Goal: Transaction & Acquisition: Purchase product/service

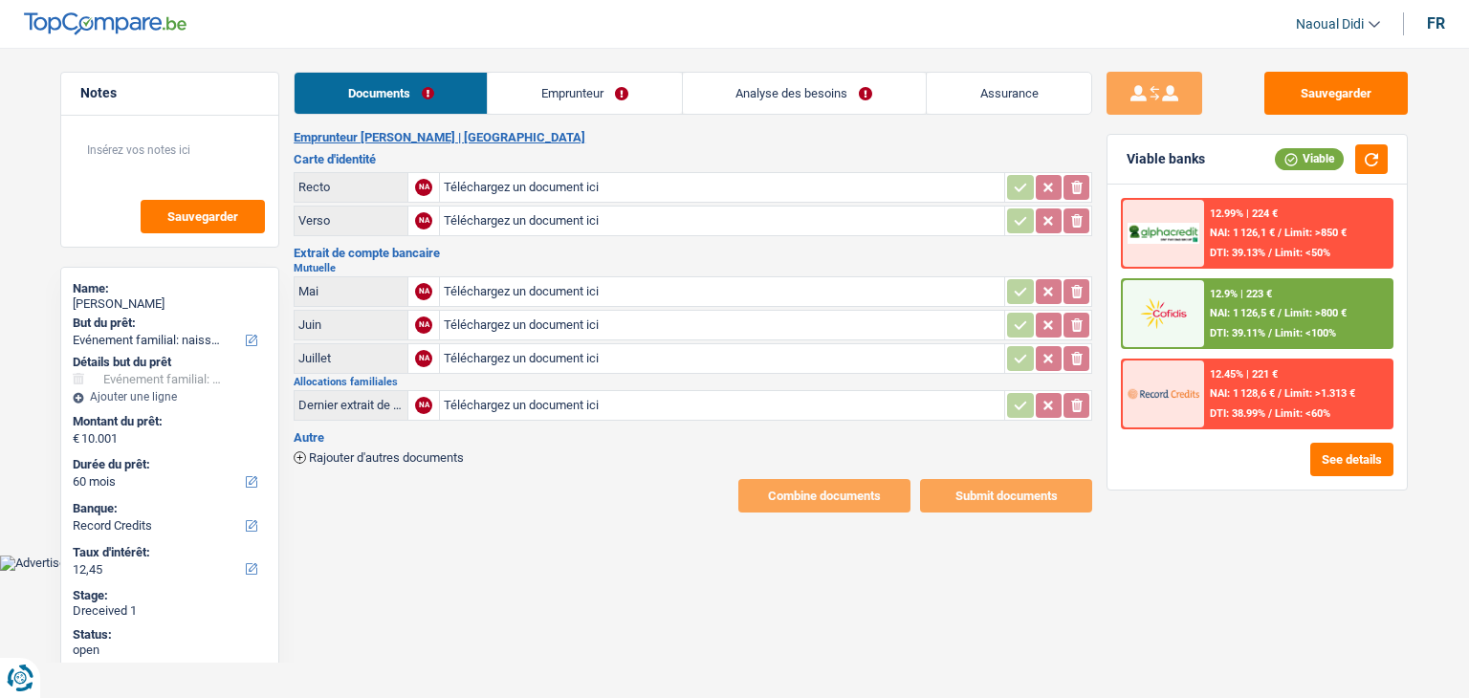
select select "familyEvent"
select select "60"
select select "record credits"
click at [564, 97] on link "Emprunteur" at bounding box center [584, 93] width 193 height 41
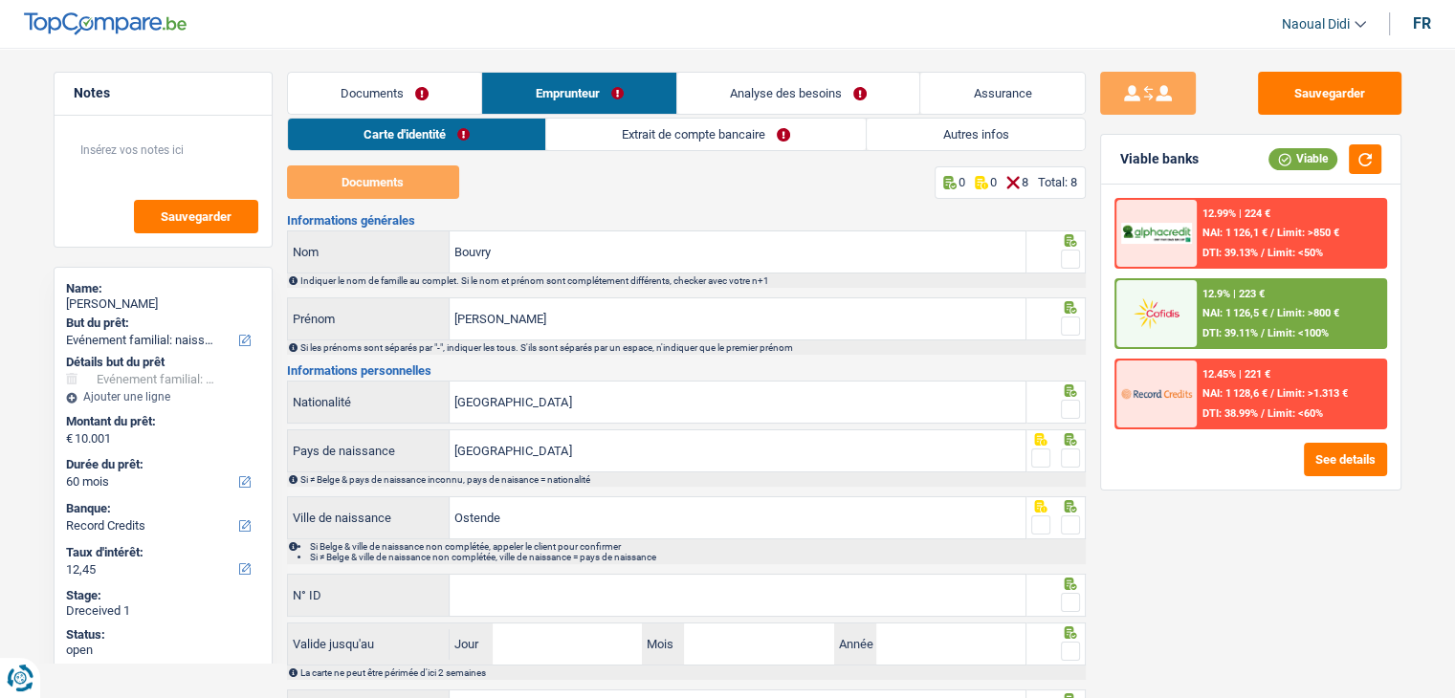
click at [401, 138] on link "Carte d'identité" at bounding box center [416, 135] width 257 height 32
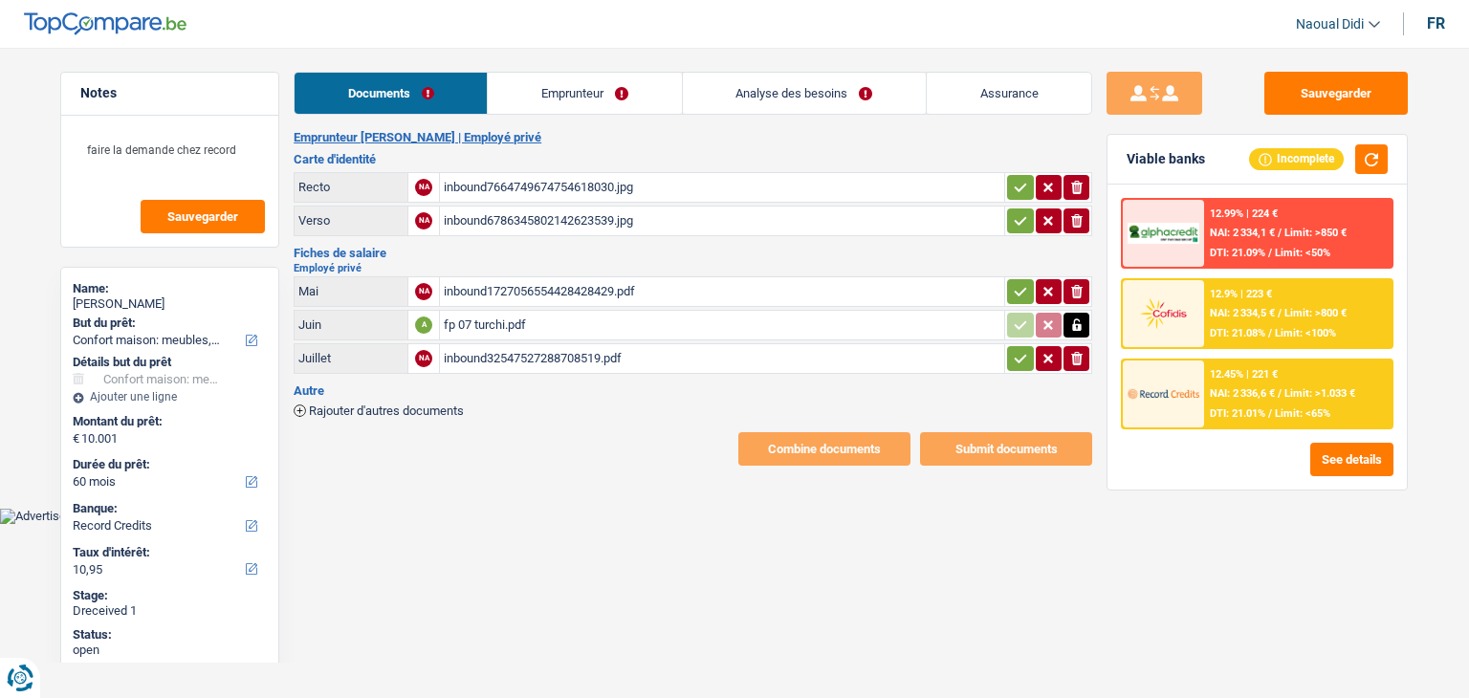
select select "household"
select select "60"
select select "record credits"
click at [611, 181] on div "inbound7664749674754618030.jpg" at bounding box center [722, 187] width 557 height 29
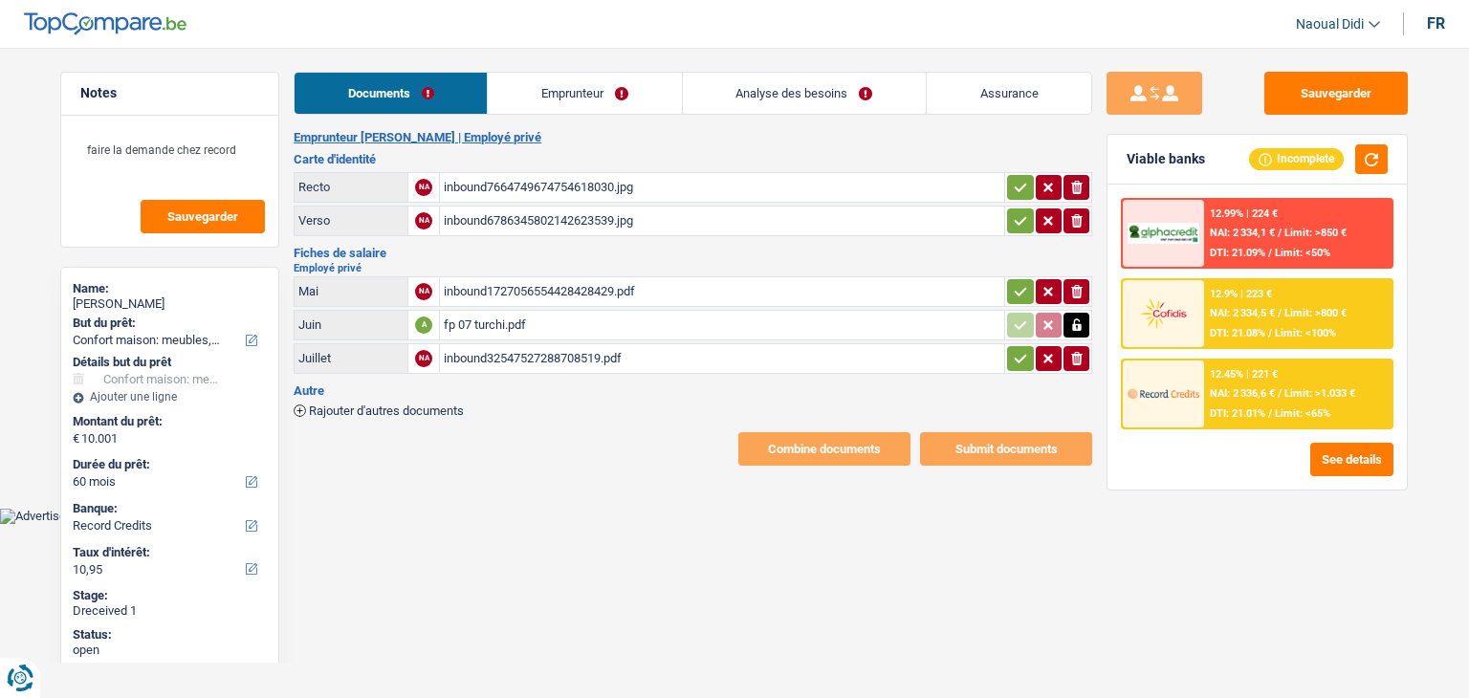
click at [514, 216] on div "inbound6786345802142623539.jpg" at bounding box center [722, 221] width 557 height 29
click at [516, 291] on div "inbound1727056554428428429.pdf" at bounding box center [722, 291] width 557 height 29
click at [497, 320] on div "fp 07 turchi.pdf" at bounding box center [722, 325] width 557 height 29
click at [474, 357] on div "inbound32547527288708519.pdf" at bounding box center [722, 358] width 557 height 29
click at [1019, 178] on icon "button" at bounding box center [1020, 187] width 15 height 19
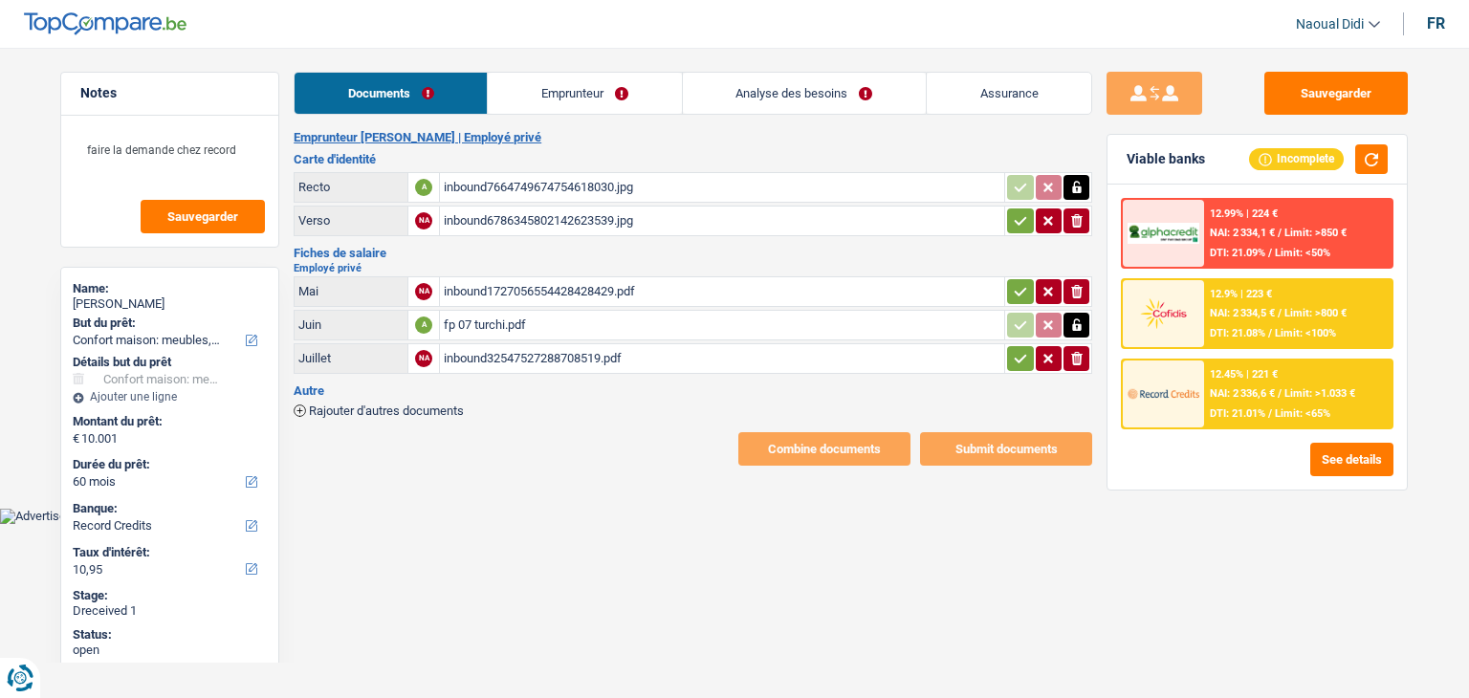
click at [1022, 214] on icon "button" at bounding box center [1020, 220] width 15 height 19
click at [1024, 287] on icon "button" at bounding box center [1021, 291] width 12 height 9
click at [1025, 360] on icon "button" at bounding box center [1020, 358] width 15 height 19
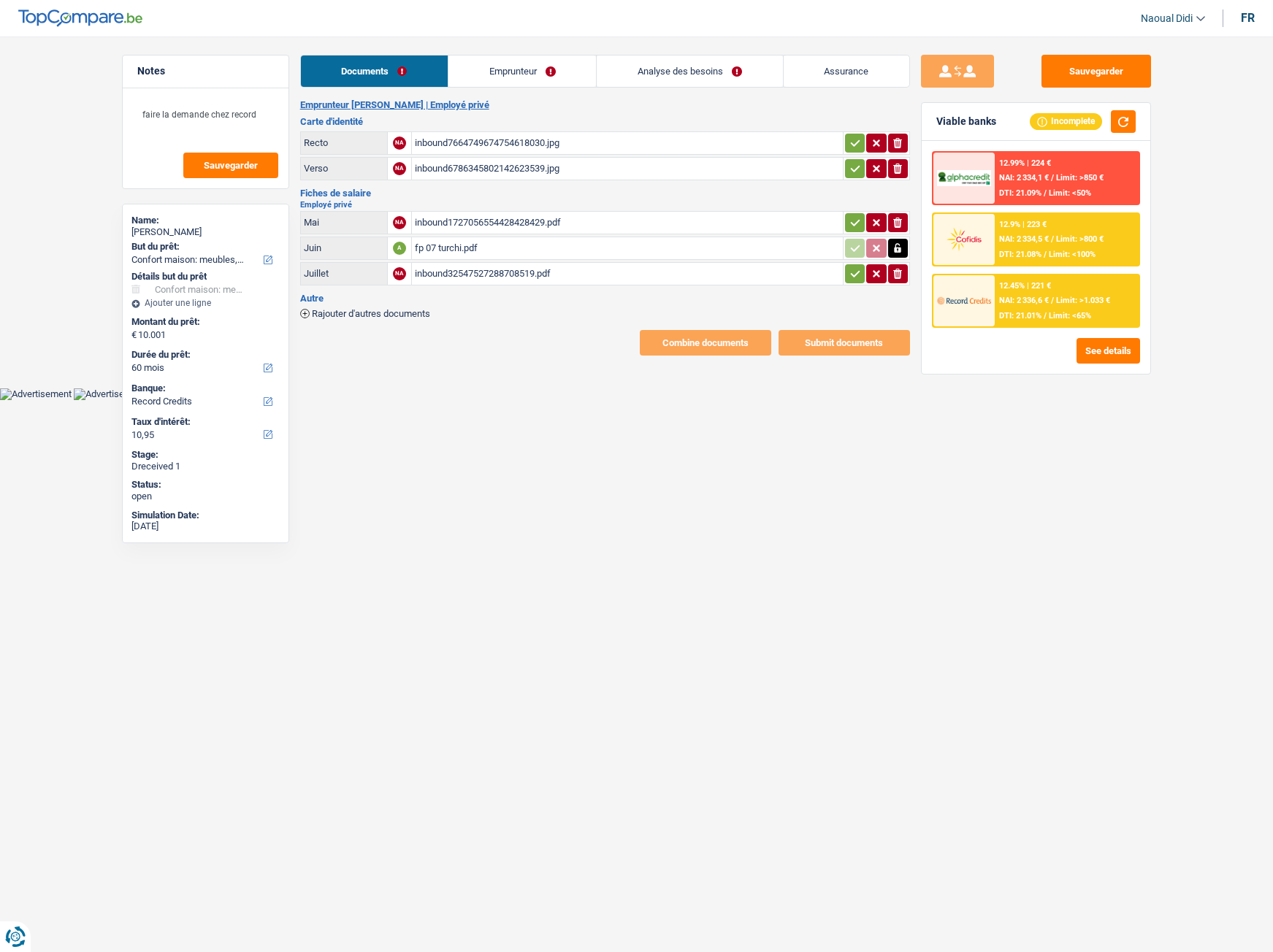
select select "household"
select select "60"
select select "record credits"
click at [1103, 63] on button "Sauvegarder" at bounding box center [1096, 71] width 109 height 33
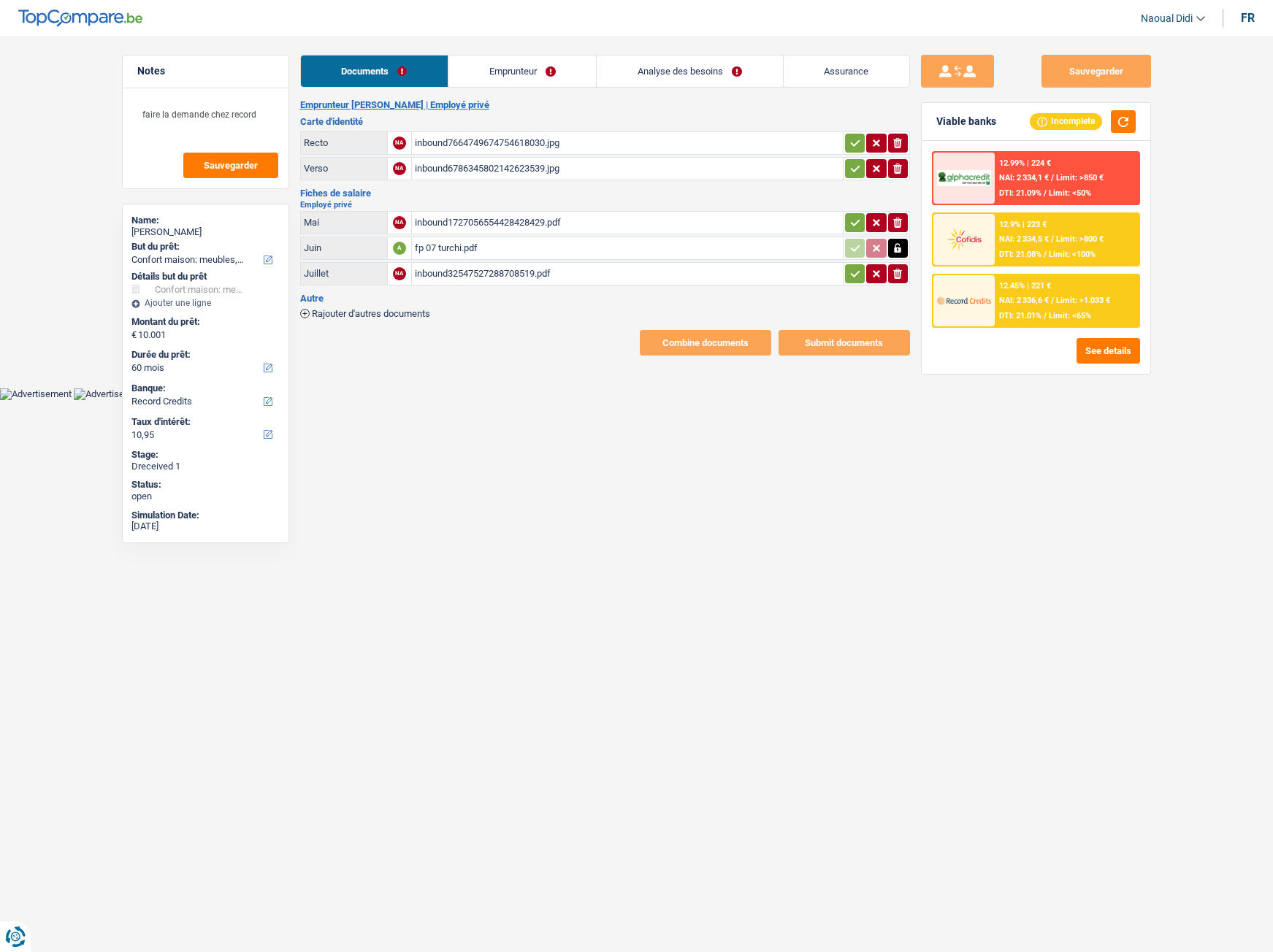
click at [496, 64] on link "Emprunteur" at bounding box center [522, 71] width 147 height 31
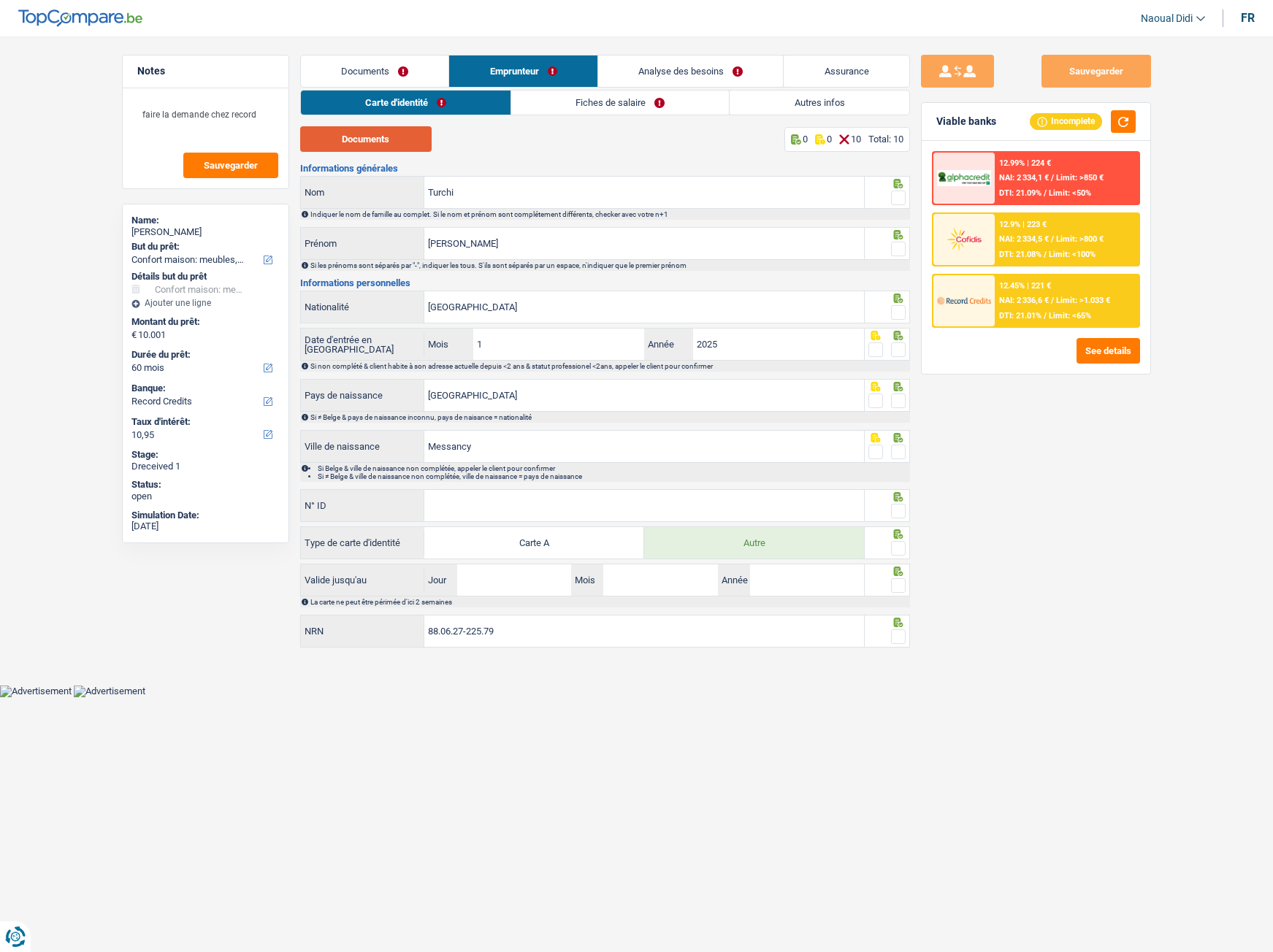
click at [367, 141] on button "Documents" at bounding box center [366, 138] width 131 height 25
click at [398, 136] on button "Documents" at bounding box center [366, 138] width 131 height 25
drag, startPoint x: 894, startPoint y: 195, endPoint x: 876, endPoint y: 194, distance: 18.0
click at [894, 195] on span at bounding box center [898, 198] width 15 height 15
click at [0, 0] on input "radio" at bounding box center [0, 0] width 0 height 0
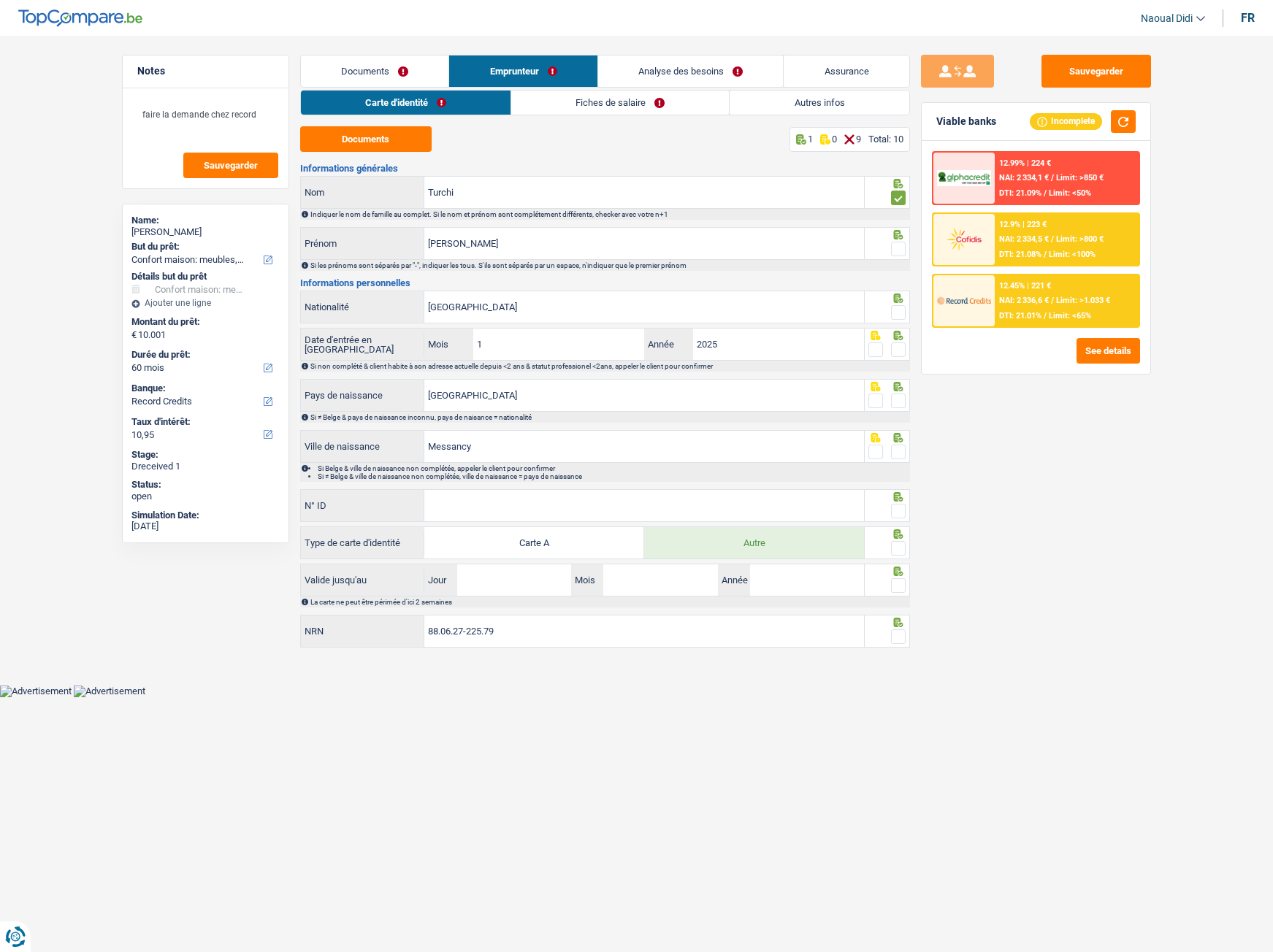
click at [894, 251] on span at bounding box center [898, 249] width 15 height 15
click at [0, 0] on input "radio" at bounding box center [0, 0] width 0 height 0
click at [900, 311] on span at bounding box center [898, 312] width 15 height 15
click at [0, 0] on input "radio" at bounding box center [0, 0] width 0 height 0
click at [897, 351] on span at bounding box center [898, 350] width 15 height 15
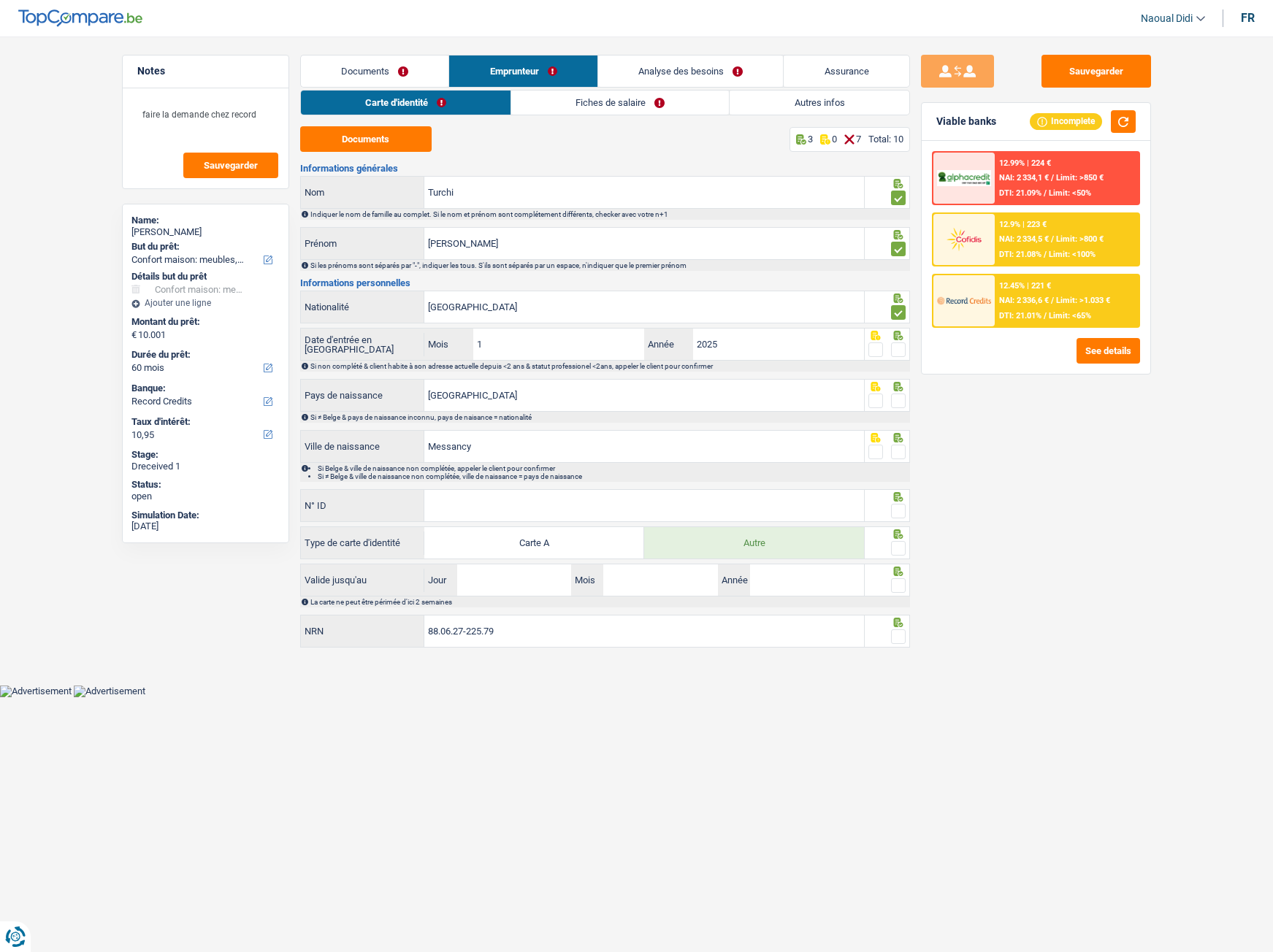
click at [0, 0] on input "radio" at bounding box center [0, 0] width 0 height 0
click at [893, 401] on span at bounding box center [898, 400] width 15 height 15
click at [0, 0] on input "radio" at bounding box center [0, 0] width 0 height 0
click at [897, 459] on span at bounding box center [898, 451] width 15 height 15
click at [0, 0] on input "radio" at bounding box center [0, 0] width 0 height 0
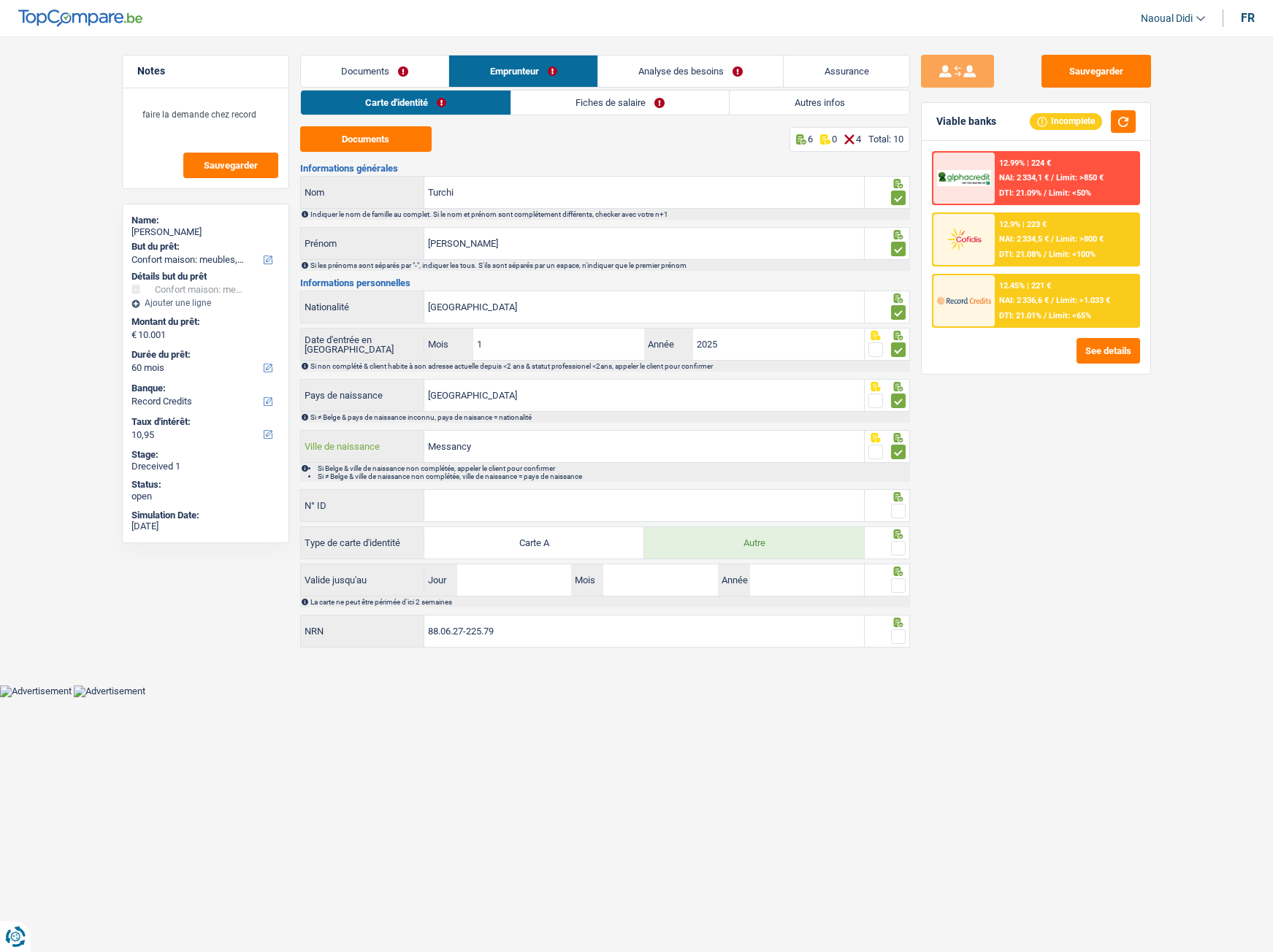
drag, startPoint x: 487, startPoint y: 456, endPoint x: 399, endPoint y: 435, distance: 90.5
click at [399, 435] on div "Messancy Ville de naissance" at bounding box center [583, 446] width 564 height 31
click at [586, 499] on input "N° ID" at bounding box center [645, 505] width 440 height 31
type input "B"
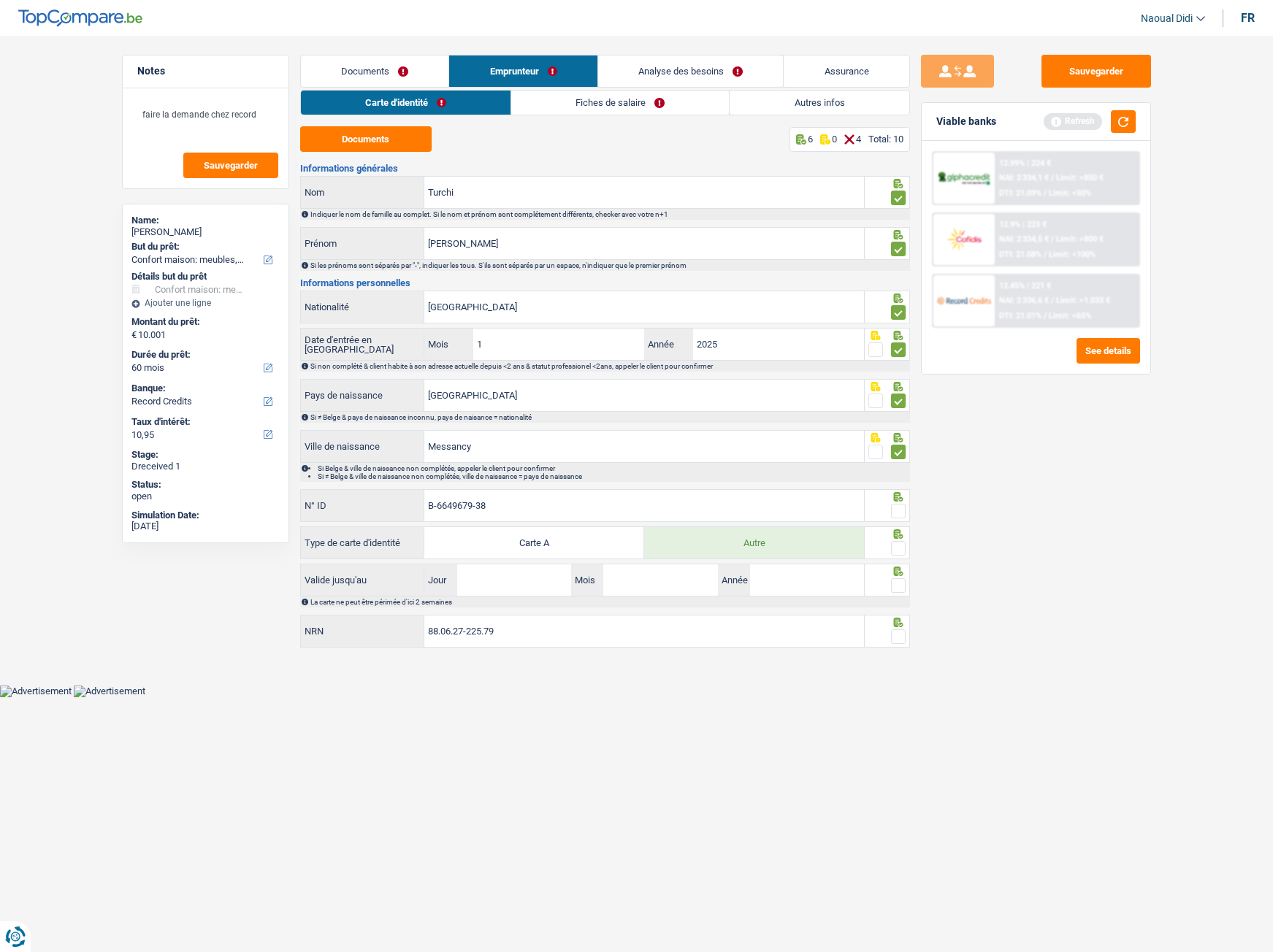
type input "B-6649679-38"
click at [477, 539] on label "Carte A" at bounding box center [535, 542] width 220 height 31
click at [477, 539] on input "Carte A" at bounding box center [535, 542] width 220 height 31
radio input "true"
click at [739, 548] on label "Autre" at bounding box center [754, 542] width 220 height 31
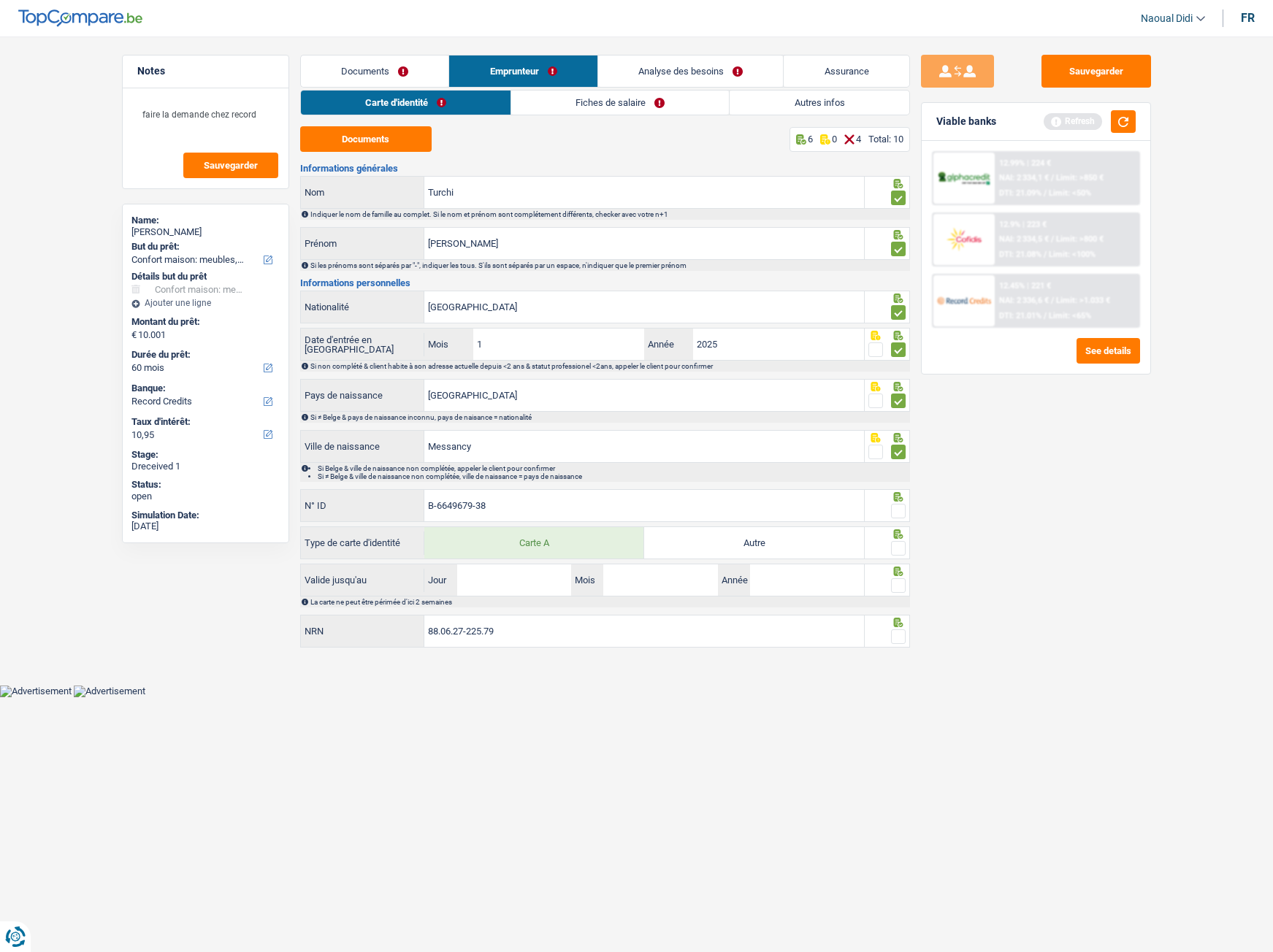
click at [739, 548] on input "Autre" at bounding box center [754, 542] width 220 height 31
radio input "true"
click at [891, 508] on span at bounding box center [898, 511] width 15 height 15
click at [0, 0] on input "radio" at bounding box center [0, 0] width 0 height 0
click at [899, 552] on span at bounding box center [898, 548] width 15 height 15
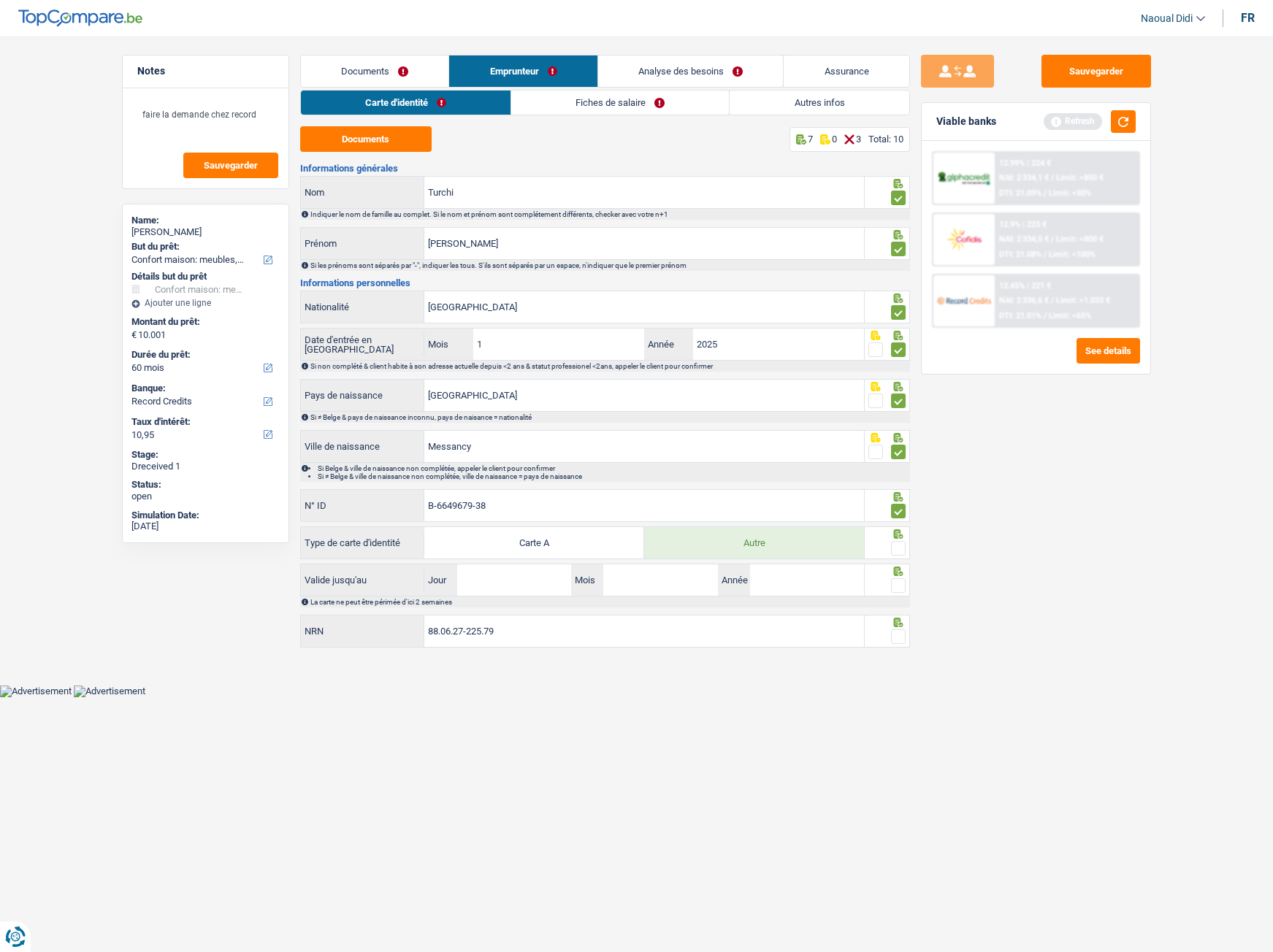
click at [0, 0] on input "radio" at bounding box center [0, 0] width 0 height 0
click at [514, 589] on input "Jour" at bounding box center [514, 579] width 114 height 31
type input "14"
type input "06"
type input "2030"
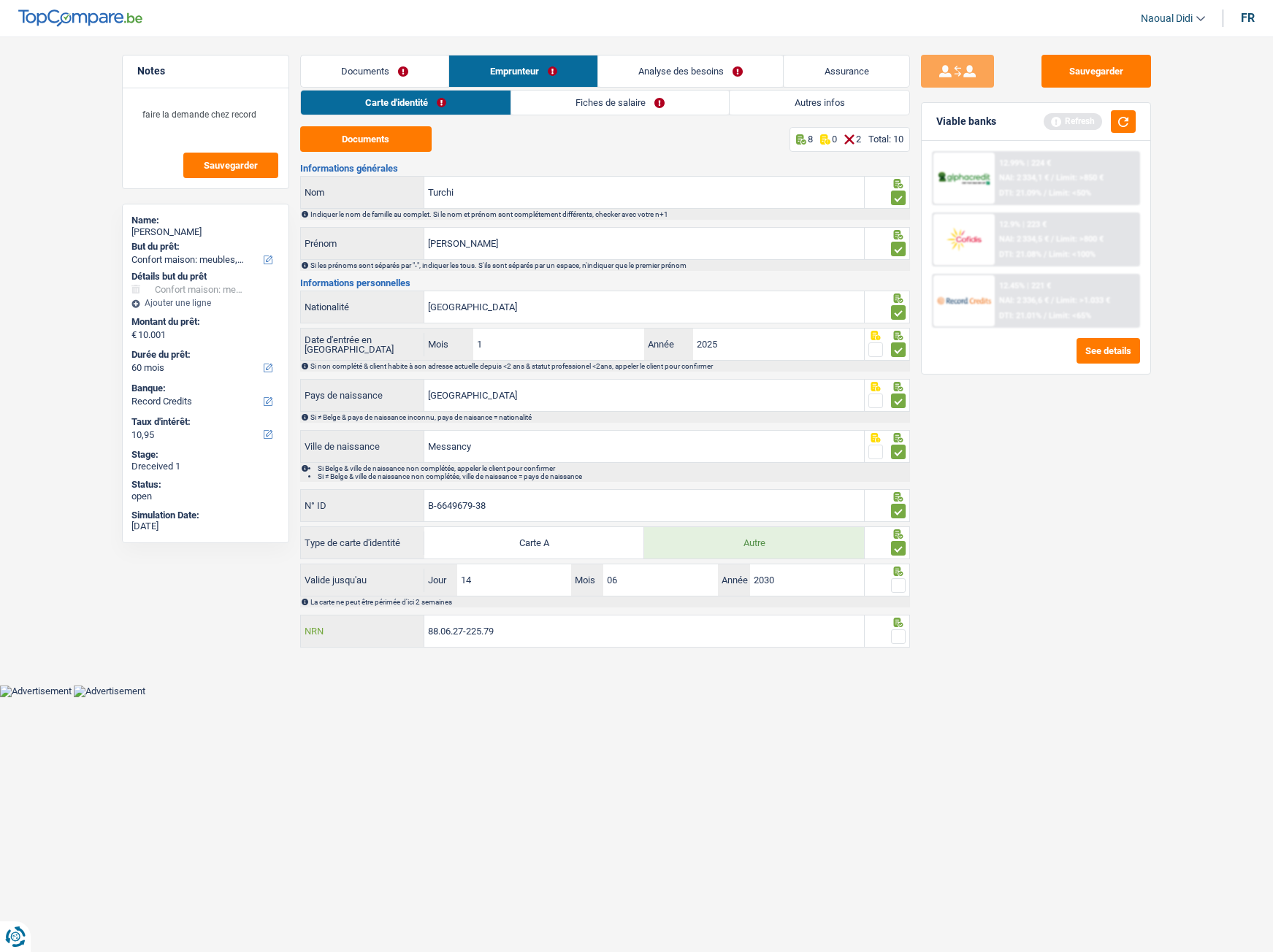
click at [522, 638] on input "88.06.27-225.79" at bounding box center [645, 631] width 440 height 31
click at [897, 580] on span at bounding box center [898, 585] width 15 height 15
click at [0, 0] on input "radio" at bounding box center [0, 0] width 0 height 0
click at [902, 635] on span at bounding box center [898, 636] width 15 height 15
click at [0, 0] on input "radio" at bounding box center [0, 0] width 0 height 0
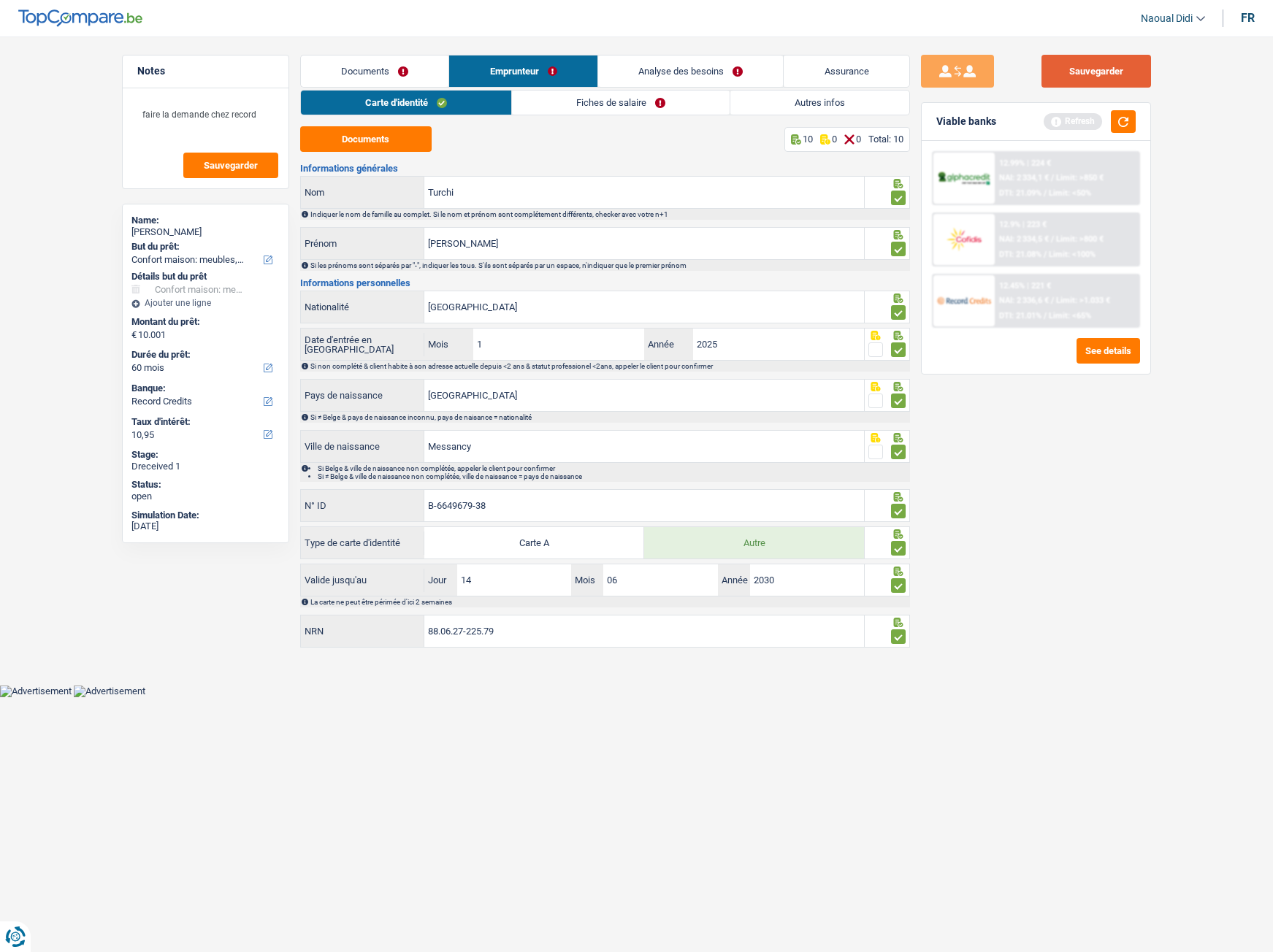
click at [1103, 81] on button "Sauvegarder" at bounding box center [1096, 71] width 109 height 33
click at [614, 108] on link "Fiches de salaire" at bounding box center [620, 103] width 218 height 24
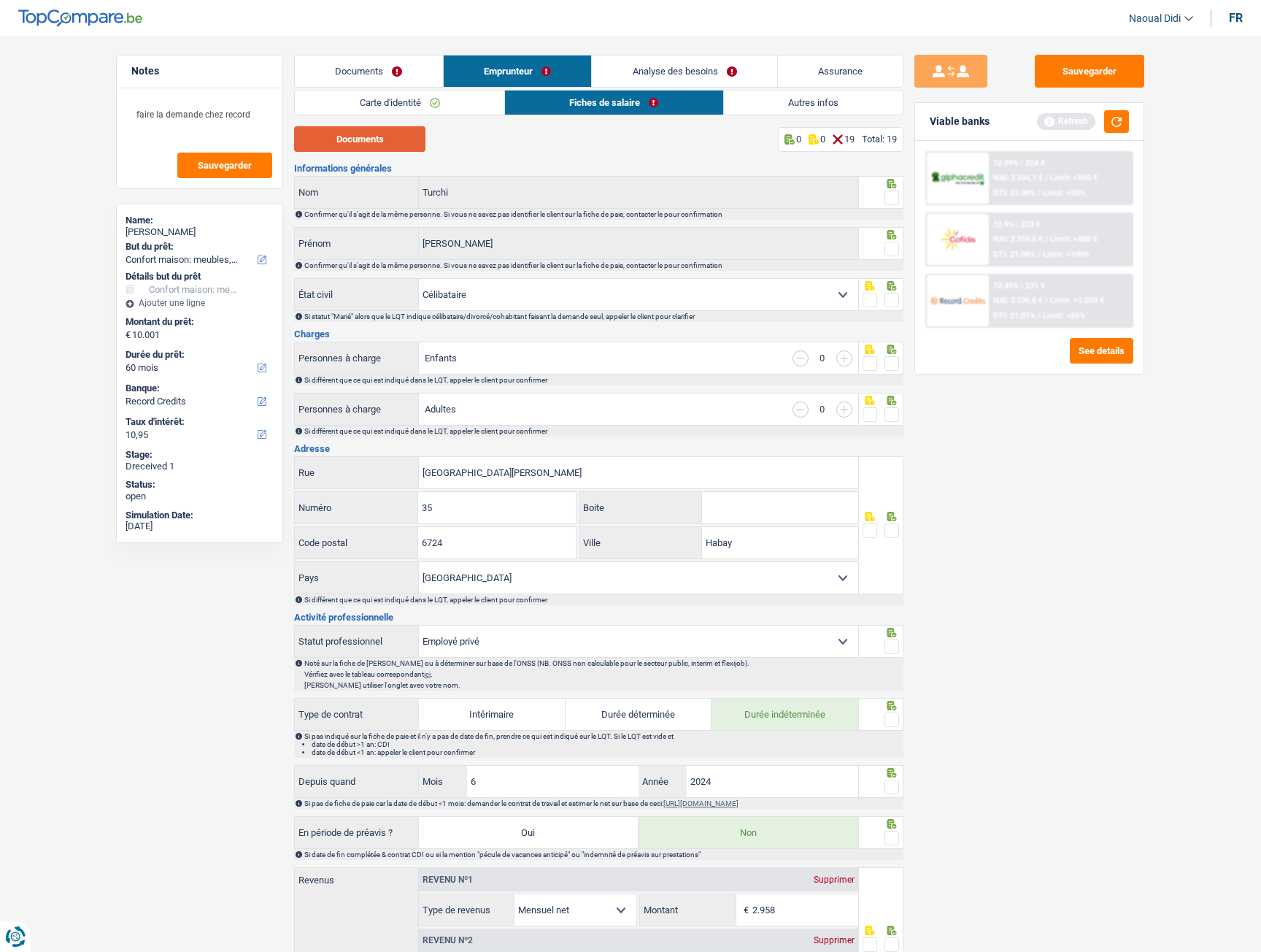
click at [376, 133] on button "Documents" at bounding box center [360, 138] width 131 height 25
click at [894, 195] on span at bounding box center [892, 198] width 15 height 15
click at [0, 0] on input "radio" at bounding box center [0, 0] width 0 height 0
click at [894, 245] on span at bounding box center [892, 249] width 15 height 15
click at [0, 0] on input "radio" at bounding box center [0, 0] width 0 height 0
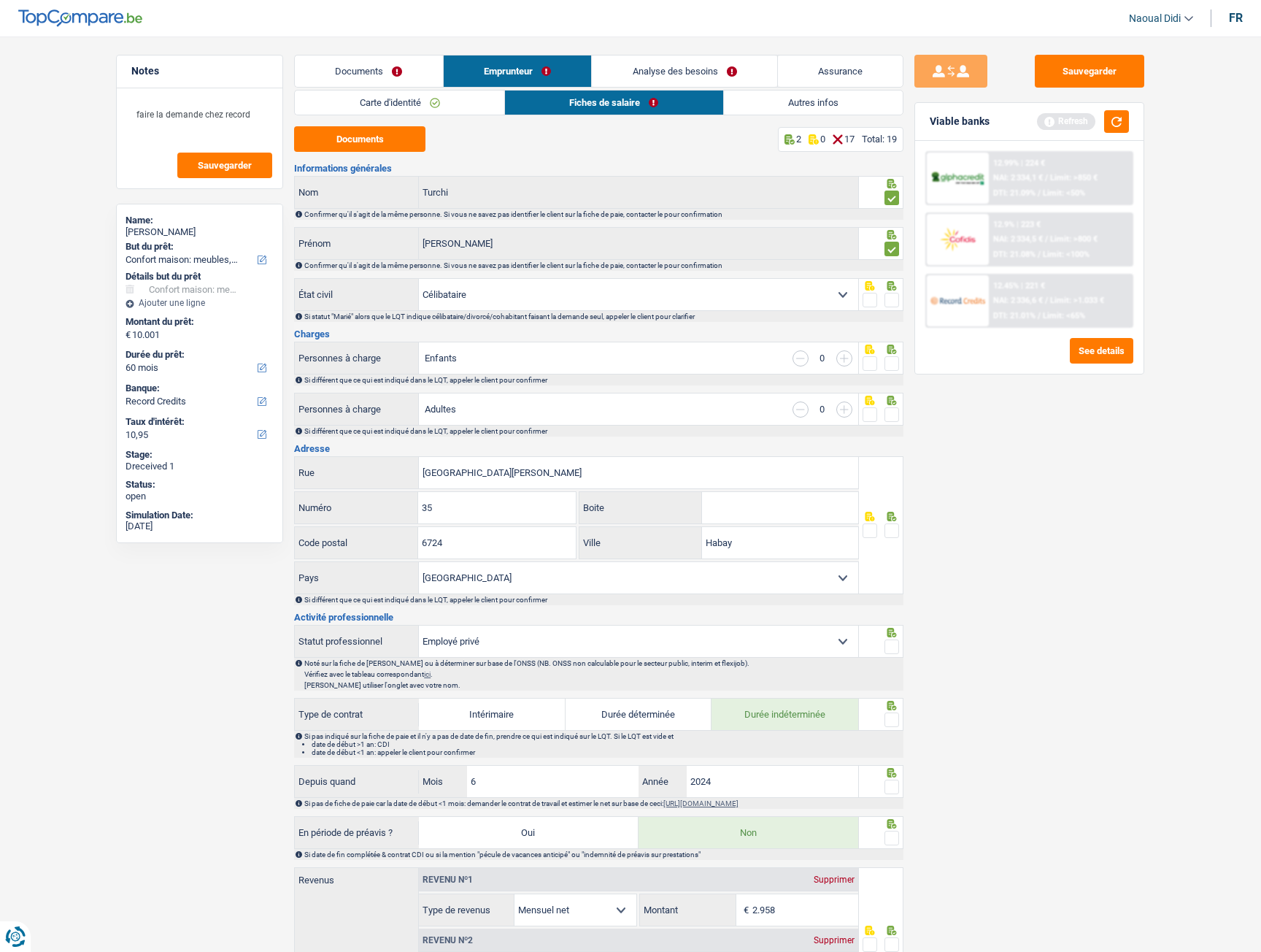
click at [895, 302] on span at bounding box center [892, 299] width 15 height 15
click at [0, 0] on input "radio" at bounding box center [0, 0] width 0 height 0
click at [896, 370] on span at bounding box center [892, 363] width 15 height 15
click at [0, 0] on input "radio" at bounding box center [0, 0] width 0 height 0
click at [894, 416] on span at bounding box center [892, 415] width 15 height 15
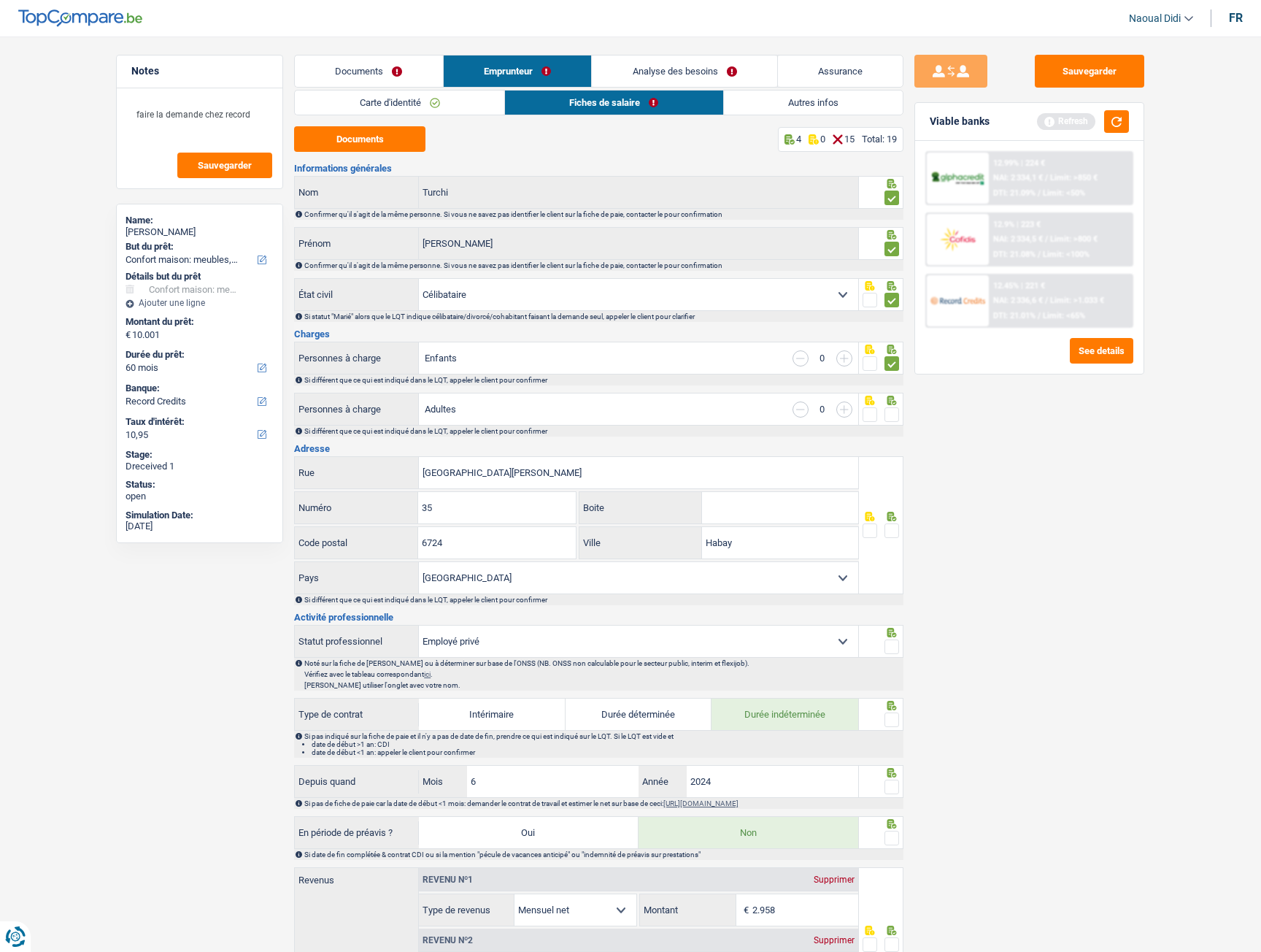
click at [0, 0] on input "radio" at bounding box center [0, 0] width 0 height 0
click at [770, 499] on input "Boite" at bounding box center [780, 508] width 156 height 31
type input "B"
click at [497, 543] on input "6724" at bounding box center [497, 542] width 157 height 31
click at [892, 535] on span at bounding box center [892, 531] width 15 height 15
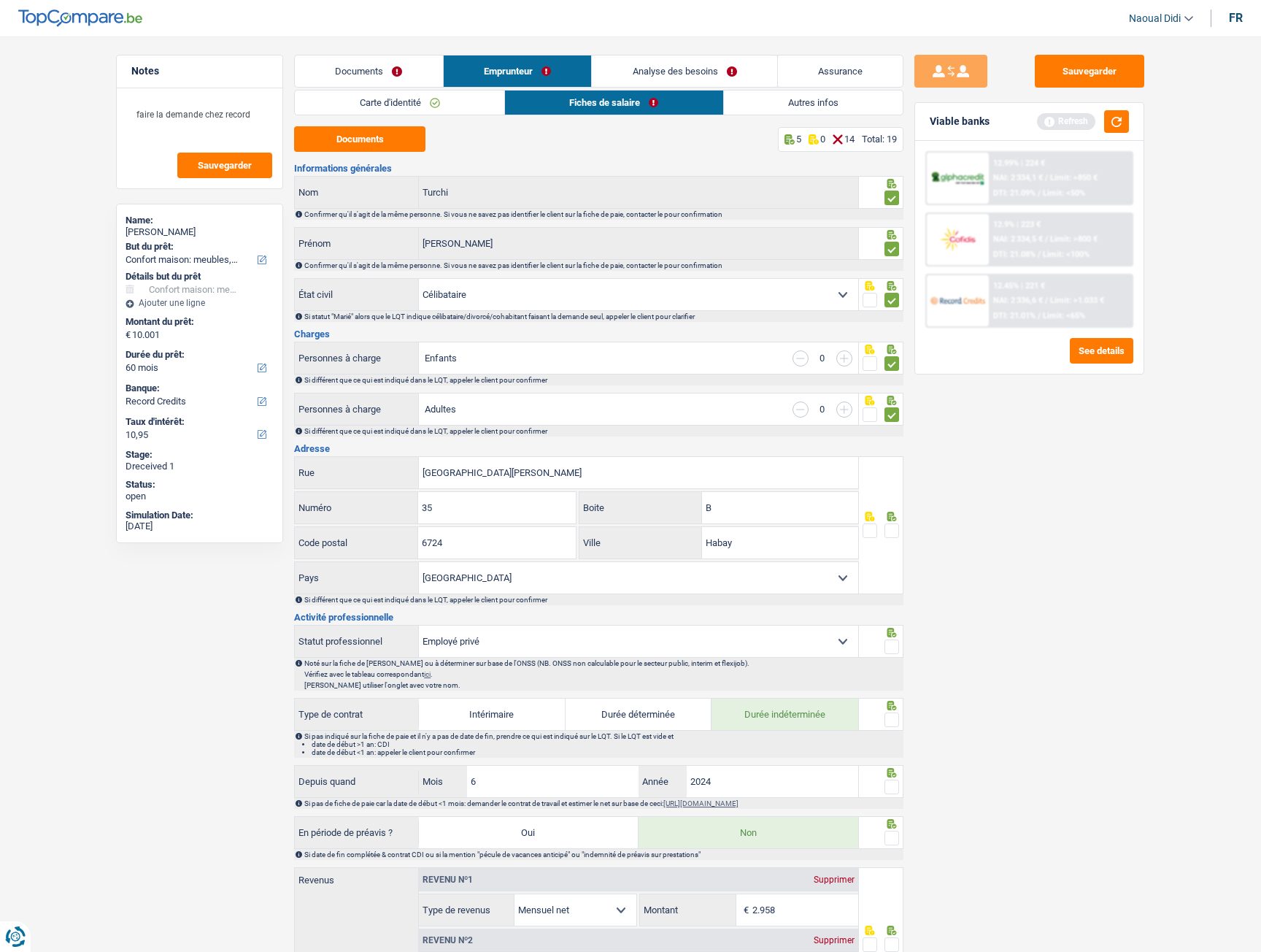
click at [0, 0] on input "radio" at bounding box center [0, 0] width 0 height 0
click at [734, 500] on input "B" at bounding box center [780, 508] width 156 height 31
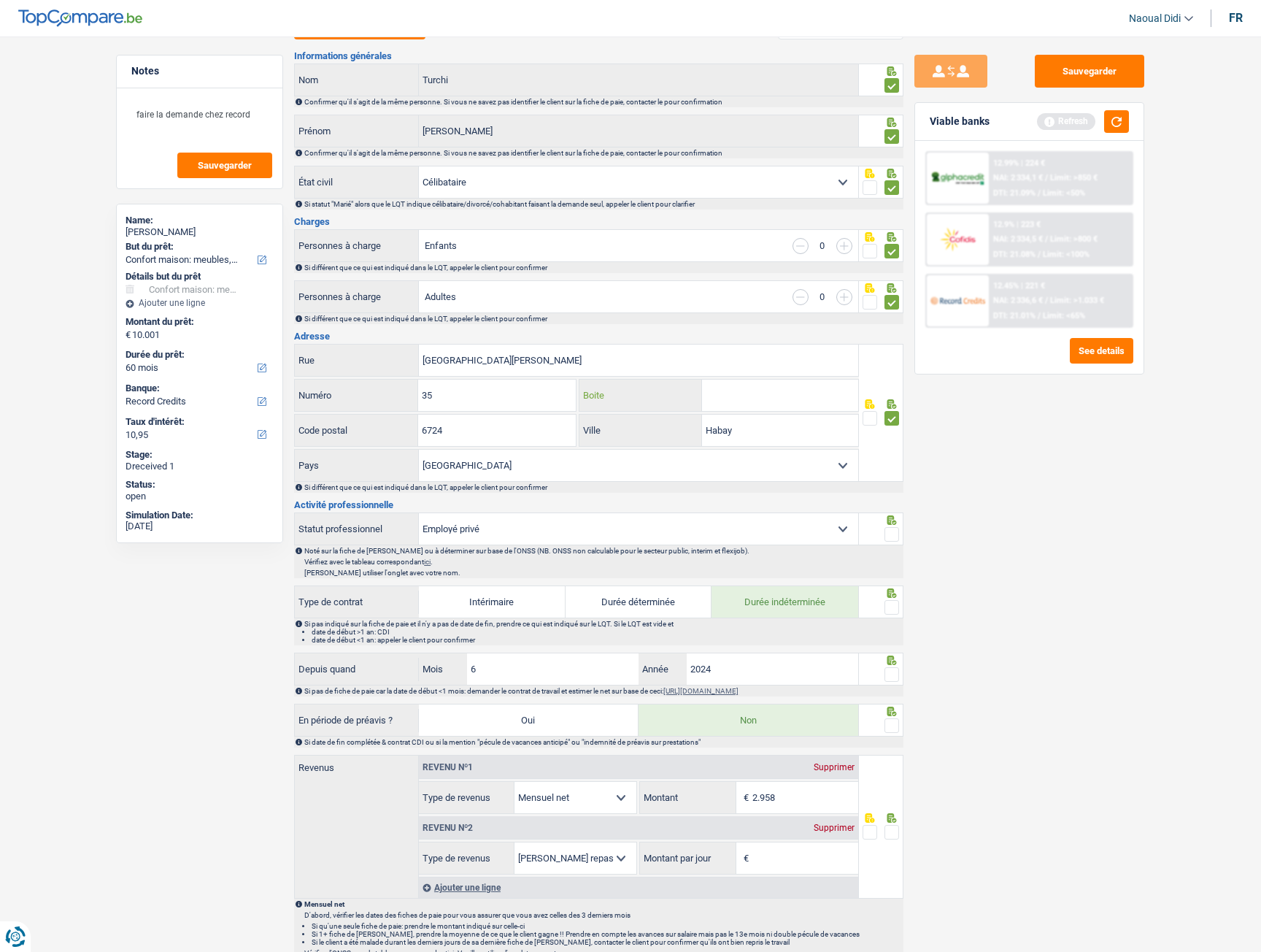
scroll to position [146, 0]
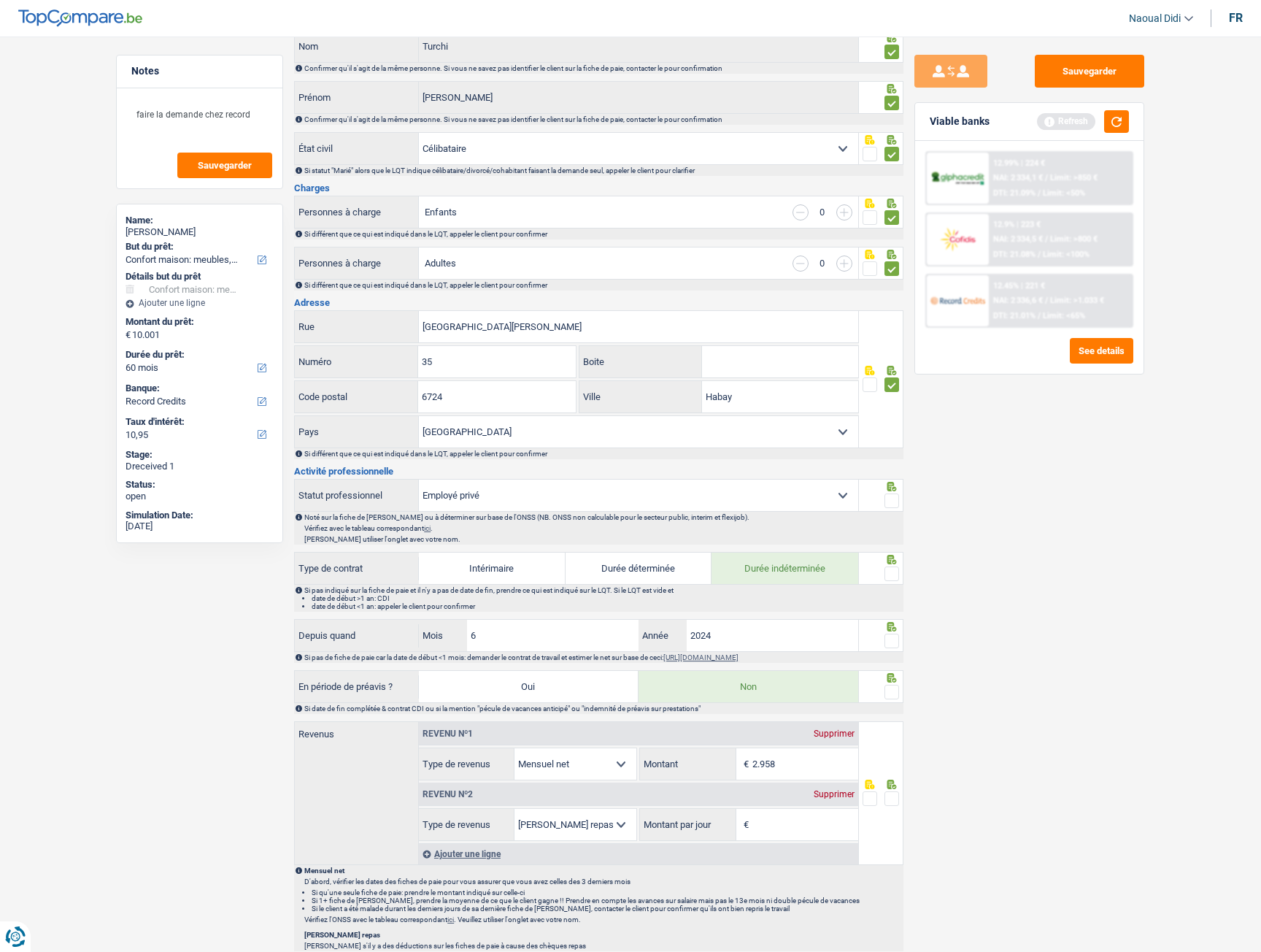
click at [895, 504] on span at bounding box center [892, 500] width 15 height 15
click at [0, 0] on input "radio" at bounding box center [0, 0] width 0 height 0
click at [892, 575] on span at bounding box center [892, 573] width 15 height 15
click at [0, 0] on input "radio" at bounding box center [0, 0] width 0 height 0
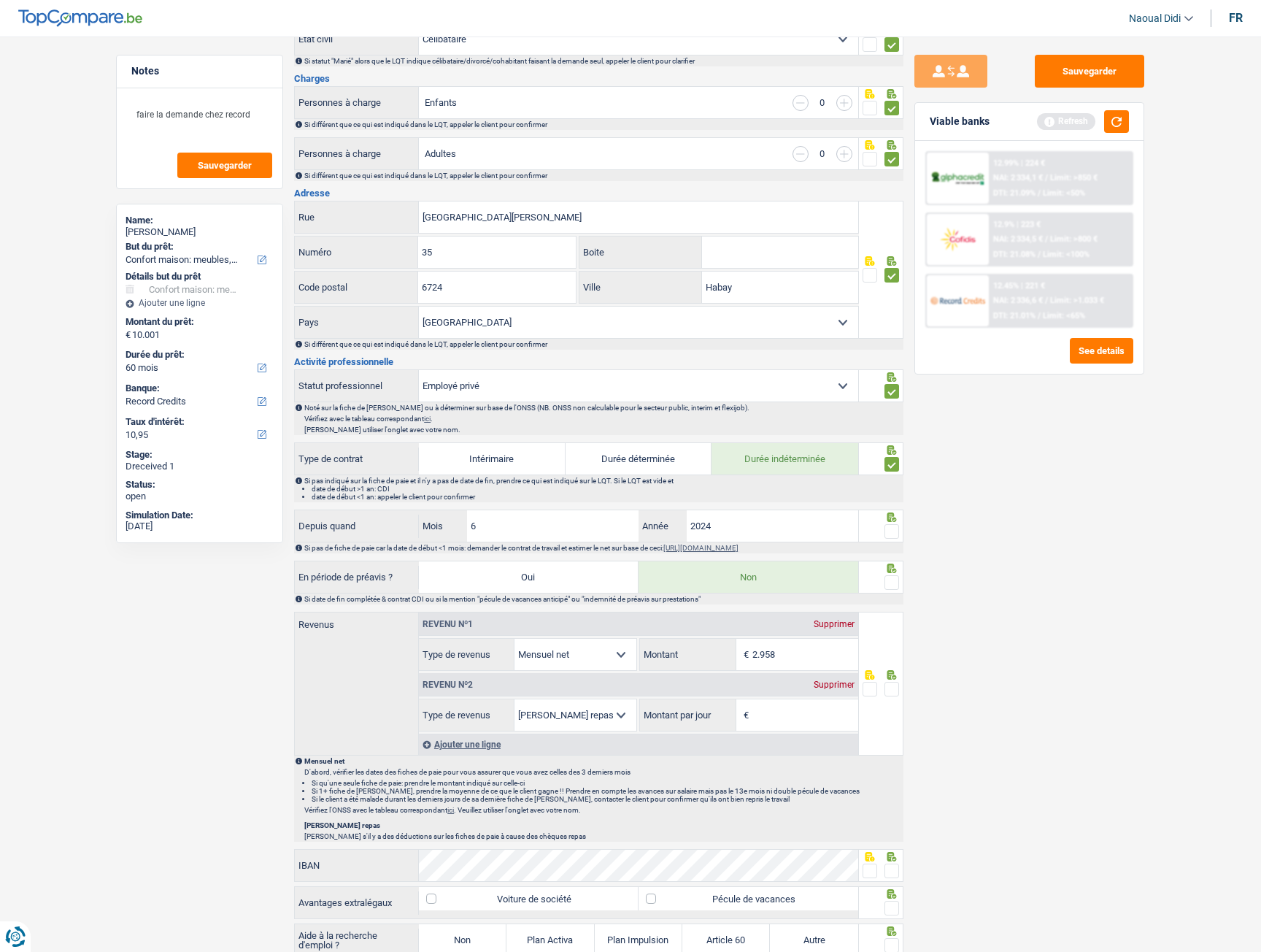
scroll to position [292, 0]
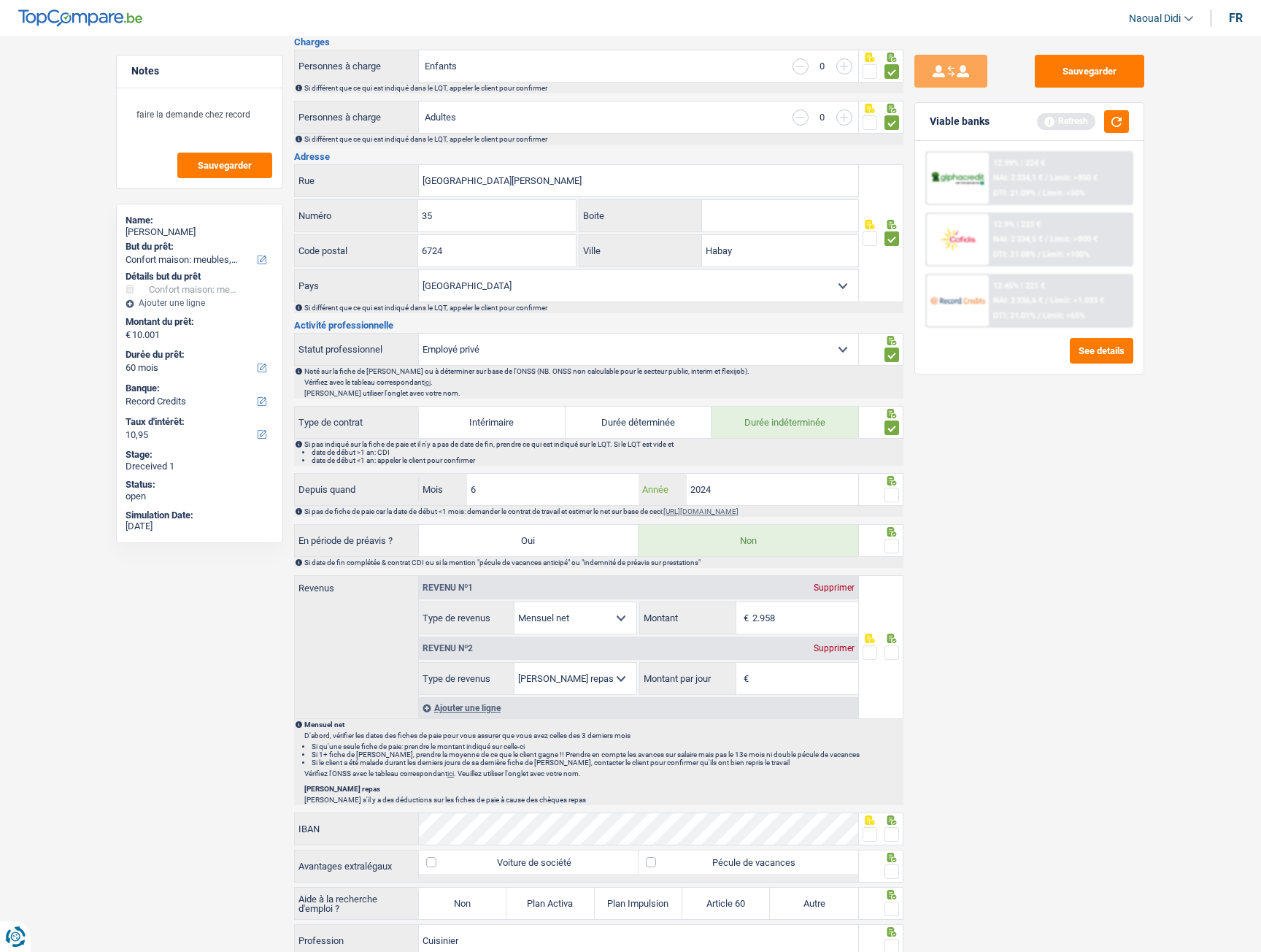
click at [724, 489] on input "2024" at bounding box center [772, 489] width 172 height 31
type input "2023"
click at [895, 497] on span at bounding box center [892, 495] width 15 height 15
click at [0, 0] on input "radio" at bounding box center [0, 0] width 0 height 0
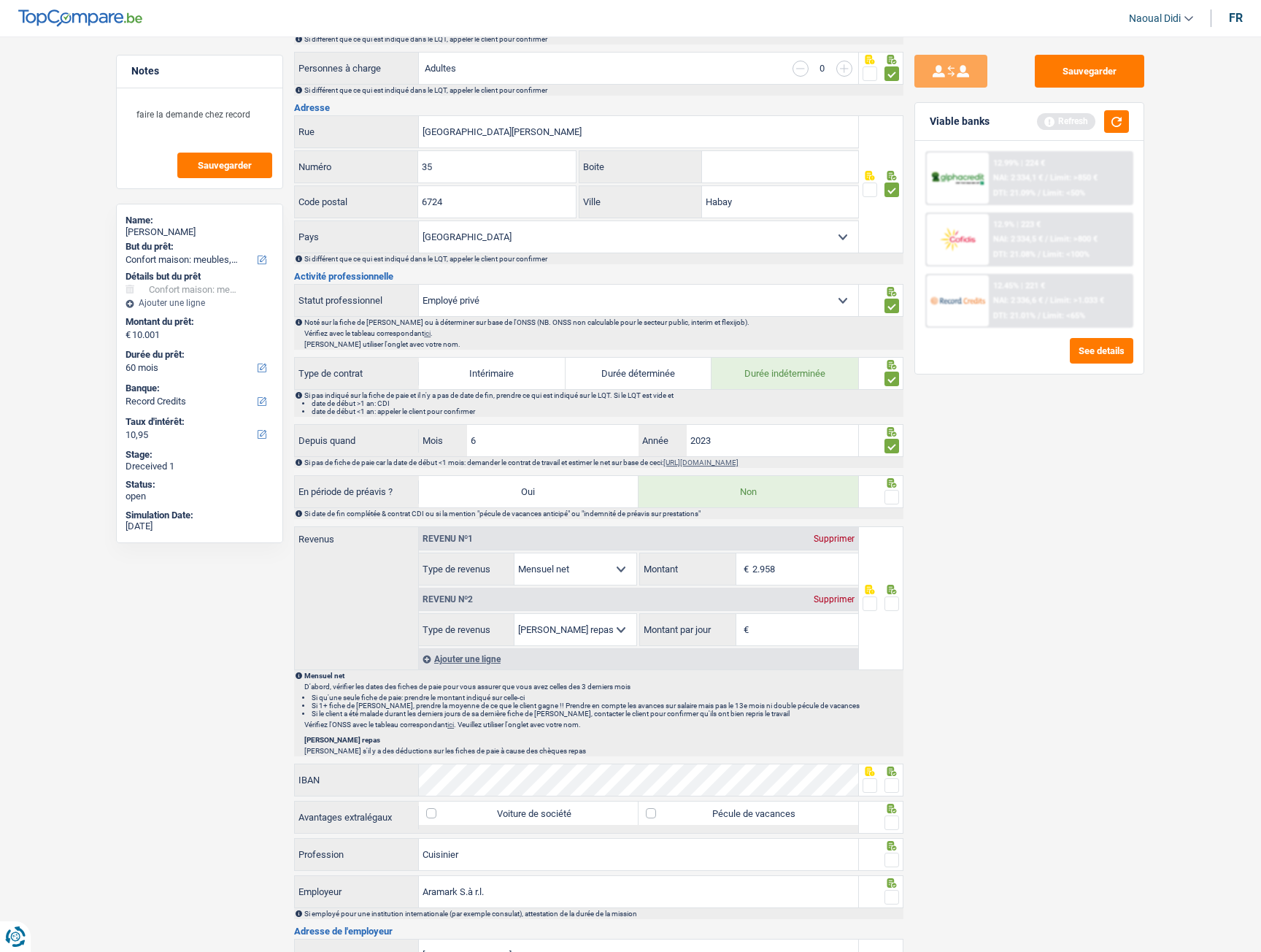
scroll to position [365, 0]
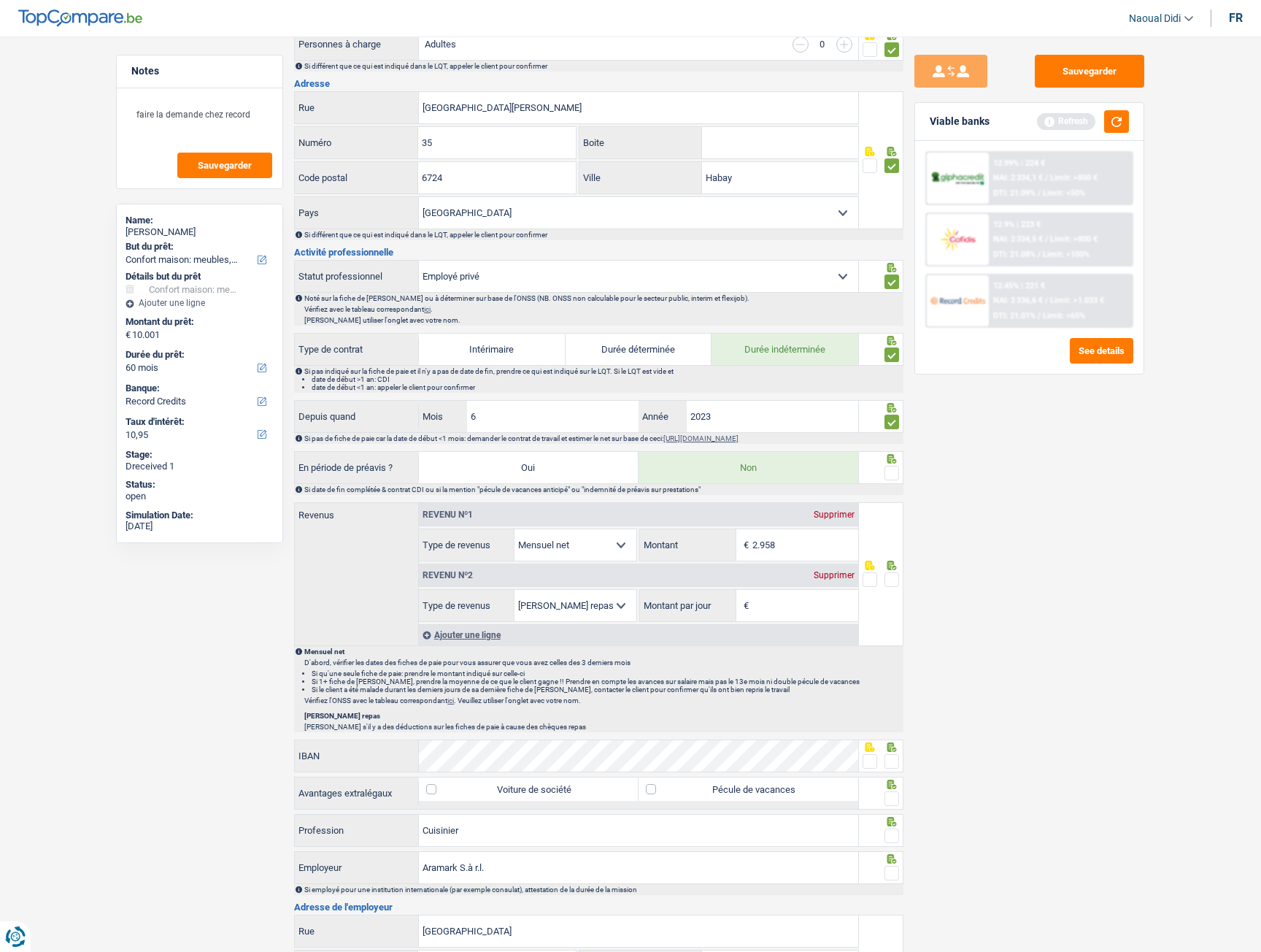
click at [892, 478] on span at bounding box center [892, 473] width 15 height 15
click at [0, 0] on input "radio" at bounding box center [0, 0] width 0 height 0
click at [797, 543] on input "2.958" at bounding box center [805, 544] width 106 height 31
type input "2.813"
click at [837, 575] on div "Supprimer" at bounding box center [834, 575] width 48 height 8
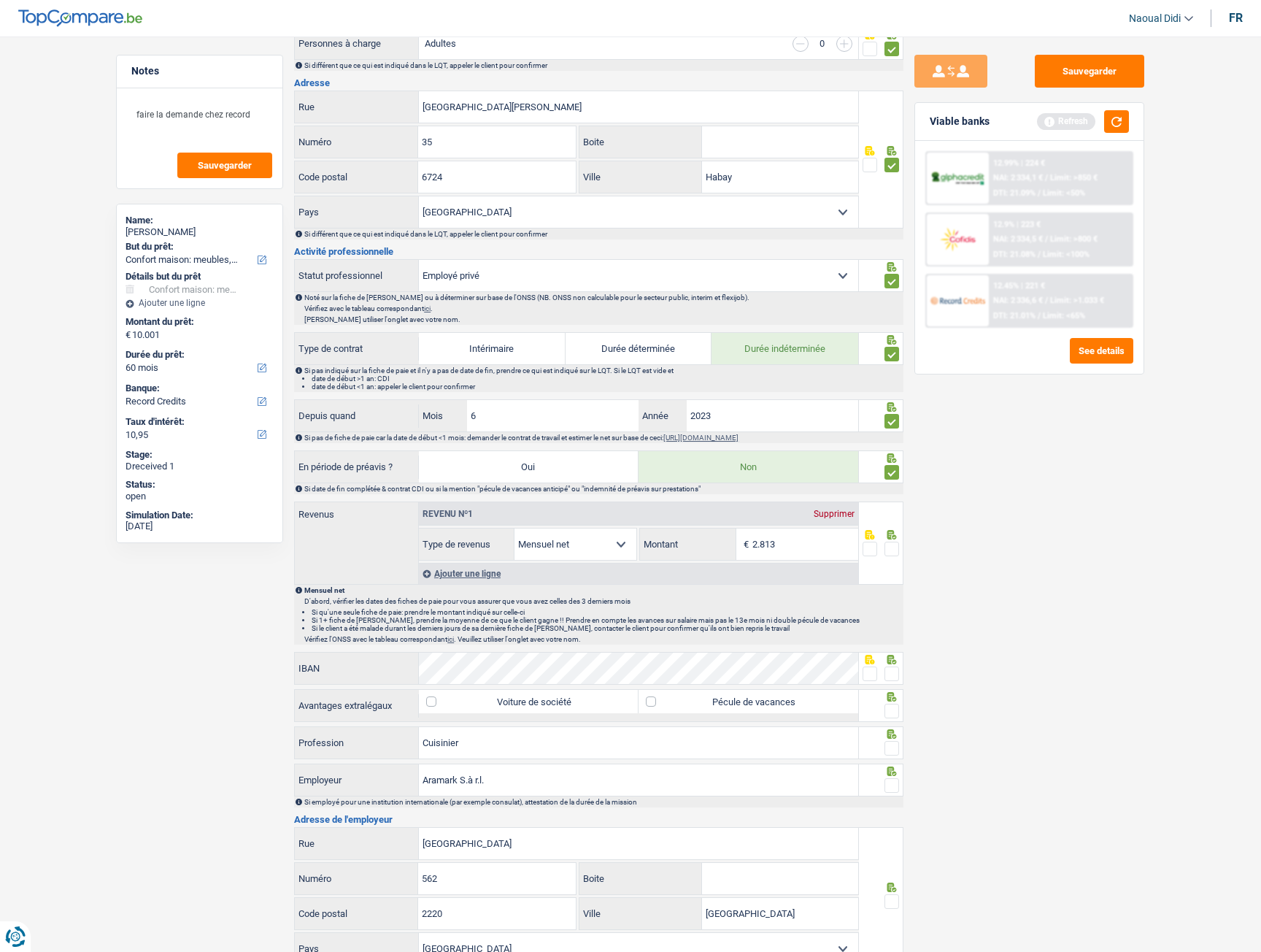
scroll to position [438, 0]
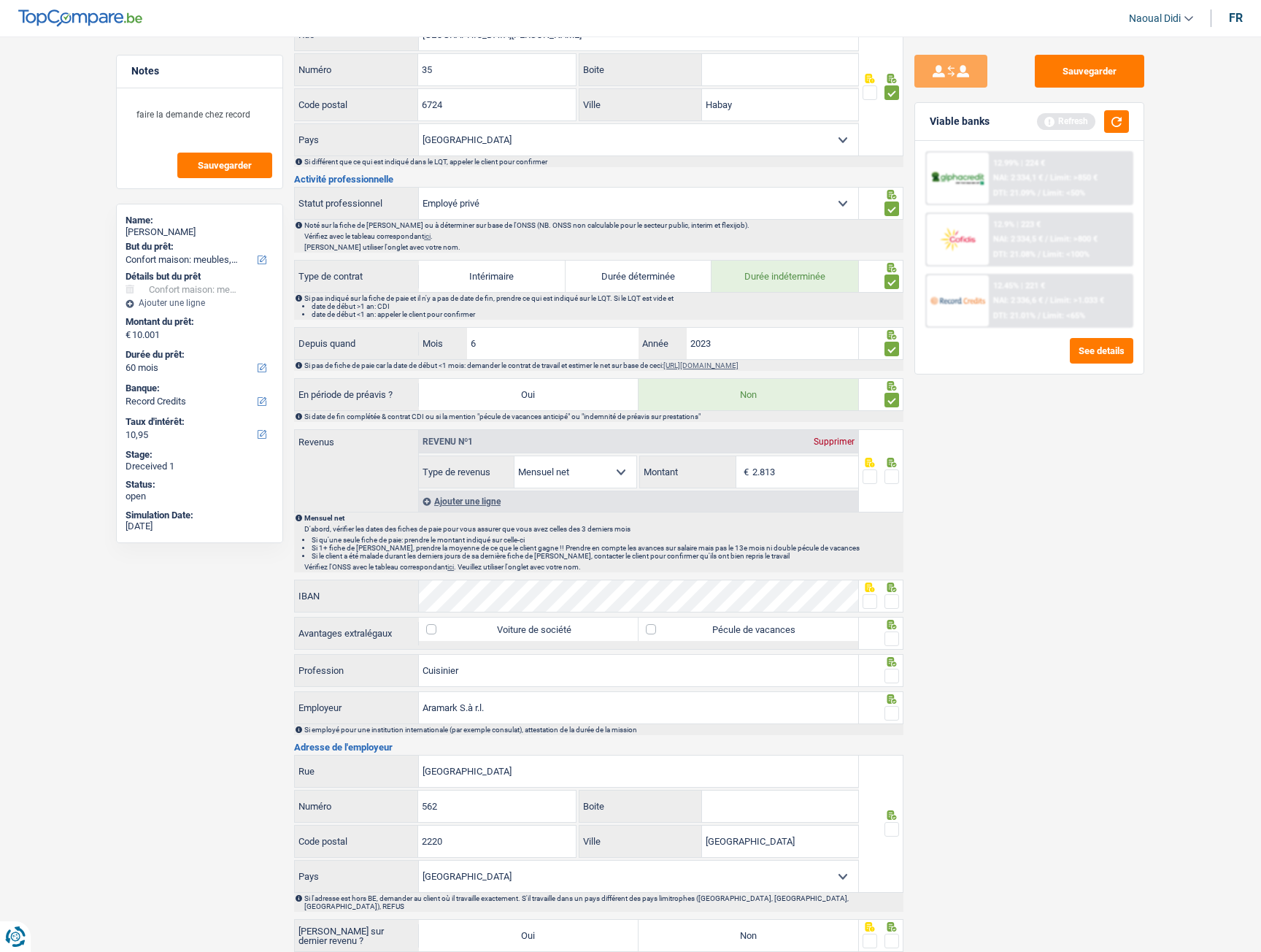
click at [892, 476] on span at bounding box center [892, 476] width 15 height 15
click at [0, 0] on input "radio" at bounding box center [0, 0] width 0 height 0
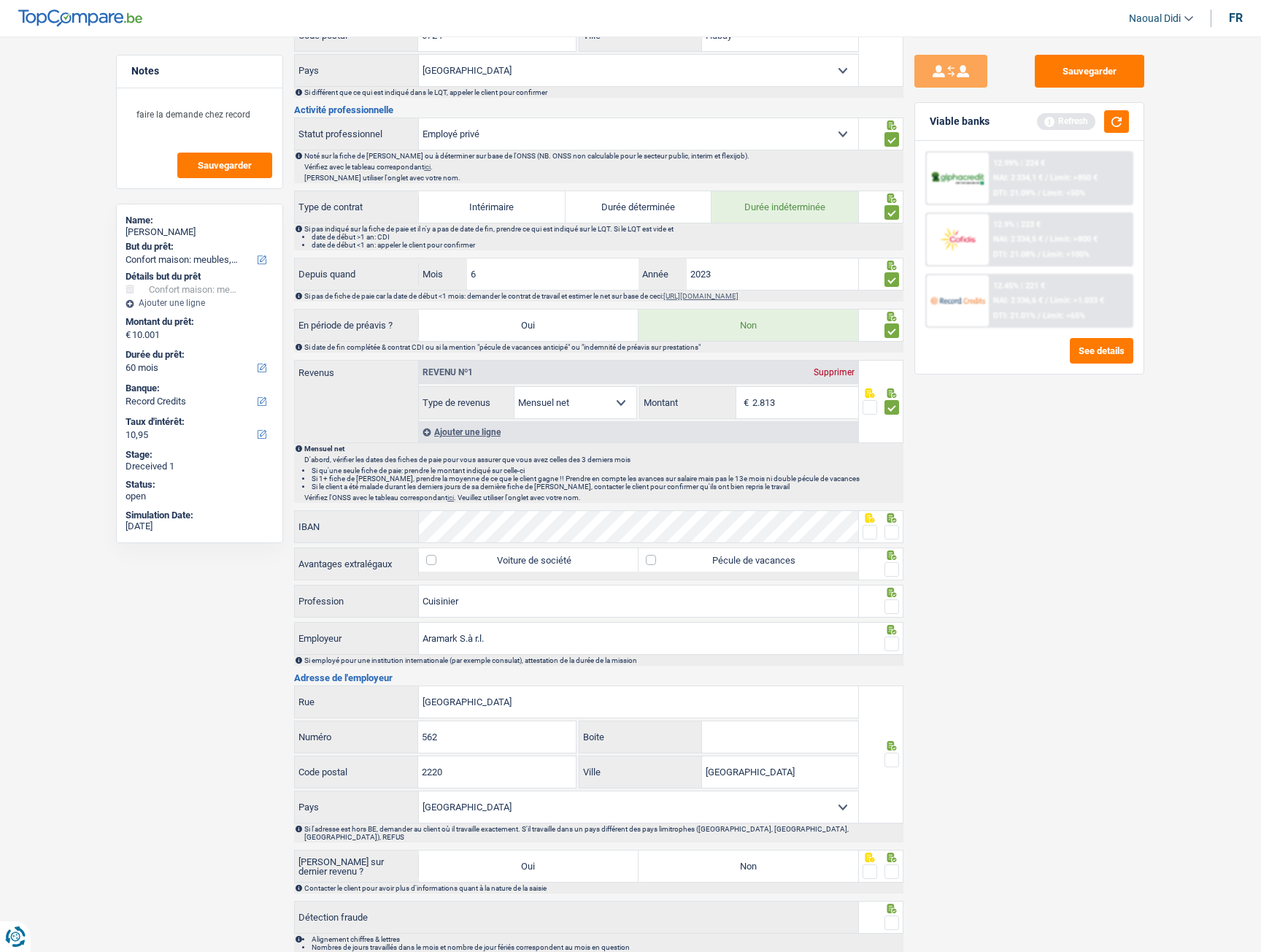
scroll to position [511, 0]
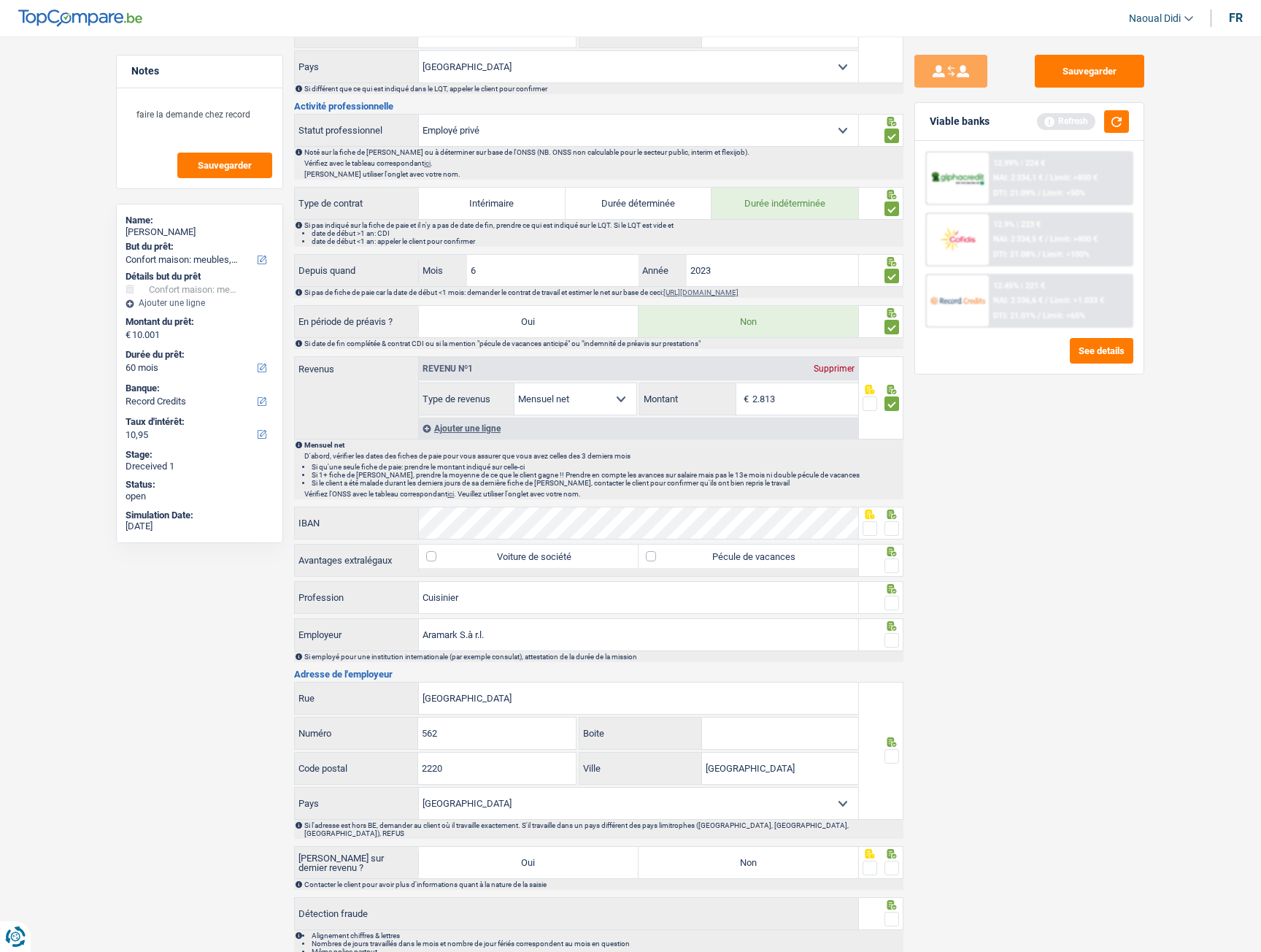
click at [865, 533] on span at bounding box center [869, 528] width 15 height 15
click at [0, 0] on input "radio" at bounding box center [0, 0] width 0 height 0
click at [655, 560] on label "Pécule de vacances" at bounding box center [749, 556] width 220 height 24
click at [655, 560] on input "Pécule de vacances" at bounding box center [749, 556] width 220 height 24
checkbox input "true"
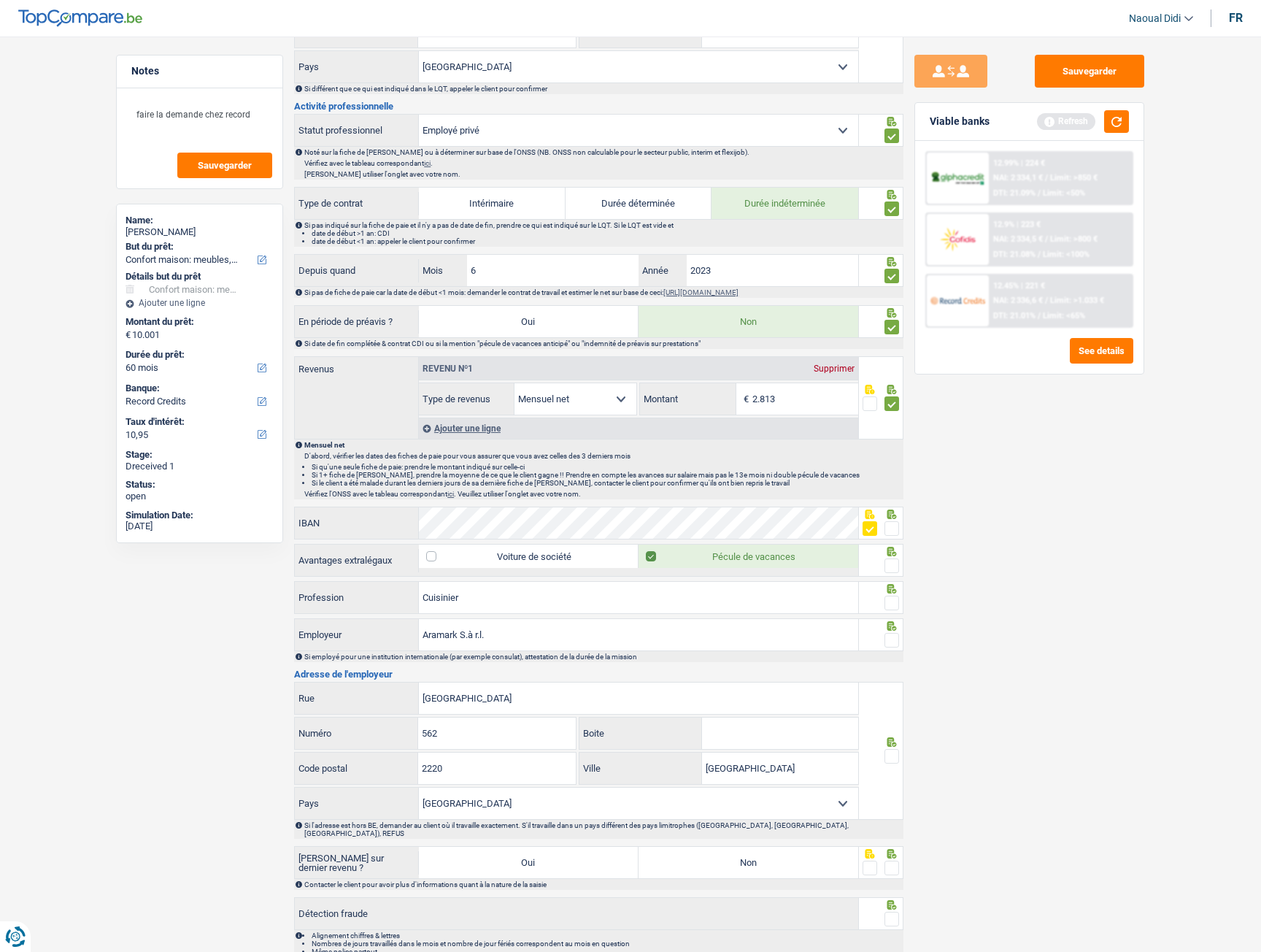
click at [892, 566] on span at bounding box center [892, 566] width 15 height 15
click at [0, 0] on input "radio" at bounding box center [0, 0] width 0 height 0
click at [891, 602] on span at bounding box center [892, 602] width 15 height 15
click at [0, 0] on input "radio" at bounding box center [0, 0] width 0 height 0
click at [507, 643] on input "Aramark S.à r.l." at bounding box center [639, 634] width 440 height 31
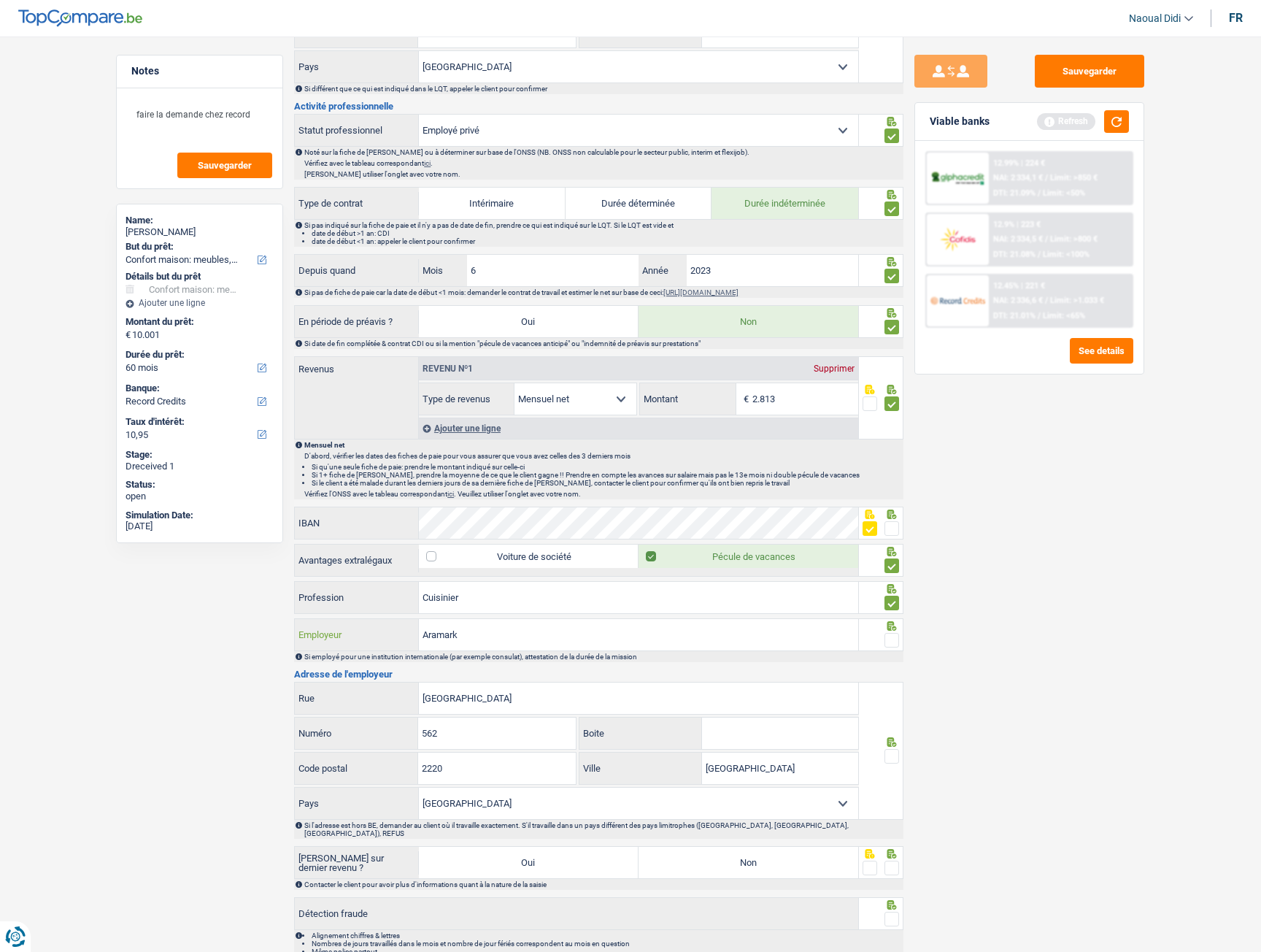
type input "Aramark"
click at [889, 647] on span at bounding box center [892, 640] width 15 height 15
click at [0, 0] on input "radio" at bounding box center [0, 0] width 0 height 0
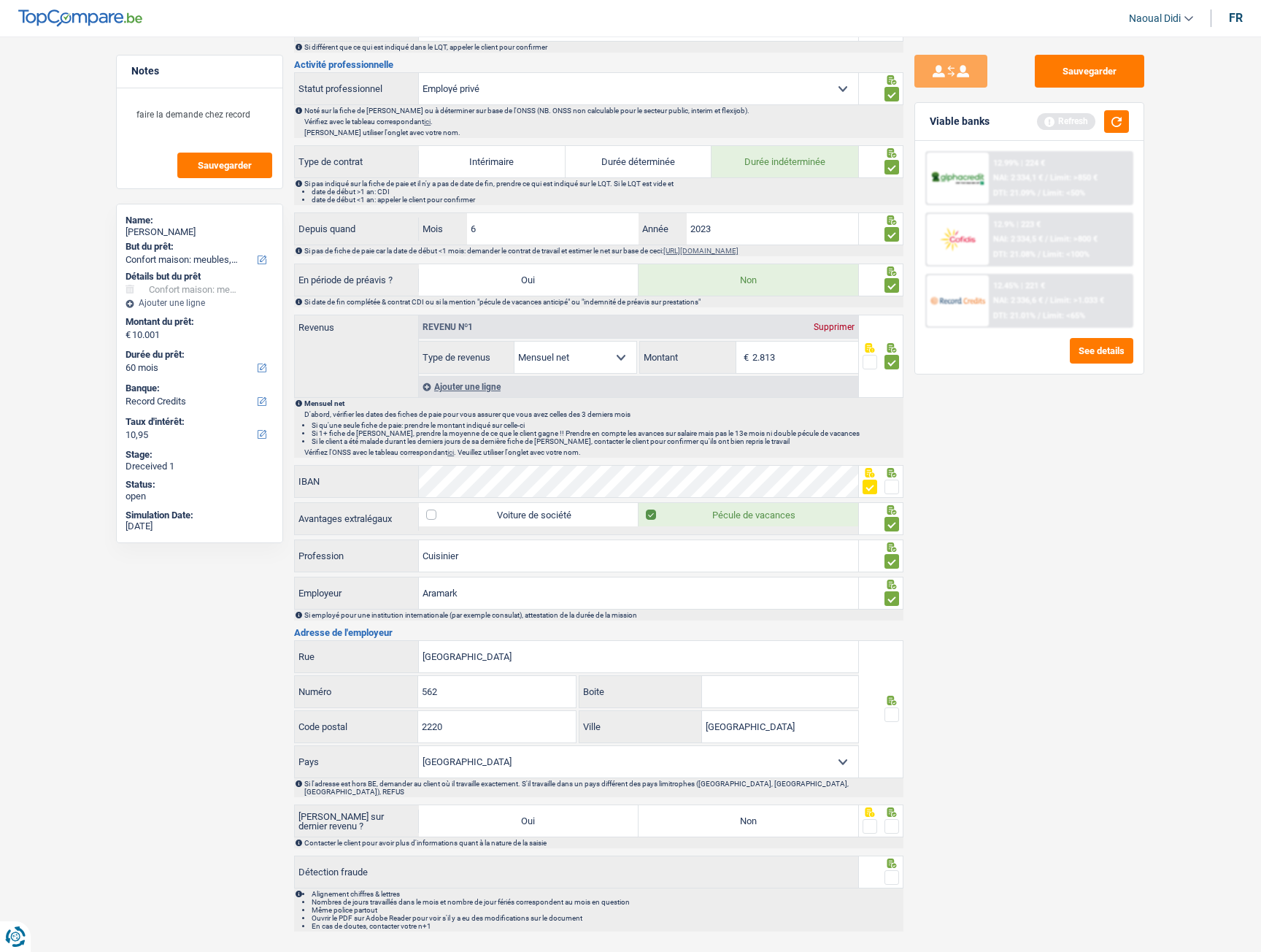
scroll to position [576, 0]
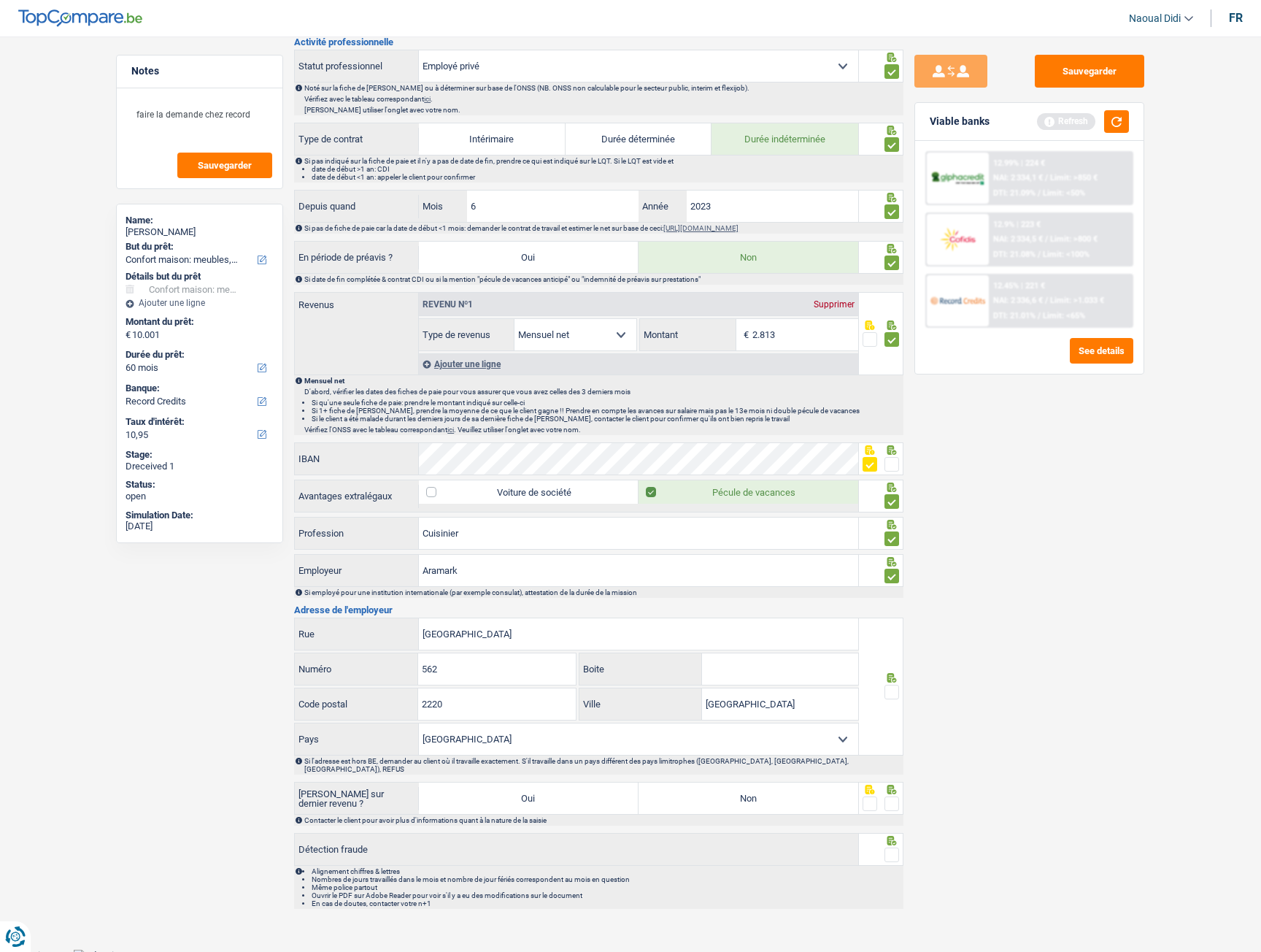
click at [891, 693] on span at bounding box center [892, 692] width 15 height 15
click at [0, 0] on input "radio" at bounding box center [0, 0] width 0 height 0
click at [812, 794] on label "Non" at bounding box center [749, 798] width 220 height 31
click at [812, 794] on input "Non" at bounding box center [749, 798] width 220 height 31
radio input "true"
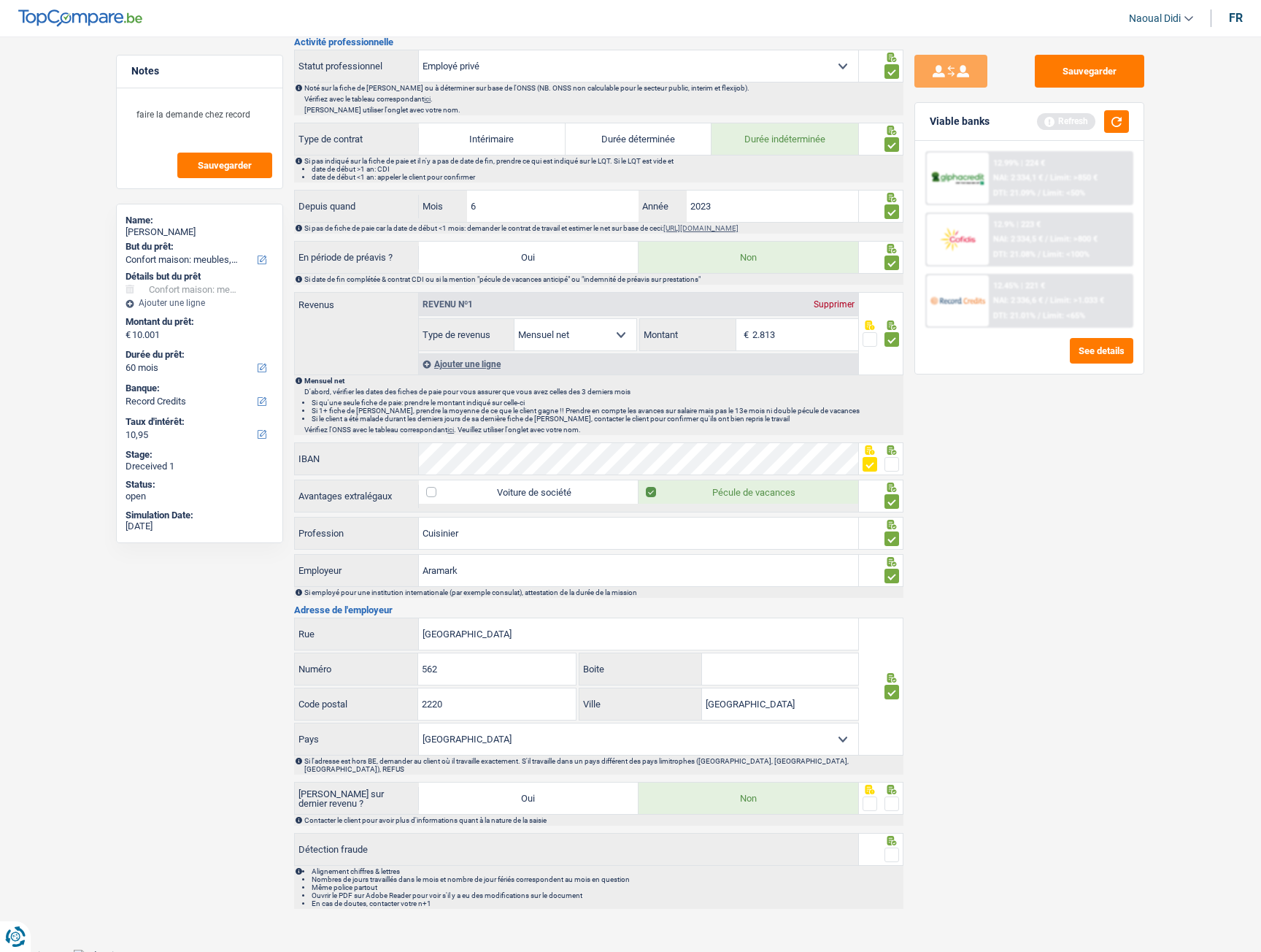
click at [890, 799] on span at bounding box center [892, 803] width 15 height 15
click at [0, 0] on input "radio" at bounding box center [0, 0] width 0 height 0
click at [889, 847] on span at bounding box center [892, 854] width 15 height 15
click at [0, 0] on input "radio" at bounding box center [0, 0] width 0 height 0
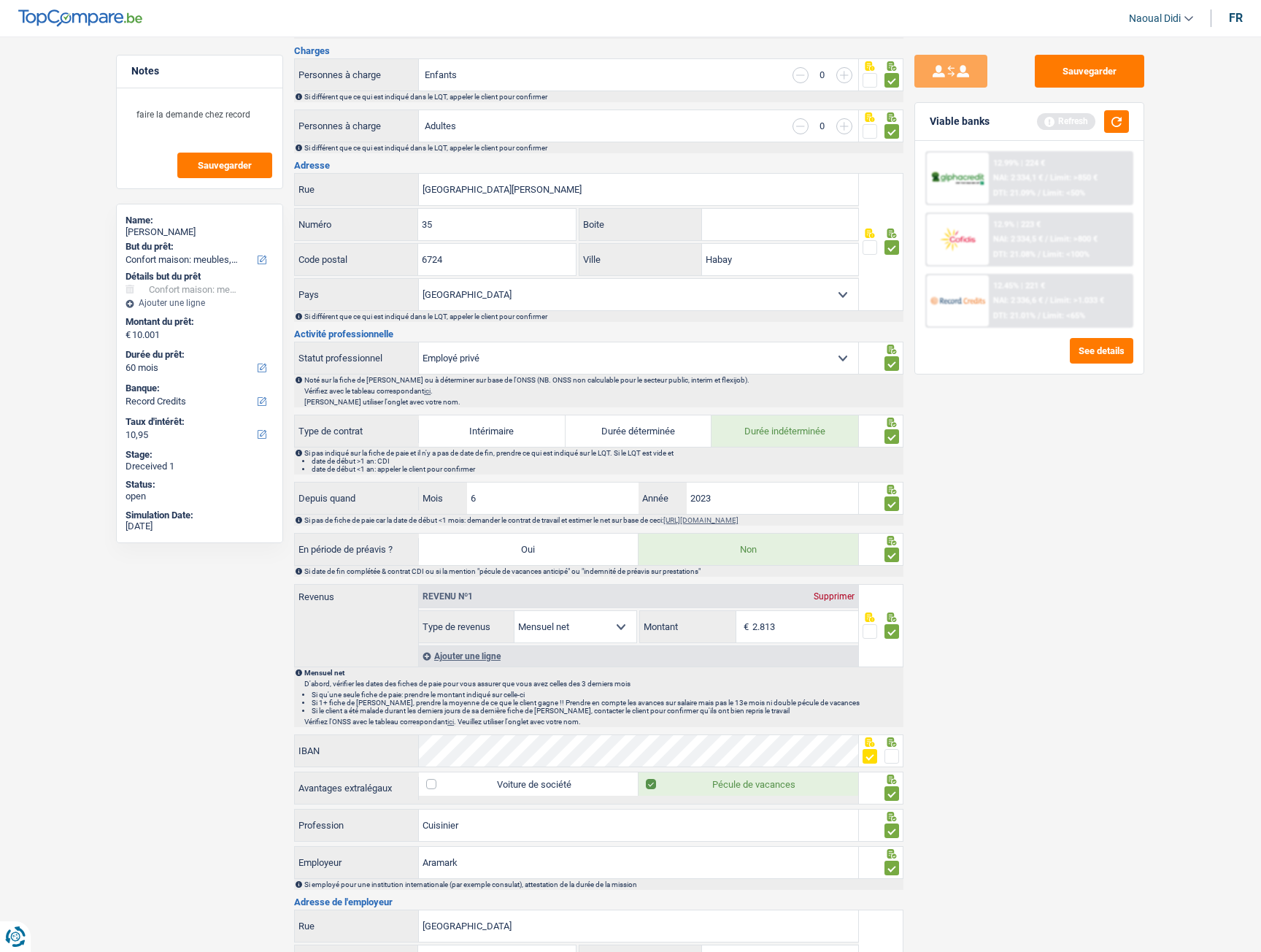
scroll to position [210, 0]
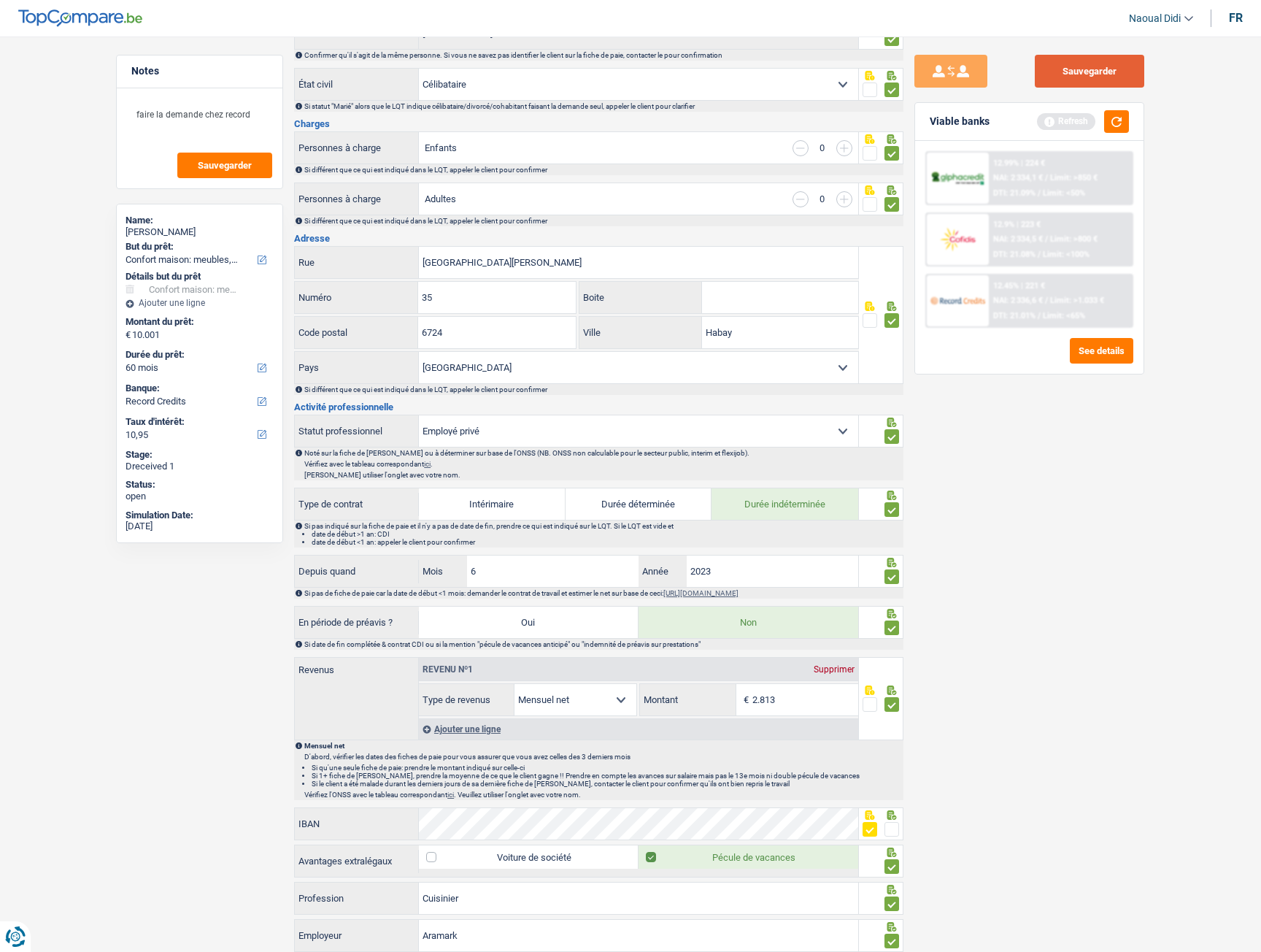
click at [1092, 68] on button "Sauvegarder" at bounding box center [1089, 71] width 109 height 33
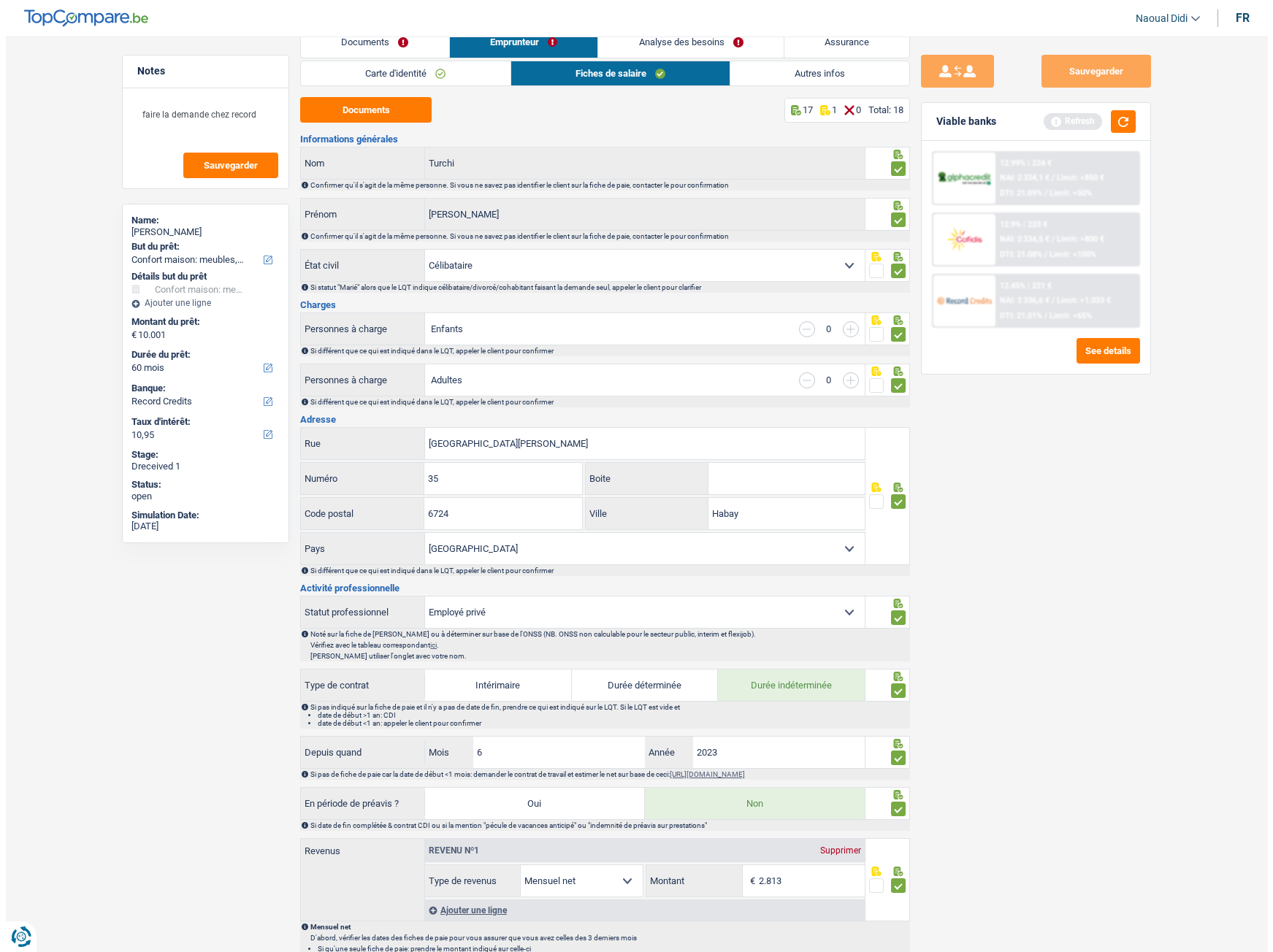
scroll to position [0, 0]
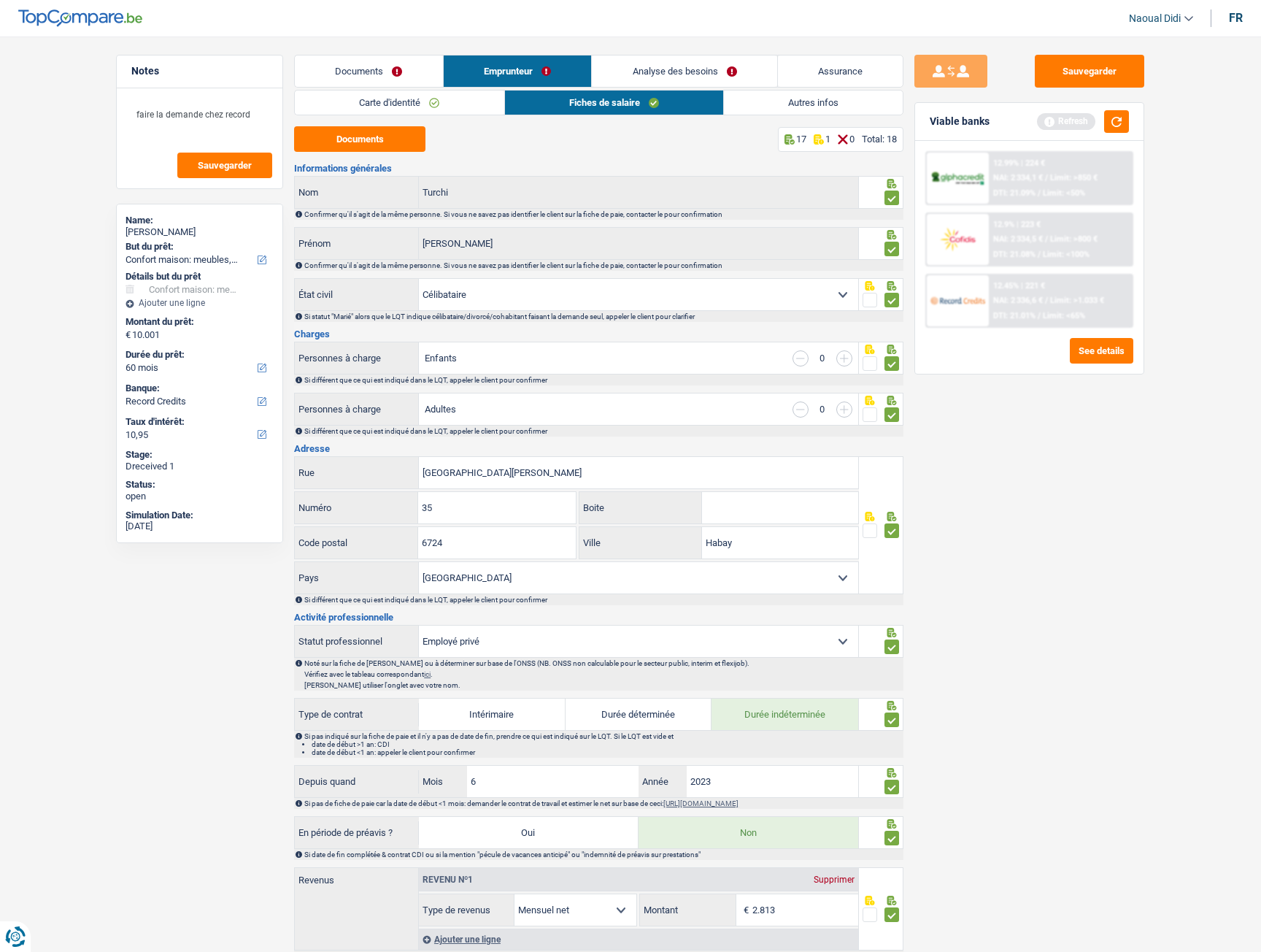
click at [643, 75] on link "Analyse des besoins" at bounding box center [685, 71] width 185 height 31
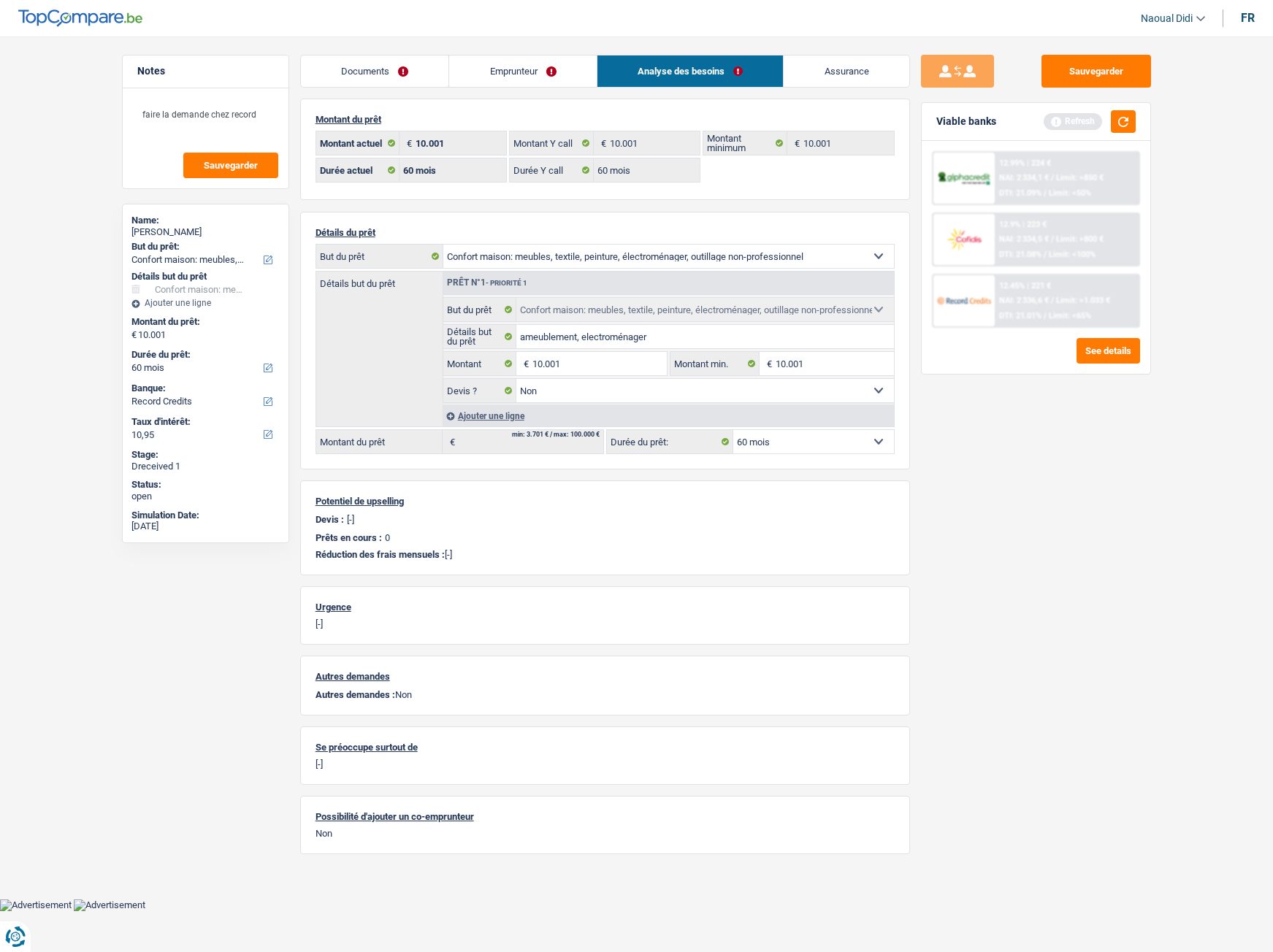
click at [463, 74] on link "Emprunteur" at bounding box center [522, 71] width 147 height 31
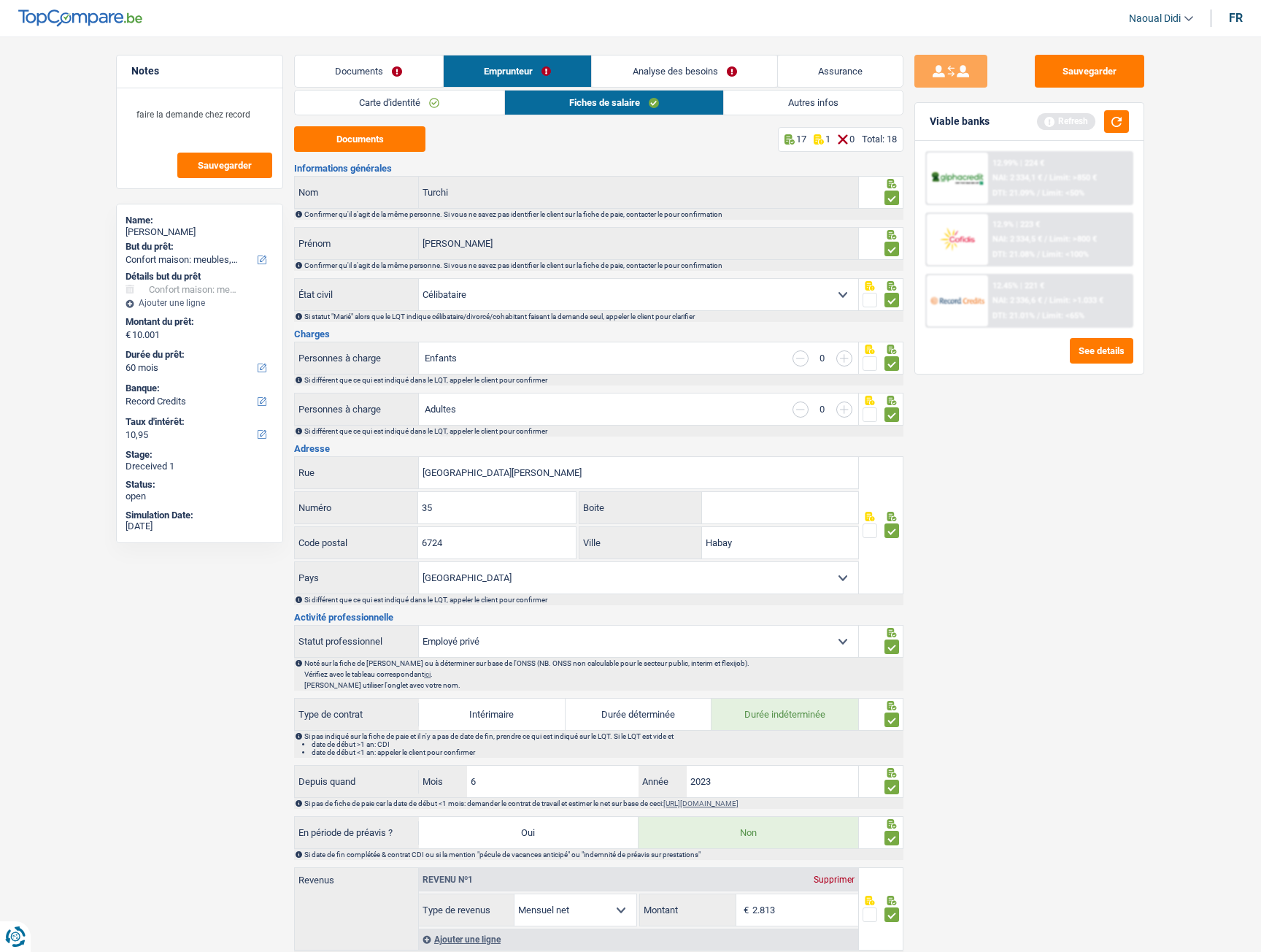
click at [795, 95] on link "Autres infos" at bounding box center [814, 103] width 179 height 24
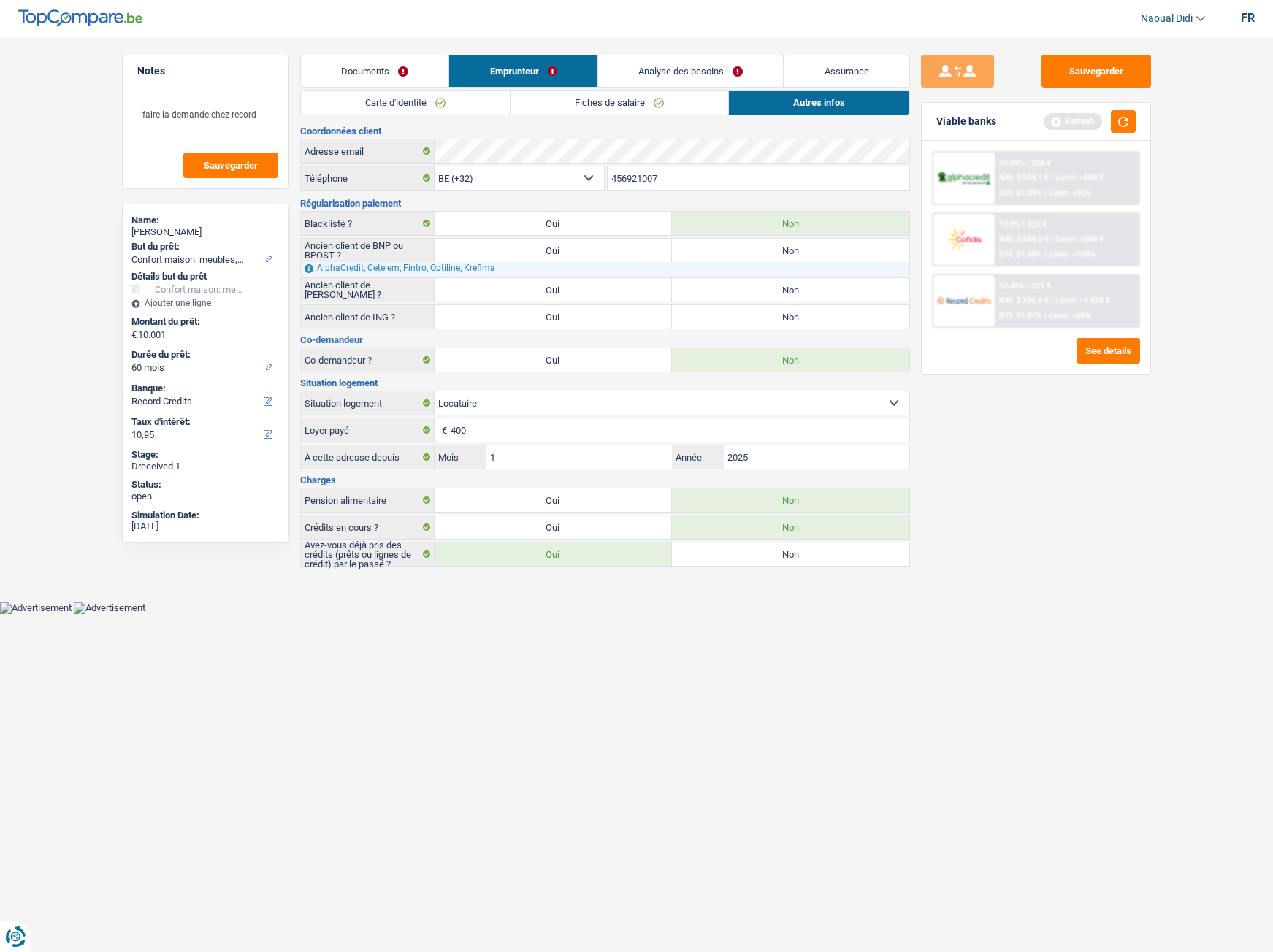
click at [687, 73] on link "Analyse des besoins" at bounding box center [690, 71] width 186 height 31
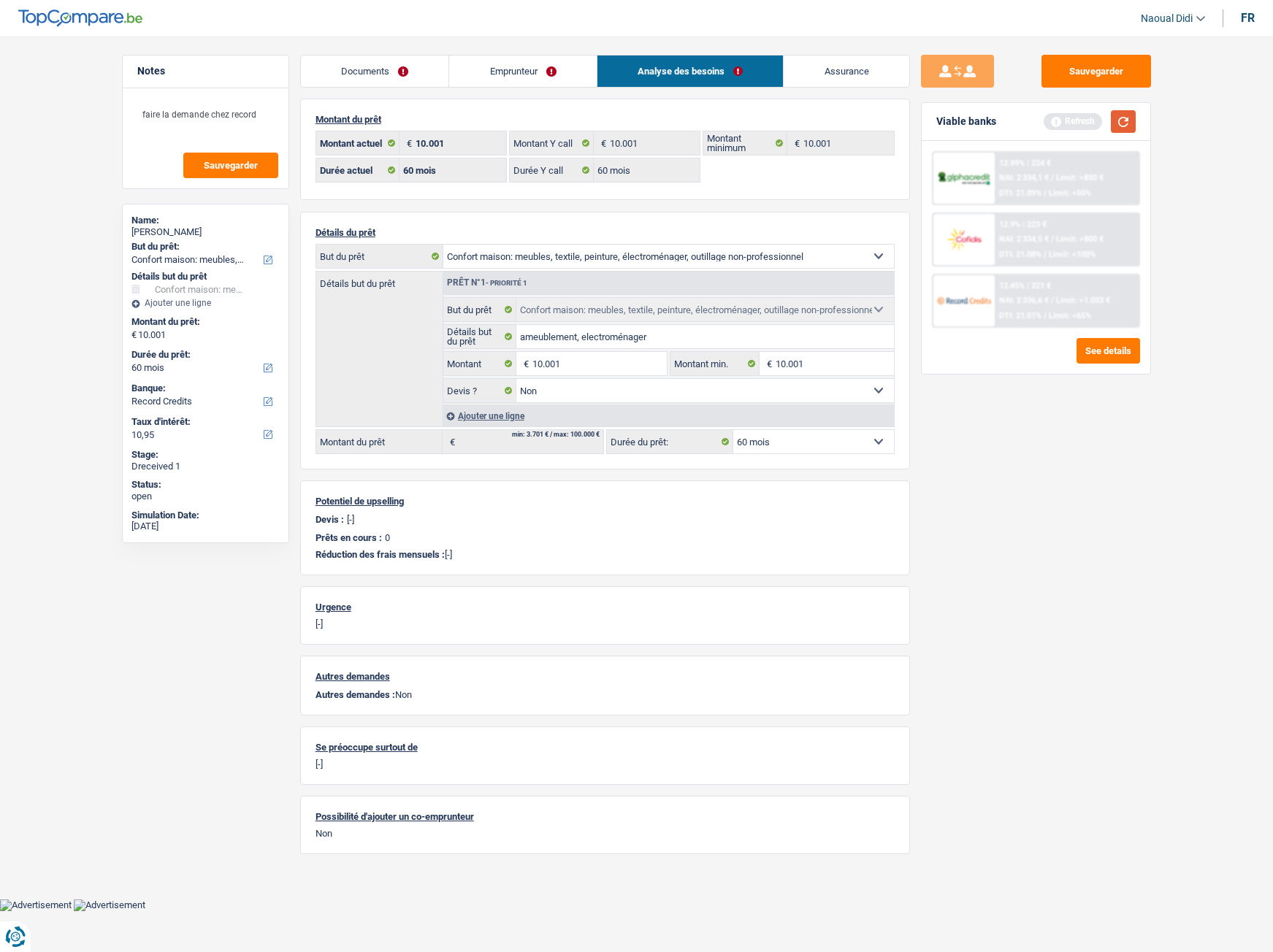
click at [1120, 127] on button "button" at bounding box center [1123, 121] width 25 height 23
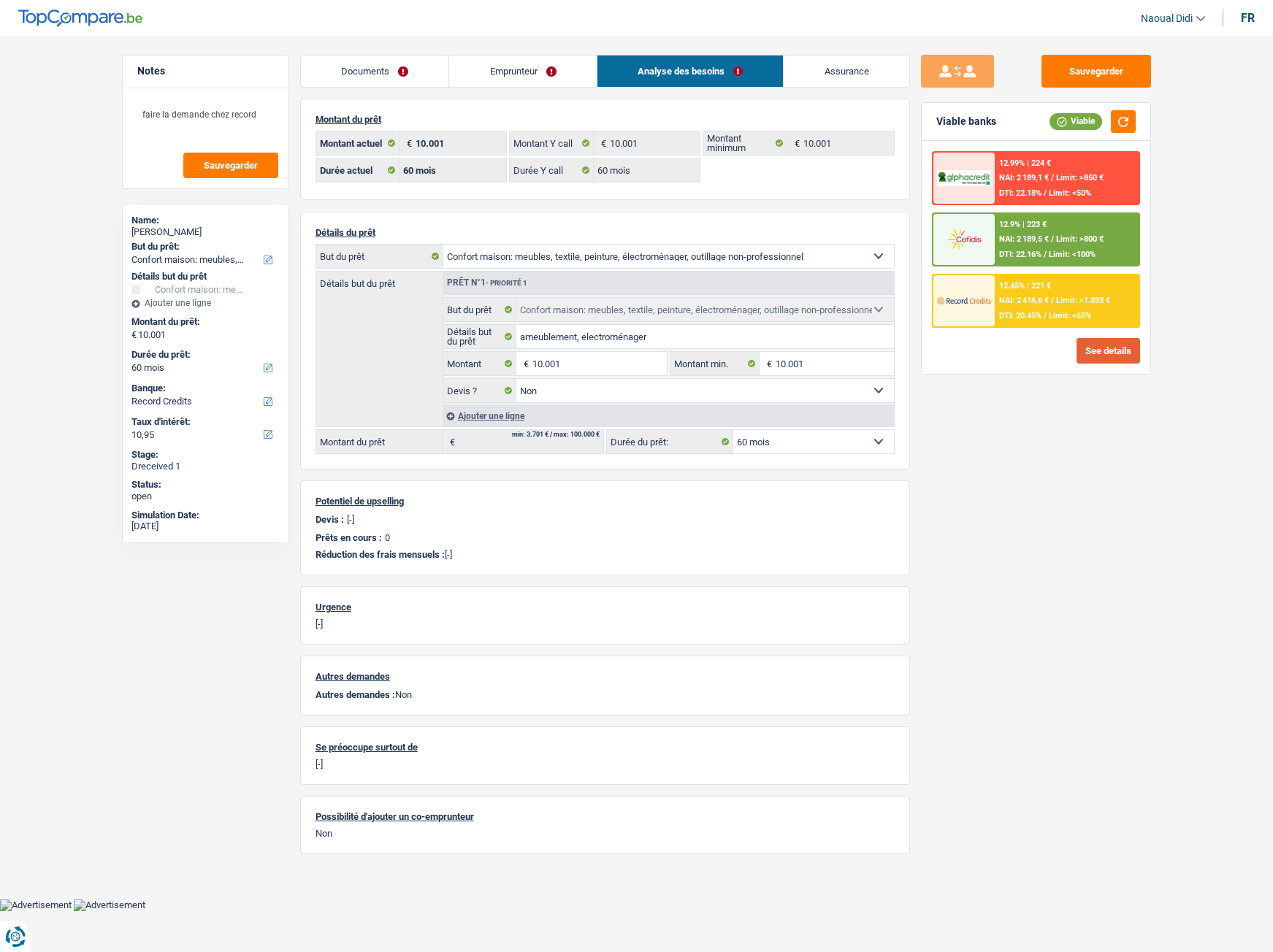
click at [1115, 353] on button "See details" at bounding box center [1108, 350] width 63 height 25
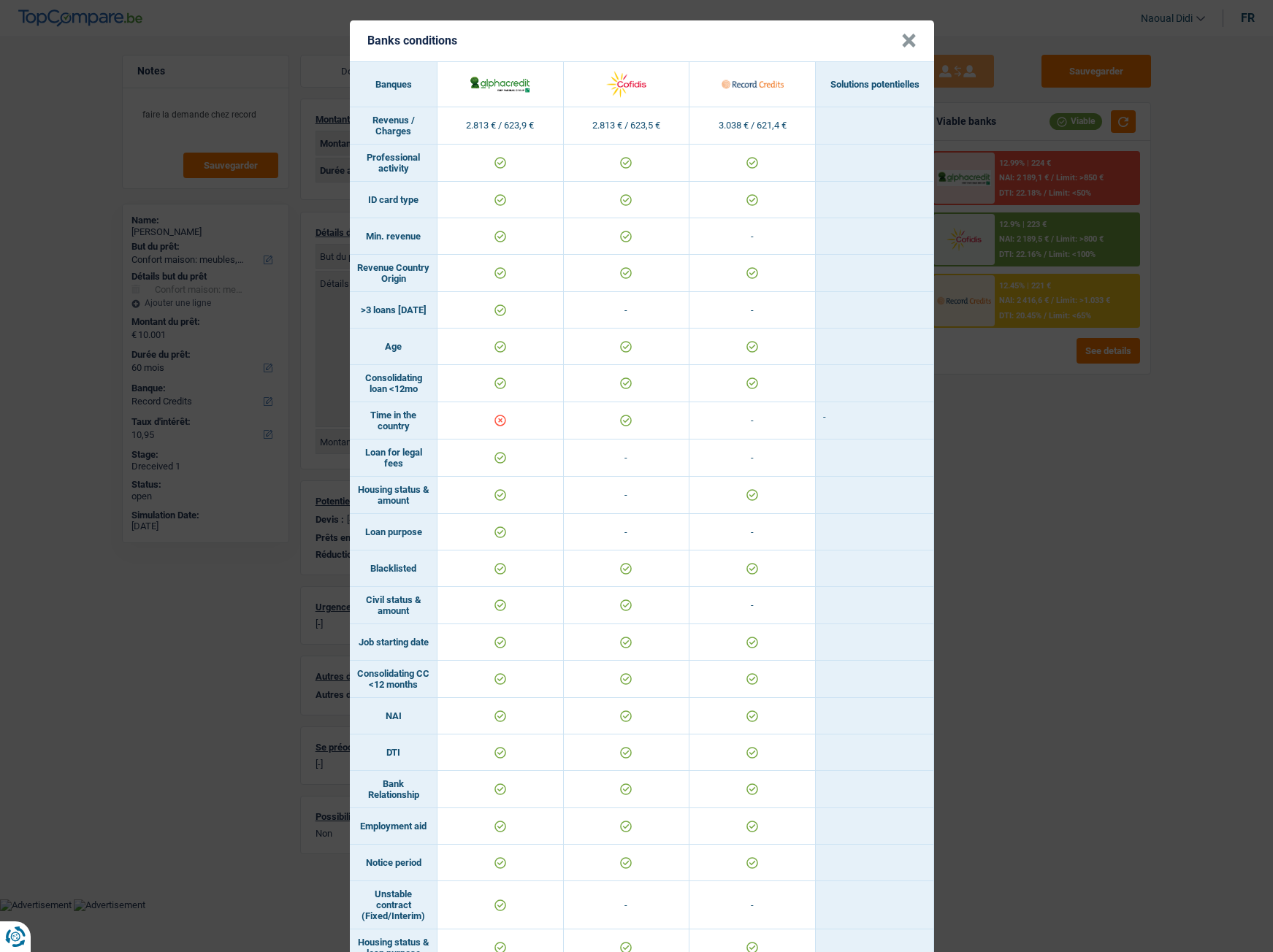
click at [903, 42] on button "×" at bounding box center [909, 40] width 15 height 15
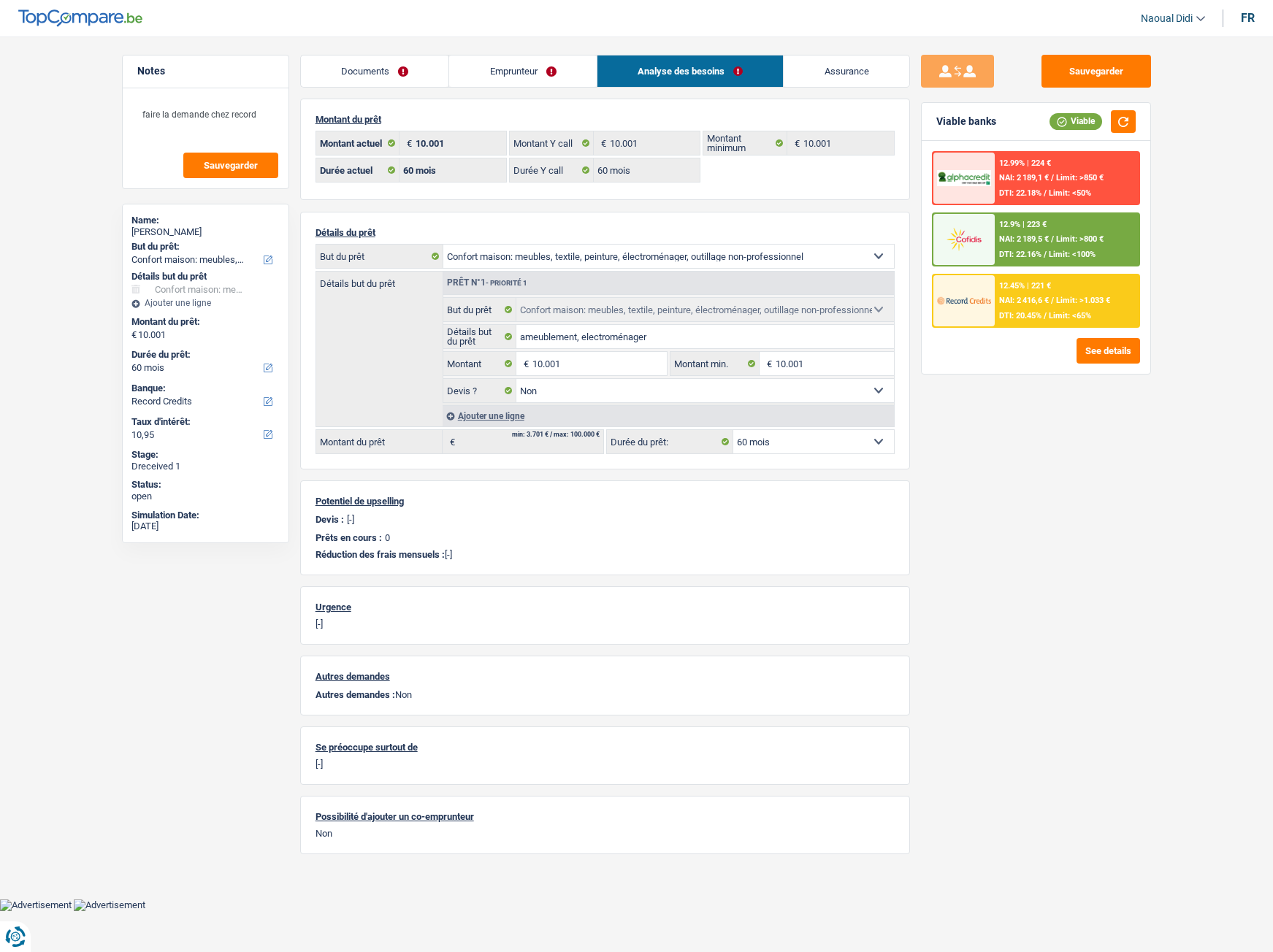
click at [501, 76] on link "Emprunteur" at bounding box center [522, 71] width 147 height 31
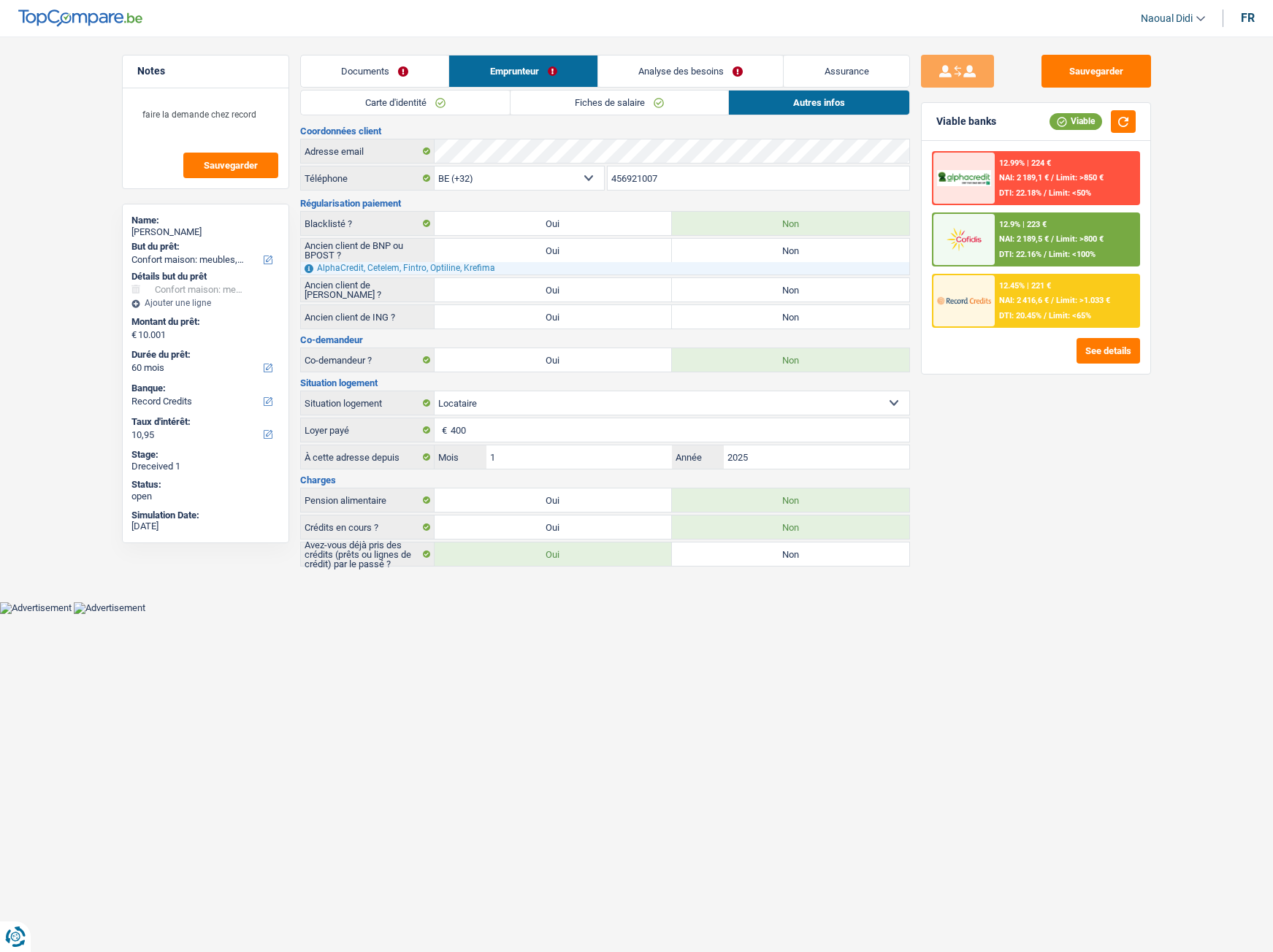
click at [417, 104] on link "Carte d'identité" at bounding box center [405, 103] width 209 height 24
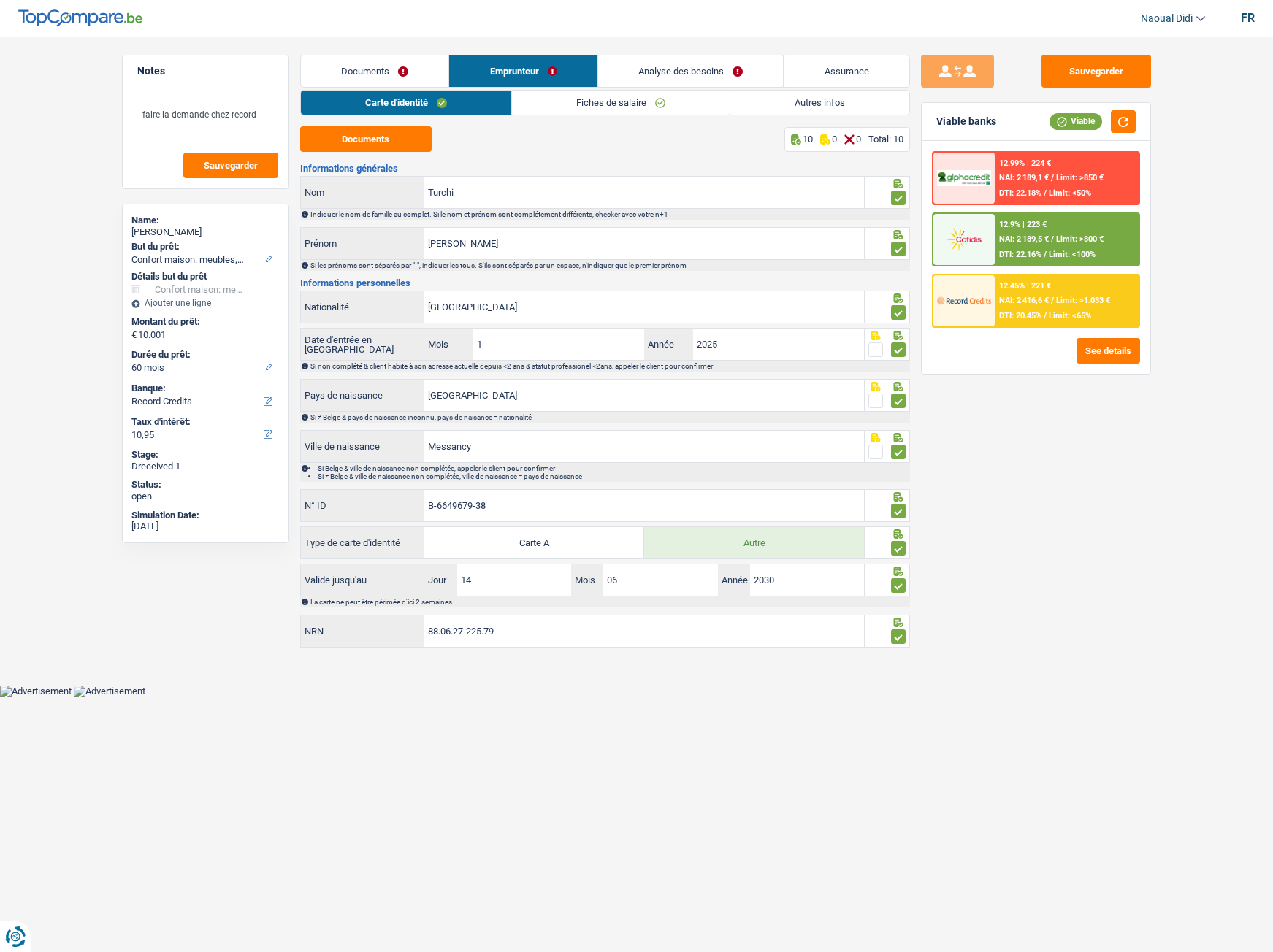
click at [586, 103] on link "Fiches de salaire" at bounding box center [620, 103] width 218 height 24
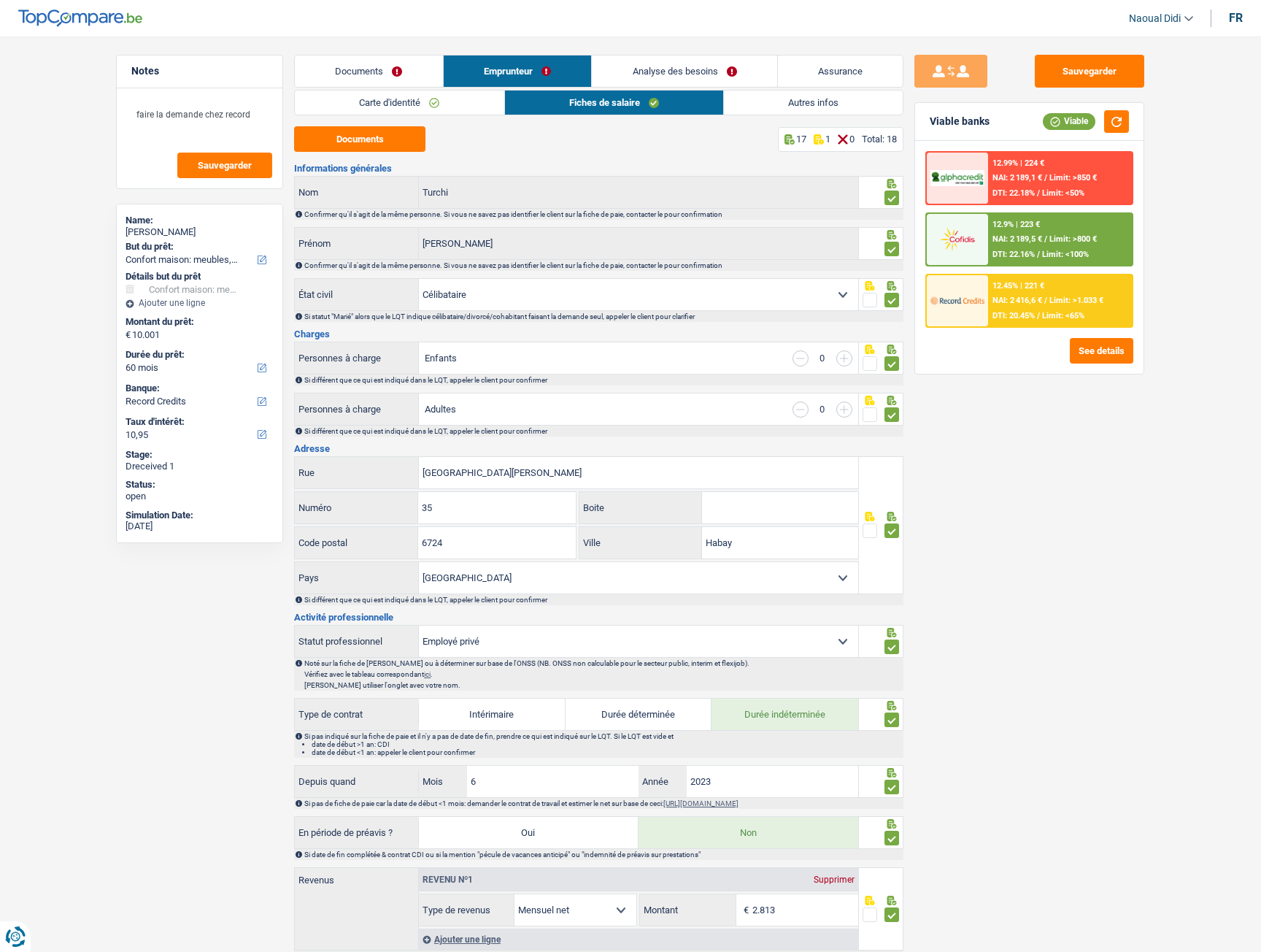
click at [685, 65] on link "Analyse des besoins" at bounding box center [685, 71] width 185 height 31
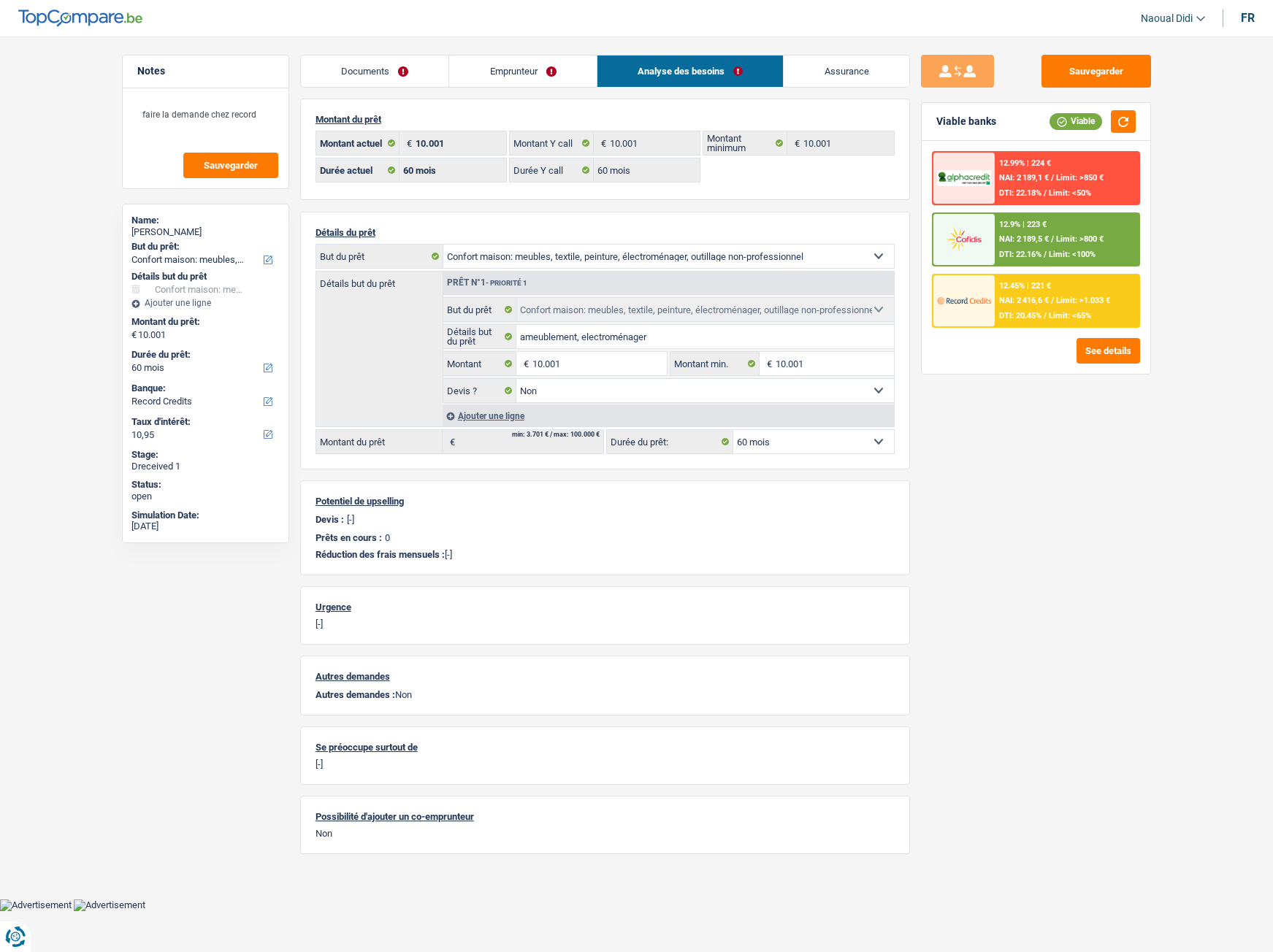
click at [1036, 239] on span "NAI: 2 189,5 €" at bounding box center [1023, 239] width 50 height 9
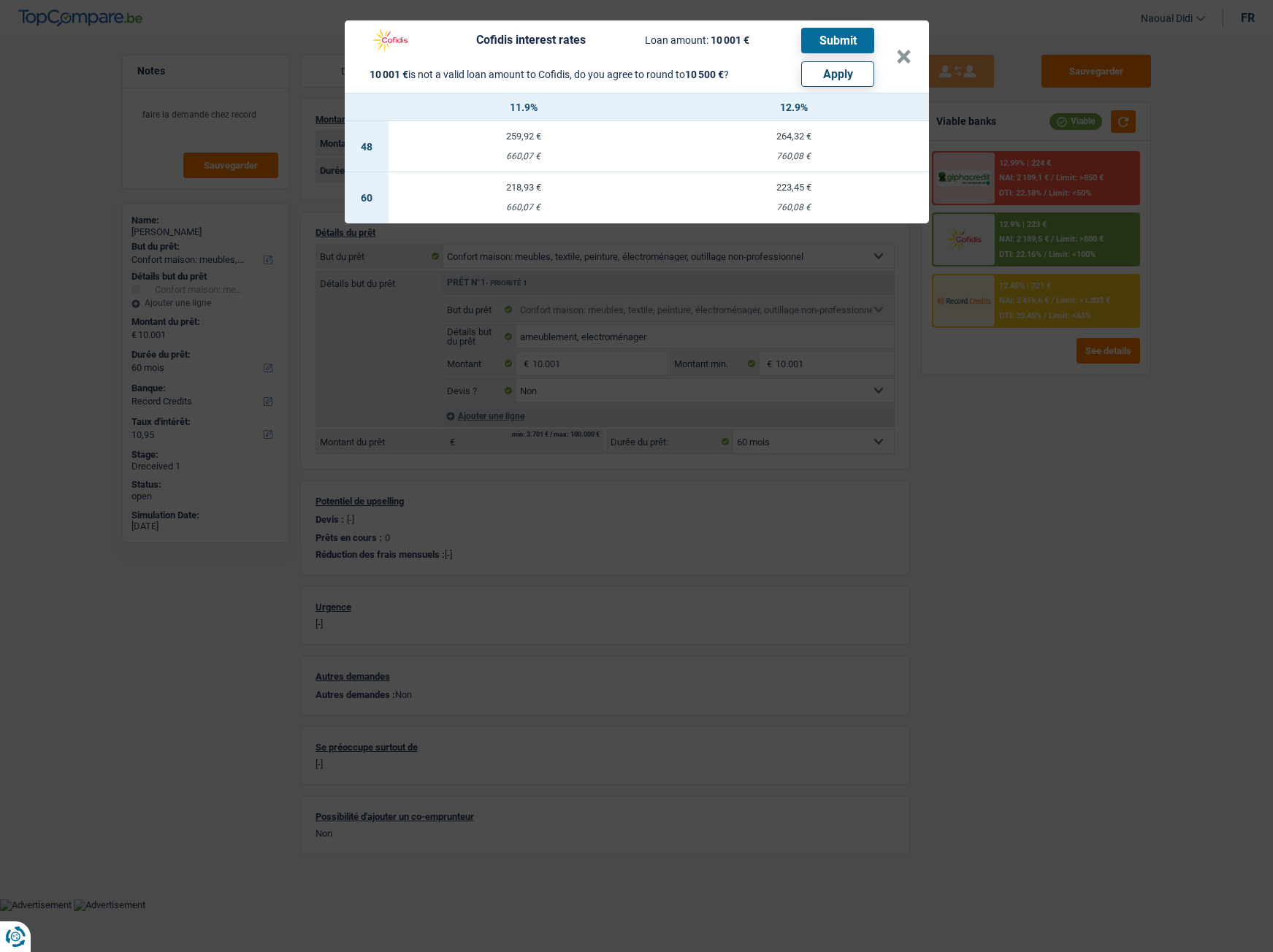
click at [841, 76] on button "Apply" at bounding box center [838, 73] width 73 height 25
type input "10.500"
select select "other"
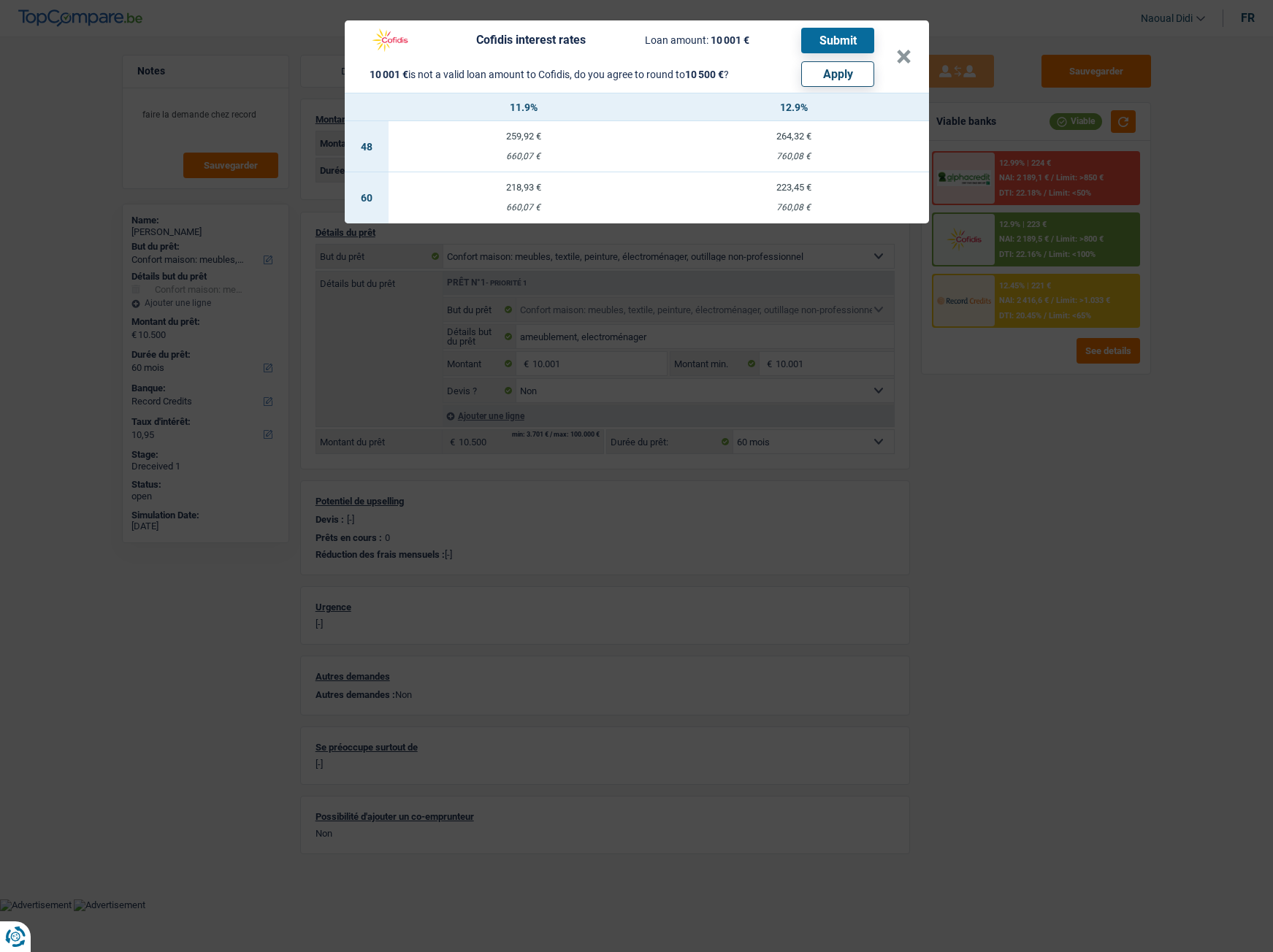
select select "other"
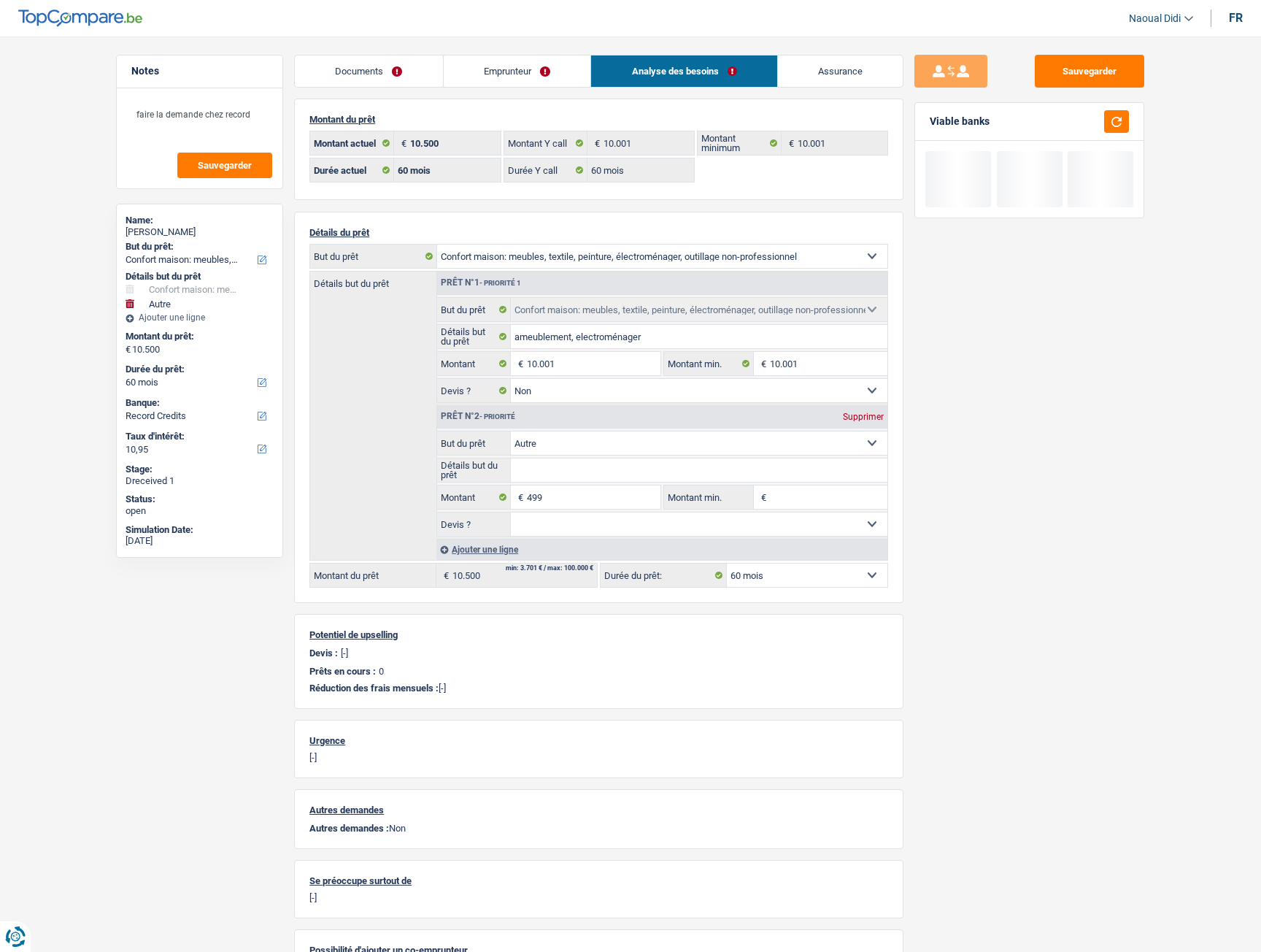
click at [222, 15] on header "Naoual Didi Se déconnecter fr" at bounding box center [630, 18] width 1261 height 37
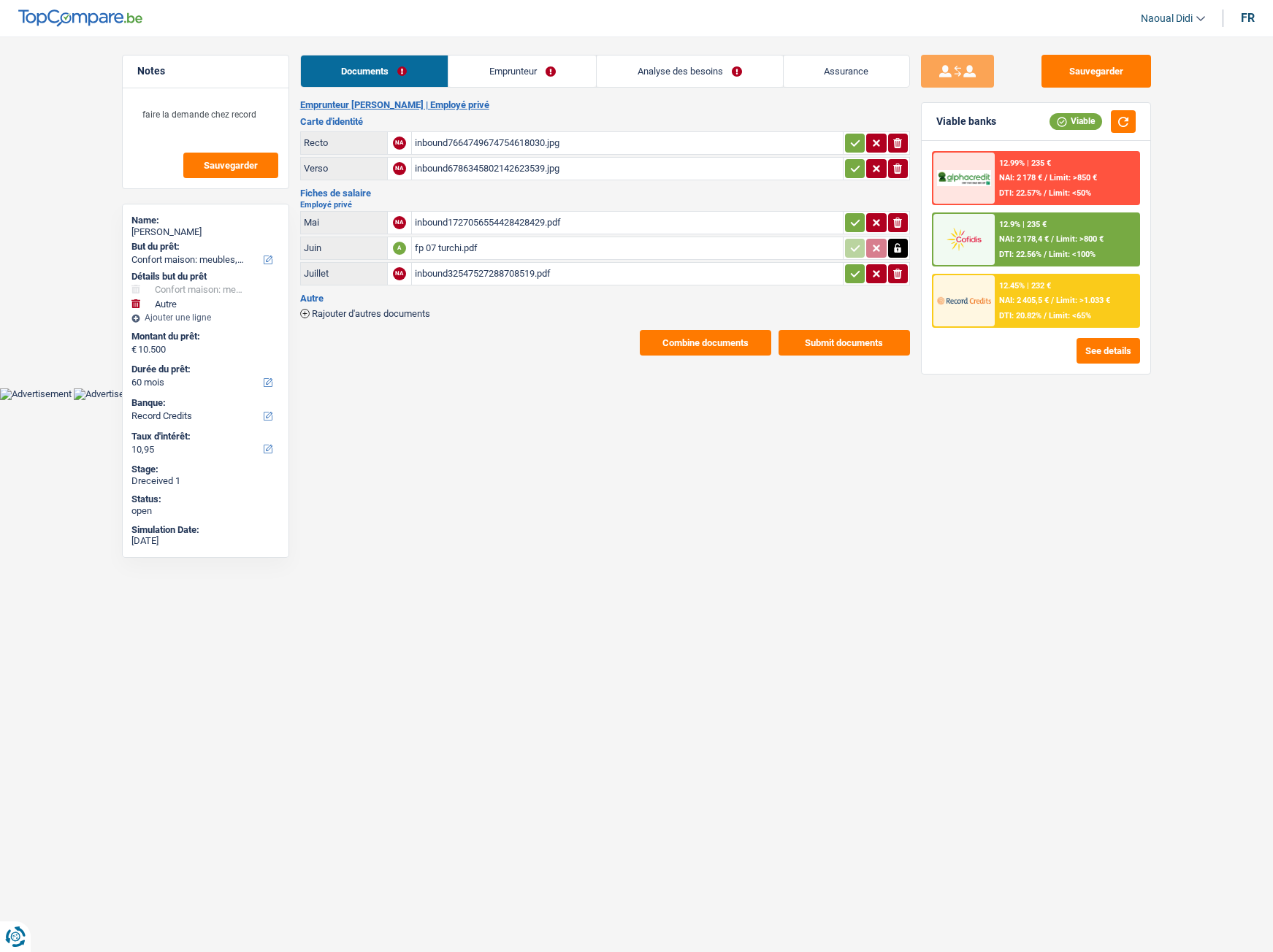
select select "household"
select select "other"
select select "60"
click at [851, 147] on icon "button" at bounding box center [855, 143] width 11 height 15
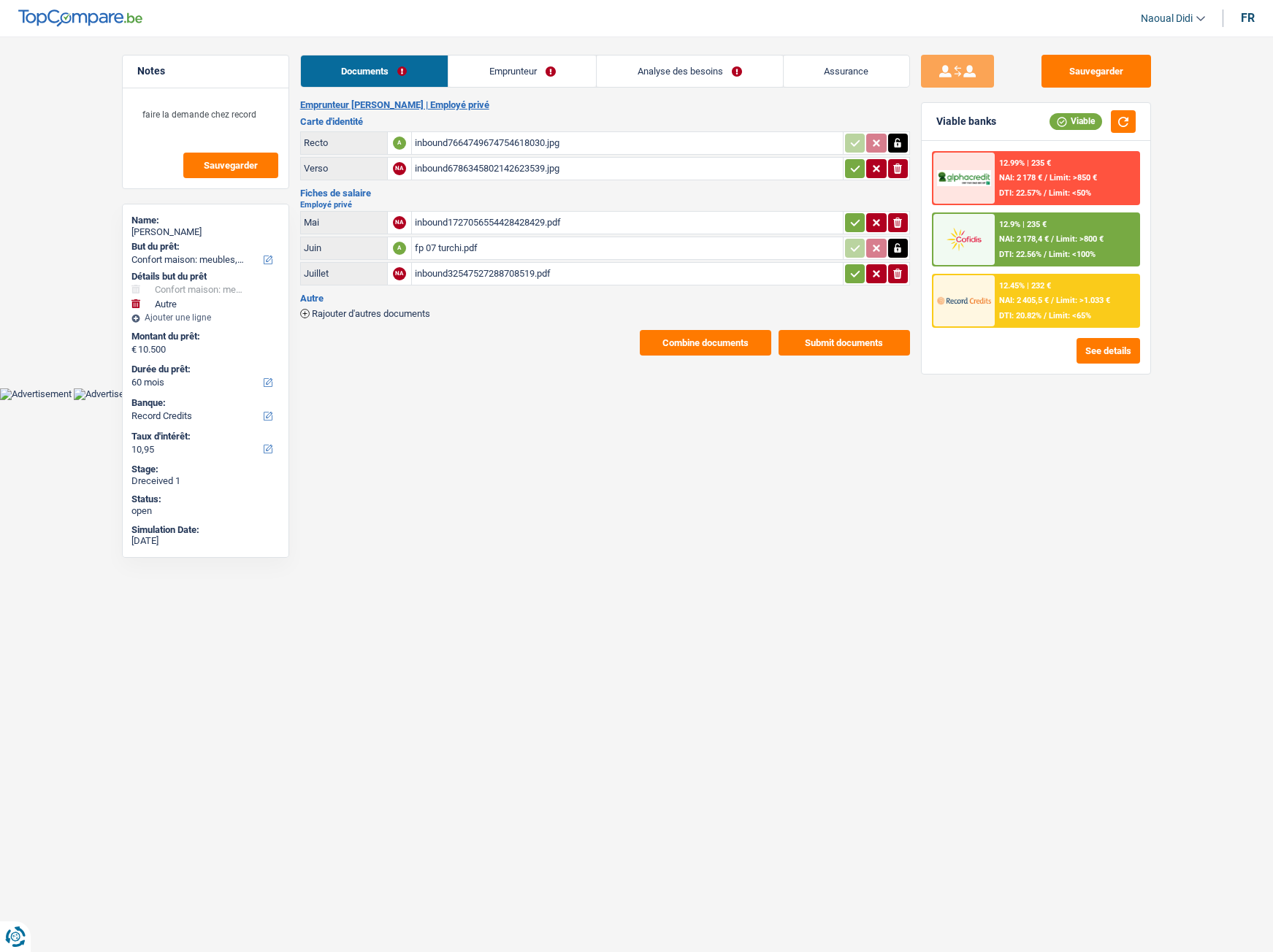
click at [851, 163] on icon "button" at bounding box center [855, 168] width 11 height 15
click at [855, 217] on icon "button" at bounding box center [855, 222] width 11 height 15
click at [855, 277] on icon "button" at bounding box center [855, 273] width 11 height 15
click at [1116, 63] on button "Sauvegarder" at bounding box center [1096, 71] width 109 height 33
click at [510, 67] on link "Emprunteur" at bounding box center [522, 71] width 147 height 31
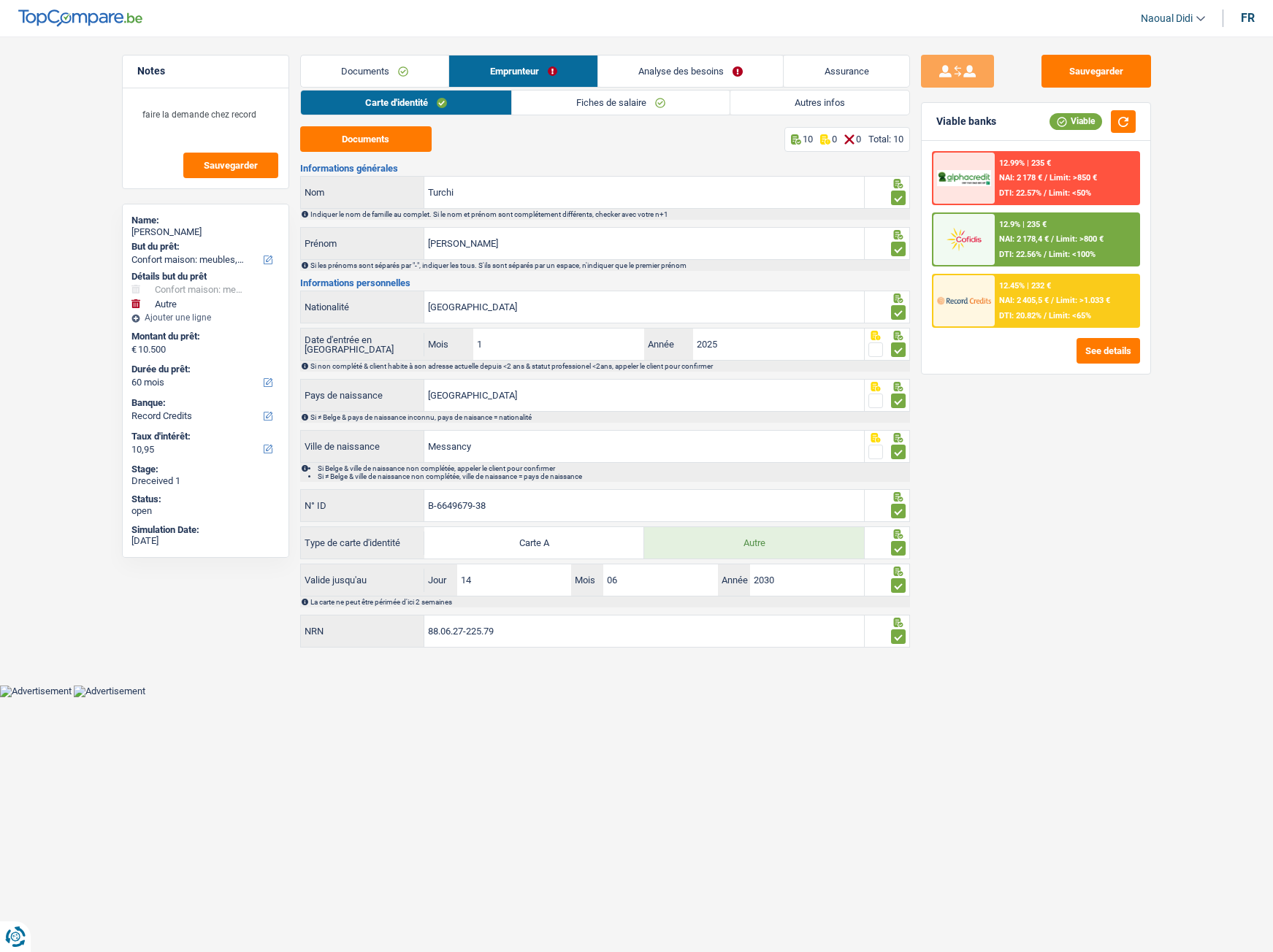
click at [591, 104] on link "Fiches de salaire" at bounding box center [620, 103] width 218 height 24
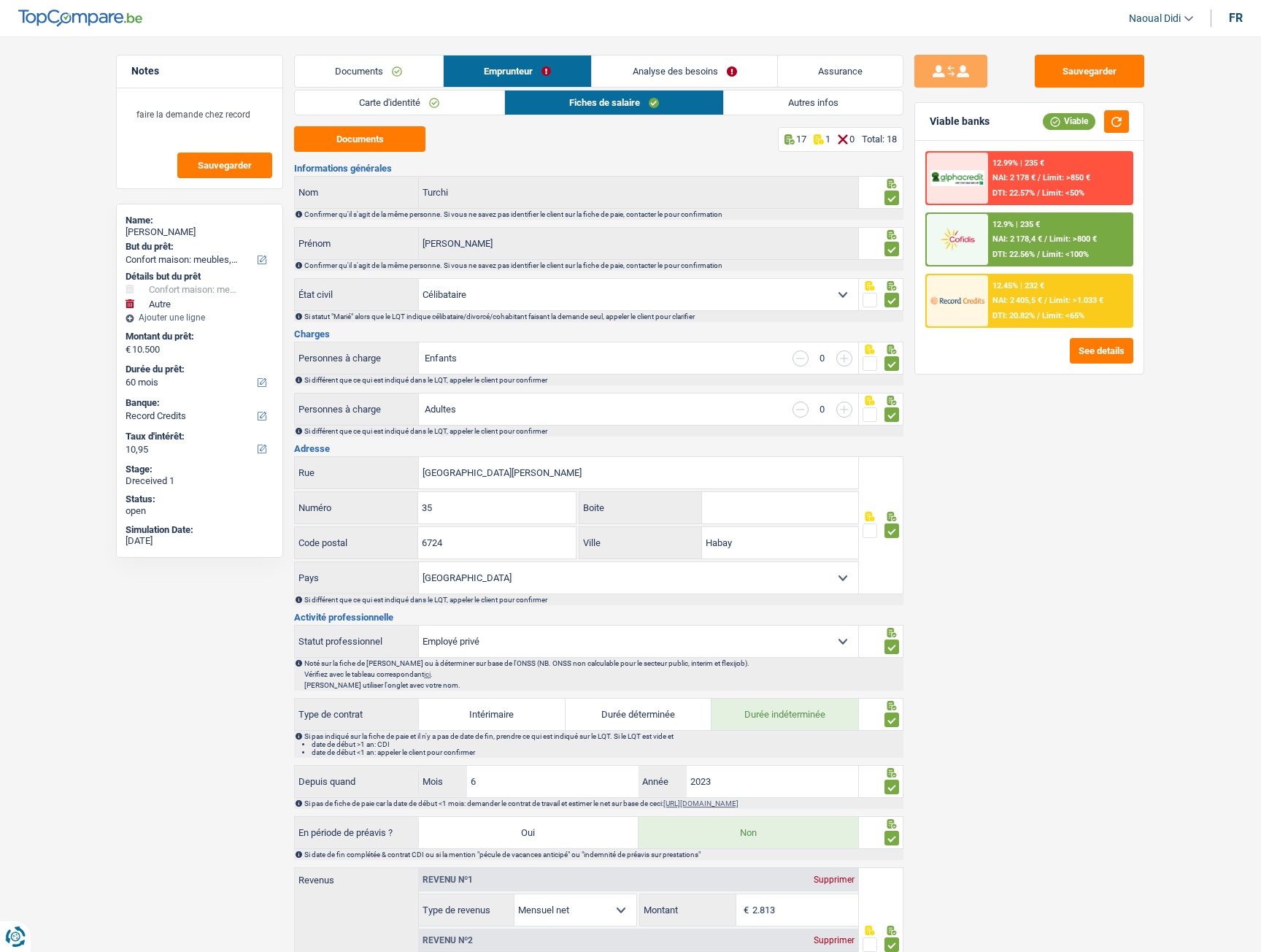
click at [504, 73] on link "Emprunteur" at bounding box center [518, 71] width 148 height 31
click at [637, 73] on link "Analyse des besoins" at bounding box center [685, 71] width 185 height 31
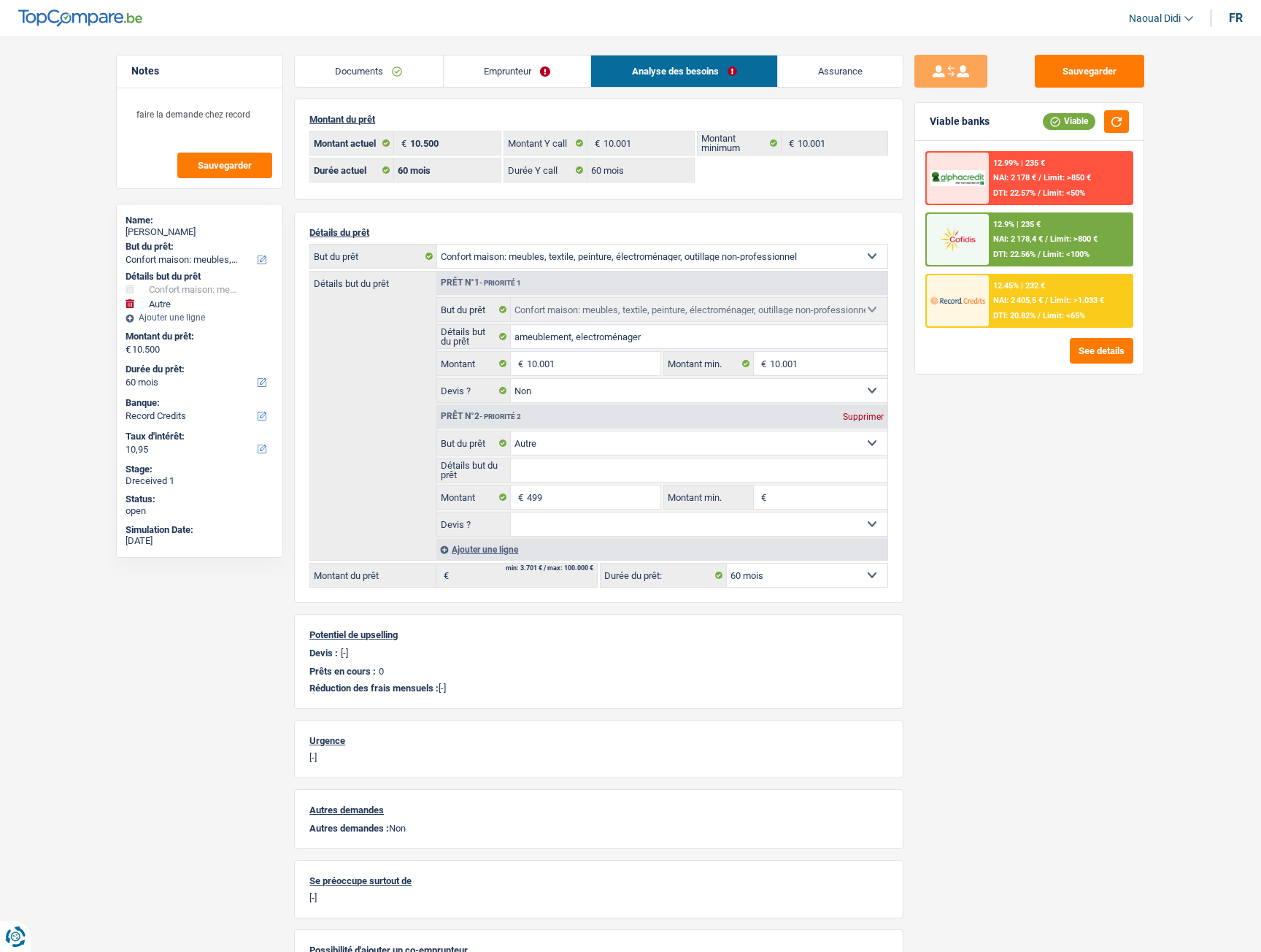
click at [995, 241] on span "NAI: 2 178,4 €" at bounding box center [1018, 239] width 50 height 9
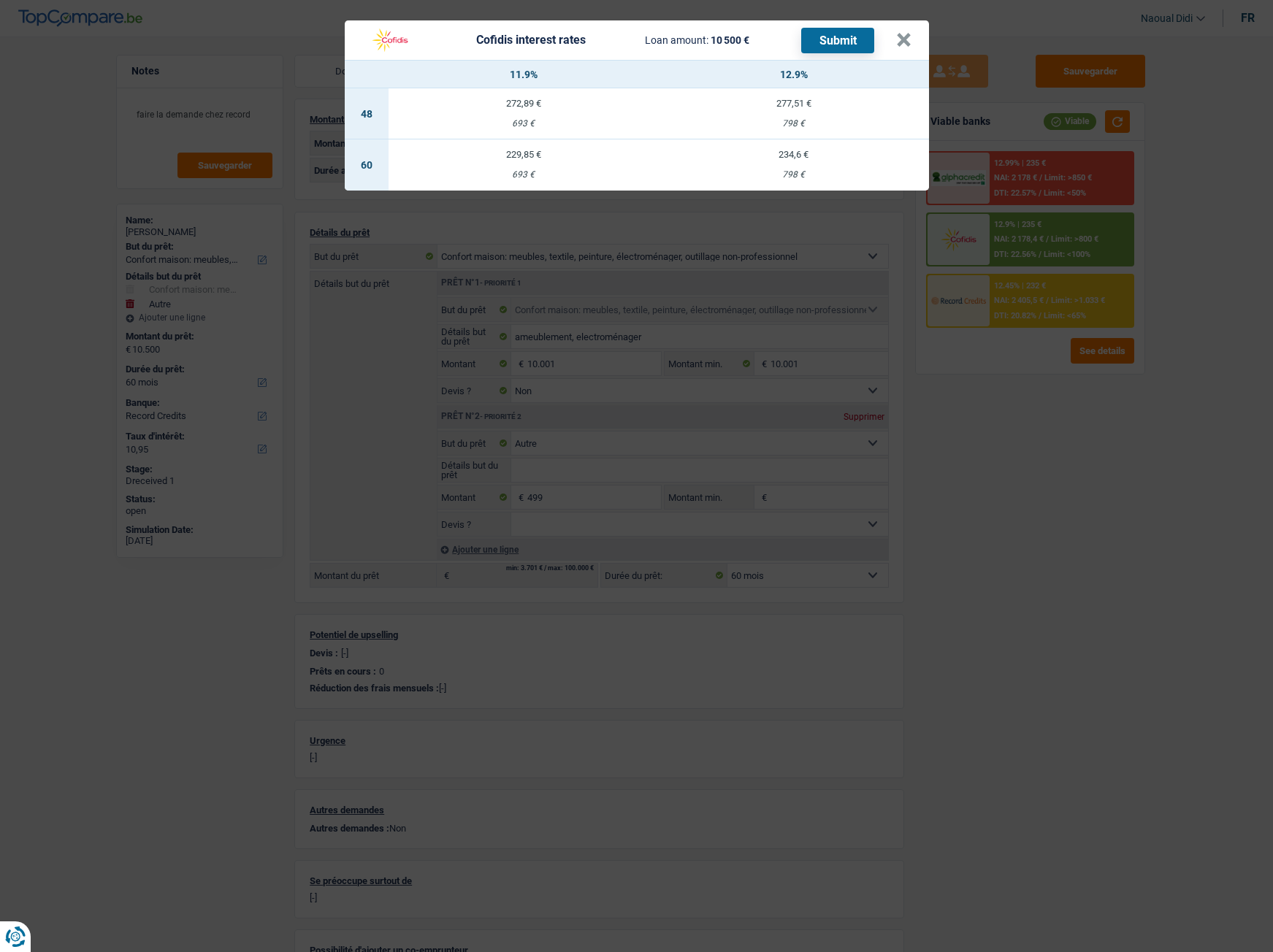
click at [520, 170] on div "693 €" at bounding box center [524, 175] width 270 height 9
select select "cofidis"
type input "11,90"
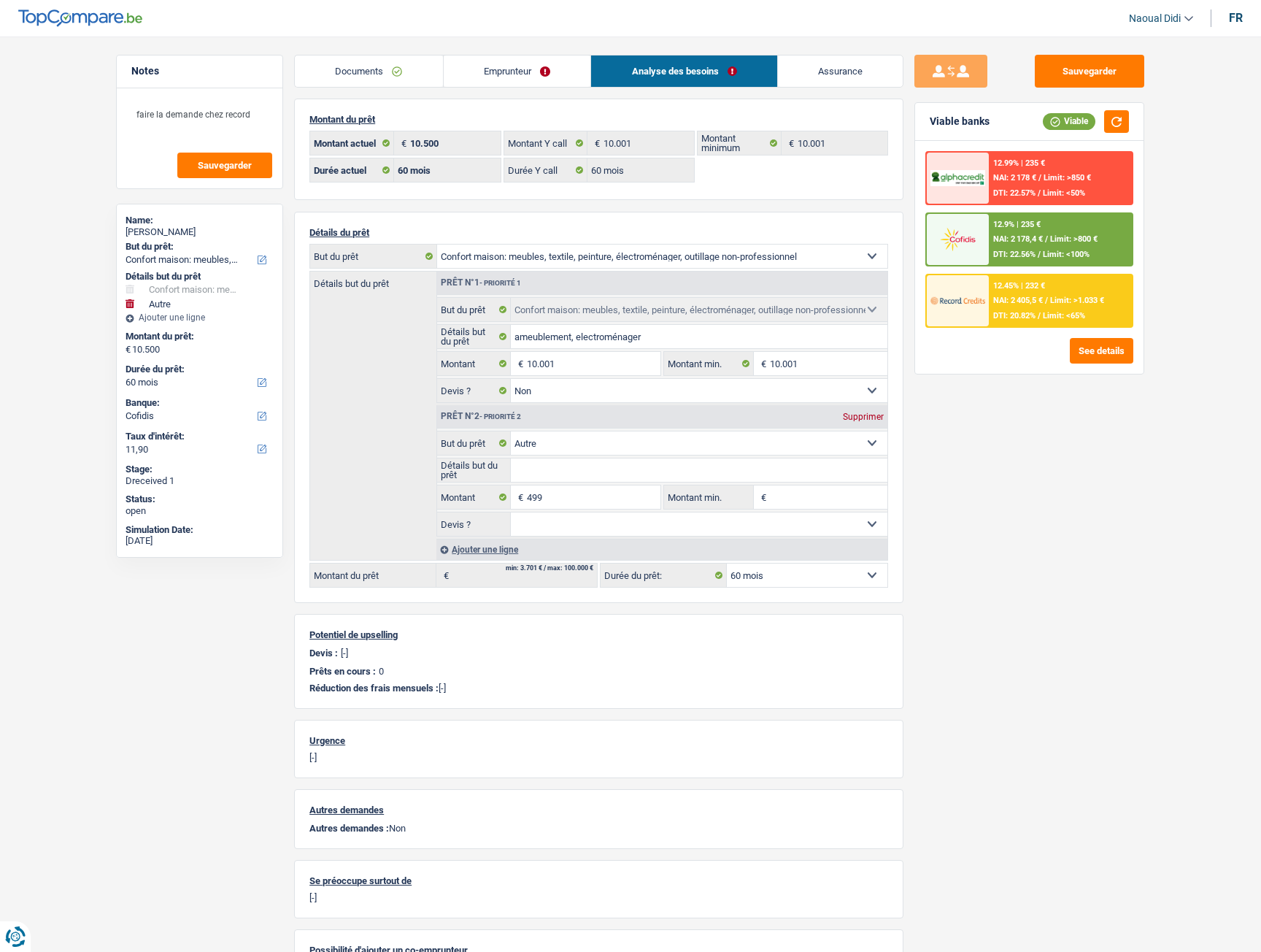
click at [1033, 228] on div "12.9% | 235 €" at bounding box center [1018, 224] width 47 height 9
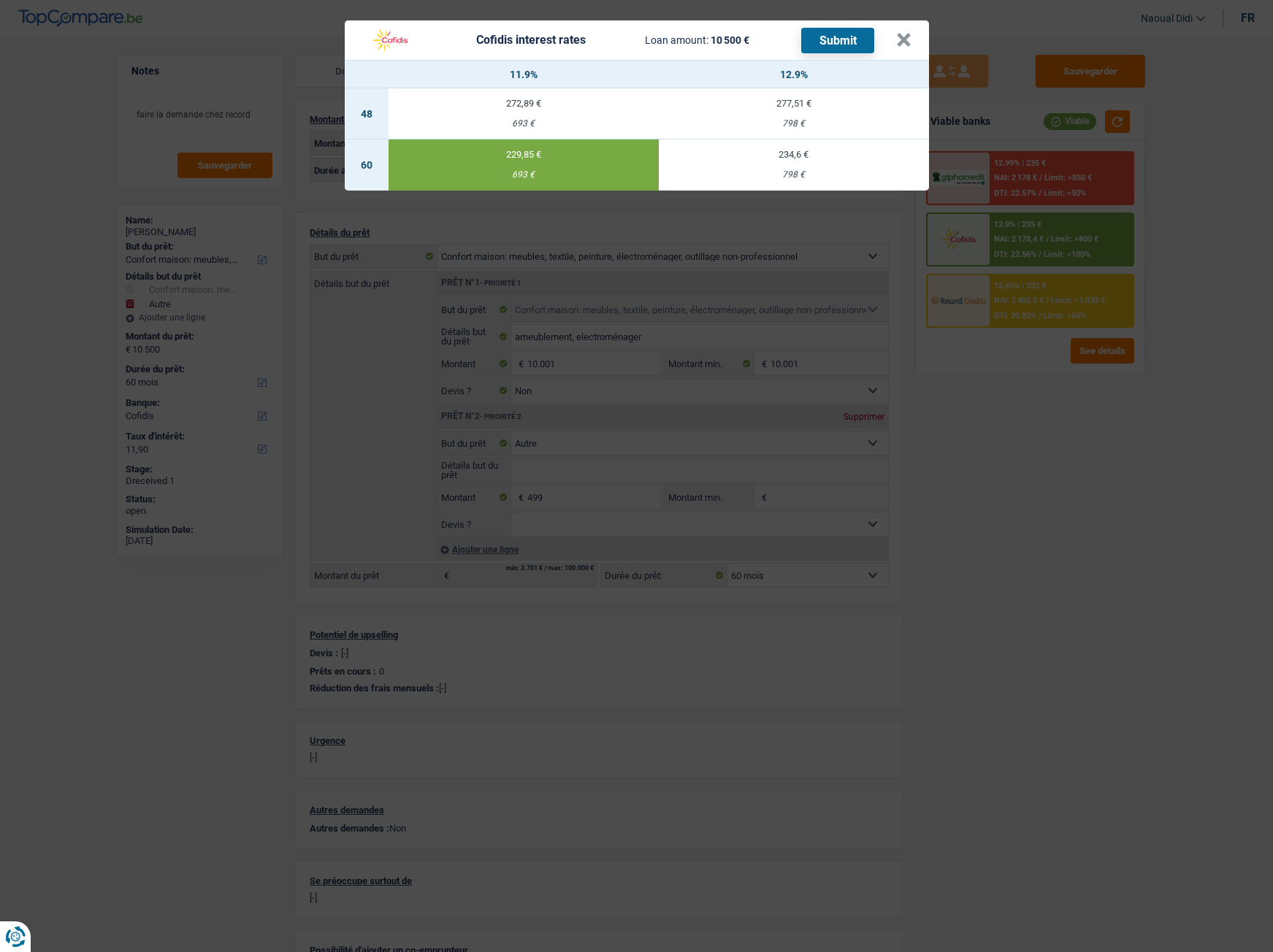
click at [838, 34] on button "Submit" at bounding box center [838, 40] width 73 height 25
click at [900, 39] on button "×" at bounding box center [903, 40] width 15 height 15
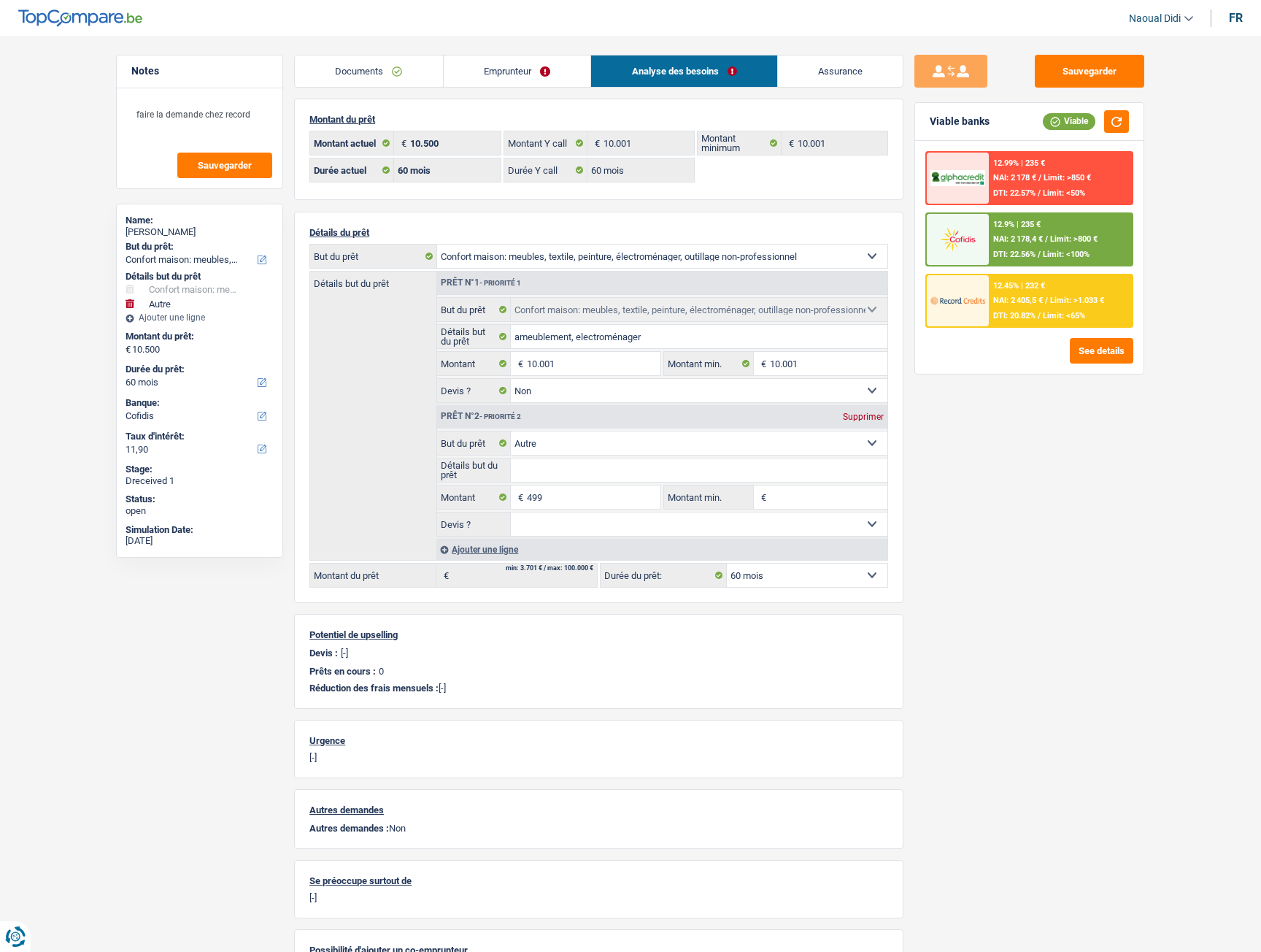
click at [501, 72] on link "Emprunteur" at bounding box center [517, 71] width 147 height 31
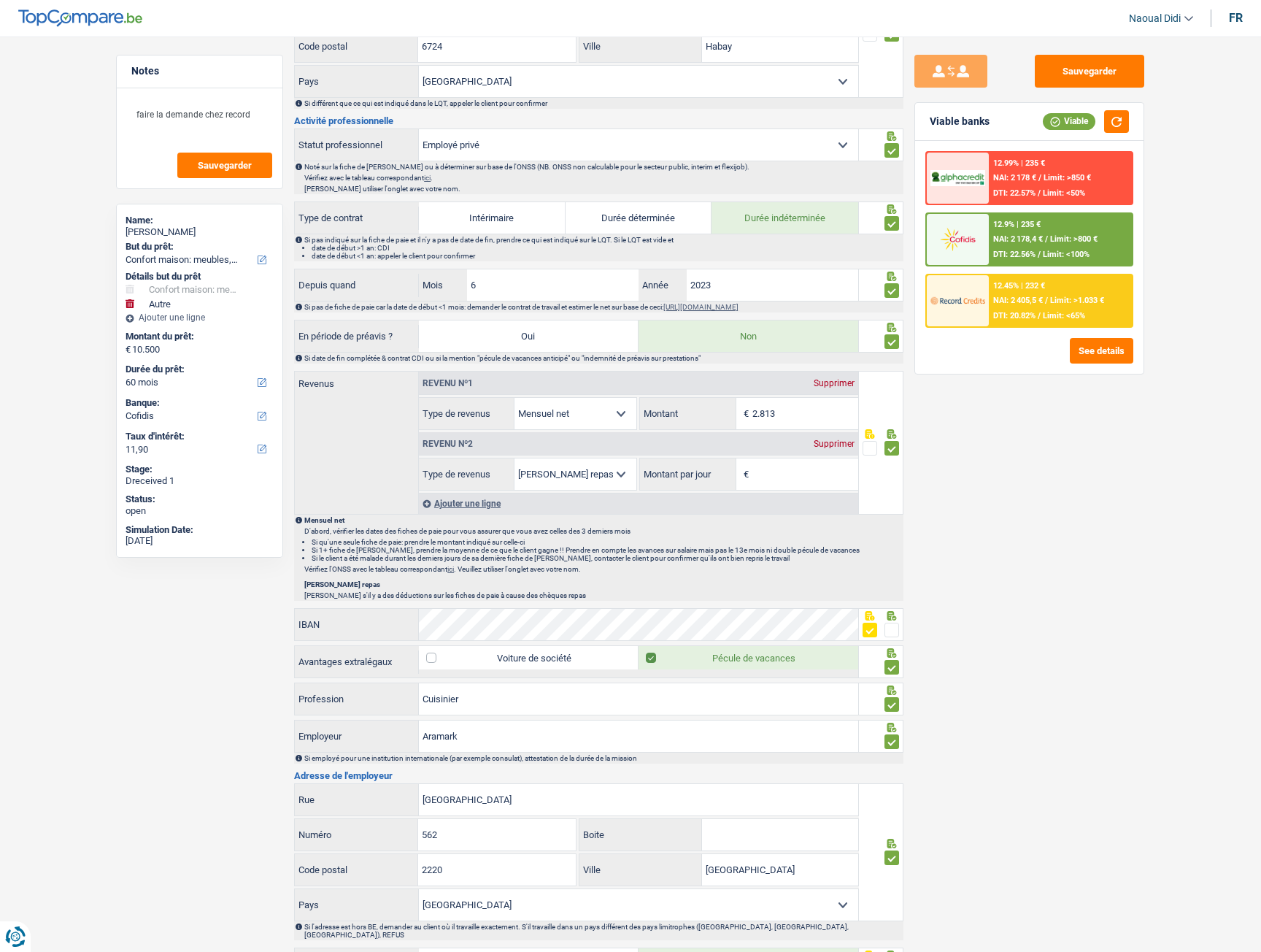
scroll to position [511, 0]
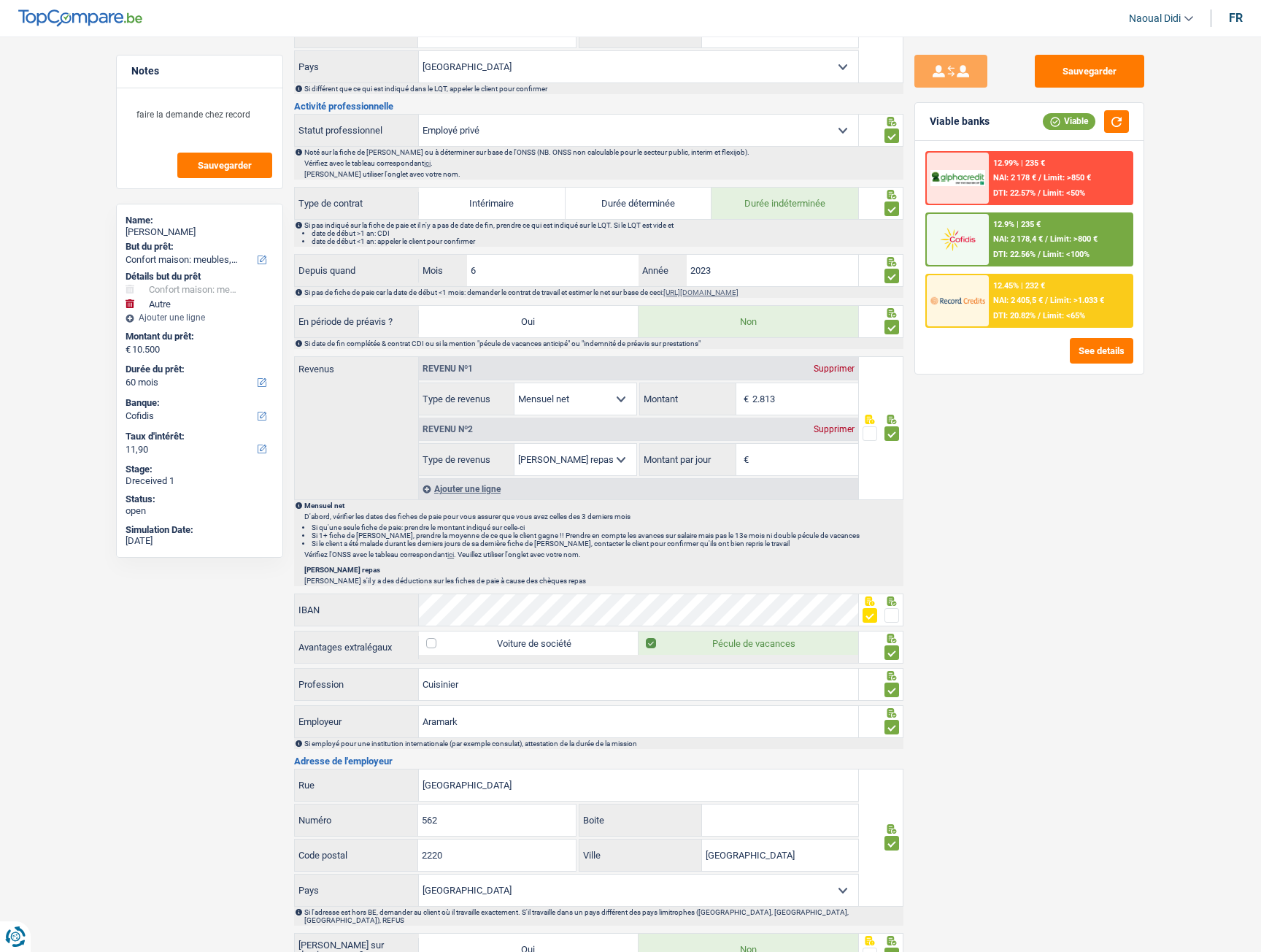
click at [893, 616] on span at bounding box center [892, 615] width 15 height 15
click at [0, 0] on input "radio" at bounding box center [0, 0] width 0 height 0
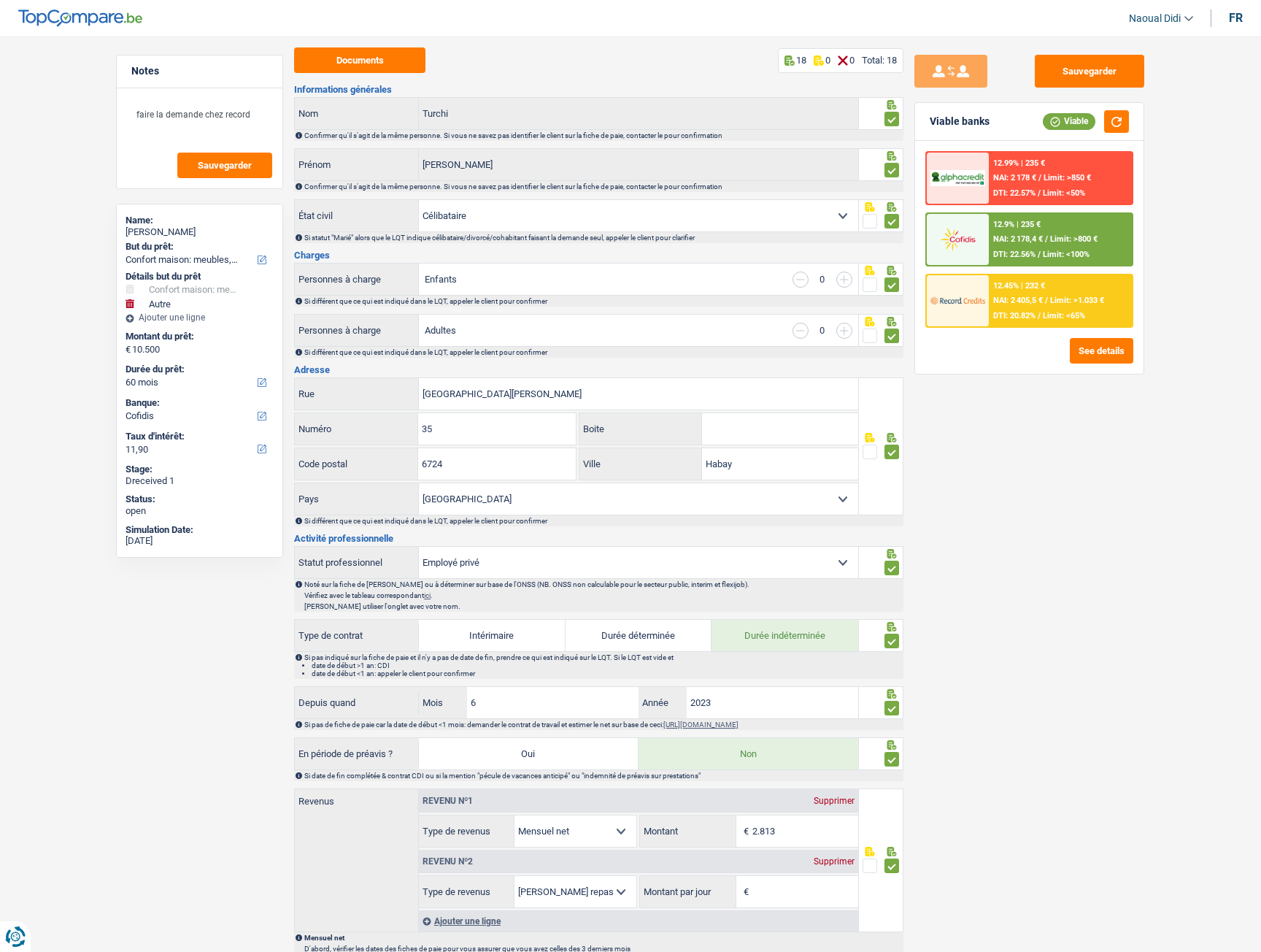
scroll to position [78, 0]
click at [1089, 79] on button "Sauvegarder" at bounding box center [1089, 71] width 109 height 33
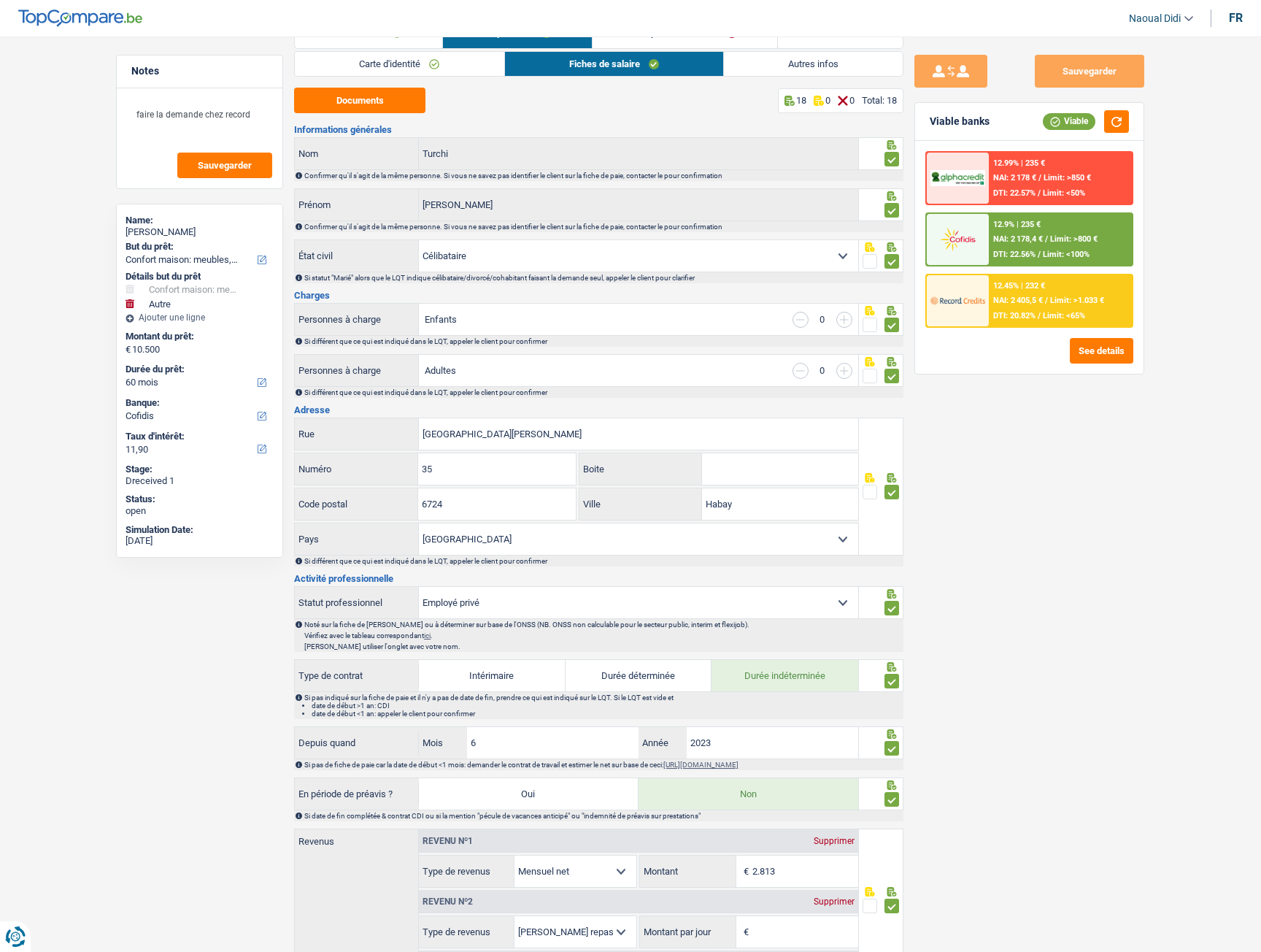
scroll to position [0, 0]
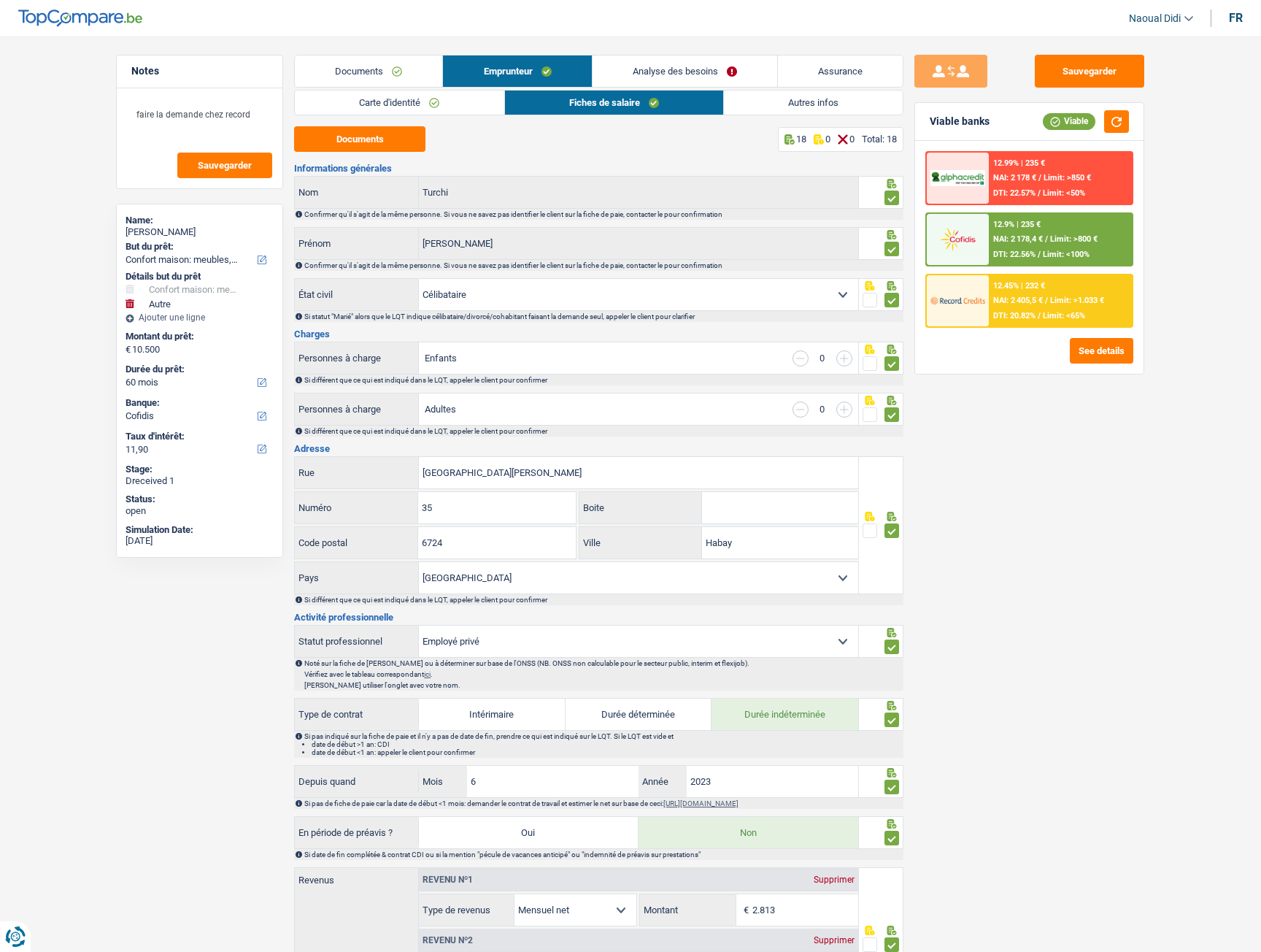
click at [643, 76] on link "Analyse des besoins" at bounding box center [685, 71] width 185 height 31
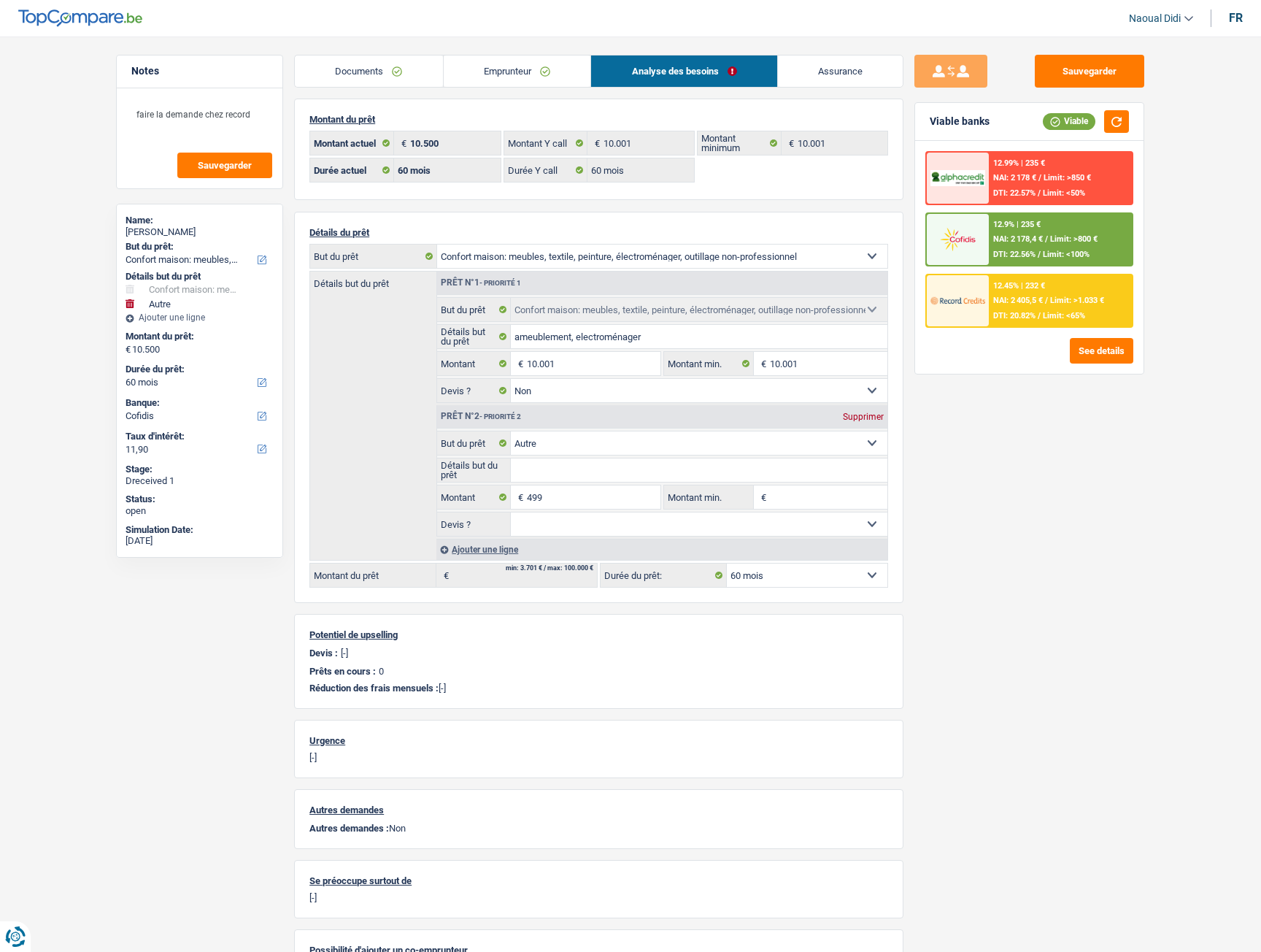
click at [510, 79] on link "Emprunteur" at bounding box center [517, 71] width 147 height 31
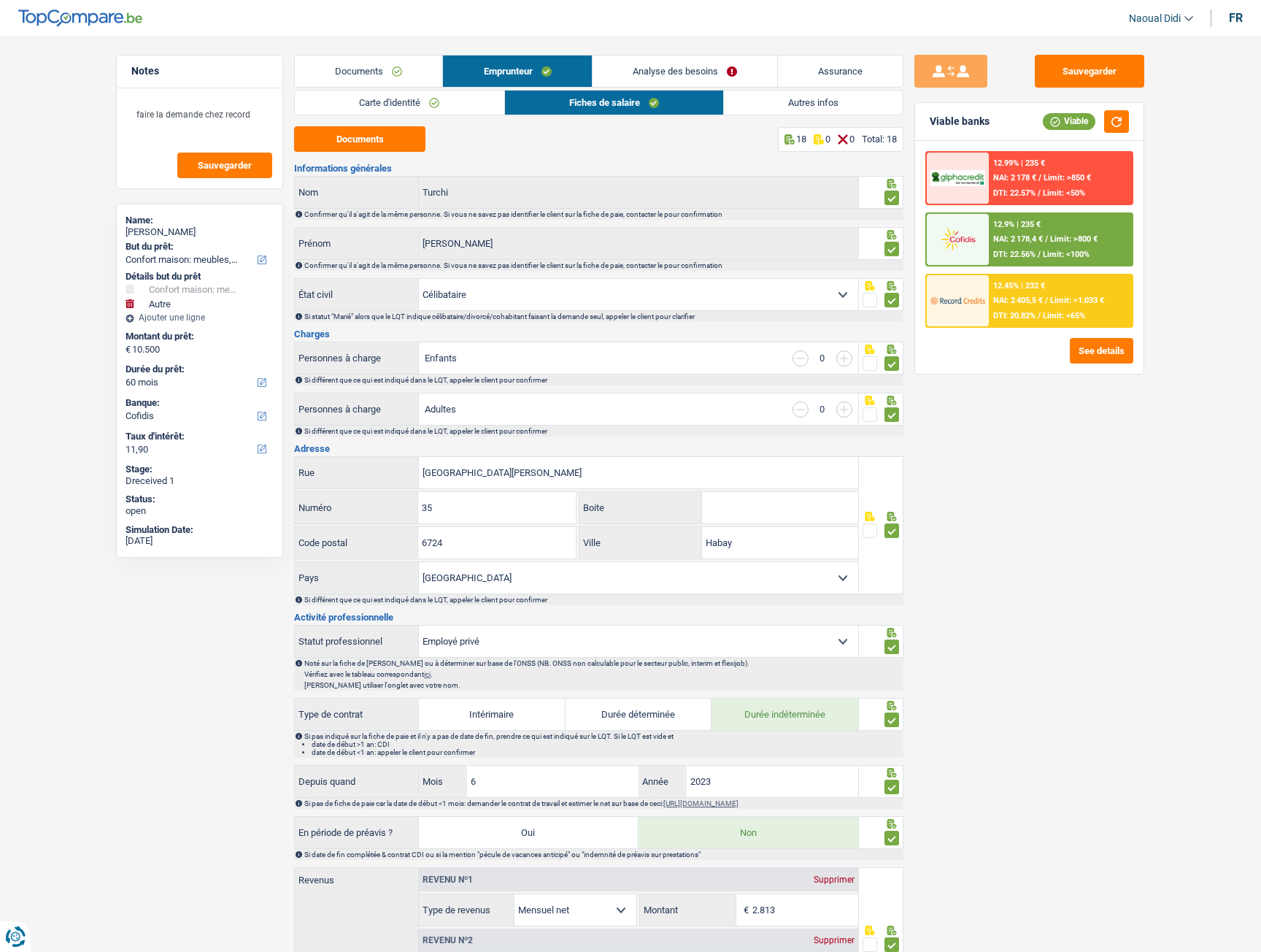
click at [367, 109] on link "Carte d'identité" at bounding box center [399, 103] width 209 height 24
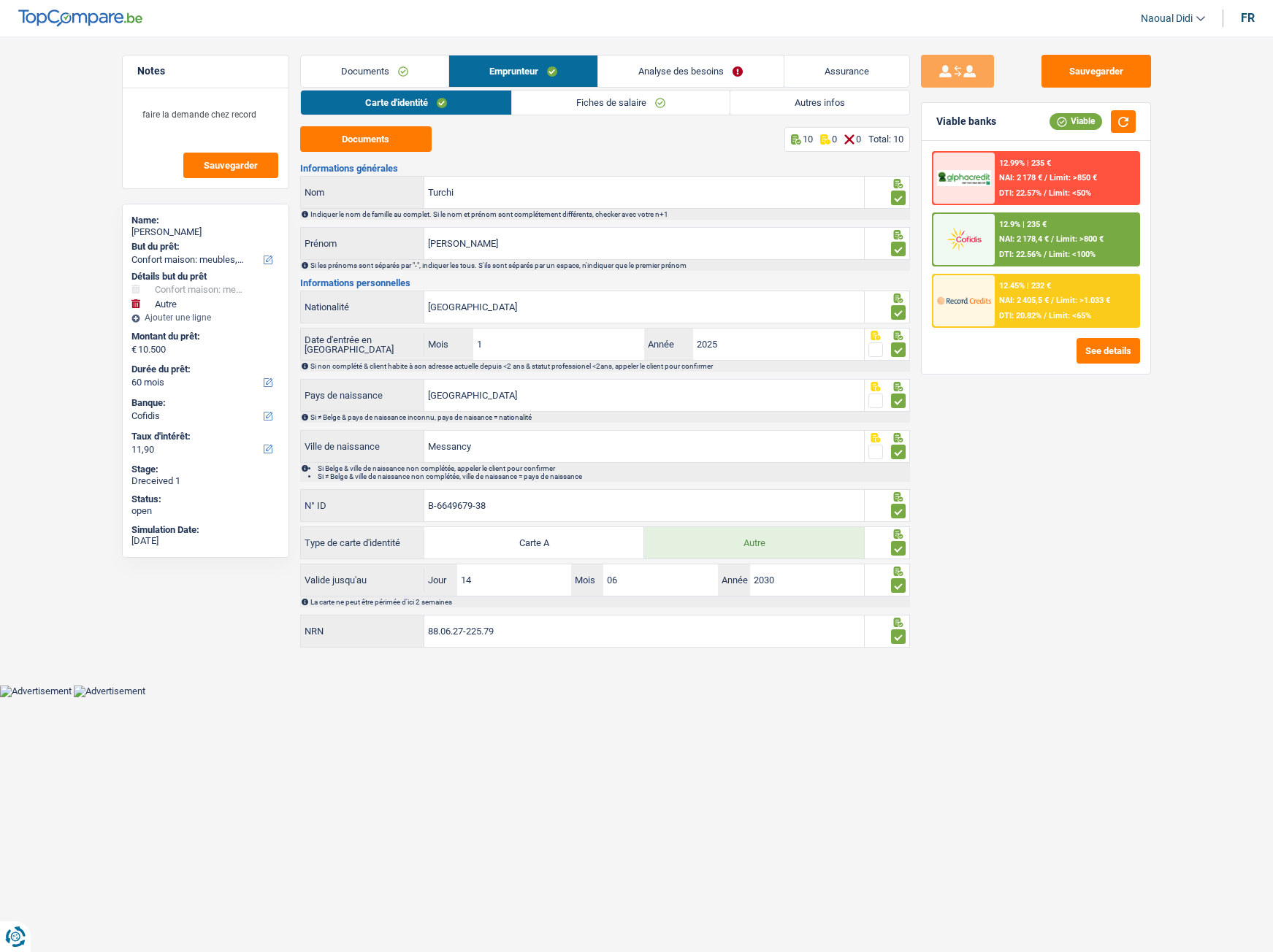
click at [767, 104] on link "Autres infos" at bounding box center [819, 103] width 179 height 24
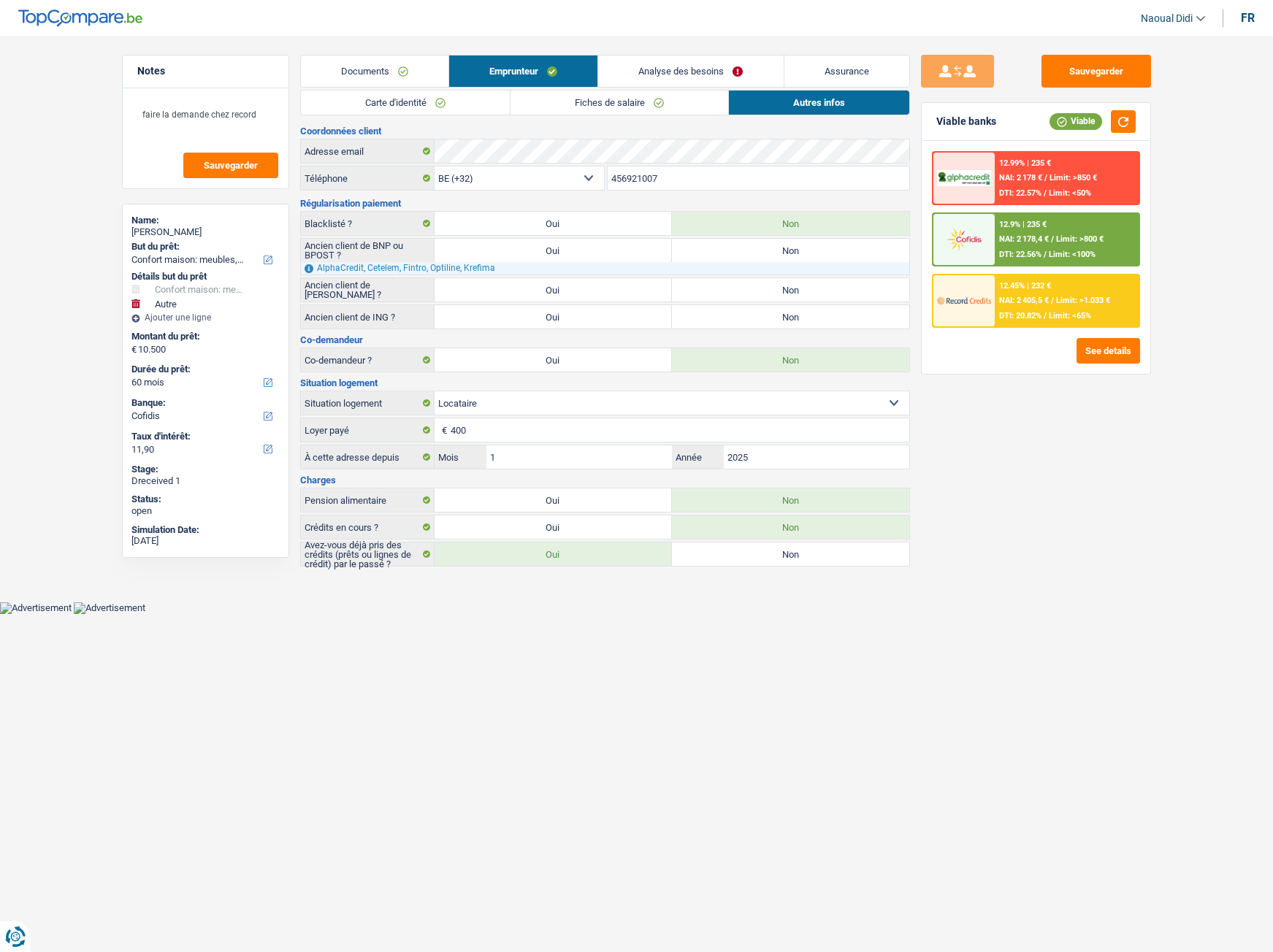
click at [1011, 242] on span "NAI: 2 178,4 €" at bounding box center [1023, 239] width 50 height 9
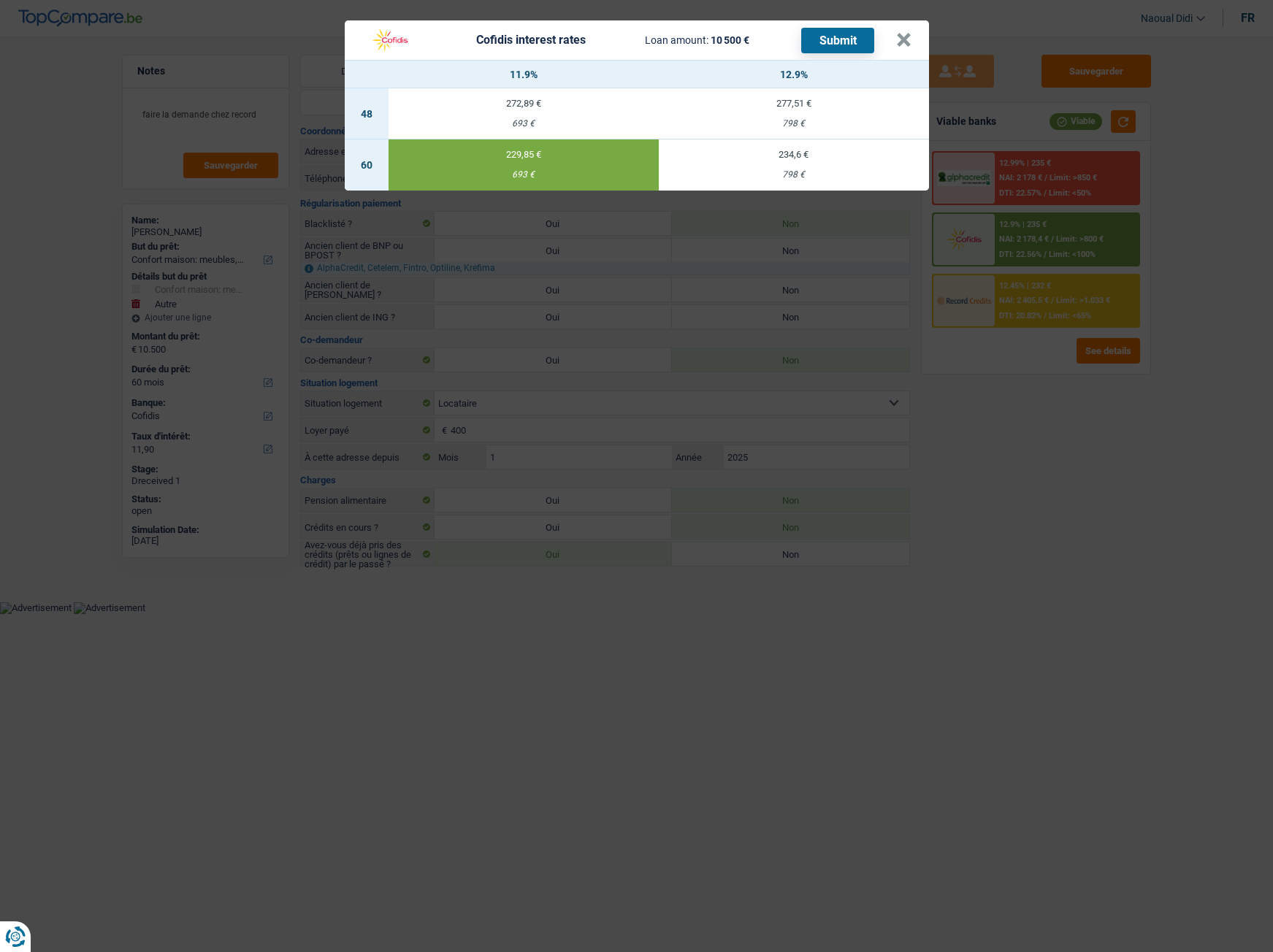
click at [846, 40] on button "Submit" at bounding box center [838, 40] width 73 height 25
click at [903, 33] on button "×" at bounding box center [903, 40] width 15 height 15
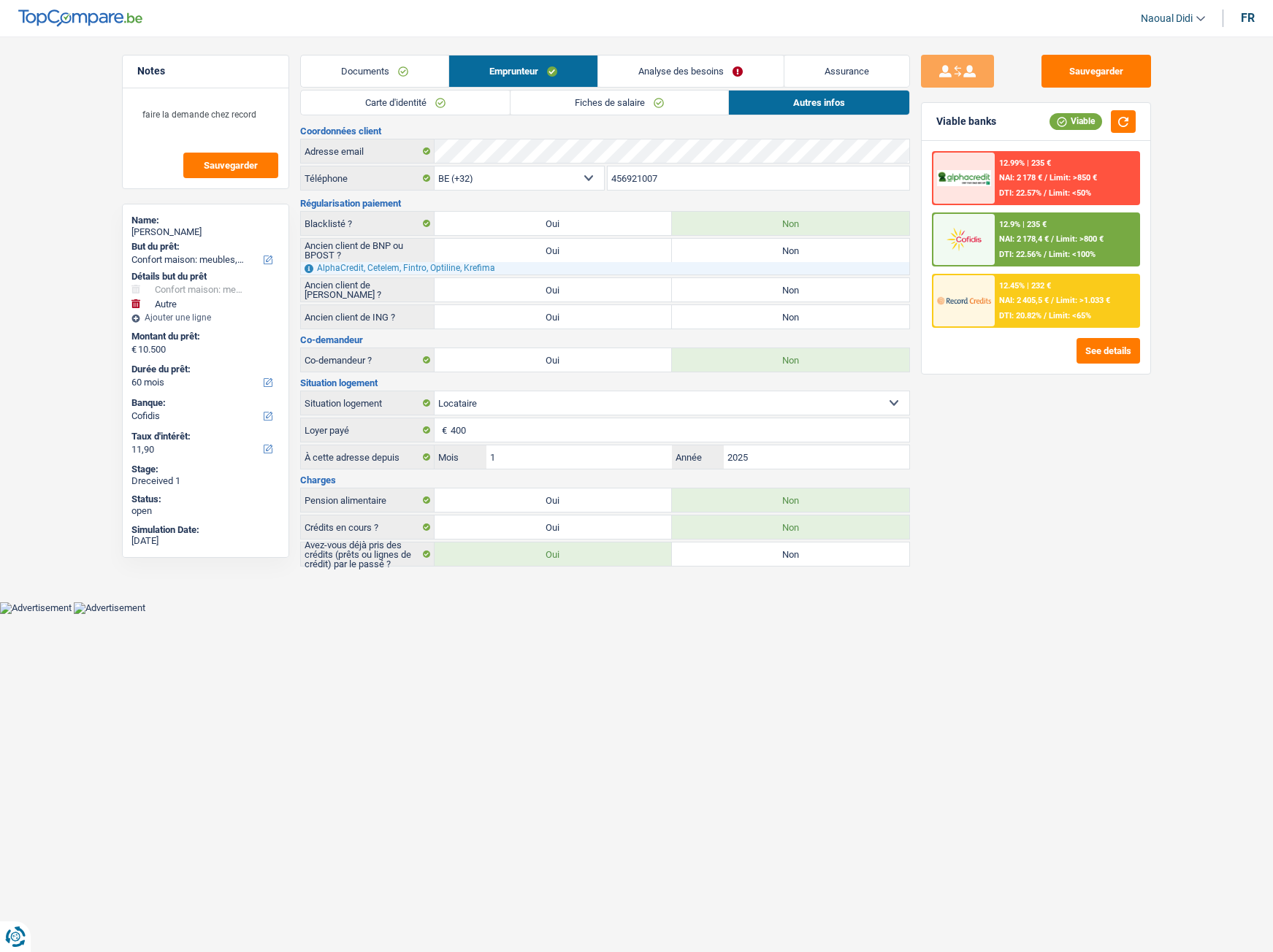
click at [548, 69] on link "Emprunteur" at bounding box center [523, 71] width 148 height 31
click at [393, 66] on link "Documents" at bounding box center [374, 71] width 147 height 31
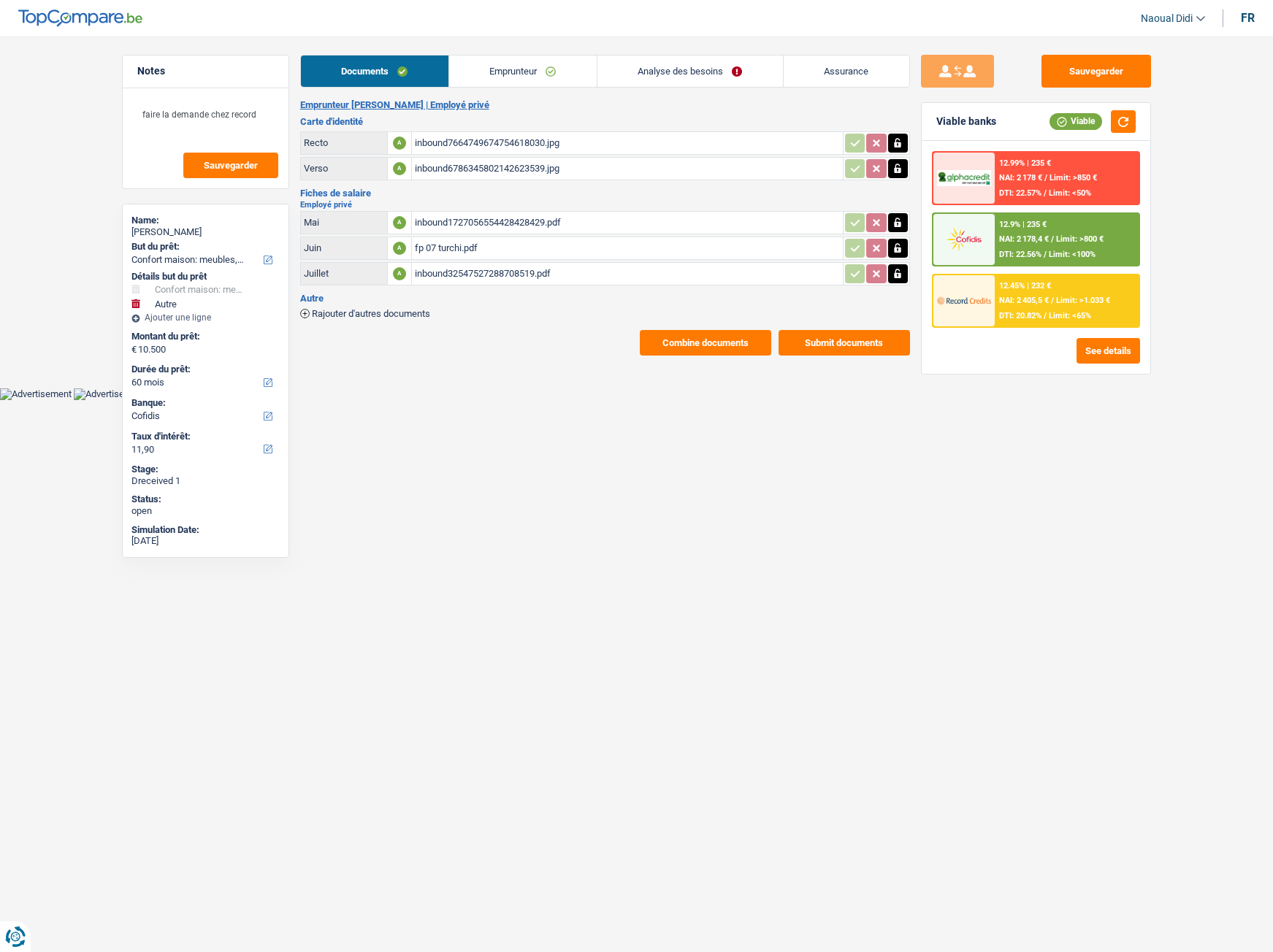
click at [506, 73] on link "Emprunteur" at bounding box center [522, 71] width 147 height 31
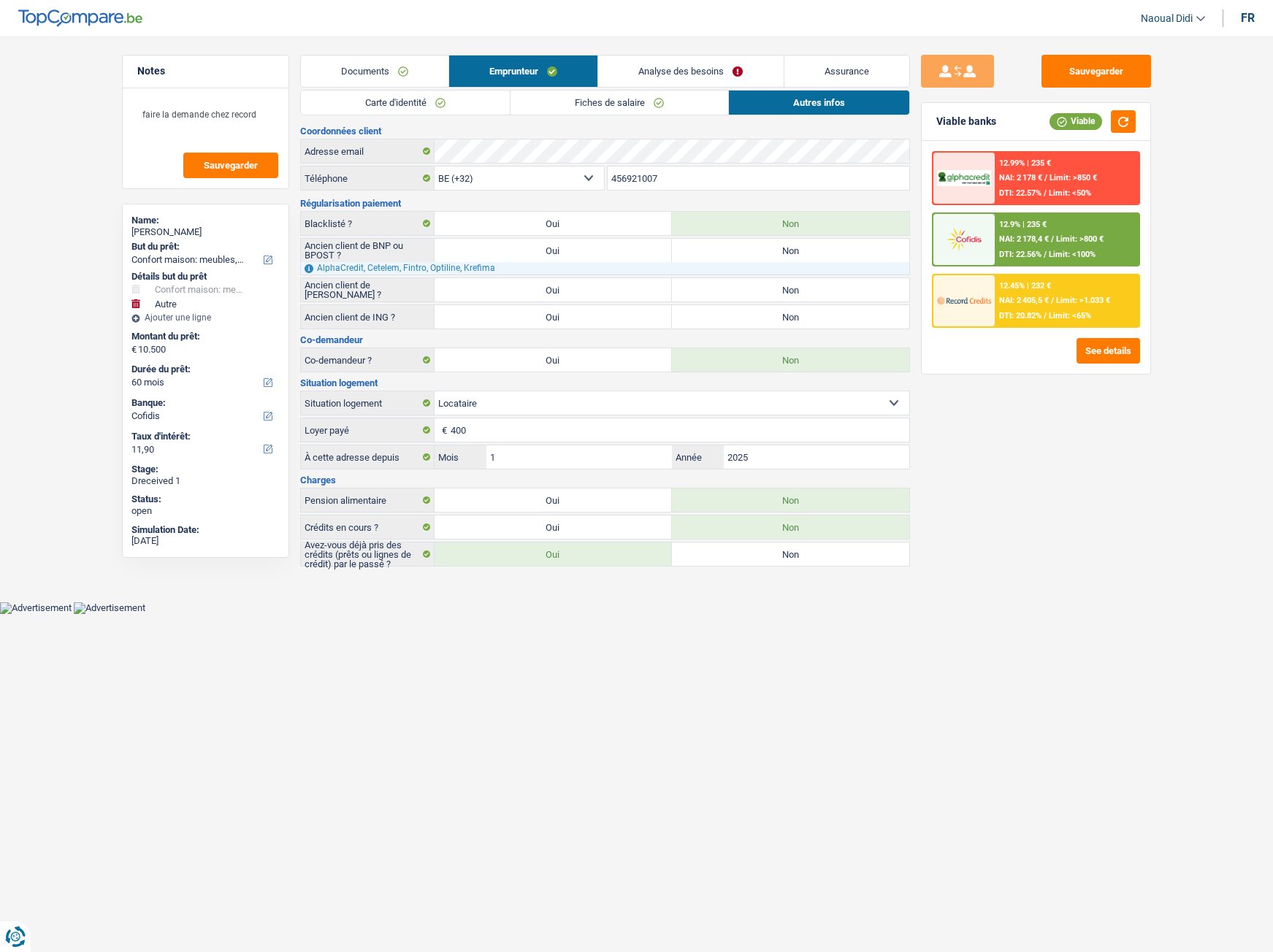
click at [422, 102] on link "Carte d'identité" at bounding box center [405, 103] width 209 height 24
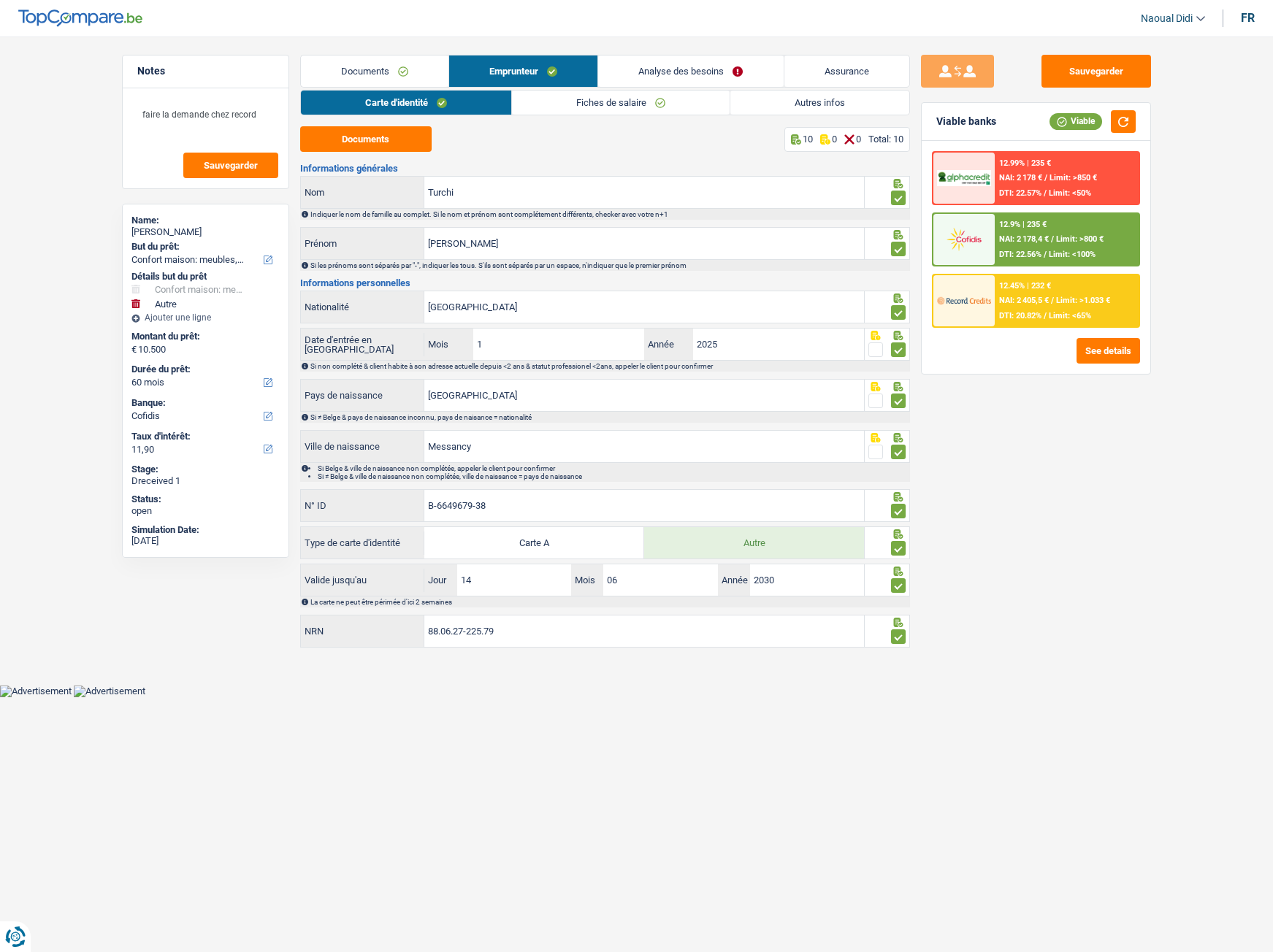
click at [607, 106] on link "Fiches de salaire" at bounding box center [620, 103] width 218 height 24
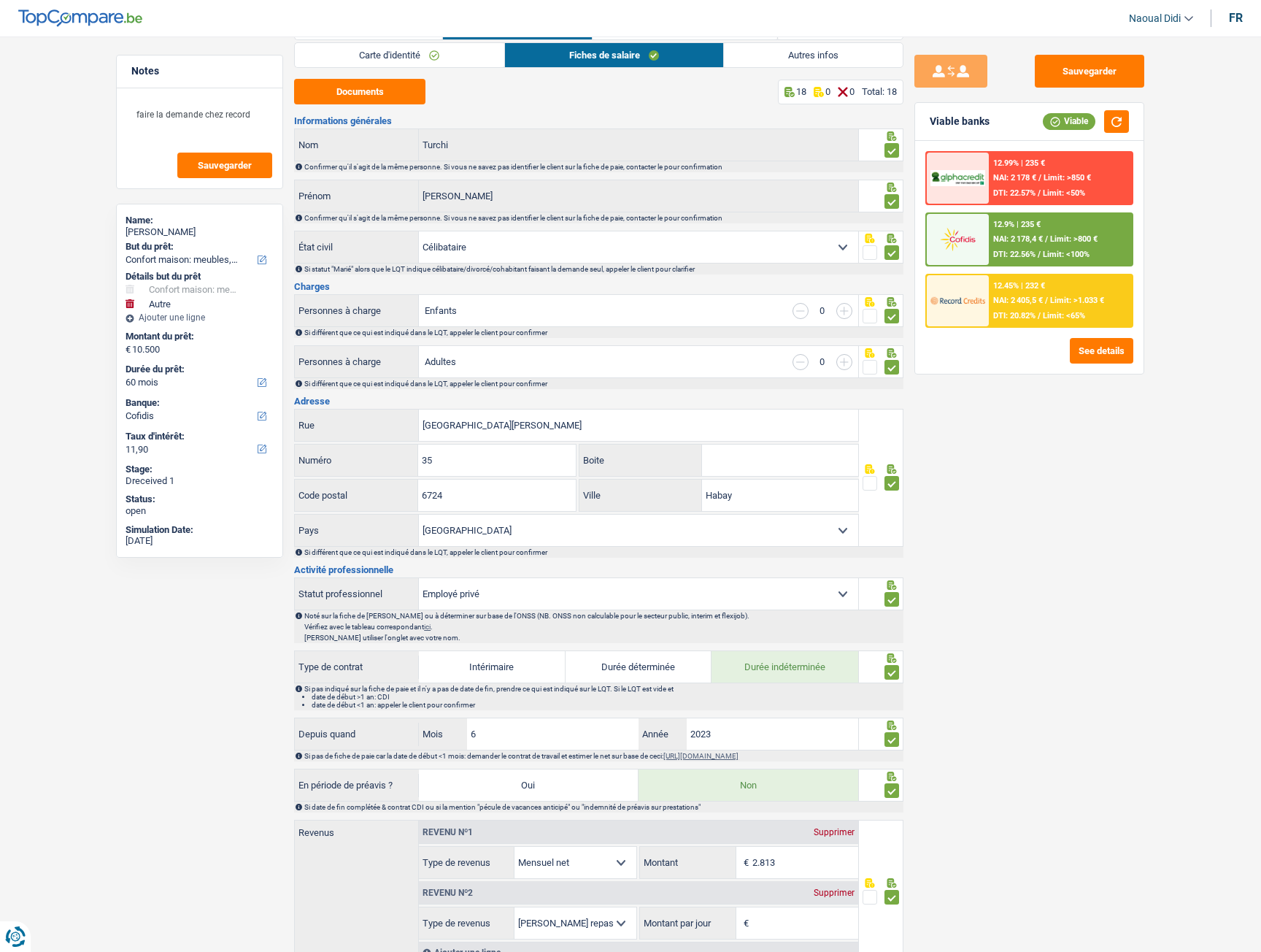
scroll to position [73, 0]
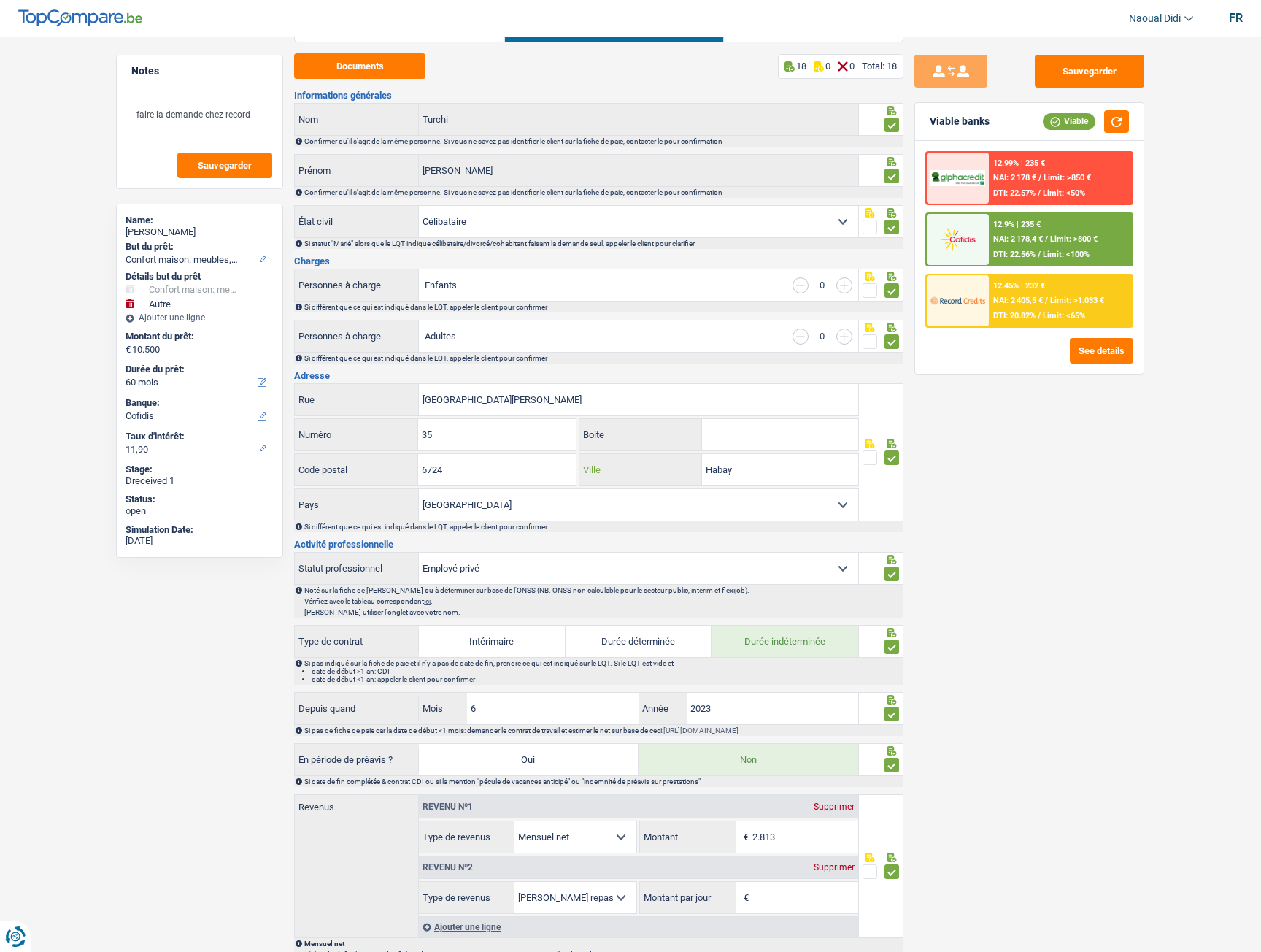
drag, startPoint x: 739, startPoint y: 475, endPoint x: 668, endPoint y: 470, distance: 71.2
click at [668, 470] on div "Habay Ville" at bounding box center [718, 470] width 279 height 31
click at [473, 470] on input "6724" at bounding box center [497, 470] width 157 height 31
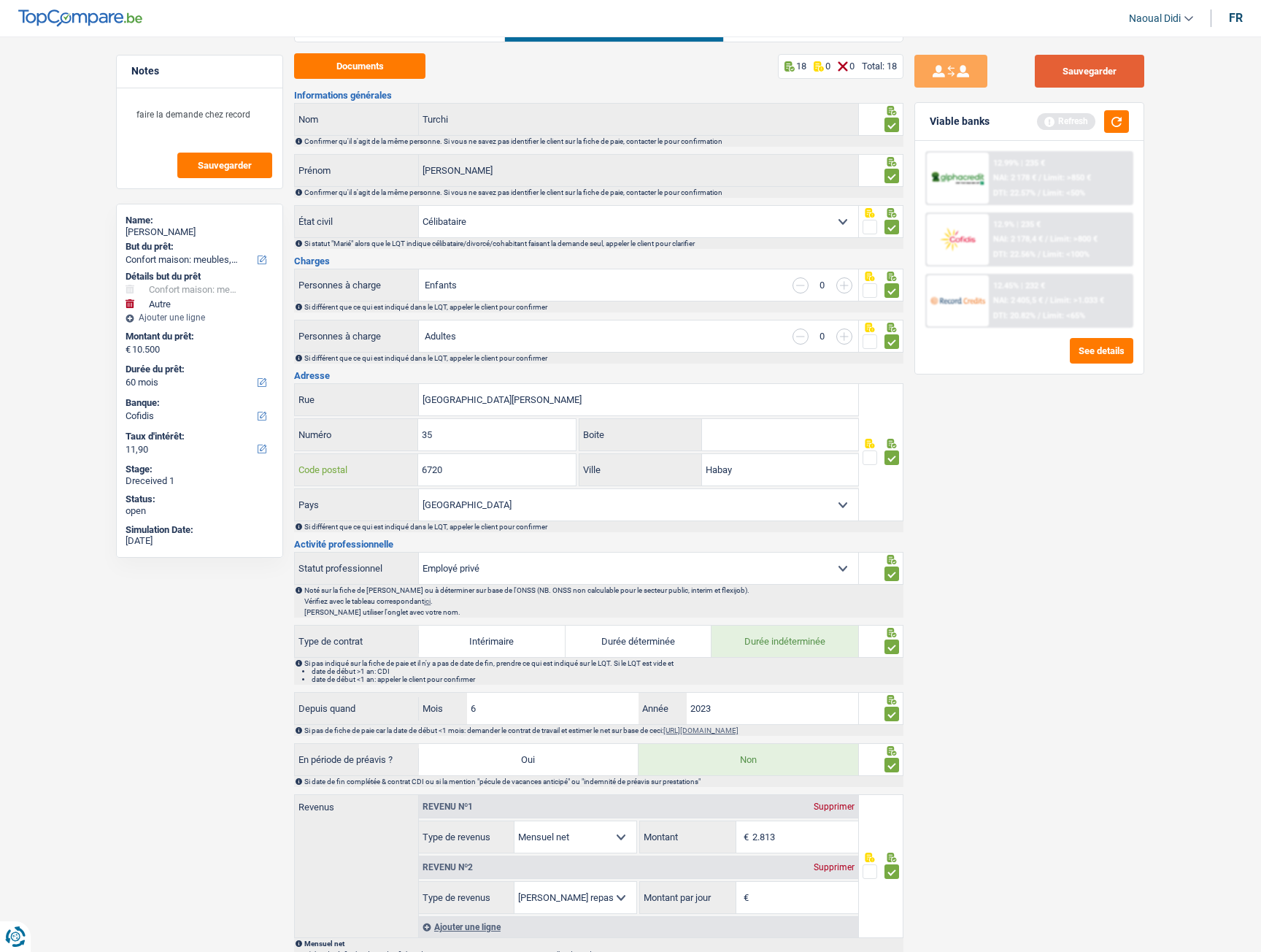
type input "6720"
click at [1098, 67] on button "Sauvegarder" at bounding box center [1089, 71] width 109 height 33
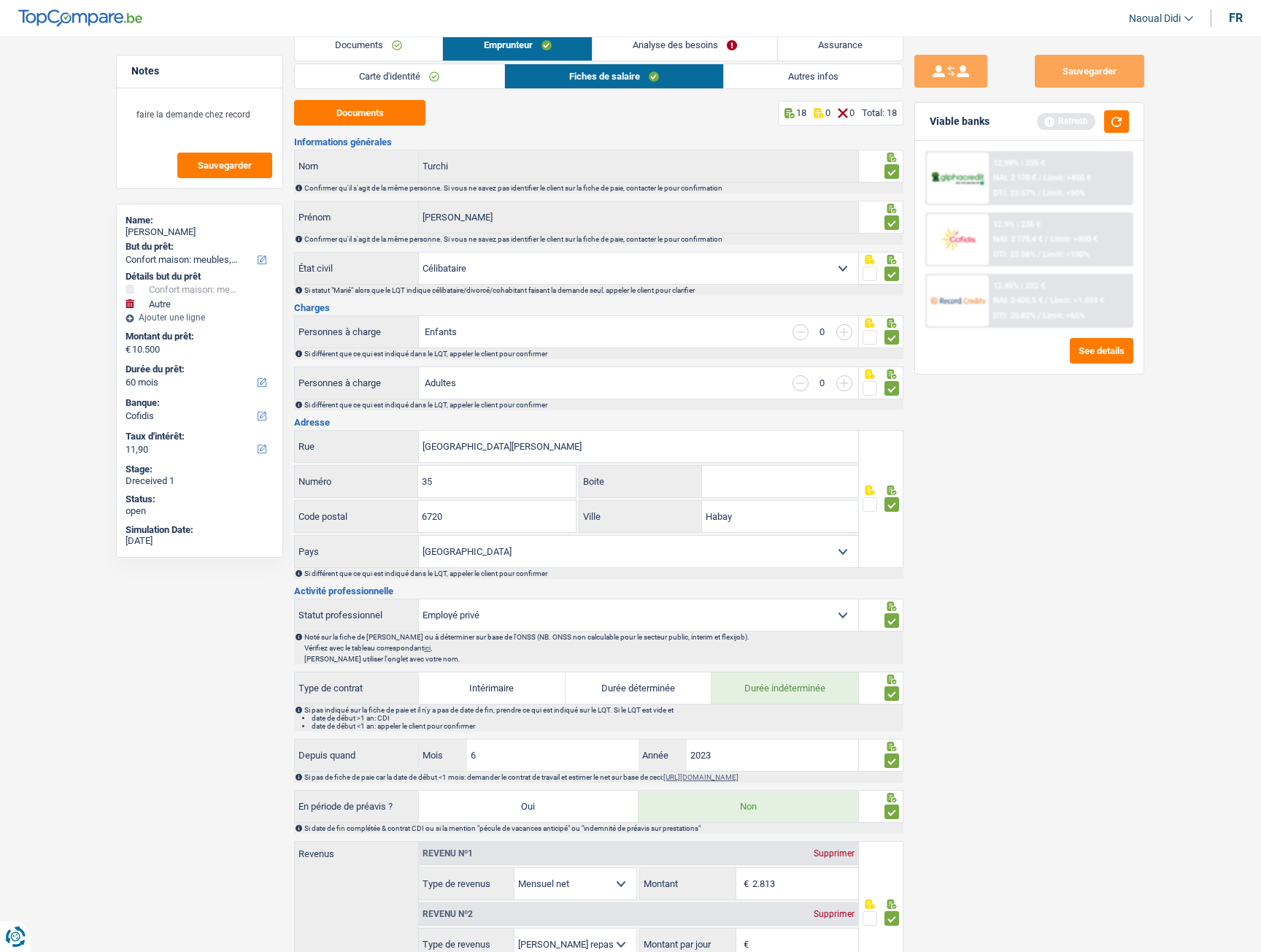
scroll to position [0, 0]
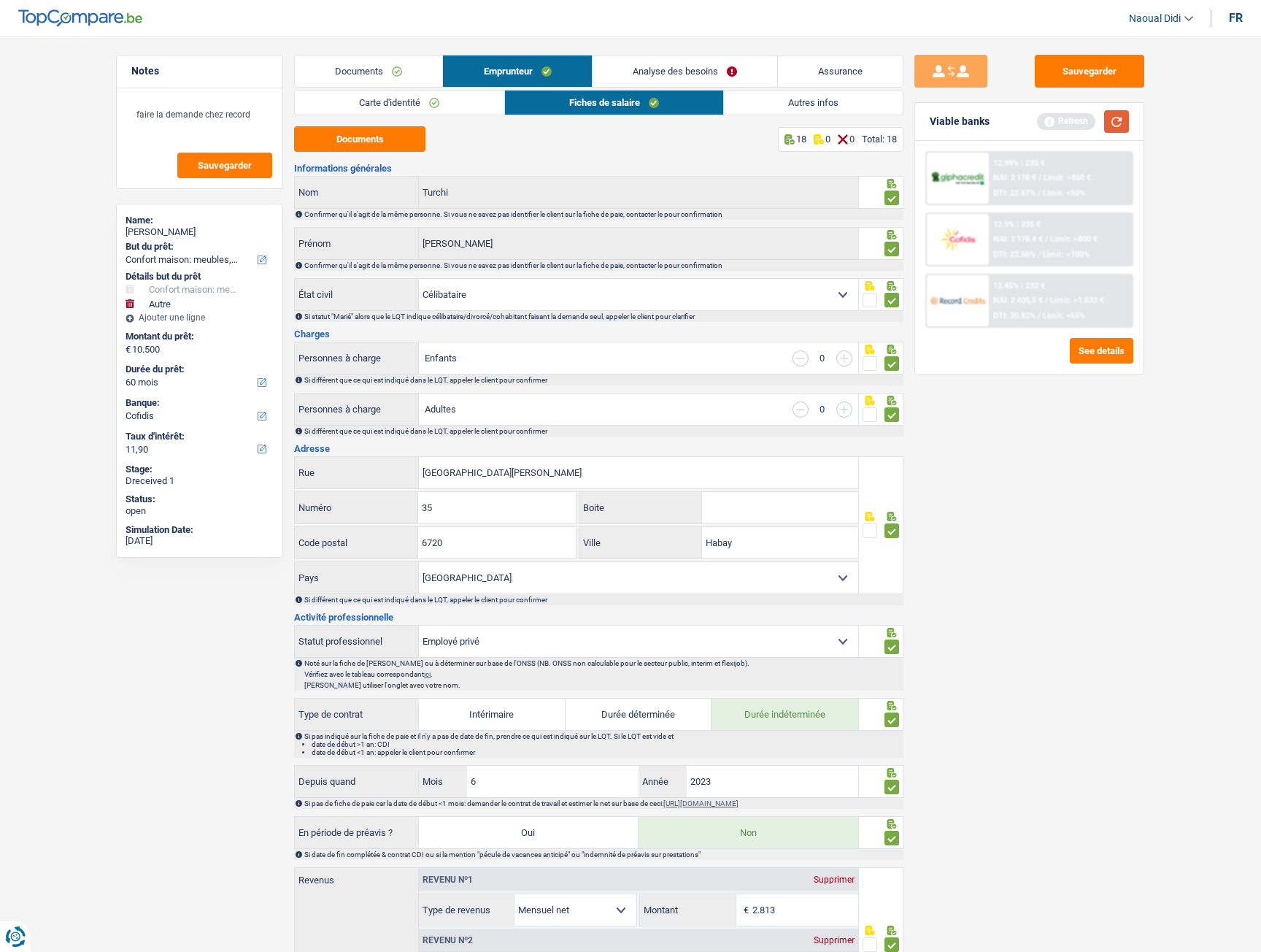
click at [1121, 125] on button "button" at bounding box center [1117, 121] width 25 height 23
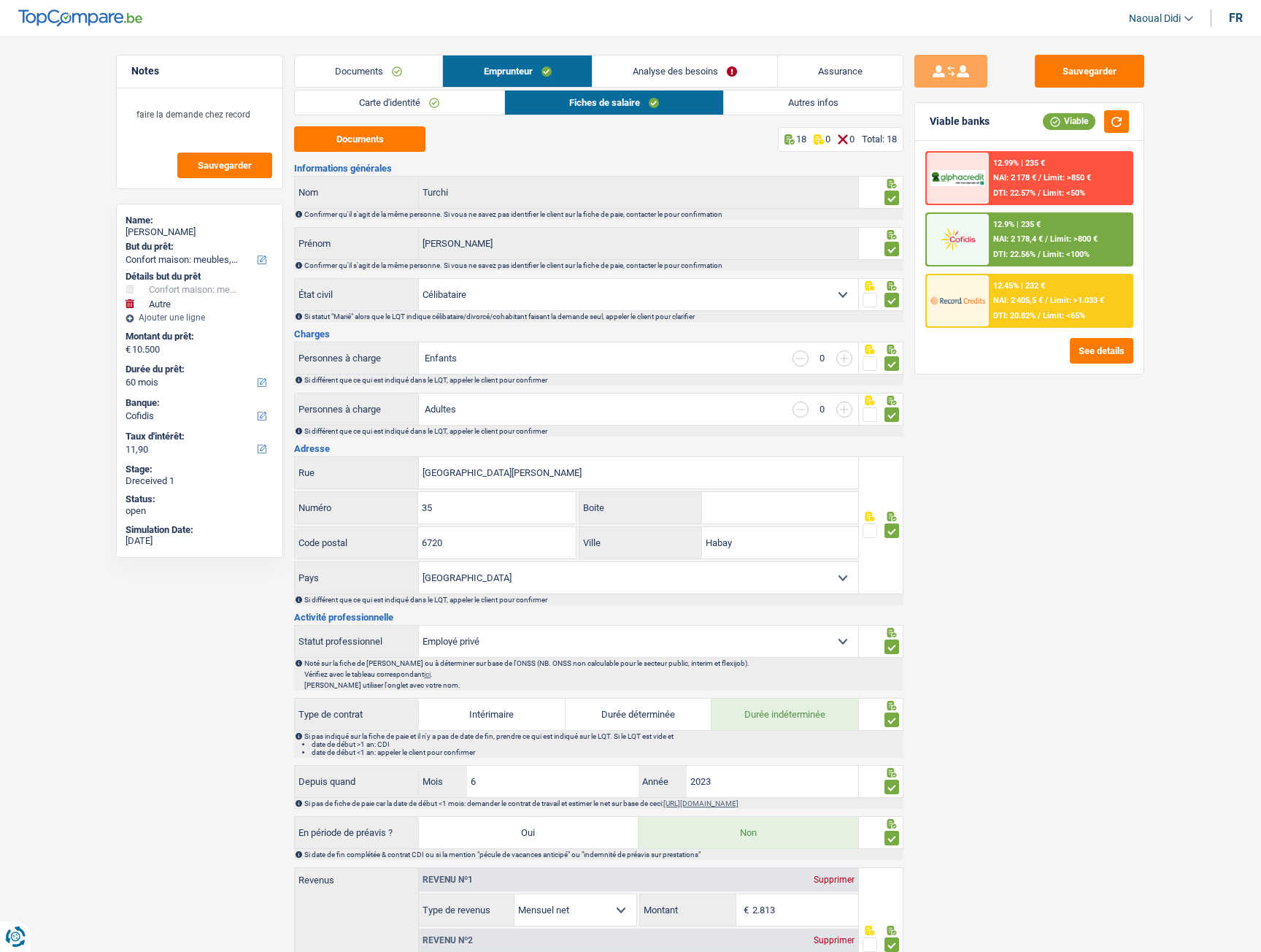
click at [1033, 247] on div "12.9% | 235 € NAI: 2 178,4 € / Limit: >800 € DTI: 22.56% / Limit: <100%" at bounding box center [1061, 239] width 144 height 51
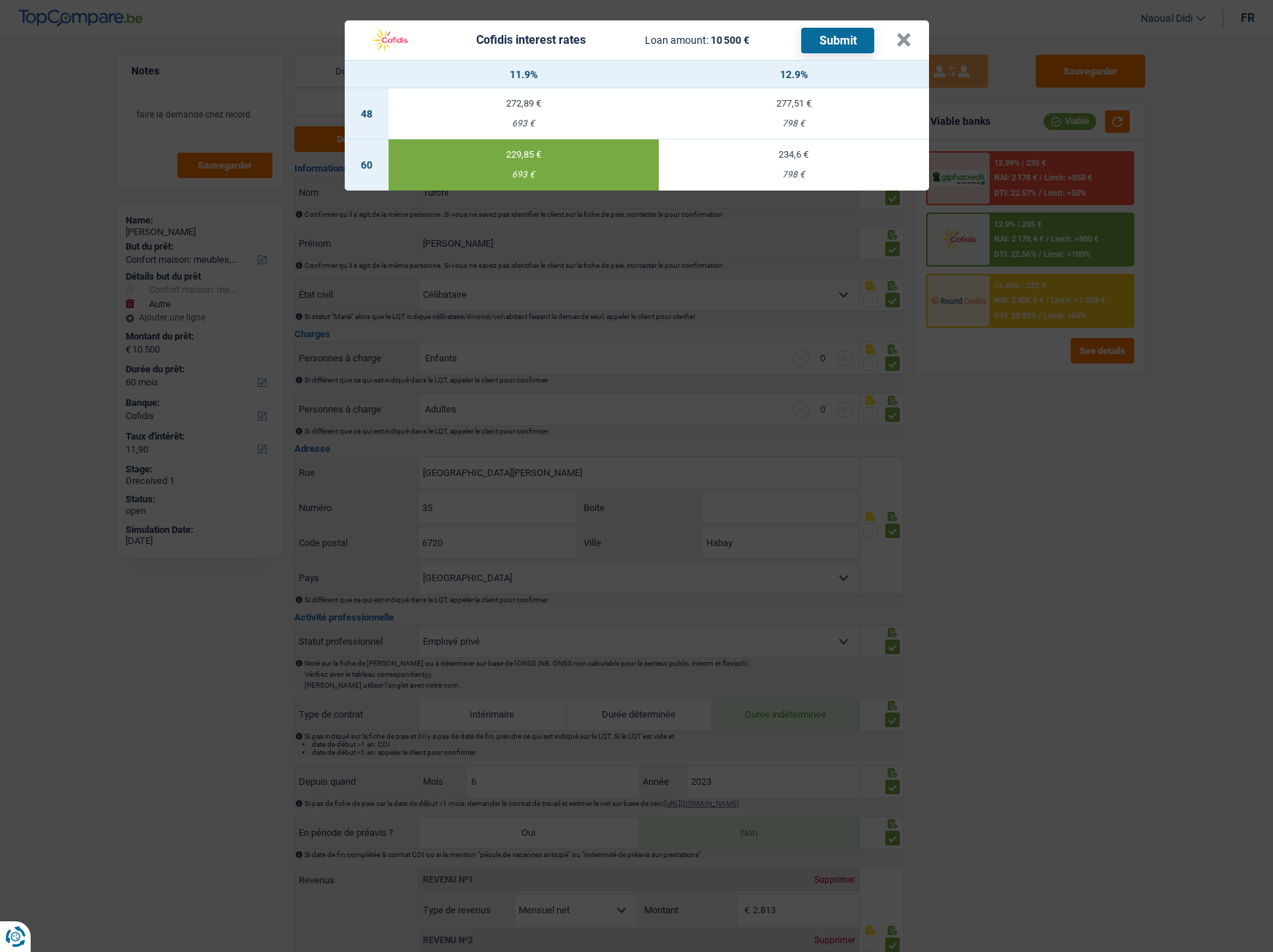
click at [838, 41] on button "Submit" at bounding box center [838, 40] width 73 height 25
click at [904, 39] on button "×" at bounding box center [903, 40] width 15 height 15
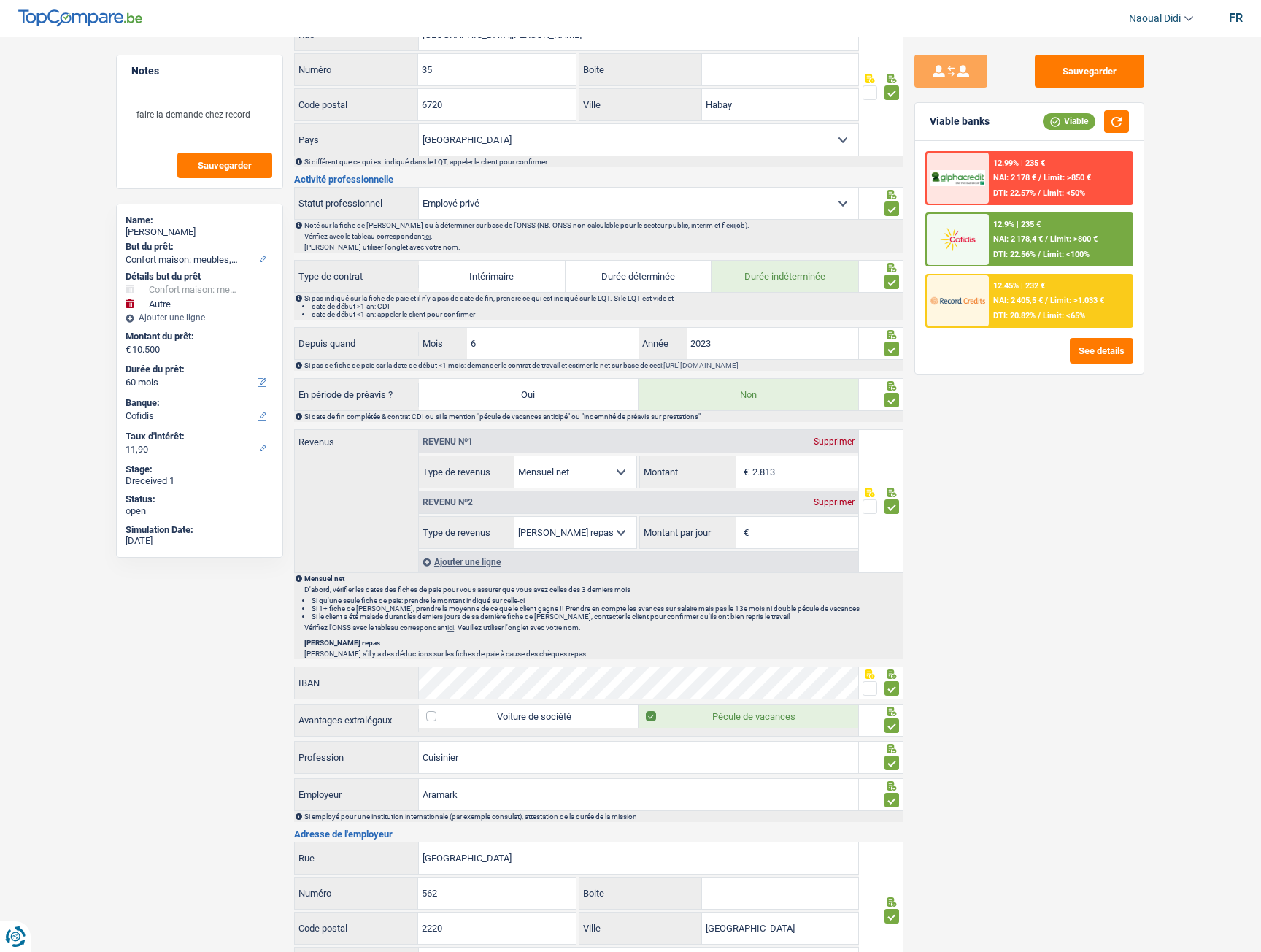
scroll to position [511, 0]
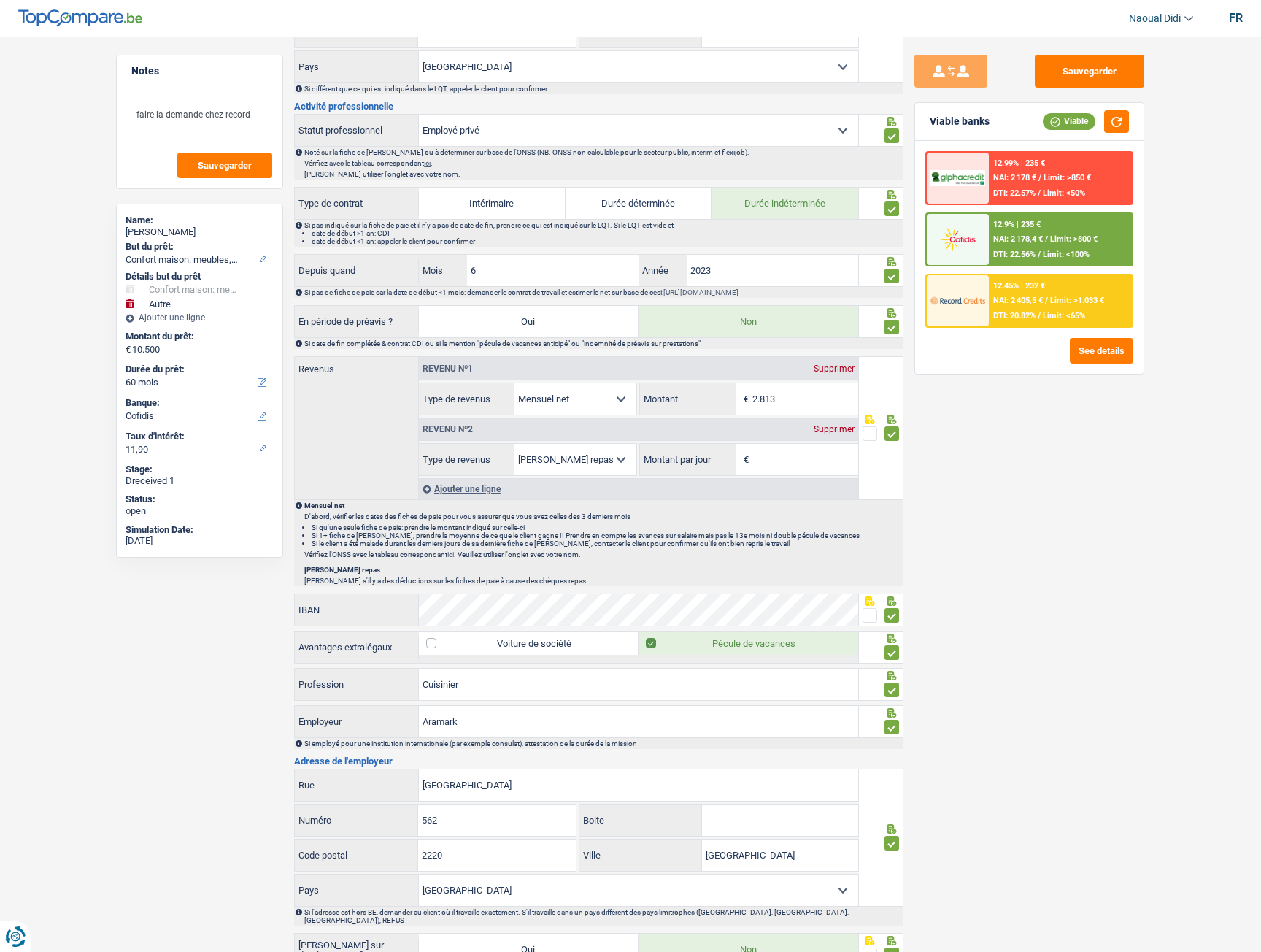
click at [824, 431] on div "Supprimer" at bounding box center [834, 429] width 48 height 8
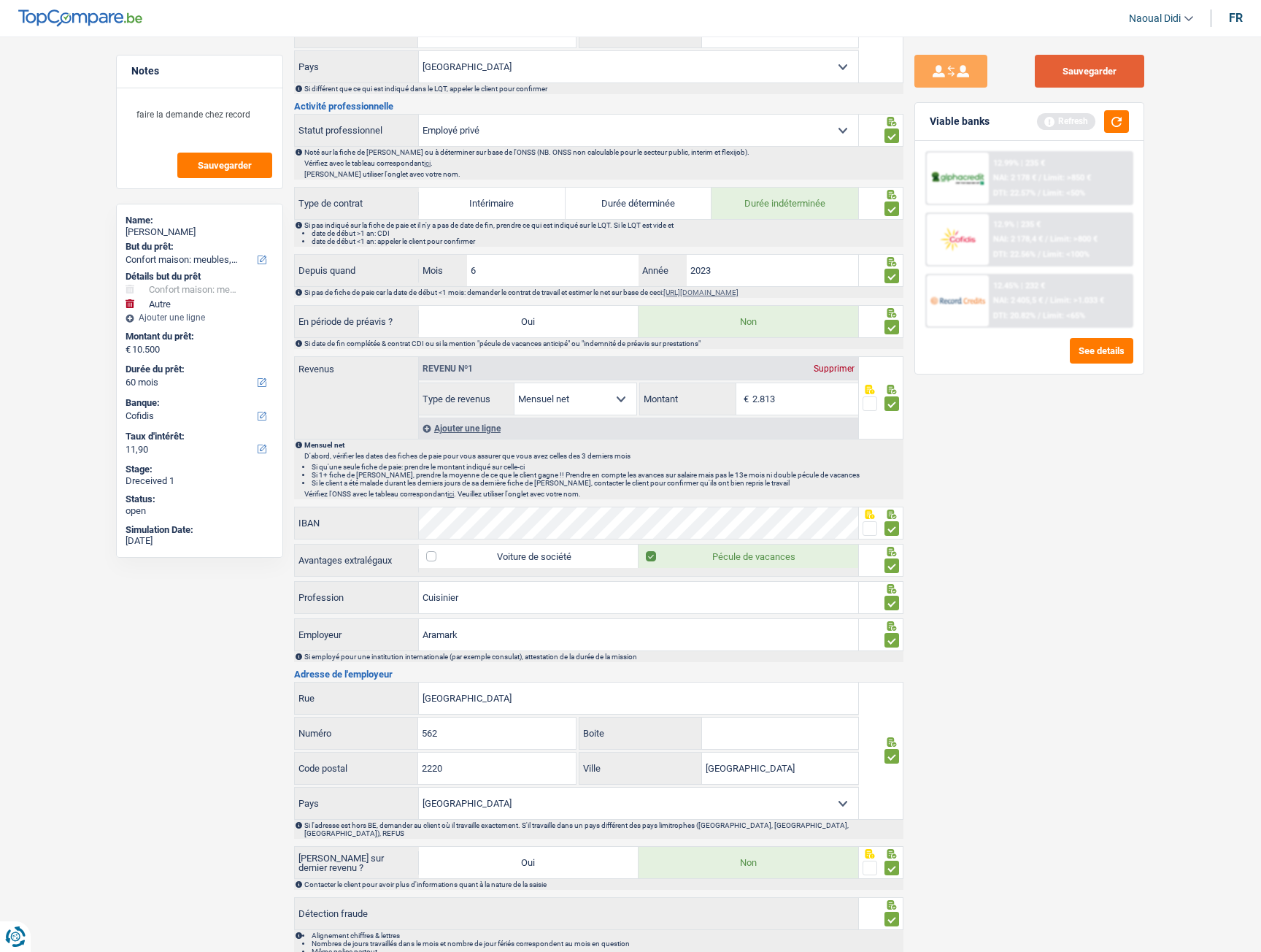
click at [1078, 78] on button "Sauvegarder" at bounding box center [1089, 71] width 109 height 33
click at [872, 531] on span at bounding box center [869, 528] width 15 height 15
click at [0, 0] on input "radio" at bounding box center [0, 0] width 0 height 0
click at [1058, 71] on button "Sauvegarder" at bounding box center [1089, 71] width 109 height 33
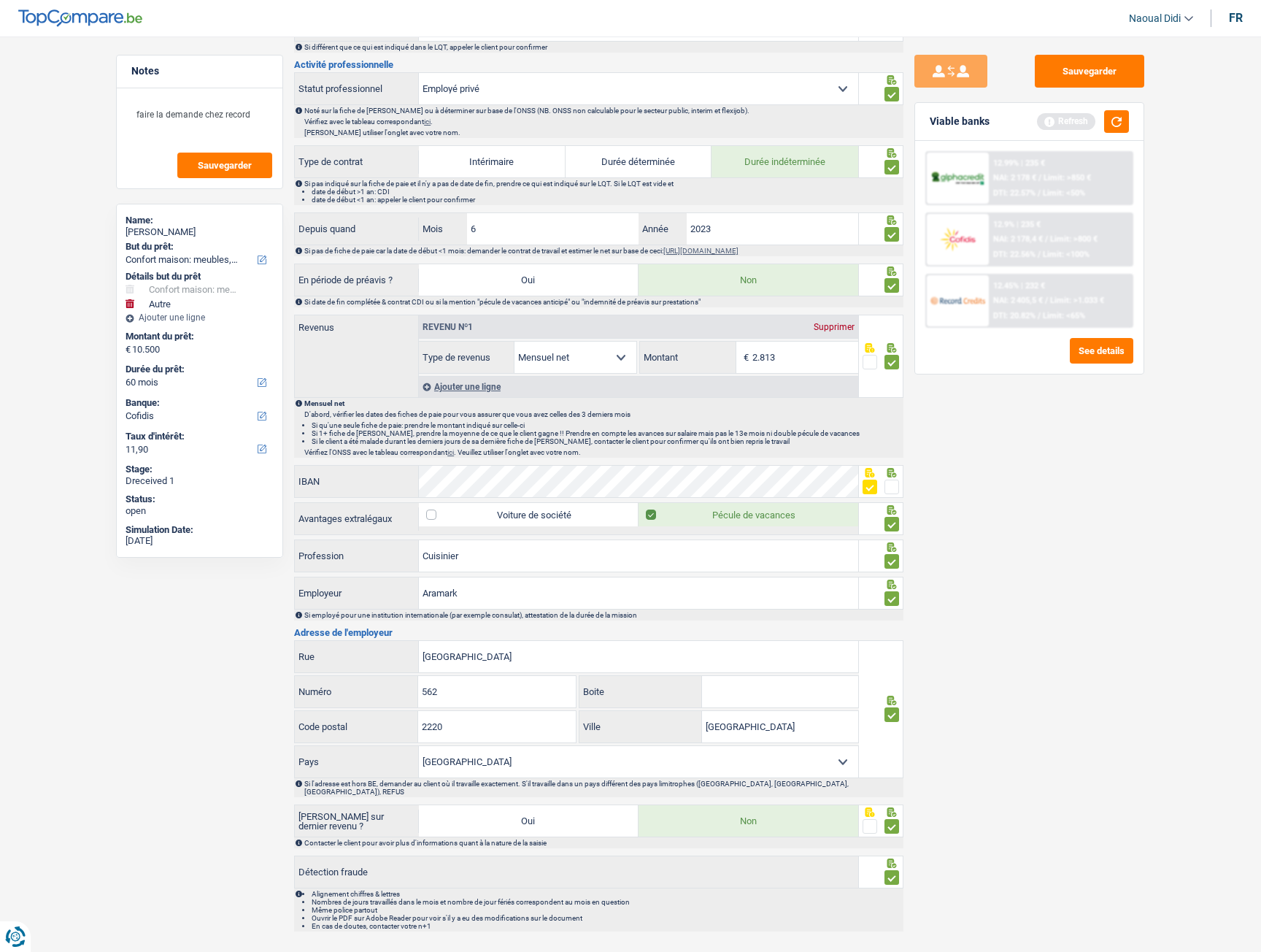
scroll to position [576, 0]
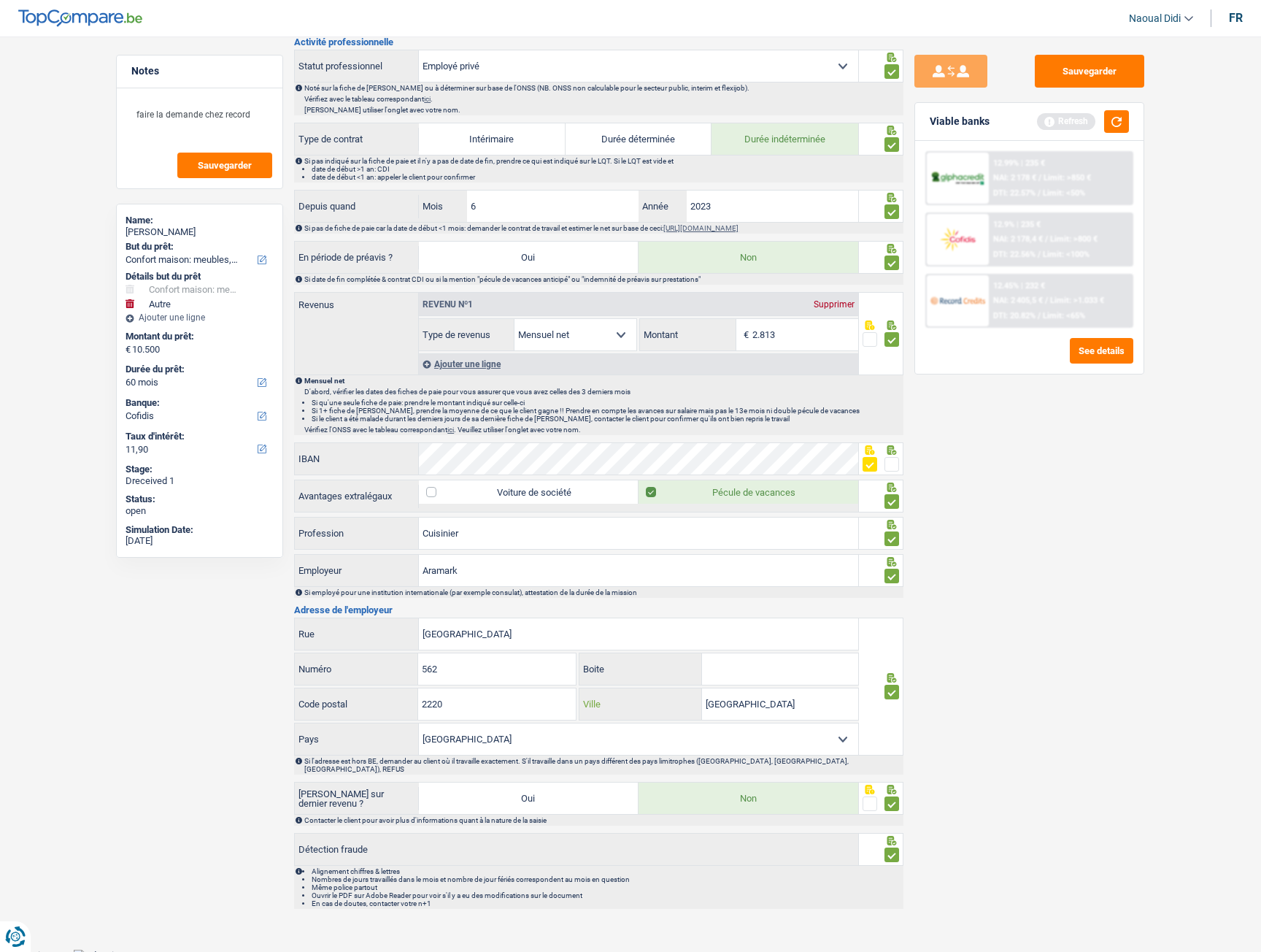
drag, startPoint x: 779, startPoint y: 704, endPoint x: 685, endPoint y: 690, distance: 95.0
click at [685, 690] on div "Luxembourg Ville" at bounding box center [718, 704] width 279 height 31
drag, startPoint x: 463, startPoint y: 620, endPoint x: 385, endPoint y: 605, distance: 79.4
click at [385, 605] on div "Informations générales Turchi Nom Confirmer qu'il s'agit de la même personne. S…" at bounding box center [598, 249] width 610 height 1321
click at [995, 804] on div "Sauvegarder Viable banks Refresh 12.99% | 235 € NAI: 2 178 € / Limit: >850 € DT…" at bounding box center [1030, 490] width 252 height 870
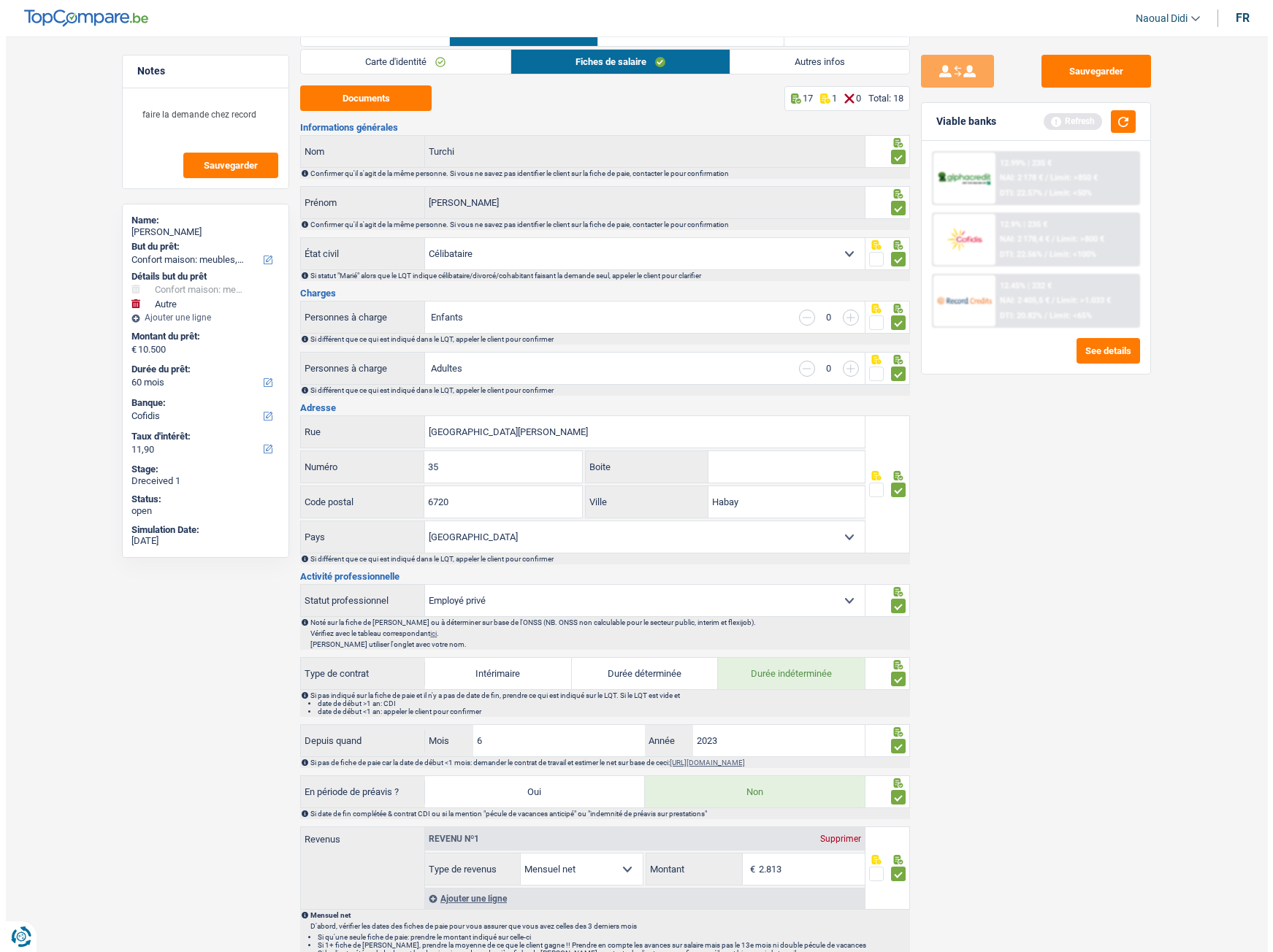
scroll to position [0, 0]
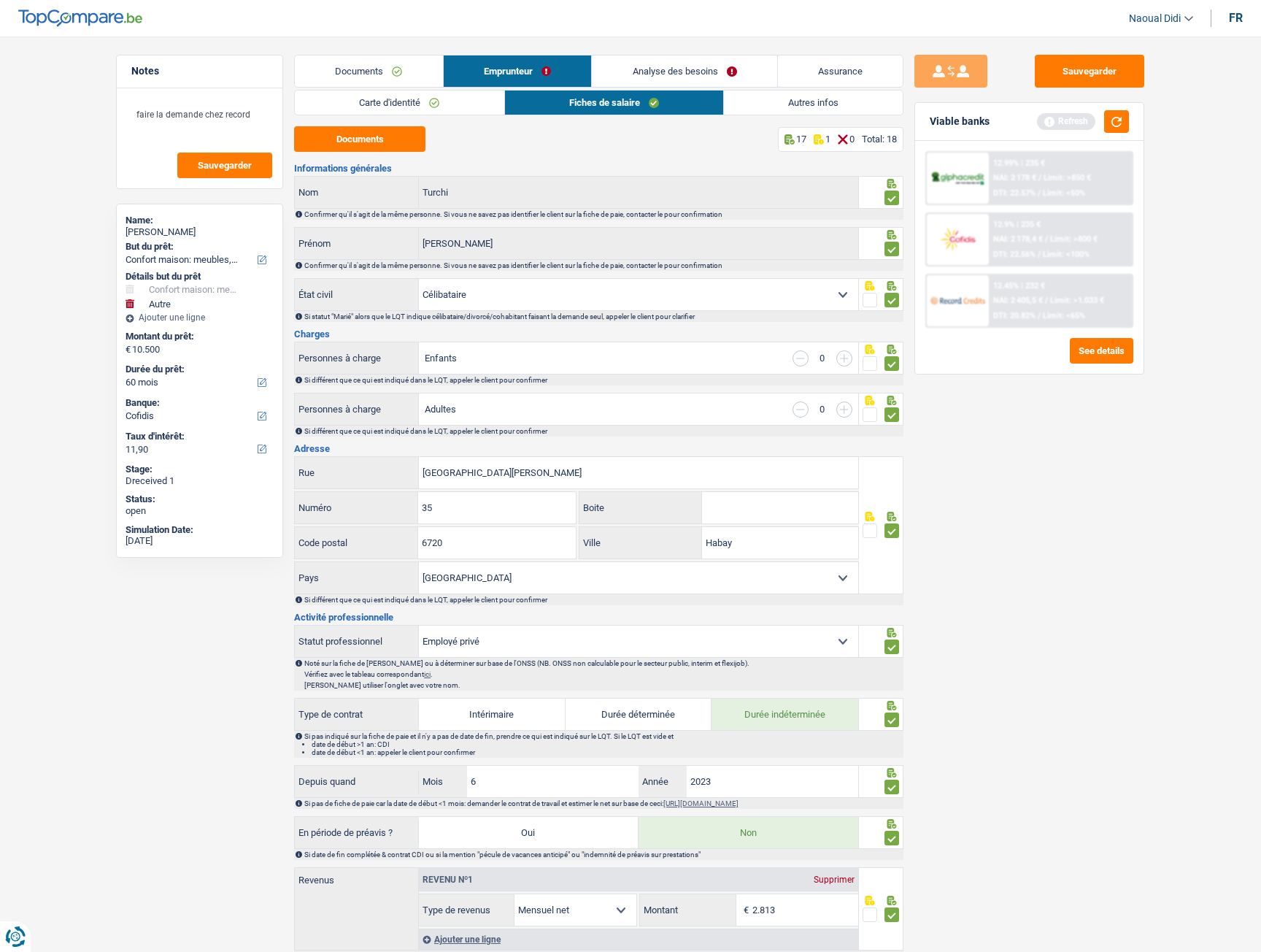
click at [578, 108] on link "Fiches de salaire" at bounding box center [614, 103] width 218 height 24
click at [670, 79] on link "Analyse des besoins" at bounding box center [685, 71] width 185 height 31
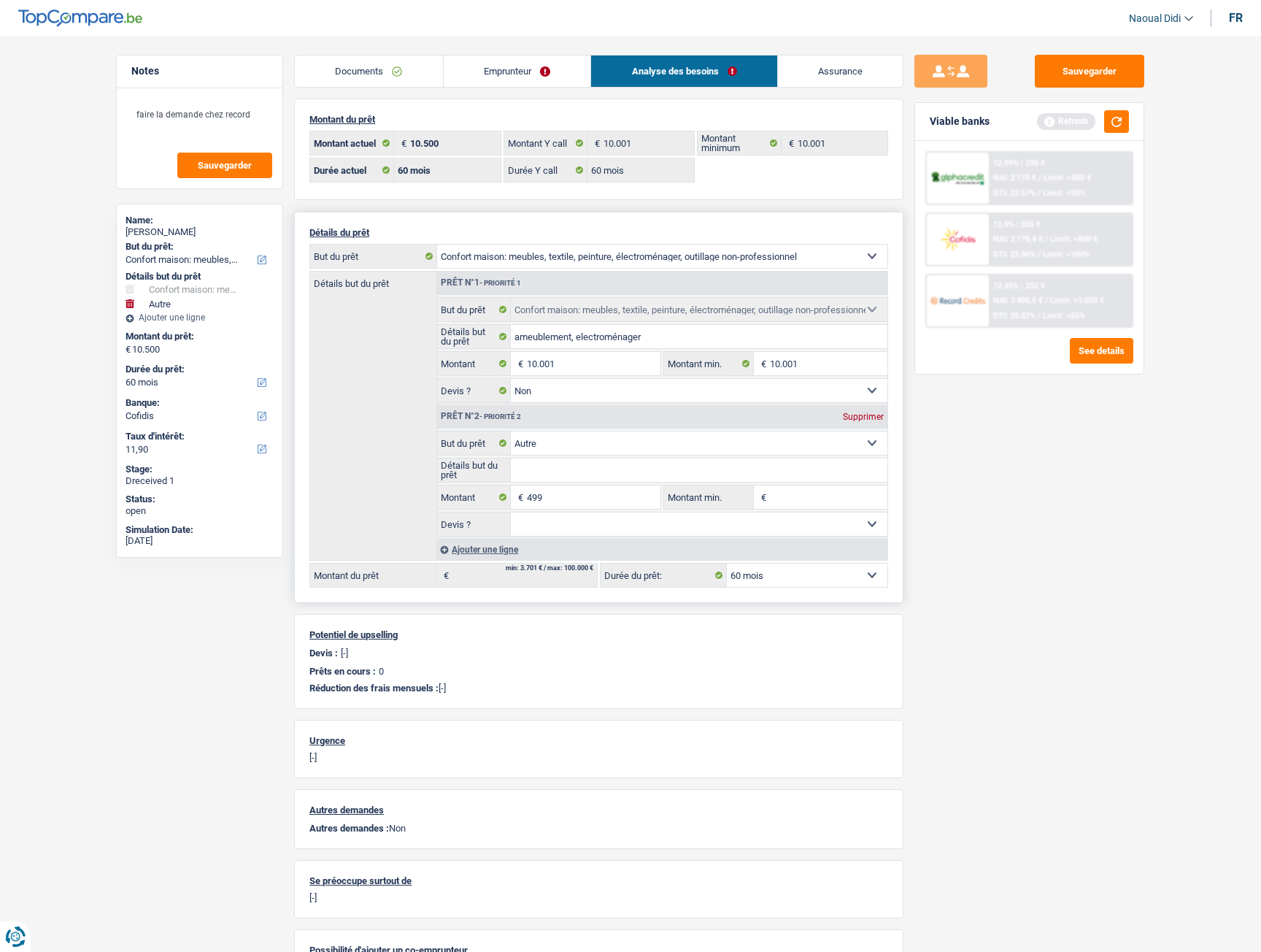
click at [843, 577] on select "12 mois 18 mois 24 mois 30 mois 36 mois 42 mois 48 mois 60 mois Sélectionner un…" at bounding box center [807, 575] width 160 height 24
click at [500, 74] on link "Emprunteur" at bounding box center [517, 71] width 147 height 31
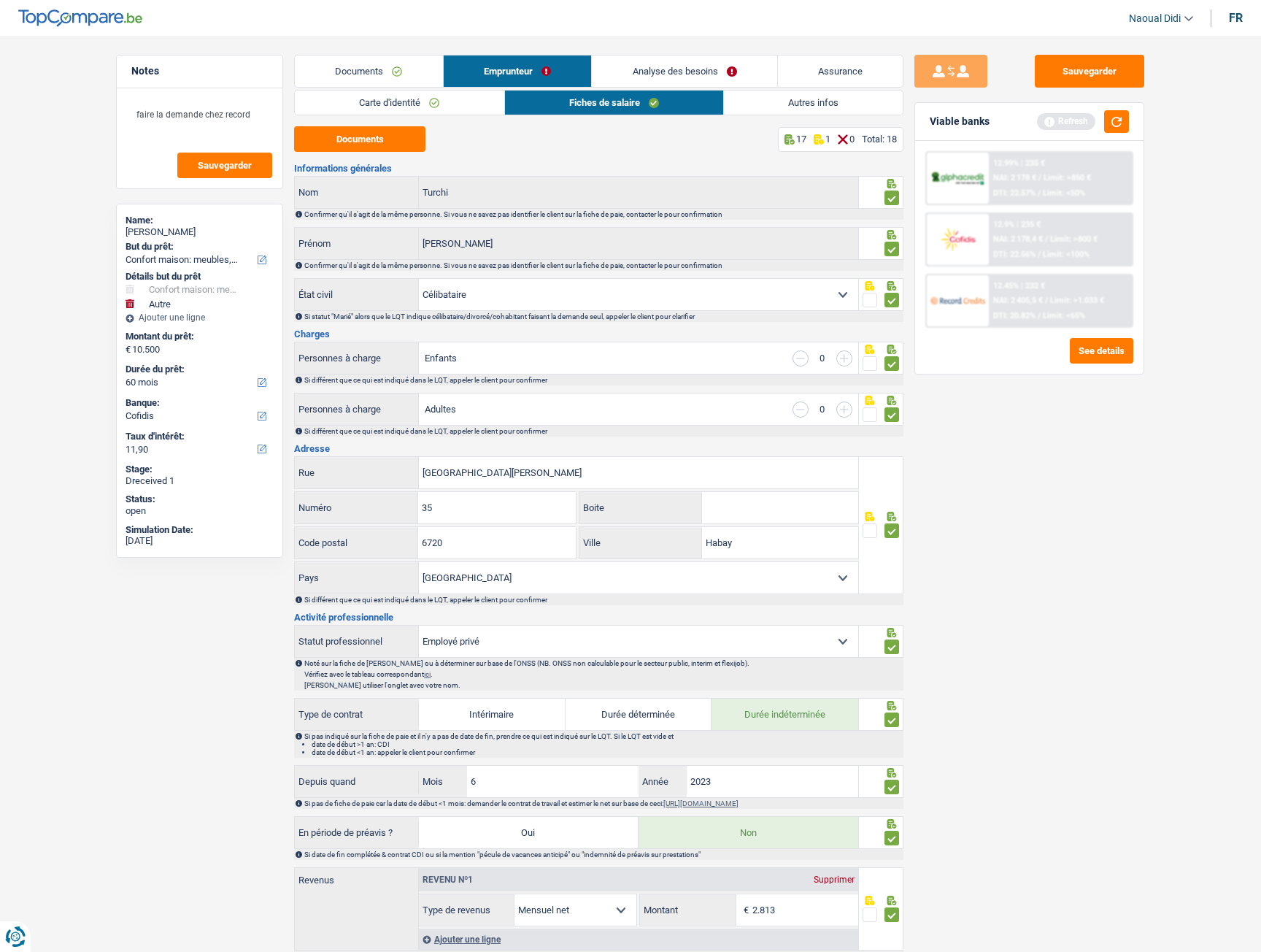
click at [776, 108] on link "Autres infos" at bounding box center [814, 103] width 179 height 24
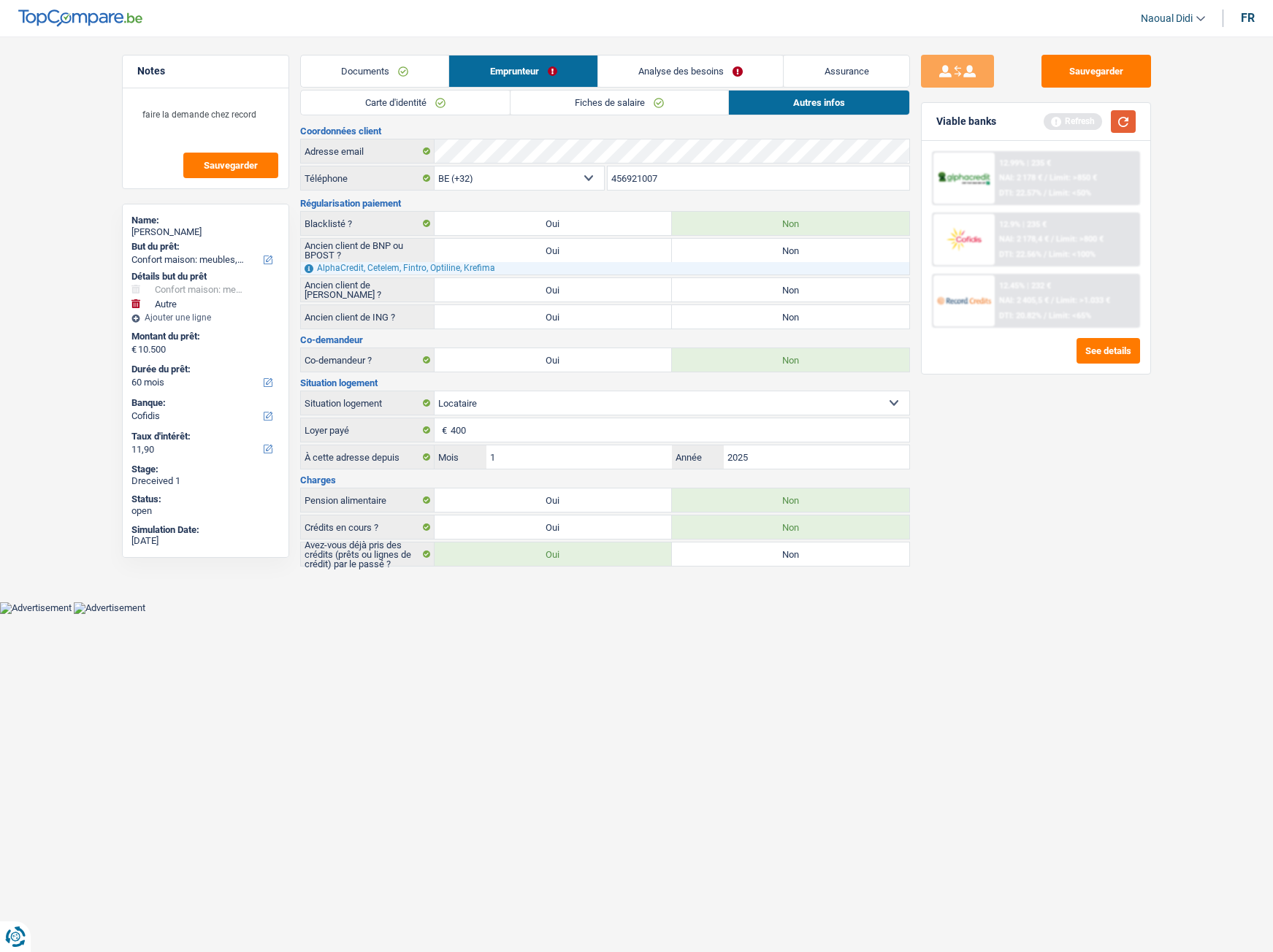
click at [1116, 119] on button "button" at bounding box center [1123, 121] width 25 height 23
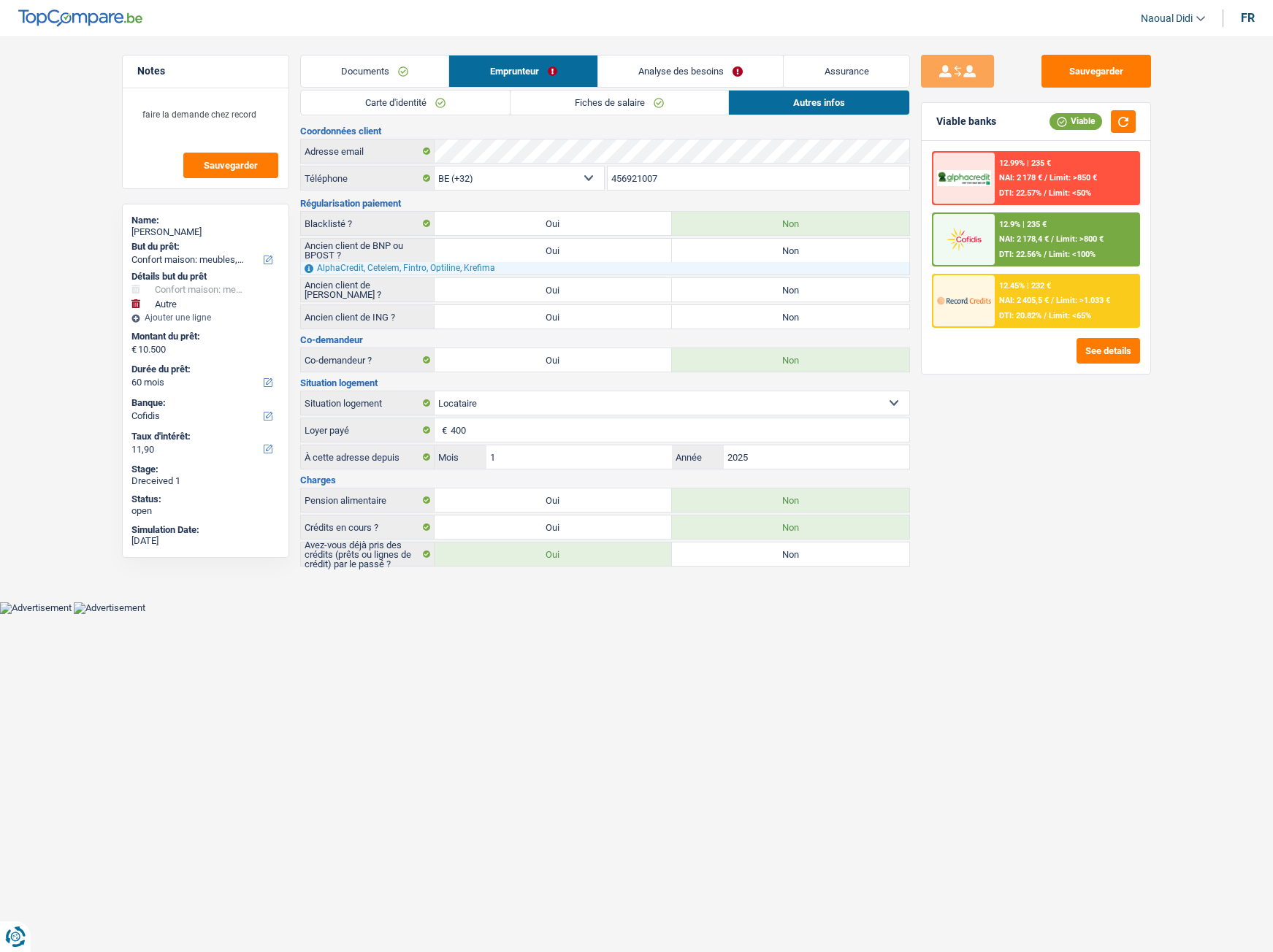
click at [1053, 234] on div "12.9% | 235 € NAI: 2 178,4 € / Limit: >800 € DTI: 22.56% / Limit: <100%" at bounding box center [1066, 239] width 144 height 51
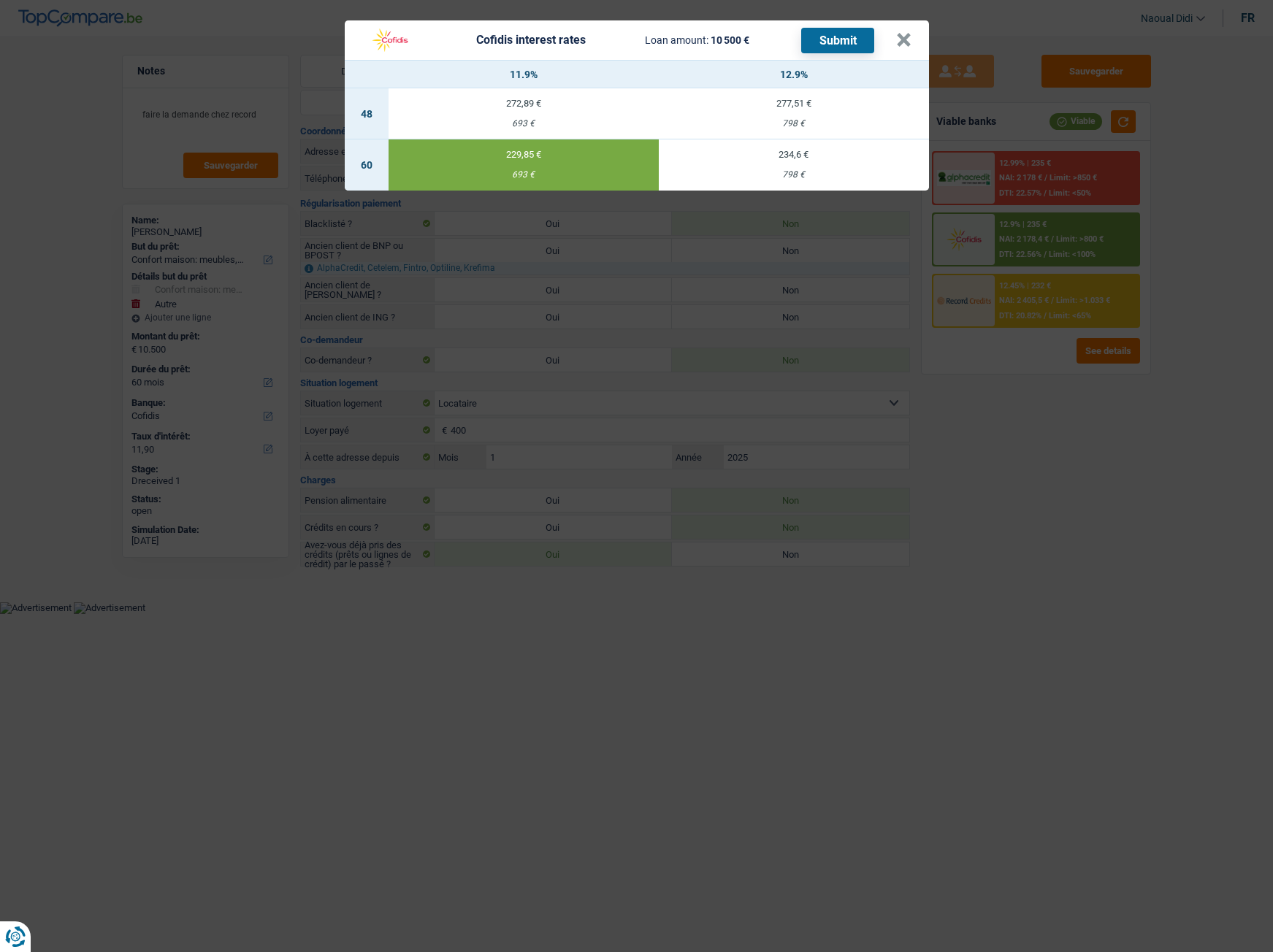
click at [847, 44] on button "Submit" at bounding box center [838, 40] width 73 height 25
click at [902, 44] on button "×" at bounding box center [903, 40] width 15 height 15
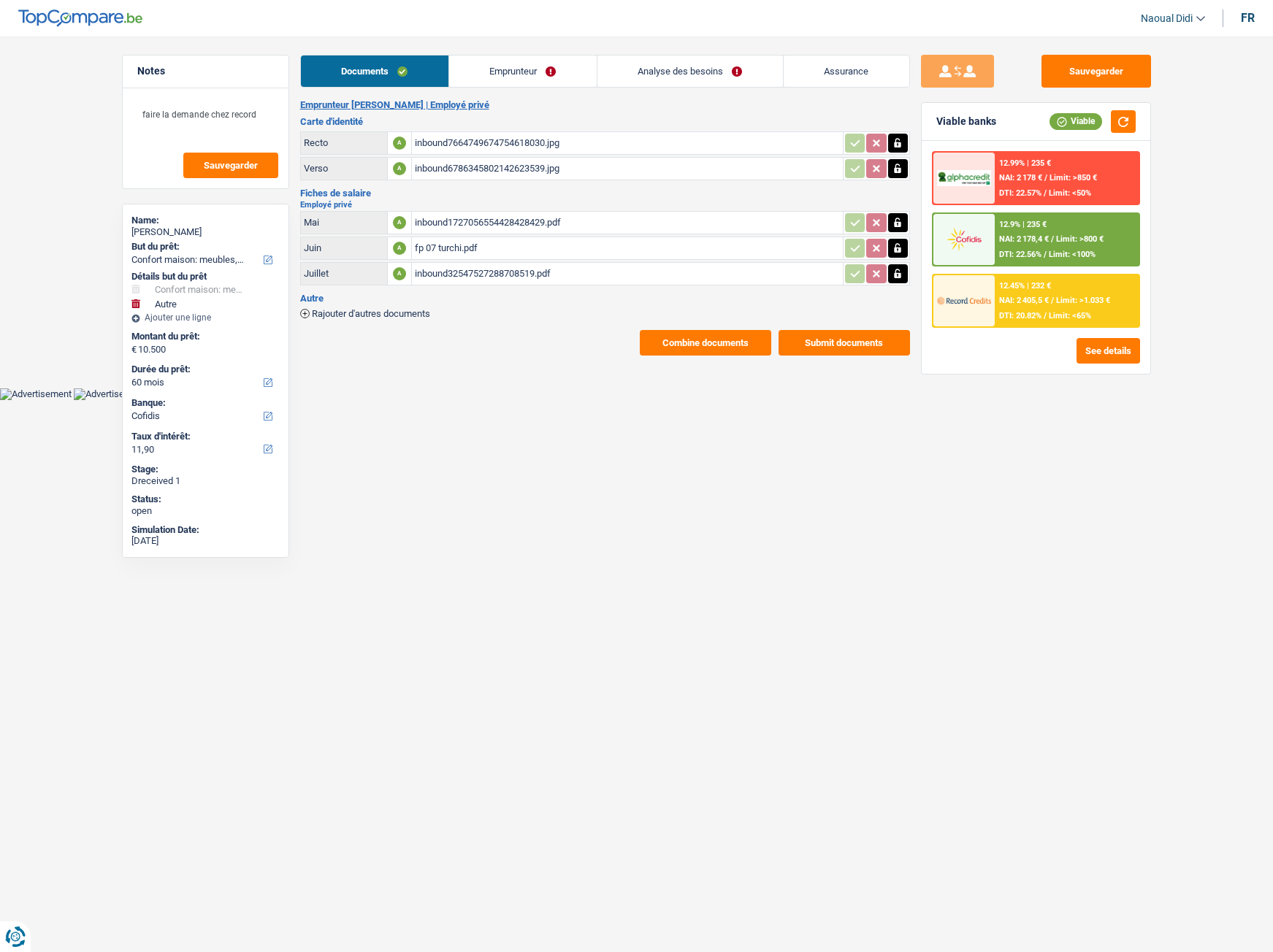
select select "household"
select select "other"
select select "60"
select select "cofidis"
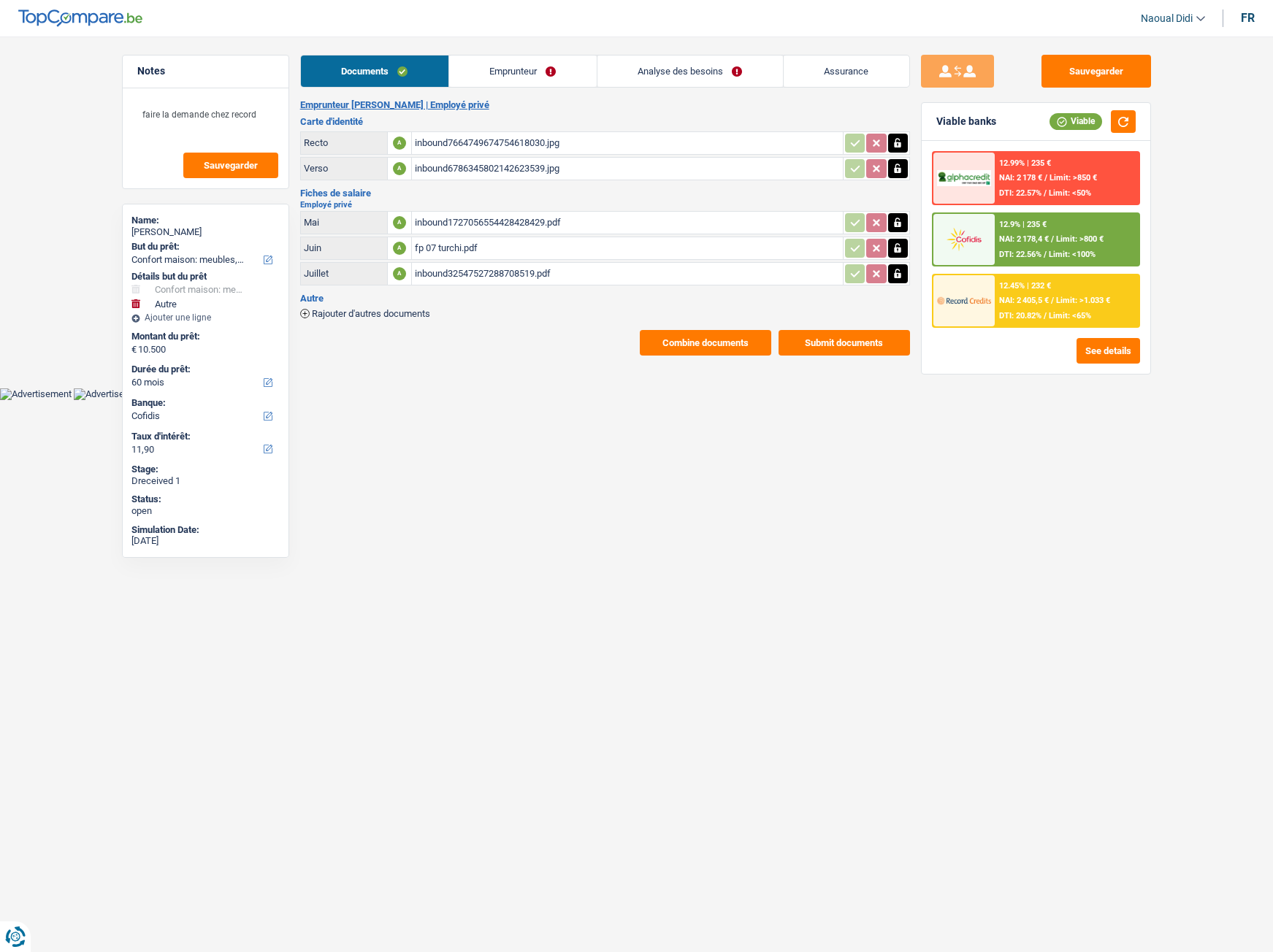
click at [1048, 230] on div "12.9% | 235 € NAI: 2 178,4 € / Limit: >800 € DTI: 22.56% / Limit: <100%" at bounding box center [1066, 239] width 144 height 51
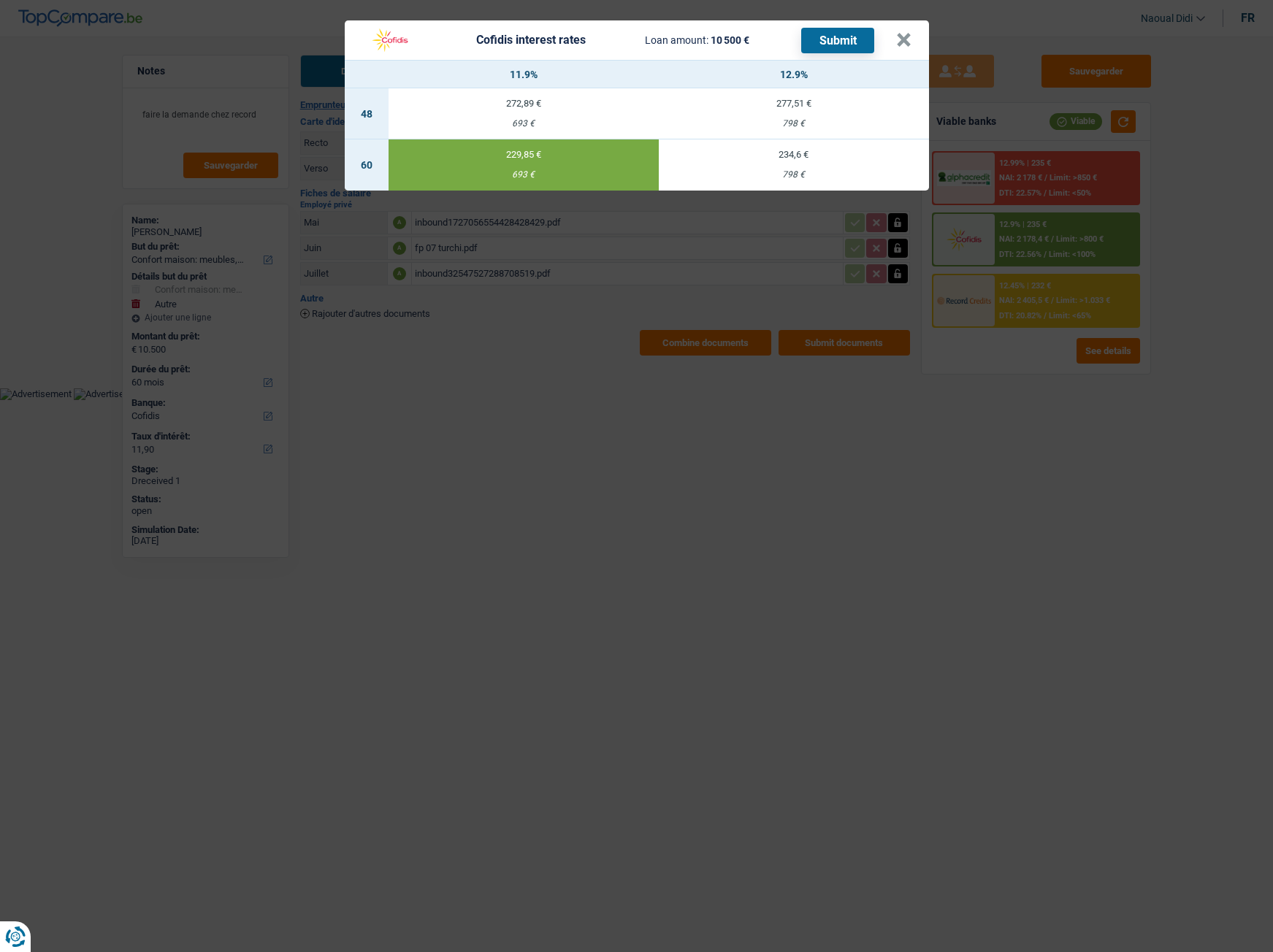
click at [842, 42] on button "Submit" at bounding box center [838, 40] width 73 height 25
drag, startPoint x: 890, startPoint y: 32, endPoint x: 906, endPoint y: 37, distance: 16.8
click at [890, 32] on div "Cofidis interest rates Loan amount: 10 500 € Submit" at bounding box center [628, 40] width 534 height 27
drag, startPoint x: 911, startPoint y: 40, endPoint x: 900, endPoint y: 37, distance: 11.4
click at [905, 39] on button "×" at bounding box center [903, 40] width 15 height 15
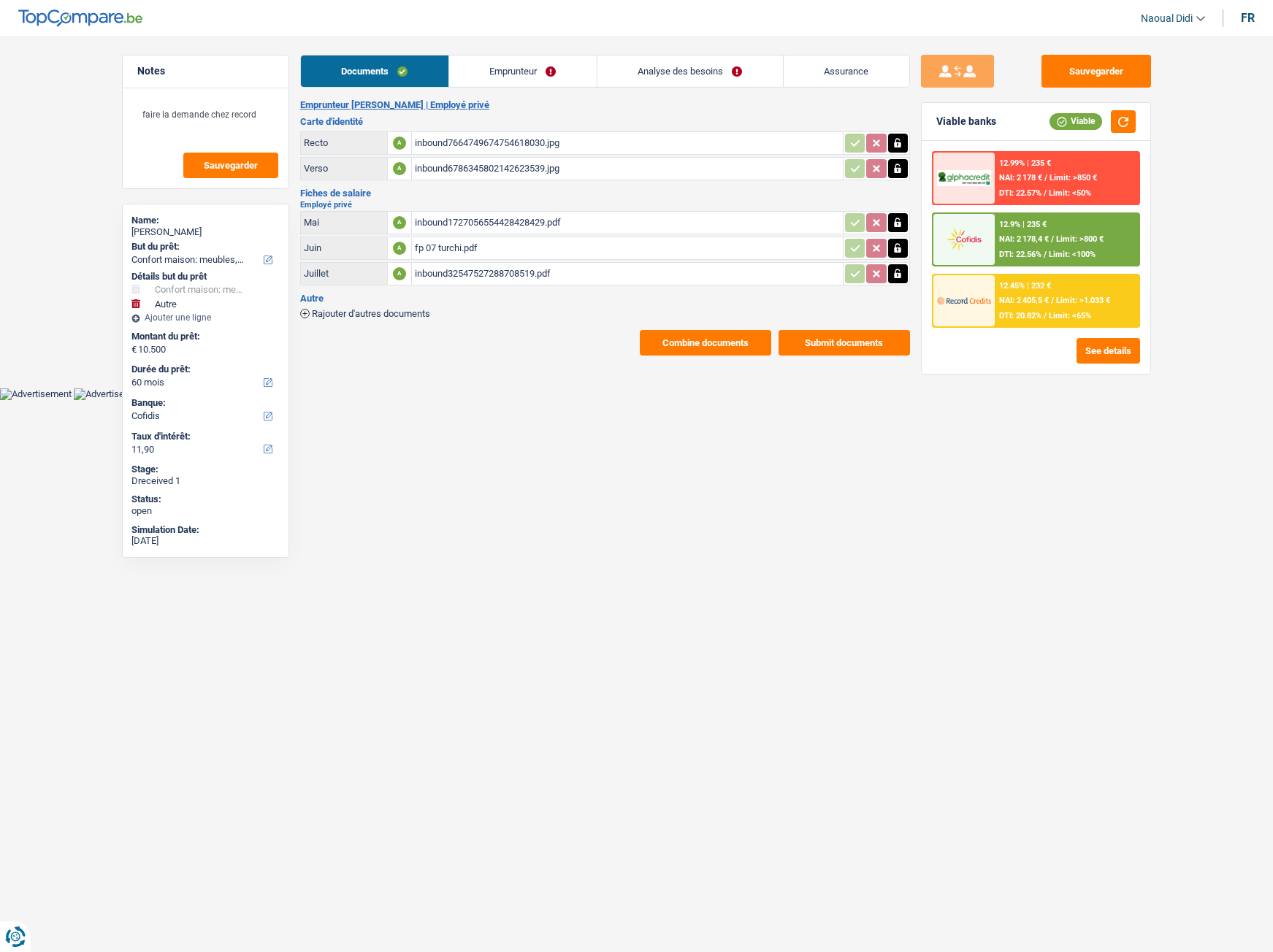
drag, startPoint x: 502, startPoint y: 51, endPoint x: 502, endPoint y: 63, distance: 12.0
click at [502, 52] on main "Notes faire la demande chez record Sauvegarder Name: [PERSON_NAME] But du prêt:…" at bounding box center [636, 205] width 1273 height 366
click at [505, 63] on link "Emprunteur" at bounding box center [522, 71] width 147 height 31
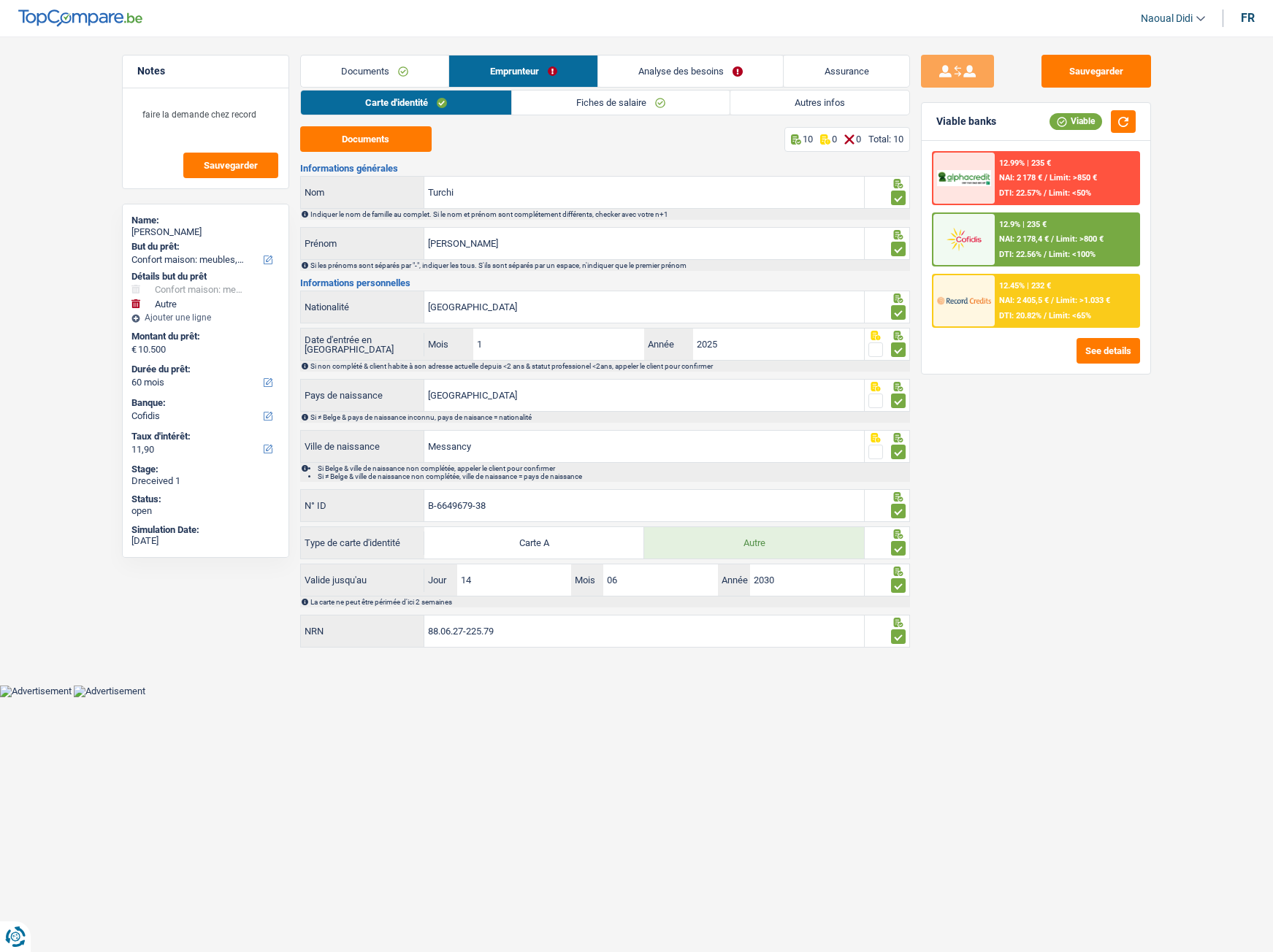
click at [557, 111] on link "Fiches de salaire" at bounding box center [620, 103] width 218 height 24
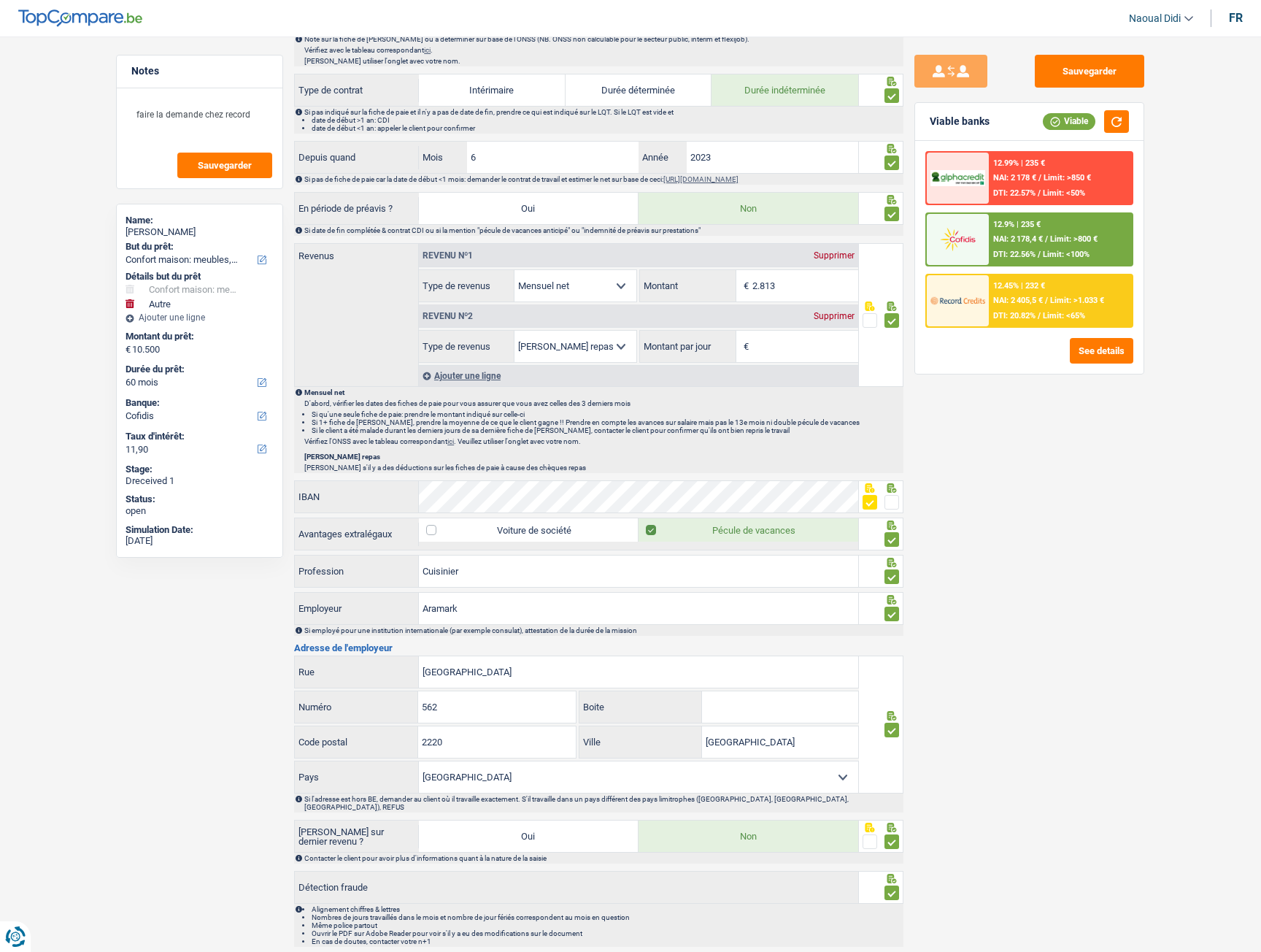
scroll to position [662, 0]
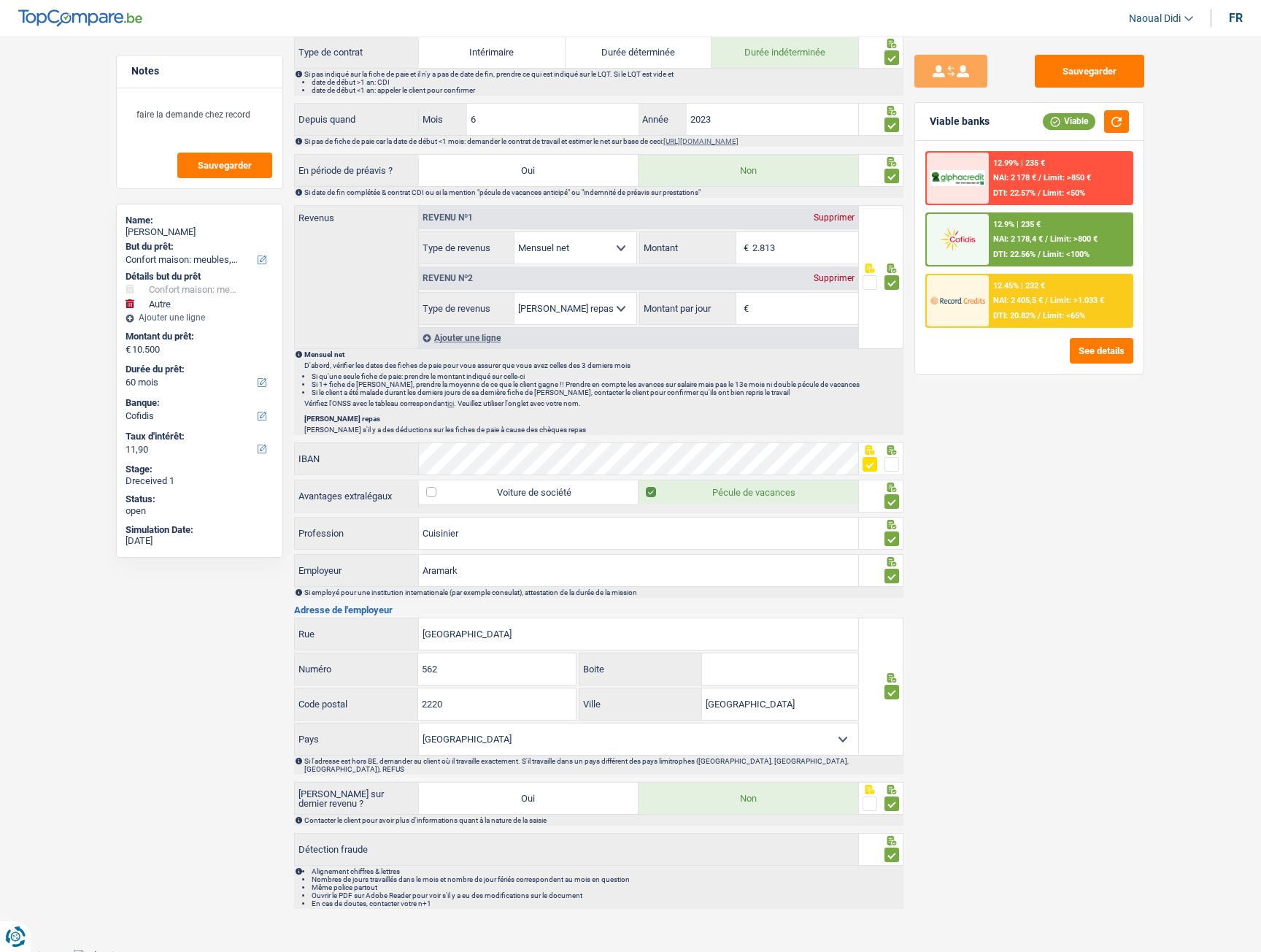
click at [399, 614] on h3 "Adresse de l'employeur" at bounding box center [598, 610] width 610 height 9
click at [1102, 356] on button "See details" at bounding box center [1101, 350] width 63 height 25
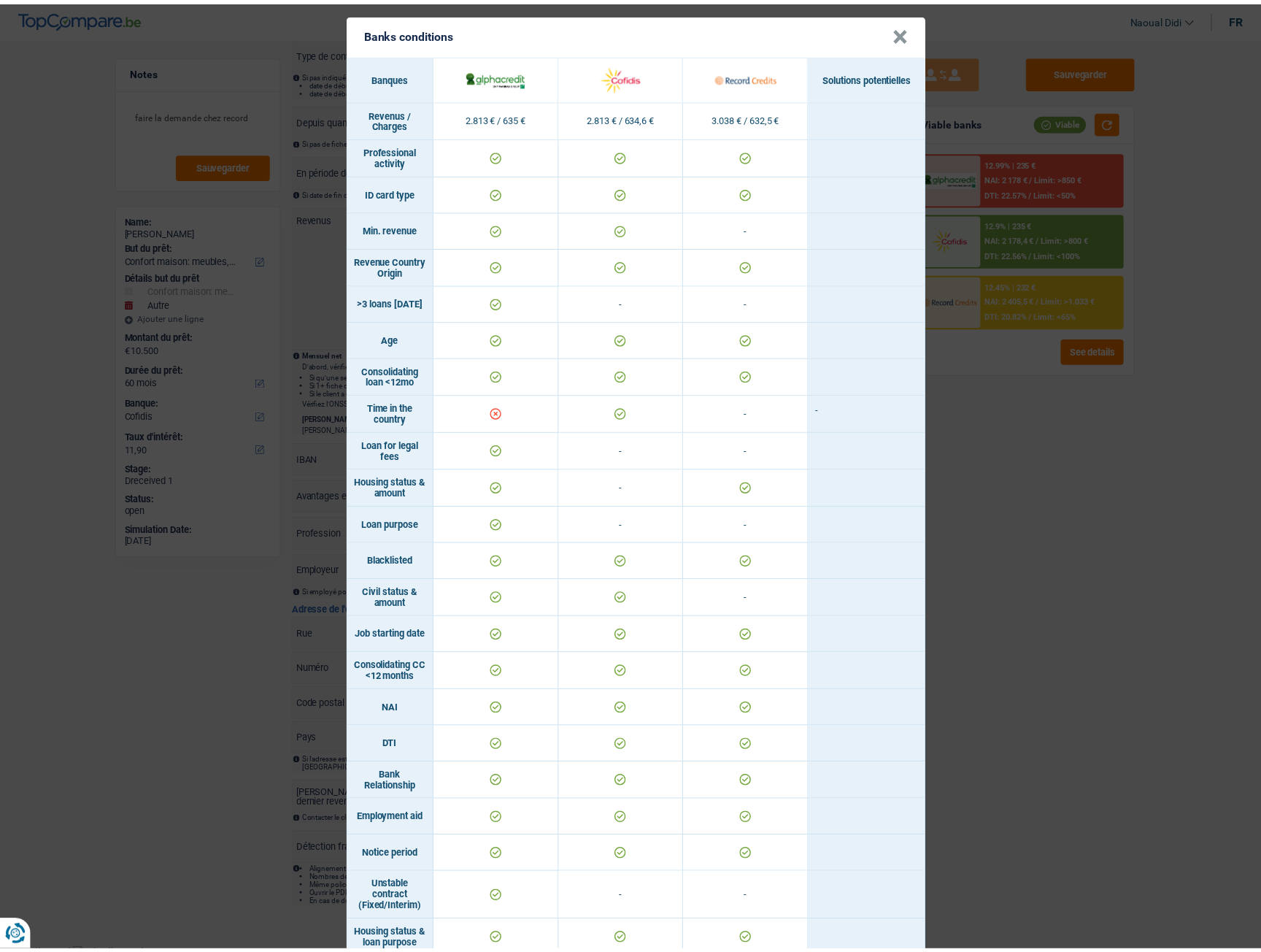
scroll to position [0, 0]
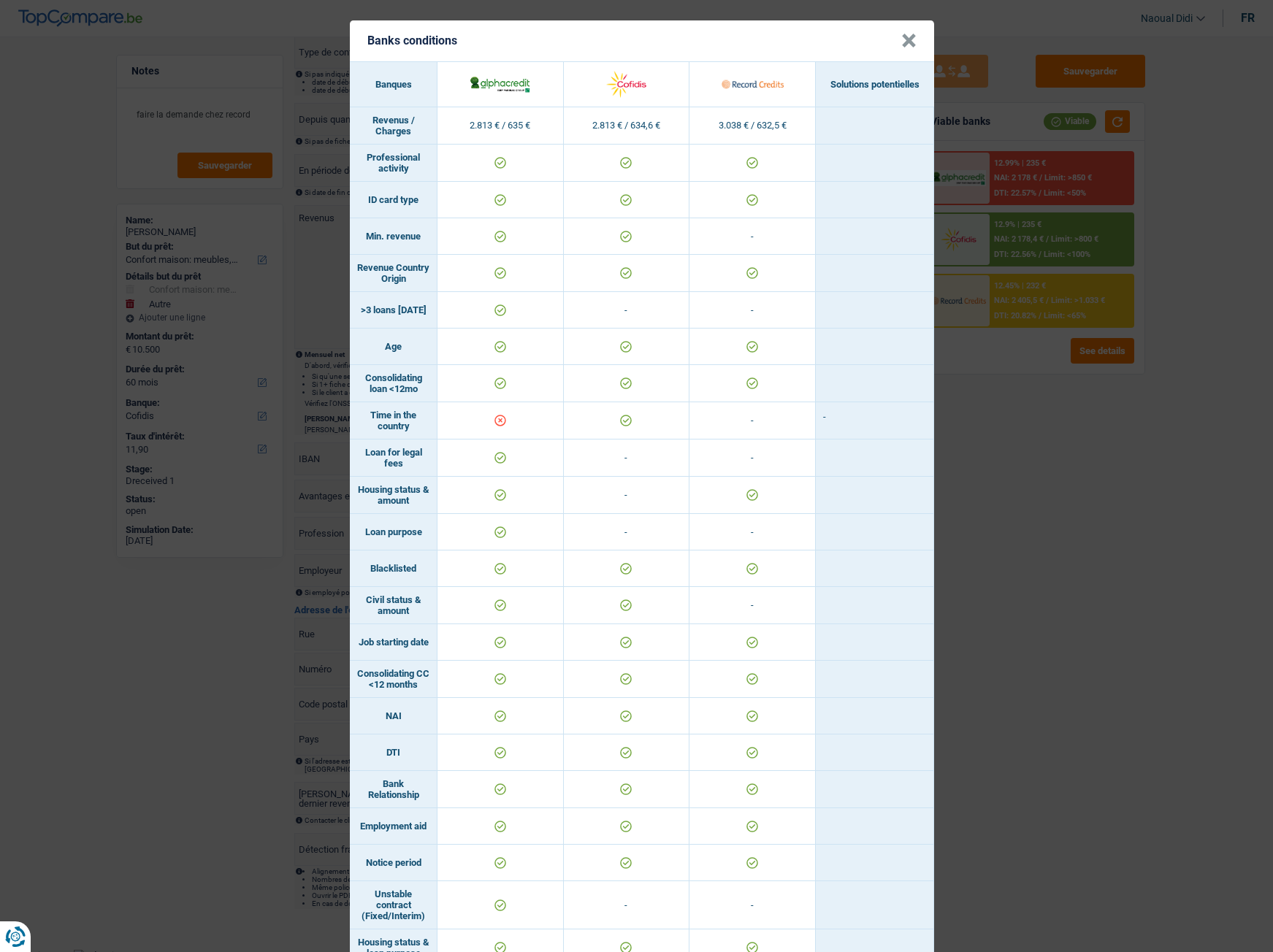
click at [894, 34] on header "Banks conditions ×" at bounding box center [641, 41] width 584 height 41
click at [903, 36] on button "×" at bounding box center [909, 40] width 15 height 15
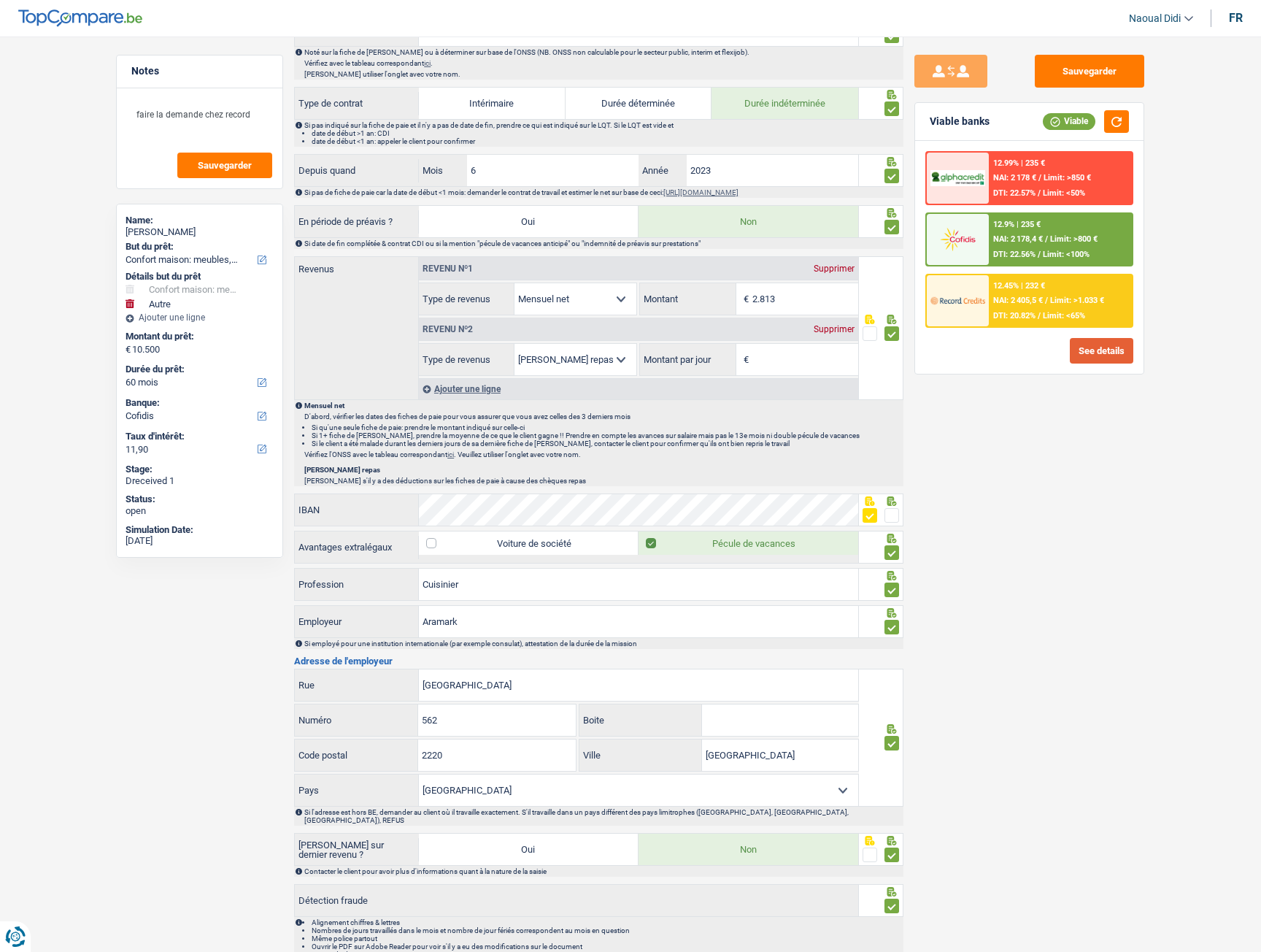
scroll to position [662, 0]
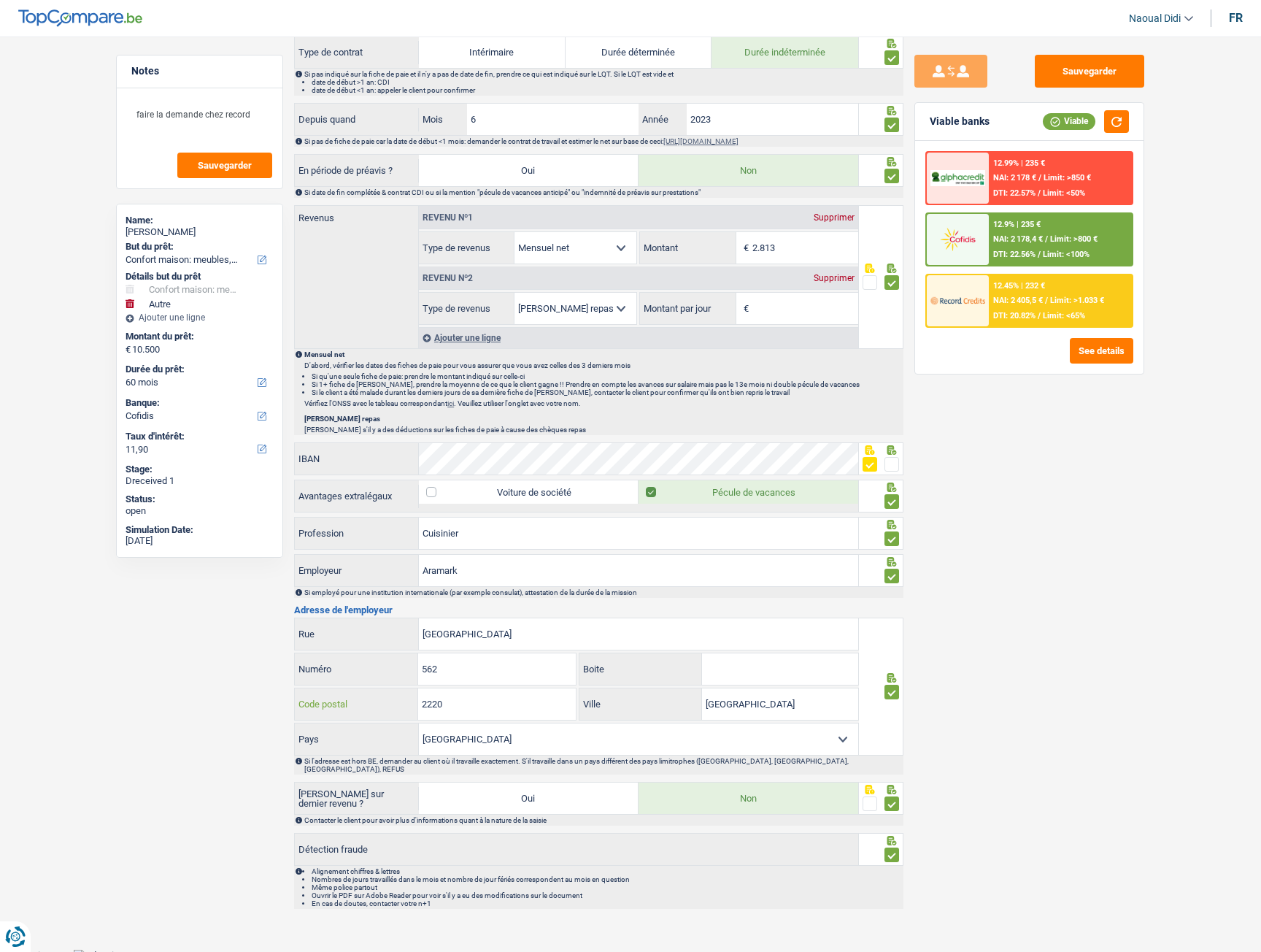
drag, startPoint x: 458, startPoint y: 710, endPoint x: 411, endPoint y: 693, distance: 50.0
click at [411, 693] on div "2220 Code postal" at bounding box center [435, 704] width 281 height 31
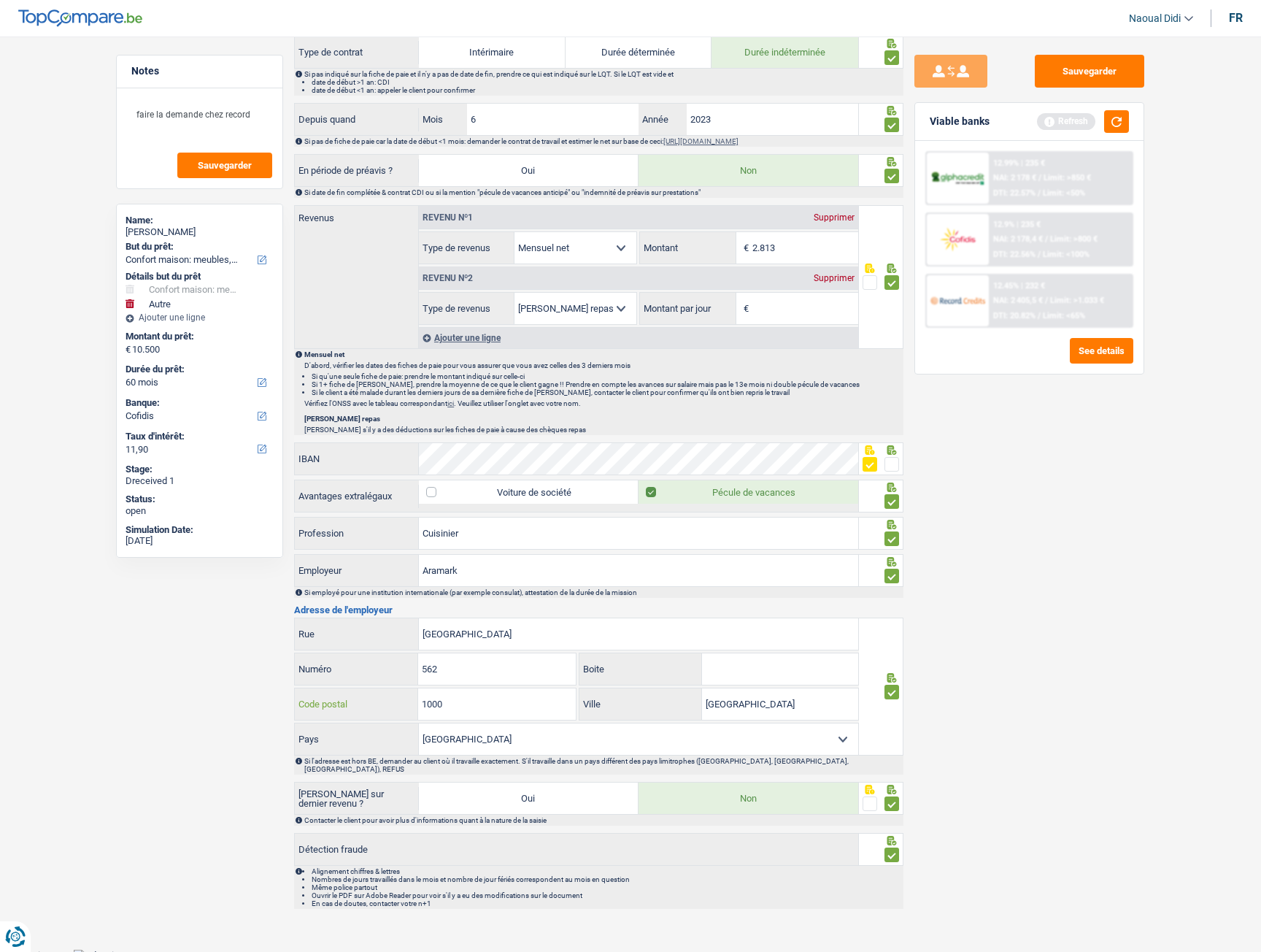
type input "1000"
drag, startPoint x: 771, startPoint y: 707, endPoint x: 646, endPoint y: 683, distance: 127.3
click at [646, 683] on div "Rue de Neudorf Rue 562 Numéro Boite 1000 Code postal Luxembourg Ville Belgique …" at bounding box center [576, 686] width 565 height 138
type input "Bruxelles"
click at [1059, 66] on button "Sauvegarder" at bounding box center [1089, 71] width 109 height 33
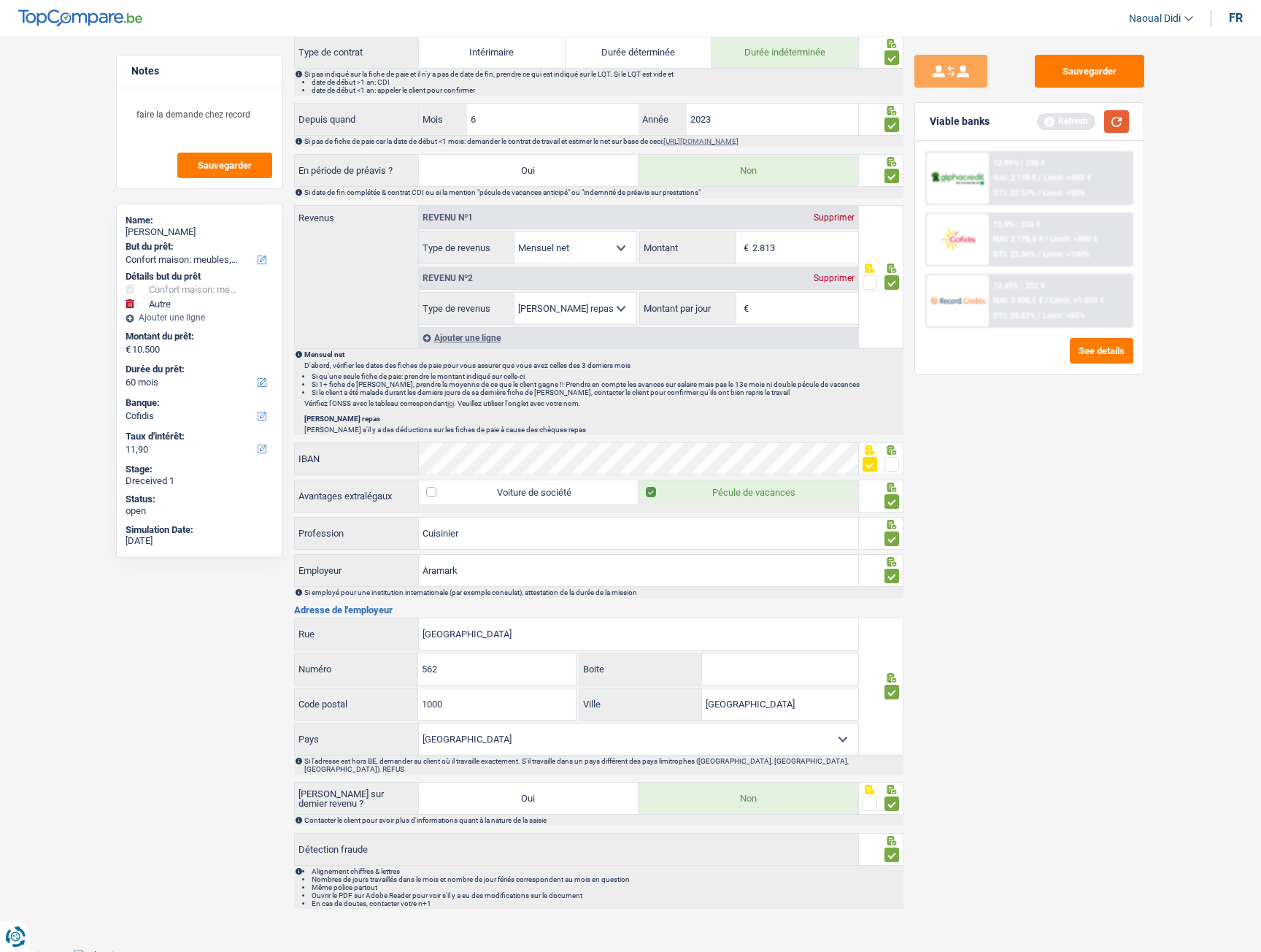
click at [1114, 118] on button "button" at bounding box center [1117, 121] width 25 height 23
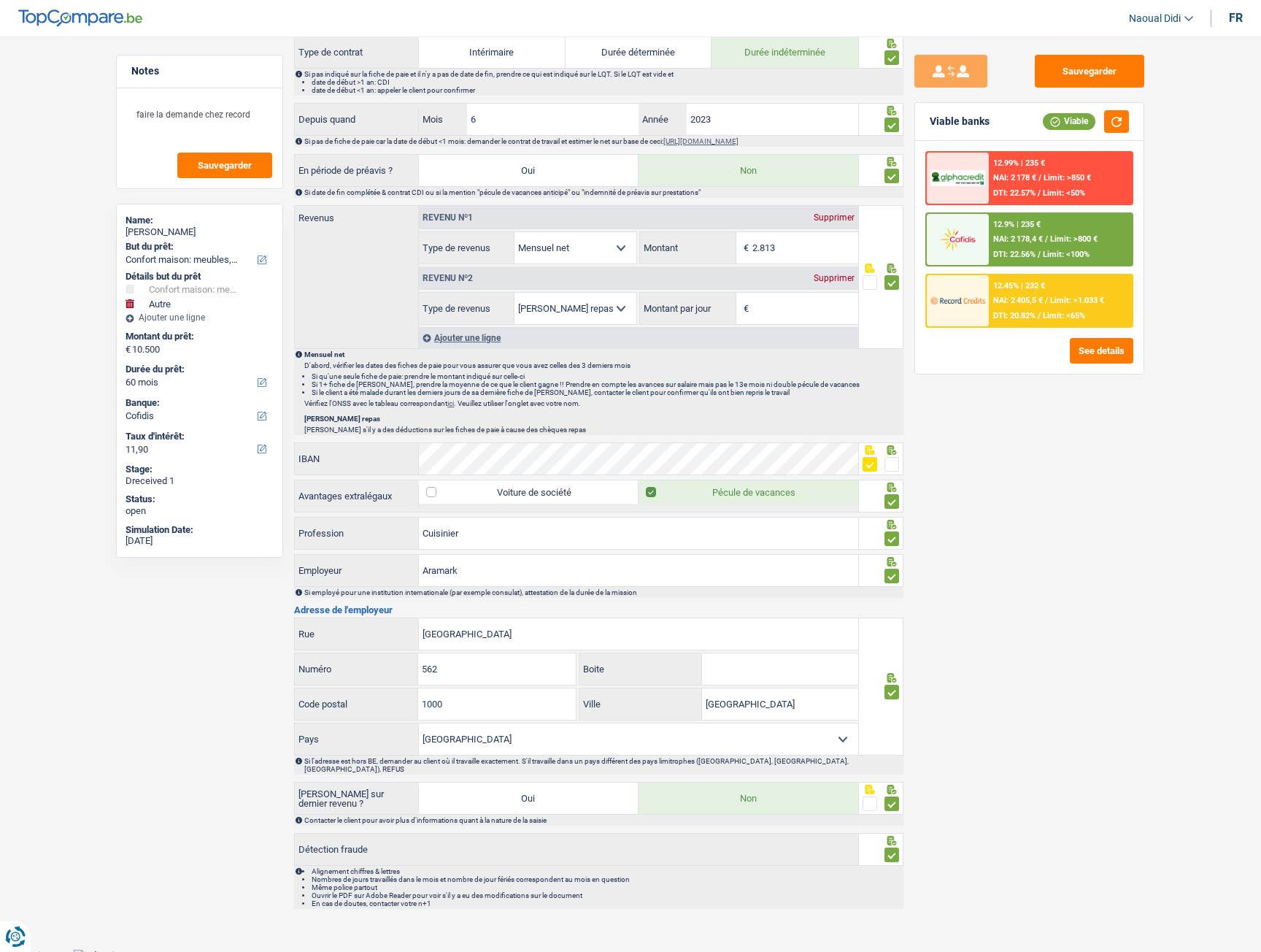
click at [1024, 227] on div "12.9% | 235 €" at bounding box center [1018, 224] width 47 height 9
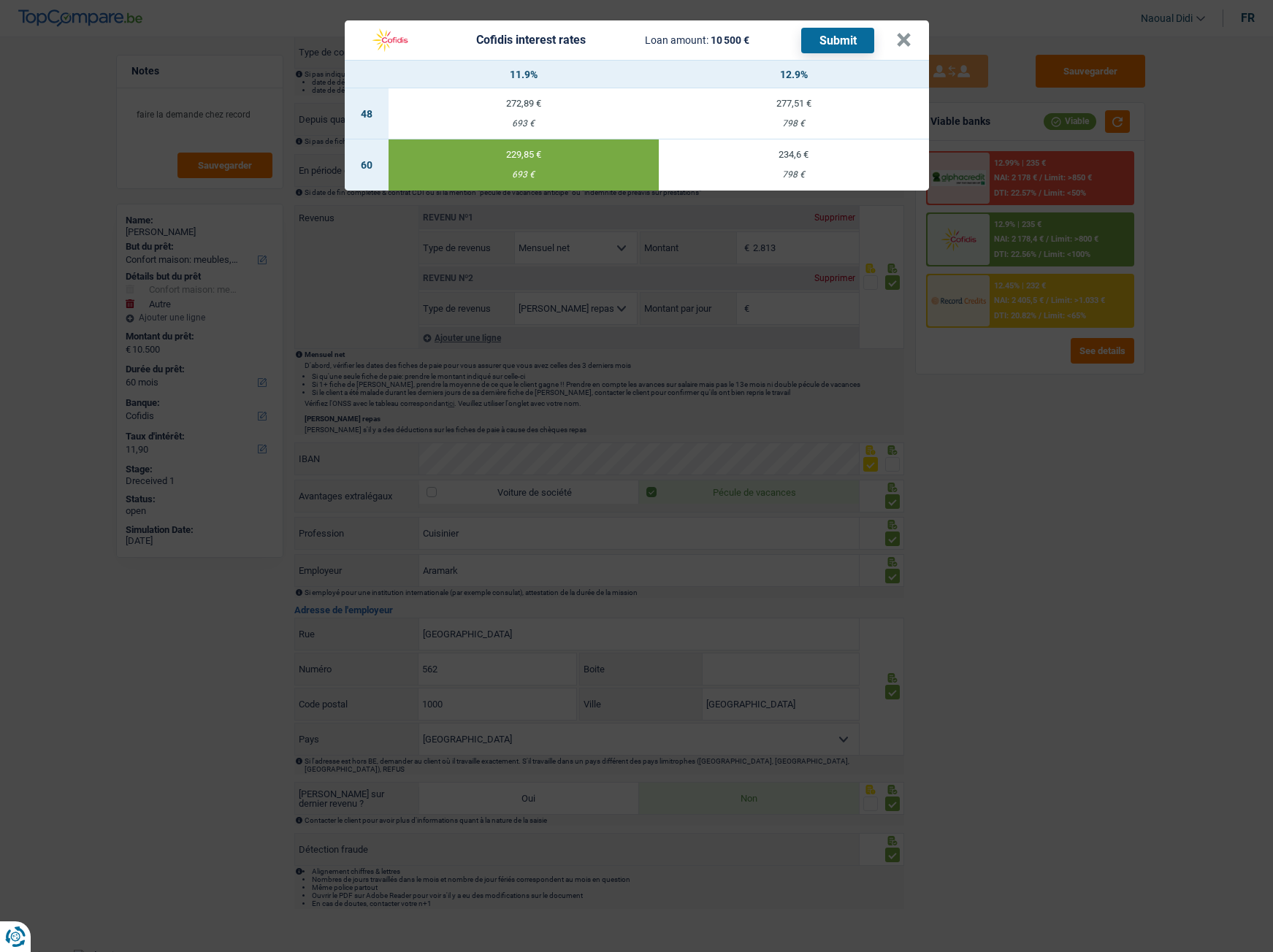
click at [834, 44] on button "Submit" at bounding box center [838, 40] width 73 height 25
click at [909, 42] on button "×" at bounding box center [903, 40] width 15 height 15
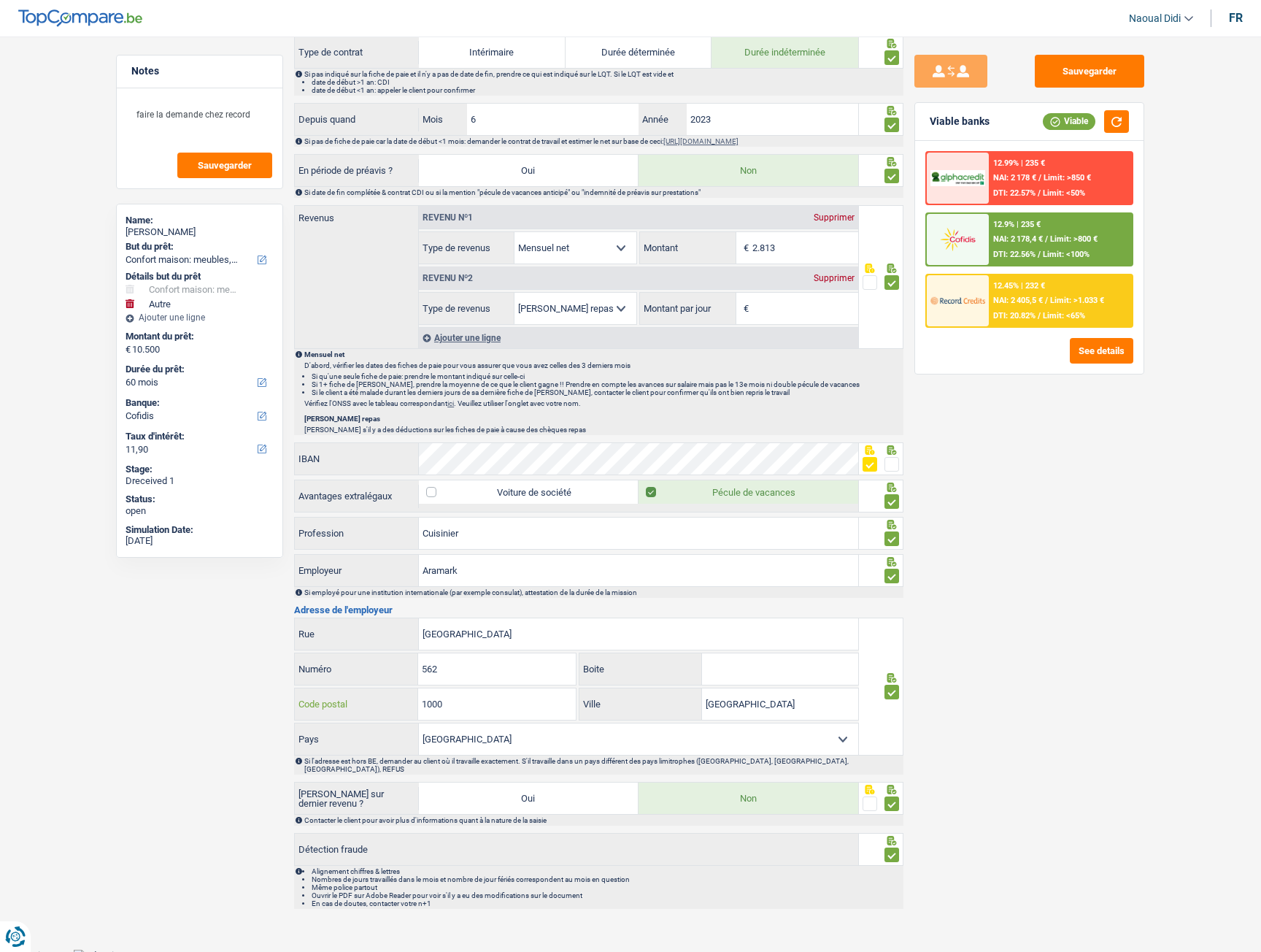
drag, startPoint x: 478, startPoint y: 710, endPoint x: 422, endPoint y: 689, distance: 59.8
click at [422, 689] on input "1000" at bounding box center [497, 704] width 157 height 31
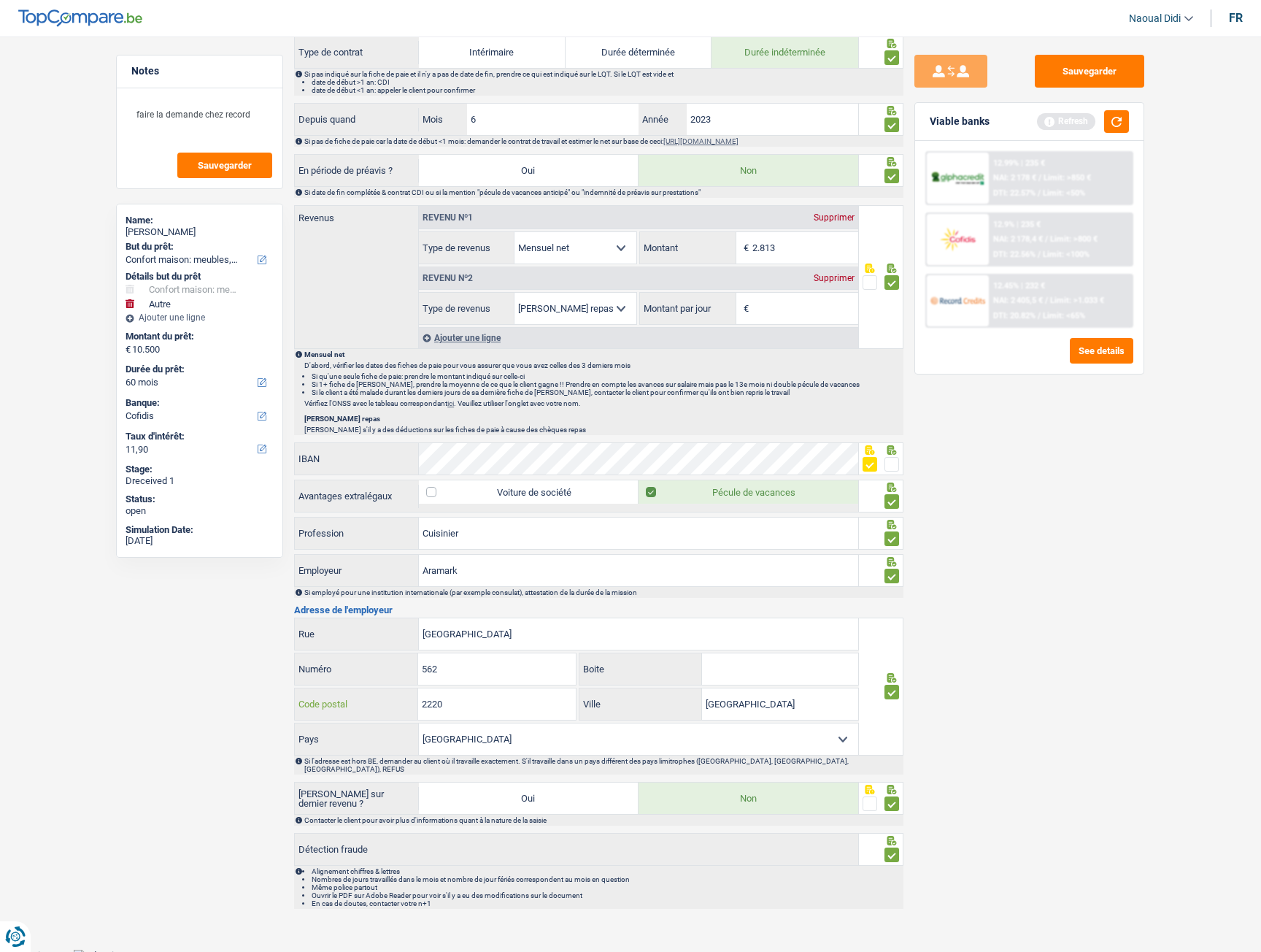
type input "2220"
drag, startPoint x: 739, startPoint y: 706, endPoint x: 627, endPoint y: 695, distance: 112.5
click at [627, 695] on div "Bruxelles Ville" at bounding box center [718, 704] width 279 height 31
click at [776, 708] on input "Bruxelles" at bounding box center [780, 704] width 156 height 31
drag, startPoint x: 776, startPoint y: 708, endPoint x: 663, endPoint y: 703, distance: 113.1
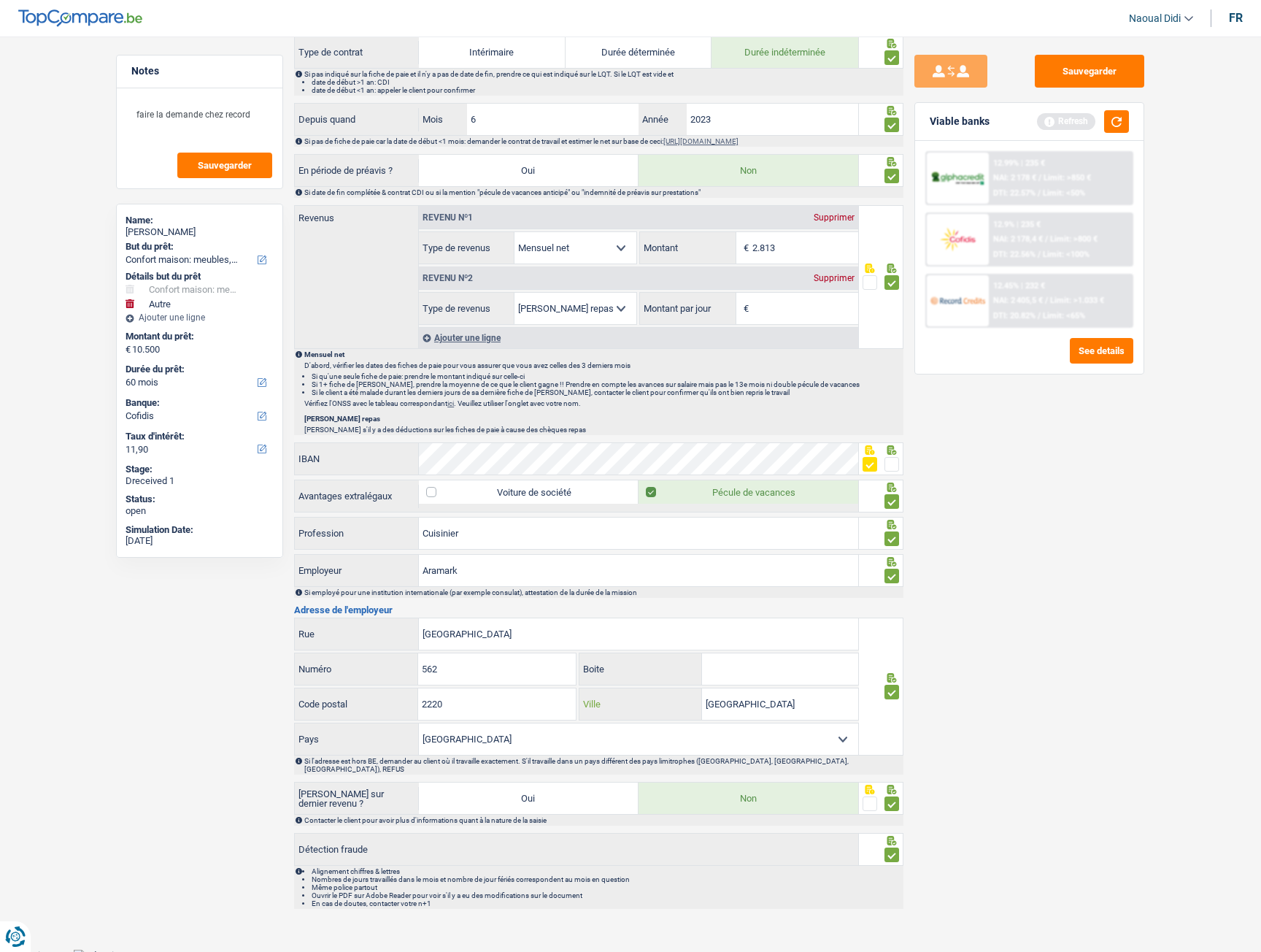
click at [663, 703] on div "Bruxelles Ville" at bounding box center [718, 704] width 279 height 31
paste input "LUXEMBOURG"
type input "LUXEMBOURG"
click at [1027, 700] on div "Sauvegarder Viable banks Refresh 12.99% | 235 € NAI: 2 178 € / Limit: >850 € DT…" at bounding box center [1030, 490] width 252 height 870
click at [1067, 75] on button "Sauvegarder" at bounding box center [1089, 71] width 109 height 33
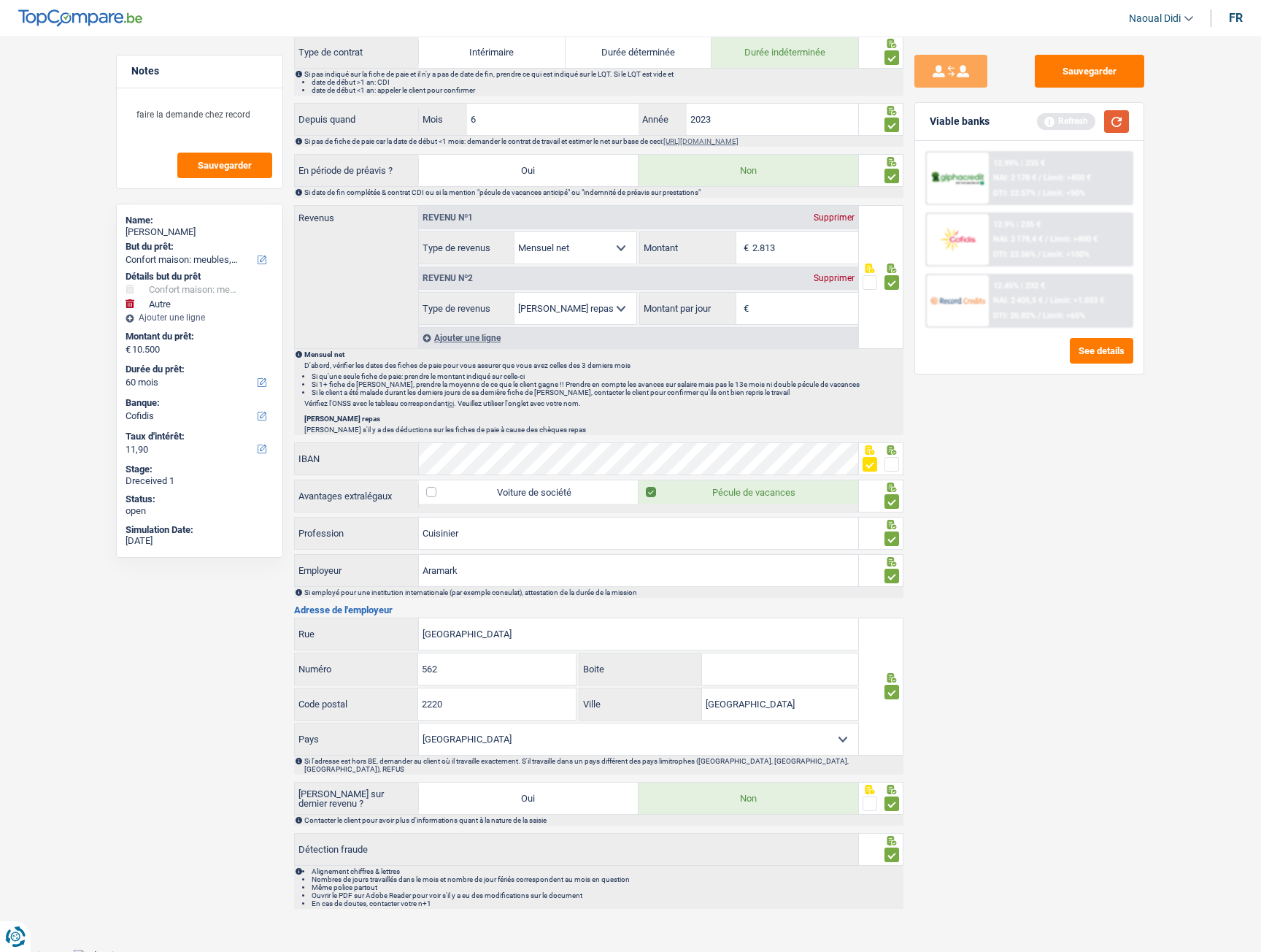
click at [1116, 121] on button "button" at bounding box center [1117, 121] width 25 height 23
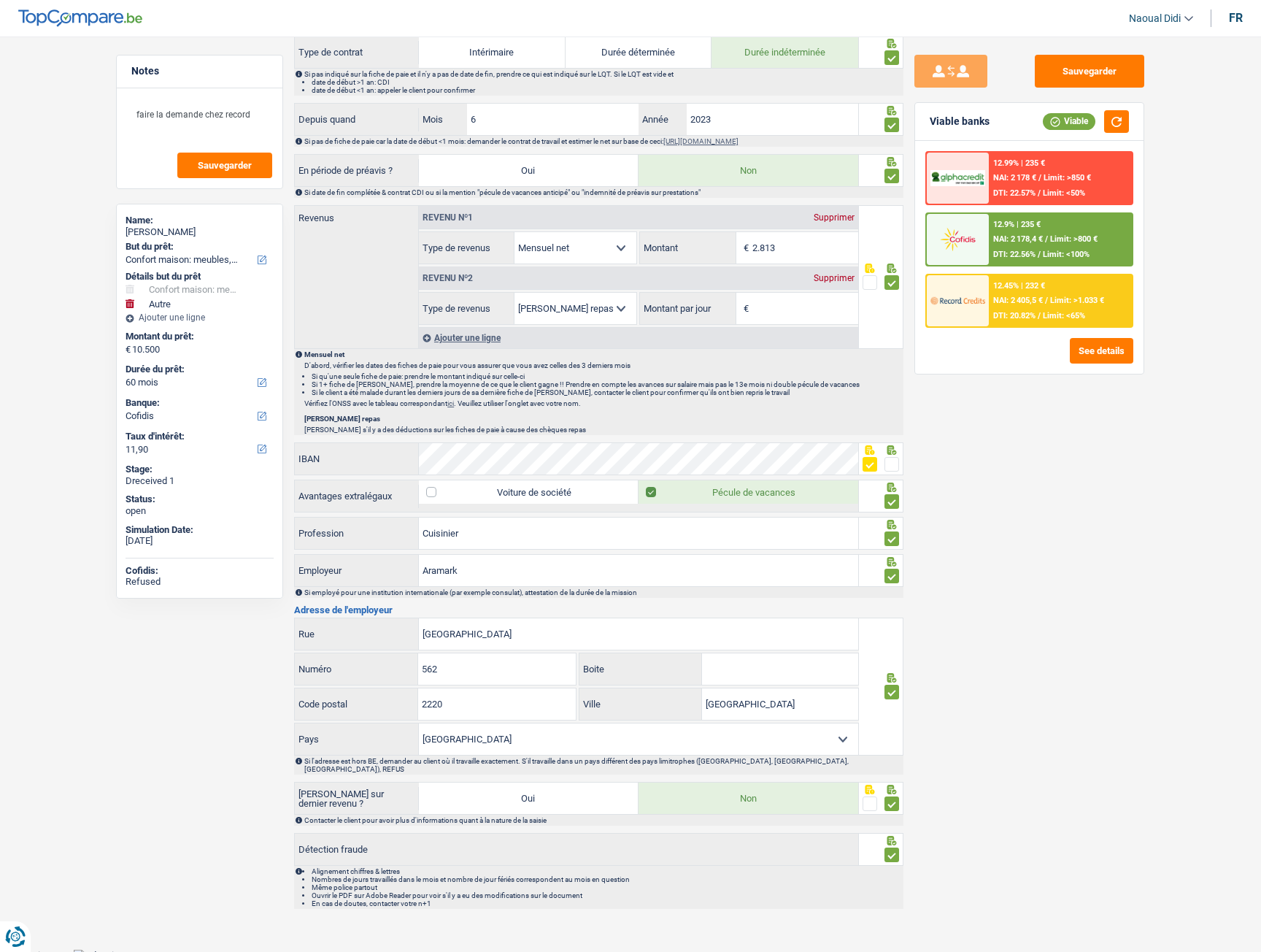
click at [999, 304] on span "NAI: 2 405,5 €" at bounding box center [1018, 300] width 50 height 9
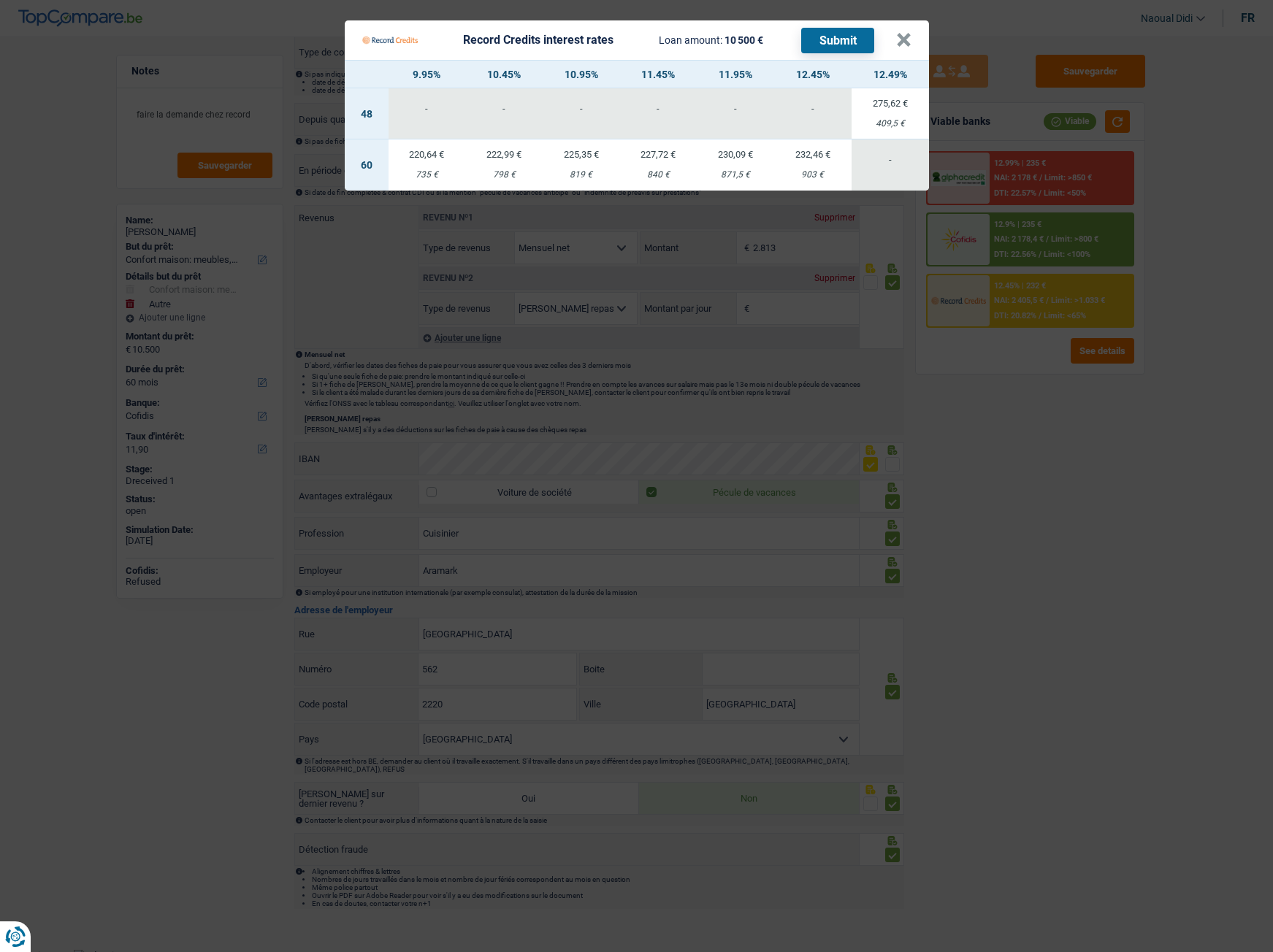
click at [507, 162] on td "222,99 € 798 €" at bounding box center [503, 165] width 77 height 51
select select "record credits"
type input "10,45"
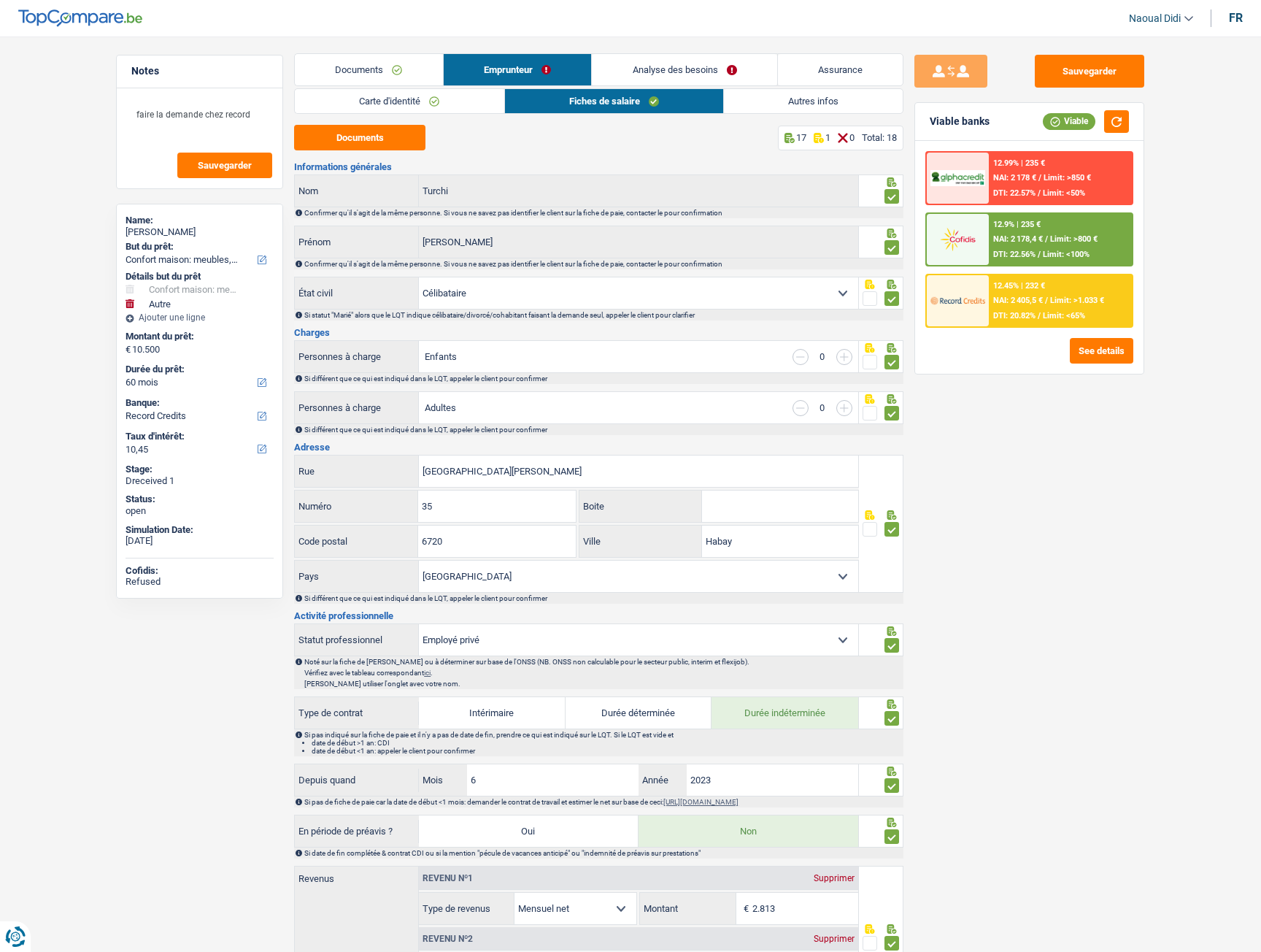
scroll to position [0, 0]
click at [999, 300] on span "NAI: 2 405,5 €" at bounding box center [1018, 300] width 50 height 9
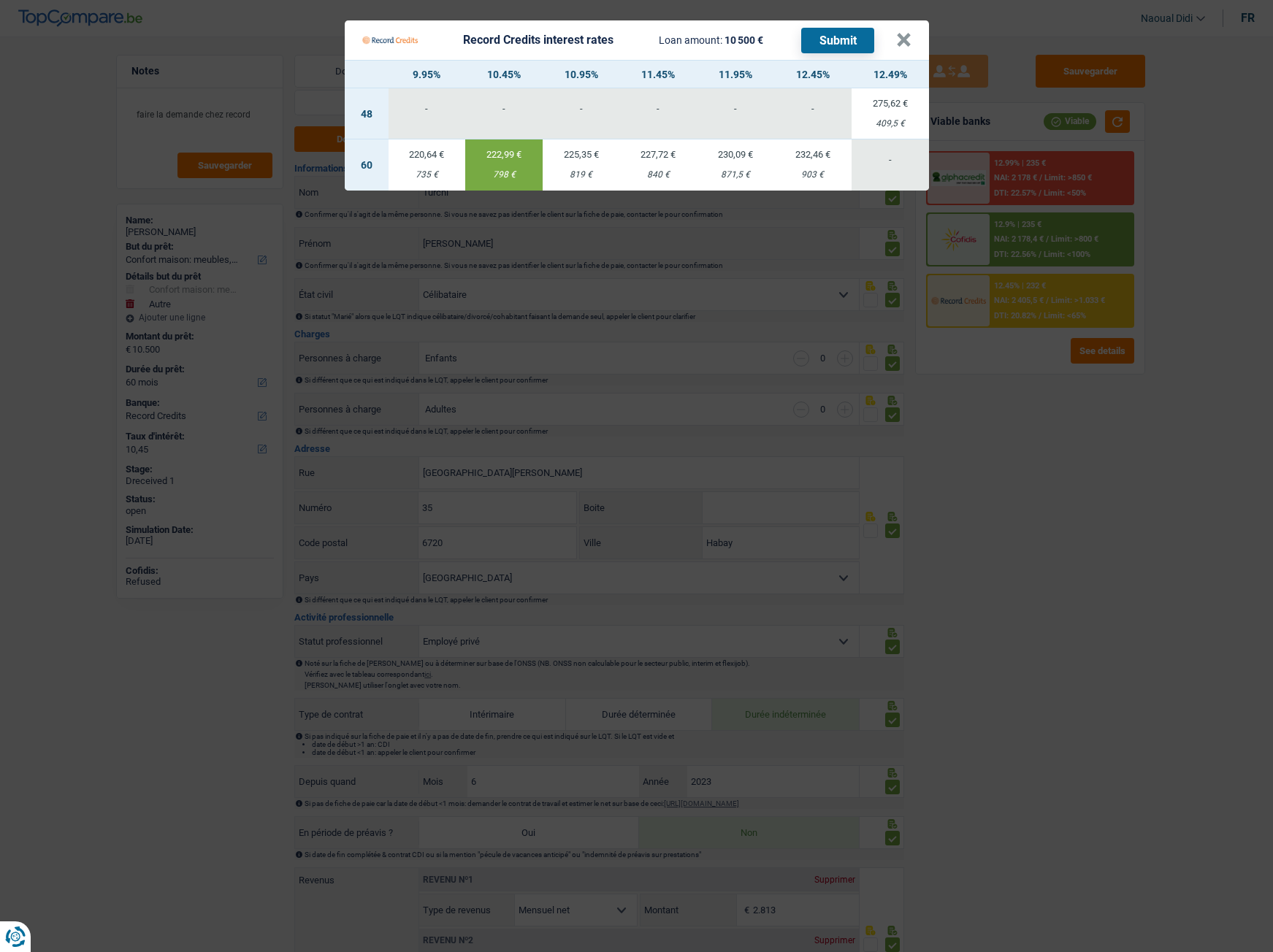
click at [851, 42] on button "Submit" at bounding box center [838, 40] width 73 height 25
click at [900, 47] on button "×" at bounding box center [903, 40] width 15 height 15
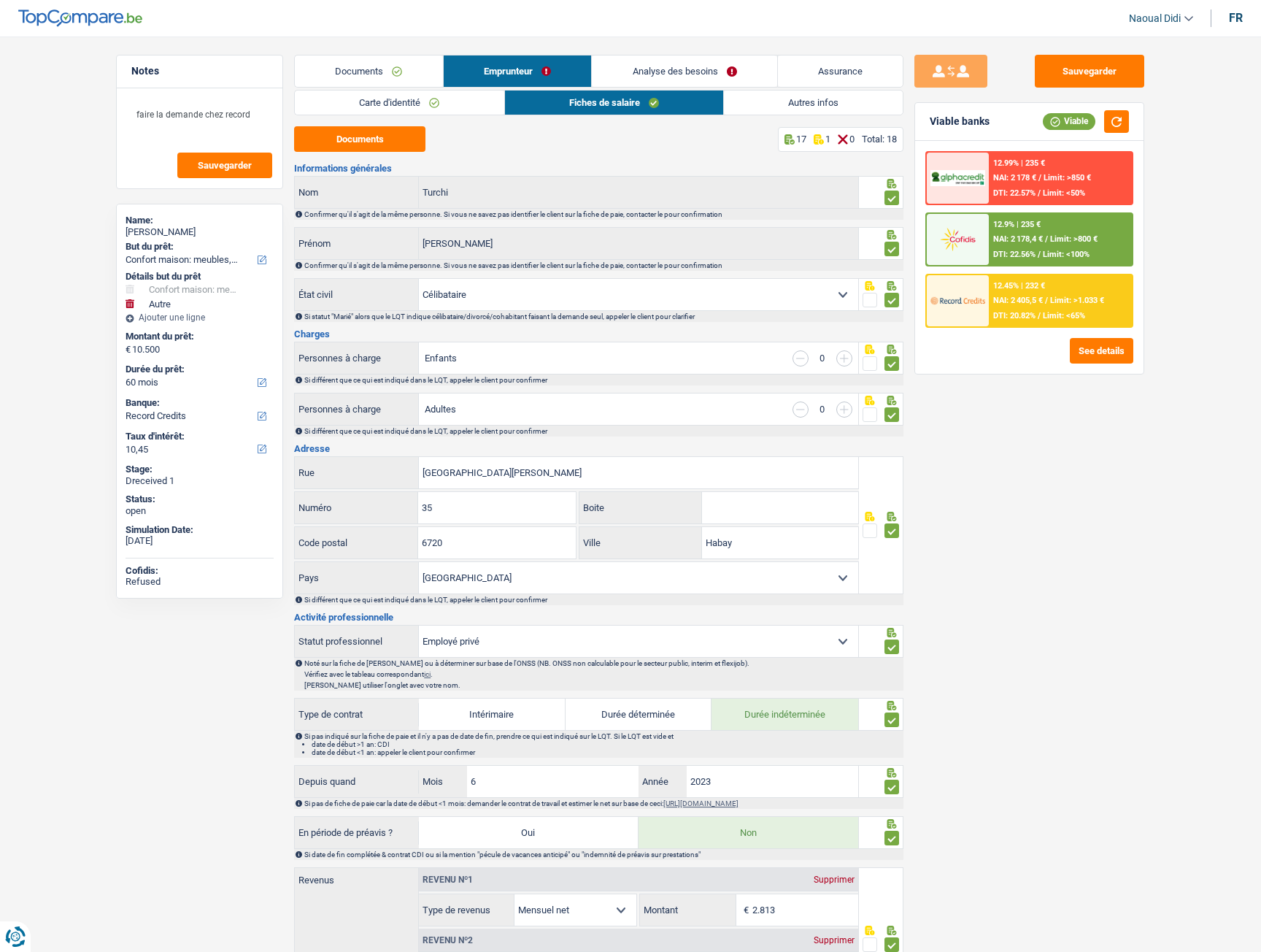
click at [683, 60] on link "Analyse des besoins" at bounding box center [685, 71] width 185 height 31
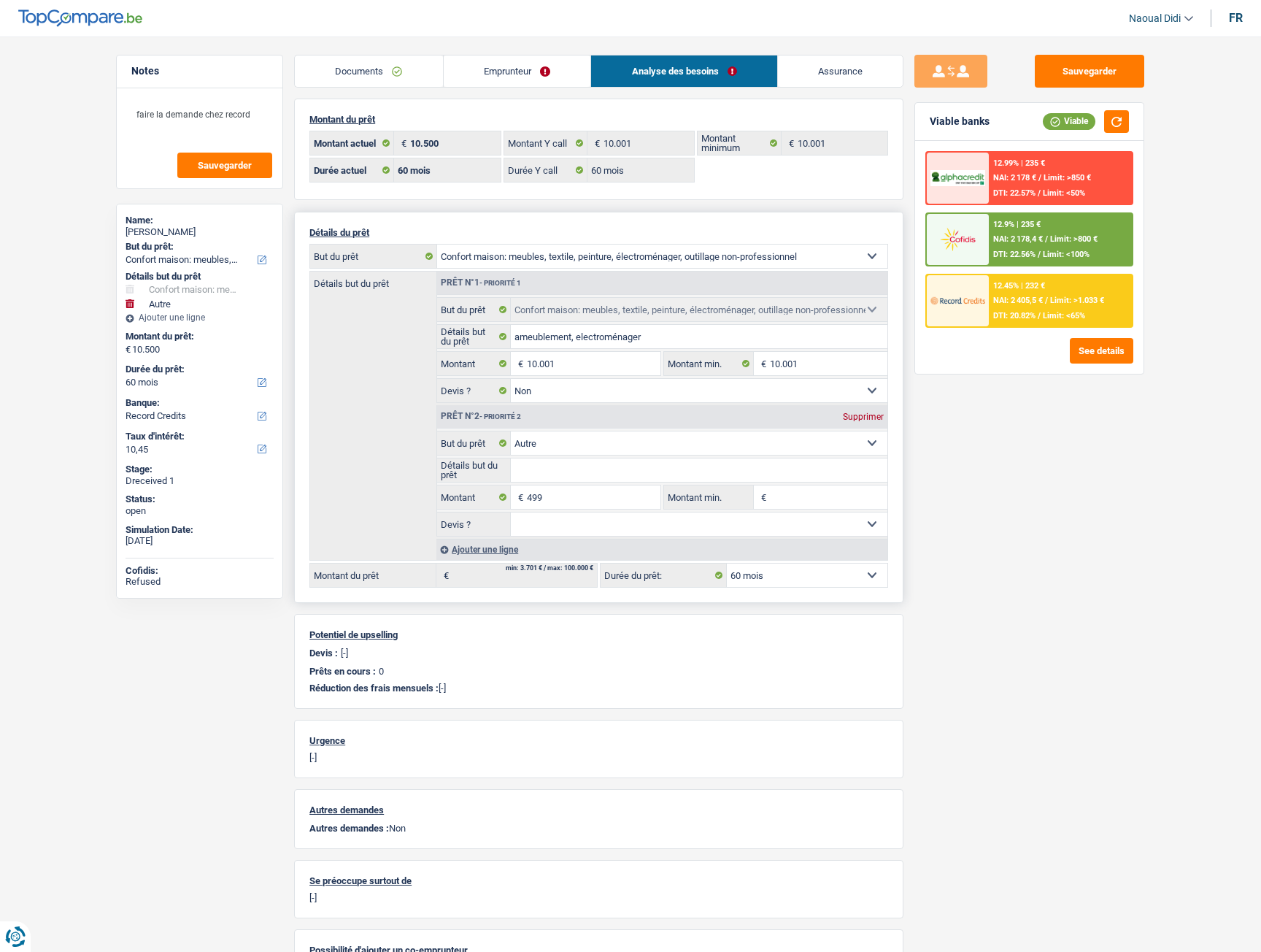
click at [863, 418] on div "Supprimer" at bounding box center [863, 416] width 48 height 8
type input "10.001"
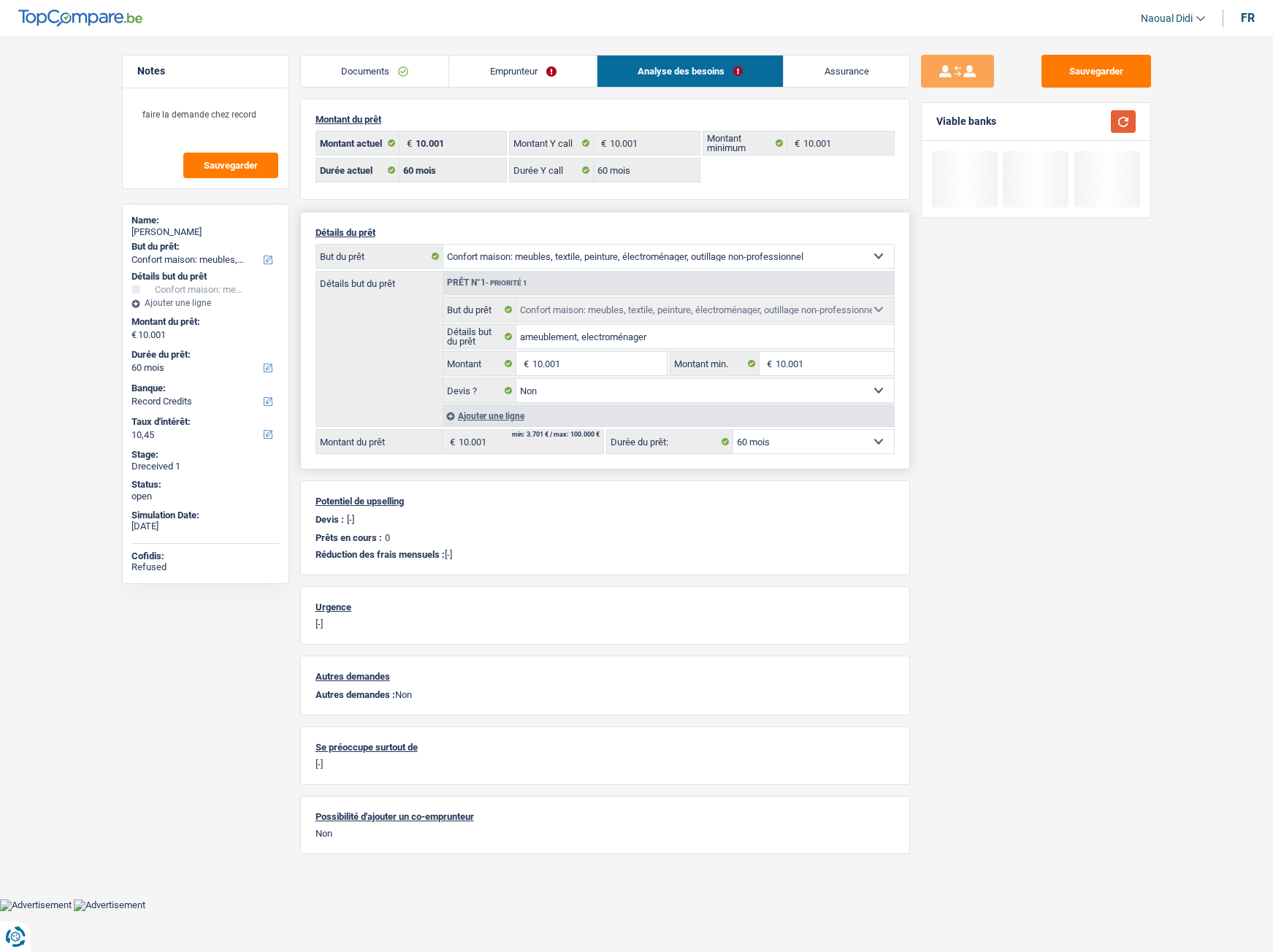
click at [1123, 121] on button "button" at bounding box center [1123, 121] width 25 height 23
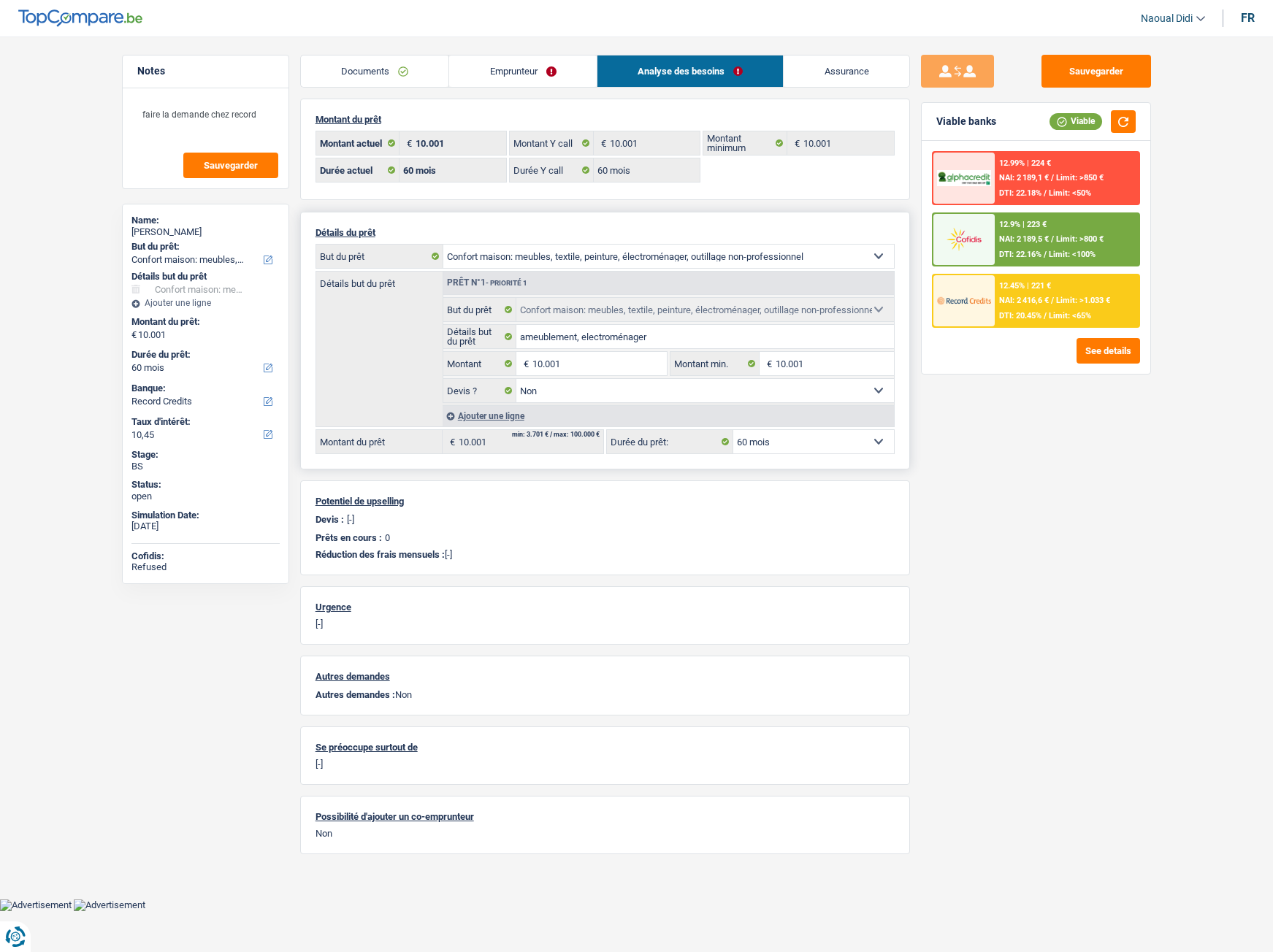
click at [1027, 311] on span "DTI: 20.45%" at bounding box center [1019, 315] width 42 height 9
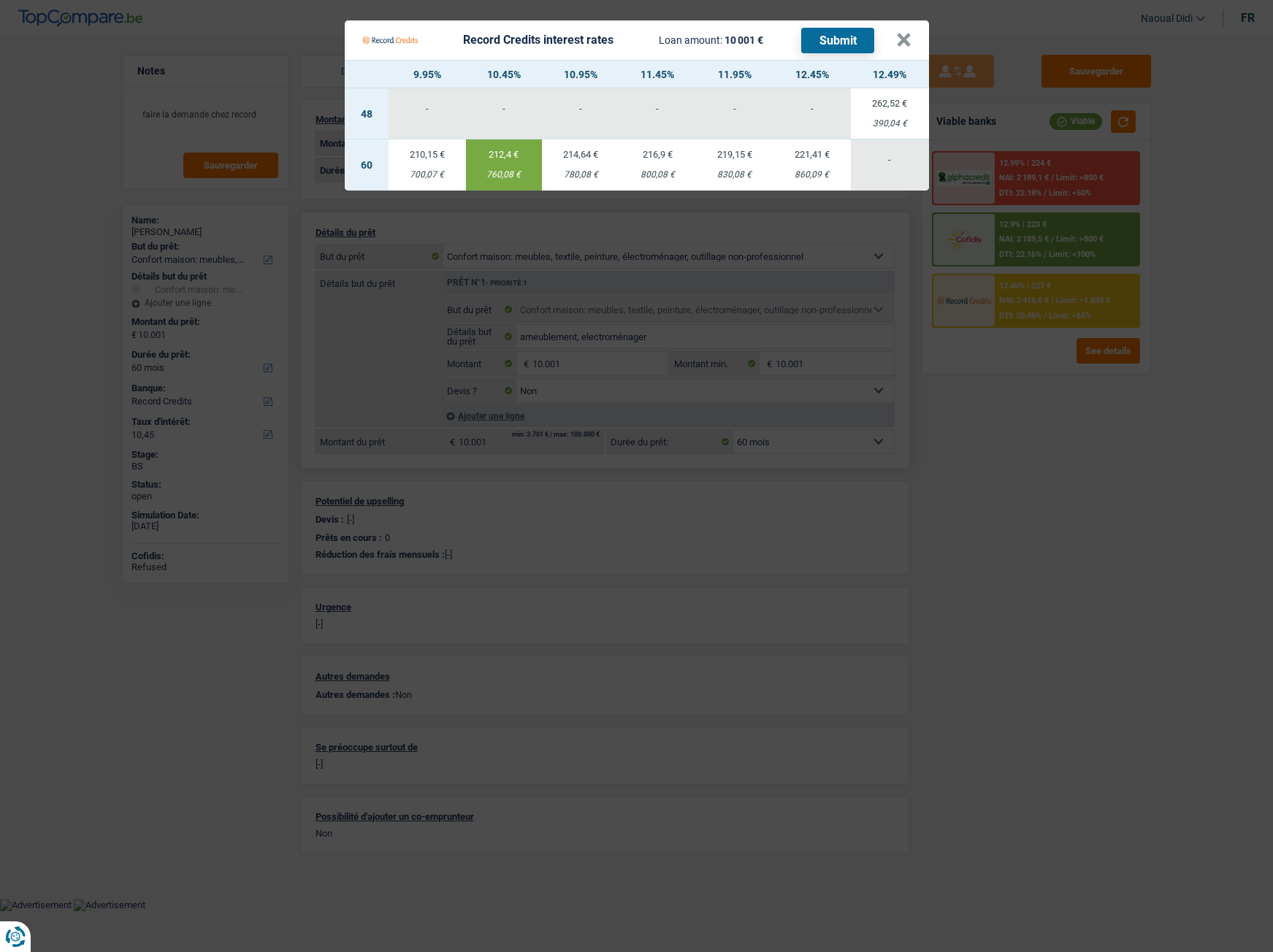
click at [833, 38] on button "Submit" at bounding box center [838, 40] width 73 height 25
click at [911, 40] on button "×" at bounding box center [903, 40] width 15 height 15
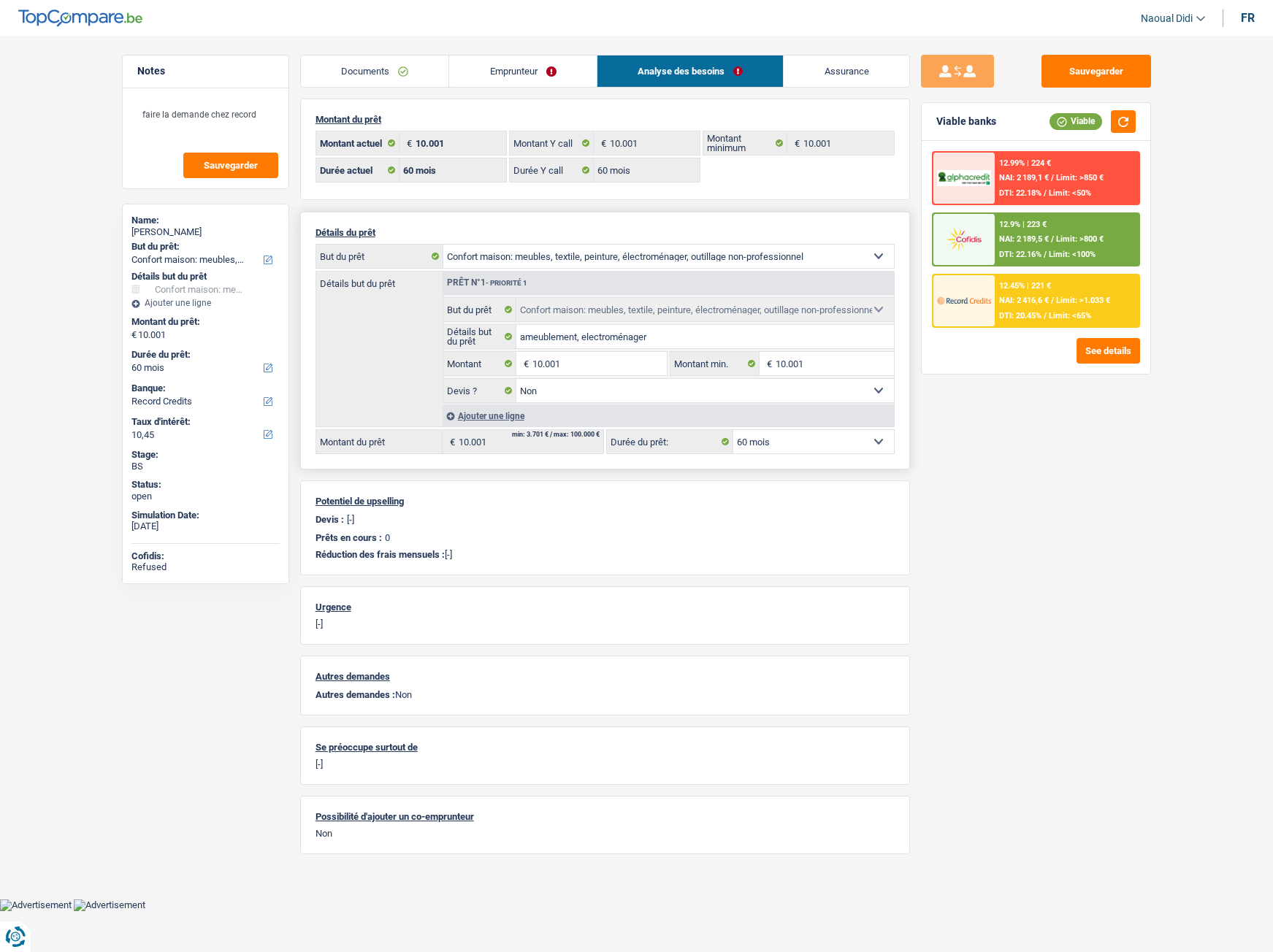
click at [515, 75] on link "Emprunteur" at bounding box center [522, 71] width 147 height 31
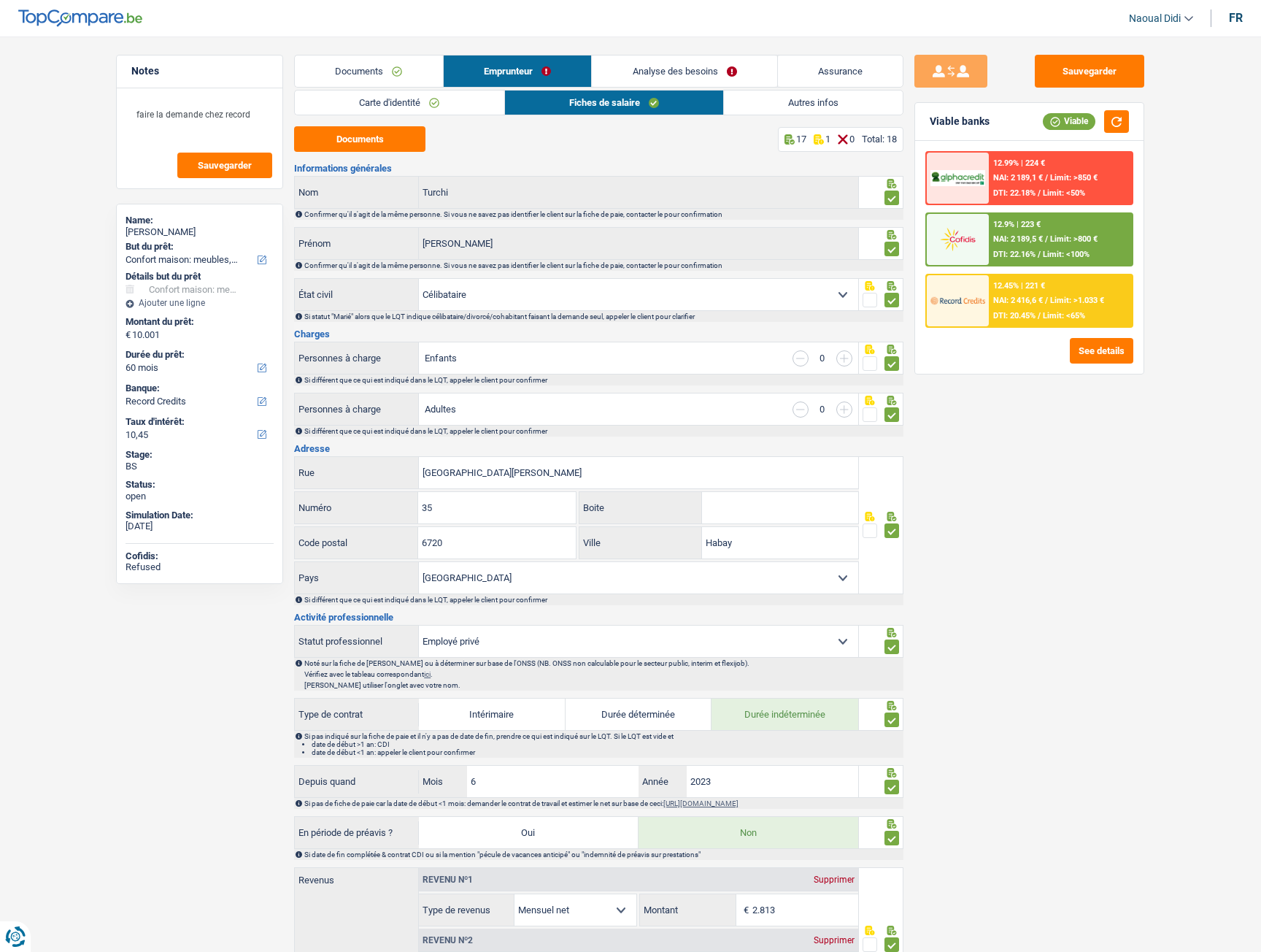
click at [392, 105] on link "Carte d'identité" at bounding box center [399, 103] width 209 height 24
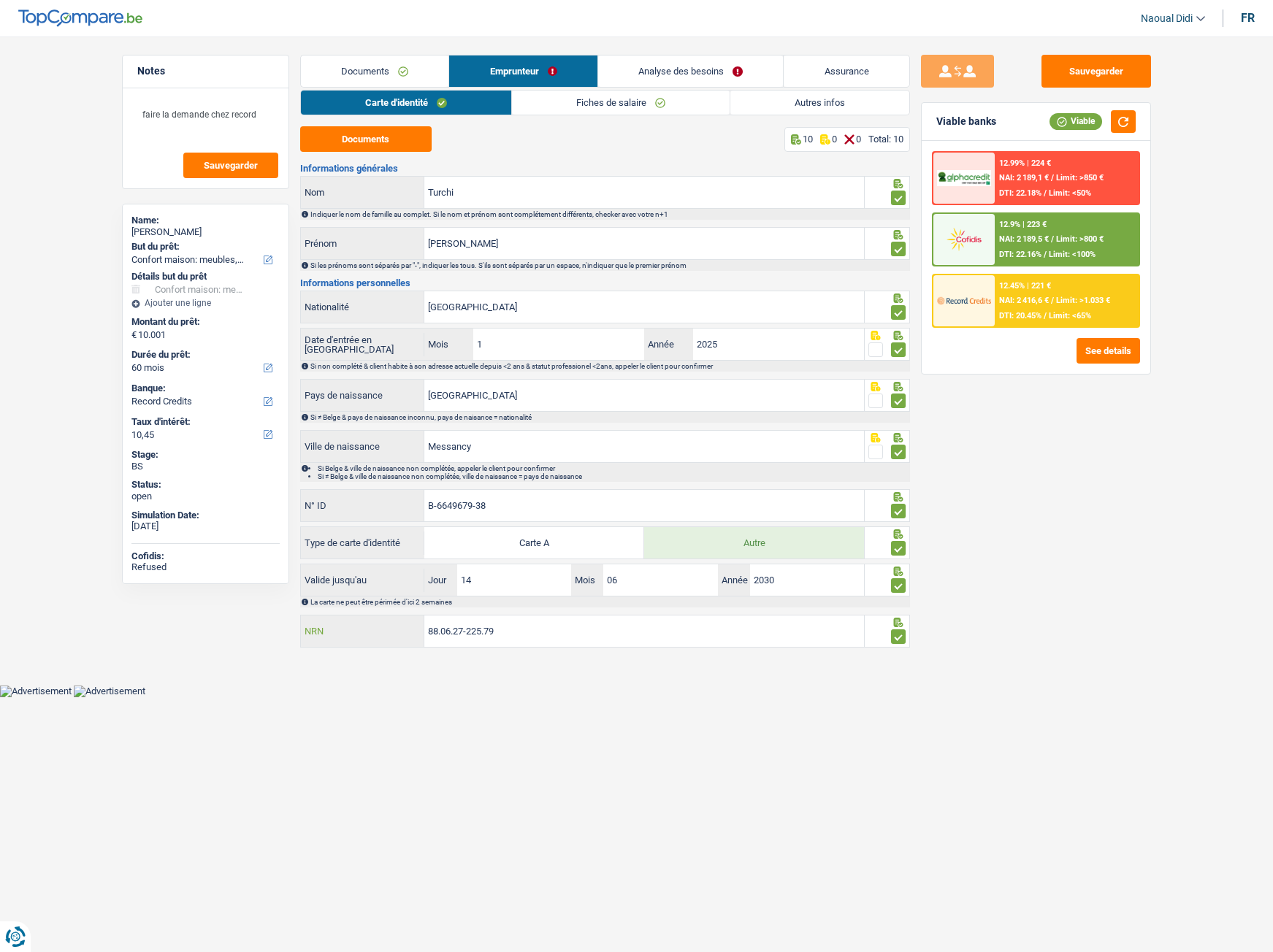
drag, startPoint x: 518, startPoint y: 633, endPoint x: 368, endPoint y: 608, distance: 152.1
click at [368, 608] on div "Informations générales Turchi Nom Indiquer le nom de famille au complet. Si le …" at bounding box center [605, 406] width 610 height 486
click at [388, 108] on link "Carte d'identité" at bounding box center [405, 103] width 210 height 24
click at [387, 105] on link "Carte d'identité" at bounding box center [405, 103] width 210 height 24
click at [349, 140] on button "Documents" at bounding box center [366, 138] width 131 height 25
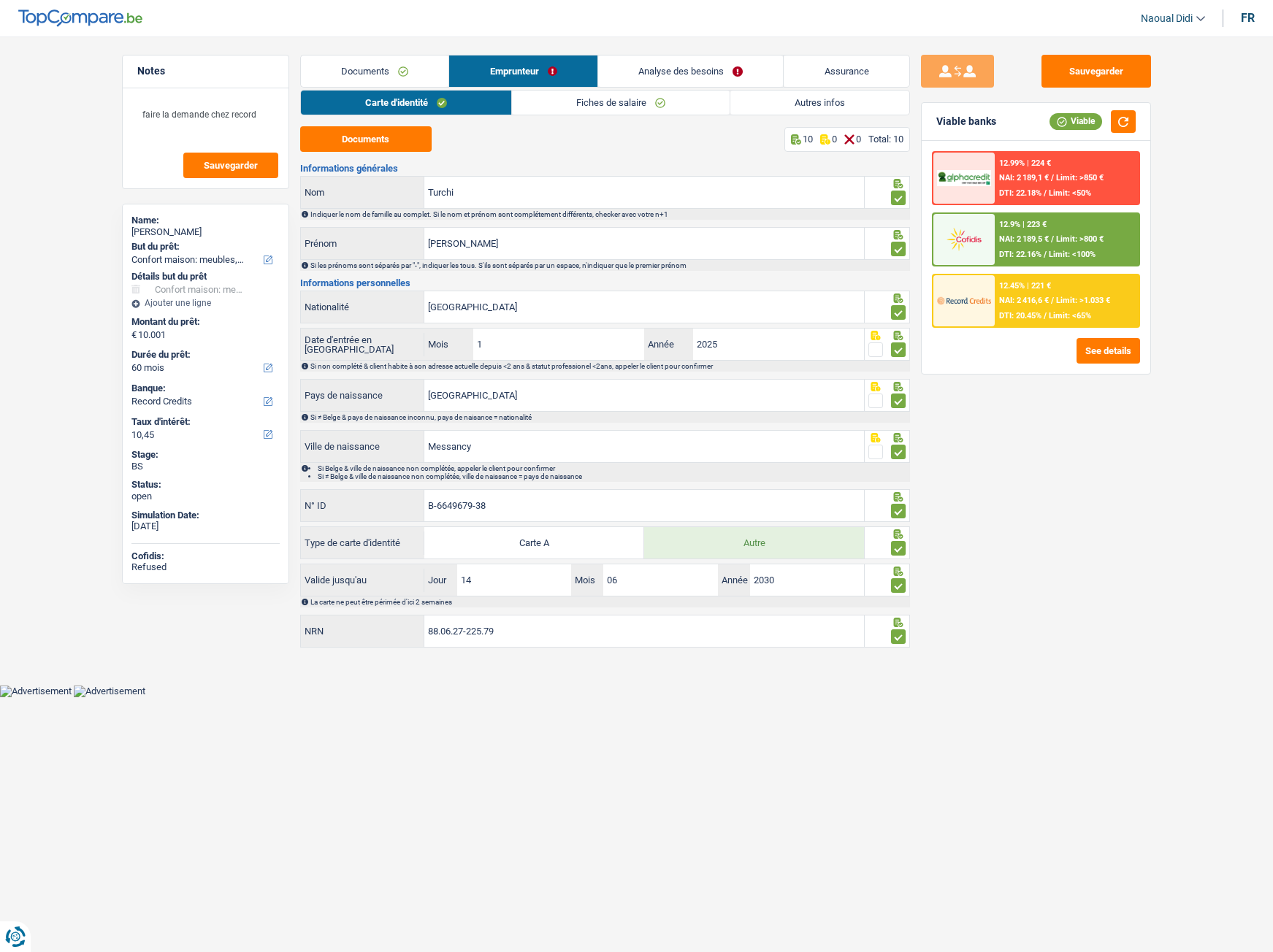
click at [577, 104] on link "Fiches de salaire" at bounding box center [620, 103] width 218 height 24
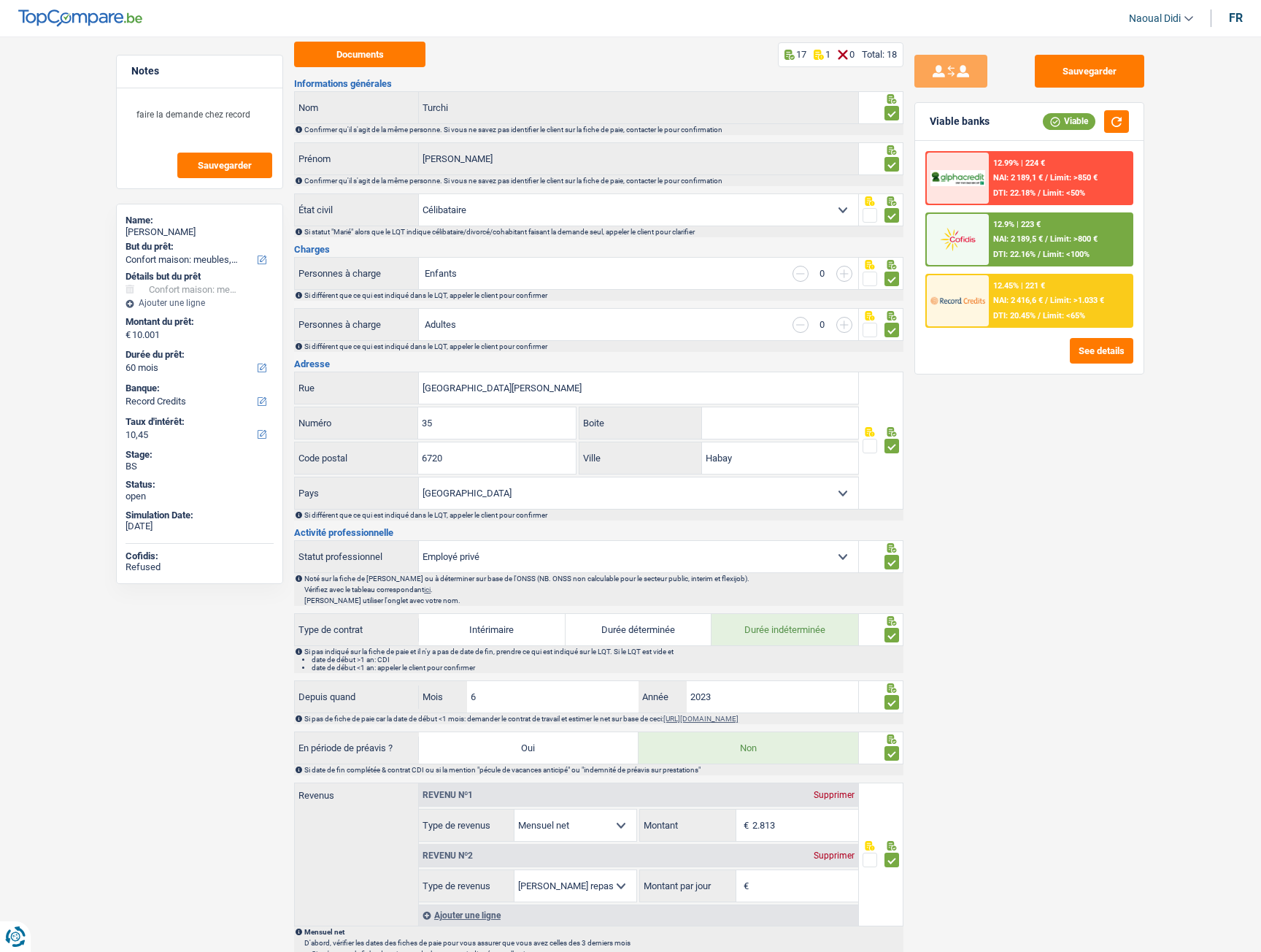
scroll to position [219, 0]
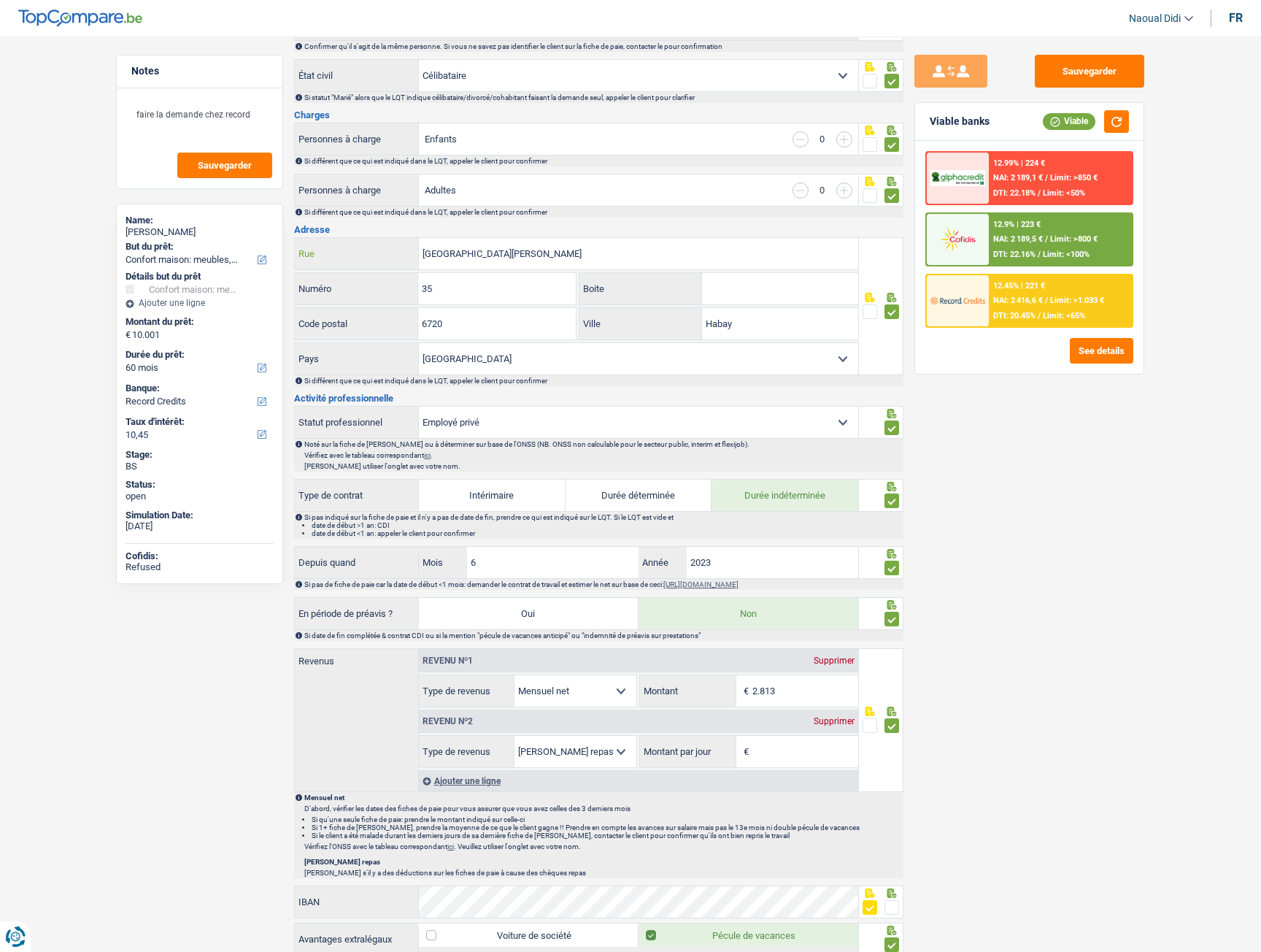
drag, startPoint x: 538, startPoint y: 253, endPoint x: 398, endPoint y: 247, distance: 140.1
click at [398, 247] on div "Rue Sainte-Helene Rue" at bounding box center [576, 253] width 563 height 31
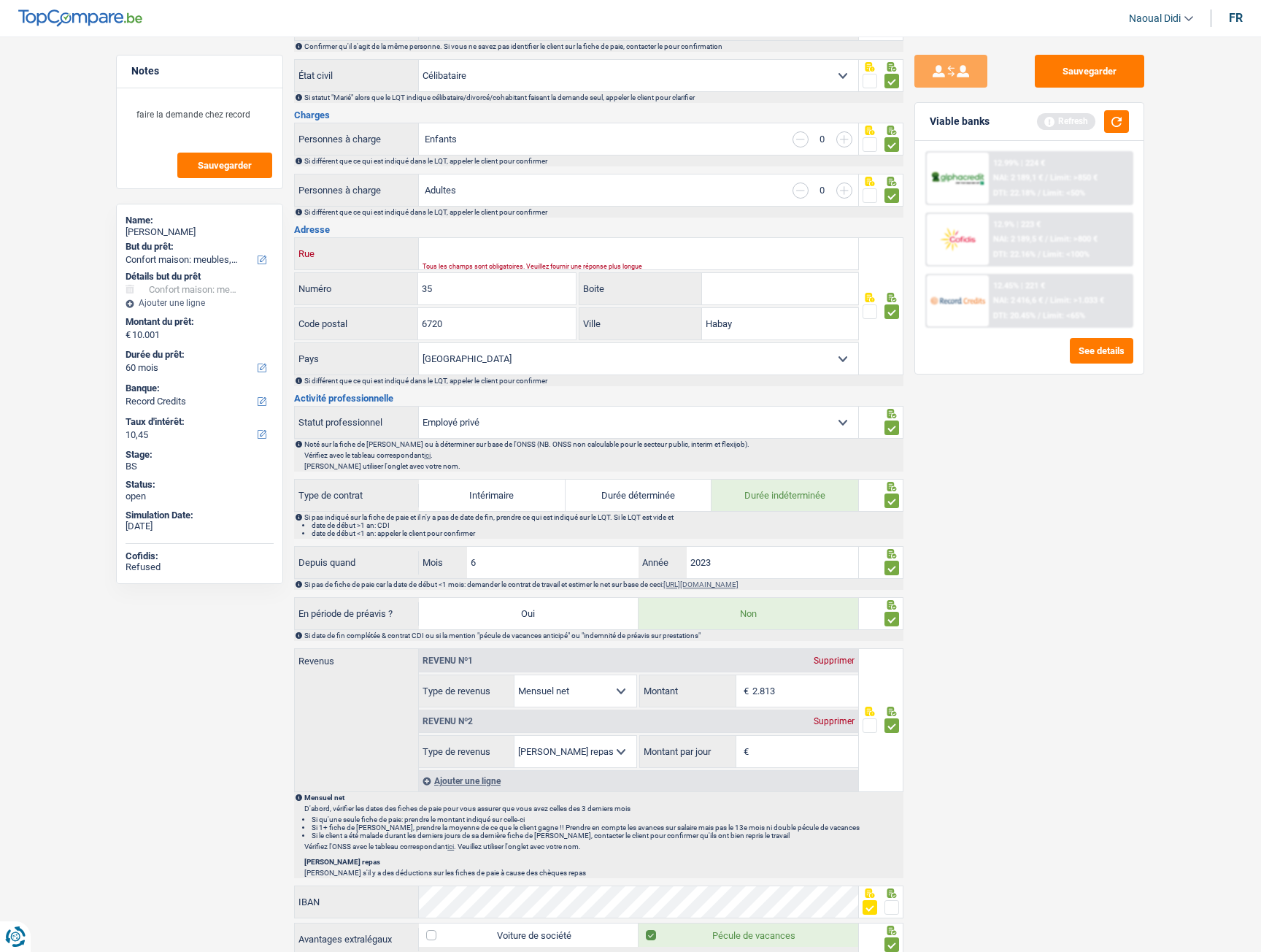
click at [493, 248] on input "Rue" at bounding box center [639, 253] width 440 height 31
paste input "Rue Sainte-Helene"
type input "Rue Sainte-Helene"
click at [475, 325] on input "6720" at bounding box center [497, 324] width 157 height 31
drag, startPoint x: 475, startPoint y: 325, endPoint x: 423, endPoint y: 331, distance: 52.3
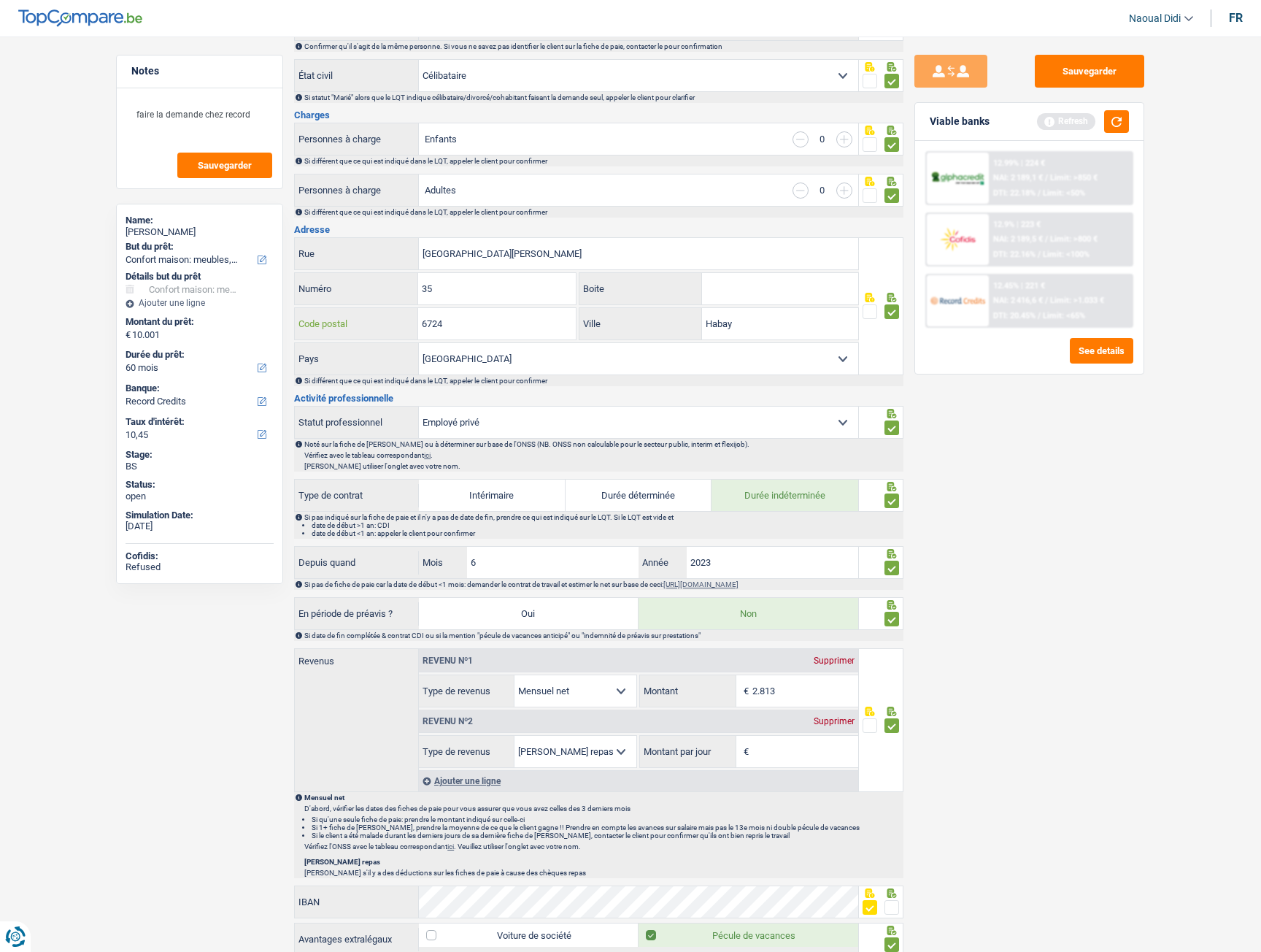
click at [423, 331] on input "6724" at bounding box center [497, 324] width 157 height 31
type input "6724"
click at [1112, 63] on button "Sauvegarder" at bounding box center [1089, 71] width 109 height 33
click at [247, 108] on textarea "faire la demande chez record" at bounding box center [199, 120] width 145 height 44
click at [1061, 74] on button "Sauvegarder" at bounding box center [1089, 71] width 109 height 33
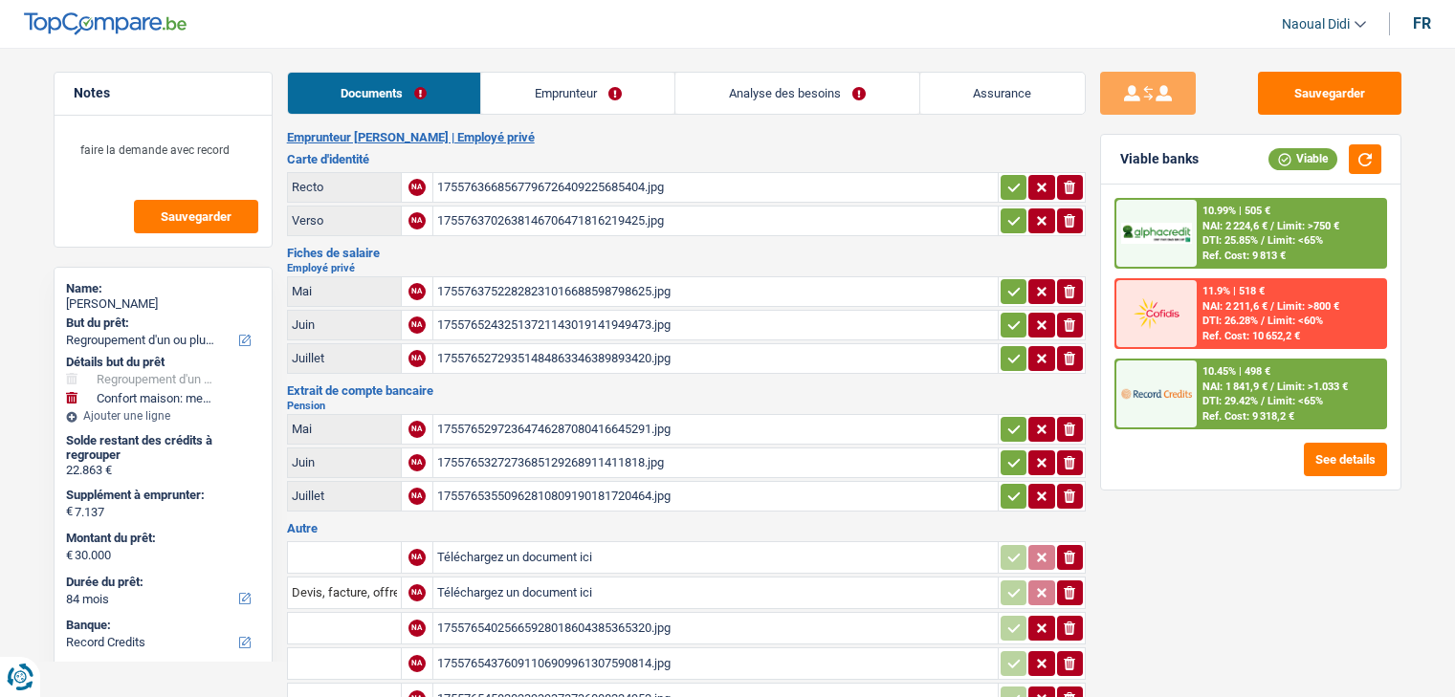
select select "refinancing"
select select "household"
select select "84"
select select "record credits"
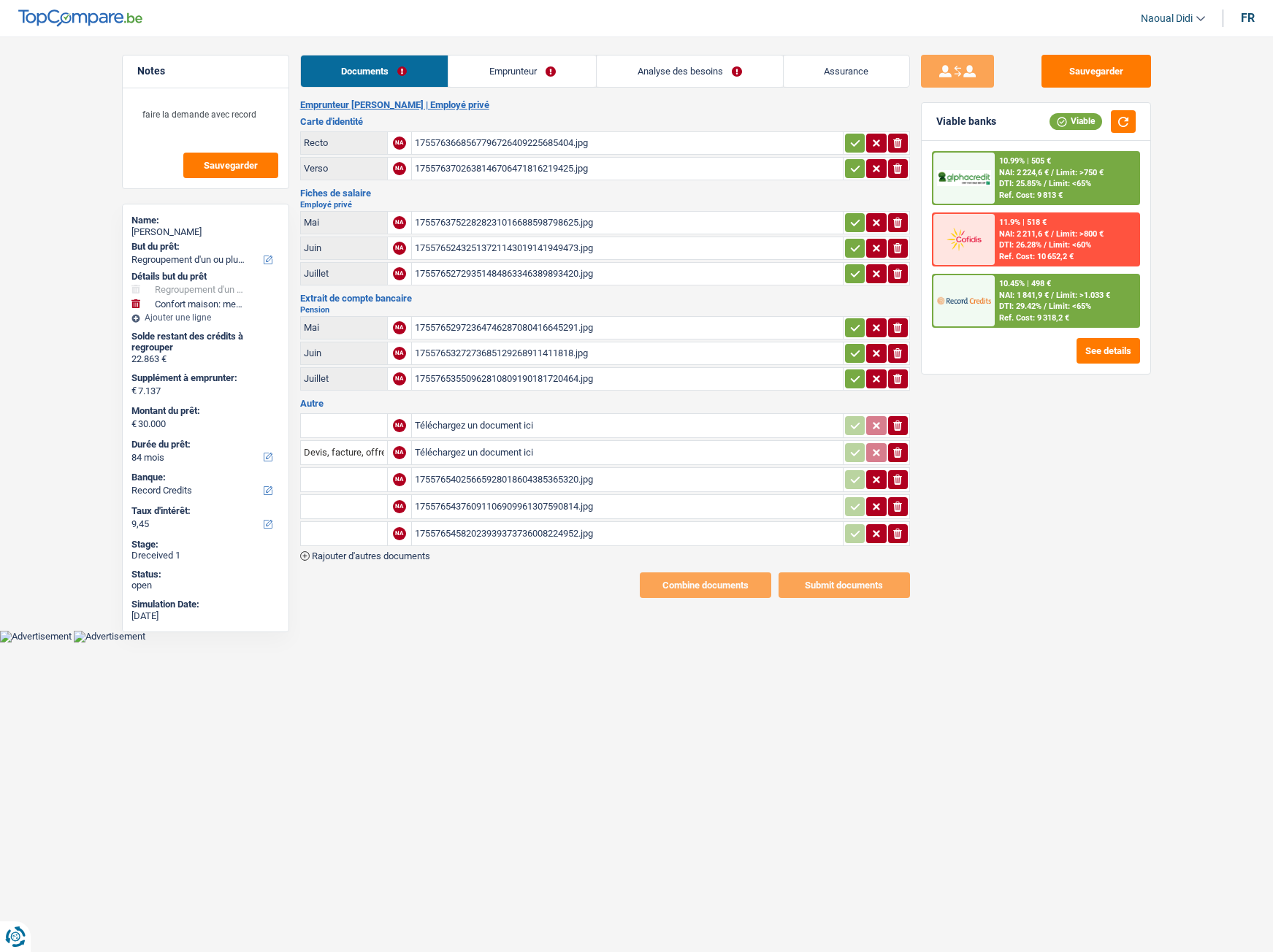
click at [509, 144] on div "1755763668567796726409225685404.jpg" at bounding box center [627, 143] width 425 height 22
click at [465, 164] on div "1755763702638146706471816219425.jpg" at bounding box center [627, 169] width 425 height 22
click at [470, 219] on div "17557637522828231016688598798625.jpg" at bounding box center [627, 222] width 425 height 22
click at [468, 250] on div "17557652432513721143019141949473.jpg" at bounding box center [627, 248] width 425 height 22
click at [516, 276] on div "17557652729351484863346389893420.jpg" at bounding box center [627, 273] width 425 height 22
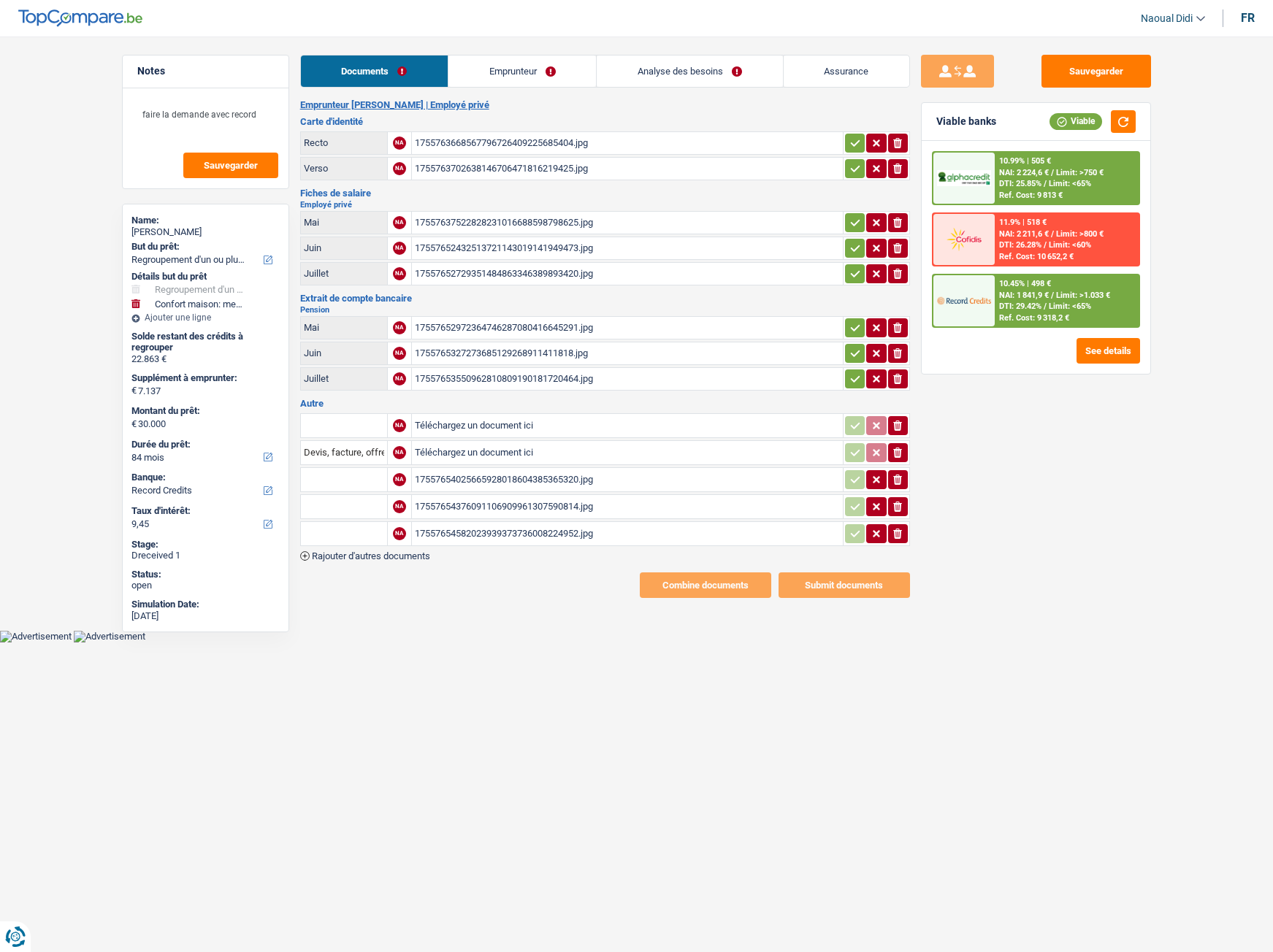
click at [492, 324] on div "17557652972364746287080416645291.jpg" at bounding box center [627, 328] width 425 height 22
click at [453, 352] on div "1755765327273685129268911411818.jpg" at bounding box center [627, 353] width 425 height 22
click at [455, 374] on div "17557653550962810809190181720464.jpg" at bounding box center [627, 379] width 425 height 22
click at [466, 421] on input "Téléchargez un document ici" at bounding box center [627, 425] width 425 height 22
click at [574, 475] on div "17557654025665928018604385365320.jpg" at bounding box center [627, 479] width 425 height 22
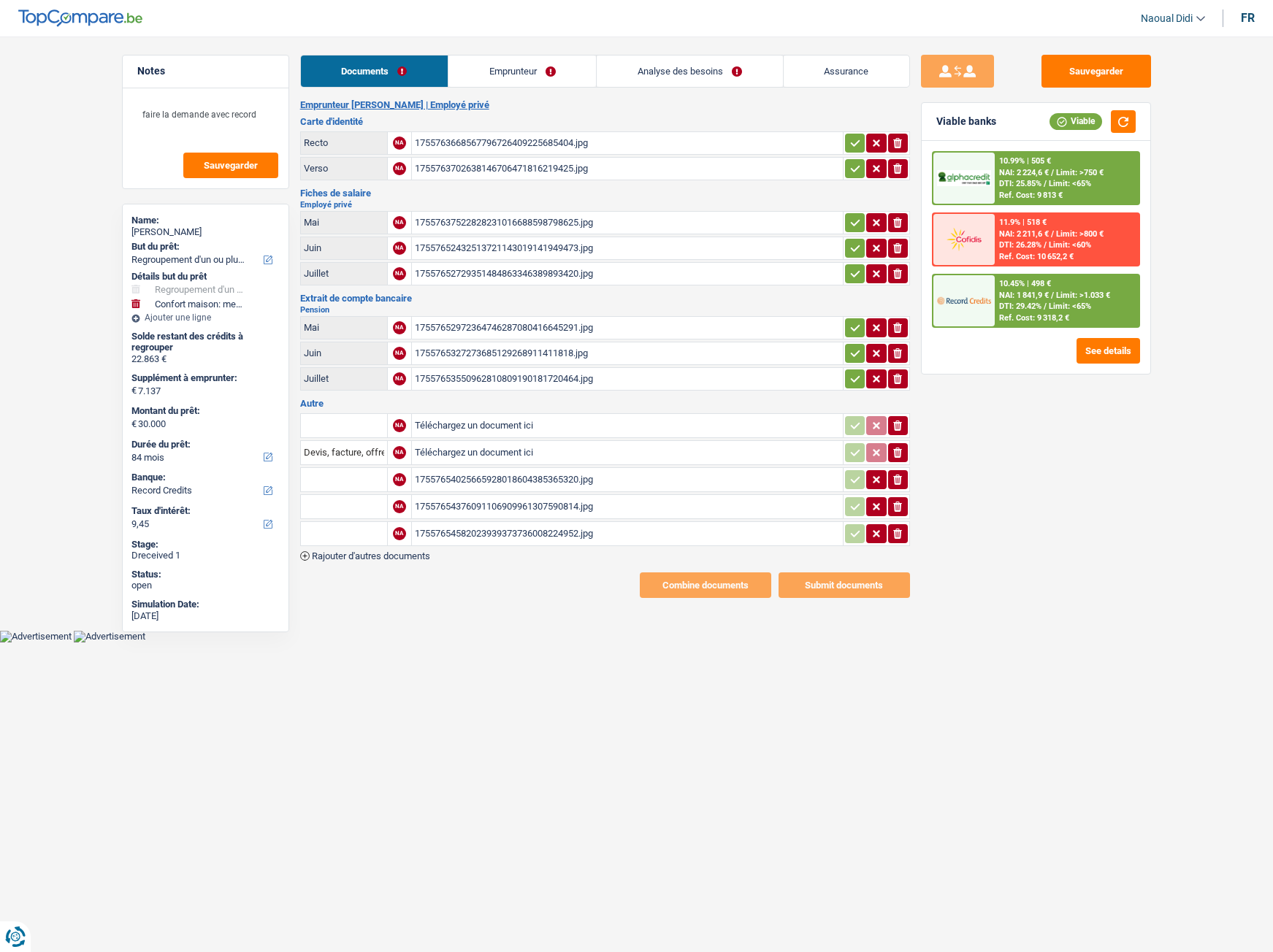
click at [448, 505] on div "17557654376091106909961307590814.jpg" at bounding box center [627, 506] width 425 height 22
click at [526, 531] on div "17557654582023939373736008224952.jpg" at bounding box center [627, 534] width 425 height 22
click at [510, 72] on link "Emprunteur" at bounding box center [522, 71] width 147 height 31
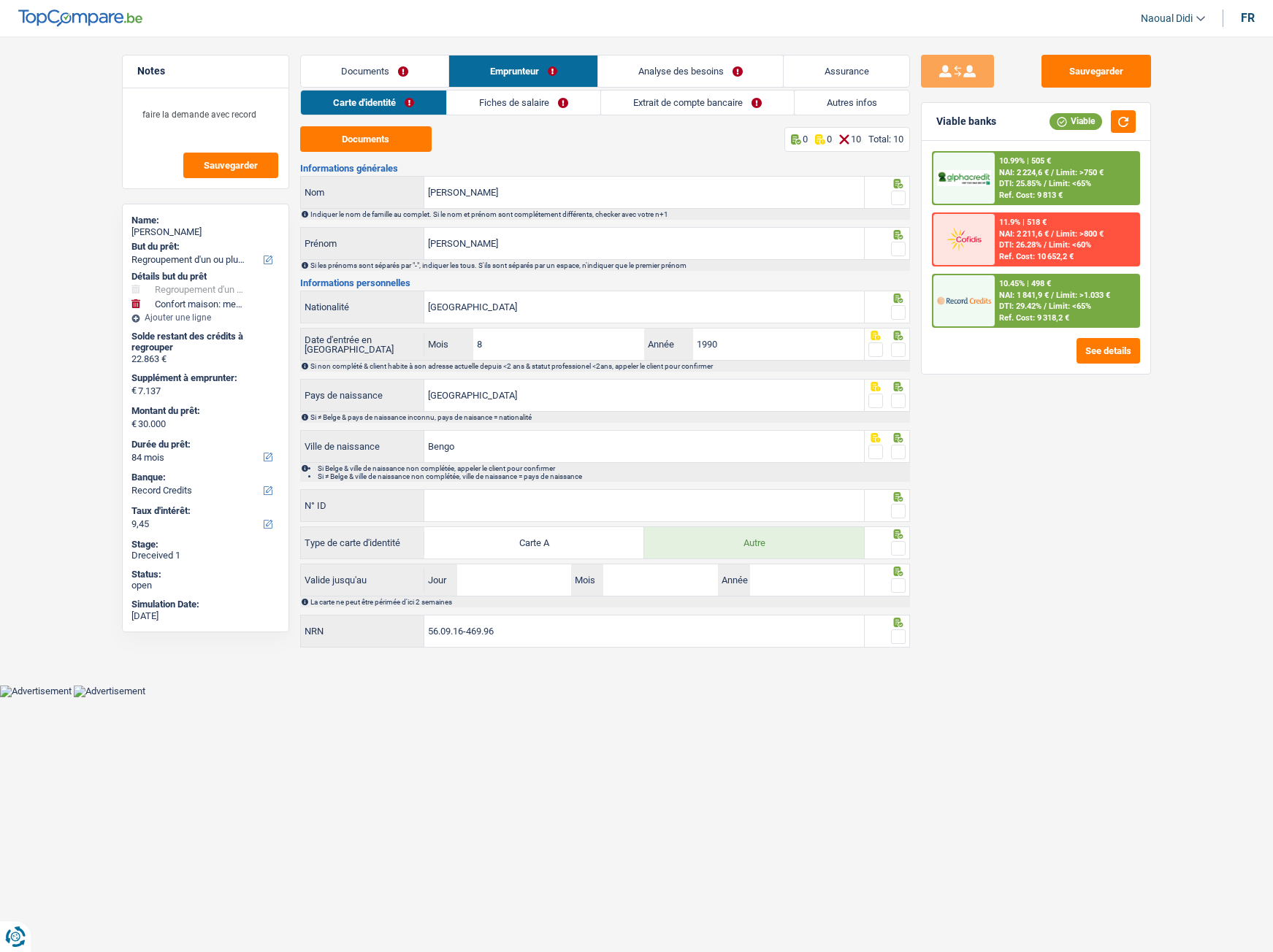
click at [543, 96] on link "Fiches de salaire" at bounding box center [523, 103] width 153 height 24
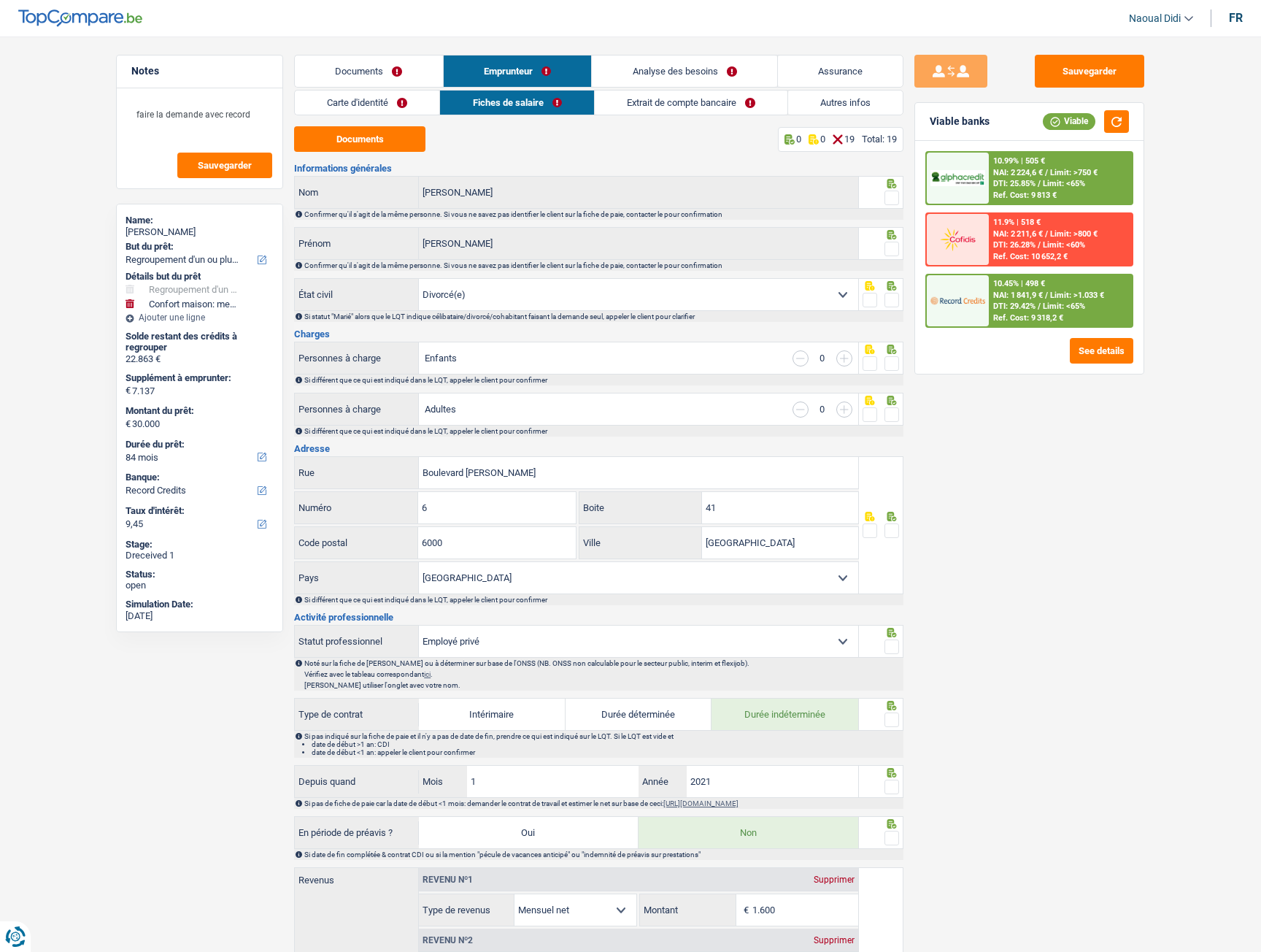
click at [378, 62] on link "Documents" at bounding box center [369, 71] width 148 height 31
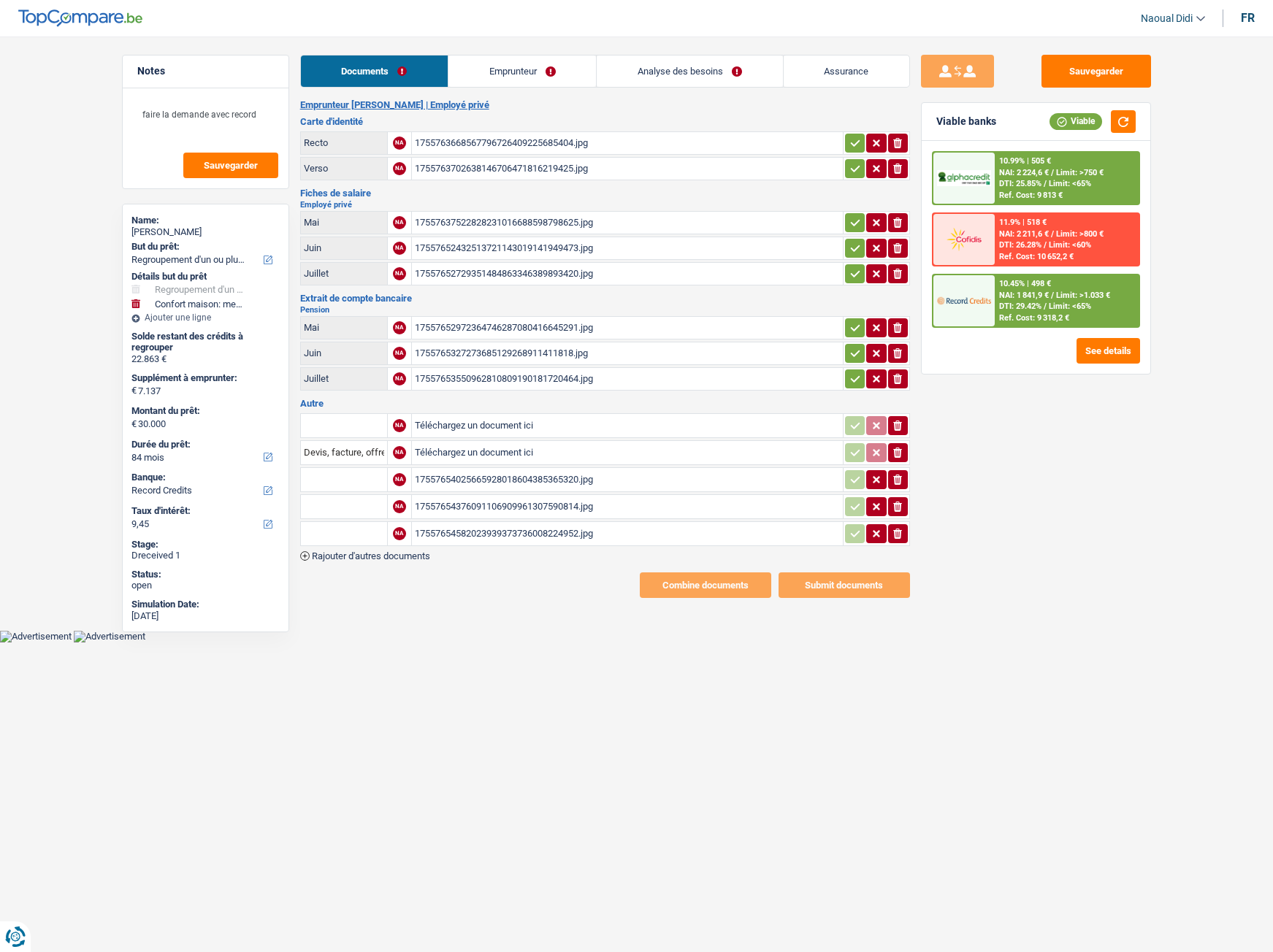
click at [503, 69] on link "Emprunteur" at bounding box center [522, 71] width 147 height 31
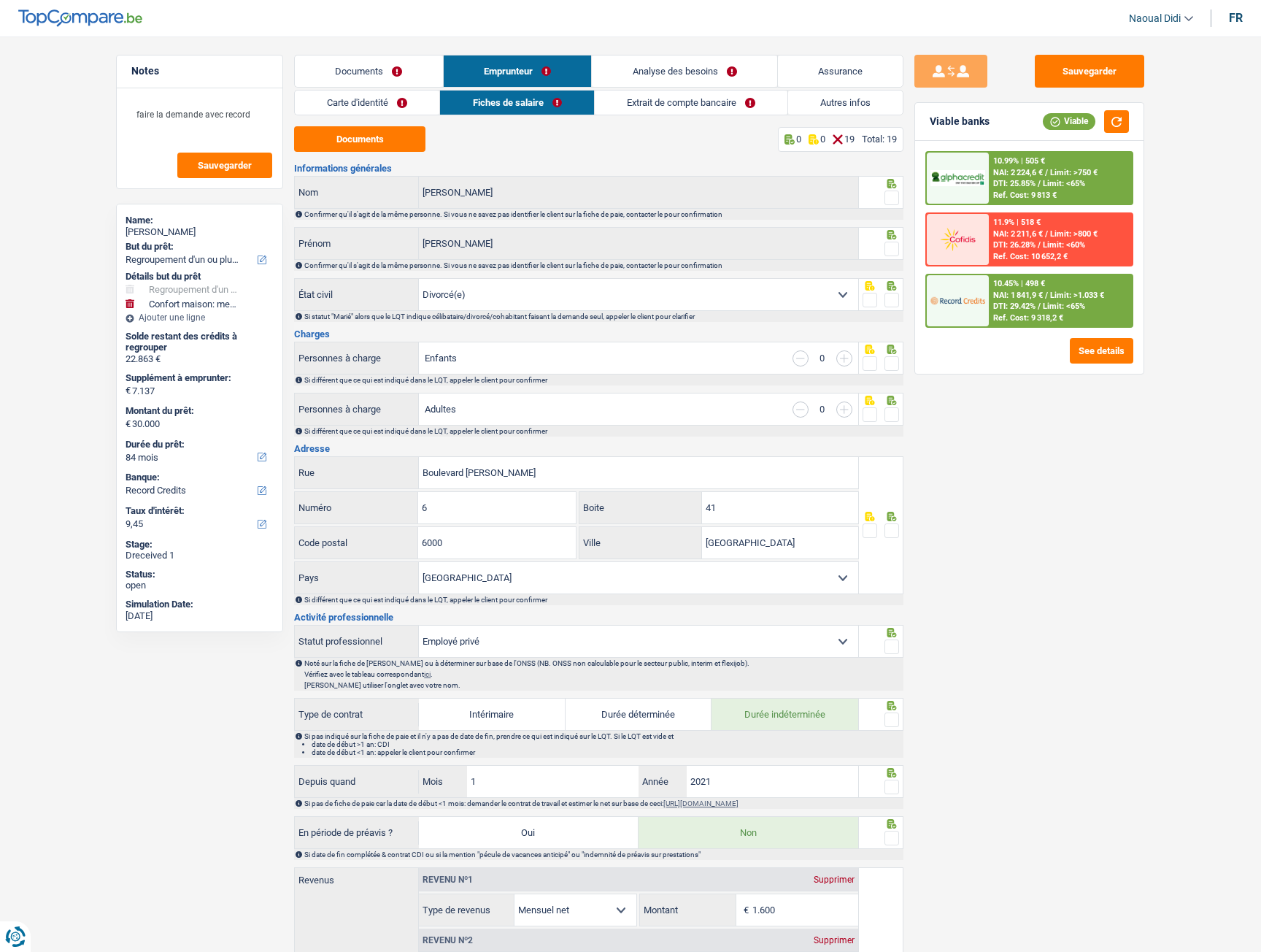
click at [369, 105] on link "Carte d'identité" at bounding box center [366, 103] width 144 height 24
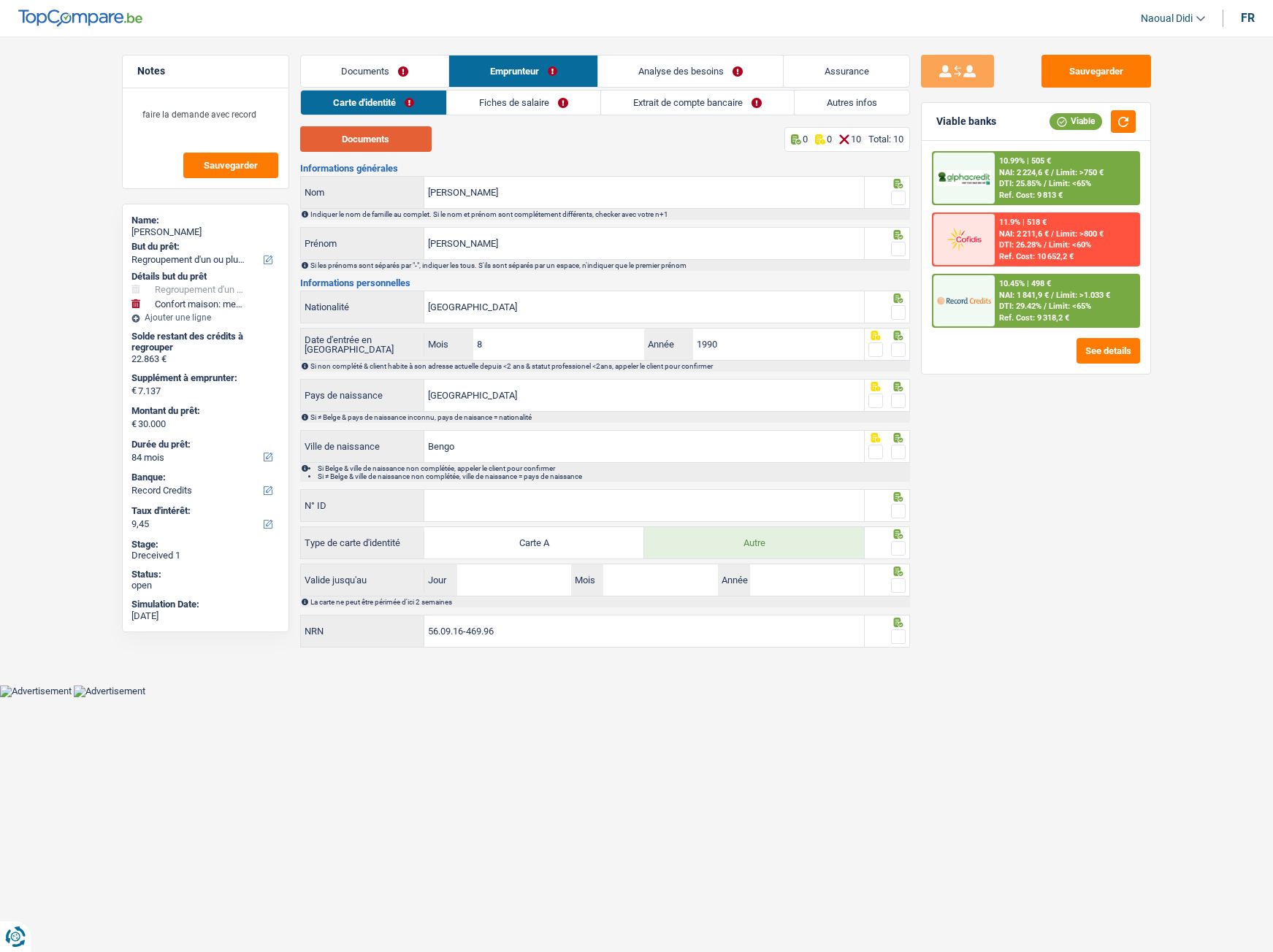
click at [366, 146] on button "Documents" at bounding box center [366, 138] width 131 height 25
click at [524, 202] on input "Sergio" at bounding box center [645, 192] width 440 height 31
click at [900, 199] on span at bounding box center [898, 198] width 15 height 15
click at [0, 0] on input "radio" at bounding box center [0, 0] width 0 height 0
click at [898, 253] on span at bounding box center [898, 249] width 15 height 15
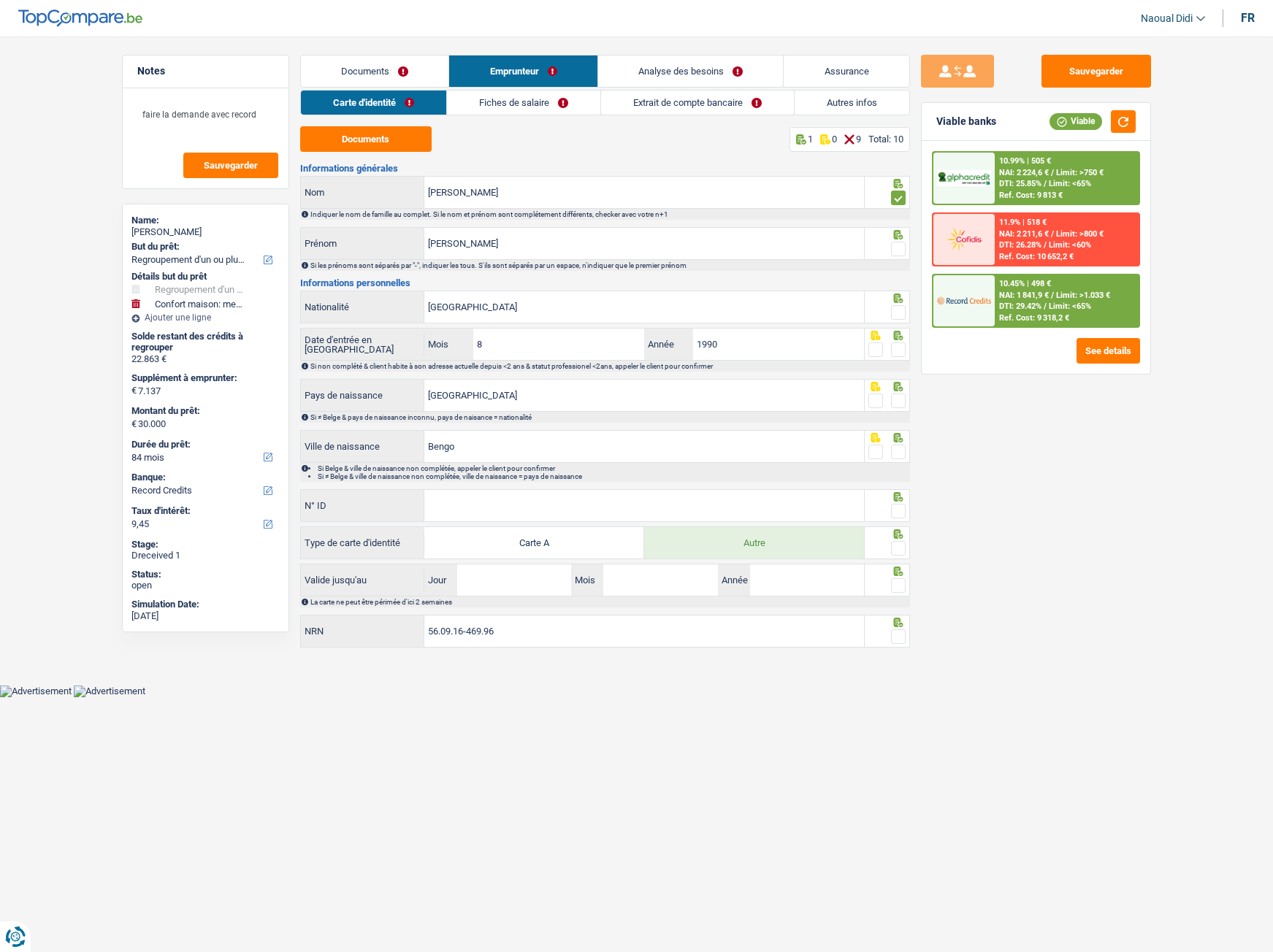
click at [0, 0] on input "radio" at bounding box center [0, 0] width 0 height 0
click at [900, 315] on span at bounding box center [898, 312] width 15 height 15
click at [0, 0] on input "radio" at bounding box center [0, 0] width 0 height 0
click at [902, 352] on span at bounding box center [898, 350] width 15 height 15
click at [0, 0] on input "radio" at bounding box center [0, 0] width 0 height 0
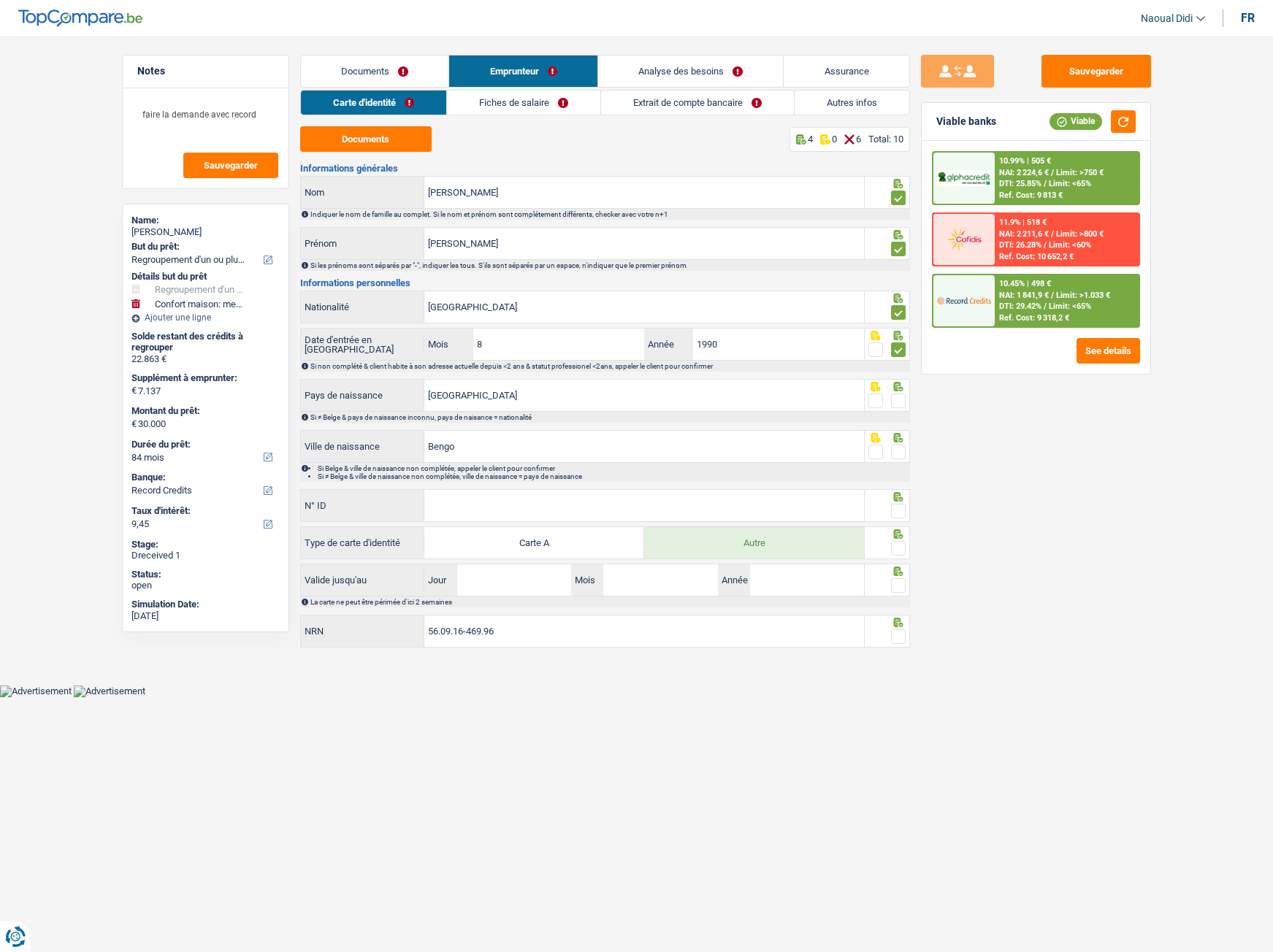
click at [898, 407] on span at bounding box center [898, 400] width 15 height 15
click at [0, 0] on input "radio" at bounding box center [0, 0] width 0 height 0
click at [900, 453] on span at bounding box center [898, 451] width 15 height 15
click at [0, 0] on input "radio" at bounding box center [0, 0] width 0 height 0
click at [477, 506] on input "N° ID" at bounding box center [645, 505] width 440 height 31
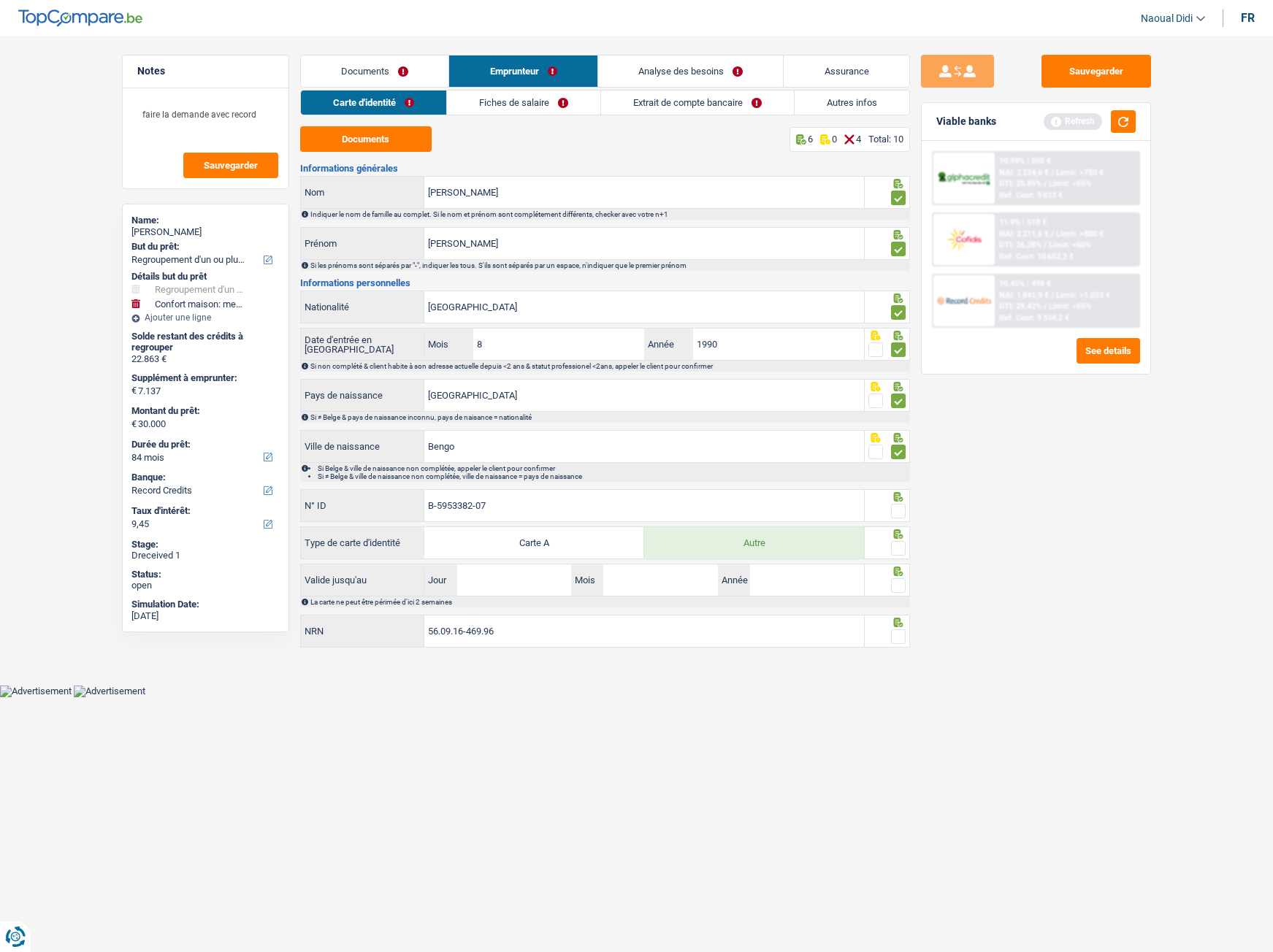
type input "B-5953382-07"
click at [900, 505] on span at bounding box center [898, 511] width 15 height 15
click at [0, 0] on input "radio" at bounding box center [0, 0] width 0 height 0
click at [896, 531] on span at bounding box center [898, 548] width 15 height 15
click at [0, 0] on input "radio" at bounding box center [0, 0] width 0 height 0
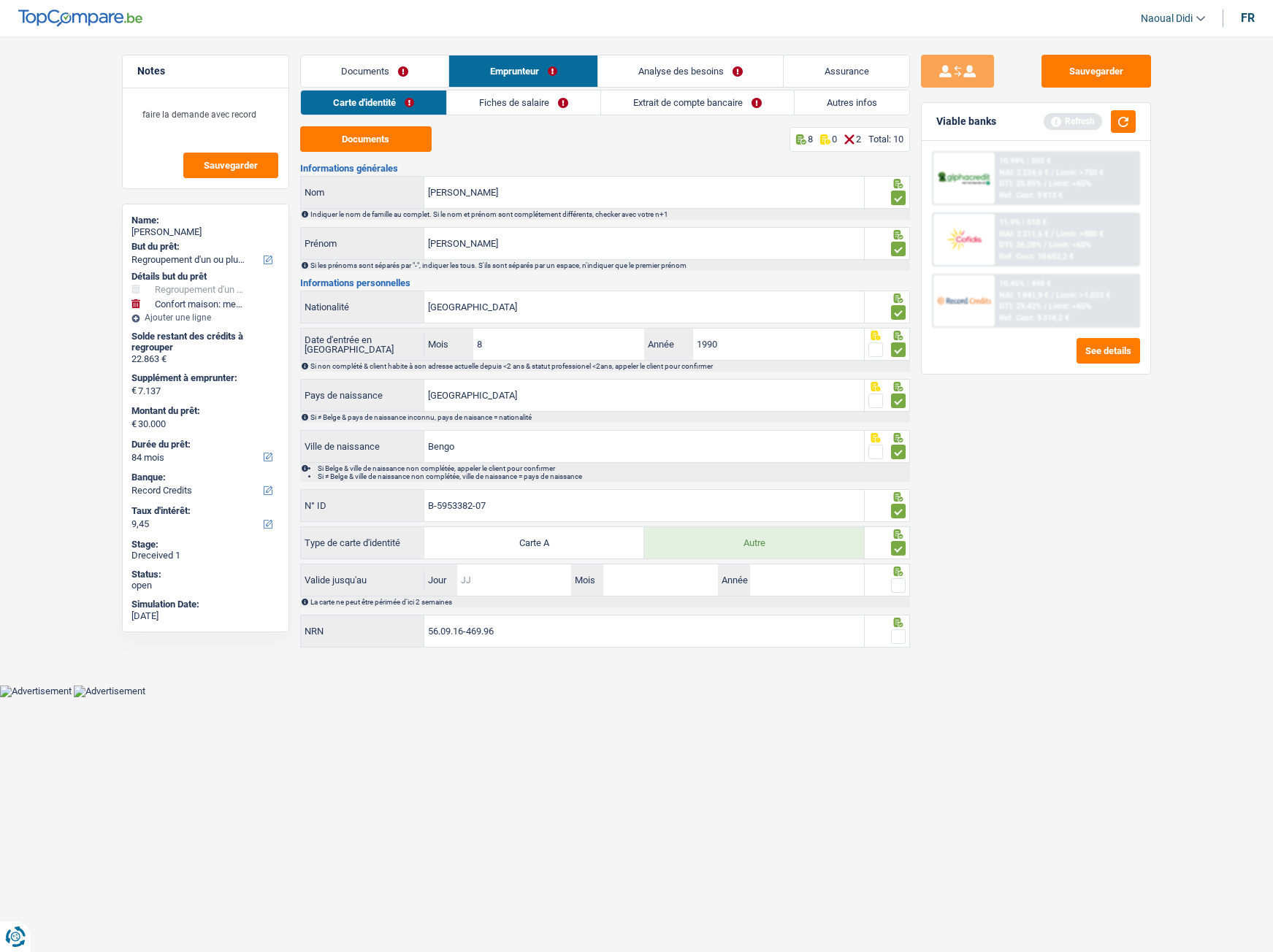
click at [518, 531] on input "Jour" at bounding box center [514, 579] width 114 height 31
type input "18"
type input "04"
type input "2034"
click at [897, 531] on span at bounding box center [898, 585] width 15 height 15
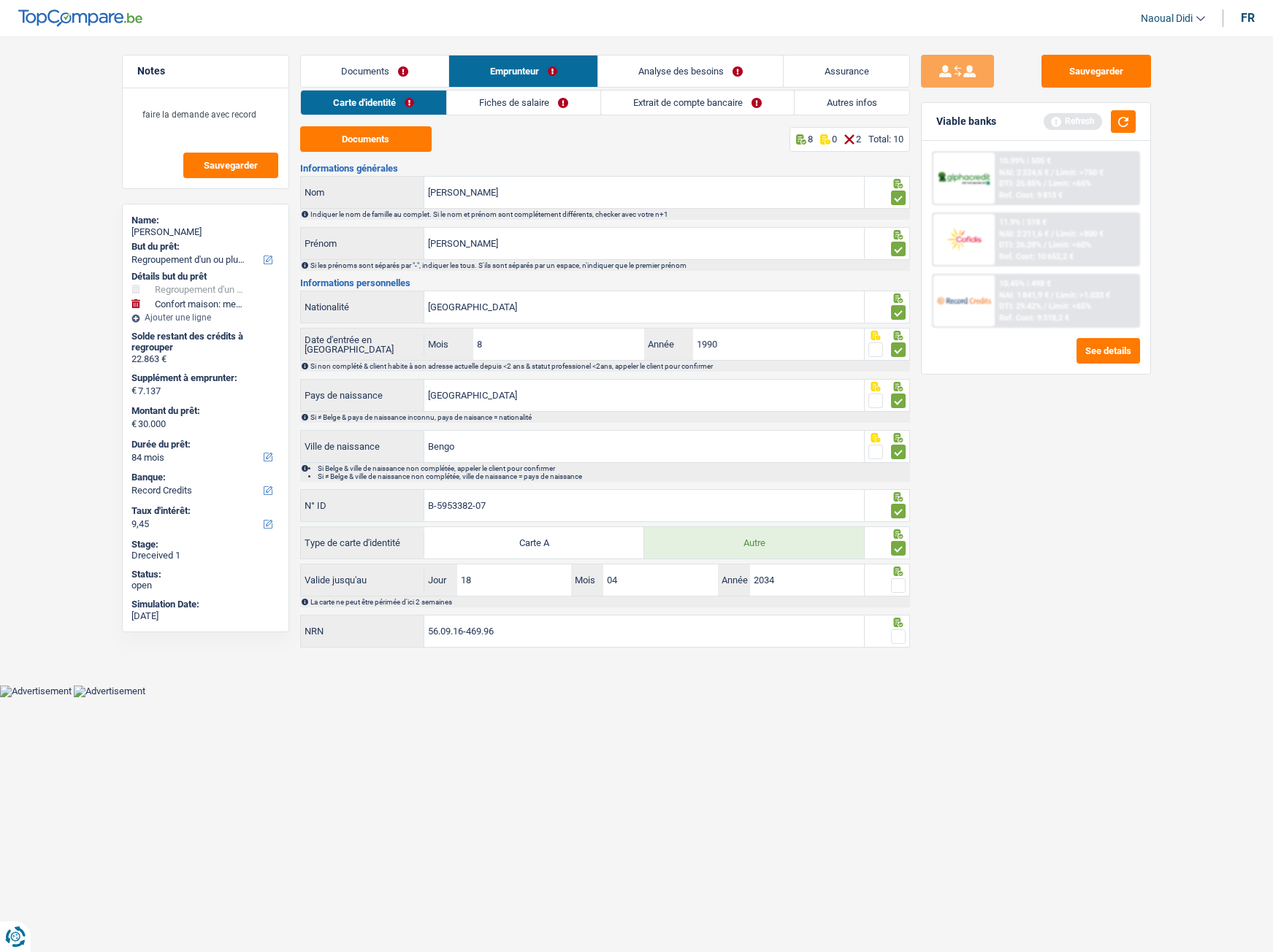
click at [0, 0] on input "radio" at bounding box center [0, 0] width 0 height 0
click at [516, 531] on input "56.09.16-469.96" at bounding box center [645, 631] width 440 height 31
click at [900, 531] on span at bounding box center [898, 636] width 15 height 15
click at [0, 0] on input "radio" at bounding box center [0, 0] width 0 height 0
click at [1052, 69] on button "Sauvegarder" at bounding box center [1096, 71] width 109 height 33
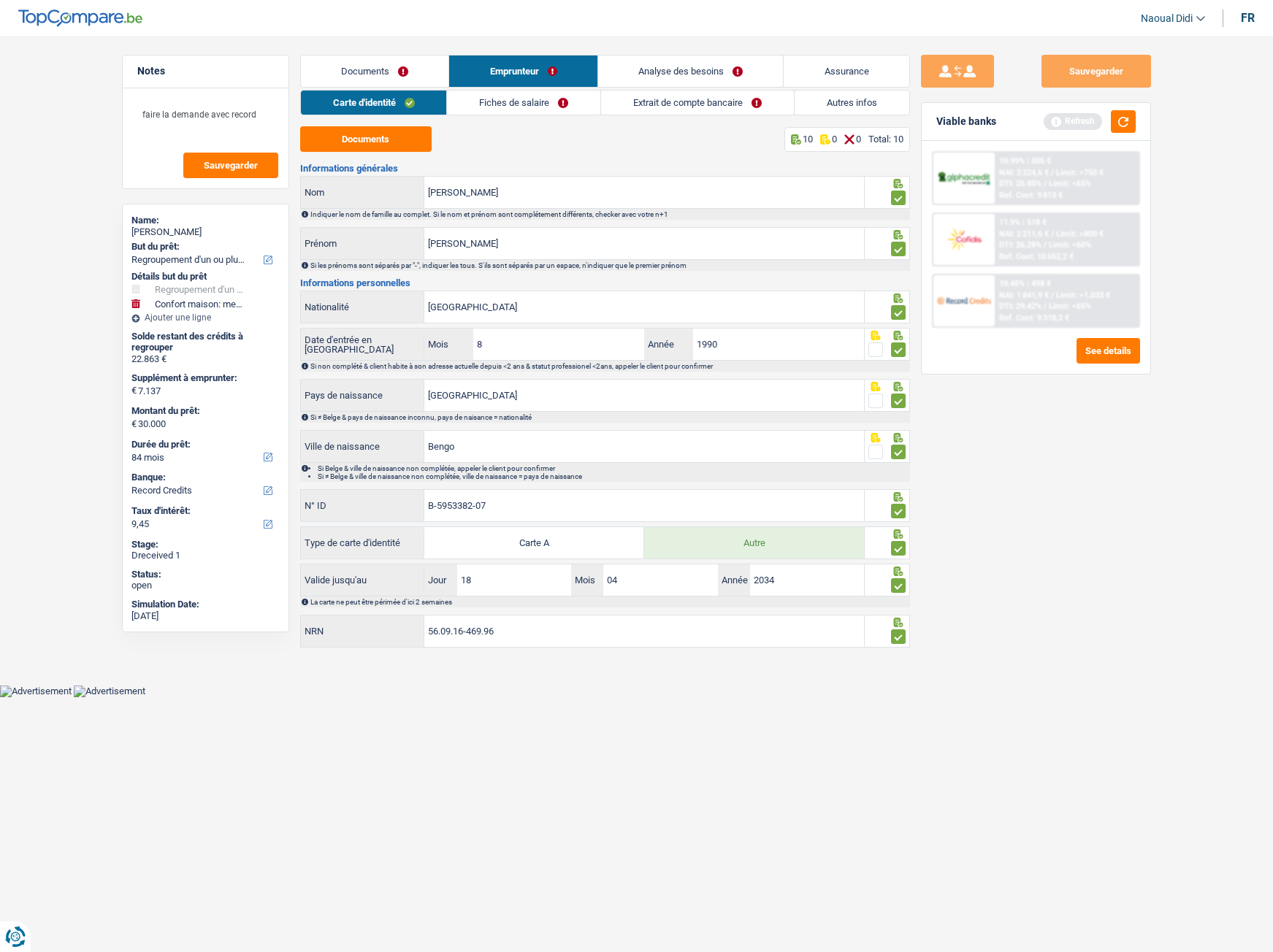
click at [523, 105] on link "Fiches de salaire" at bounding box center [523, 103] width 153 height 24
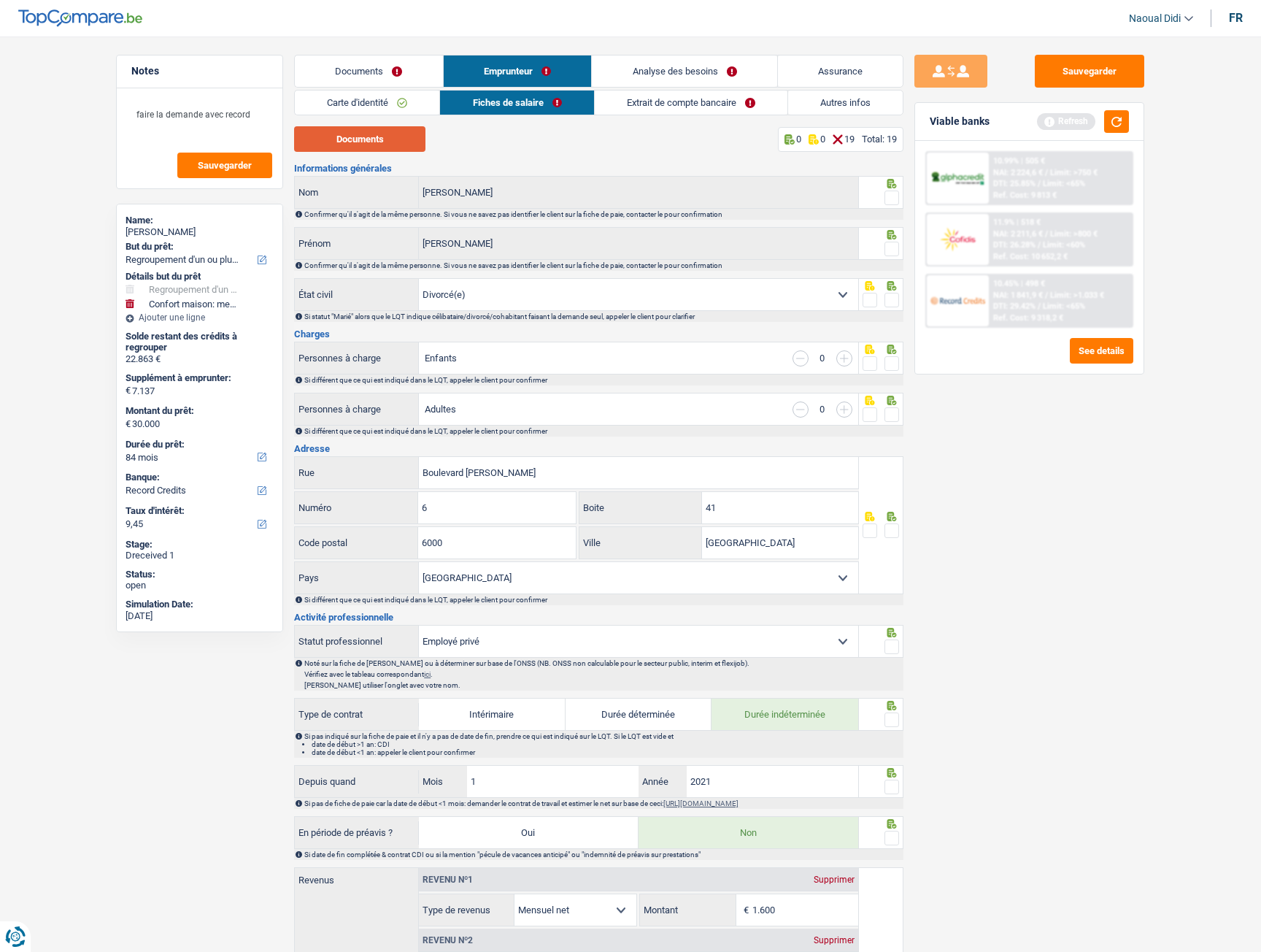
click at [365, 139] on button "Documents" at bounding box center [360, 138] width 131 height 25
click at [664, 108] on link "Extrait de compte bancaire" at bounding box center [691, 103] width 192 height 24
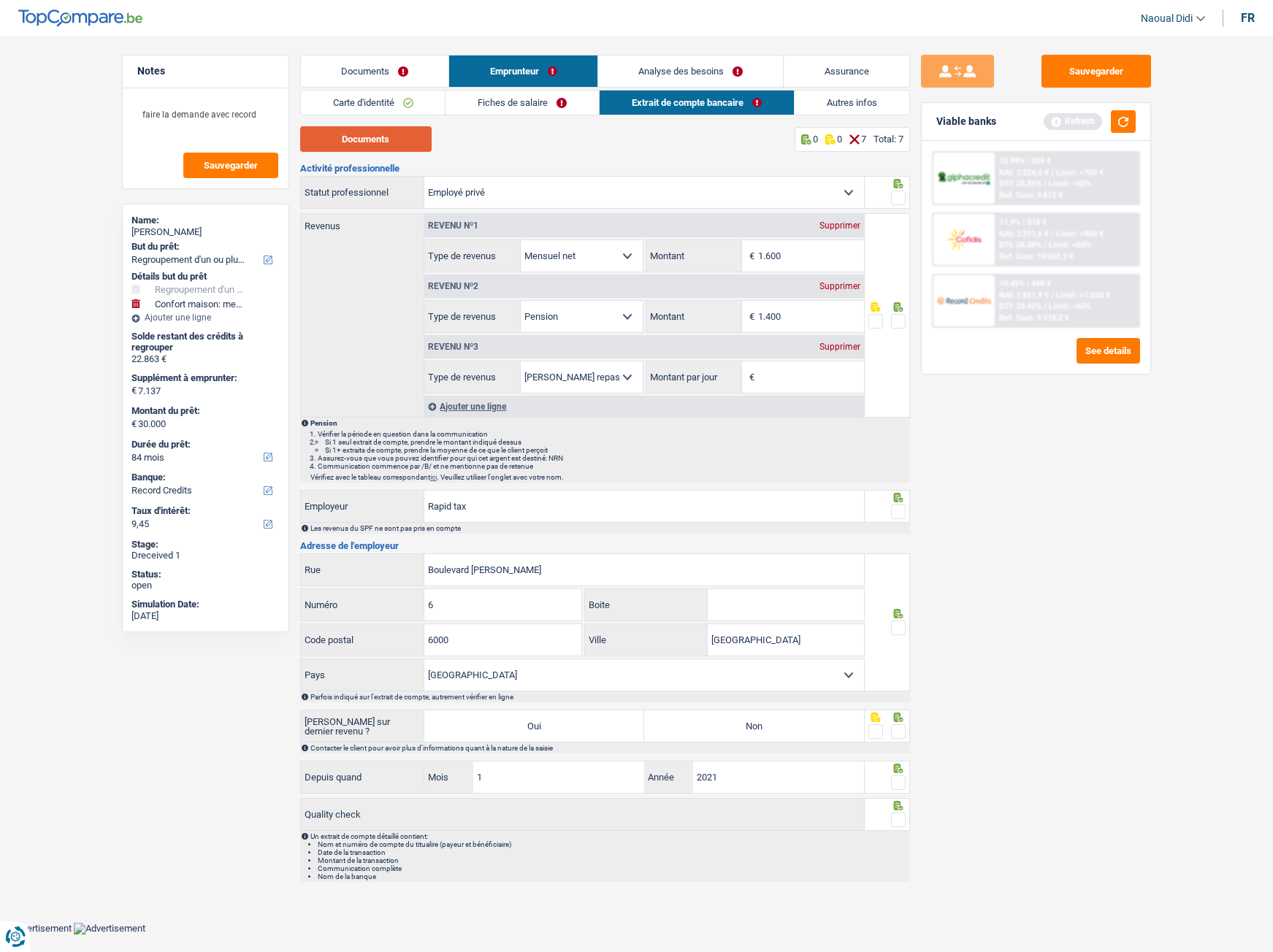
click at [383, 143] on button "Documents" at bounding box center [366, 138] width 131 height 25
click at [488, 95] on link "Fiches de salaire" at bounding box center [522, 103] width 153 height 24
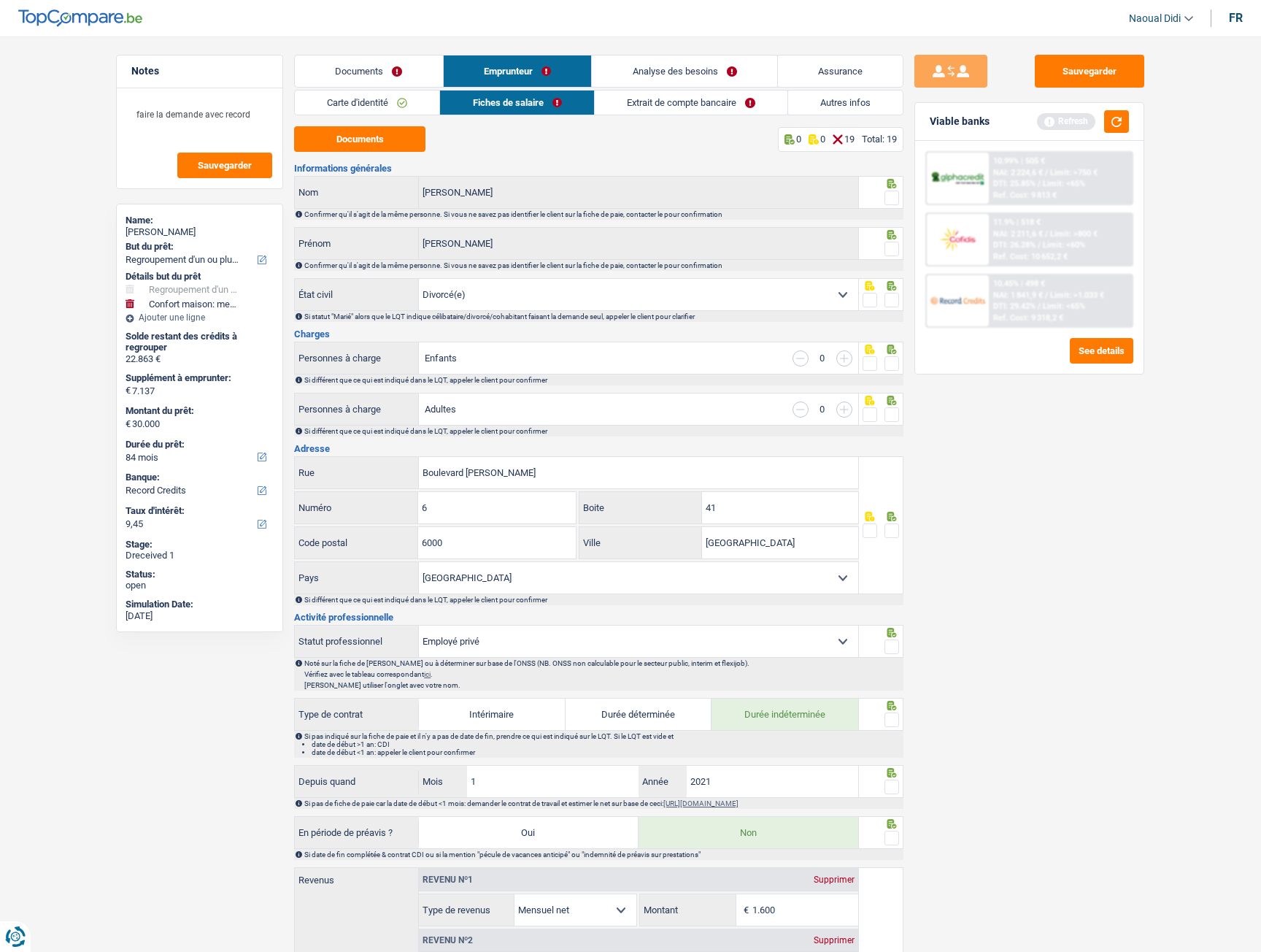
click at [895, 198] on span at bounding box center [892, 198] width 15 height 15
click at [0, 0] on input "radio" at bounding box center [0, 0] width 0 height 0
click at [894, 252] on span at bounding box center [892, 249] width 15 height 15
click at [0, 0] on input "radio" at bounding box center [0, 0] width 0 height 0
click at [894, 297] on span at bounding box center [892, 299] width 15 height 15
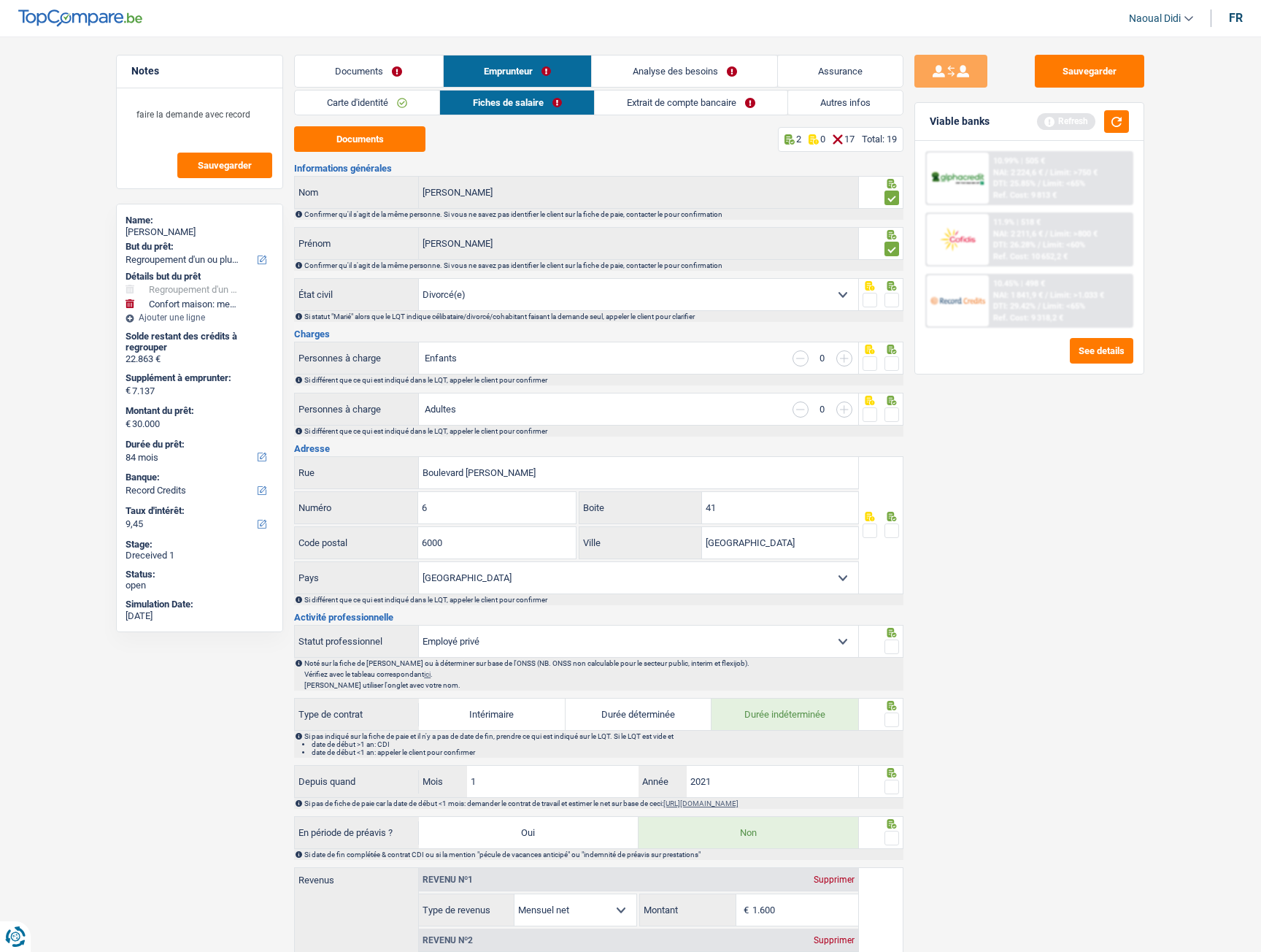
click at [0, 0] on input "radio" at bounding box center [0, 0] width 0 height 0
click at [850, 292] on select "Célibataire Marié(e) Cohabitant(e) légal(e) Divorcé(e) Veuf(ve) Séparé (de fait…" at bounding box center [639, 294] width 440 height 31
select select "single"
click at [419, 279] on select "Célibataire Marié(e) Cohabitant(e) légal(e) Divorcé(e) Veuf(ve) Séparé (de fait…" at bounding box center [639, 294] width 440 height 31
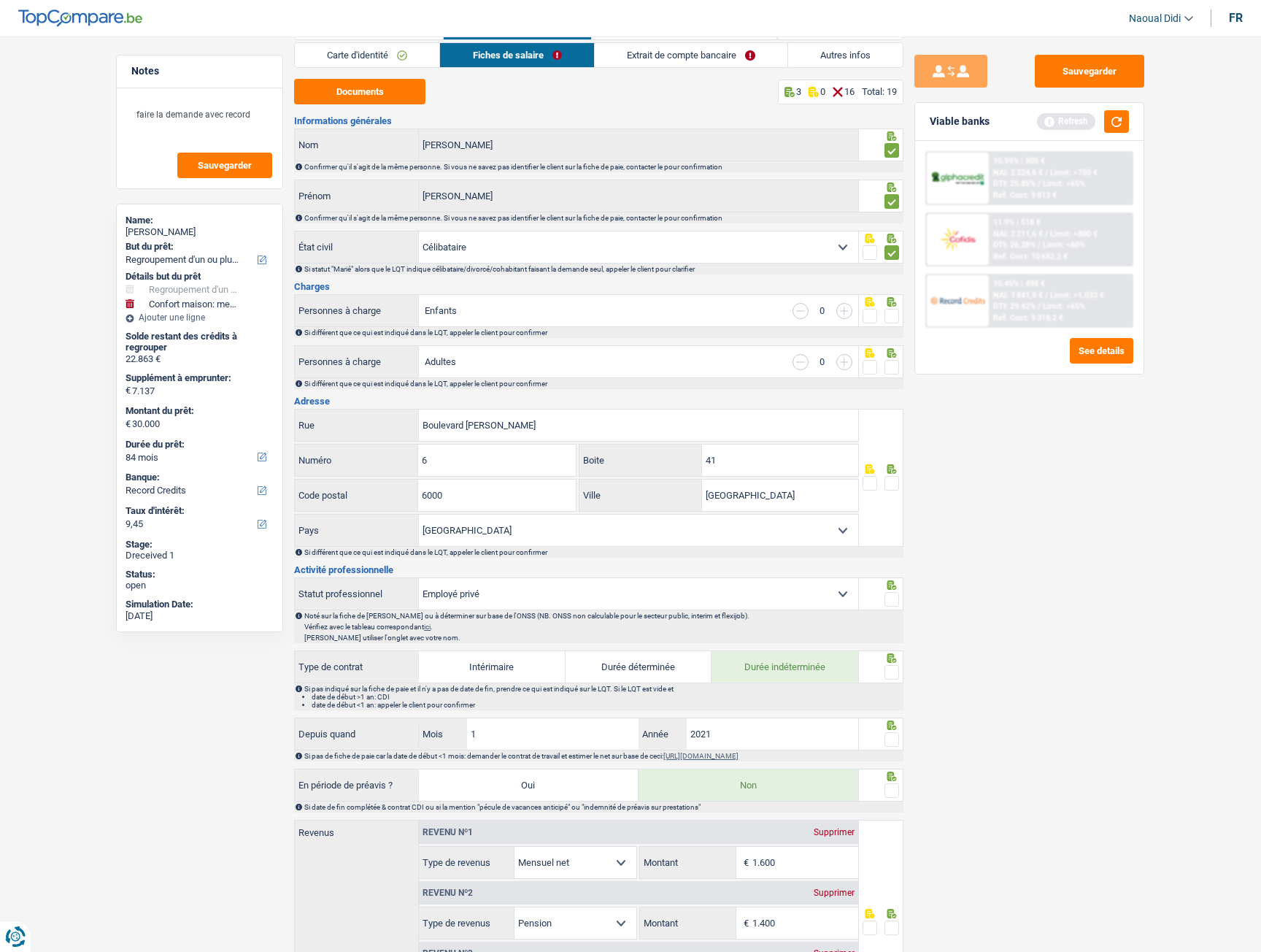
scroll to position [73, 0]
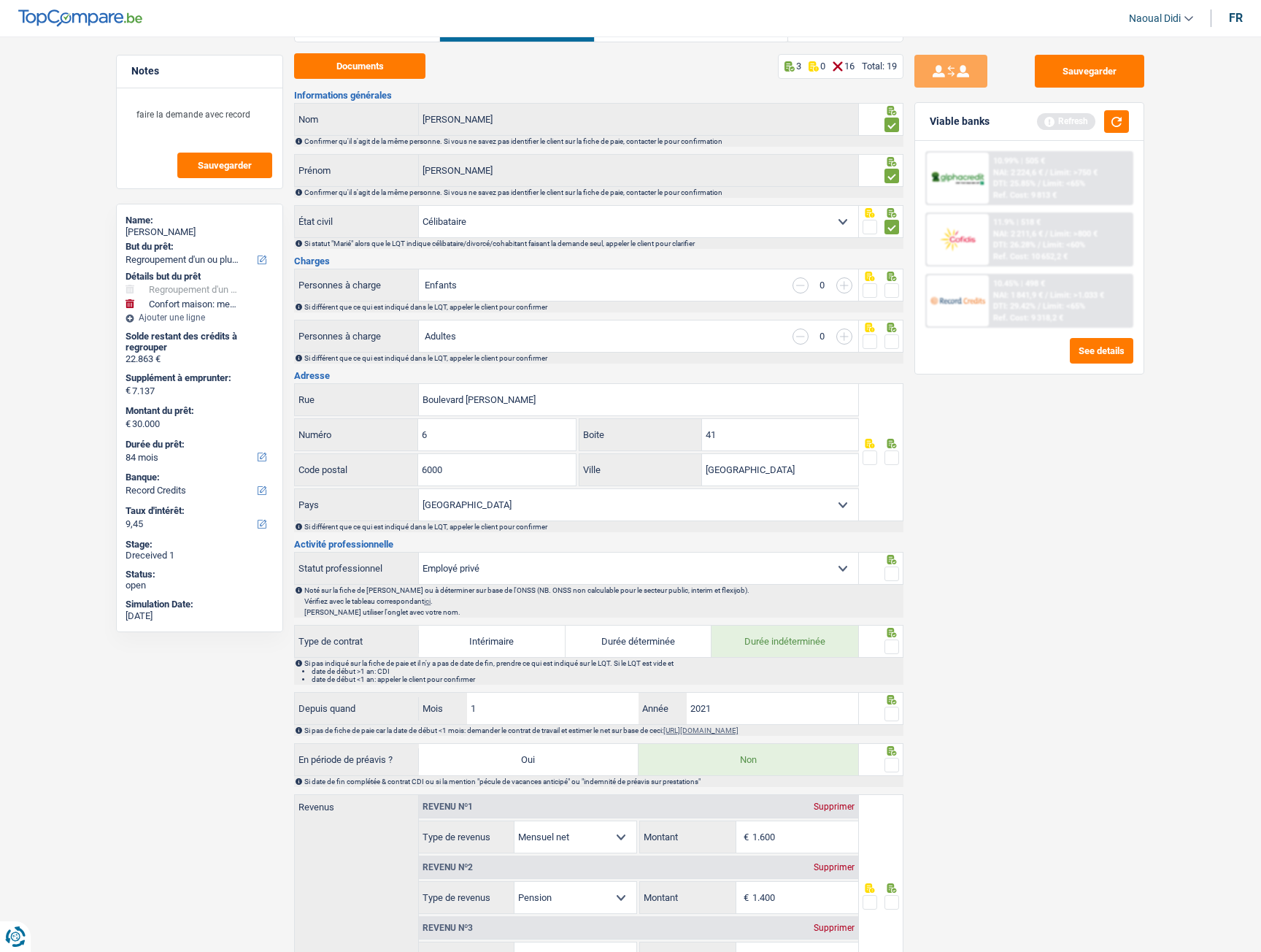
click at [892, 297] on span at bounding box center [892, 290] width 15 height 15
click at [0, 0] on input "radio" at bounding box center [0, 0] width 0 height 0
click at [543, 400] on input "Boulevard Joseph Tirou" at bounding box center [639, 399] width 440 height 31
click at [1, 231] on main "Notes faire la demande avec record Sauvegarder Name: Carlos Sergio But du prêt:…" at bounding box center [630, 792] width 1261 height 1687
click at [885, 456] on span at bounding box center [892, 457] width 15 height 15
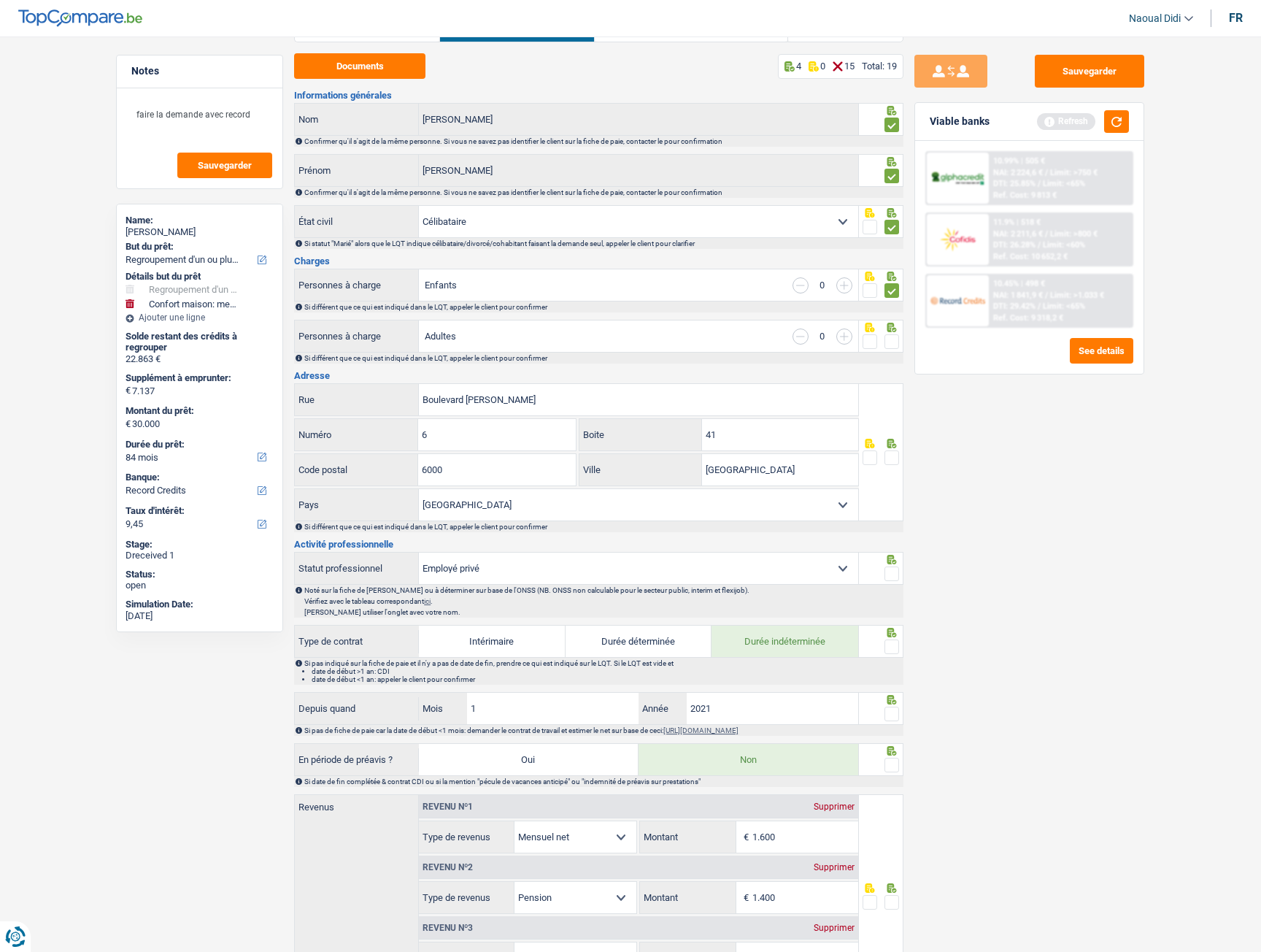
click at [0, 0] on input "radio" at bounding box center [0, 0] width 0 height 0
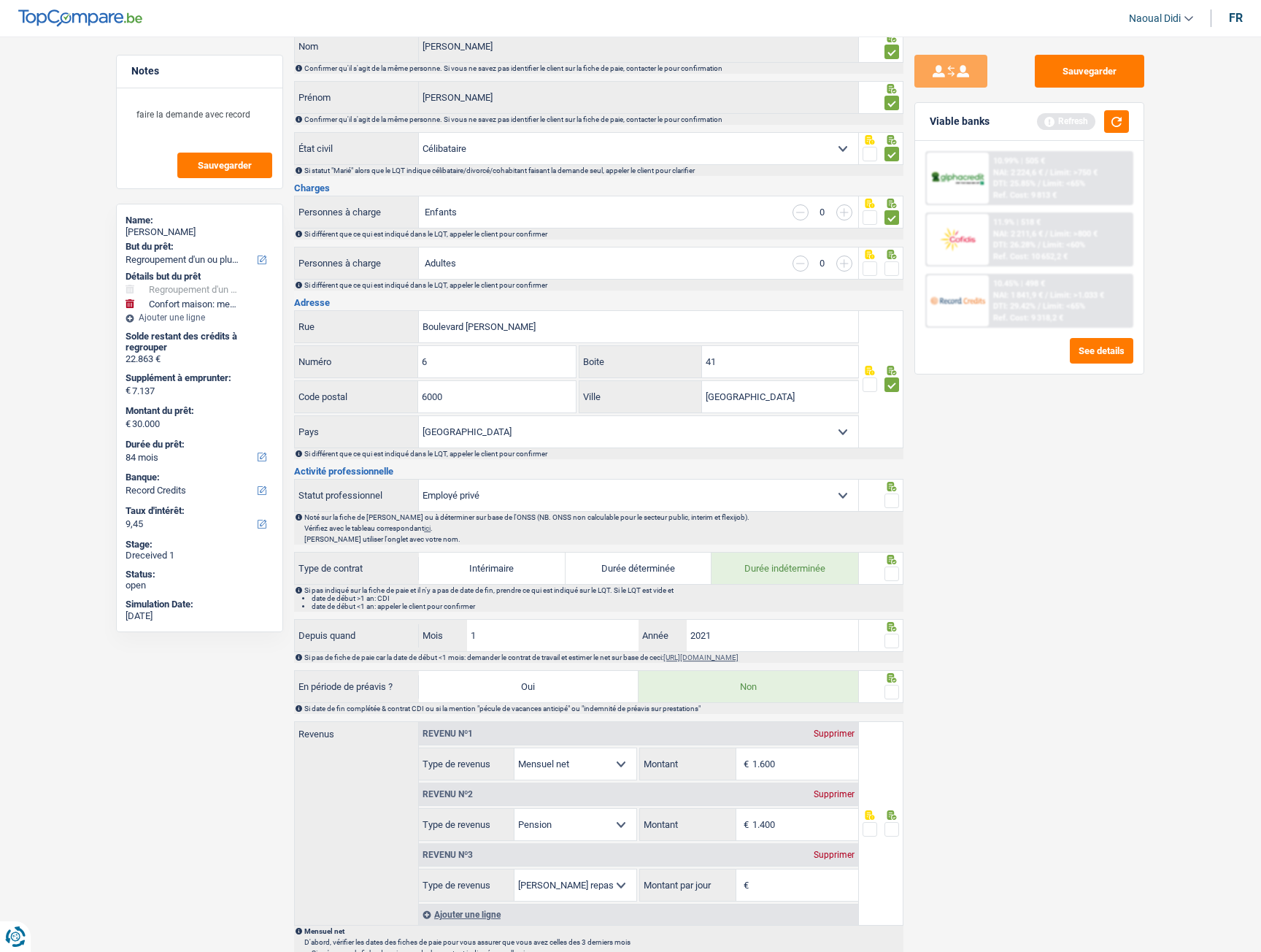
scroll to position [219, 0]
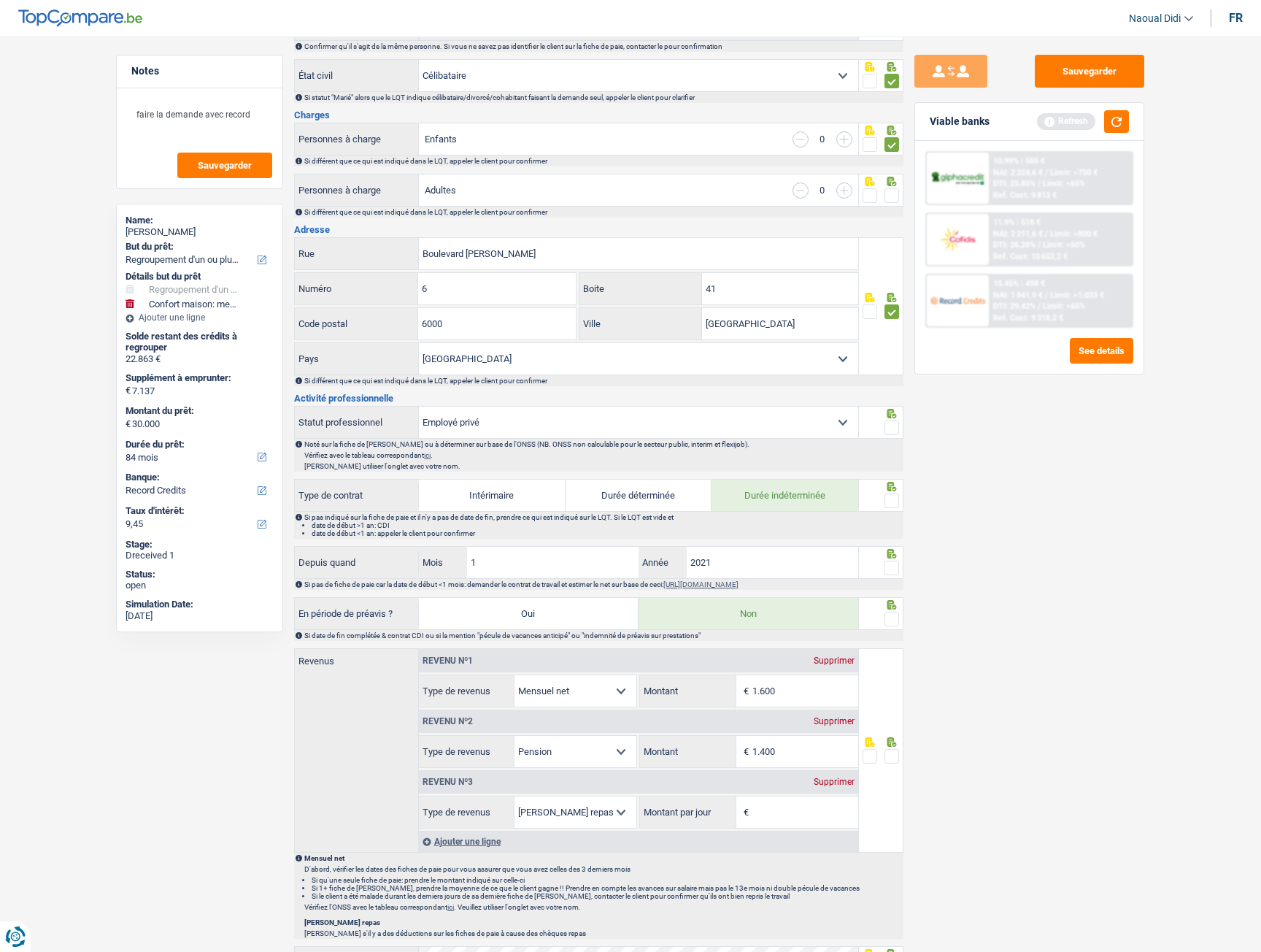
click at [891, 430] on span at bounding box center [892, 428] width 15 height 15
click at [0, 0] on input "radio" at bounding box center [0, 0] width 0 height 0
click at [522, 418] on select "Ouvrier Employé privé Employé public Invalide Indépendant Pensionné Chômeur Mut…" at bounding box center [639, 422] width 440 height 31
select select "worker"
click at [419, 407] on select "Ouvrier Employé privé Employé public Invalide Indépendant Pensionné Chômeur Mut…" at bounding box center [639, 422] width 440 height 31
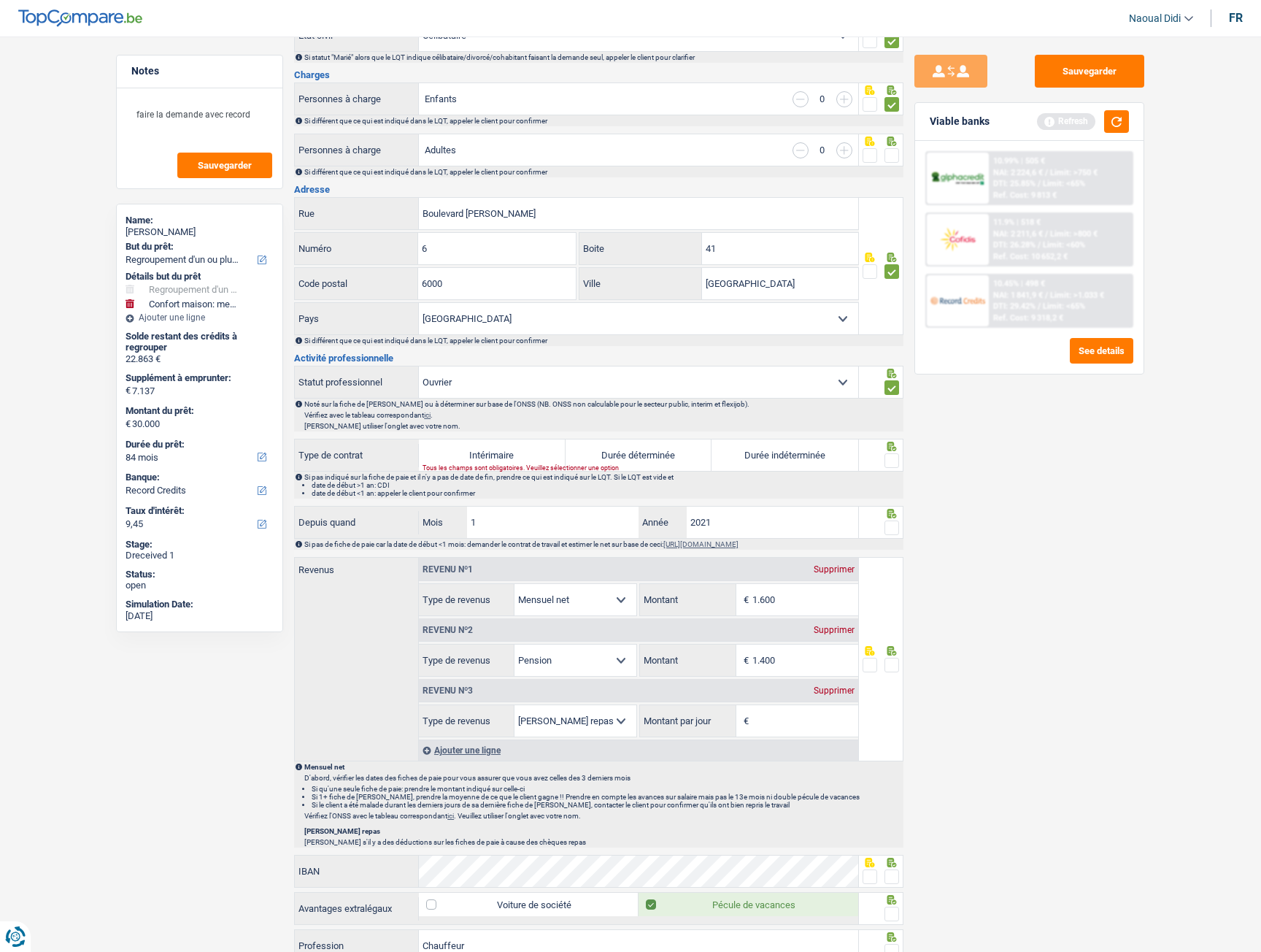
scroll to position [292, 0]
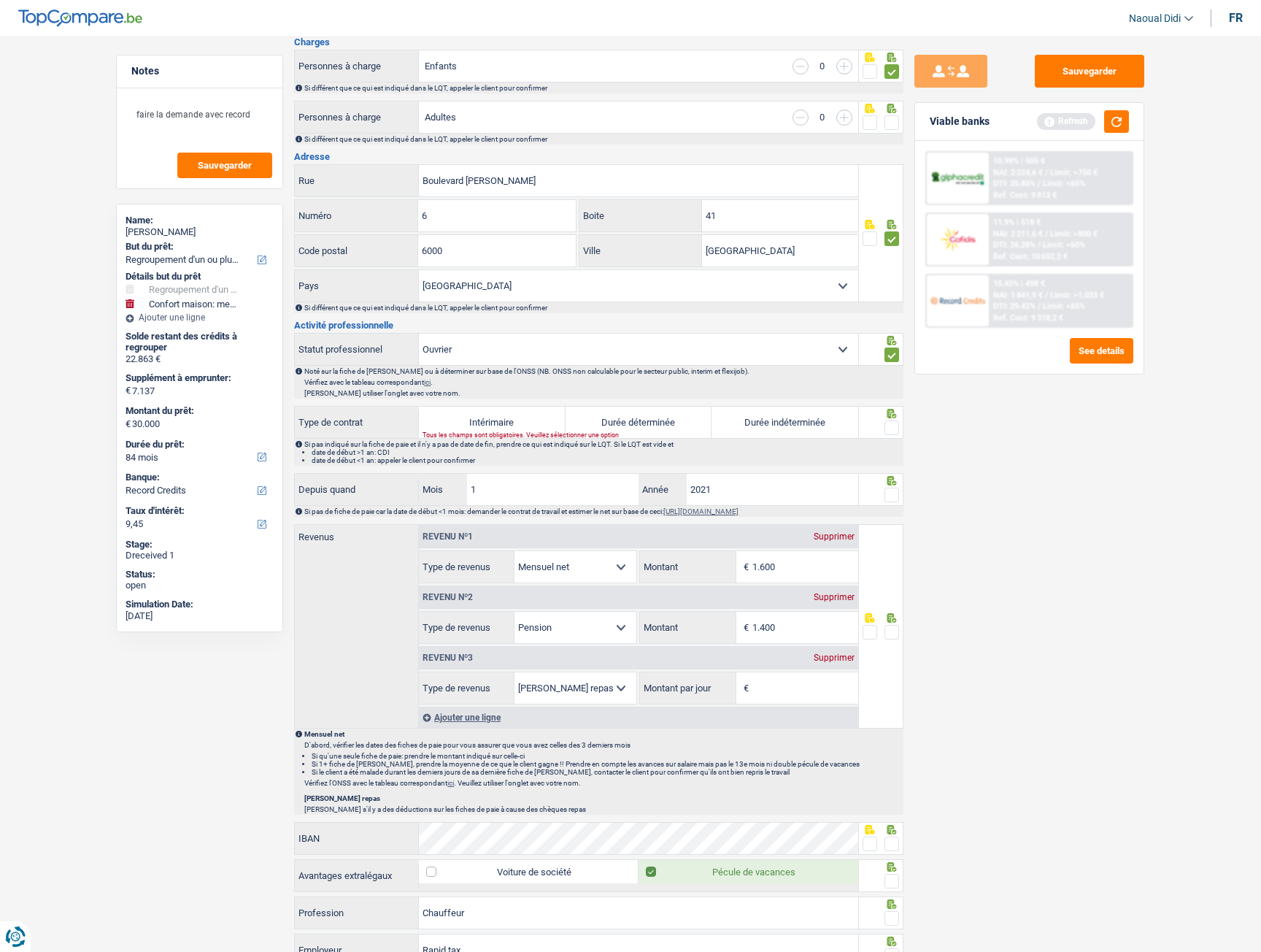
click at [812, 425] on label "Durée indéterminée" at bounding box center [785, 422] width 147 height 31
click at [812, 425] on input "Durée indéterminée" at bounding box center [785, 422] width 147 height 31
radio input "true"
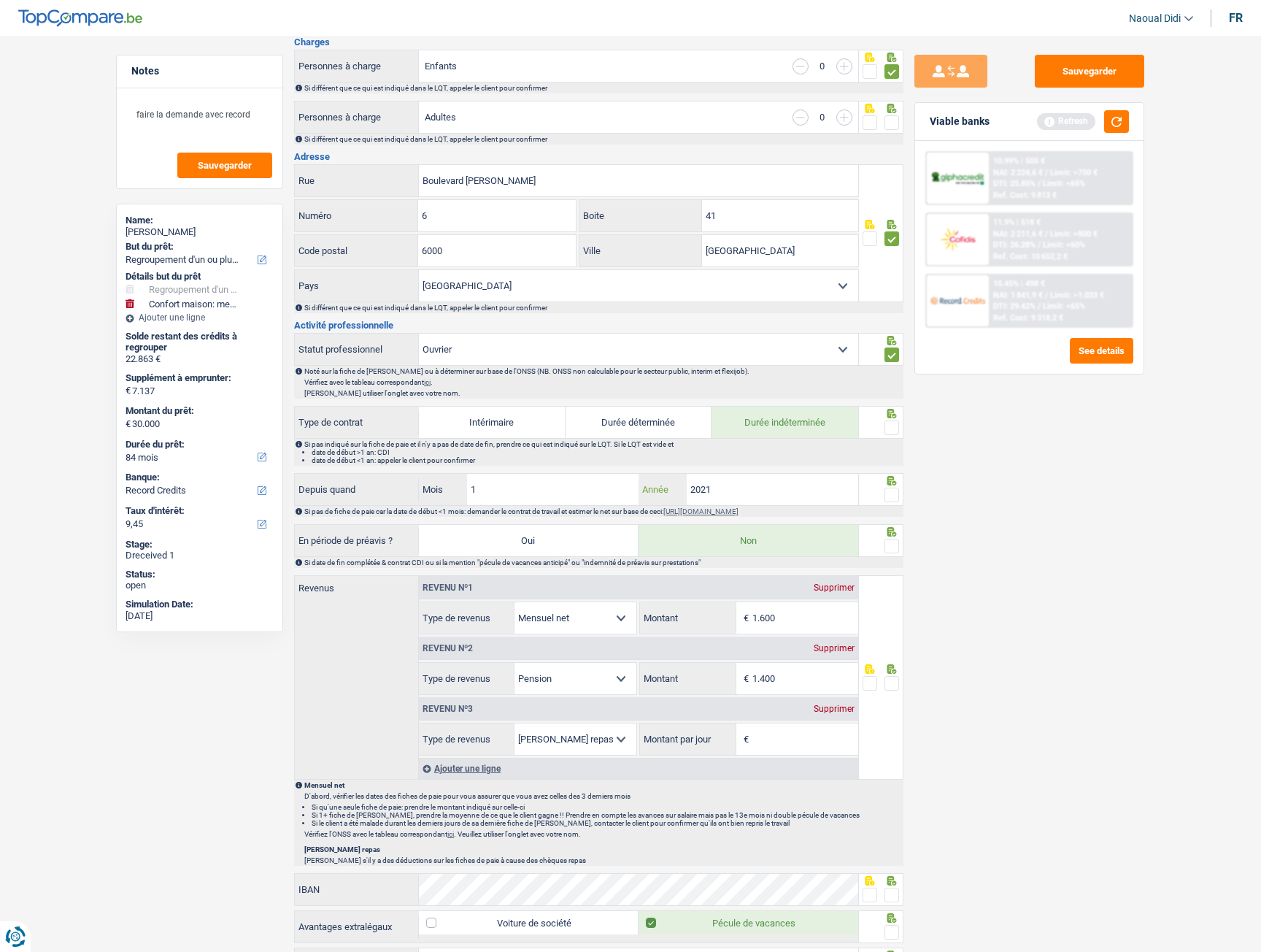
click at [743, 491] on input "2021" at bounding box center [772, 489] width 172 height 31
type input "202"
drag, startPoint x: 484, startPoint y: 488, endPoint x: 450, endPoint y: 485, distance: 34.1
click at [450, 485] on div "1 Mois" at bounding box center [529, 489] width 220 height 31
type input "11"
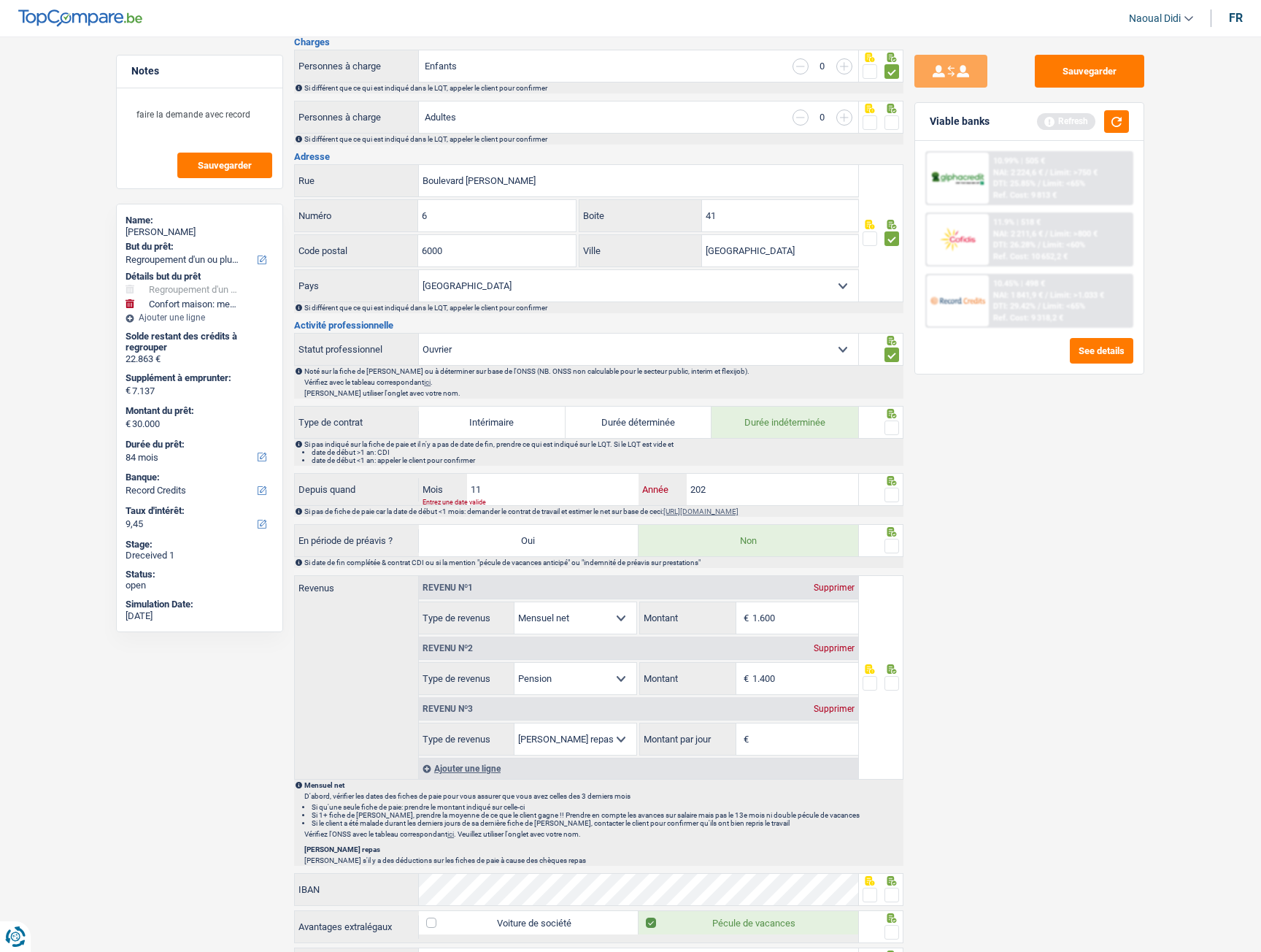
click at [755, 492] on input "202" at bounding box center [772, 489] width 172 height 31
type input "2022"
click at [891, 493] on span at bounding box center [892, 495] width 15 height 15
click at [0, 0] on input "radio" at bounding box center [0, 0] width 0 height 0
click at [895, 427] on span at bounding box center [892, 428] width 15 height 15
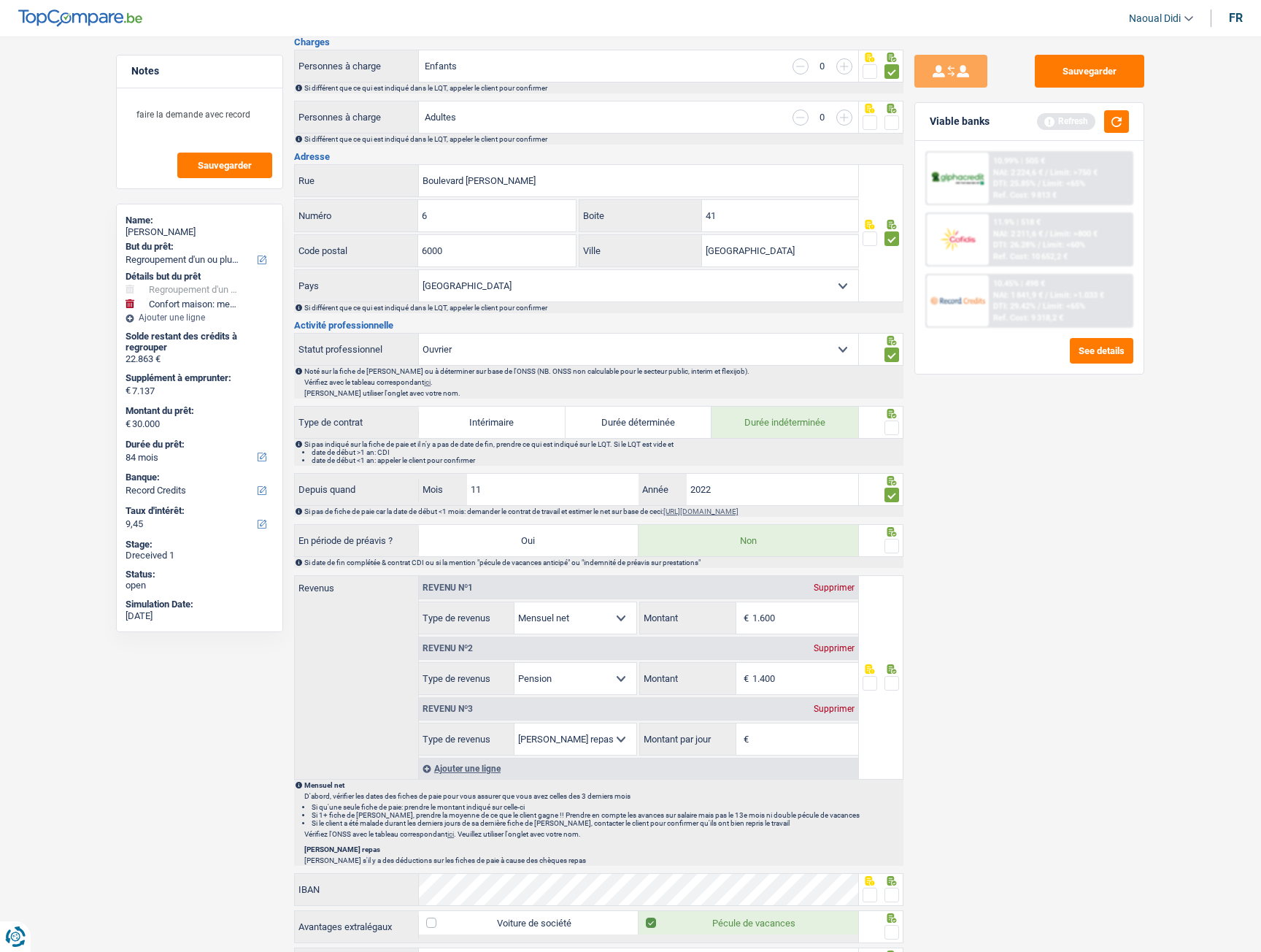
click at [0, 0] on input "radio" at bounding box center [0, 0] width 0 height 0
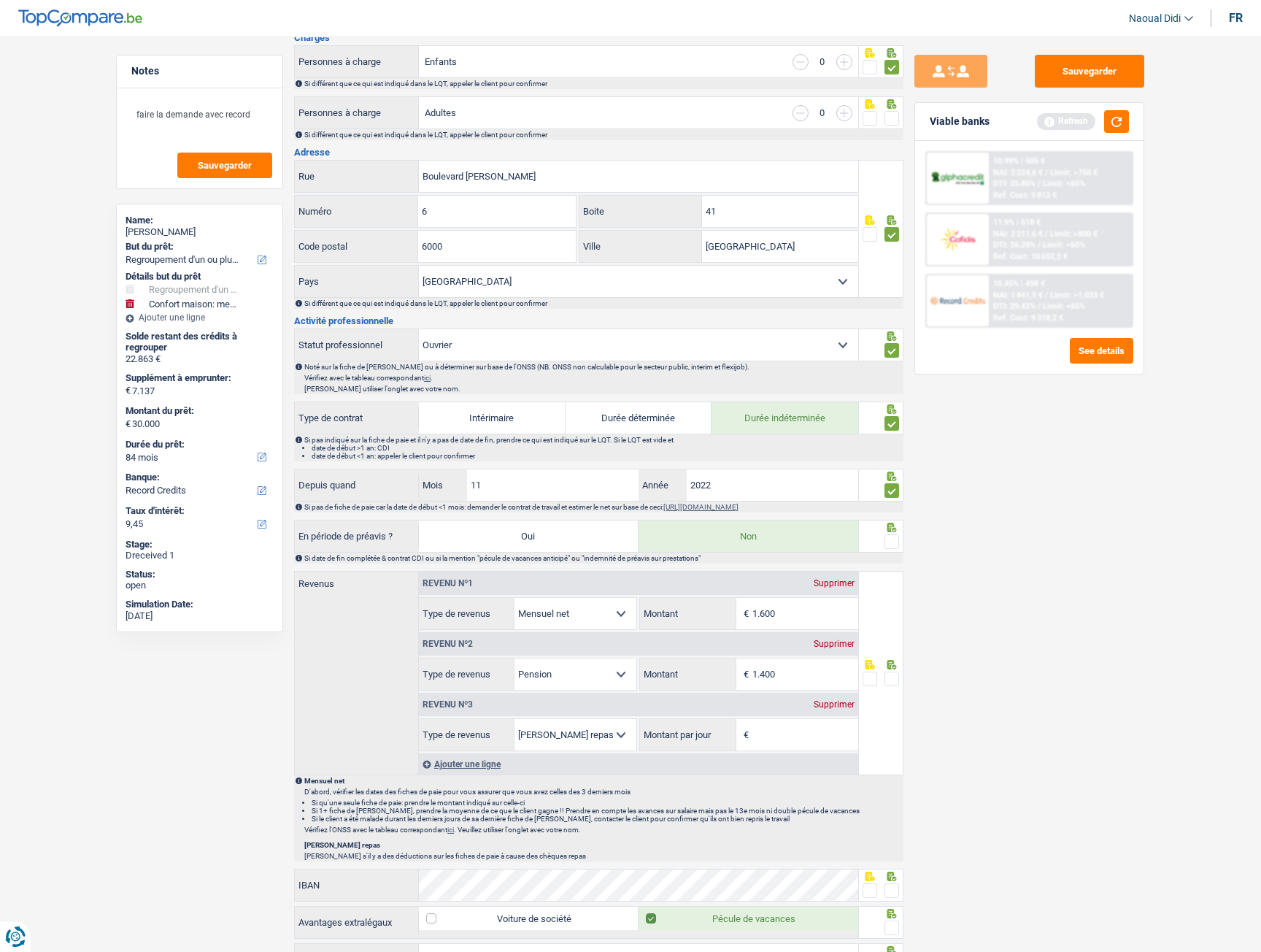
scroll to position [365, 0]
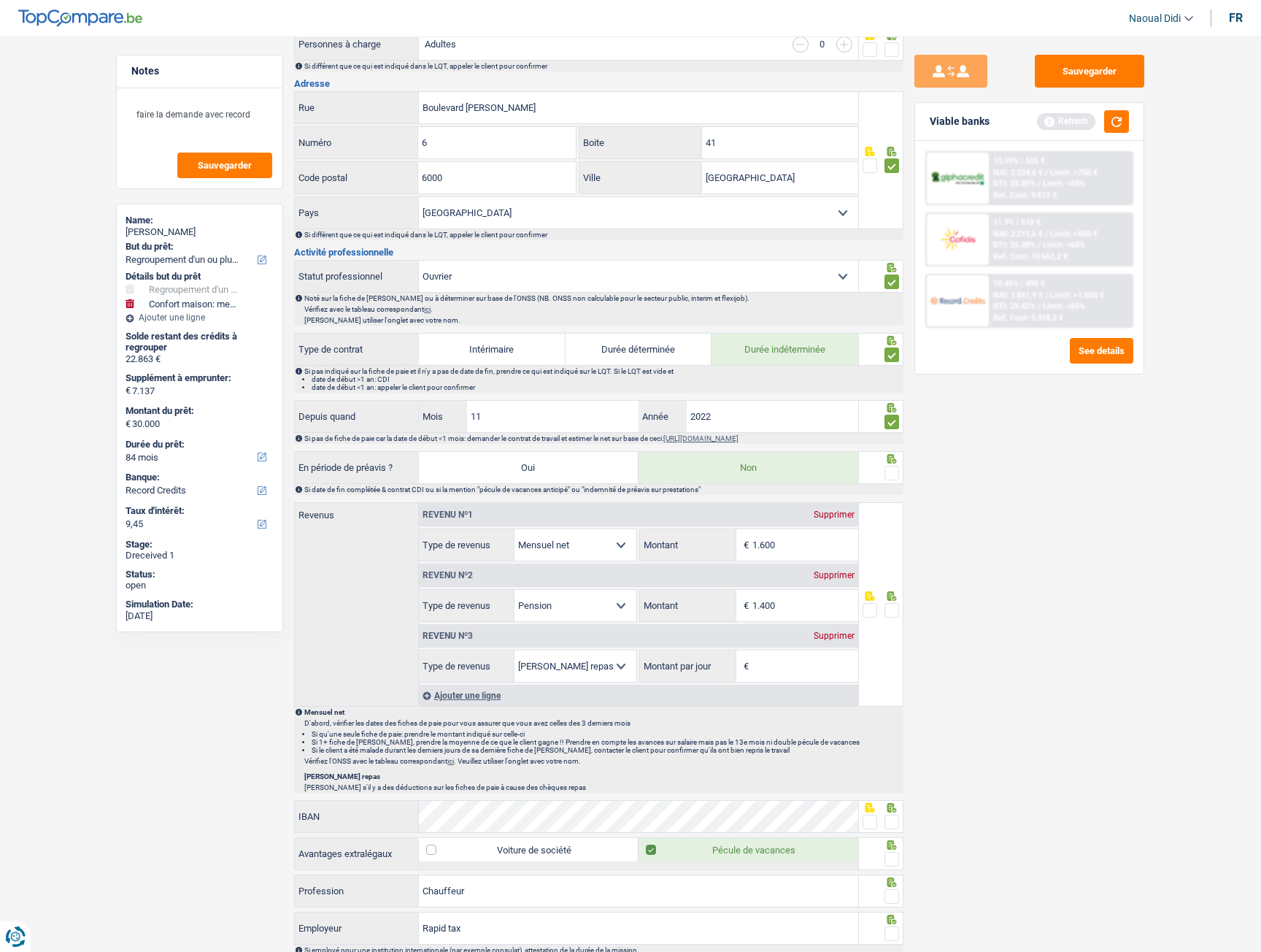
click at [898, 474] on span at bounding box center [892, 473] width 15 height 15
click at [0, 0] on input "radio" at bounding box center [0, 0] width 0 height 0
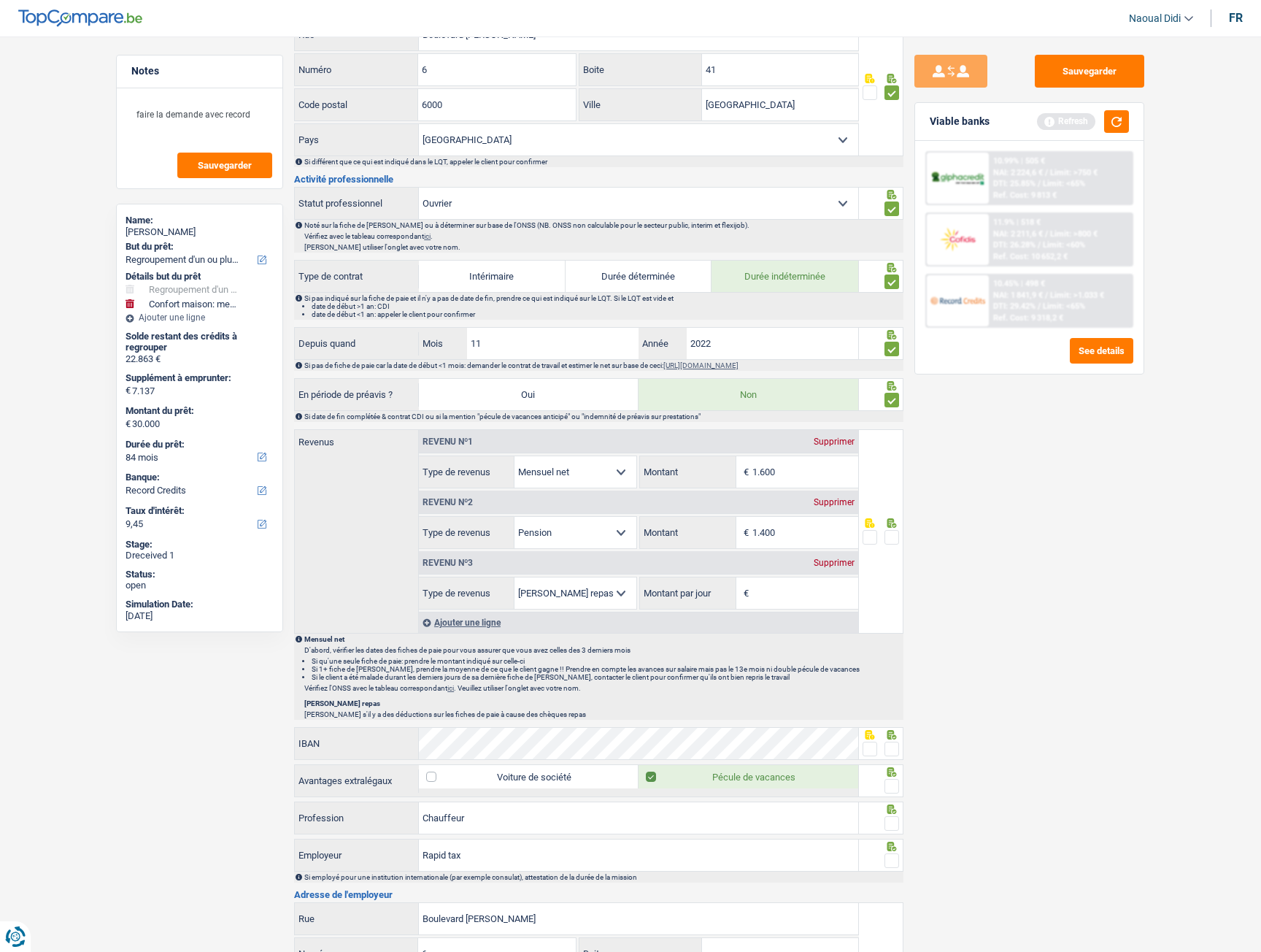
click at [792, 471] on input "1.600" at bounding box center [805, 472] width 106 height 31
type input "1"
type input "1.904"
click at [799, 530] on input "1.400" at bounding box center [805, 532] width 106 height 31
click at [833, 531] on div "Supprimer" at bounding box center [834, 563] width 48 height 8
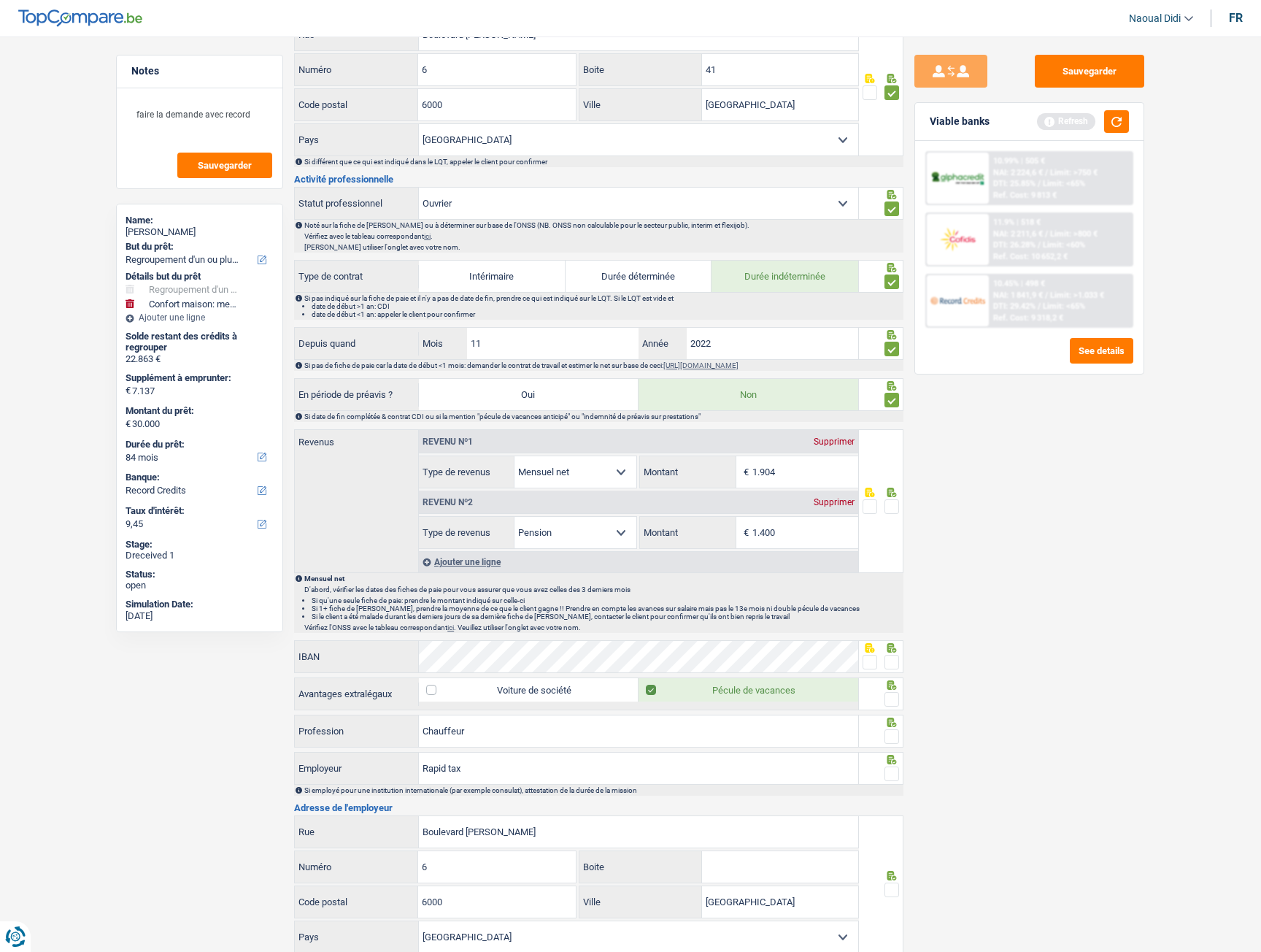
click at [895, 511] on span at bounding box center [892, 506] width 15 height 15
click at [0, 0] on input "radio" at bounding box center [0, 0] width 0 height 0
click at [798, 531] on input "1.400" at bounding box center [805, 532] width 106 height 31
type input "1.443"
click at [956, 531] on div "Sauvegarder Viable banks Refresh 10.99% | 505 € NAI: 2 224,6 € / Limit: >750 € …" at bounding box center [1030, 490] width 252 height 870
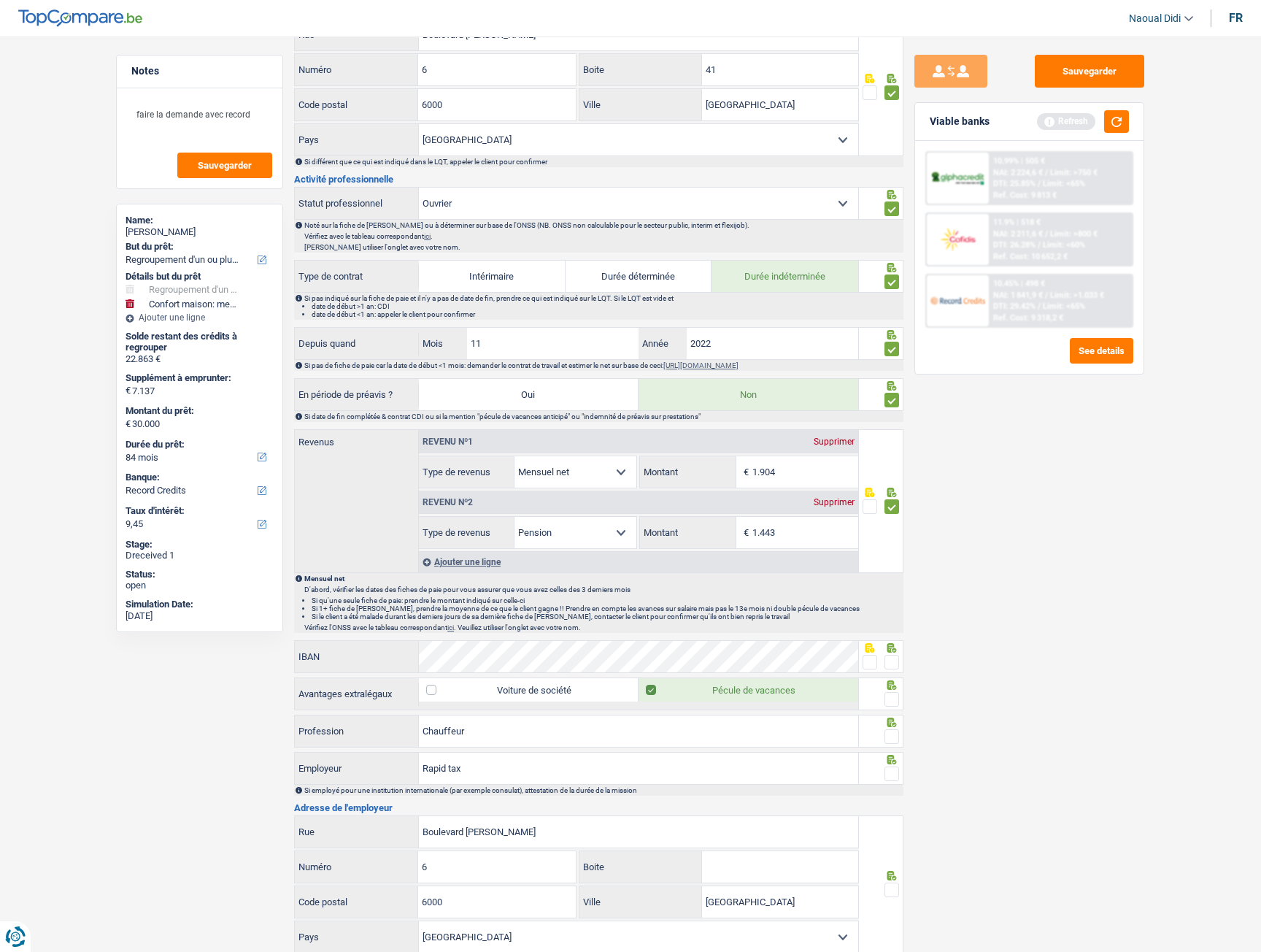
scroll to position [511, 0]
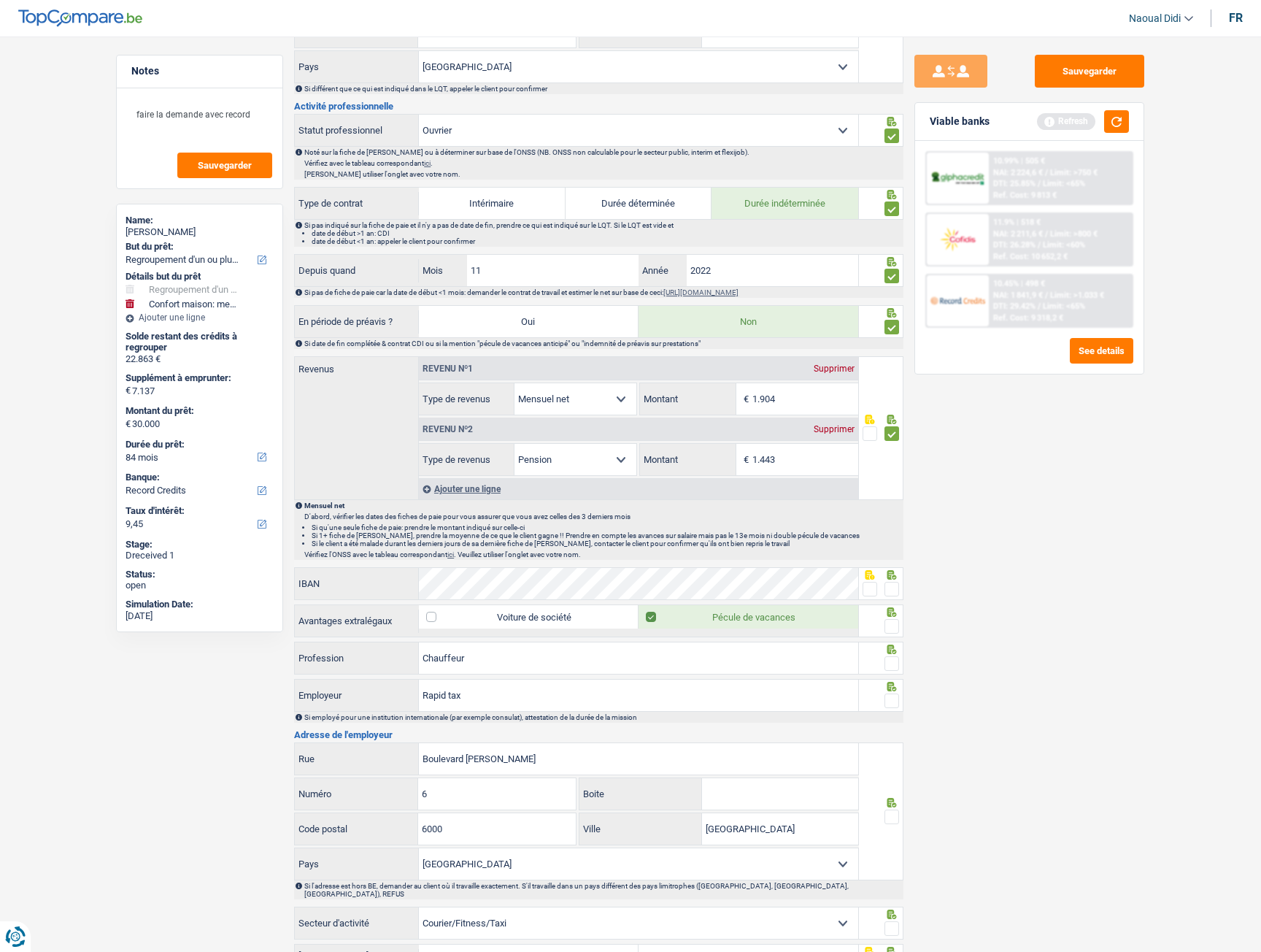
click at [890, 531] on div at bounding box center [892, 589] width 15 height 18
click at [892, 531] on div at bounding box center [892, 589] width 15 height 18
click at [893, 531] on span at bounding box center [892, 626] width 15 height 15
click at [0, 0] on input "radio" at bounding box center [0, 0] width 0 height 0
click at [898, 531] on span at bounding box center [892, 589] width 15 height 15
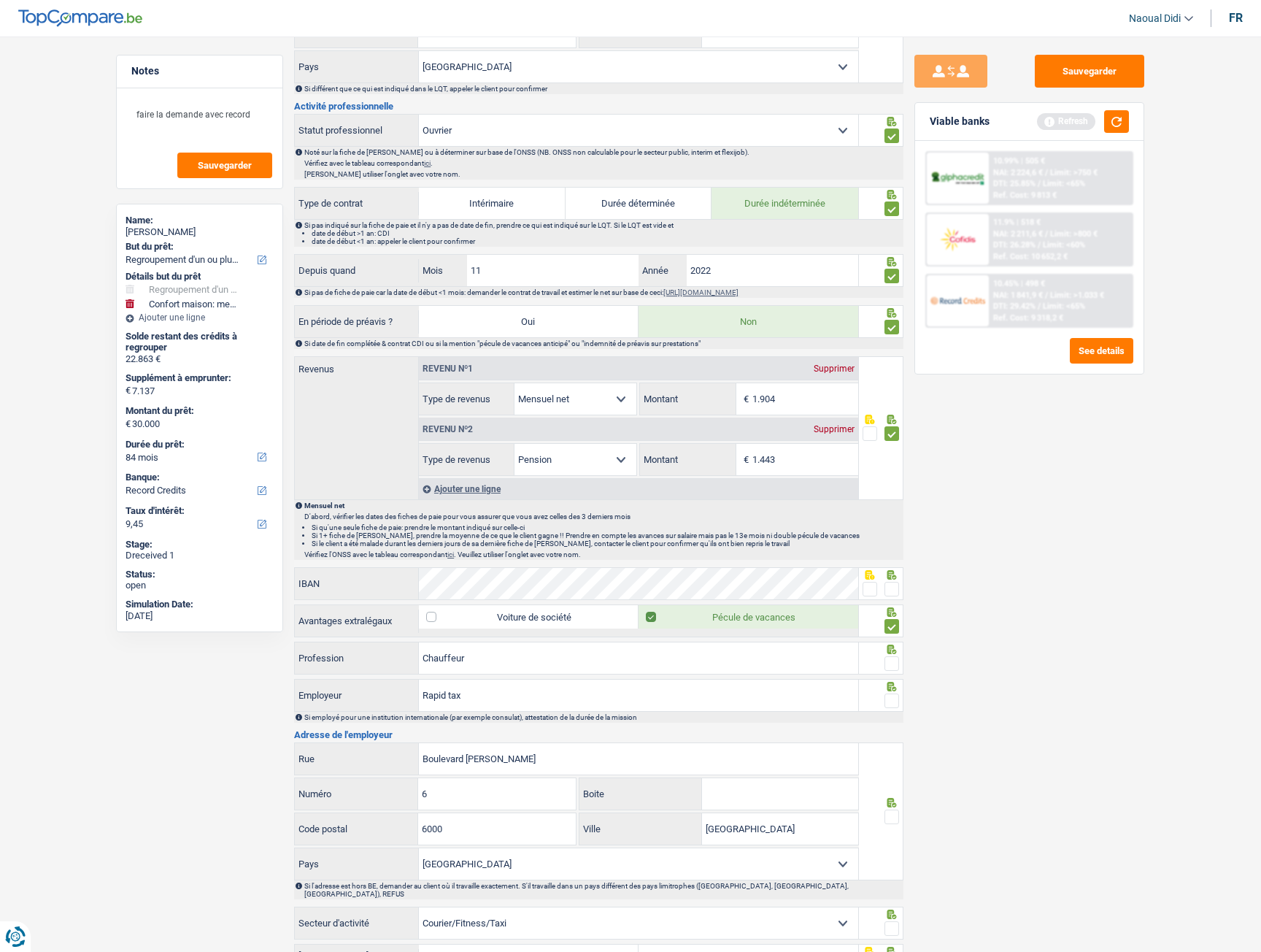
click at [0, 0] on input "radio" at bounding box center [0, 0] width 0 height 0
click at [892, 531] on span at bounding box center [892, 663] width 15 height 15
click at [0, 0] on input "radio" at bounding box center [0, 0] width 0 height 0
click at [896, 531] on span at bounding box center [892, 700] width 15 height 15
click at [0, 0] on input "radio" at bounding box center [0, 0] width 0 height 0
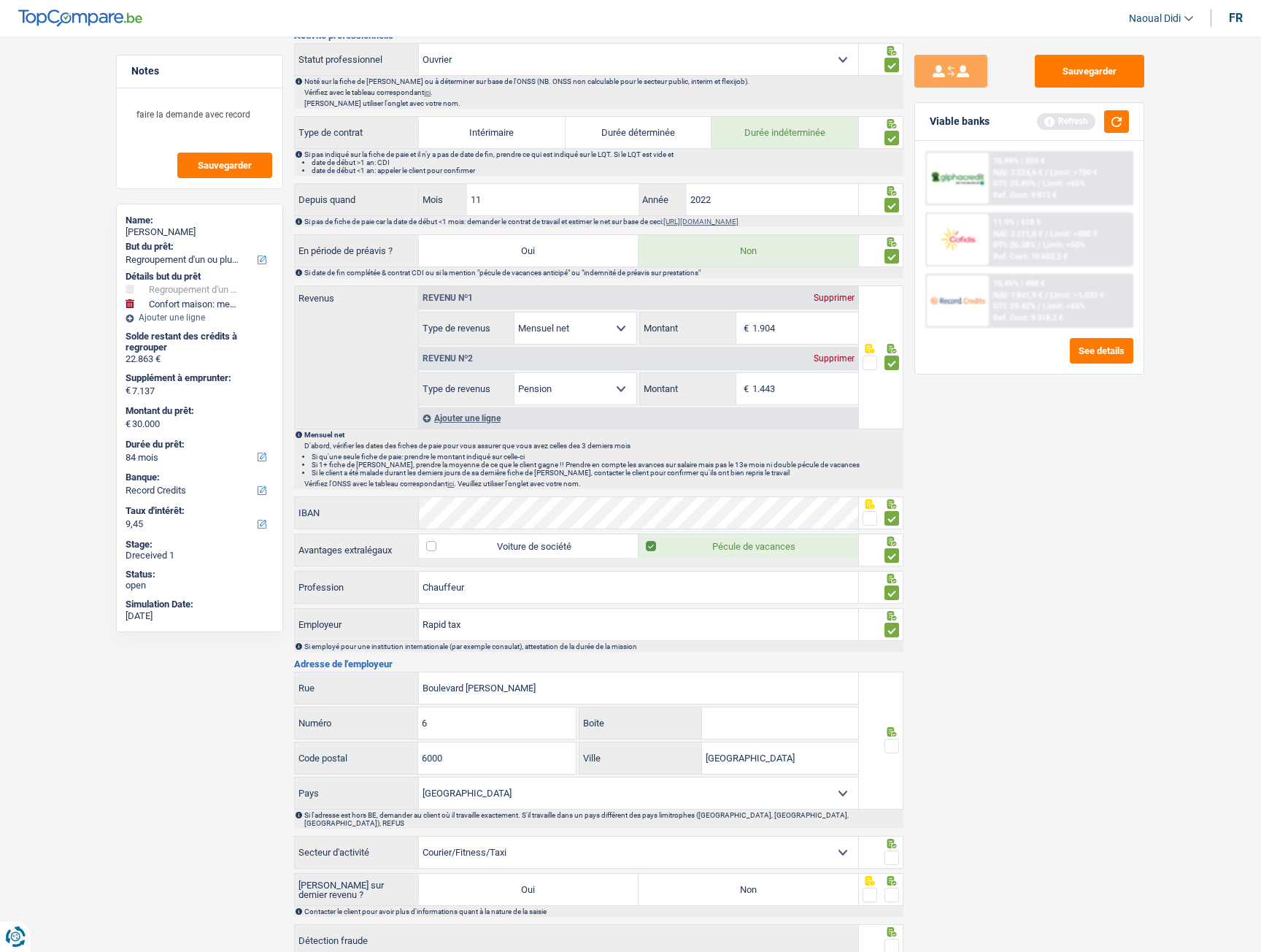
scroll to position [657, 0]
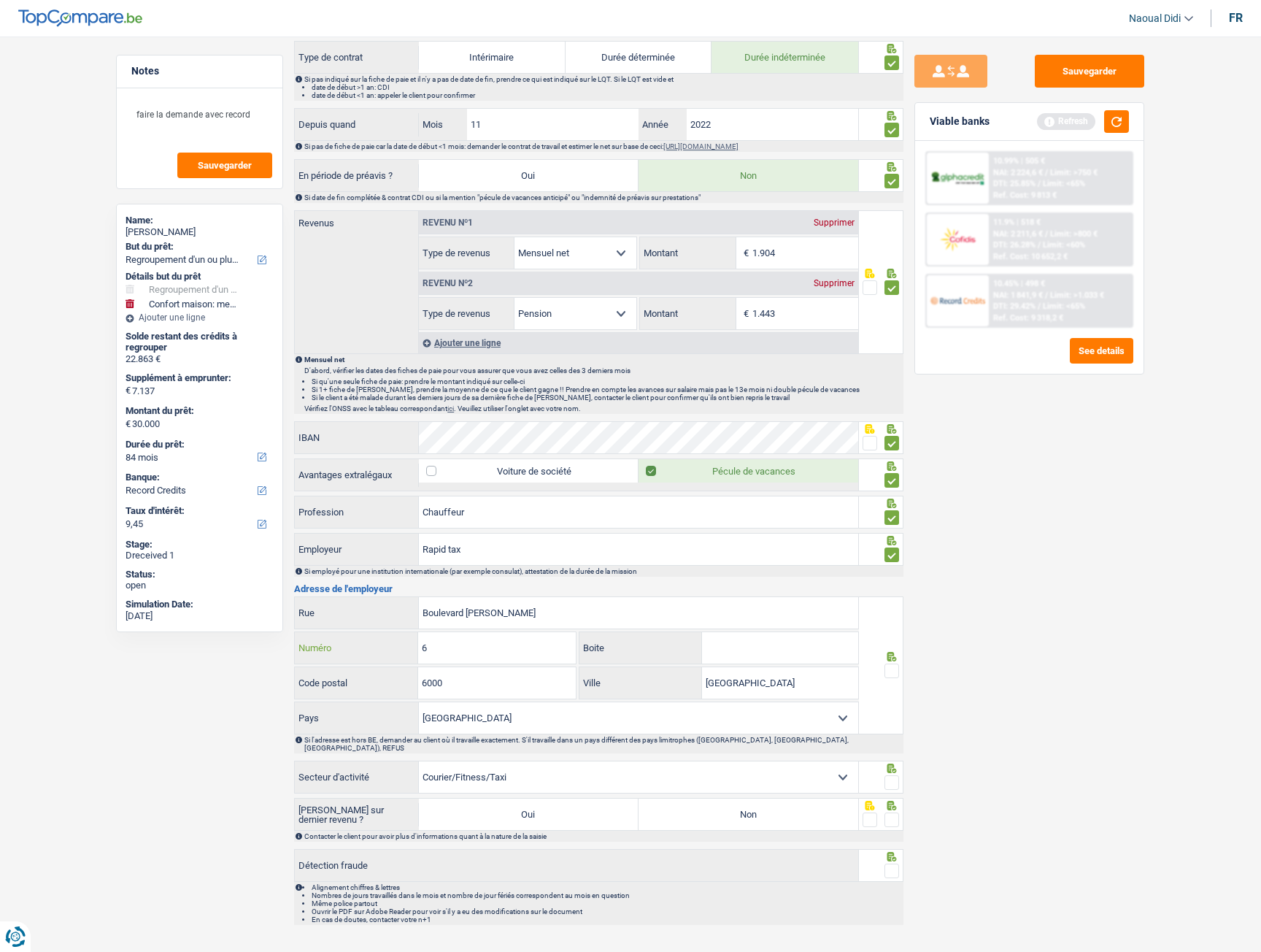
drag, startPoint x: 434, startPoint y: 649, endPoint x: 389, endPoint y: 634, distance: 47.4
click at [389, 531] on div "6 Numéro" at bounding box center [435, 647] width 281 height 31
type input "17"
drag, startPoint x: 893, startPoint y: 672, endPoint x: 908, endPoint y: 689, distance: 22.7
click at [894, 531] on span at bounding box center [892, 670] width 15 height 15
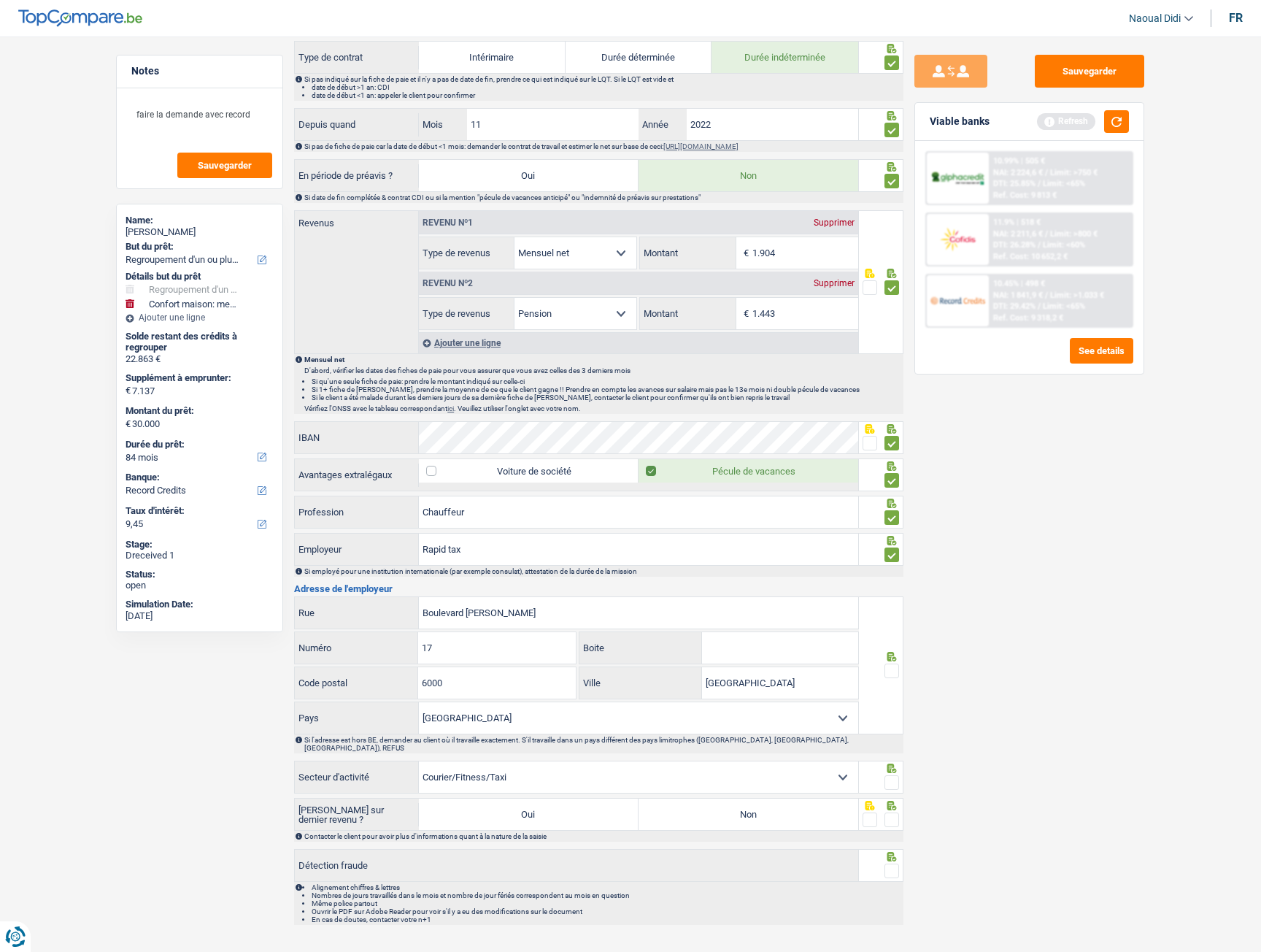
click at [0, 0] on input "radio" at bounding box center [0, 0] width 0 height 0
click at [747, 531] on input "Boite" at bounding box center [780, 647] width 156 height 31
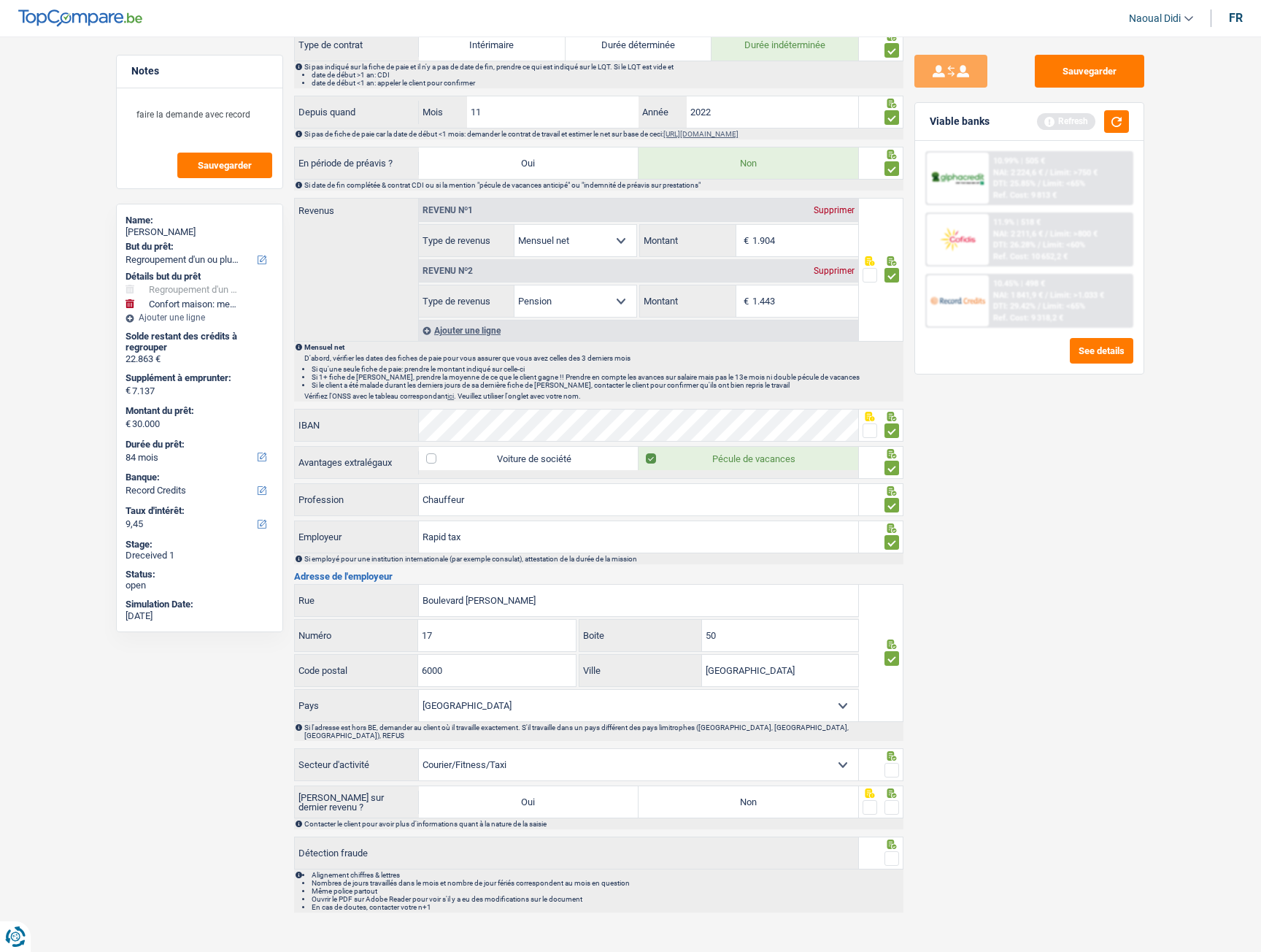
scroll to position [673, 0]
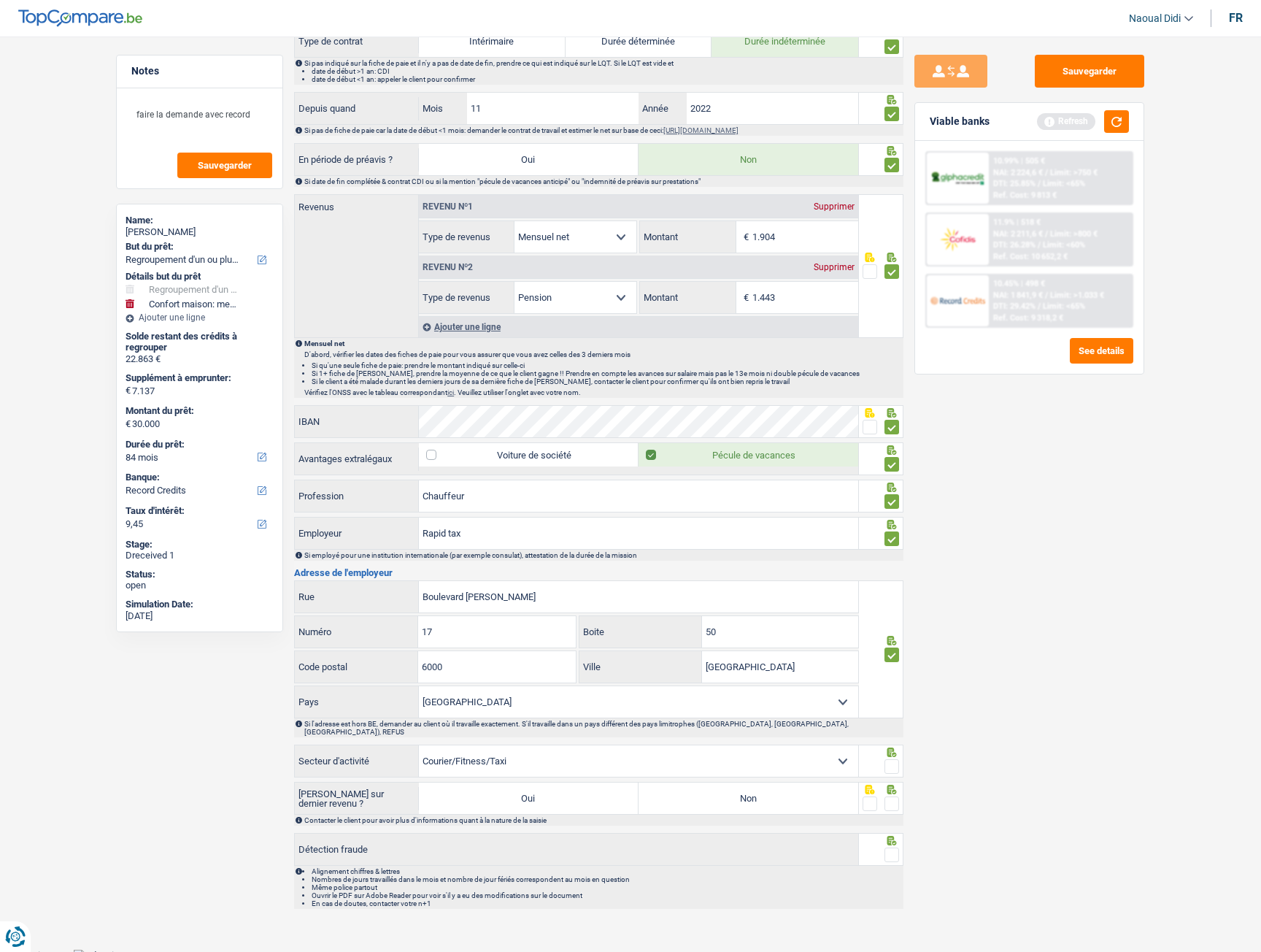
type input "50"
click at [895, 531] on span at bounding box center [892, 766] width 15 height 15
click at [0, 0] on input "radio" at bounding box center [0, 0] width 0 height 0
click at [895, 531] on span at bounding box center [892, 803] width 15 height 15
click at [0, 0] on input "radio" at bounding box center [0, 0] width 0 height 0
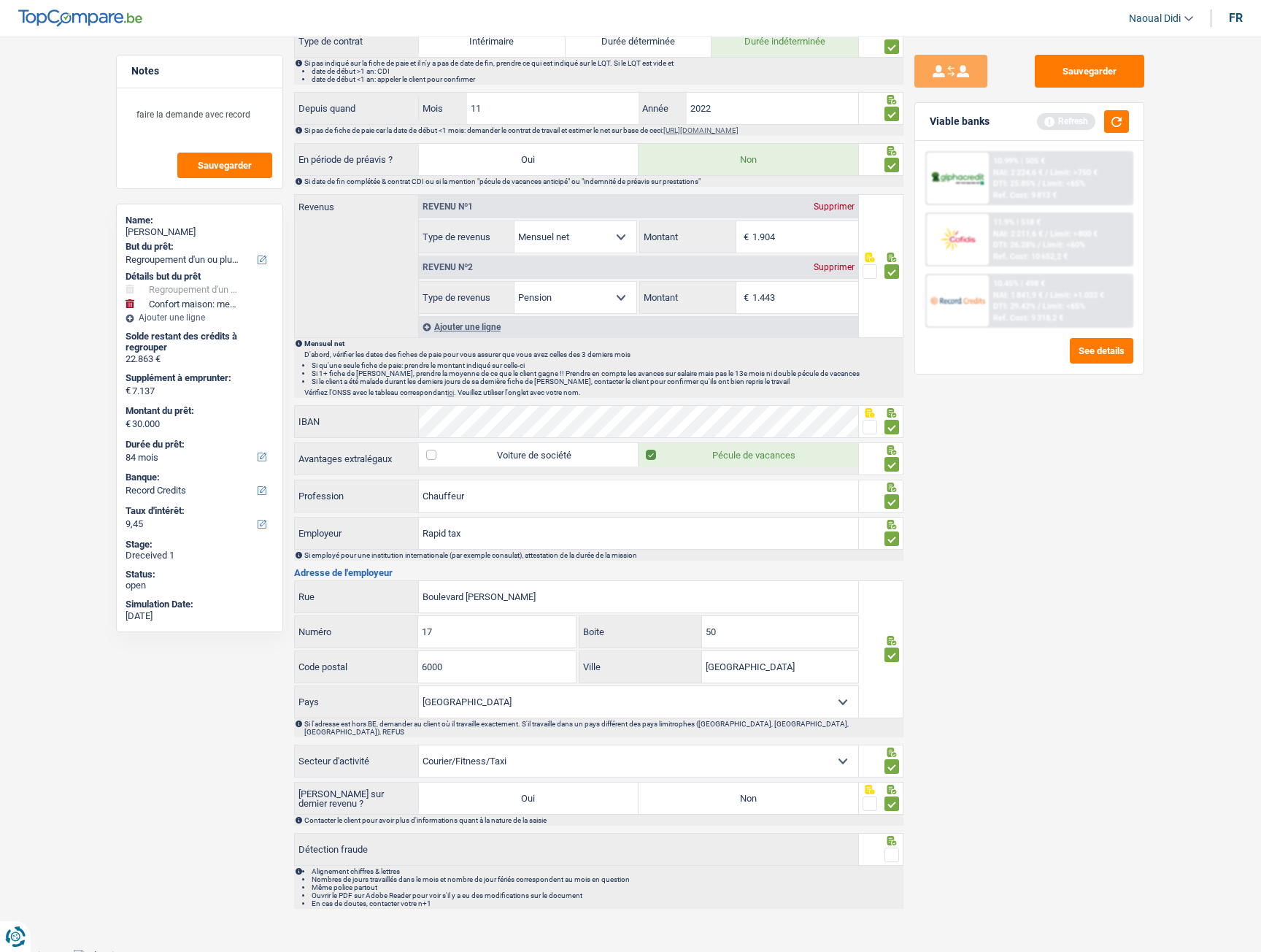
click at [815, 531] on label "Non" at bounding box center [749, 798] width 220 height 31
click at [815, 531] on input "Non" at bounding box center [749, 798] width 220 height 31
radio input "true"
click at [894, 531] on span at bounding box center [892, 854] width 15 height 15
click at [0, 0] on input "radio" at bounding box center [0, 0] width 0 height 0
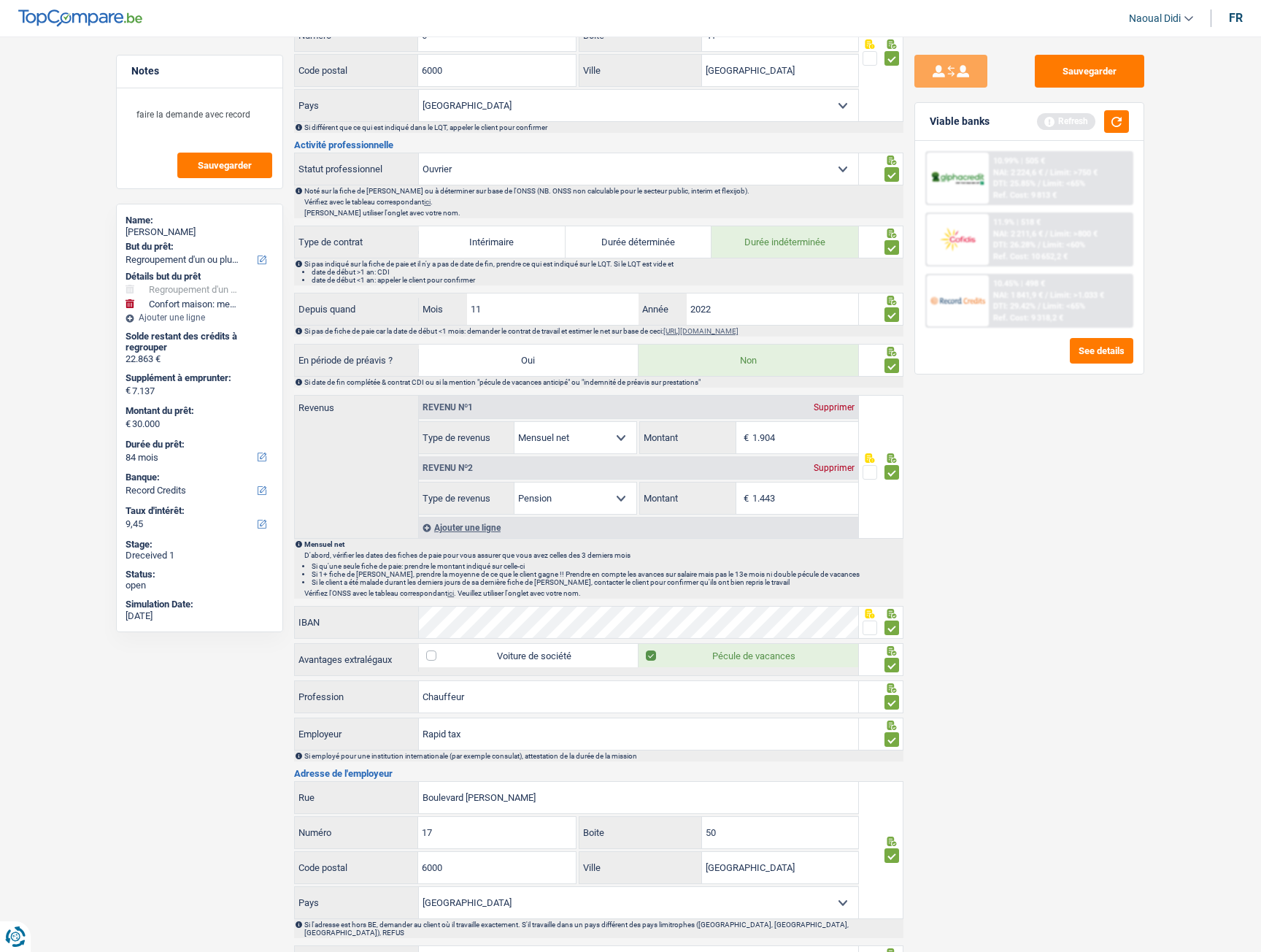
scroll to position [454, 0]
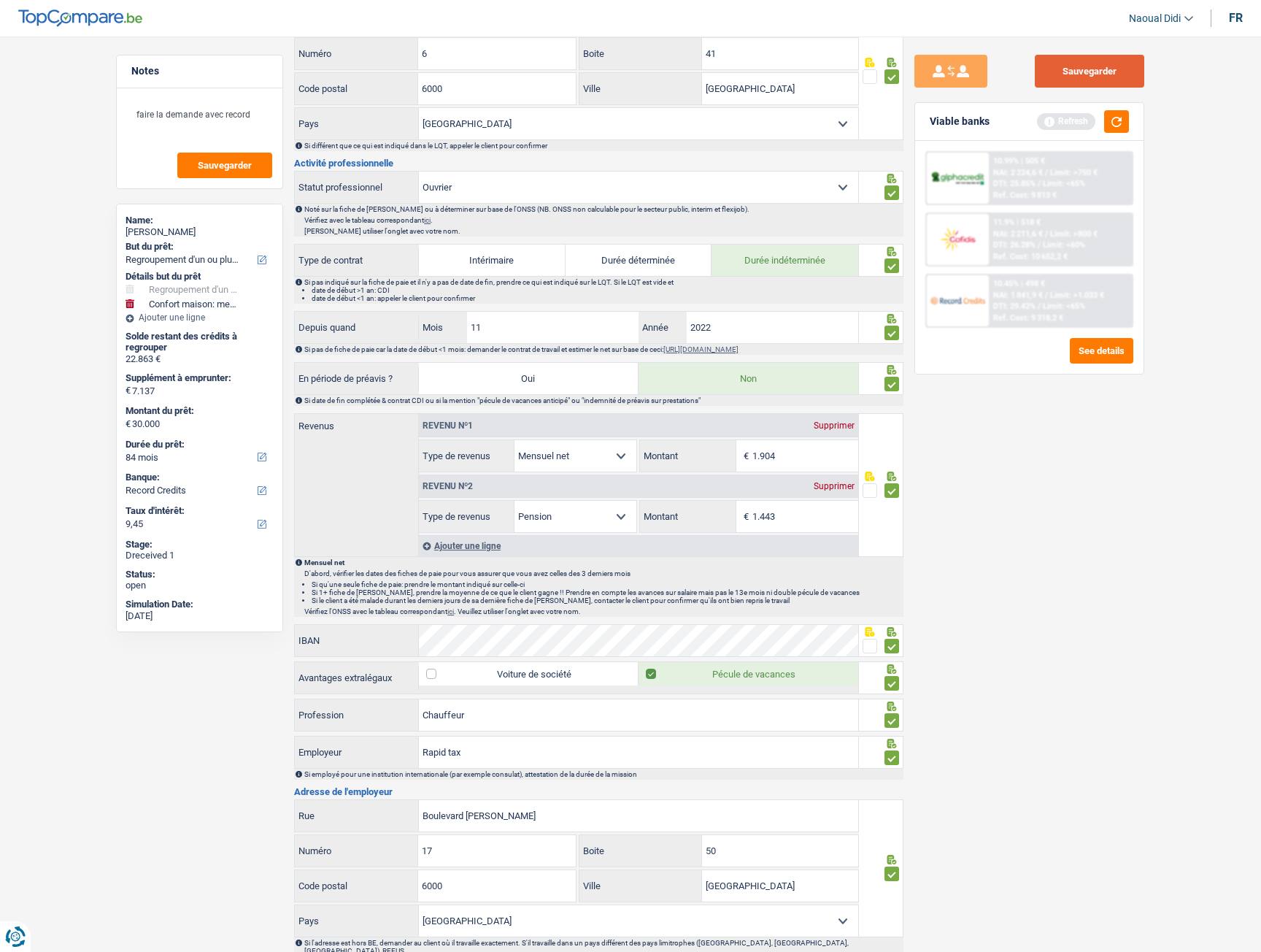
click at [1087, 65] on button "Sauvegarder" at bounding box center [1089, 71] width 109 height 33
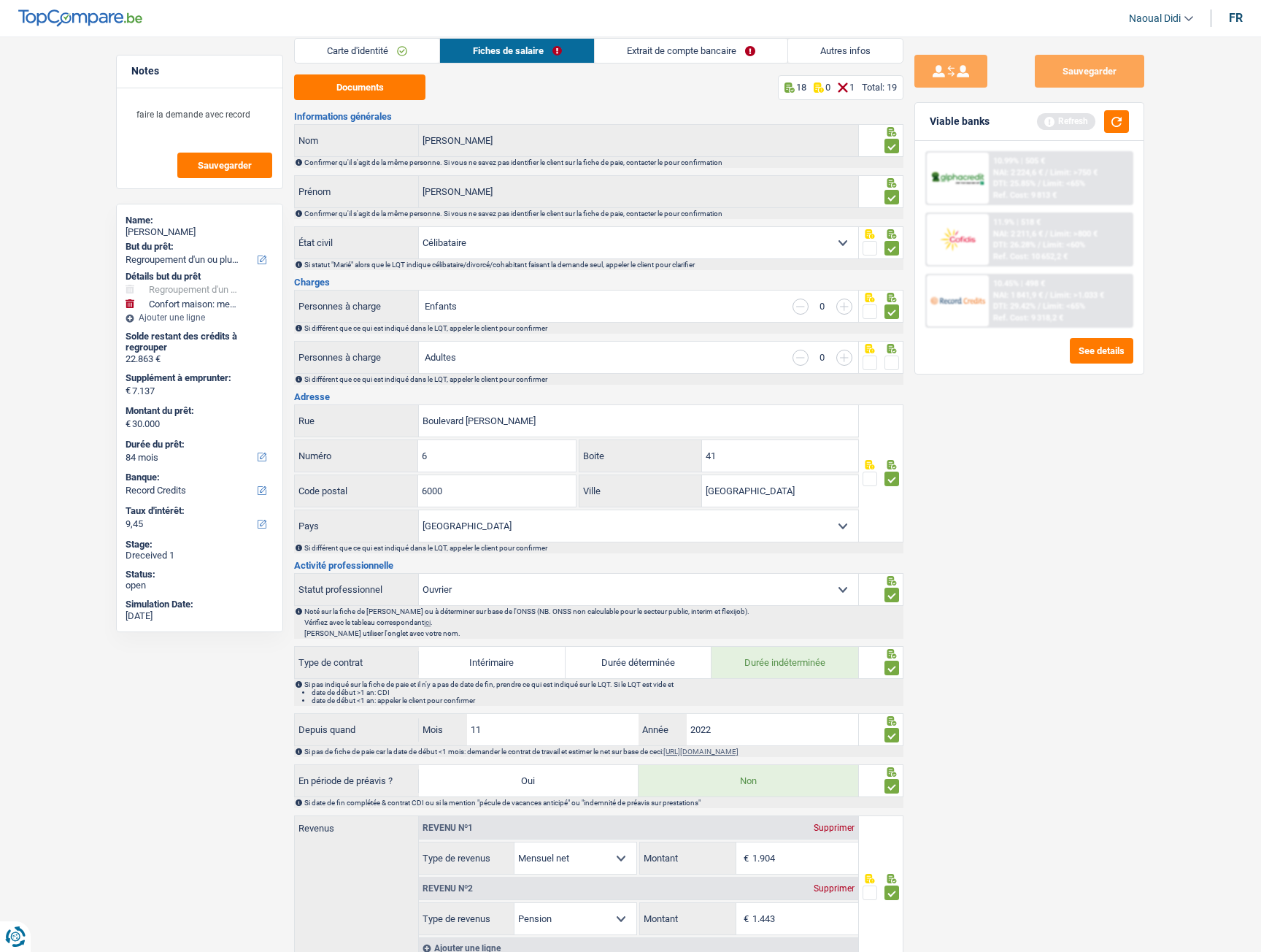
scroll to position [0, 0]
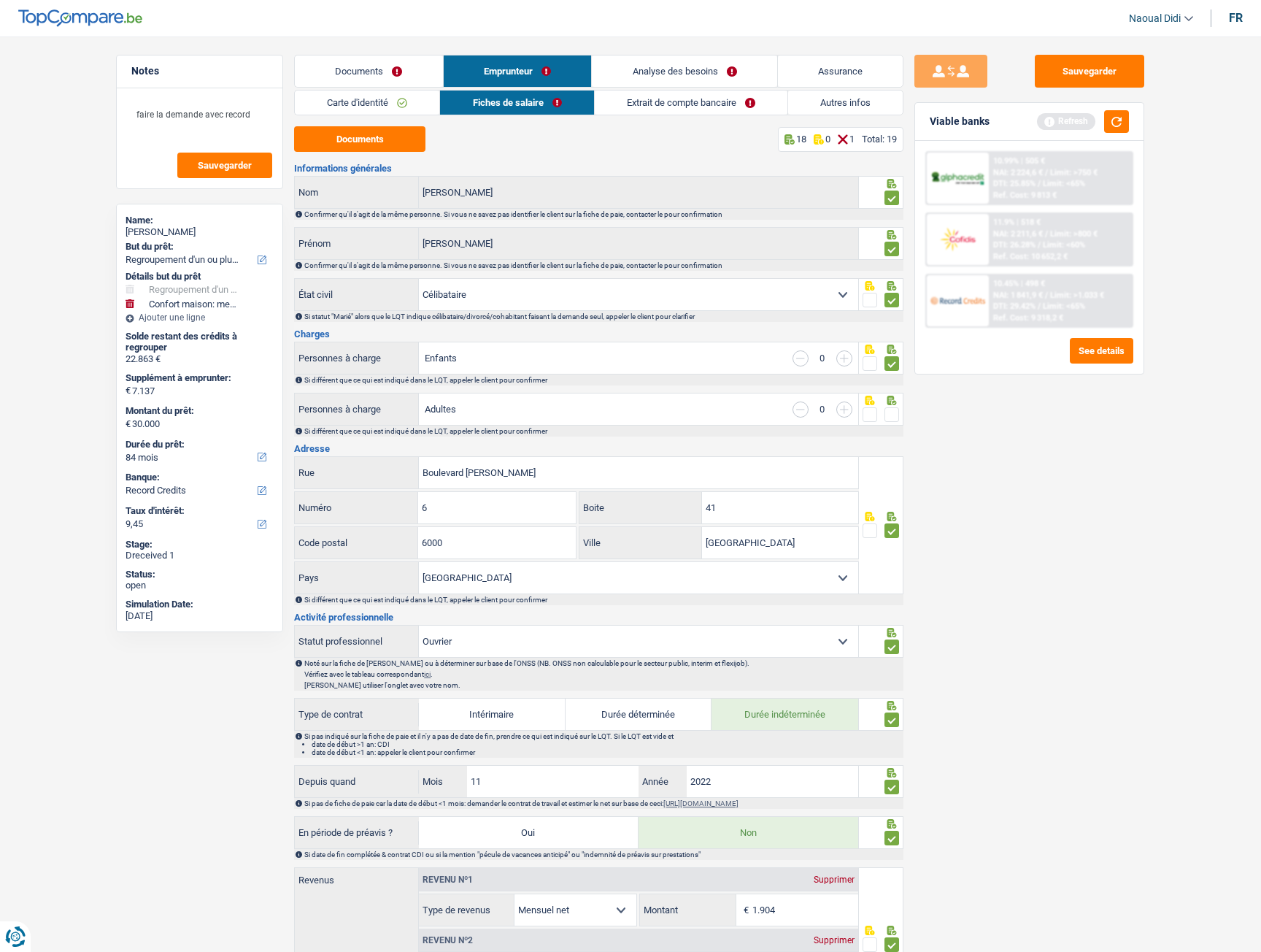
click at [674, 102] on link "Extrait de compte bancaire" at bounding box center [691, 103] width 192 height 24
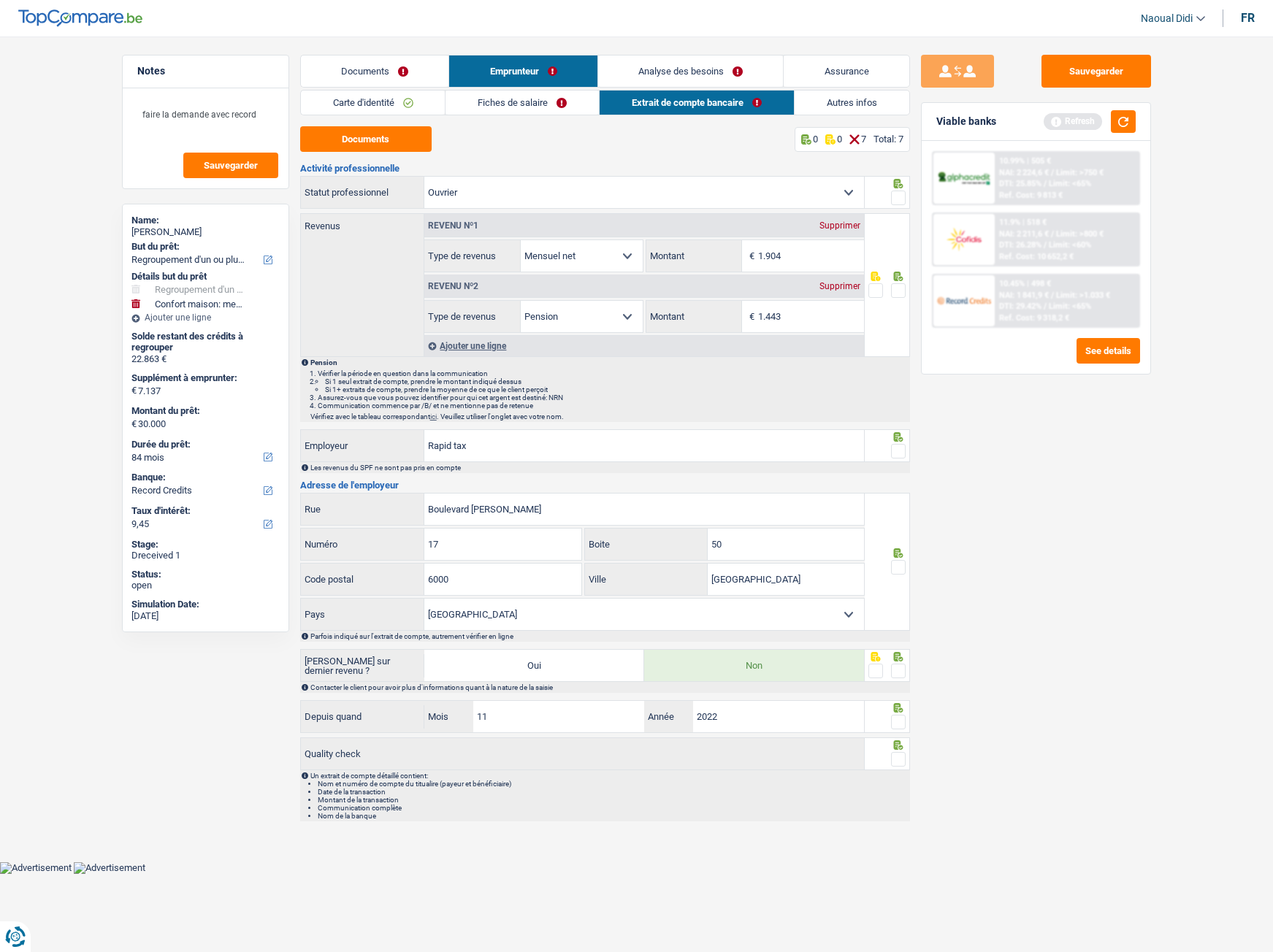
click at [897, 202] on span at bounding box center [898, 198] width 15 height 15
click at [0, 0] on input "radio" at bounding box center [0, 0] width 0 height 0
click at [897, 289] on span at bounding box center [898, 290] width 15 height 15
click at [0, 0] on input "radio" at bounding box center [0, 0] width 0 height 0
click at [898, 452] on span at bounding box center [898, 450] width 15 height 15
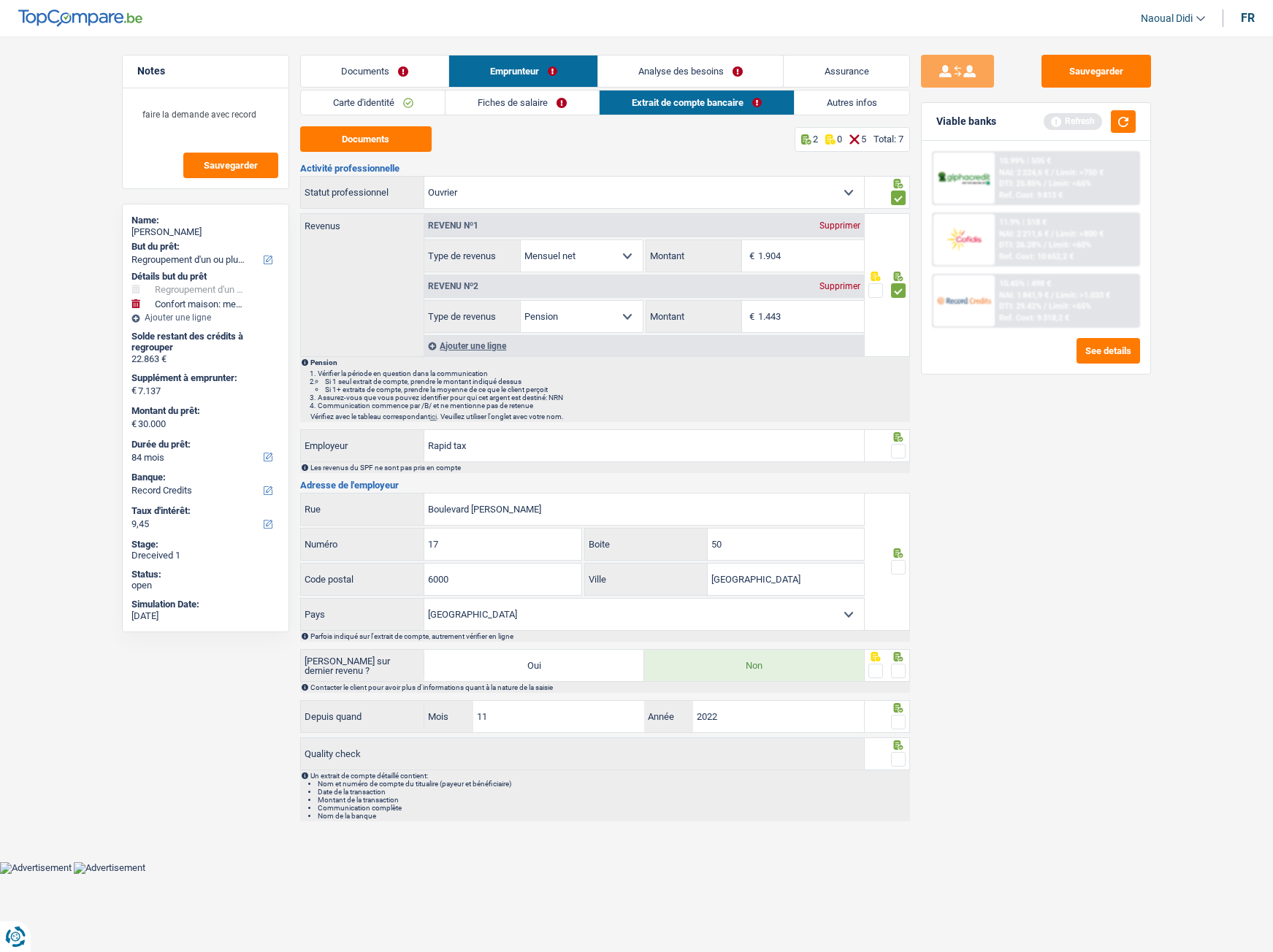
click at [0, 0] on input "radio" at bounding box center [0, 0] width 0 height 0
click at [895, 531] on span at bounding box center [898, 566] width 15 height 15
click at [0, 0] on input "radio" at bounding box center [0, 0] width 0 height 0
click at [897, 531] on span at bounding box center [898, 670] width 15 height 15
click at [0, 0] on input "radio" at bounding box center [0, 0] width 0 height 0
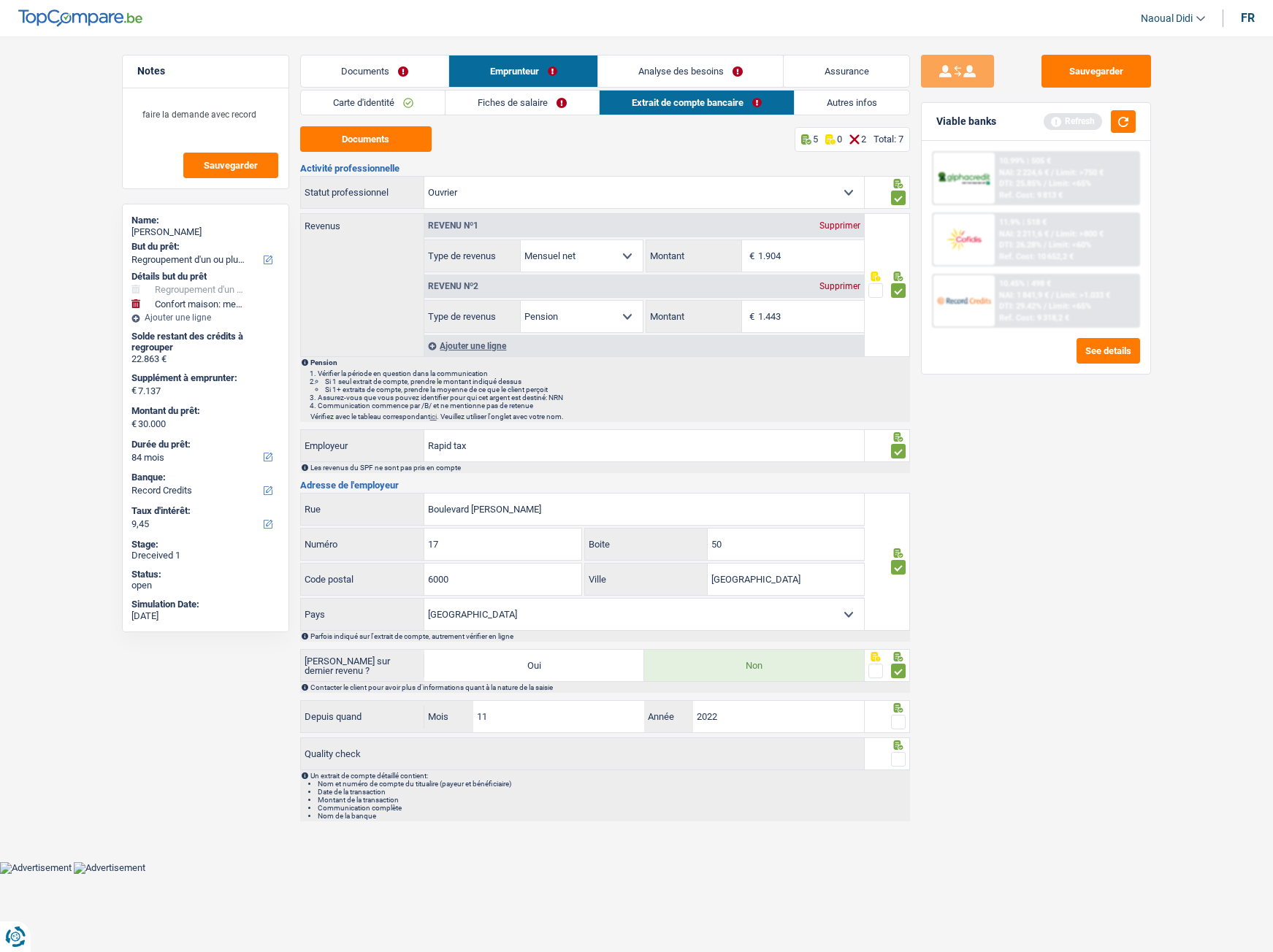
click at [897, 531] on span at bounding box center [898, 721] width 15 height 15
click at [0, 0] on input "radio" at bounding box center [0, 0] width 0 height 0
click at [897, 531] on span at bounding box center [898, 759] width 15 height 15
click at [0, 0] on input "radio" at bounding box center [0, 0] width 0 height 0
drag, startPoint x: 1070, startPoint y: 54, endPoint x: 1071, endPoint y: 71, distance: 17.0
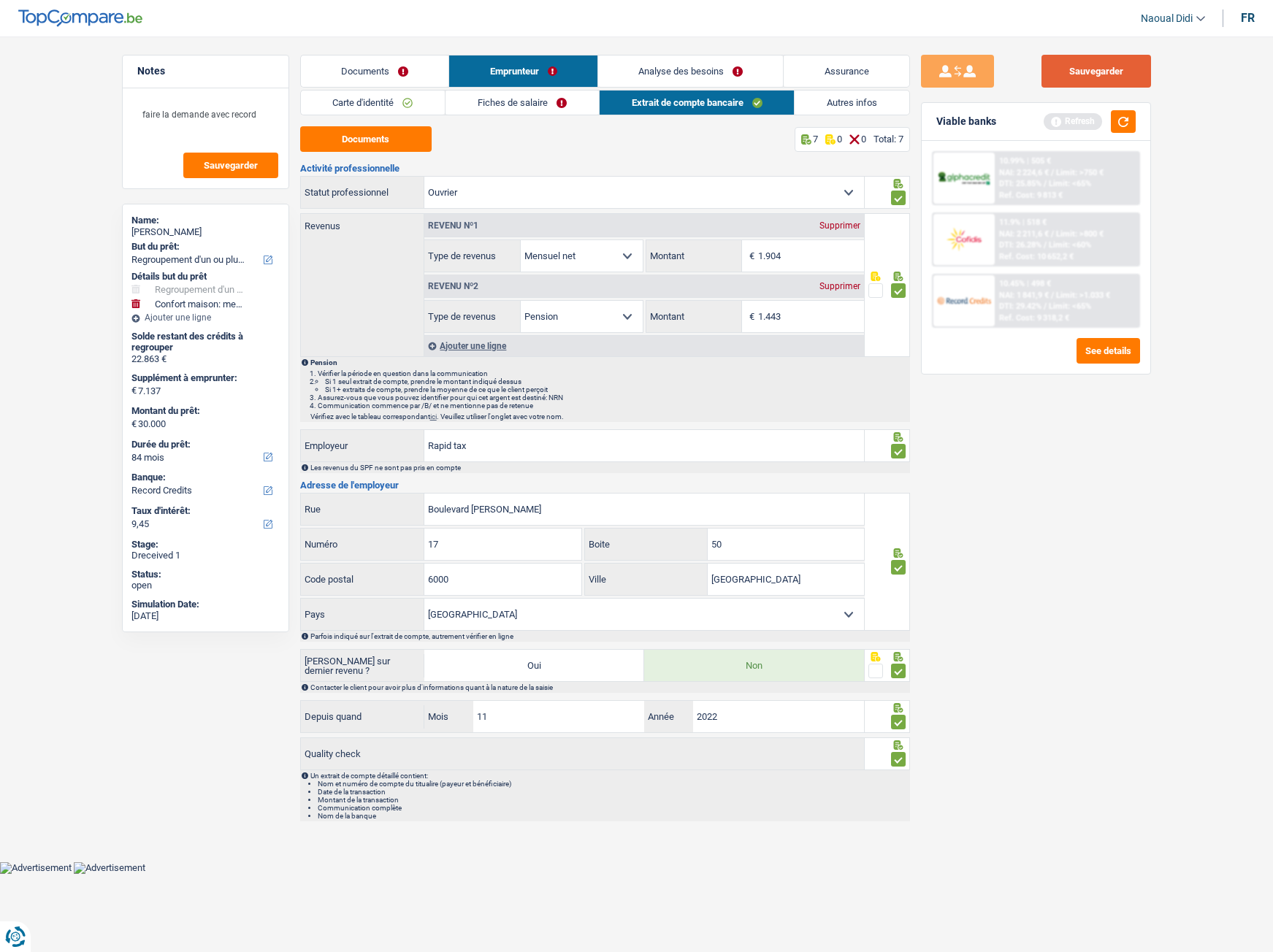
click at [1070, 59] on main "Notes faire la demande avec record Sauvegarder Name: Carlos Sergio But du prêt:…" at bounding box center [636, 442] width 1273 height 840
click at [1071, 71] on button "Sauvegarder" at bounding box center [1096, 71] width 109 height 33
click at [852, 104] on link "Autres infos" at bounding box center [851, 103] width 115 height 24
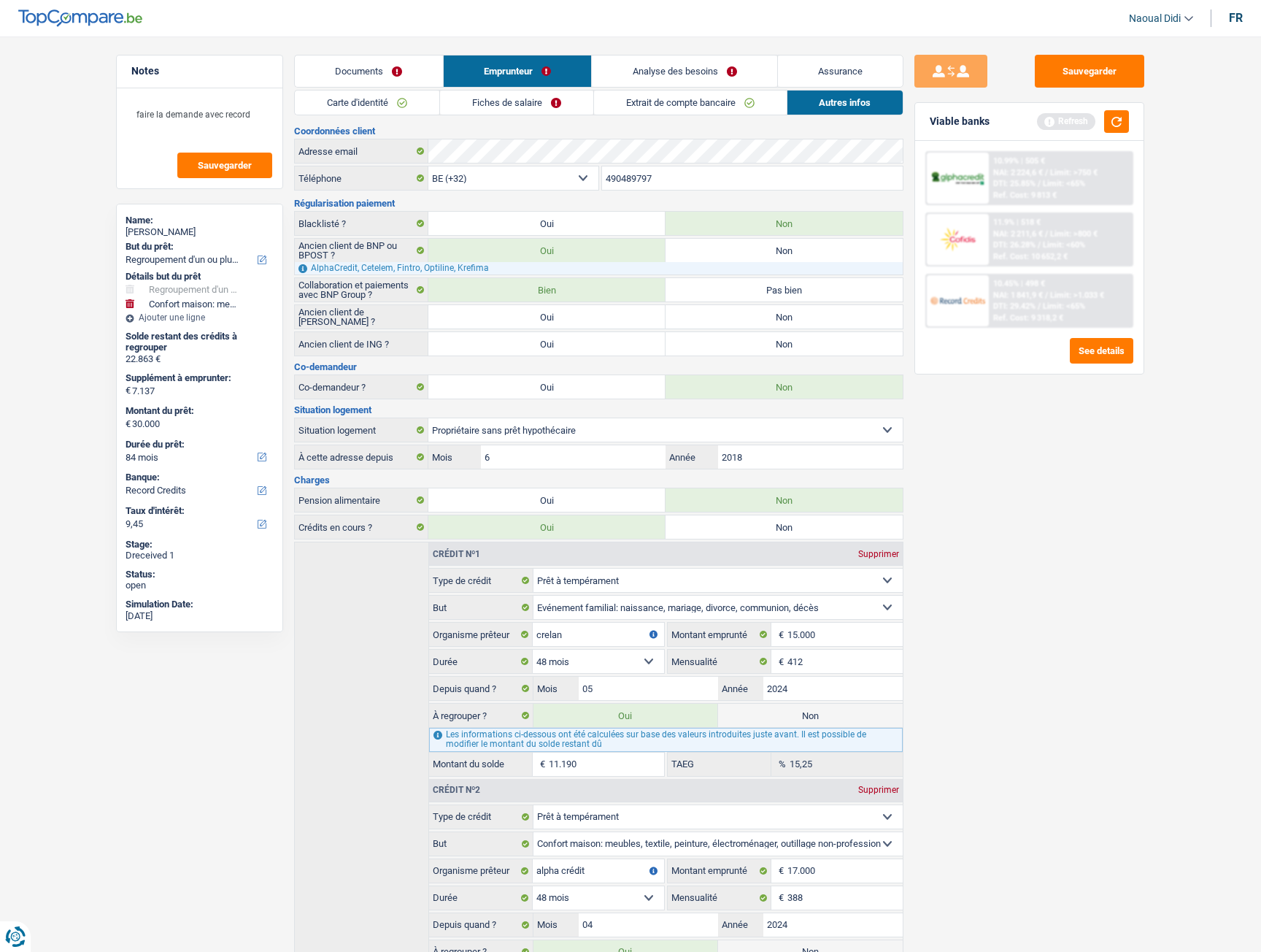
click at [649, 70] on link "Analyse des besoins" at bounding box center [685, 71] width 185 height 31
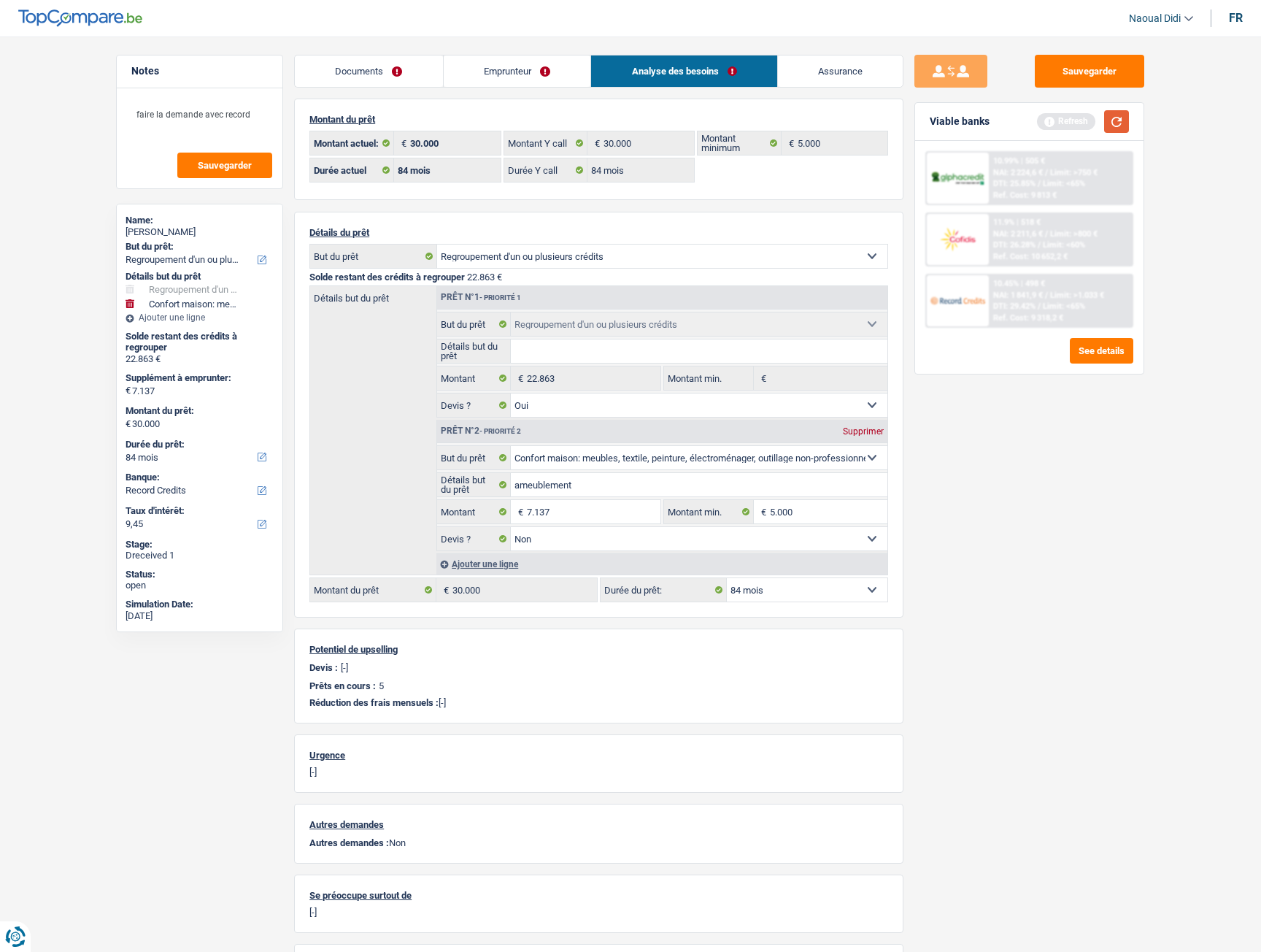
click at [1110, 118] on button "button" at bounding box center [1117, 121] width 25 height 23
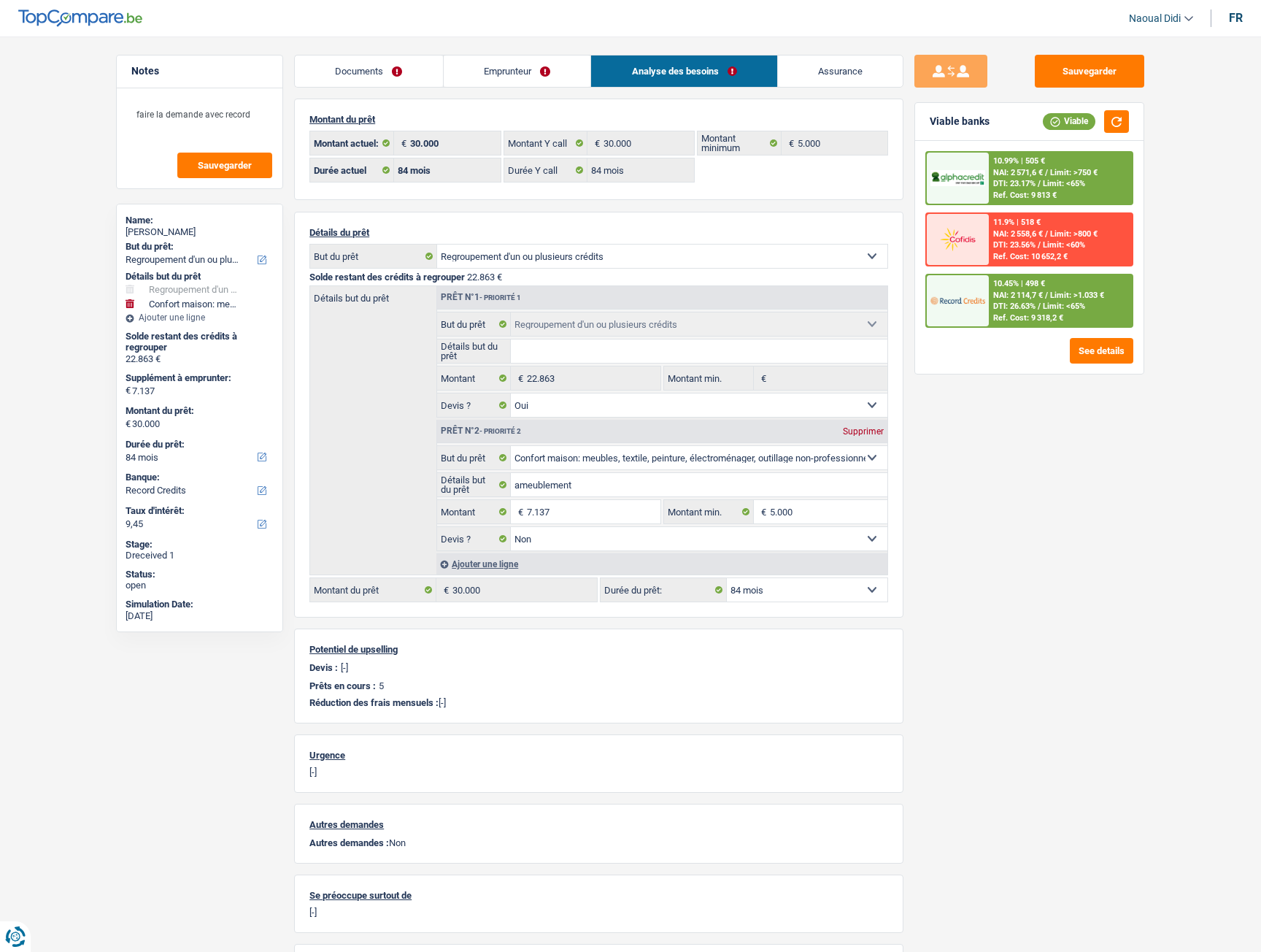
click at [1038, 307] on span "/" at bounding box center [1040, 306] width 3 height 9
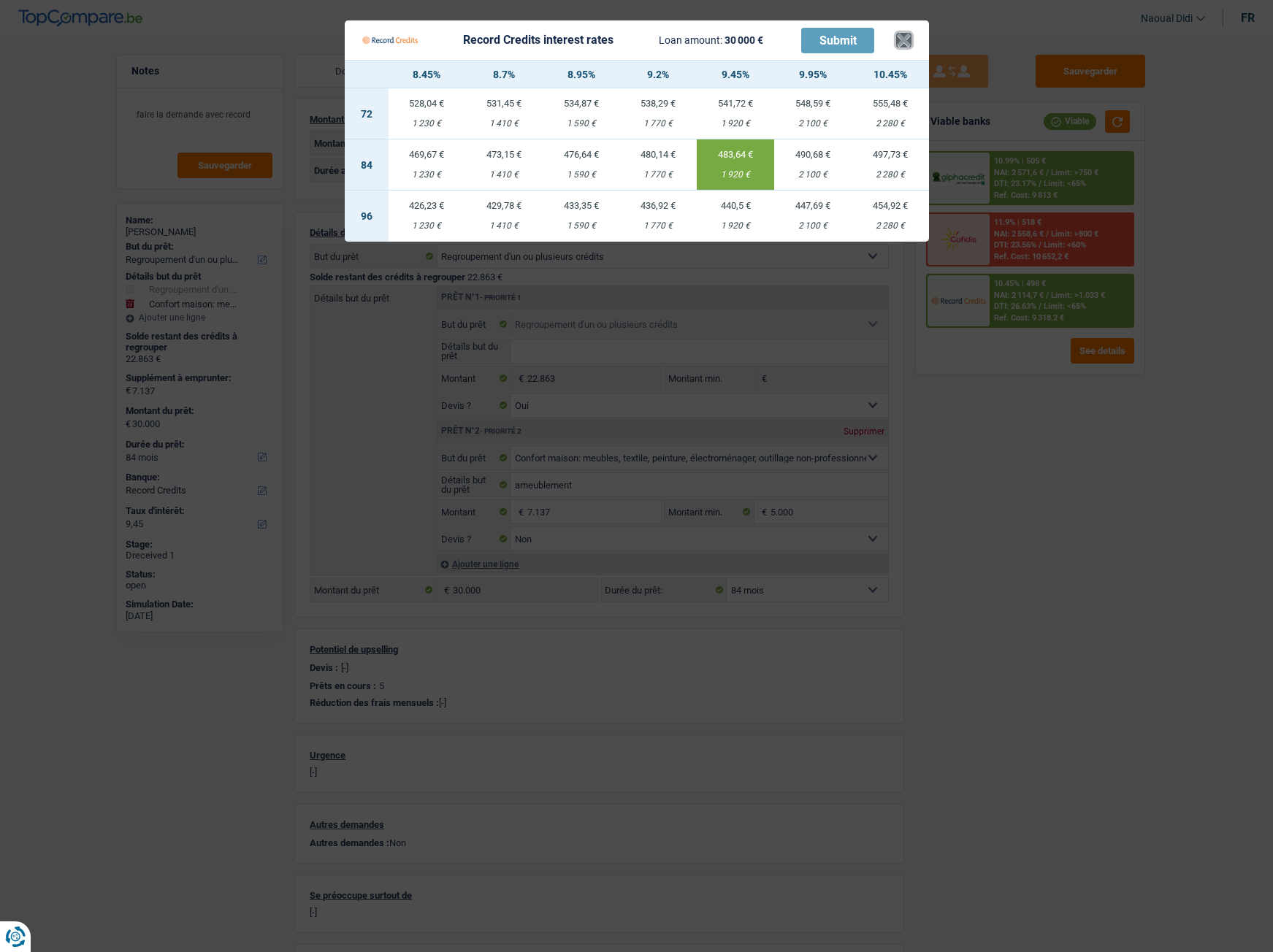
click at [901, 40] on button "×" at bounding box center [903, 40] width 15 height 15
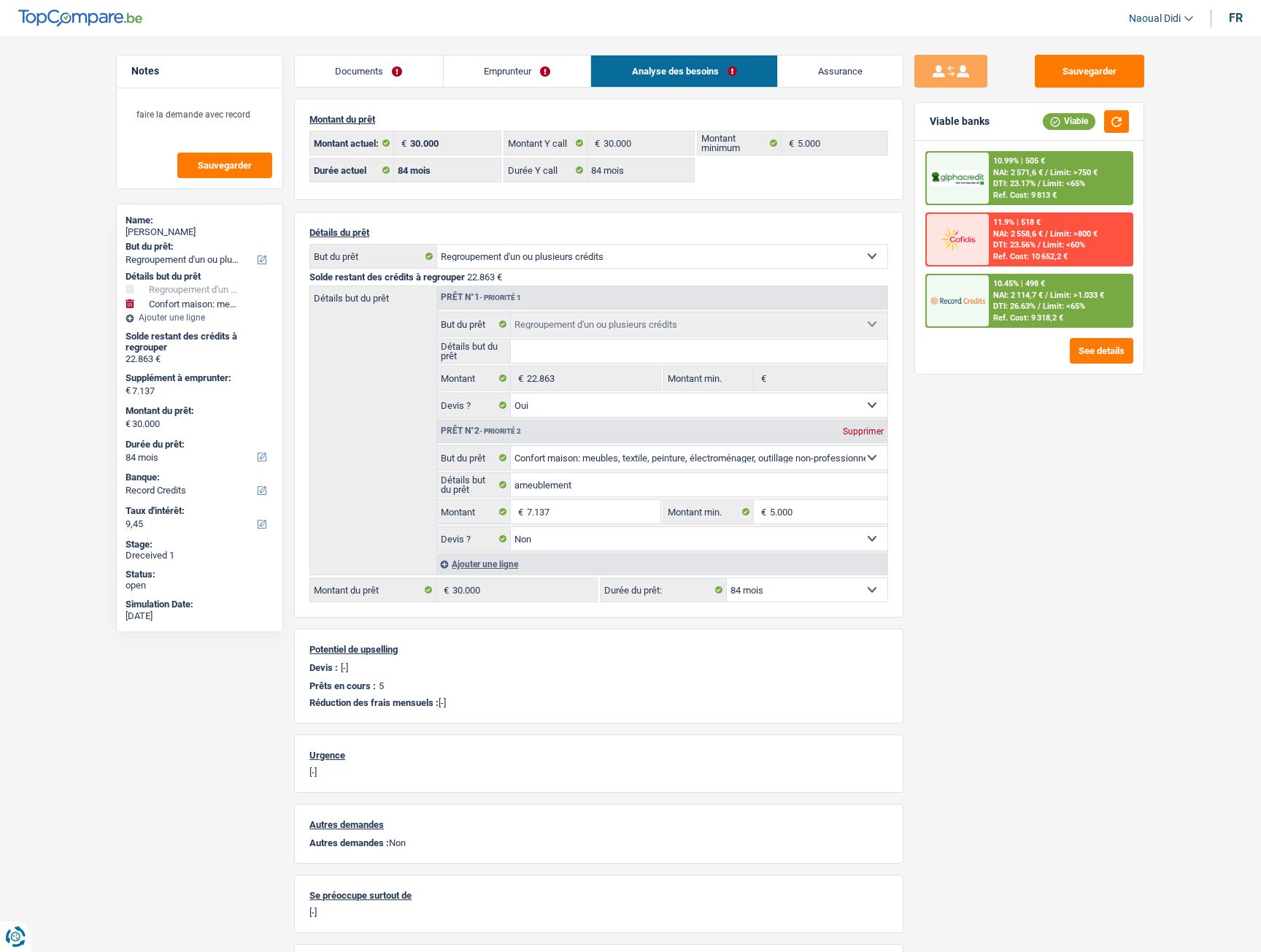
click at [1047, 293] on span "/" at bounding box center [1047, 295] width 3 height 9
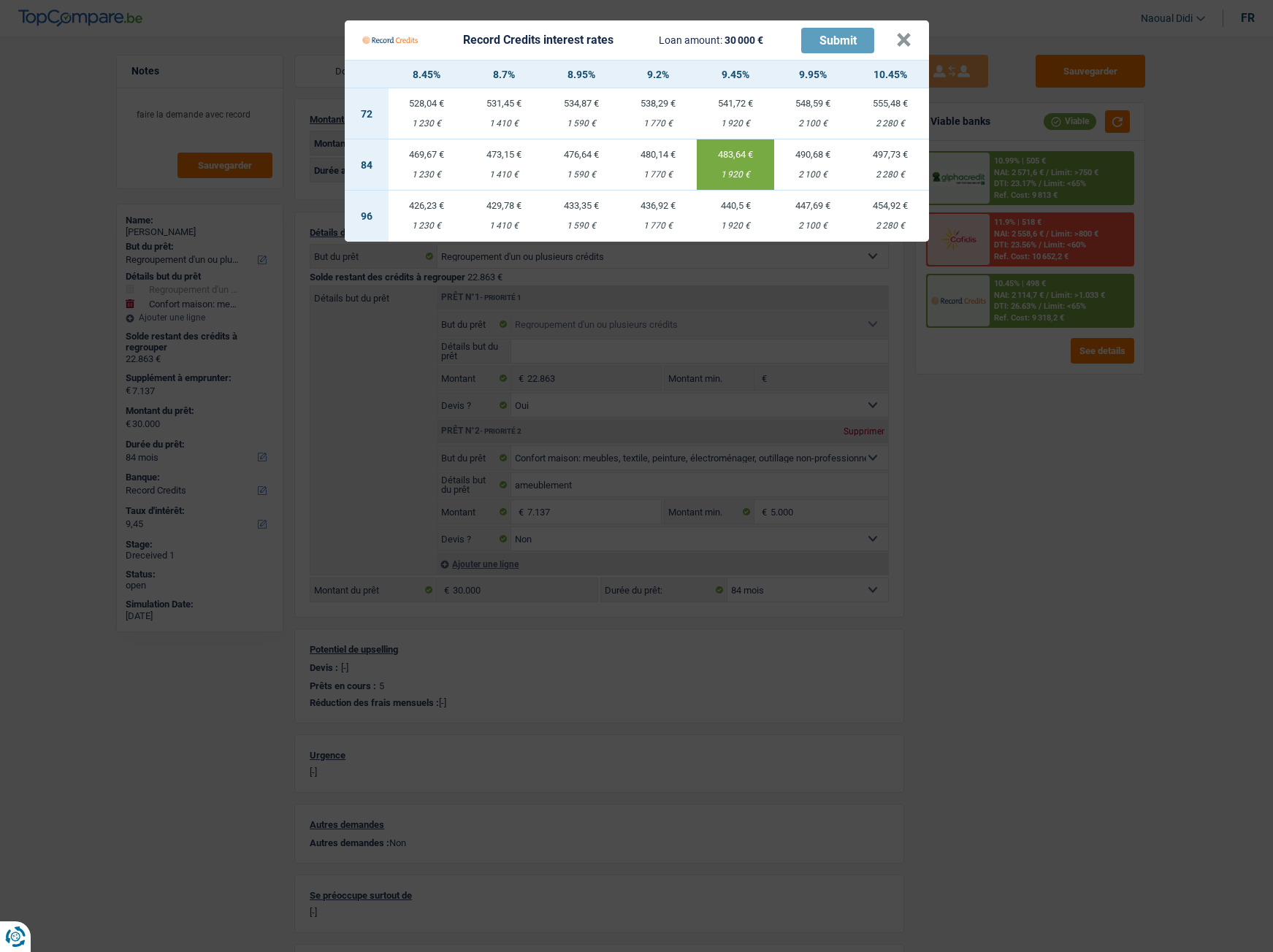
click at [731, 174] on div "1 920 €" at bounding box center [735, 175] width 77 height 9
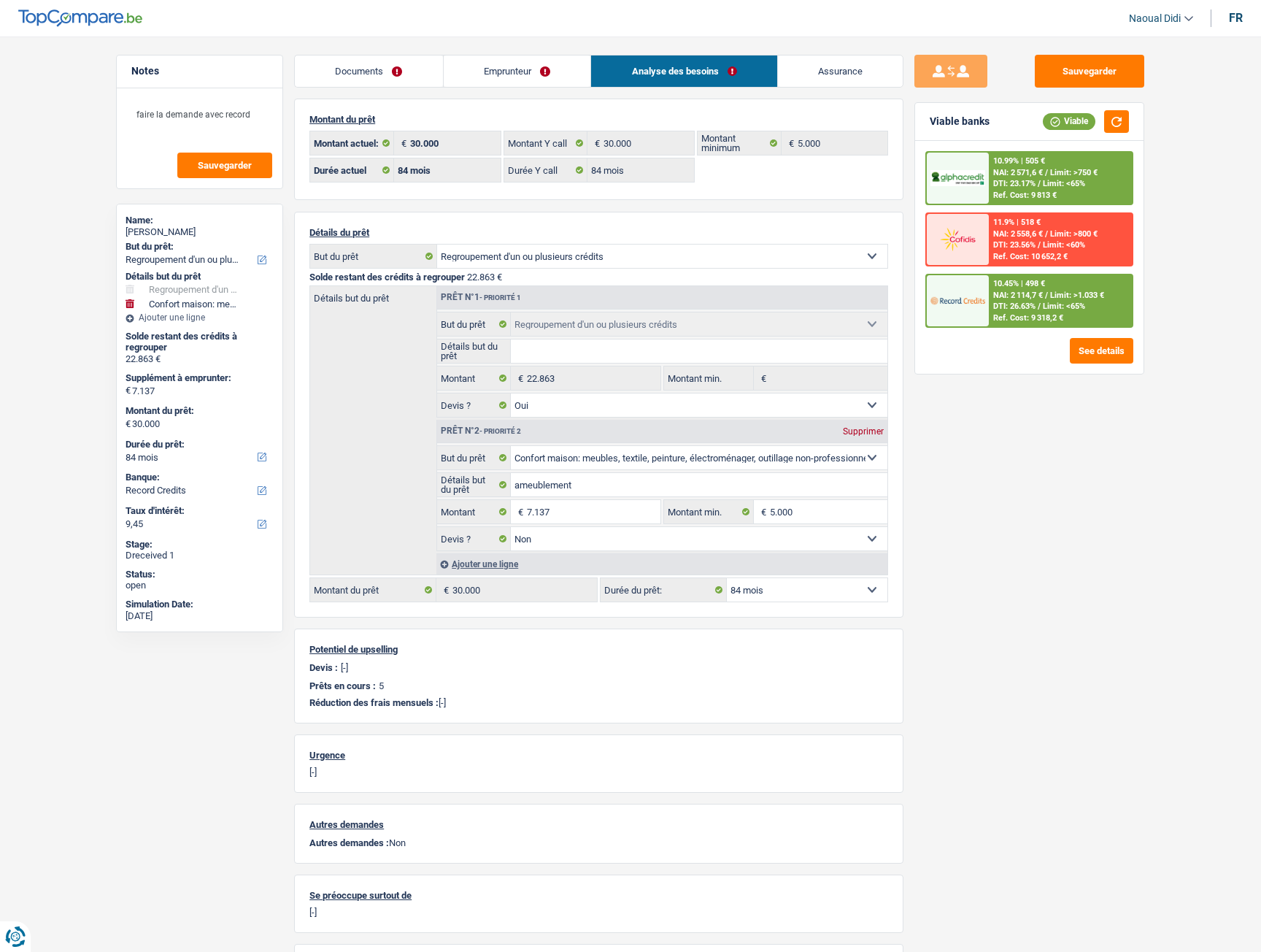
click at [1042, 291] on span "NAI: 2 114,7 €" at bounding box center [1018, 295] width 50 height 9
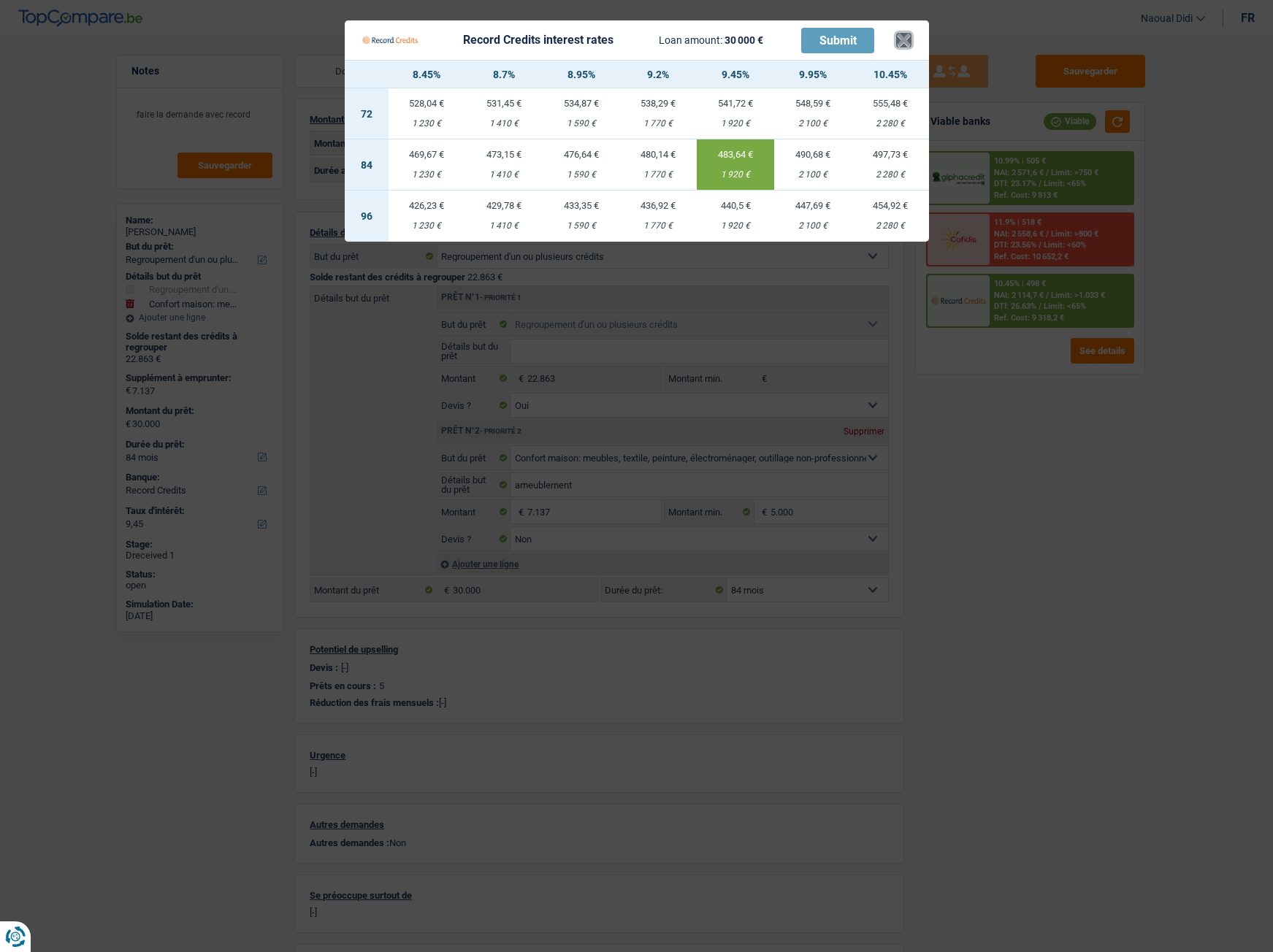
click at [907, 35] on button "×" at bounding box center [903, 40] width 15 height 15
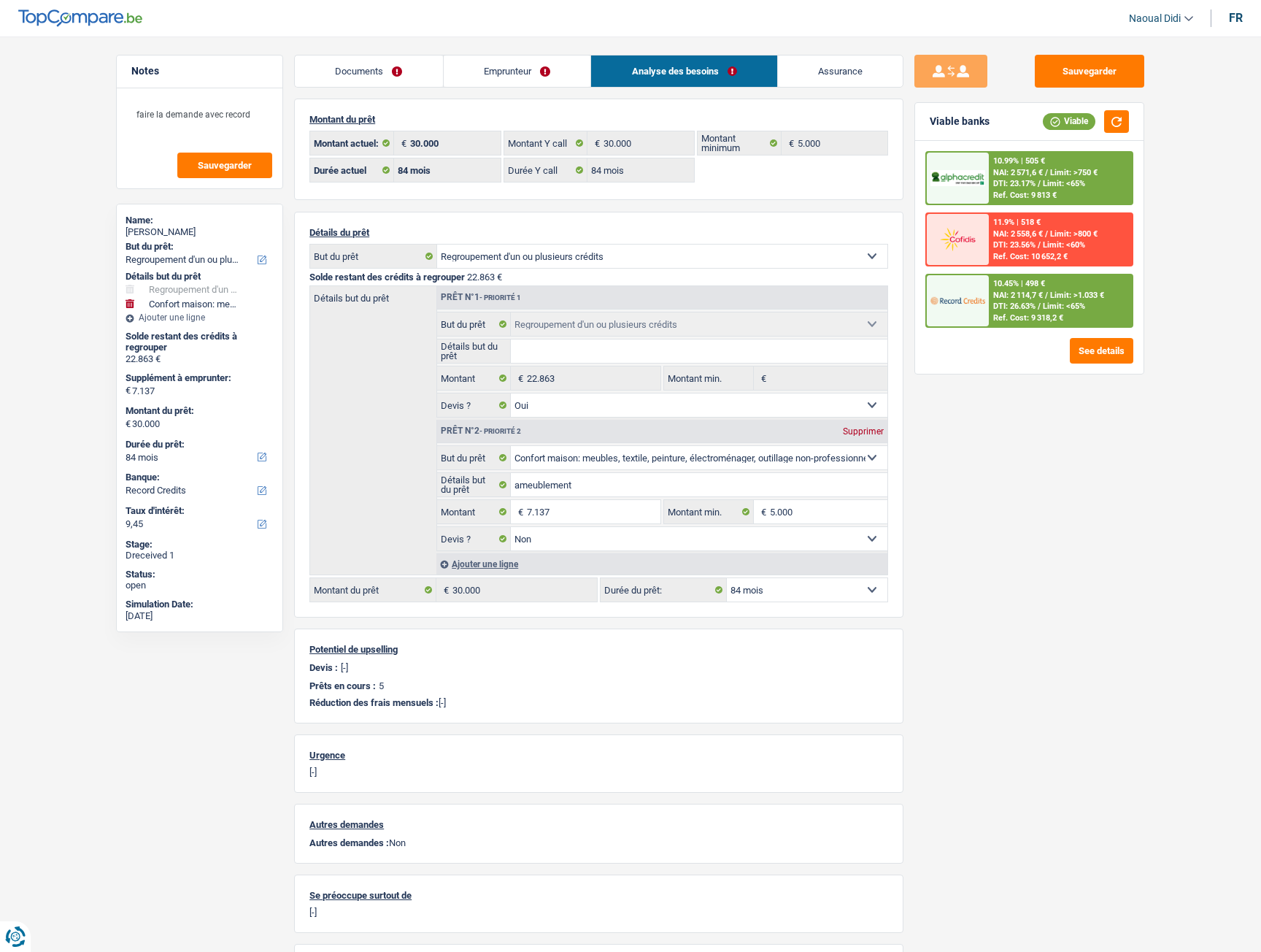
click at [493, 63] on link "Emprunteur" at bounding box center [517, 71] width 147 height 31
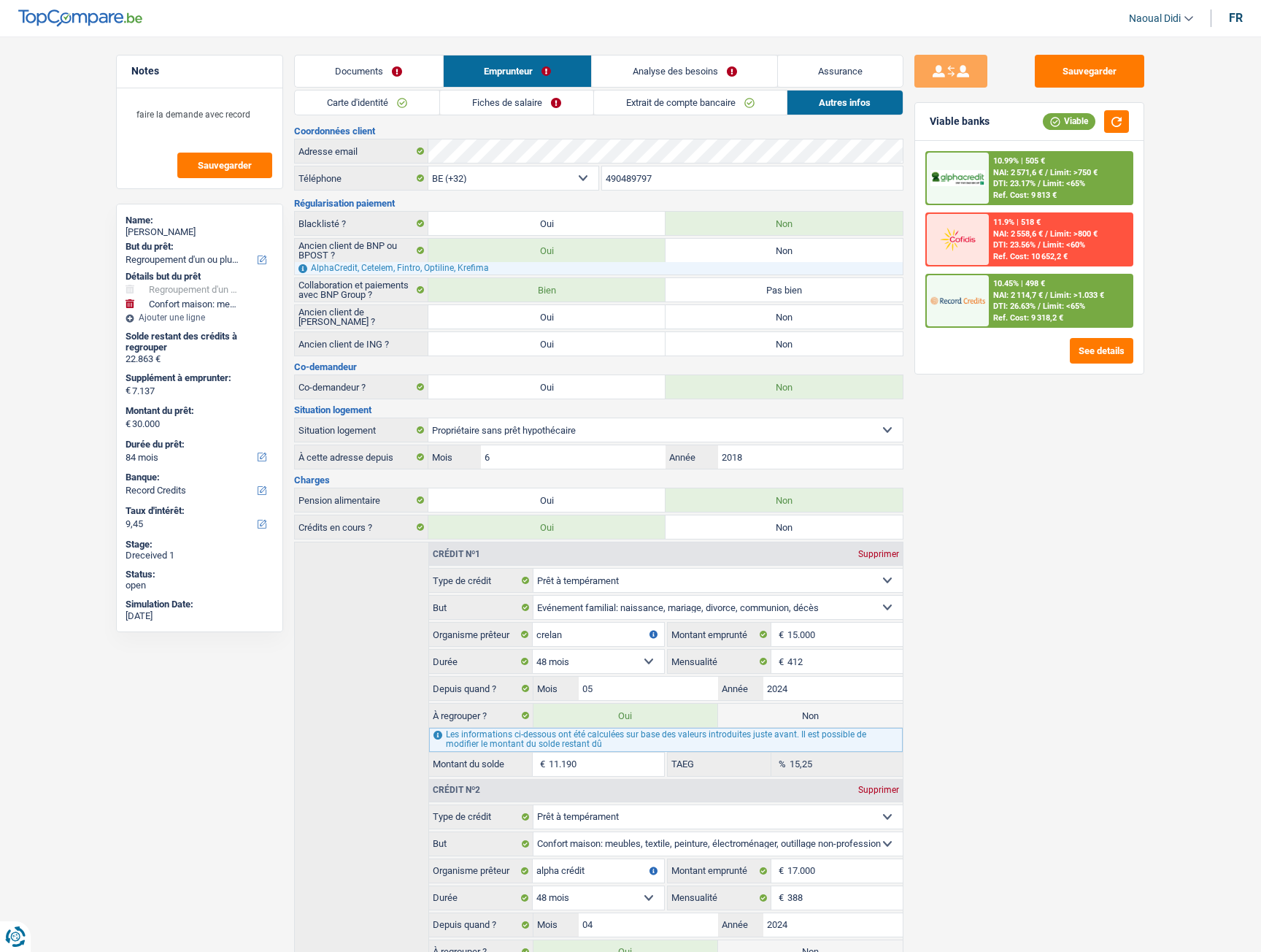
click at [469, 100] on link "Fiches de salaire" at bounding box center [517, 103] width 153 height 24
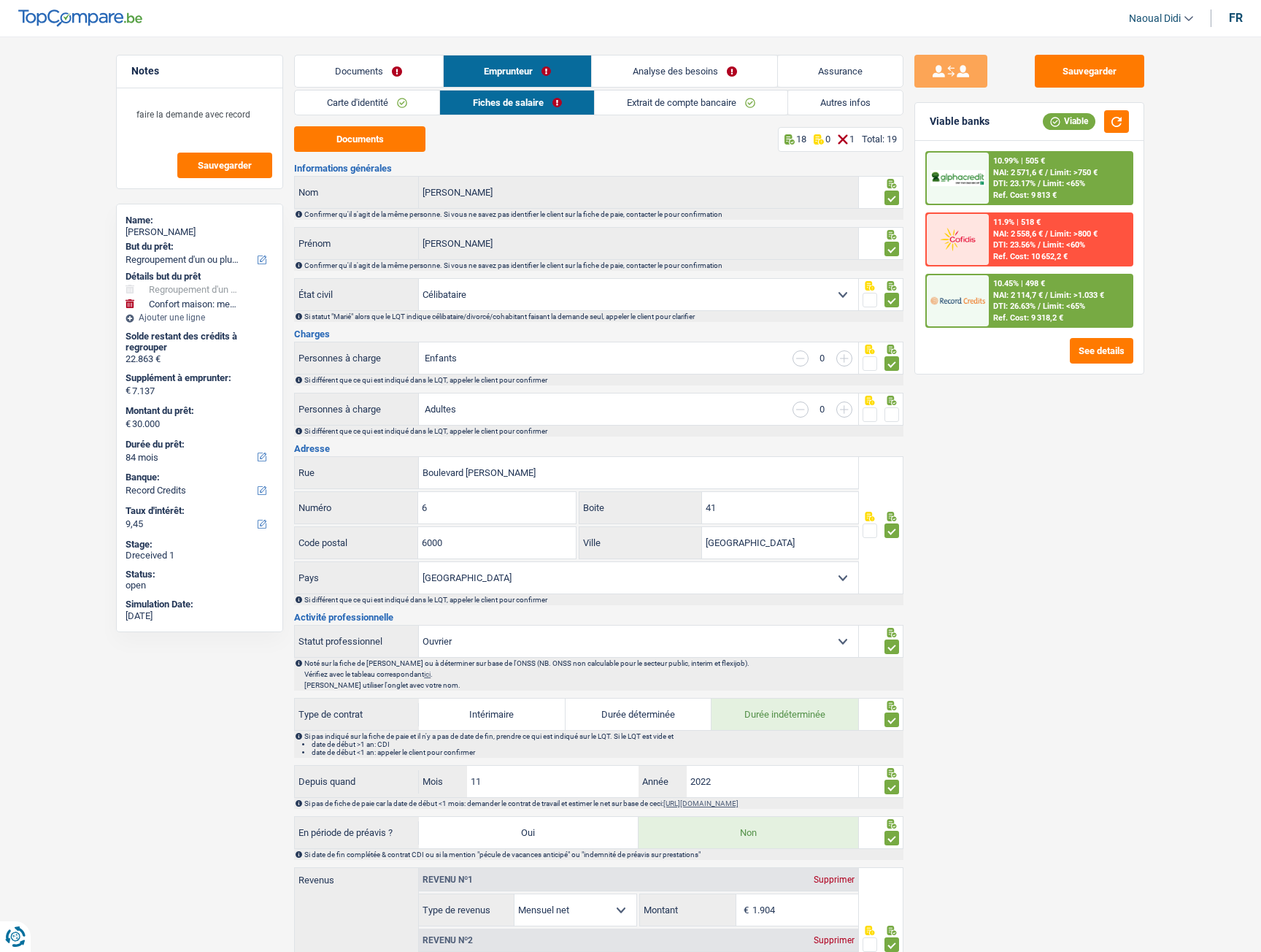
click at [893, 410] on span at bounding box center [892, 415] width 15 height 15
click at [0, 0] on input "radio" at bounding box center [0, 0] width 0 height 0
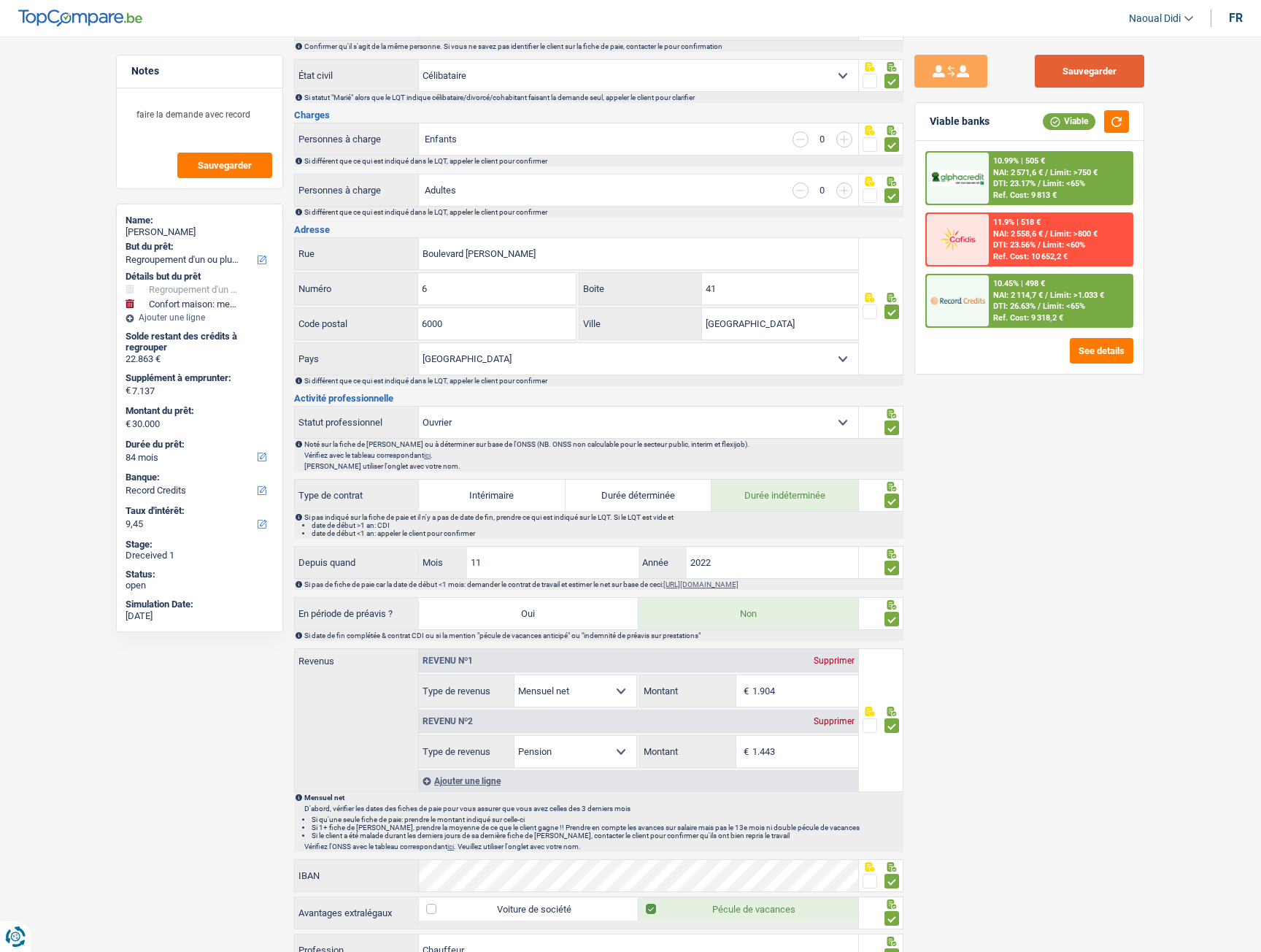
click at [1066, 64] on button "Sauvegarder" at bounding box center [1089, 71] width 109 height 33
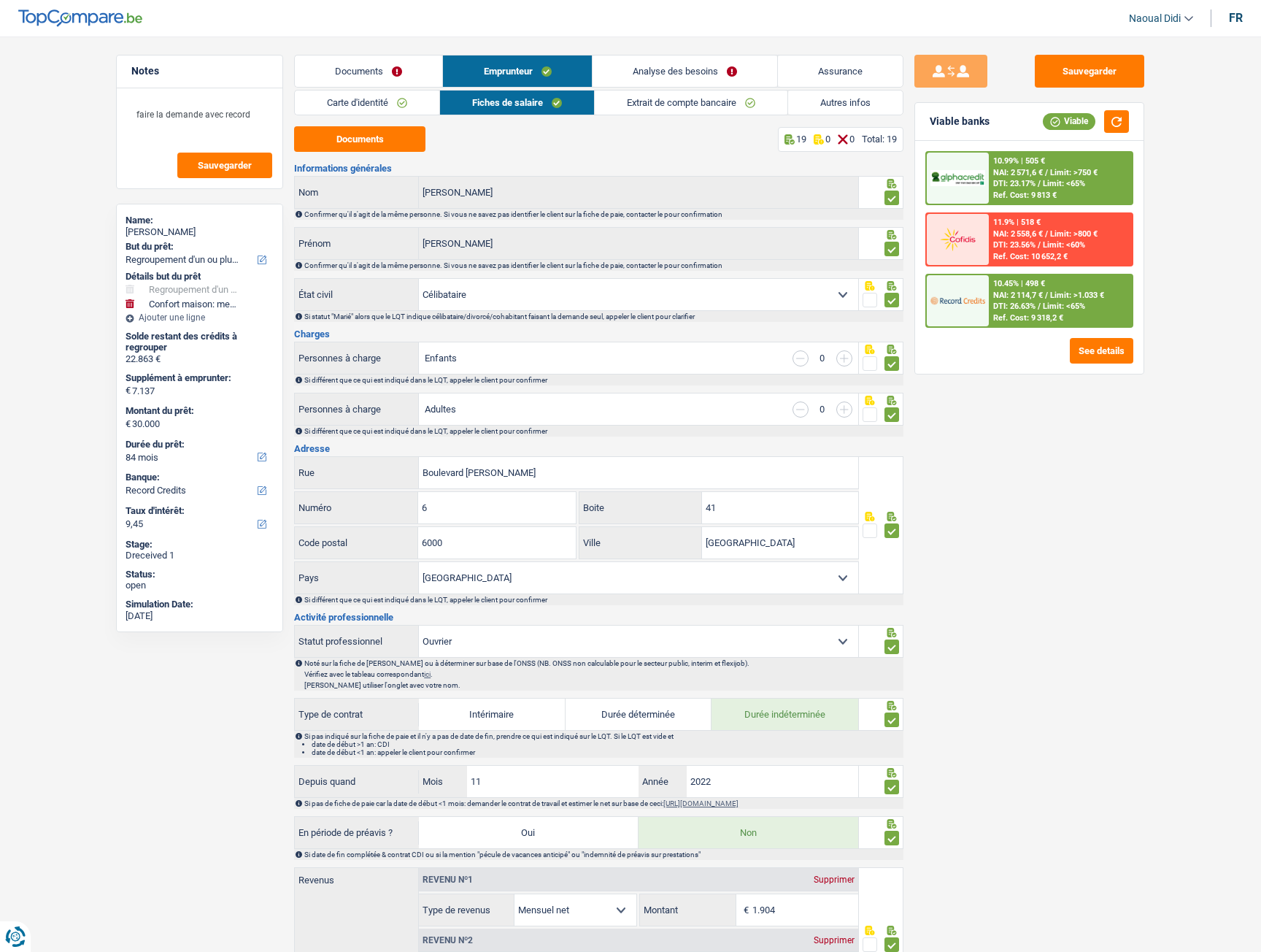
click at [1035, 303] on span "DTI: 26.63%" at bounding box center [1014, 306] width 42 height 9
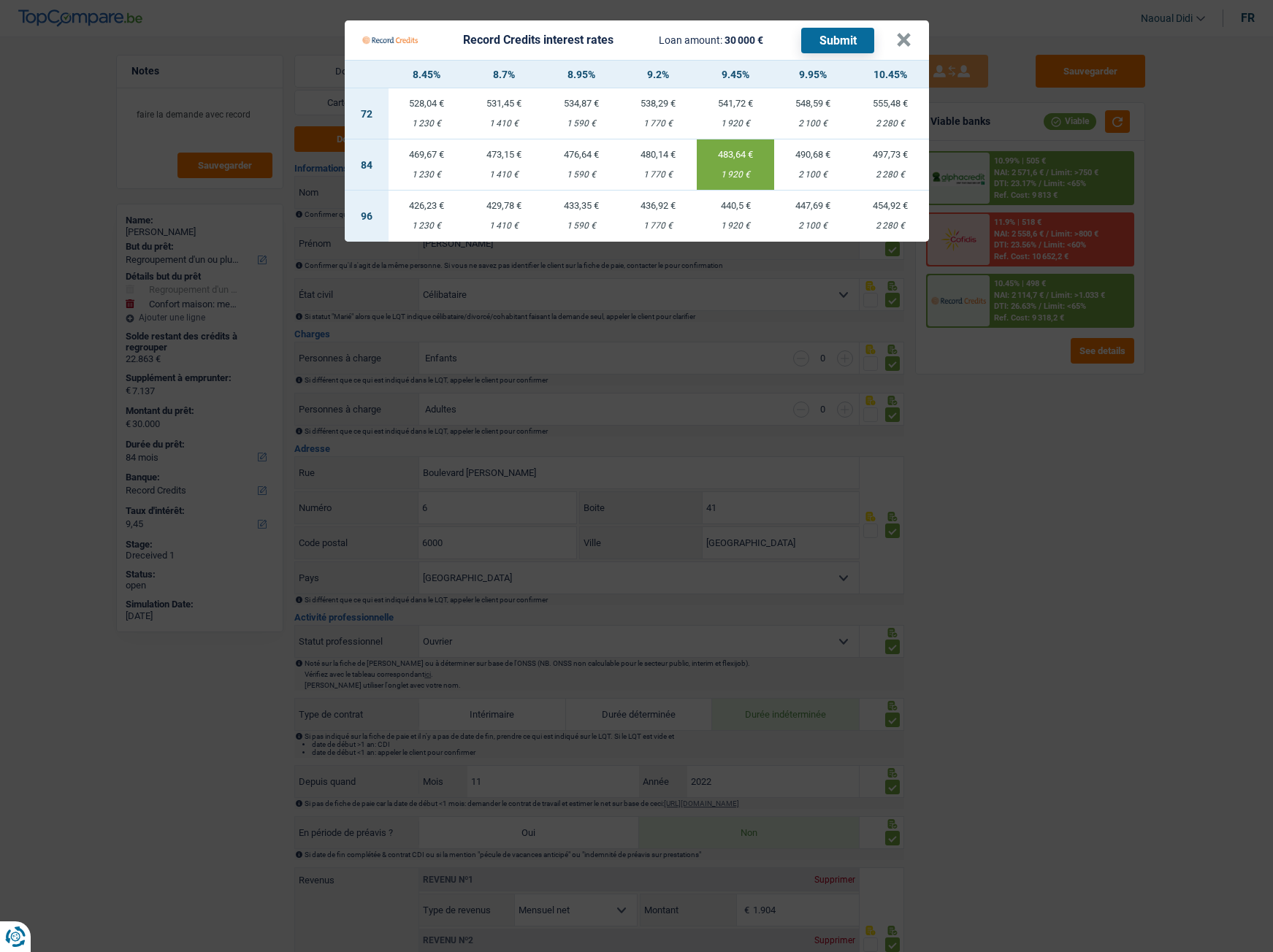
click at [851, 40] on button "Submit" at bounding box center [838, 40] width 73 height 25
click at [892, 41] on div "Record Credits interest rates Loan amount: 30 000 € Submit" at bounding box center [628, 40] width 534 height 27
click at [898, 41] on button "×" at bounding box center [903, 40] width 15 height 15
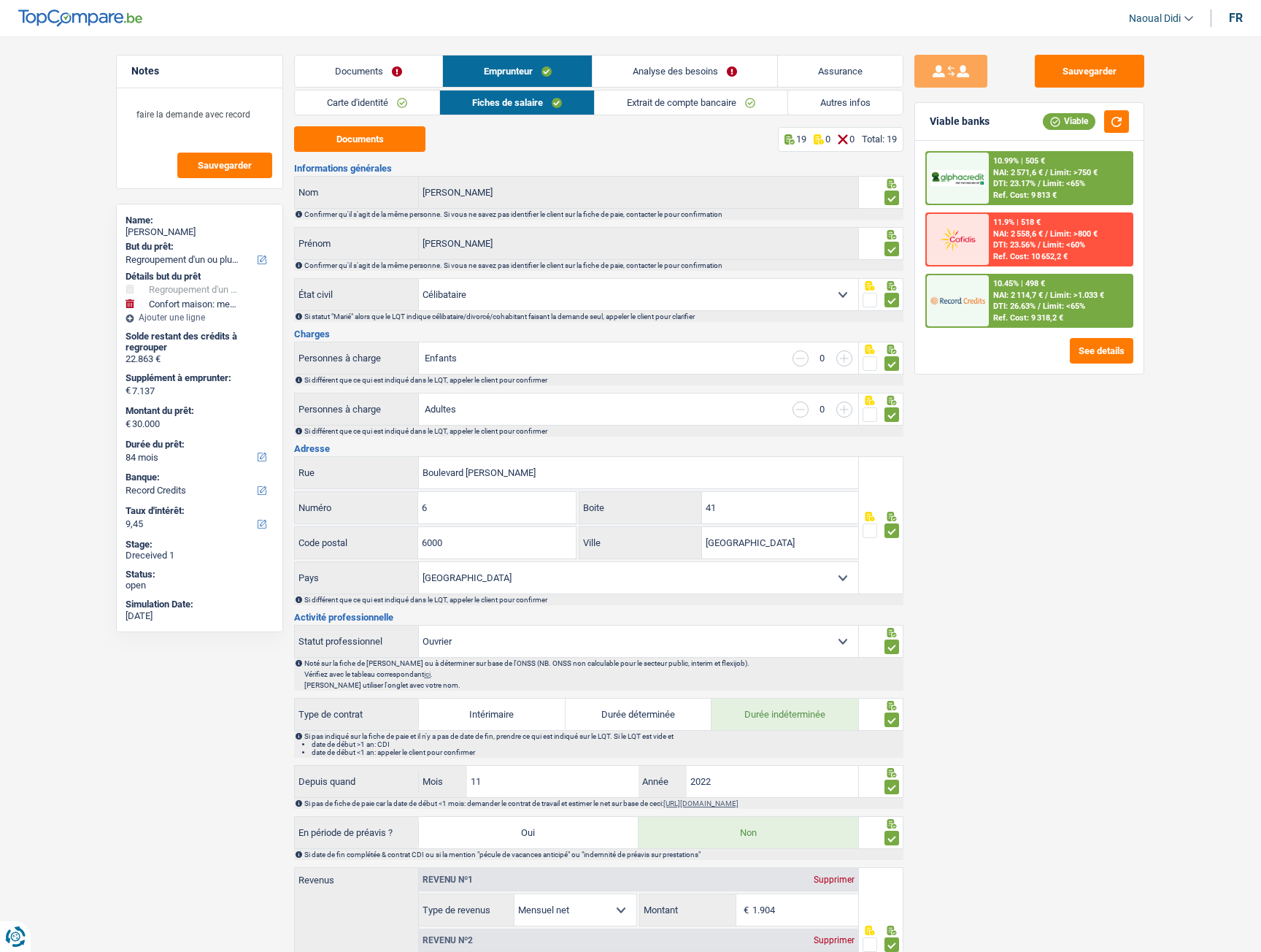
click at [671, 71] on link "Analyse des besoins" at bounding box center [685, 71] width 185 height 31
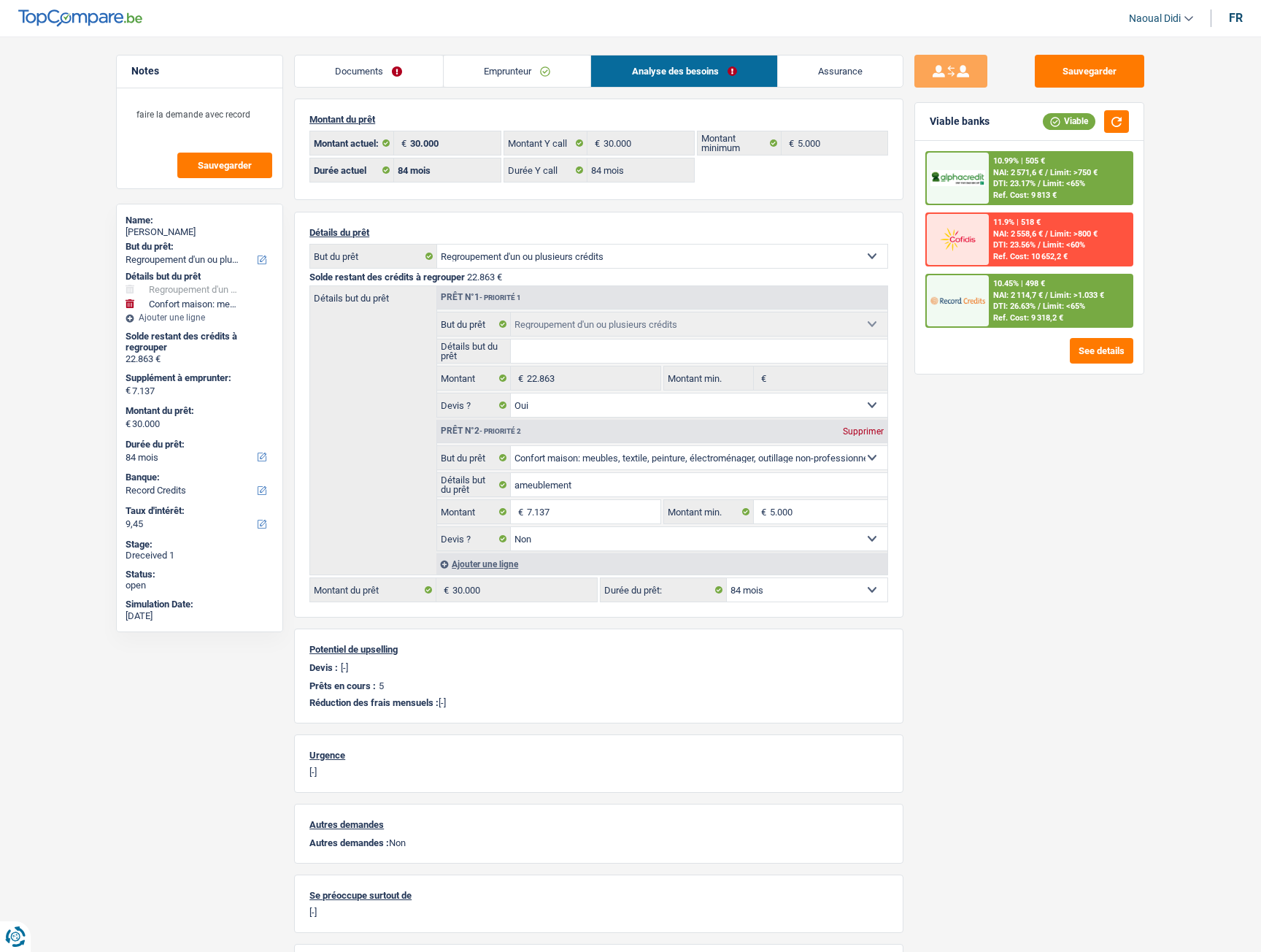
click at [471, 68] on link "Emprunteur" at bounding box center [517, 71] width 147 height 31
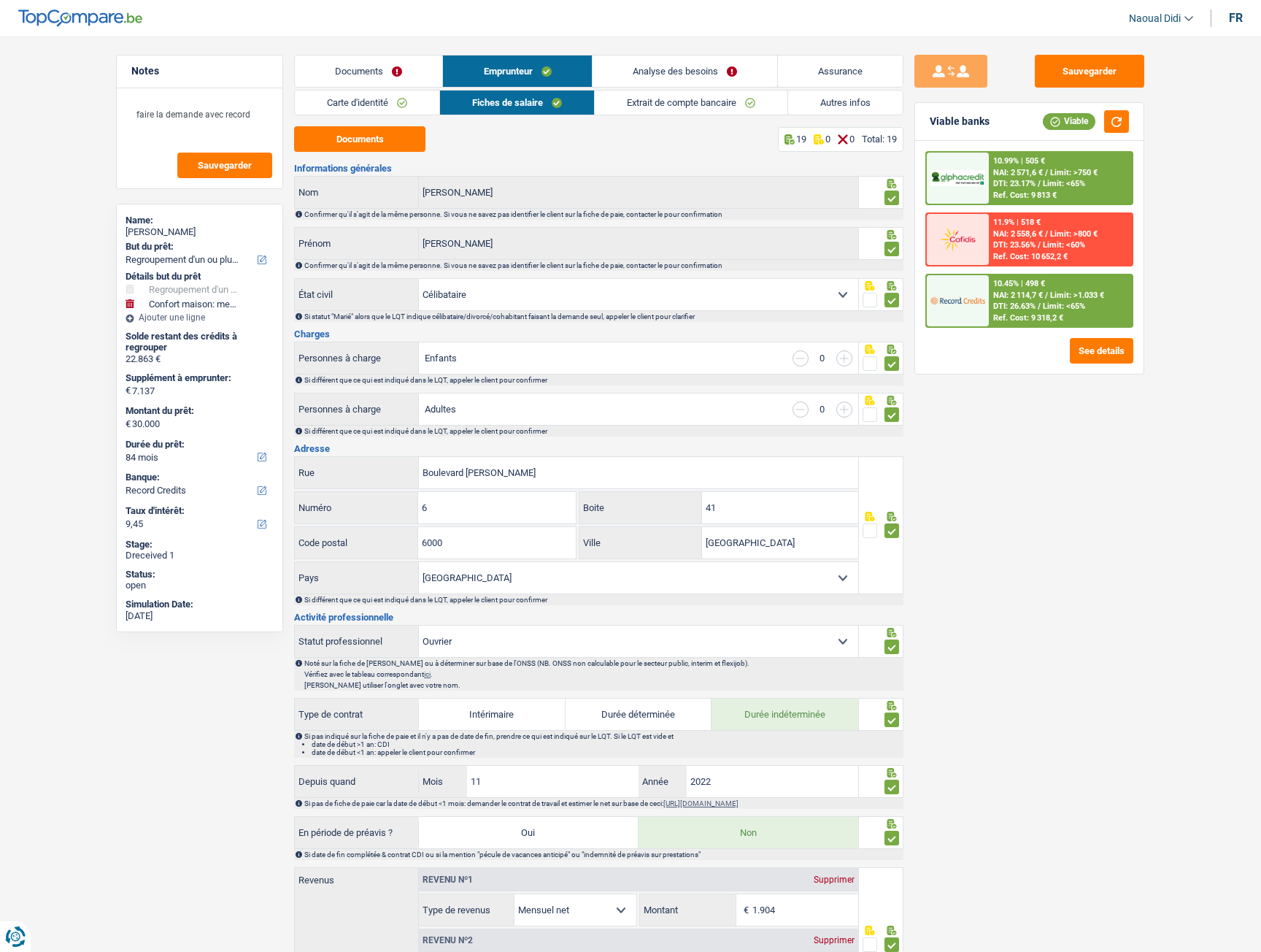
click at [837, 103] on link "Autres infos" at bounding box center [846, 103] width 114 height 24
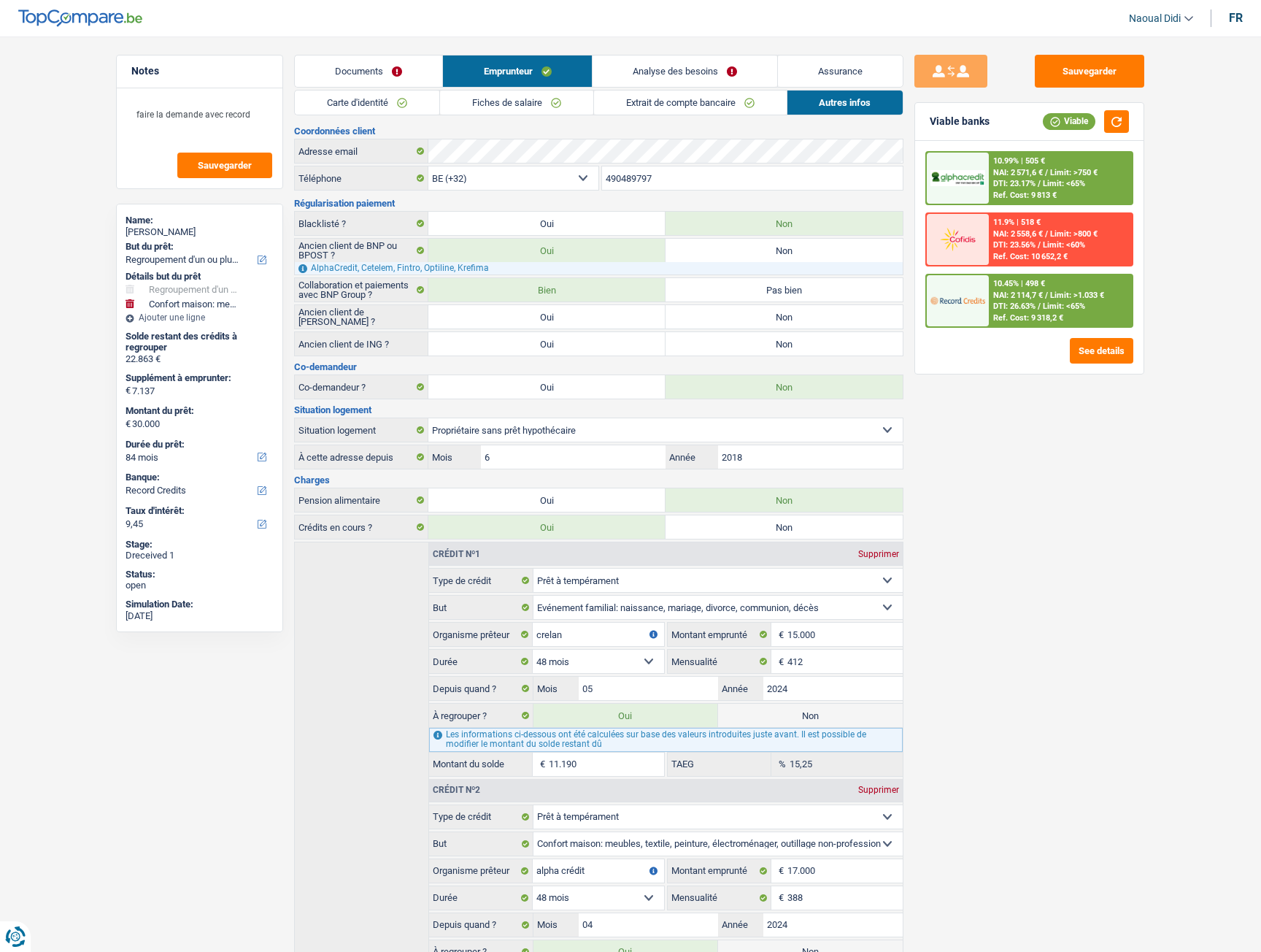
click at [351, 100] on link "Carte d'identité" at bounding box center [366, 103] width 144 height 24
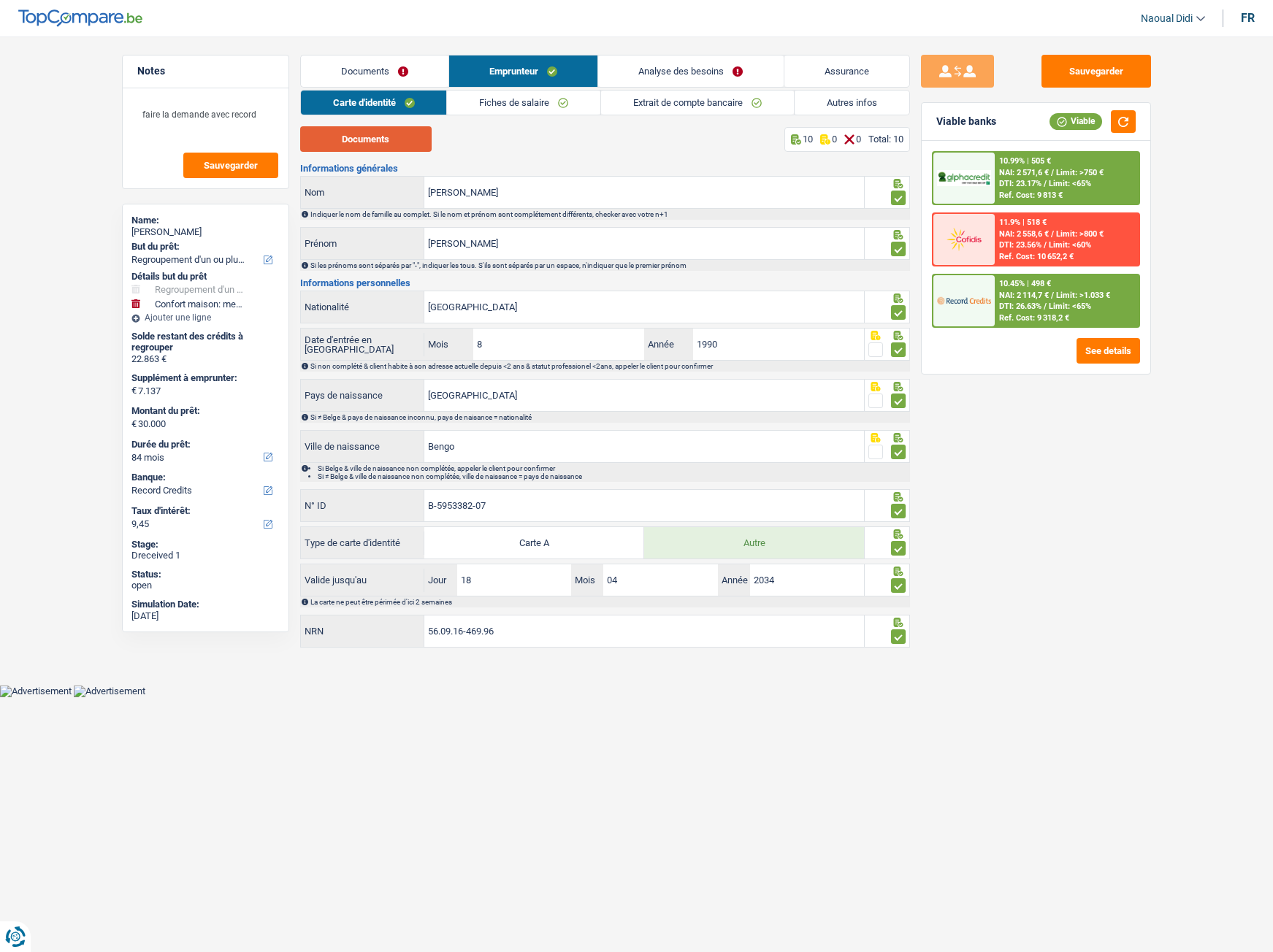
click at [321, 142] on button "Documents" at bounding box center [366, 138] width 131 height 25
click at [1028, 179] on span "DTI: 23.17%" at bounding box center [1019, 183] width 42 height 9
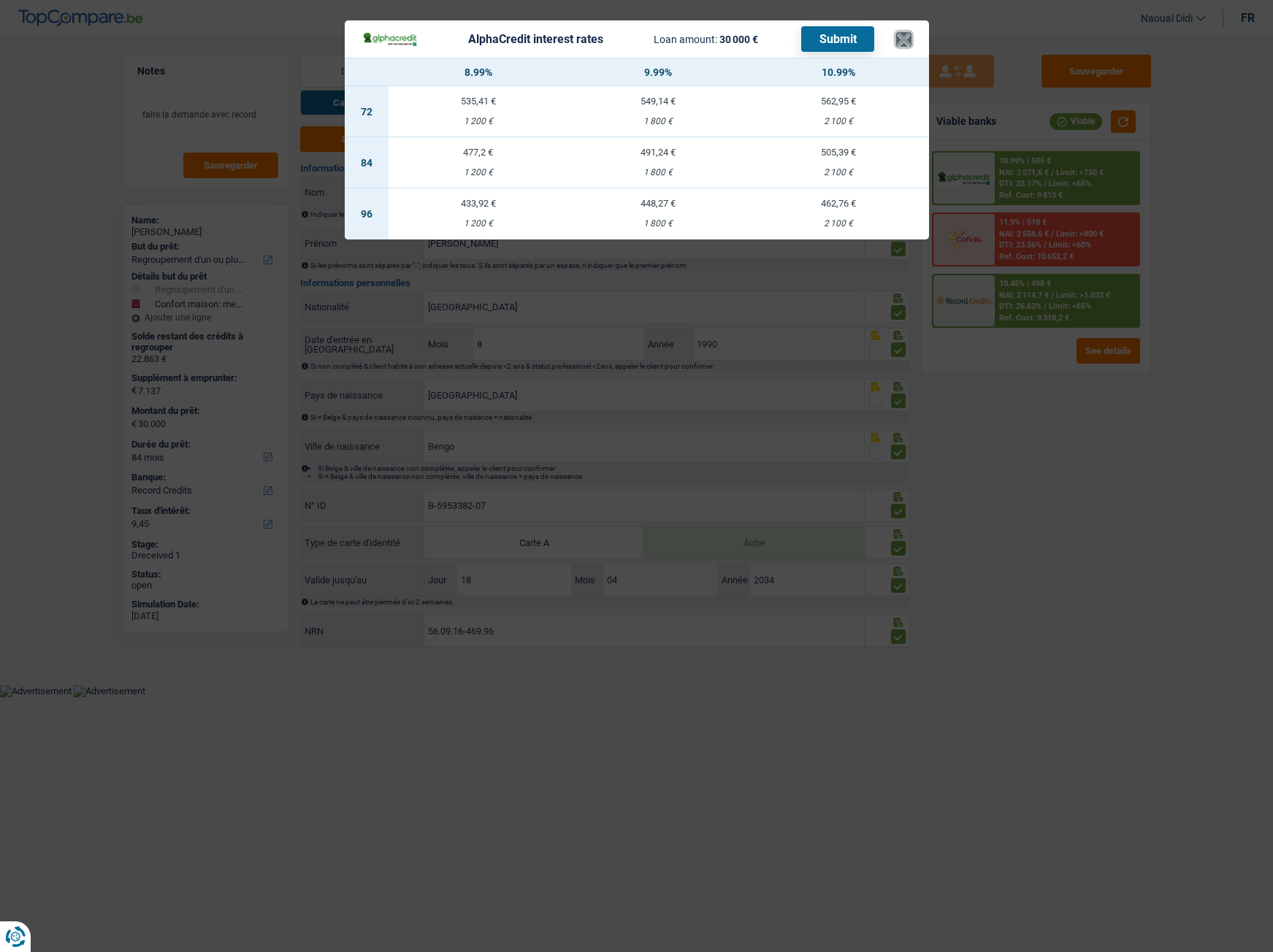
click at [906, 33] on button "×" at bounding box center [903, 39] width 15 height 15
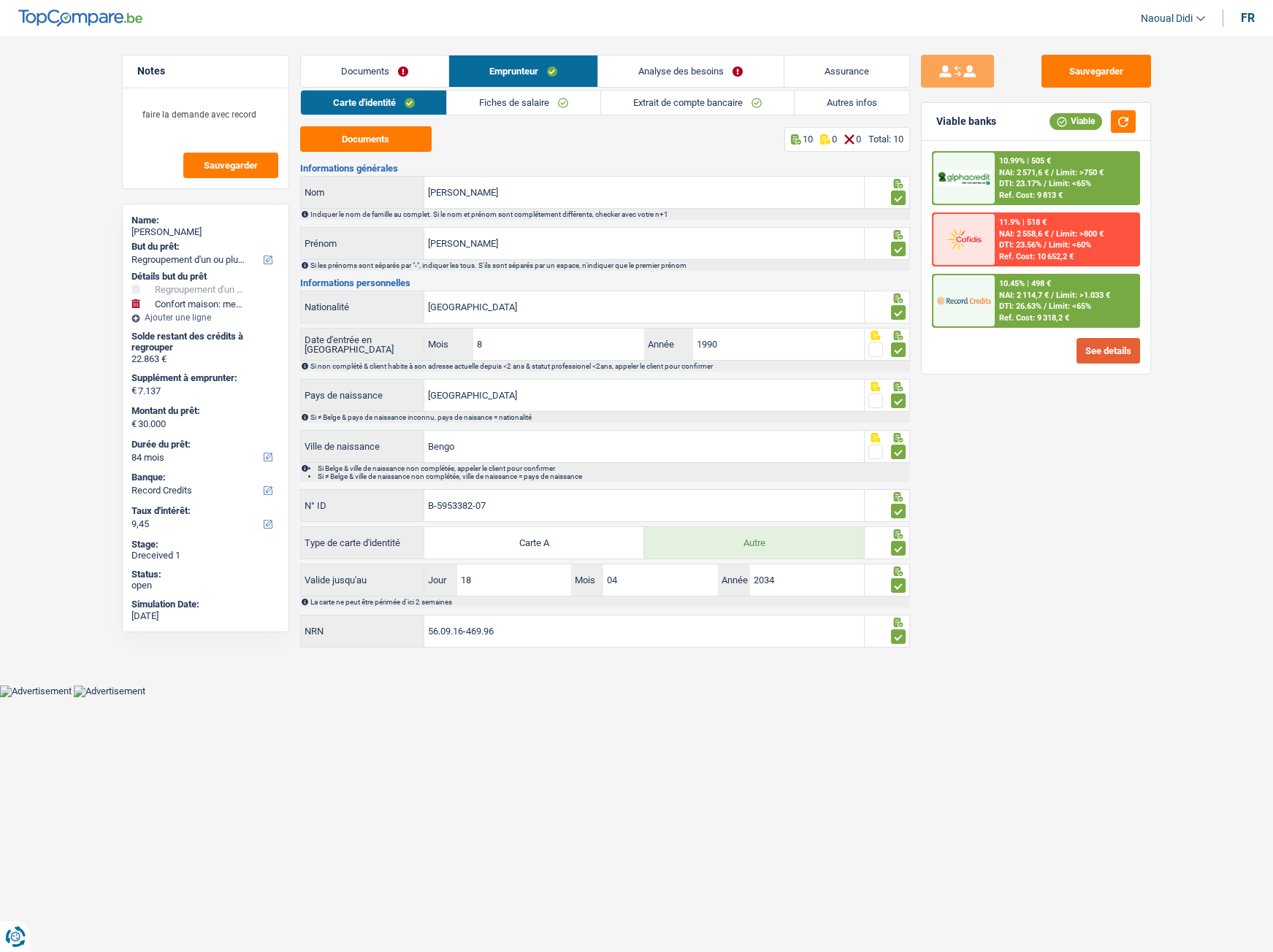
click at [1094, 355] on button "See details" at bounding box center [1108, 350] width 63 height 25
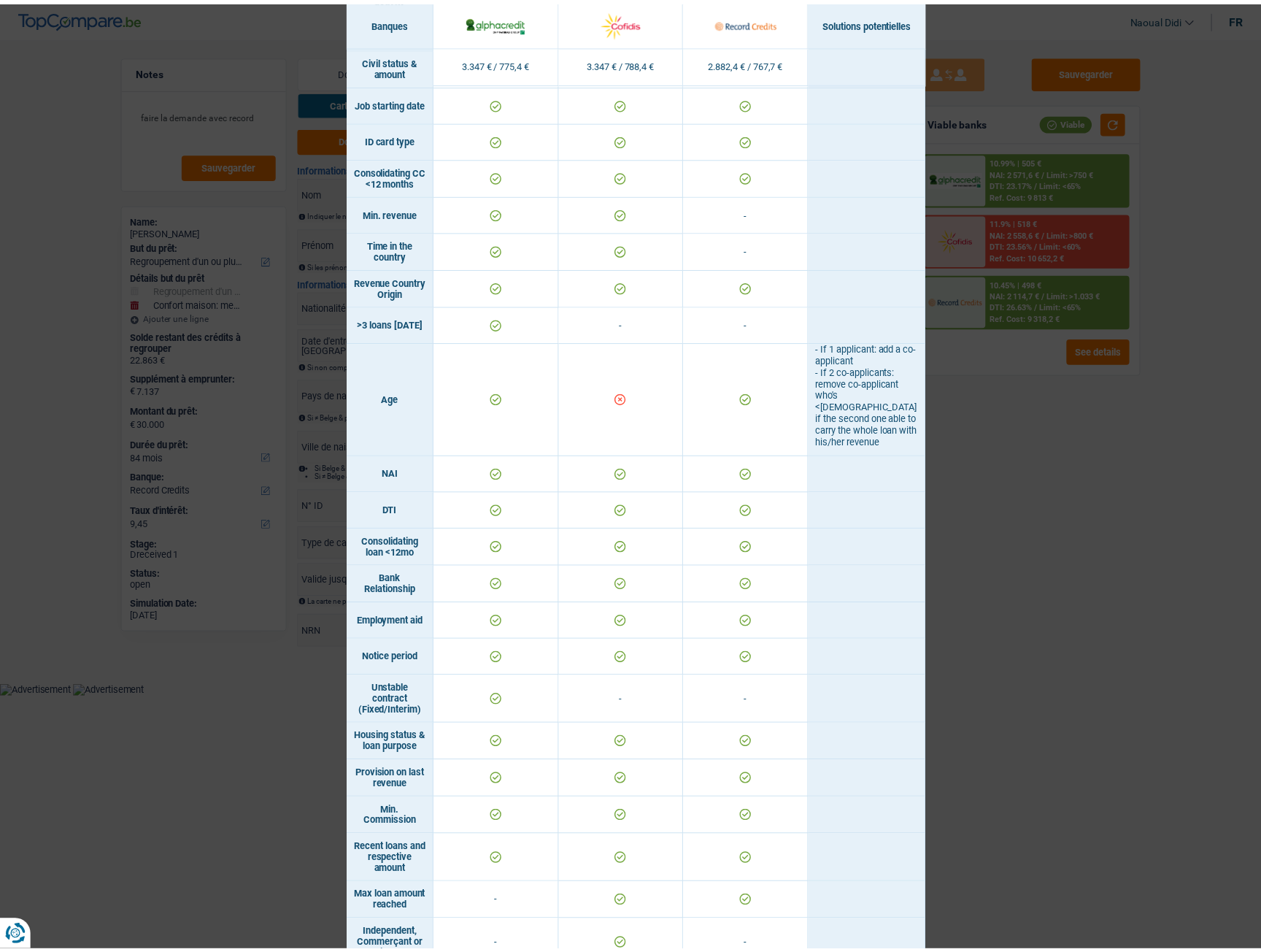
scroll to position [292, 0]
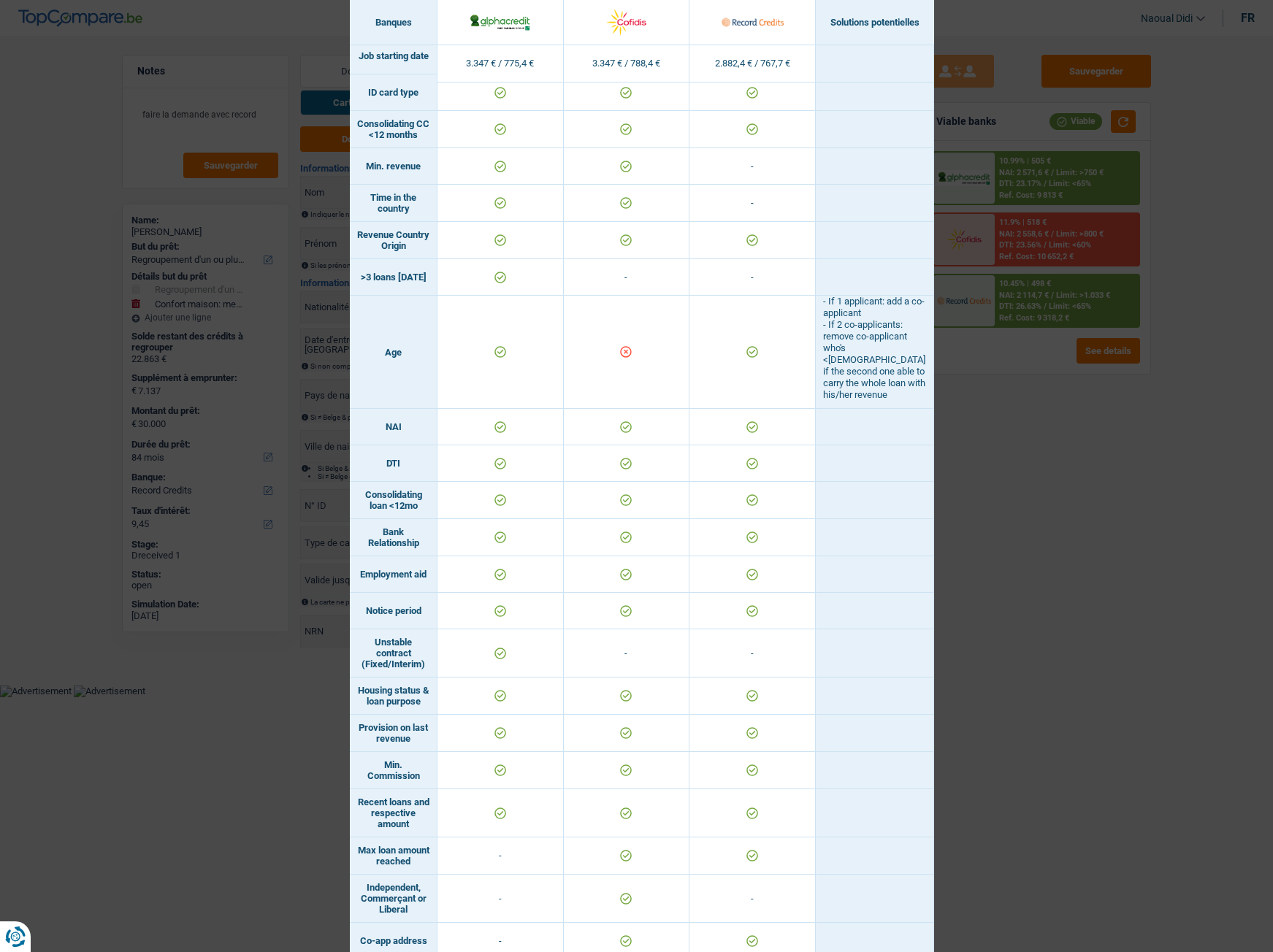
click at [1065, 492] on div "Banks conditions × Banques Solutions potentielles Revenus / Charges 3.347 € / 7…" at bounding box center [636, 476] width 1273 height 952
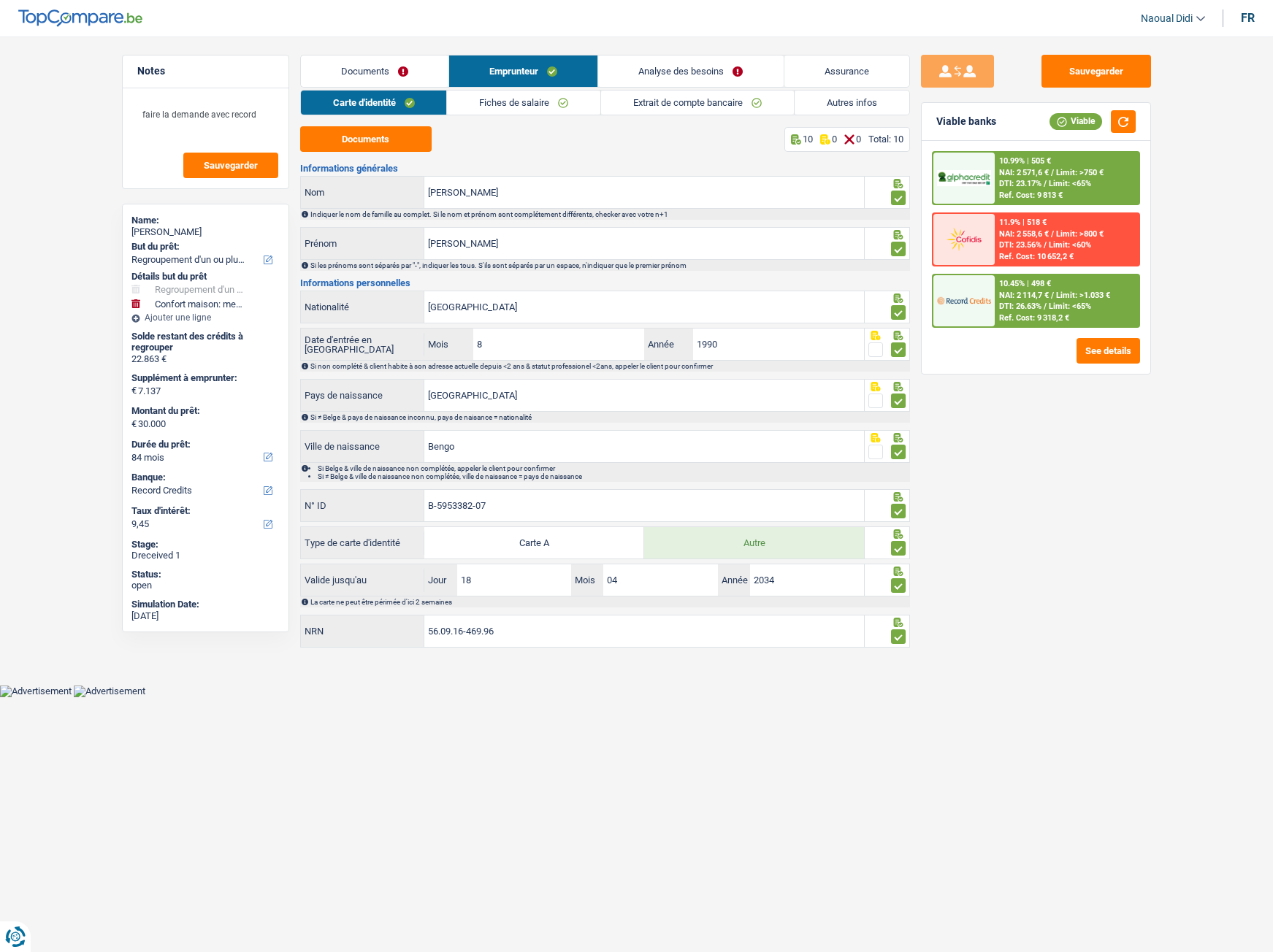
click at [1007, 184] on span "DTI: 23.17%" at bounding box center [1019, 183] width 42 height 9
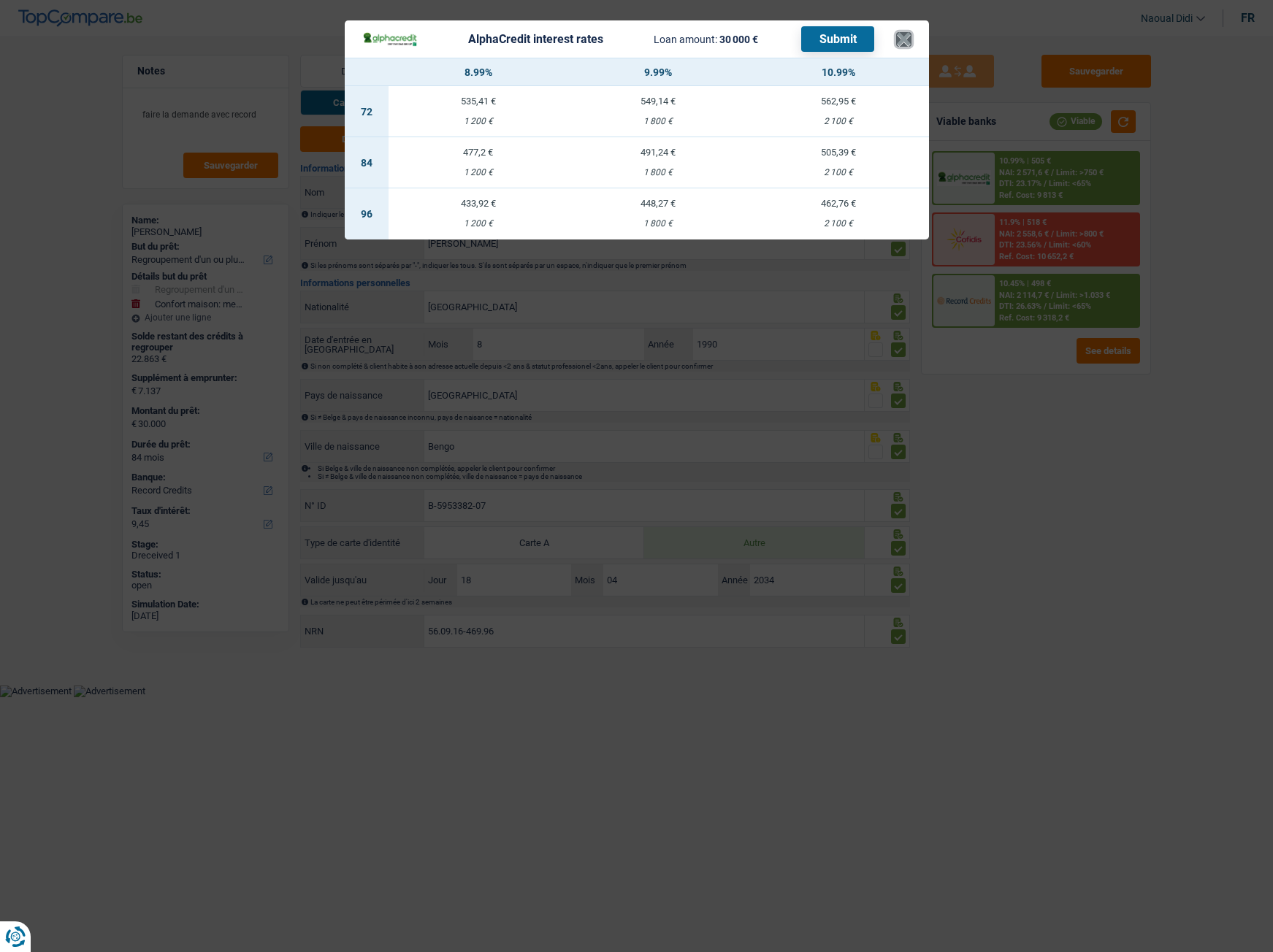
click at [908, 42] on button "×" at bounding box center [903, 39] width 15 height 15
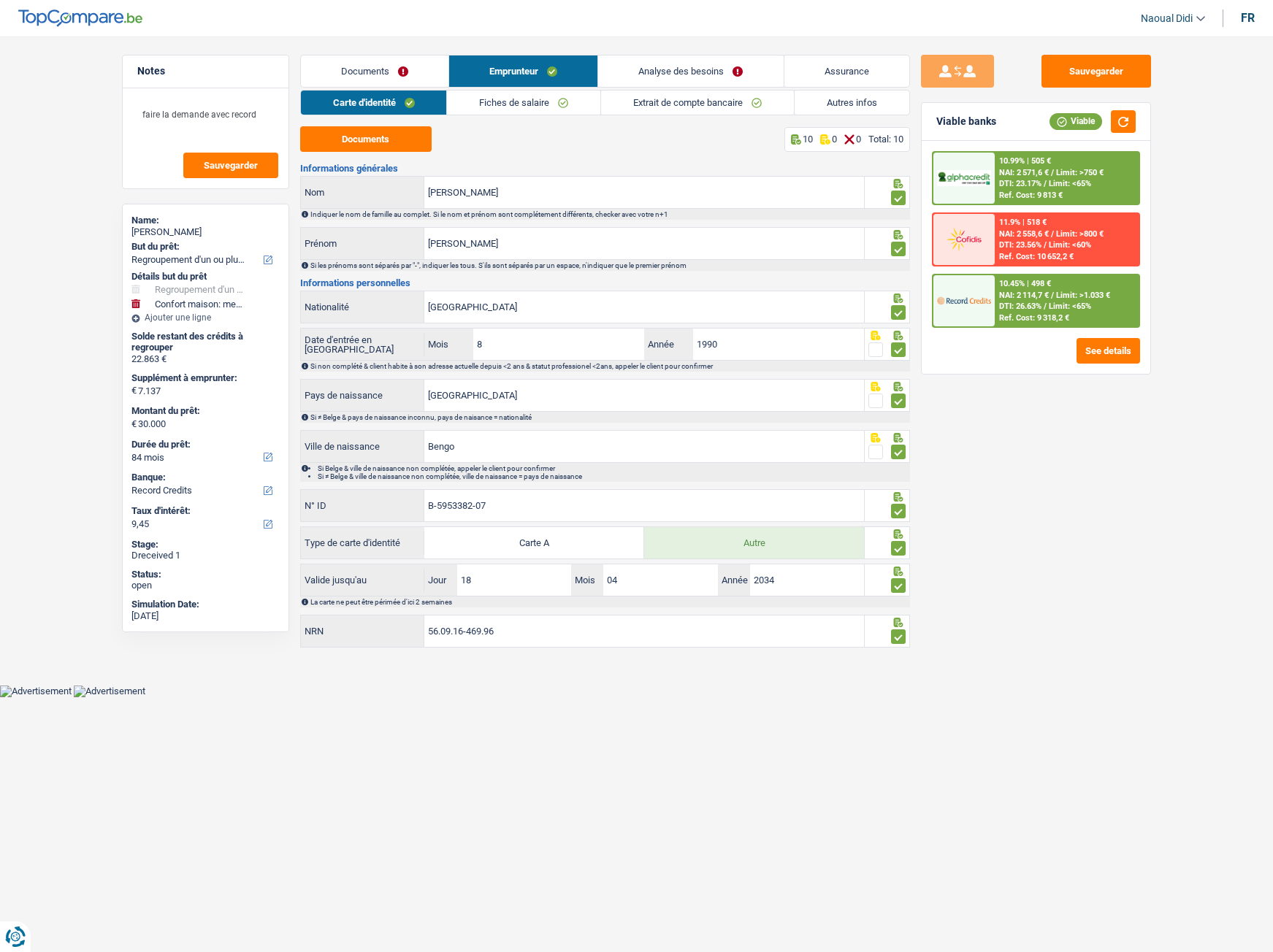
click at [706, 66] on link "Analyse des besoins" at bounding box center [690, 71] width 185 height 31
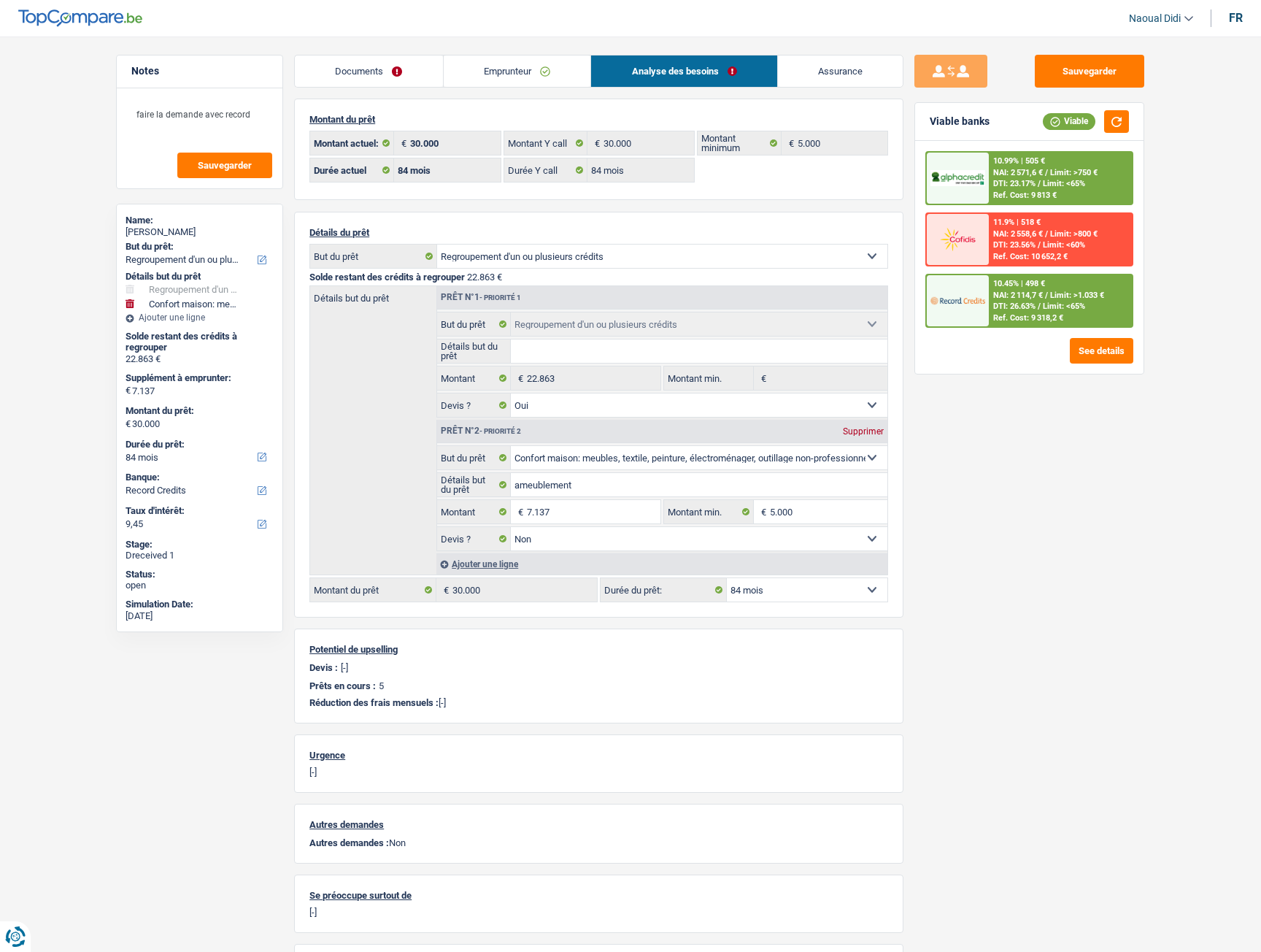
click at [1037, 171] on span "NAI: 2 571,6 €" at bounding box center [1018, 173] width 50 height 9
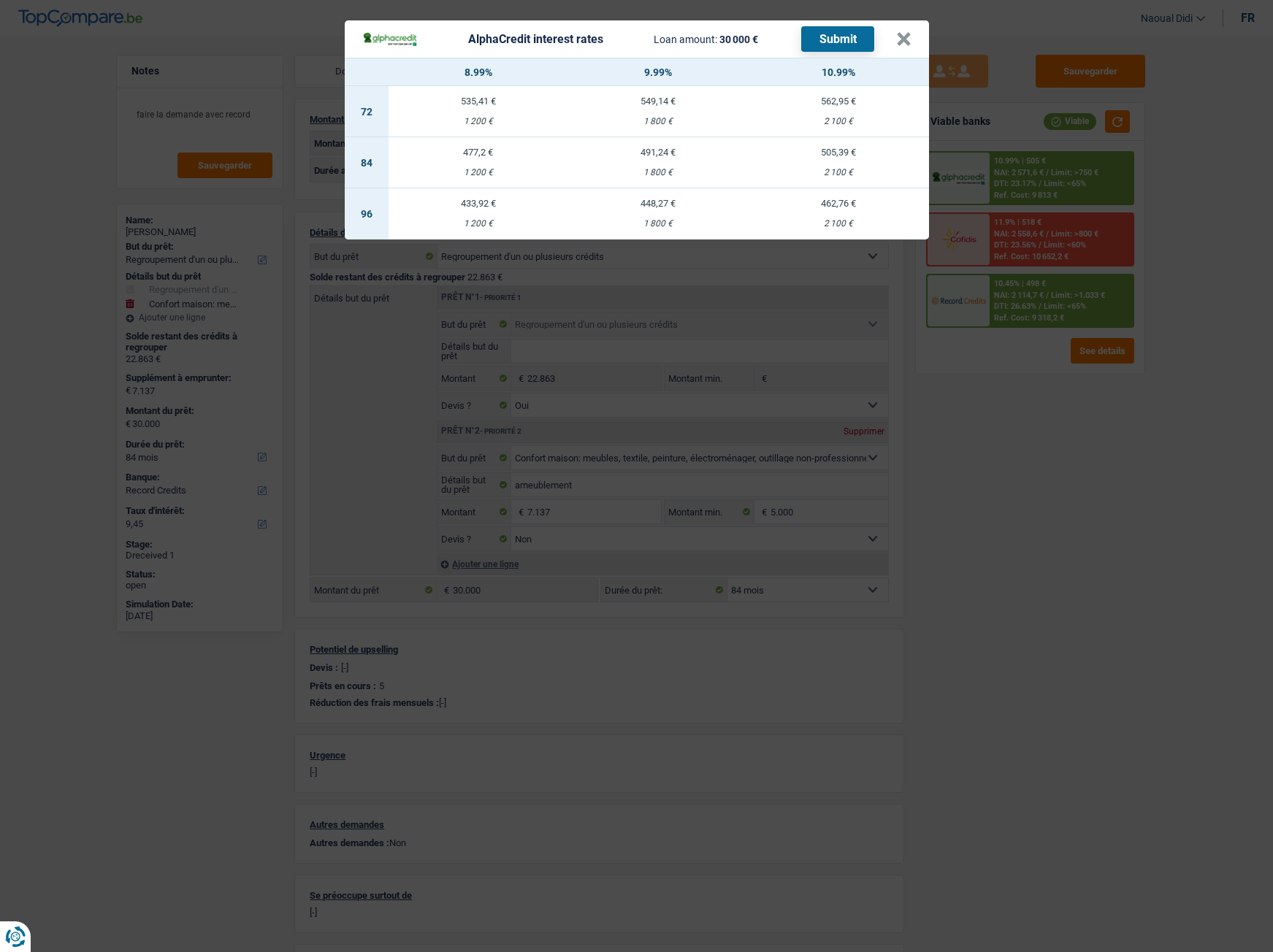
click at [644, 161] on td "491,24 € 1 800 €" at bounding box center [658, 163] width 180 height 51
select select "alphacredit"
type input "9,99"
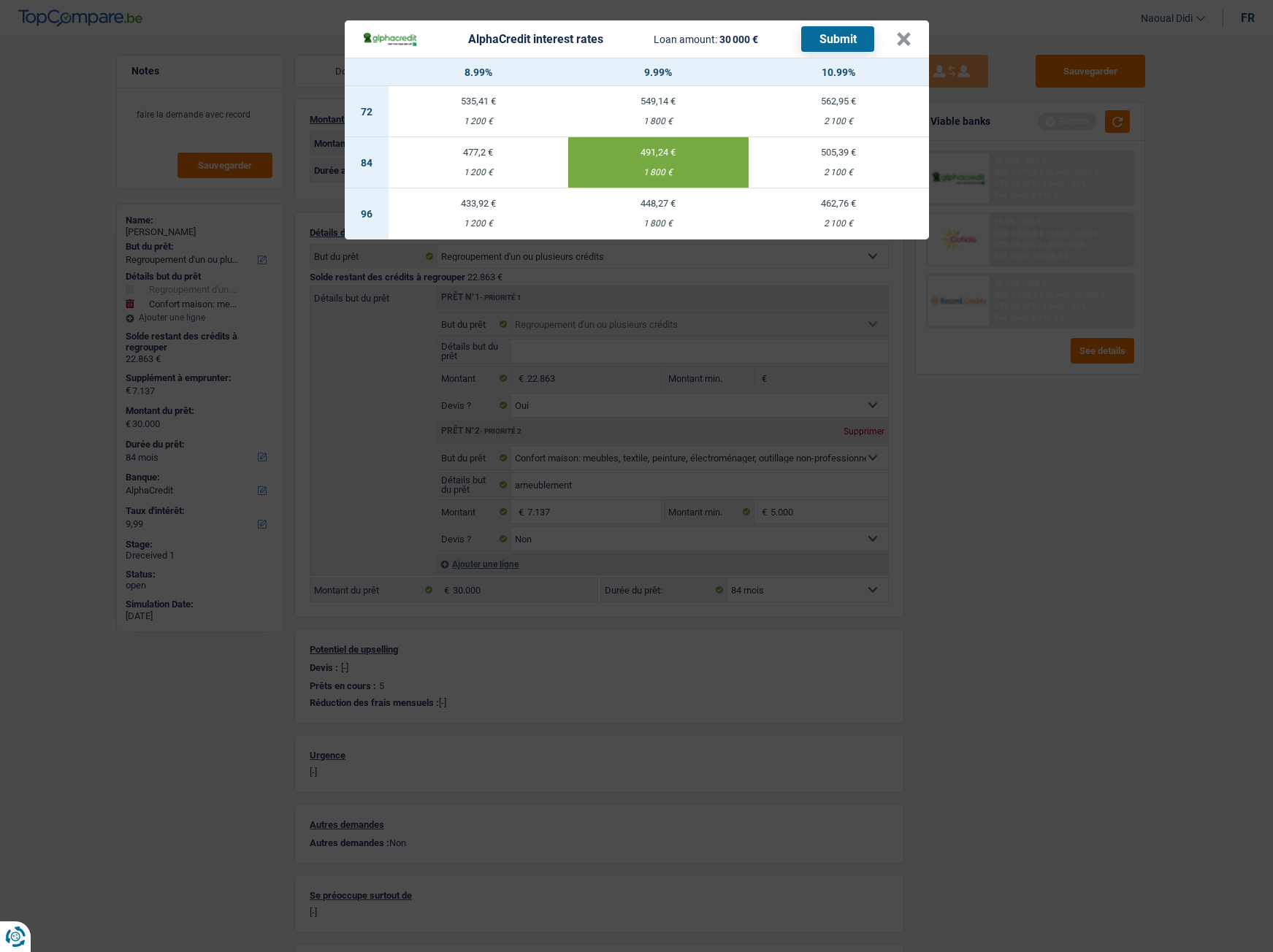
click at [838, 36] on button "Submit" at bounding box center [838, 38] width 73 height 25
click at [901, 40] on button "×" at bounding box center [903, 39] width 15 height 15
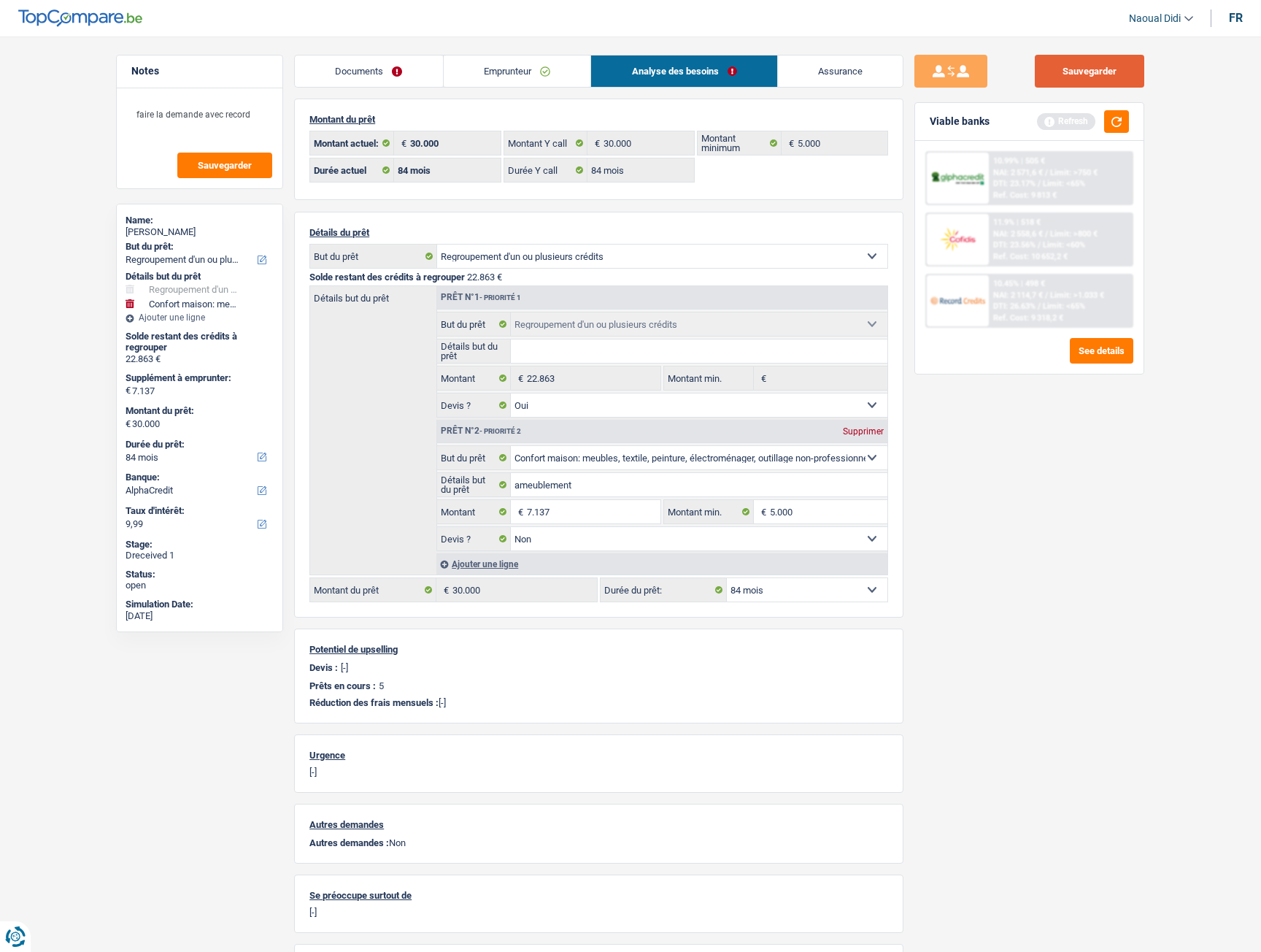
click at [1081, 69] on button "Sauvegarder" at bounding box center [1089, 71] width 109 height 33
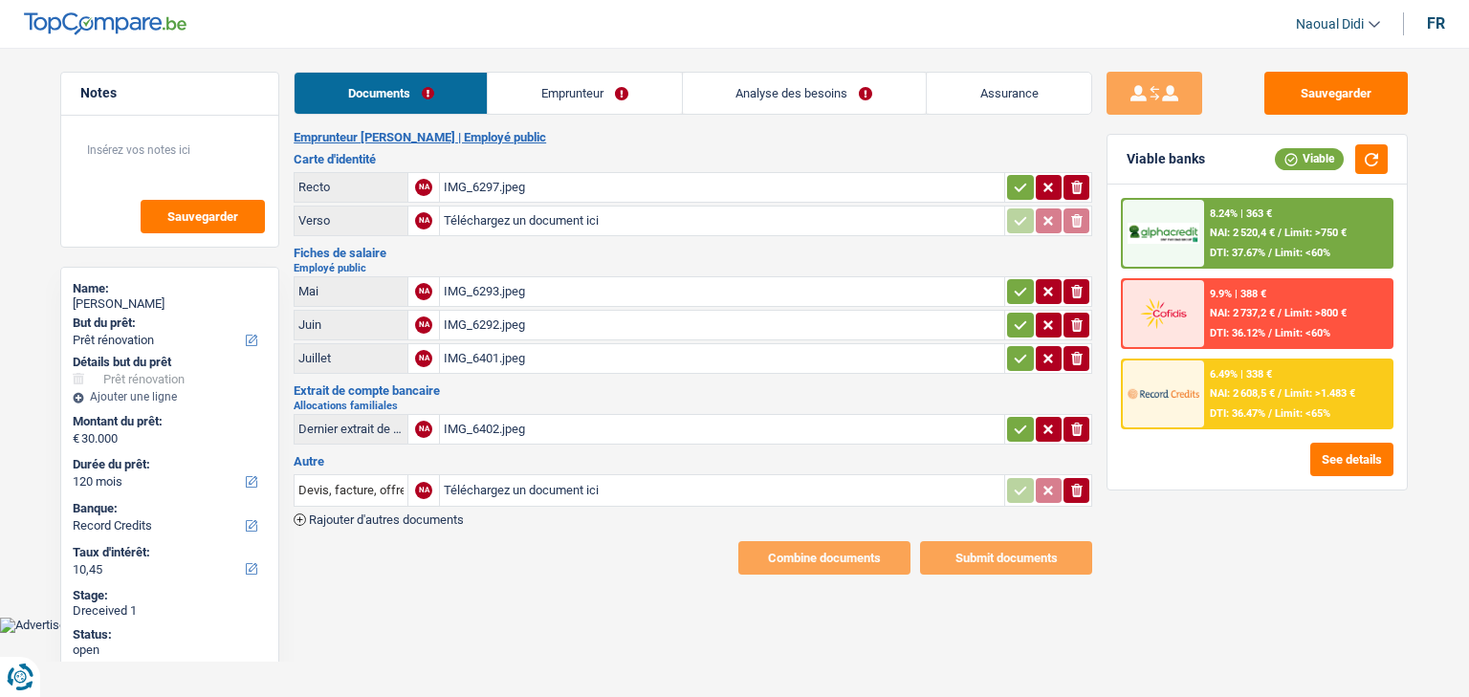
select select "renovation"
select select "120"
select select "record credits"
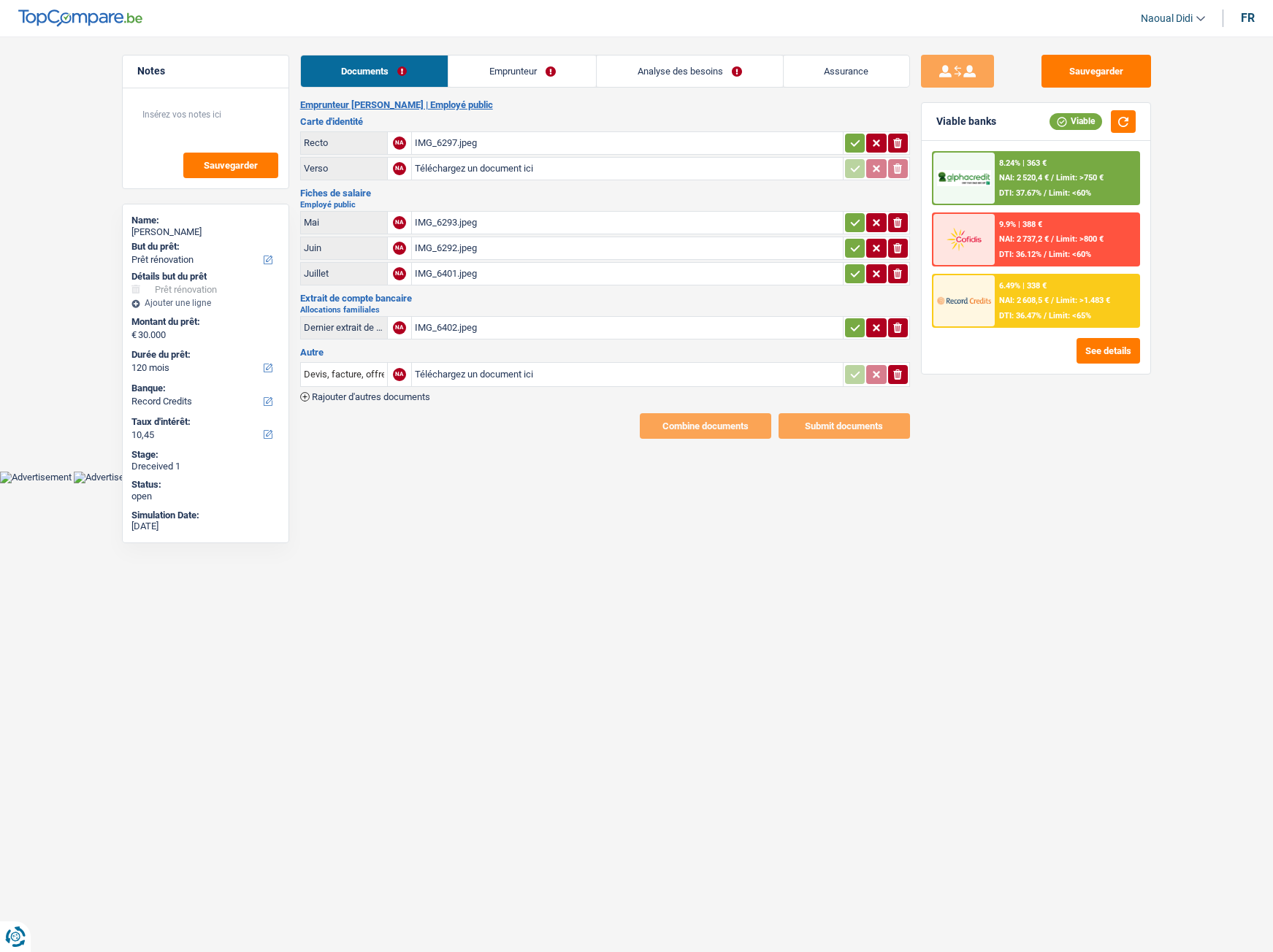
click at [422, 142] on div "IMG_6297.jpeg" at bounding box center [627, 143] width 425 height 22
click at [431, 165] on input "Téléchargez un document ici" at bounding box center [627, 169] width 425 height 22
click at [453, 228] on div "IMG_6293.jpeg" at bounding box center [627, 222] width 425 height 22
click at [524, 66] on link "Emprunteur" at bounding box center [522, 71] width 147 height 31
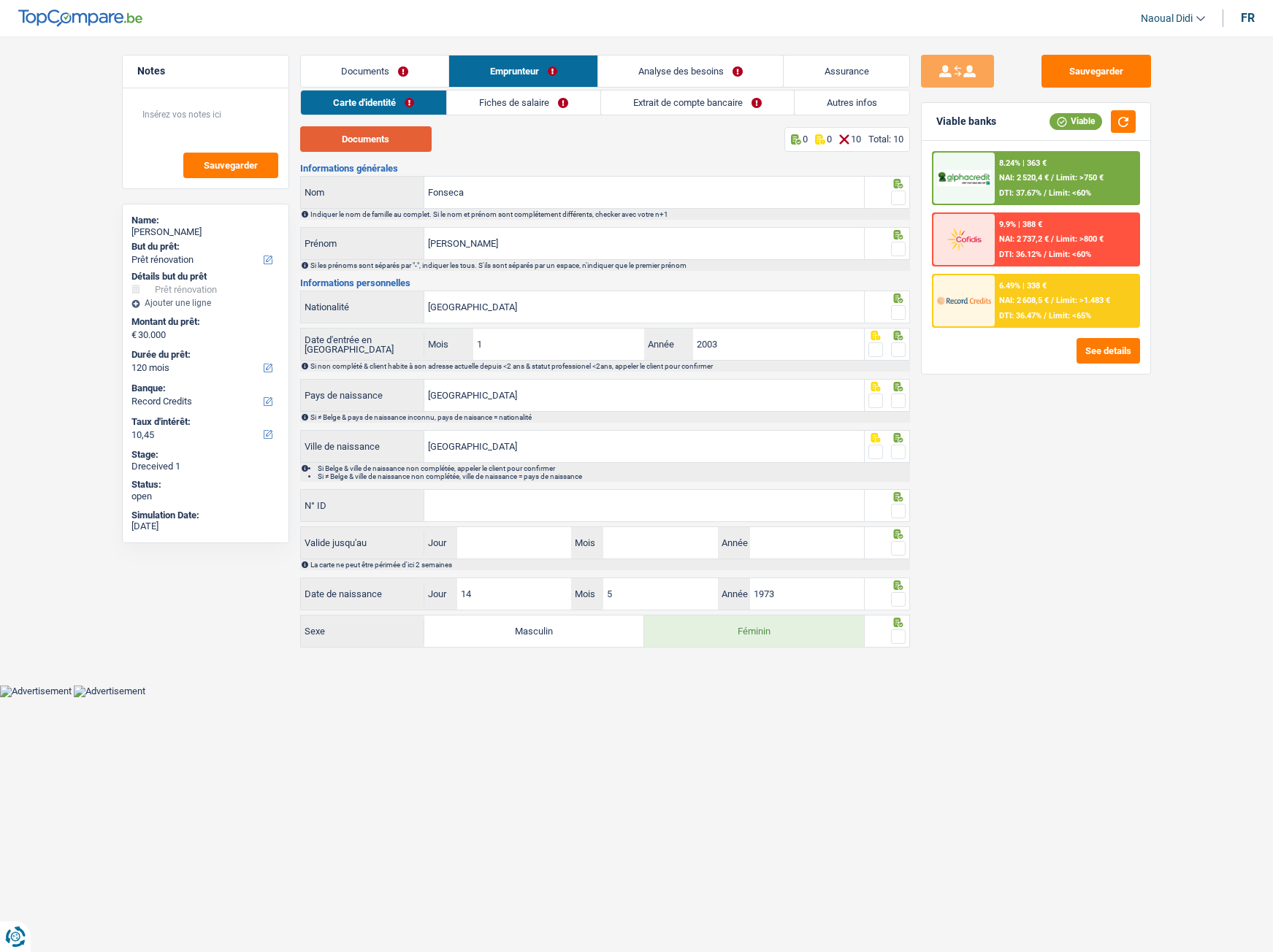
click at [380, 142] on button "Documents" at bounding box center [366, 138] width 131 height 25
click at [897, 198] on span at bounding box center [898, 198] width 15 height 15
click at [0, 0] on input "radio" at bounding box center [0, 0] width 0 height 0
click at [428, 195] on input "Fonseca" at bounding box center [645, 192] width 440 height 31
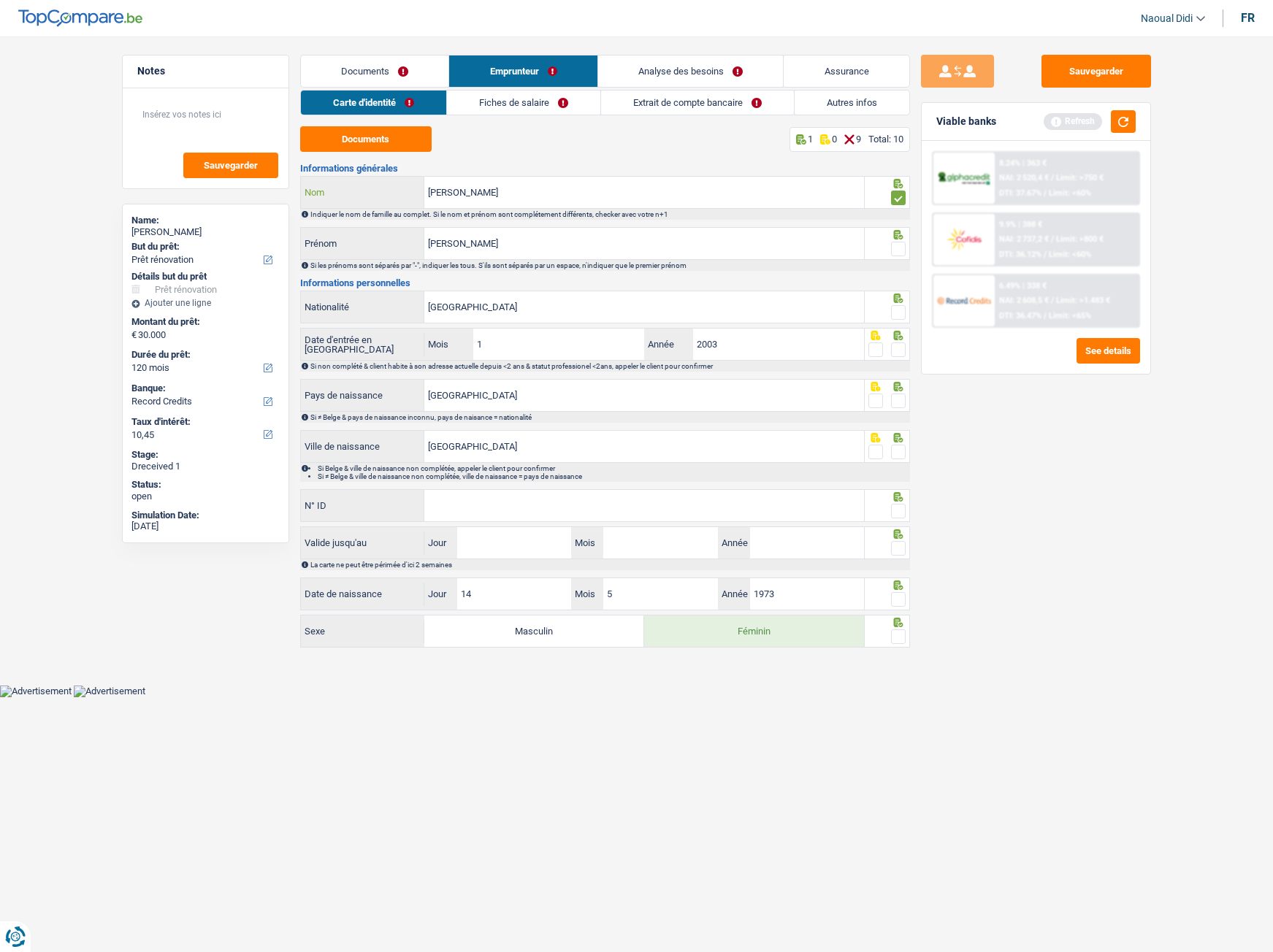
type input "[PERSON_NAME]"
click at [900, 251] on span at bounding box center [898, 249] width 15 height 15
click at [0, 0] on input "radio" at bounding box center [0, 0] width 0 height 0
click at [542, 306] on input "[GEOGRAPHIC_DATA]" at bounding box center [645, 307] width 440 height 31
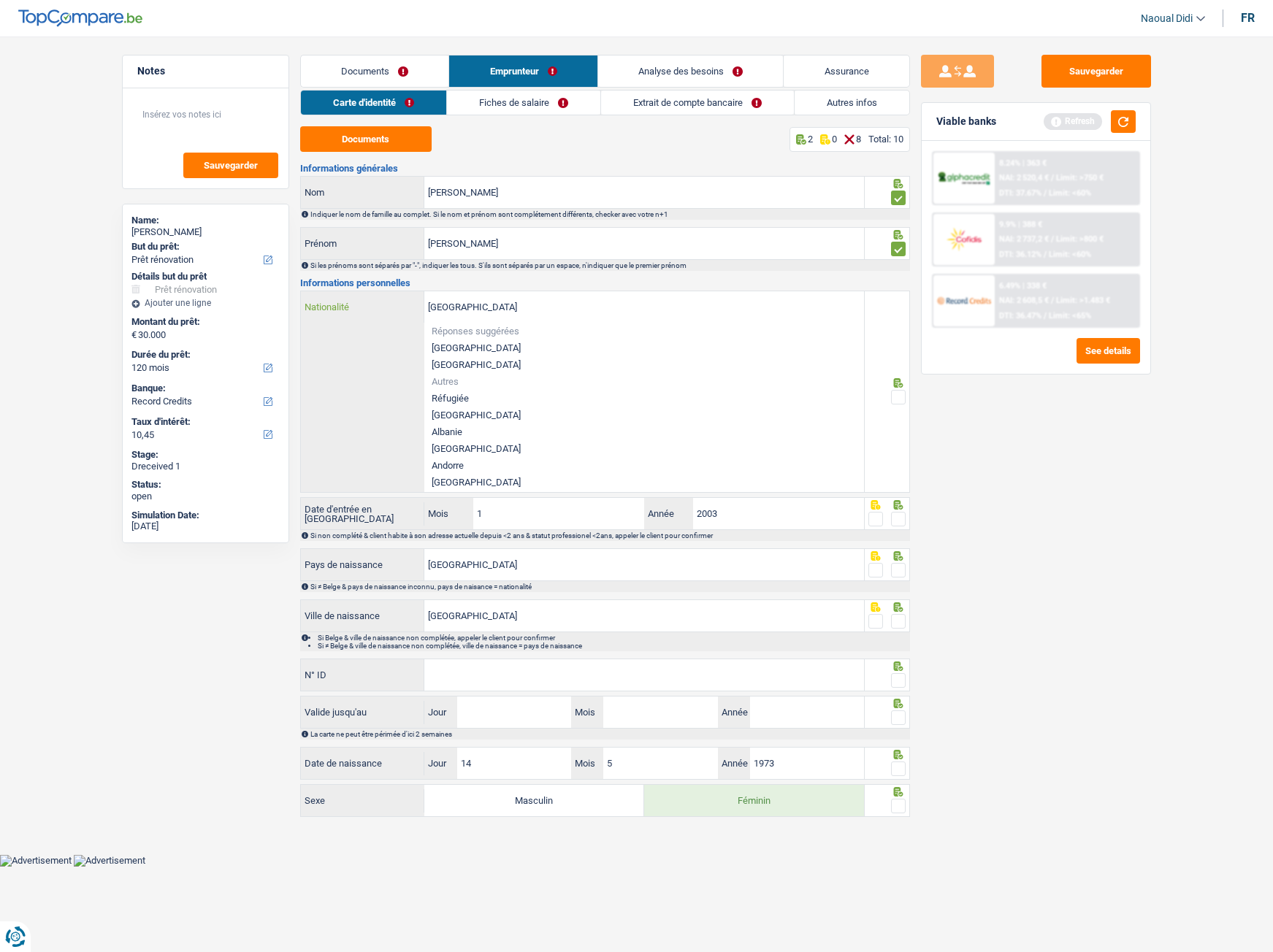
click at [542, 306] on input "[GEOGRAPHIC_DATA]" at bounding box center [645, 307] width 440 height 31
click at [354, 374] on div "Portugal Nationalité Réponses suggérées Belgique Luxembourg Autres Réfugiée Afg…" at bounding box center [583, 392] width 564 height 201
drag, startPoint x: 939, startPoint y: 434, endPoint x: 897, endPoint y: 400, distance: 54.0
click at [936, 434] on div "Sauvegarder Viable banks Refresh 8.24% | 363 € NAI: 2 520,4 € / Limit: >750 € D…" at bounding box center [1036, 490] width 252 height 870
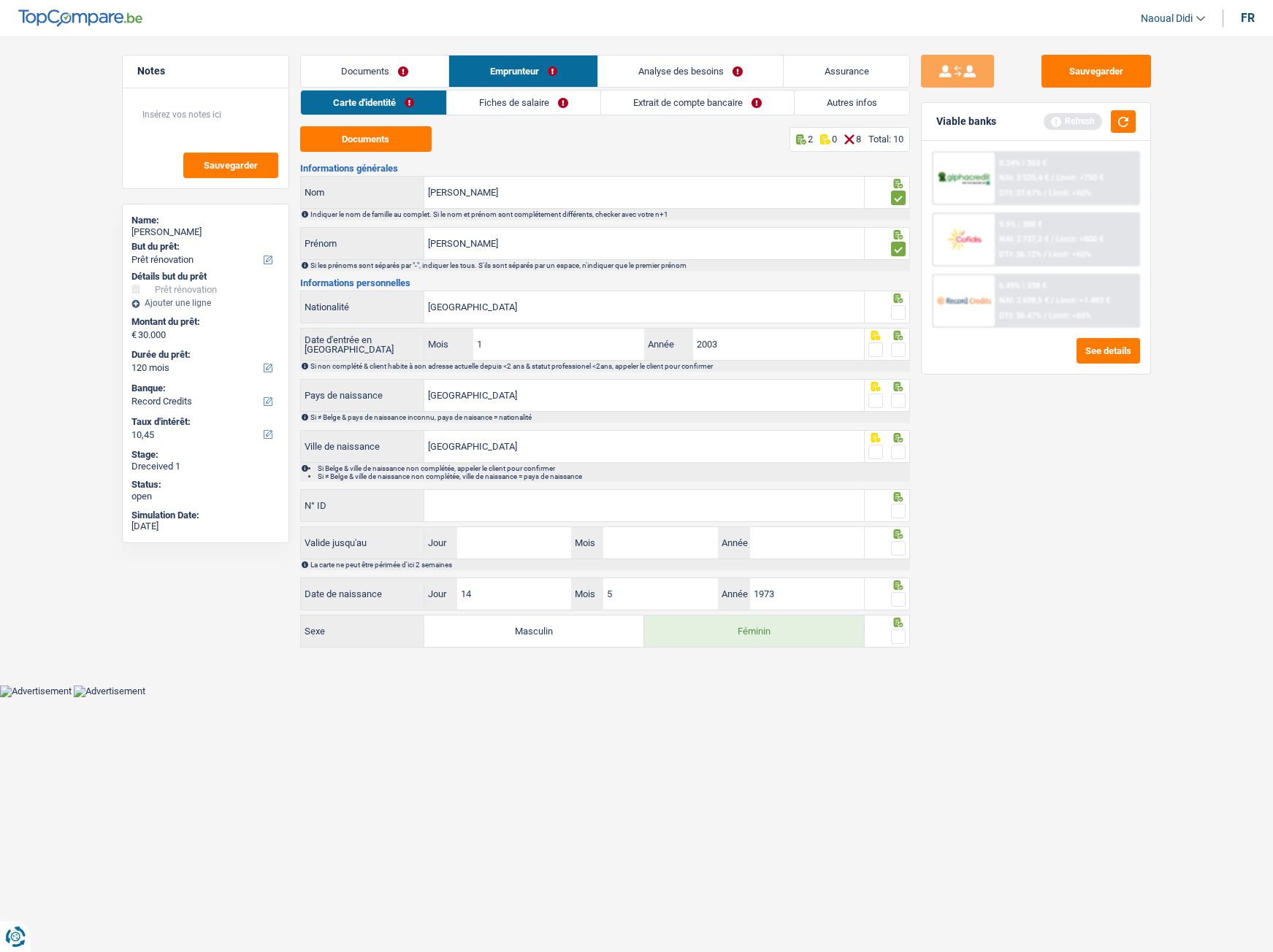
click at [900, 314] on span at bounding box center [898, 312] width 15 height 15
click at [0, 0] on input "radio" at bounding box center [0, 0] width 0 height 0
click at [525, 103] on link "Fiches de salaire" at bounding box center [523, 103] width 153 height 24
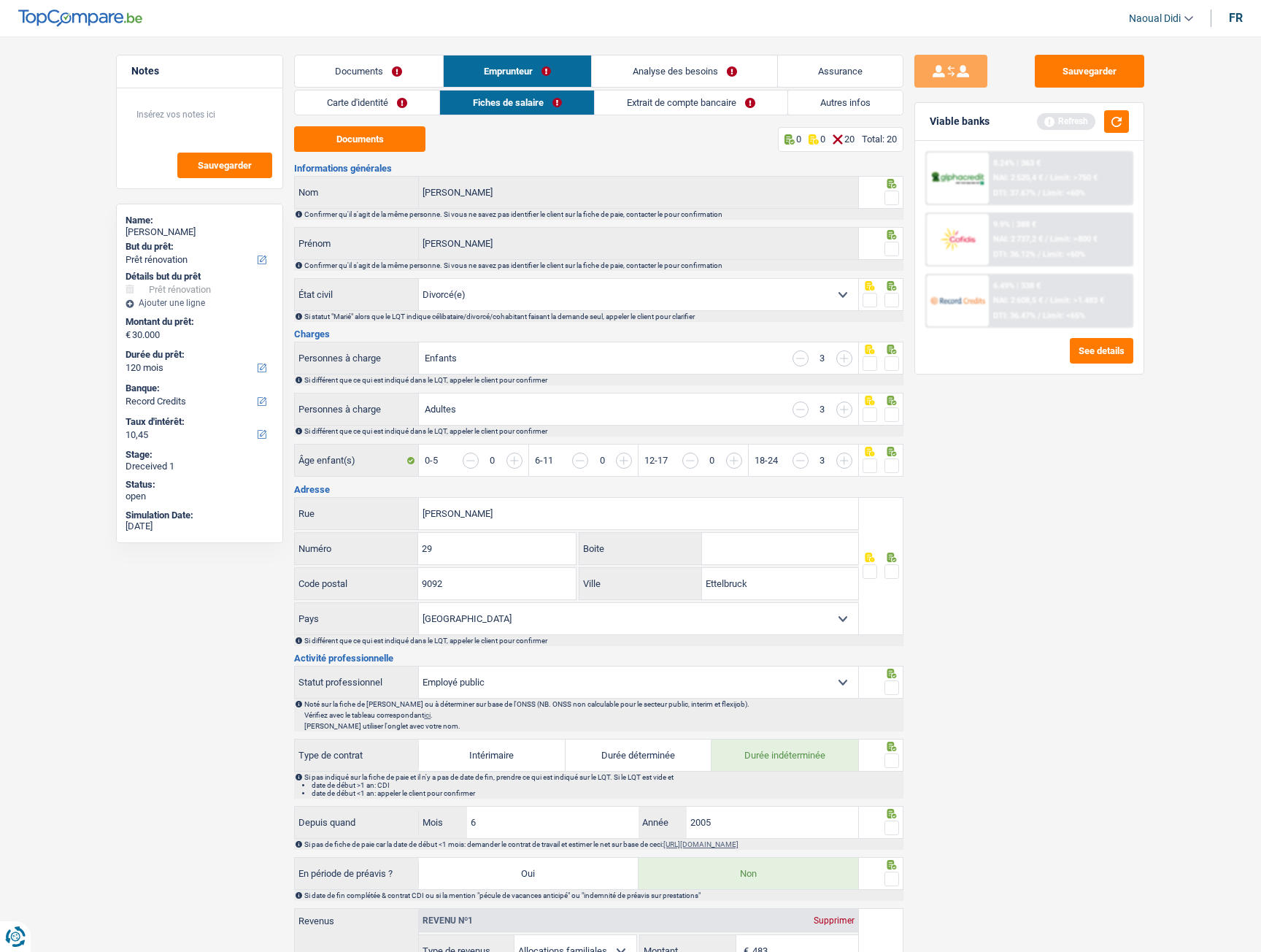
click at [507, 105] on link "Fiches de salaire" at bounding box center [517, 103] width 153 height 24
click at [379, 144] on button "Documents" at bounding box center [360, 138] width 131 height 25
click at [340, 108] on link "Carte d'identité" at bounding box center [366, 103] width 144 height 24
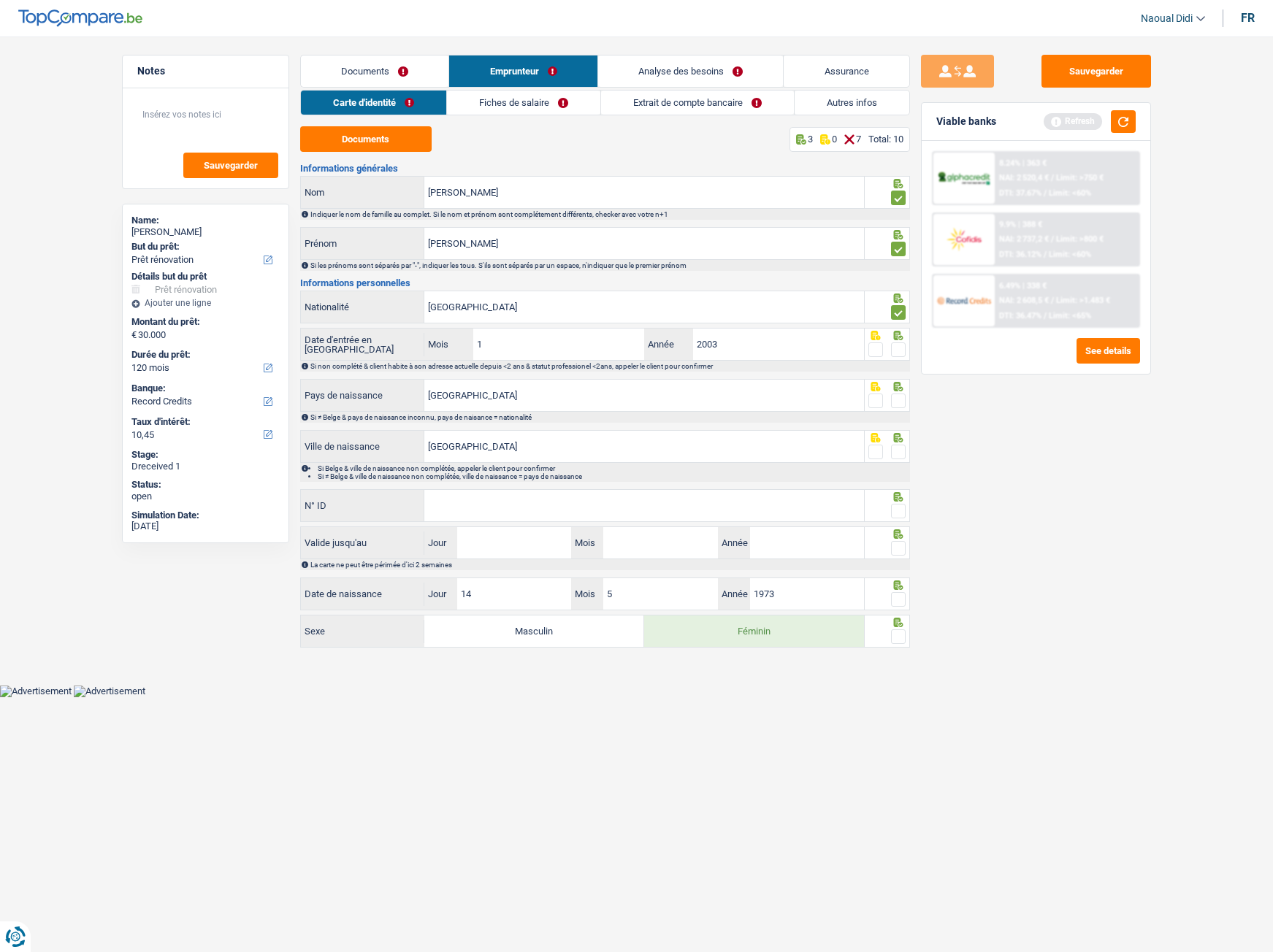
click at [899, 347] on span at bounding box center [898, 350] width 15 height 15
click at [0, 0] on input "radio" at bounding box center [0, 0] width 0 height 0
drag, startPoint x: 897, startPoint y: 404, endPoint x: 897, endPoint y: 415, distance: 11.0
click at [898, 403] on span at bounding box center [898, 400] width 15 height 15
click at [0, 0] on input "radio" at bounding box center [0, 0] width 0 height 0
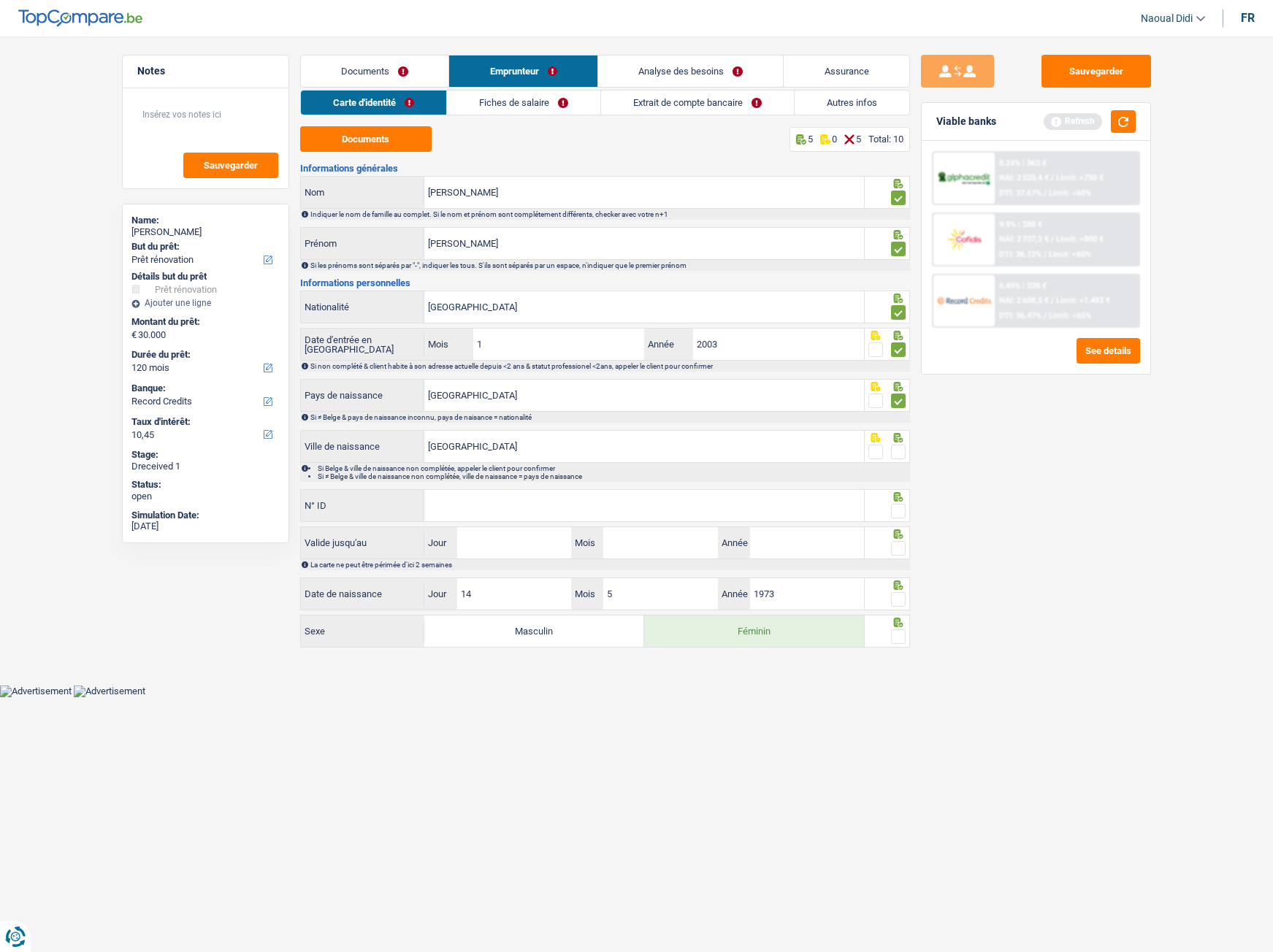
click at [900, 457] on span at bounding box center [898, 451] width 15 height 15
click at [0, 0] on input "radio" at bounding box center [0, 0] width 0 height 0
click at [519, 511] on input "N° ID" at bounding box center [645, 505] width 440 height 31
type input "31348650"
click at [904, 513] on span at bounding box center [898, 511] width 15 height 15
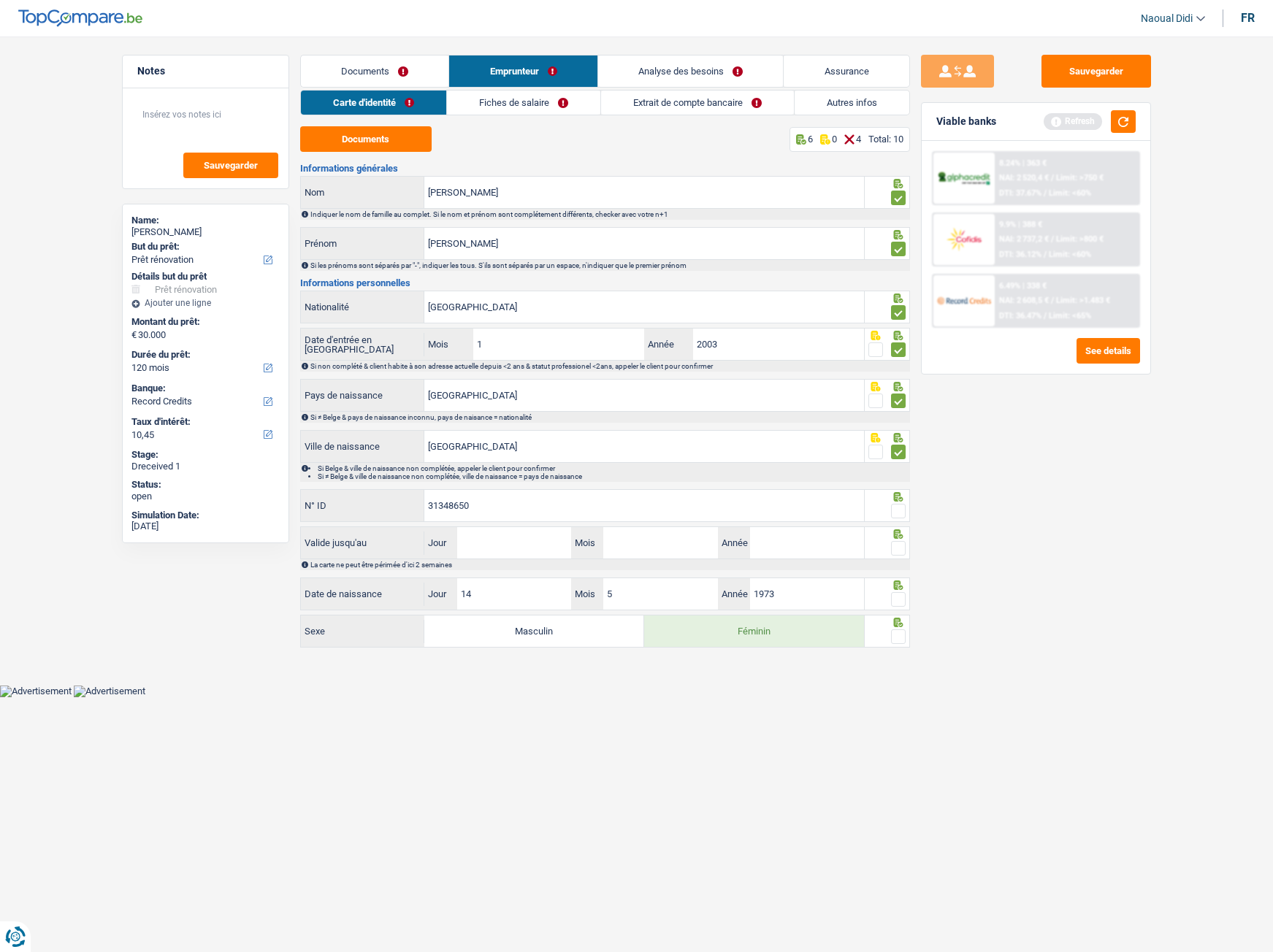
click at [0, 0] on input "radio" at bounding box center [0, 0] width 0 height 0
click at [529, 531] on input "Jour" at bounding box center [514, 542] width 114 height 31
type input "03"
type input "08"
type input "2031"
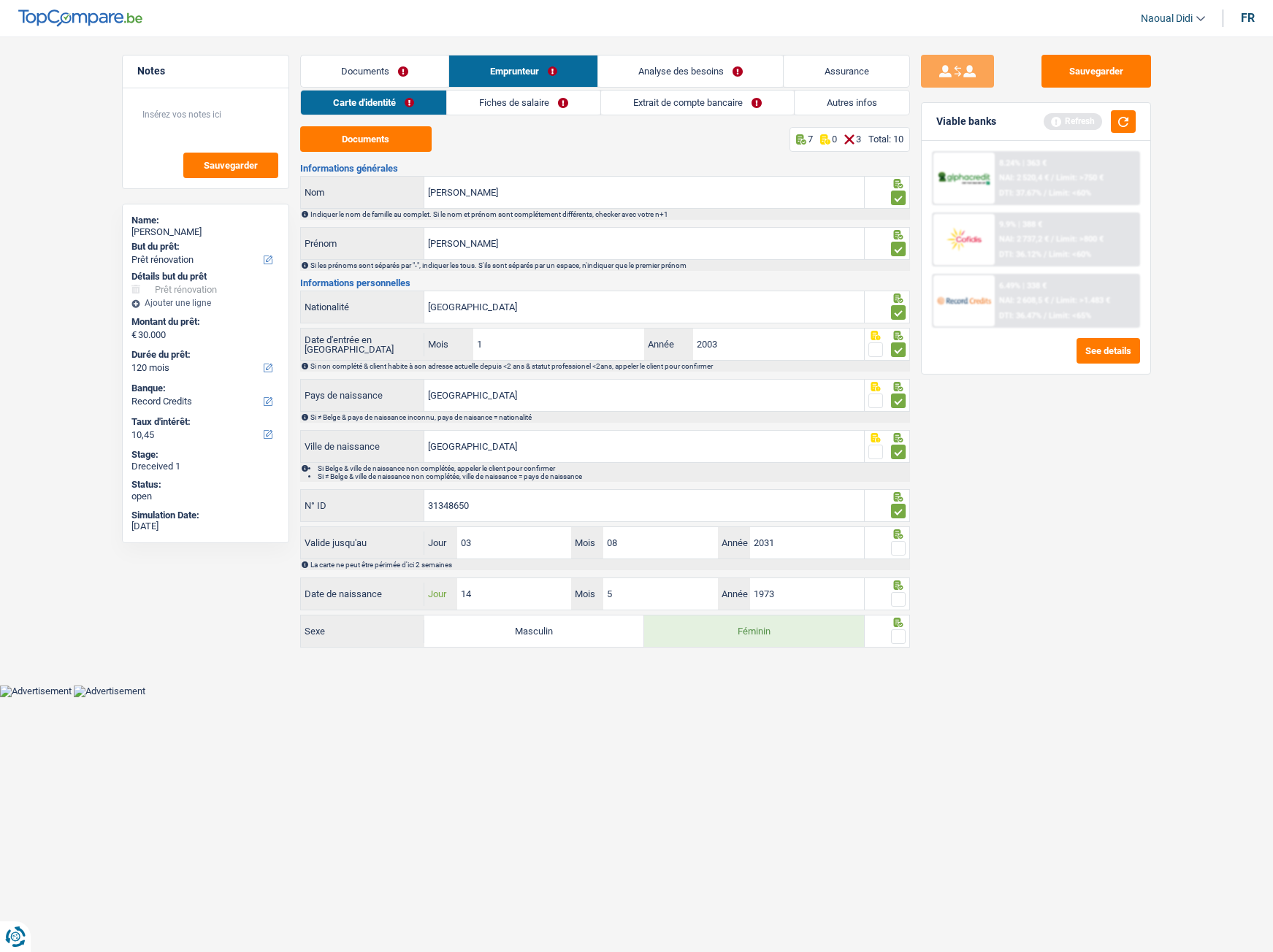
click at [531, 531] on input "14" at bounding box center [514, 593] width 114 height 31
click at [903, 531] on span at bounding box center [898, 599] width 15 height 15
click at [0, 0] on input "radio" at bounding box center [0, 0] width 0 height 0
click at [901, 531] on span at bounding box center [898, 548] width 15 height 15
click at [0, 0] on input "radio" at bounding box center [0, 0] width 0 height 0
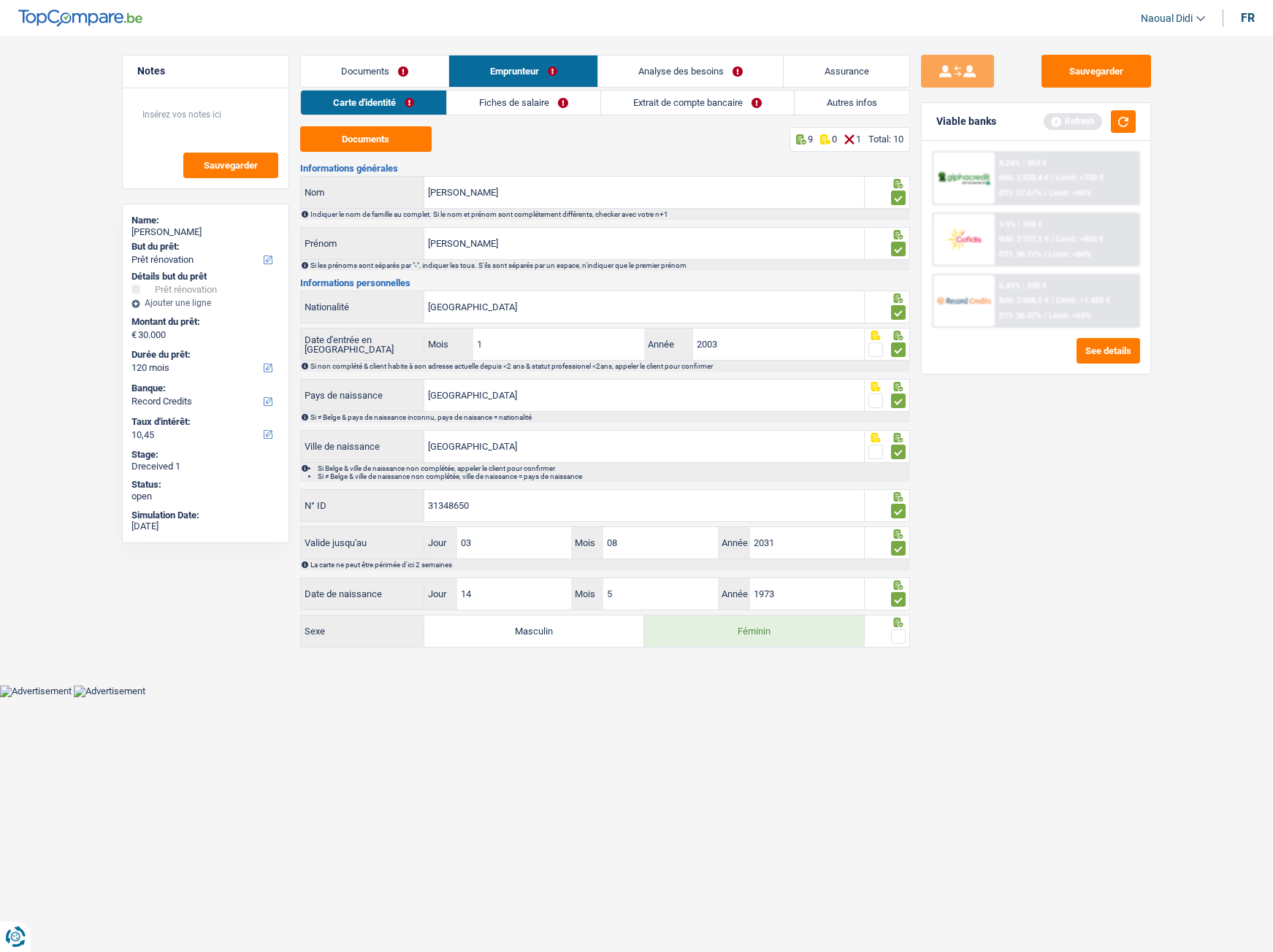
click at [898, 531] on span at bounding box center [898, 636] width 15 height 15
click at [0, 0] on input "radio" at bounding box center [0, 0] width 0 height 0
click at [1061, 64] on button "Sauvegarder" at bounding box center [1096, 71] width 109 height 33
click at [533, 104] on link "Fiches de salaire" at bounding box center [523, 103] width 153 height 24
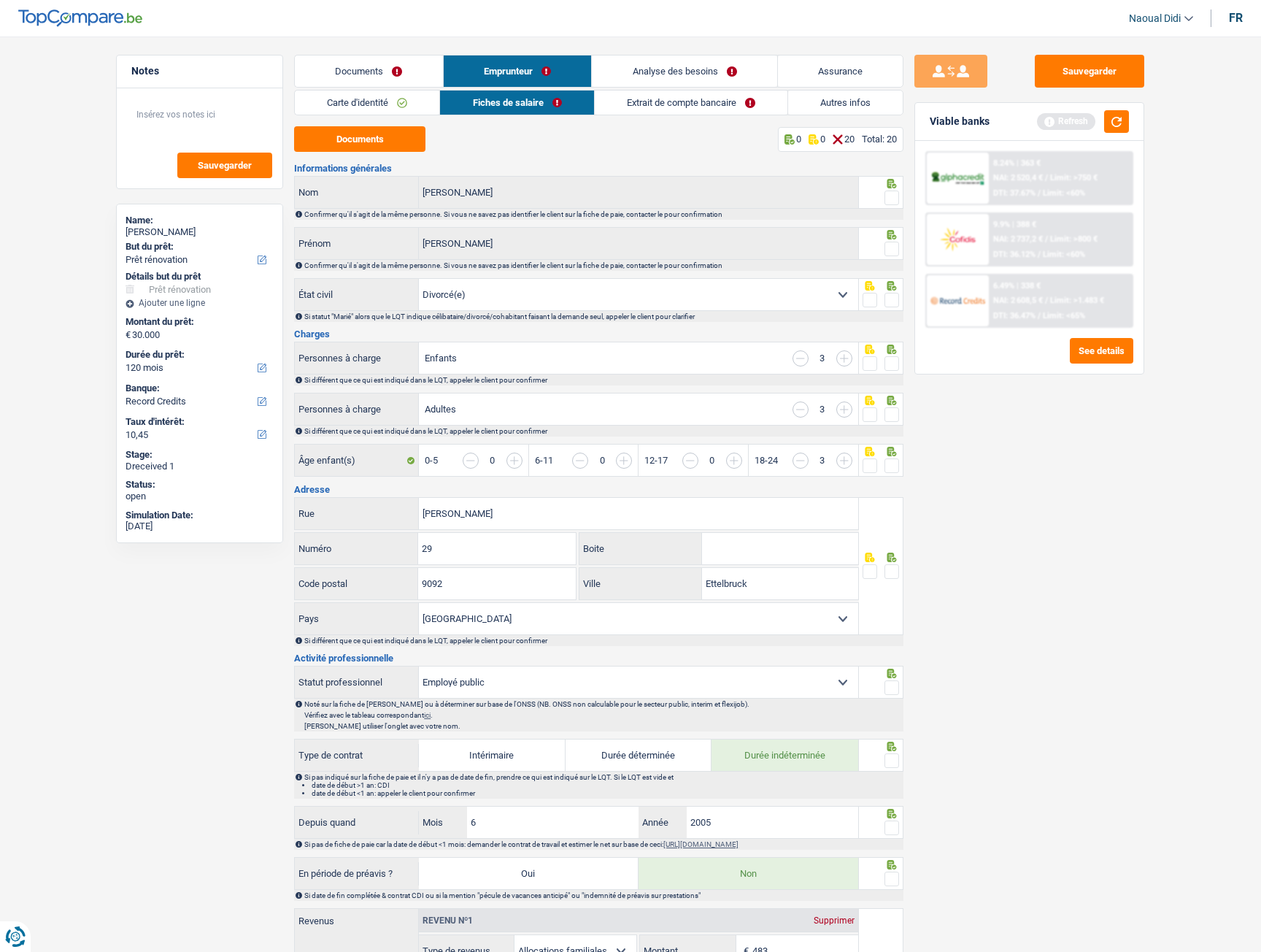
click at [894, 192] on span at bounding box center [892, 198] width 15 height 15
click at [0, 0] on input "radio" at bounding box center [0, 0] width 0 height 0
click at [892, 244] on span at bounding box center [892, 249] width 15 height 15
click at [0, 0] on input "radio" at bounding box center [0, 0] width 0 height 0
click at [894, 368] on span at bounding box center [892, 363] width 15 height 15
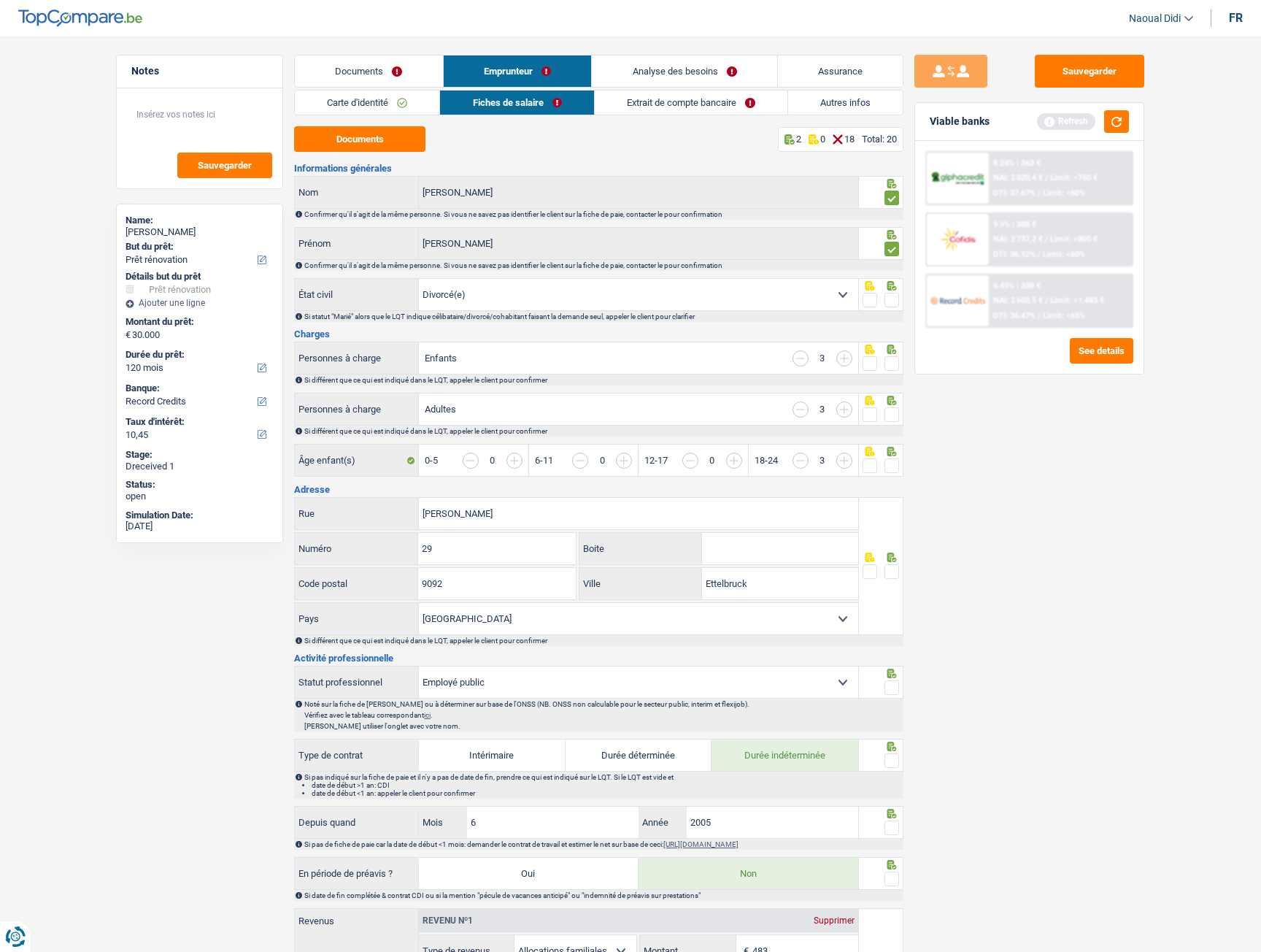
click at [0, 0] on input "radio" at bounding box center [0, 0] width 0 height 0
click at [894, 300] on span at bounding box center [892, 299] width 15 height 15
click at [0, 0] on input "radio" at bounding box center [0, 0] width 0 height 0
click at [893, 417] on span at bounding box center [892, 415] width 15 height 15
click at [0, 0] on input "radio" at bounding box center [0, 0] width 0 height 0
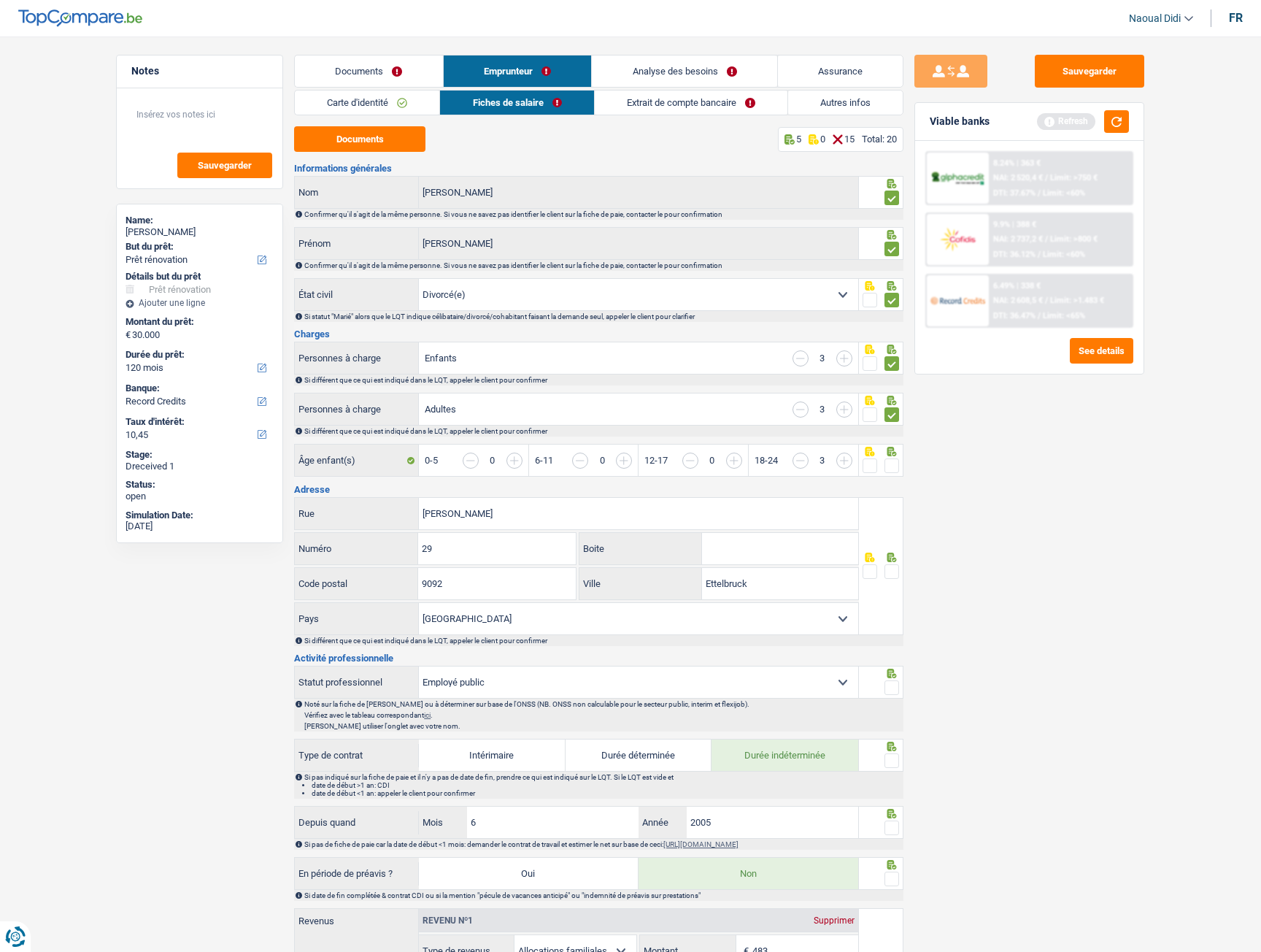
click at [891, 466] on span at bounding box center [892, 466] width 15 height 15
click at [0, 0] on input "radio" at bounding box center [0, 0] width 0 height 0
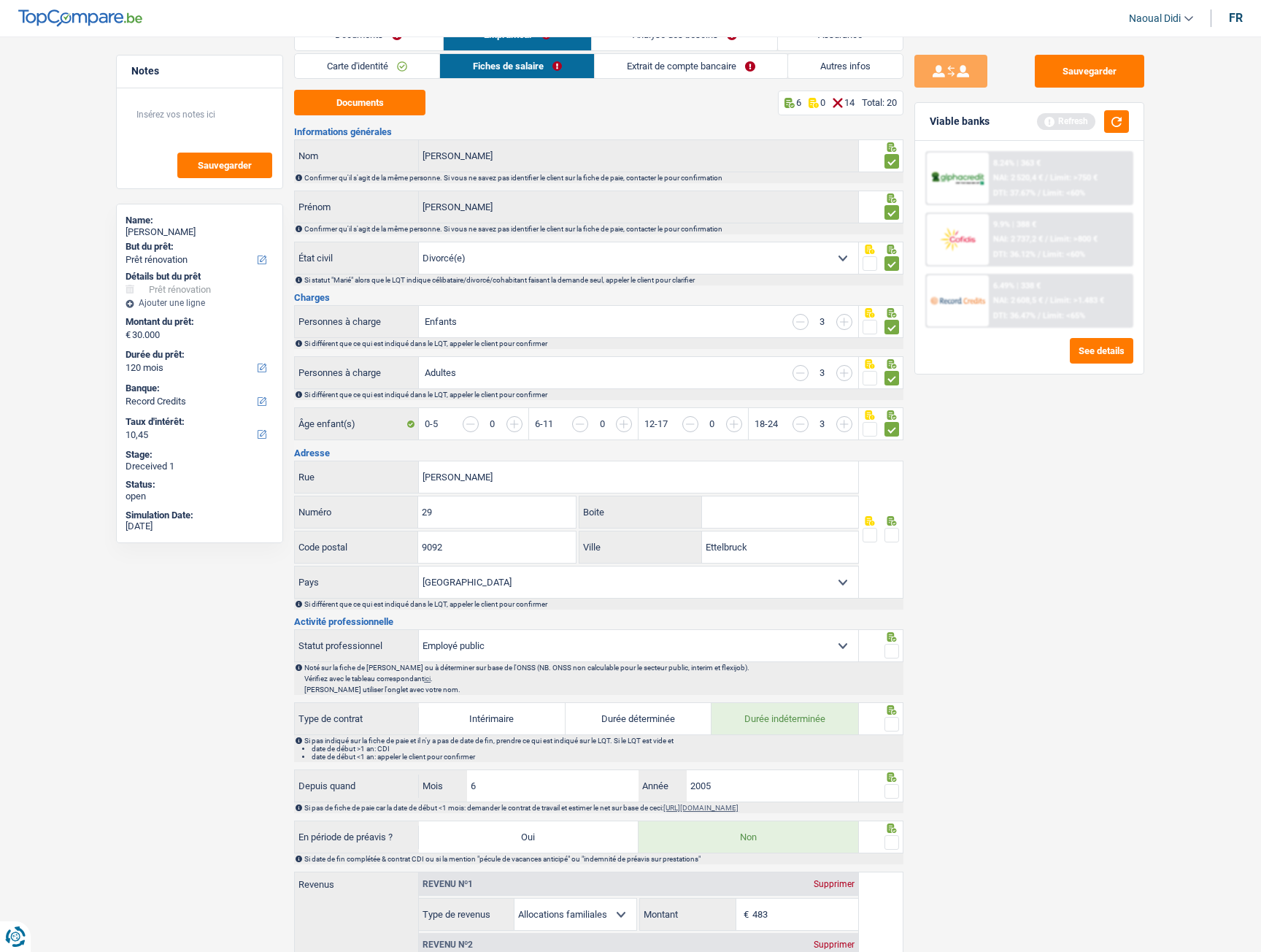
scroll to position [73, 0]
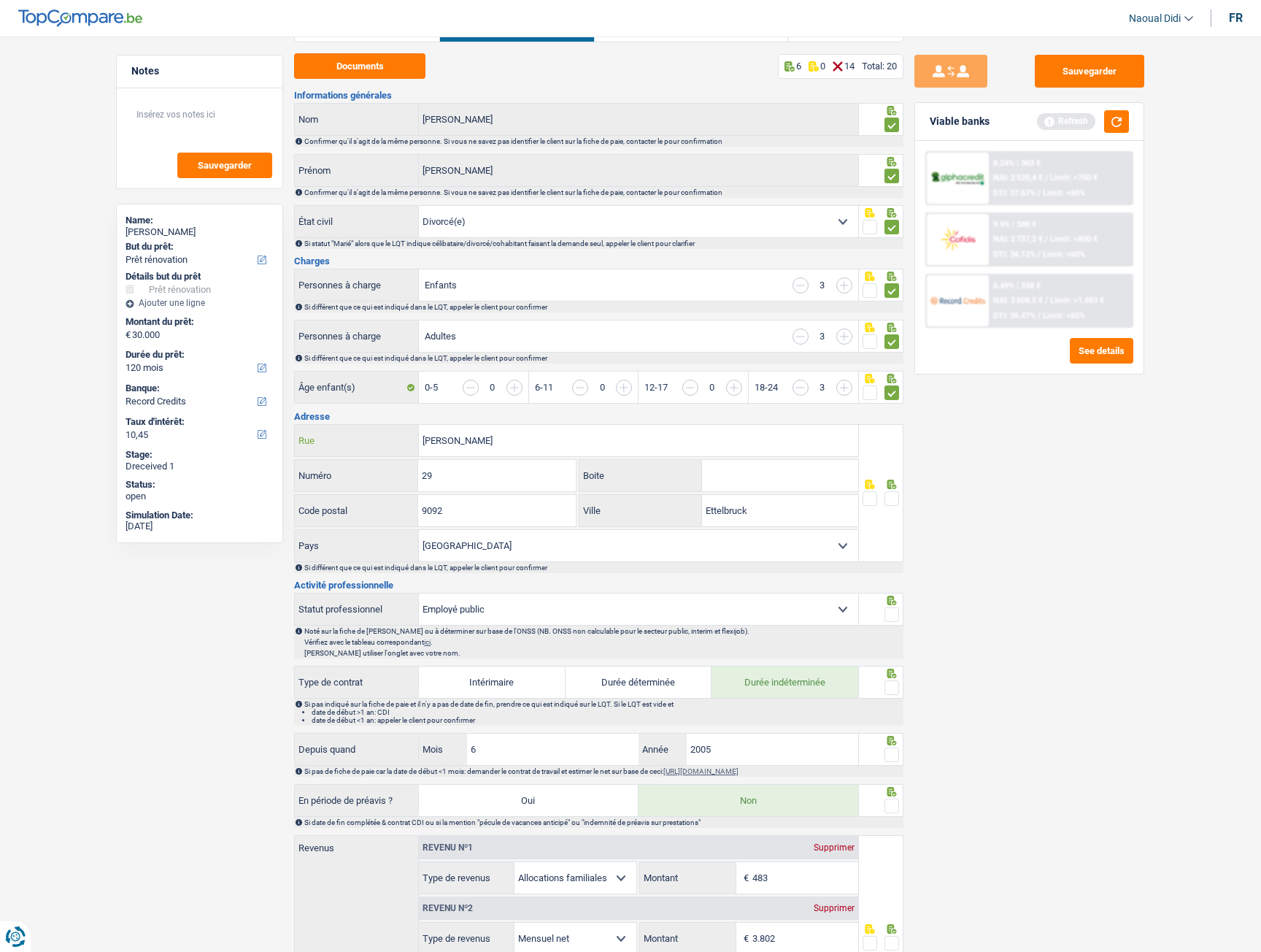
click at [490, 441] on input "Pierre eiser" at bounding box center [639, 441] width 440 height 31
type input "Pierre Wiser"
click at [464, 487] on input "29" at bounding box center [497, 475] width 157 height 31
click at [760, 476] on input "Boite" at bounding box center [780, 475] width 156 height 31
drag, startPoint x: 484, startPoint y: 509, endPoint x: 524, endPoint y: 509, distance: 40.0
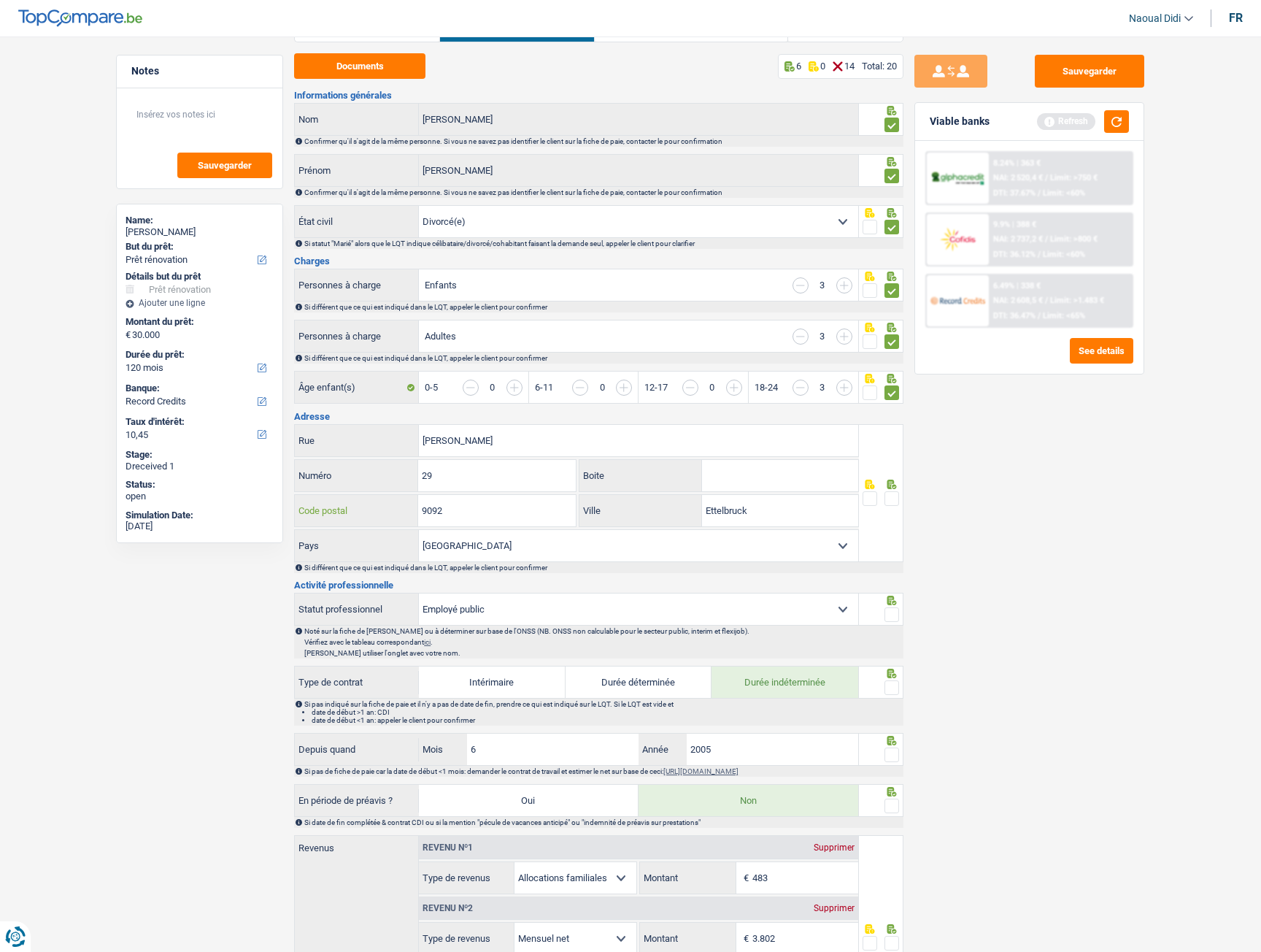
click at [484, 509] on input "9092" at bounding box center [497, 510] width 157 height 31
click at [784, 509] on input "Ettelbruck" at bounding box center [780, 510] width 156 height 31
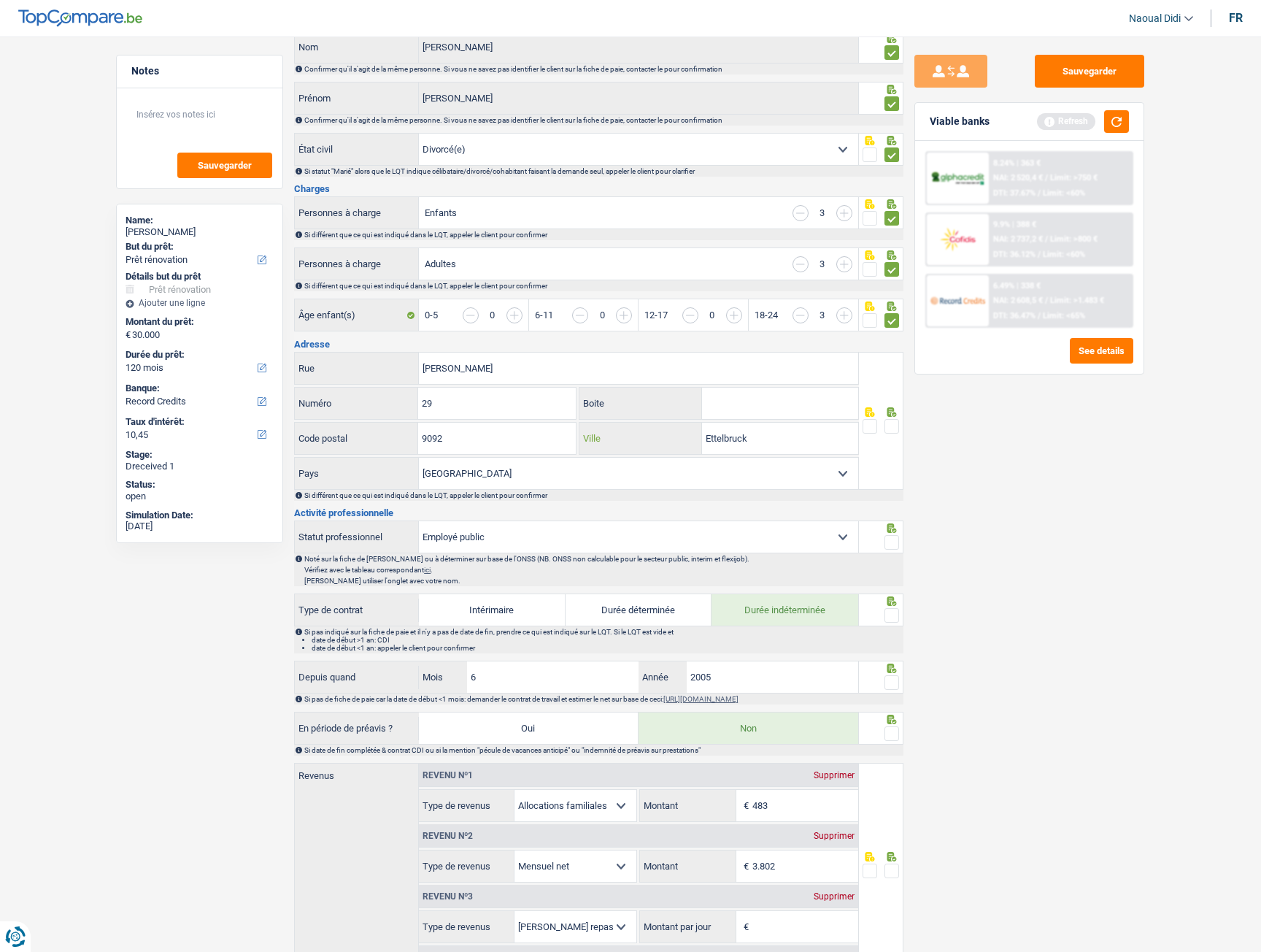
scroll to position [146, 0]
click at [894, 424] on span at bounding box center [892, 425] width 15 height 15
click at [0, 0] on input "radio" at bounding box center [0, 0] width 0 height 0
click at [525, 467] on select "Belgique Luxembourg Sélectionner une option" at bounding box center [639, 473] width 440 height 31
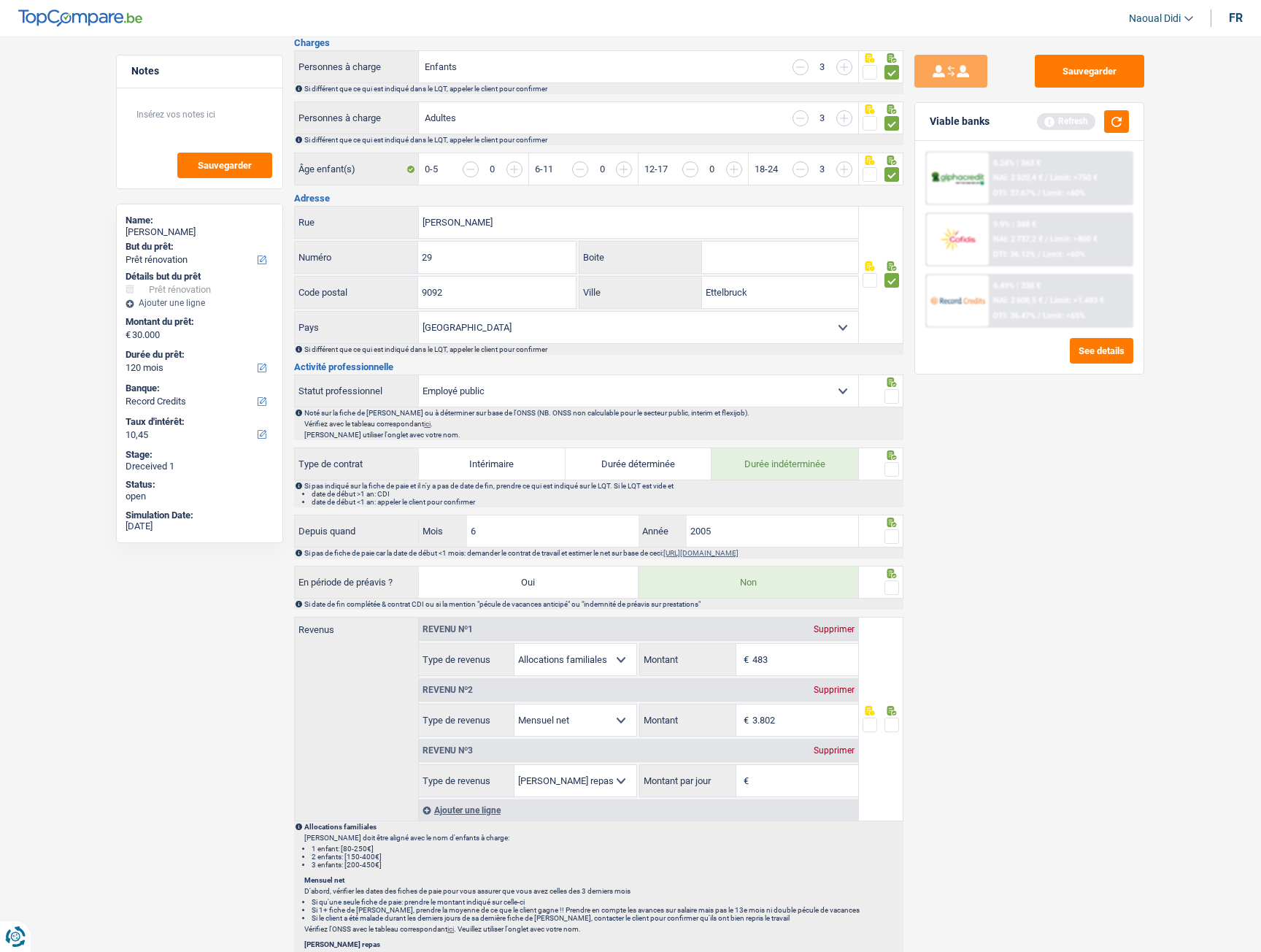
scroll to position [292, 0]
click at [898, 400] on span at bounding box center [892, 395] width 15 height 15
click at [0, 0] on input "radio" at bounding box center [0, 0] width 0 height 0
click at [892, 467] on span at bounding box center [892, 468] width 15 height 15
click at [0, 0] on input "radio" at bounding box center [0, 0] width 0 height 0
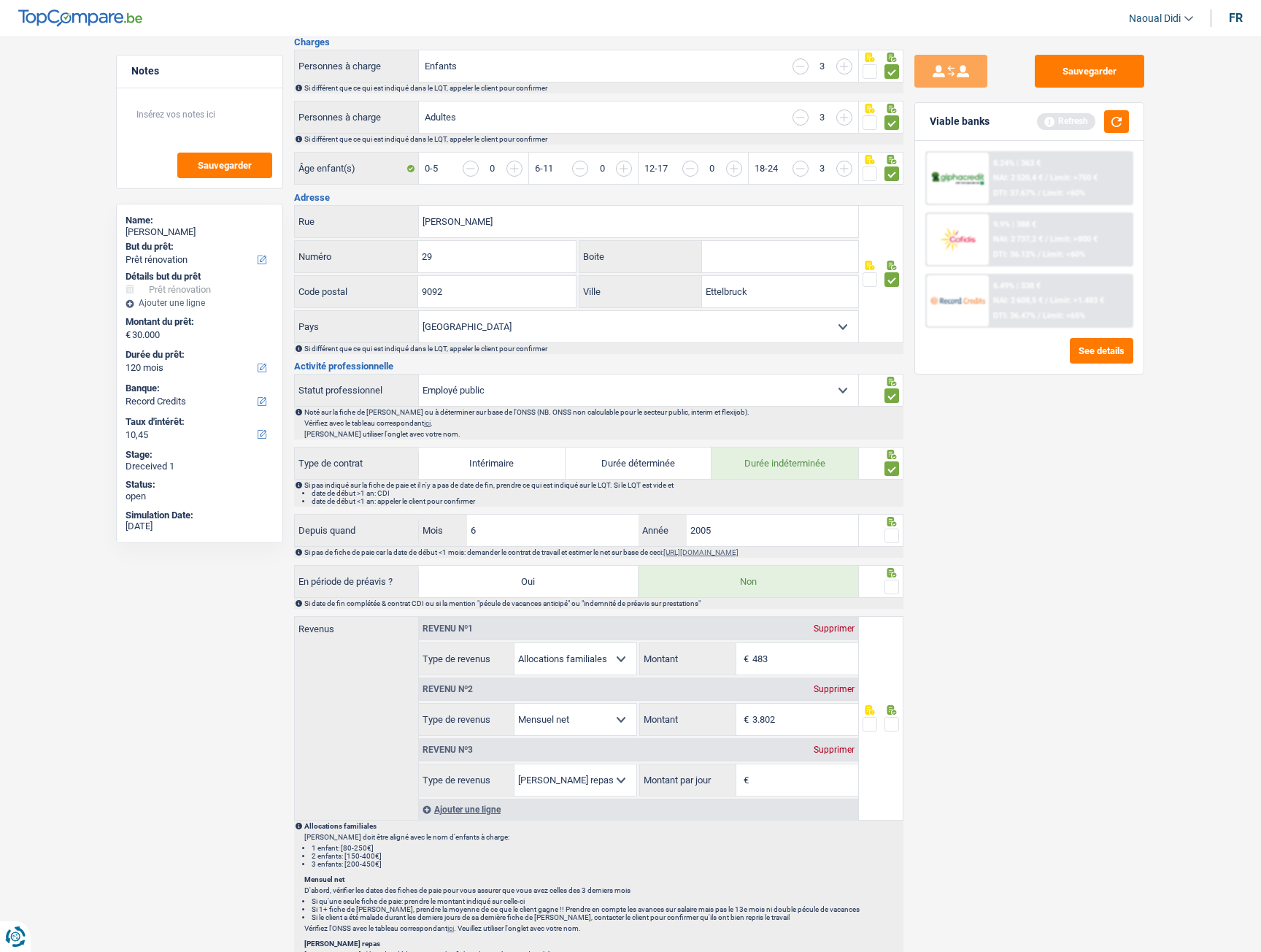
click at [894, 531] on span at bounding box center [892, 535] width 15 height 15
click at [0, 0] on input "radio" at bounding box center [0, 0] width 0 height 0
click at [894, 531] on span at bounding box center [892, 586] width 15 height 15
click at [0, 0] on input "radio" at bounding box center [0, 0] width 0 height 0
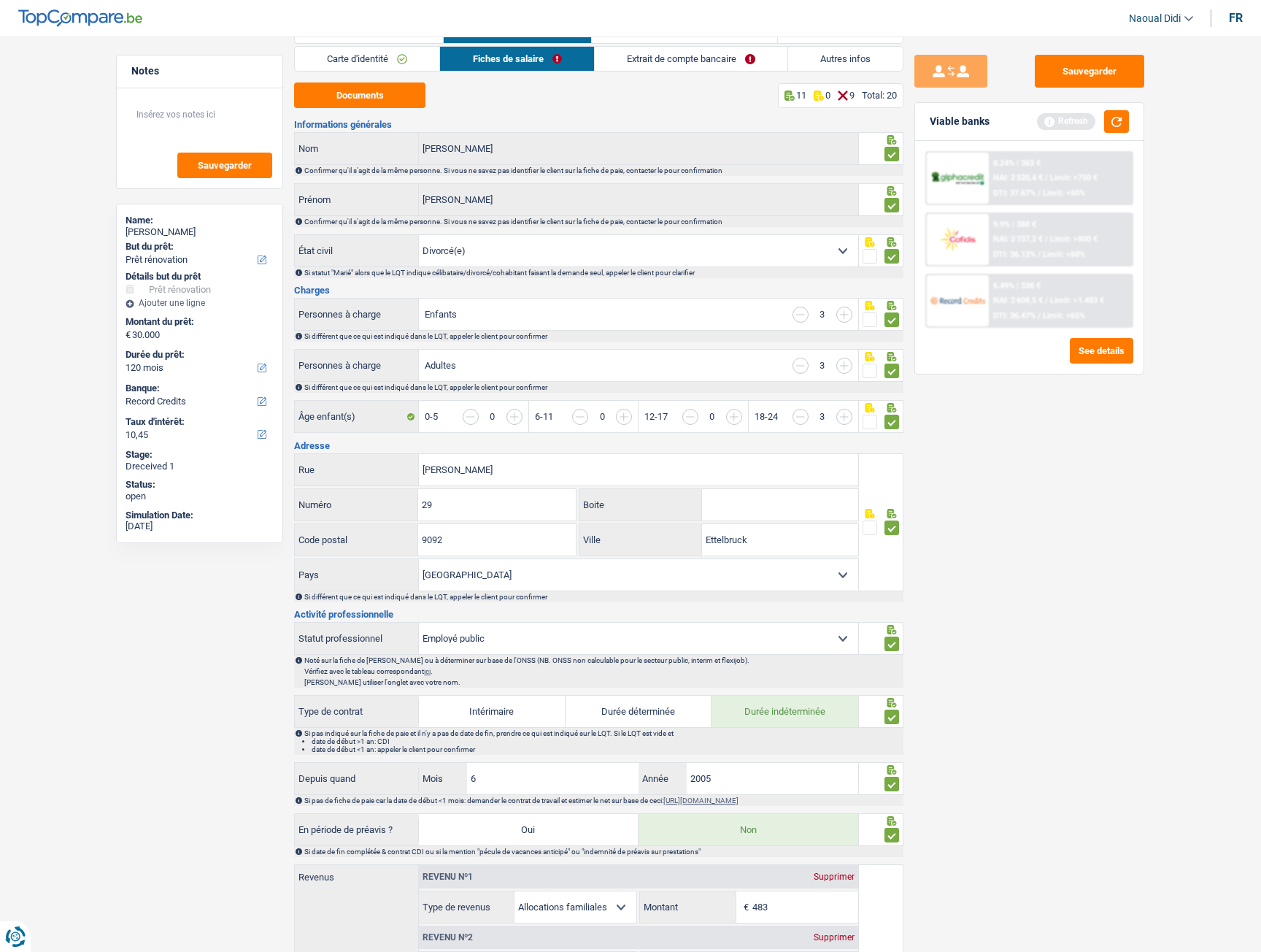
scroll to position [0, 0]
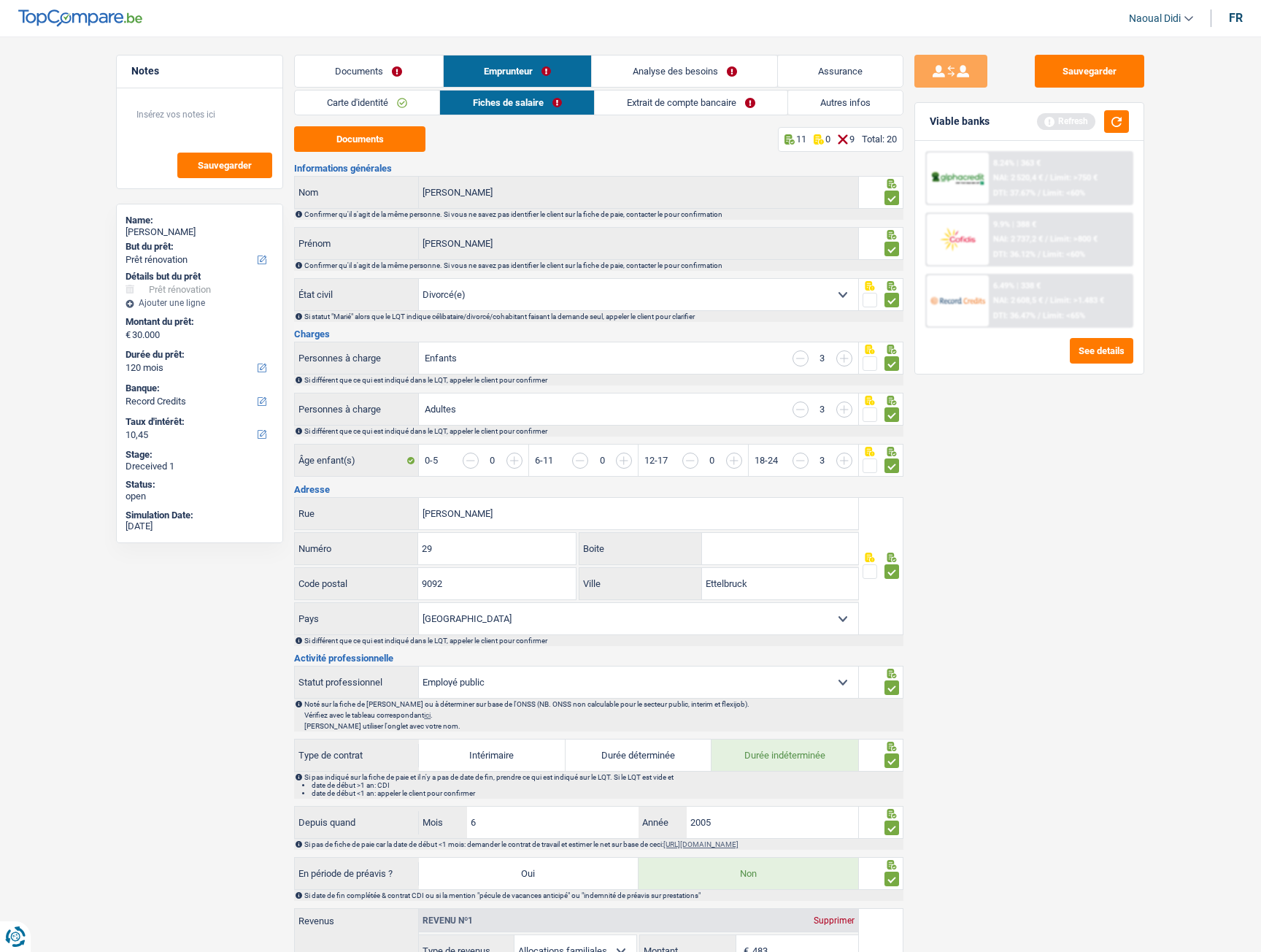
click at [674, 110] on link "Extrait de compte bancaire" at bounding box center [691, 103] width 192 height 24
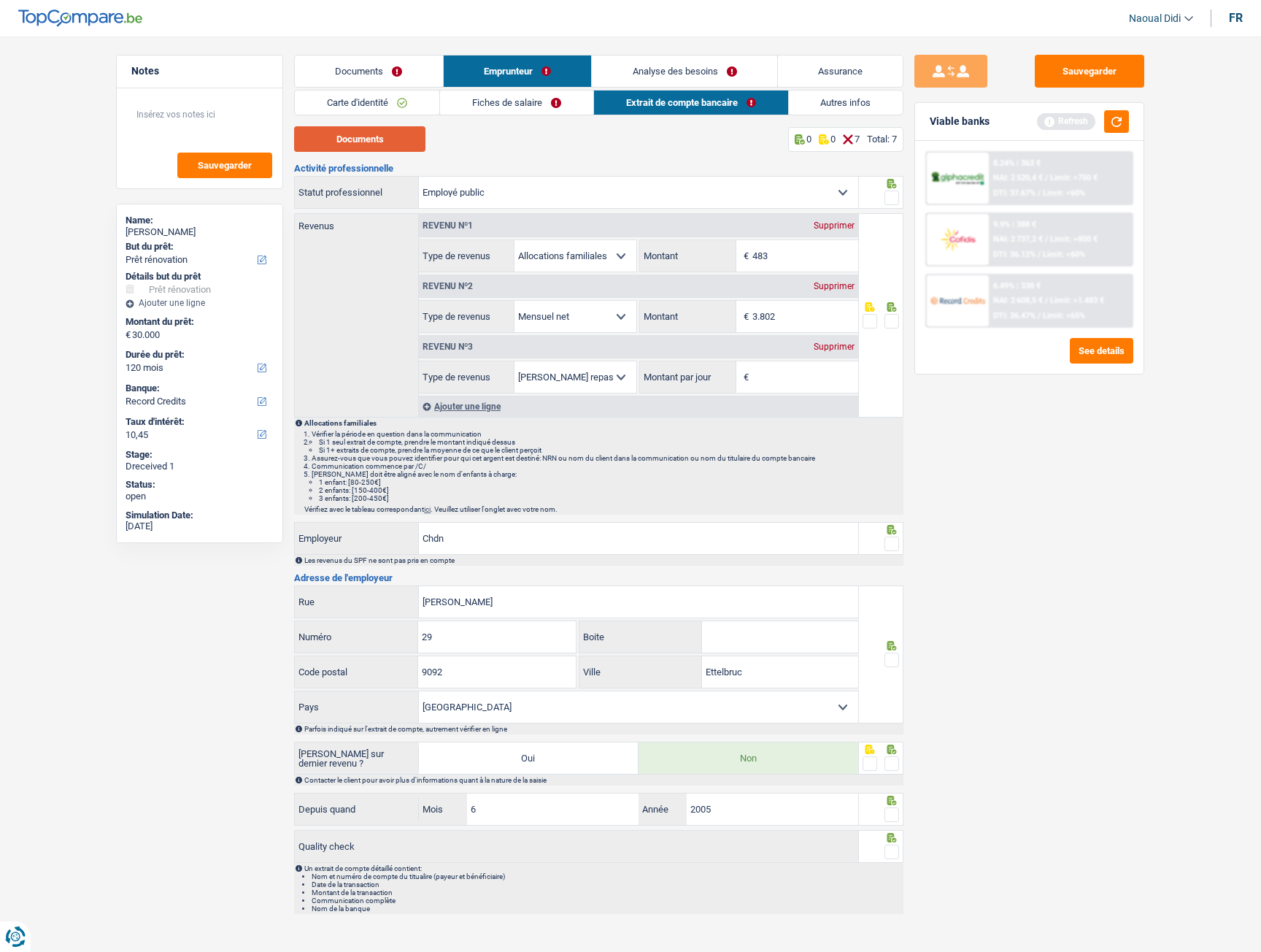
click at [379, 150] on button "Documents" at bounding box center [360, 138] width 131 height 25
click at [789, 323] on input "3.802" at bounding box center [805, 316] width 106 height 31
type input "3.735"
click at [839, 344] on div "Supprimer" at bounding box center [834, 347] width 48 height 8
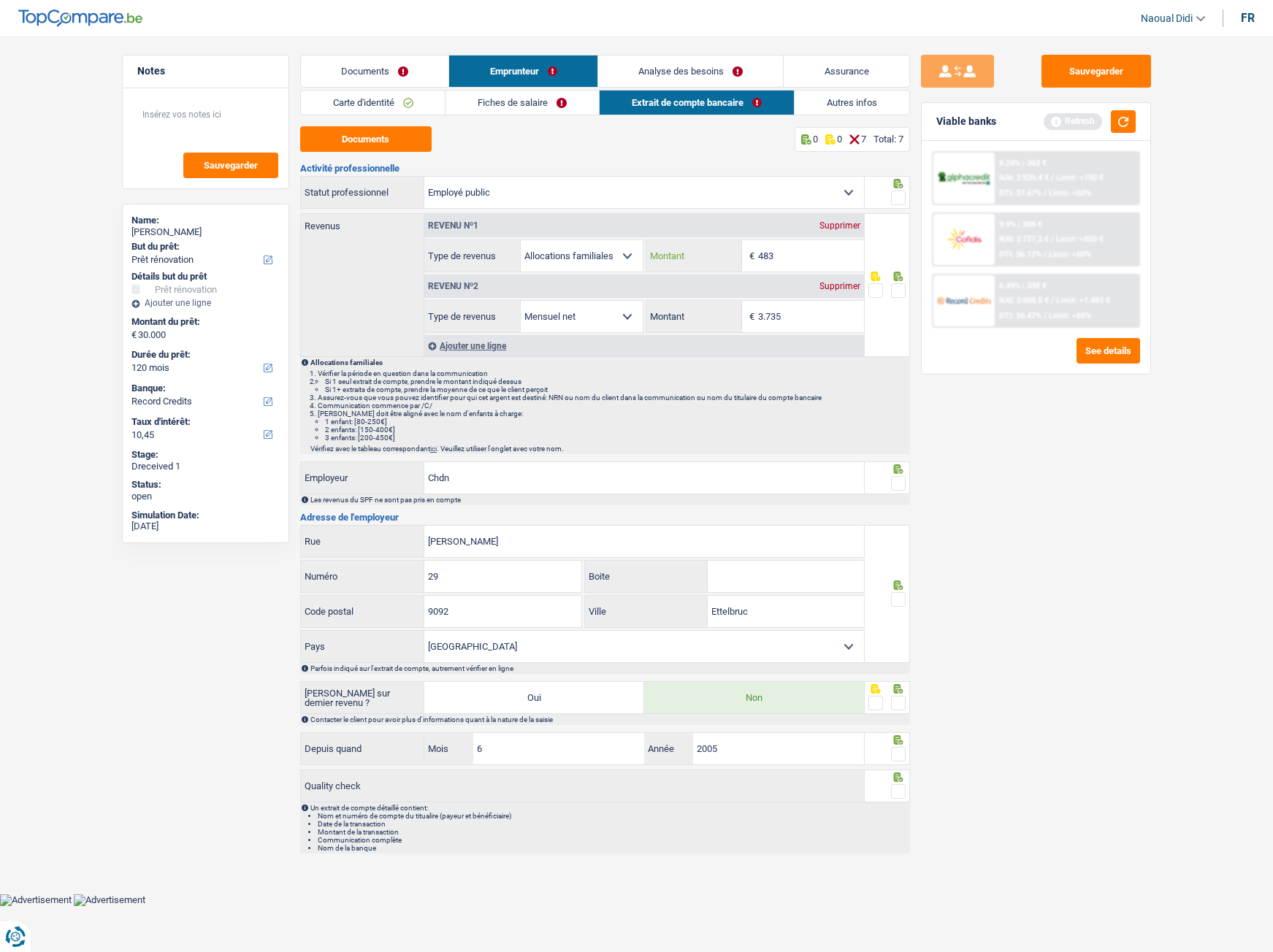
click at [794, 250] on input "483" at bounding box center [811, 256] width 106 height 31
type input "457"
click at [893, 289] on span at bounding box center [898, 290] width 15 height 15
click at [0, 0] on input "radio" at bounding box center [0, 0] width 0 height 0
click at [1090, 68] on button "Sauvegarder" at bounding box center [1096, 71] width 109 height 33
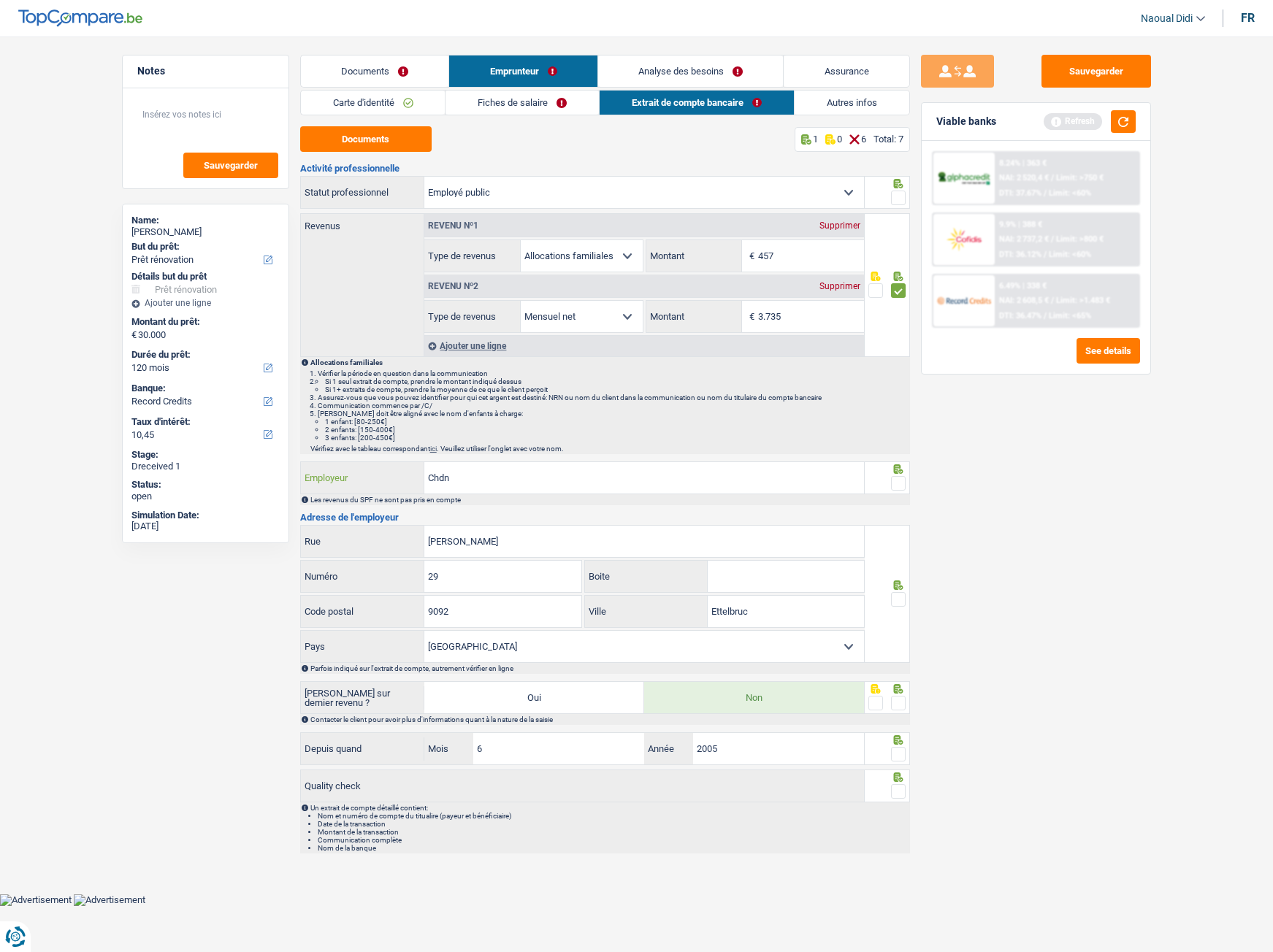
click at [466, 480] on input "Chdn" at bounding box center [645, 477] width 440 height 31
click at [489, 474] on input "Chdn" at bounding box center [645, 477] width 440 height 31
click at [380, 134] on button "Documents" at bounding box center [366, 138] width 131 height 25
drag, startPoint x: 460, startPoint y: 475, endPoint x: 396, endPoint y: 474, distance: 64.0
click at [396, 474] on div "Chdn Employeur" at bounding box center [583, 477] width 564 height 31
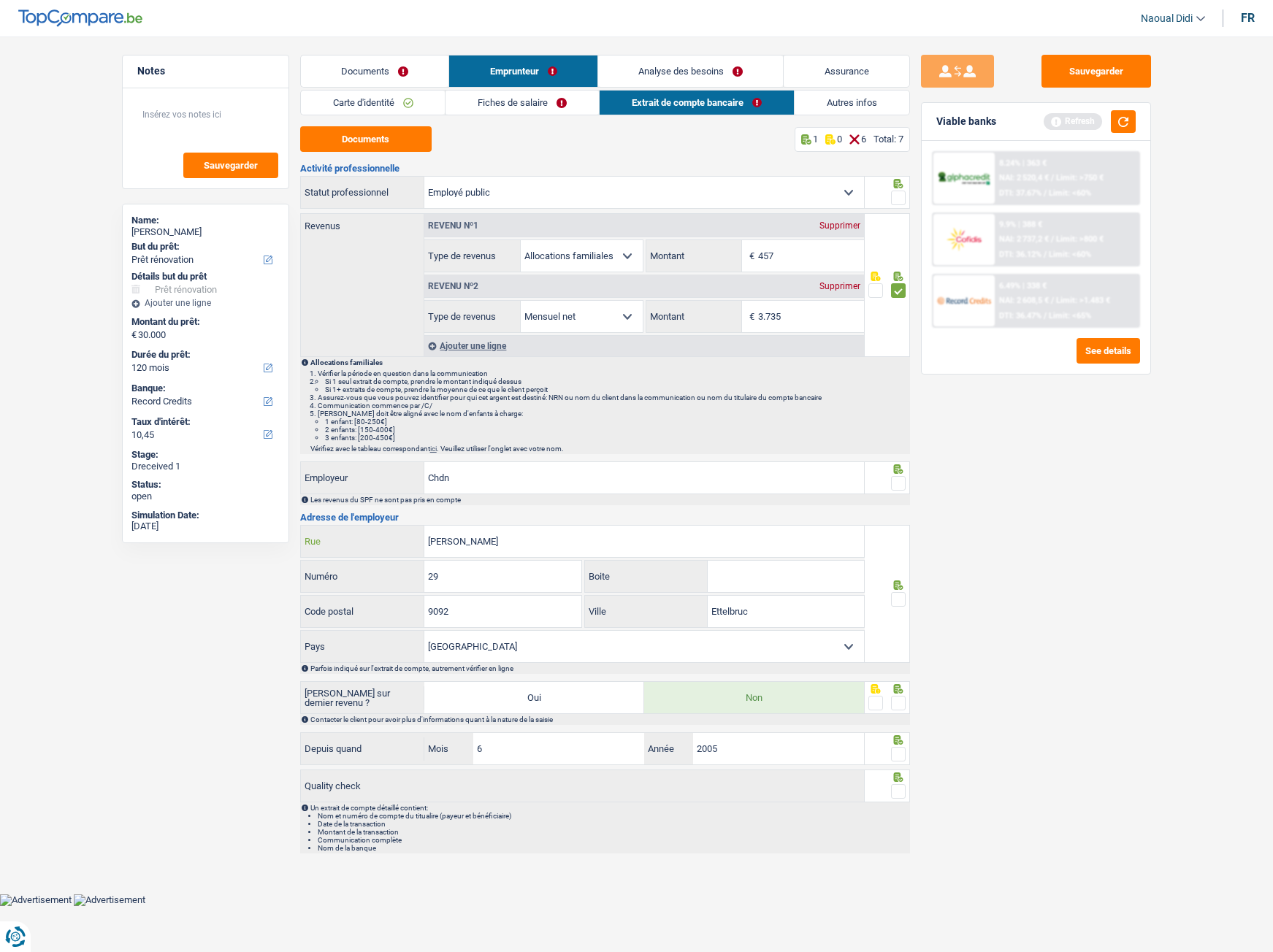
drag, startPoint x: 498, startPoint y: 541, endPoint x: 287, endPoint y: 540, distance: 211.0
click at [287, 531] on div "Notes Sauvegarder Name: Maria Antonia Leitao Fonseca But du prêt: Confort maiso…" at bounding box center [636, 458] width 1052 height 806
type input "AV LUCIEN SALENTINI"
click at [390, 531] on div "29 Numéro" at bounding box center [441, 576] width 281 height 31
type input "120"
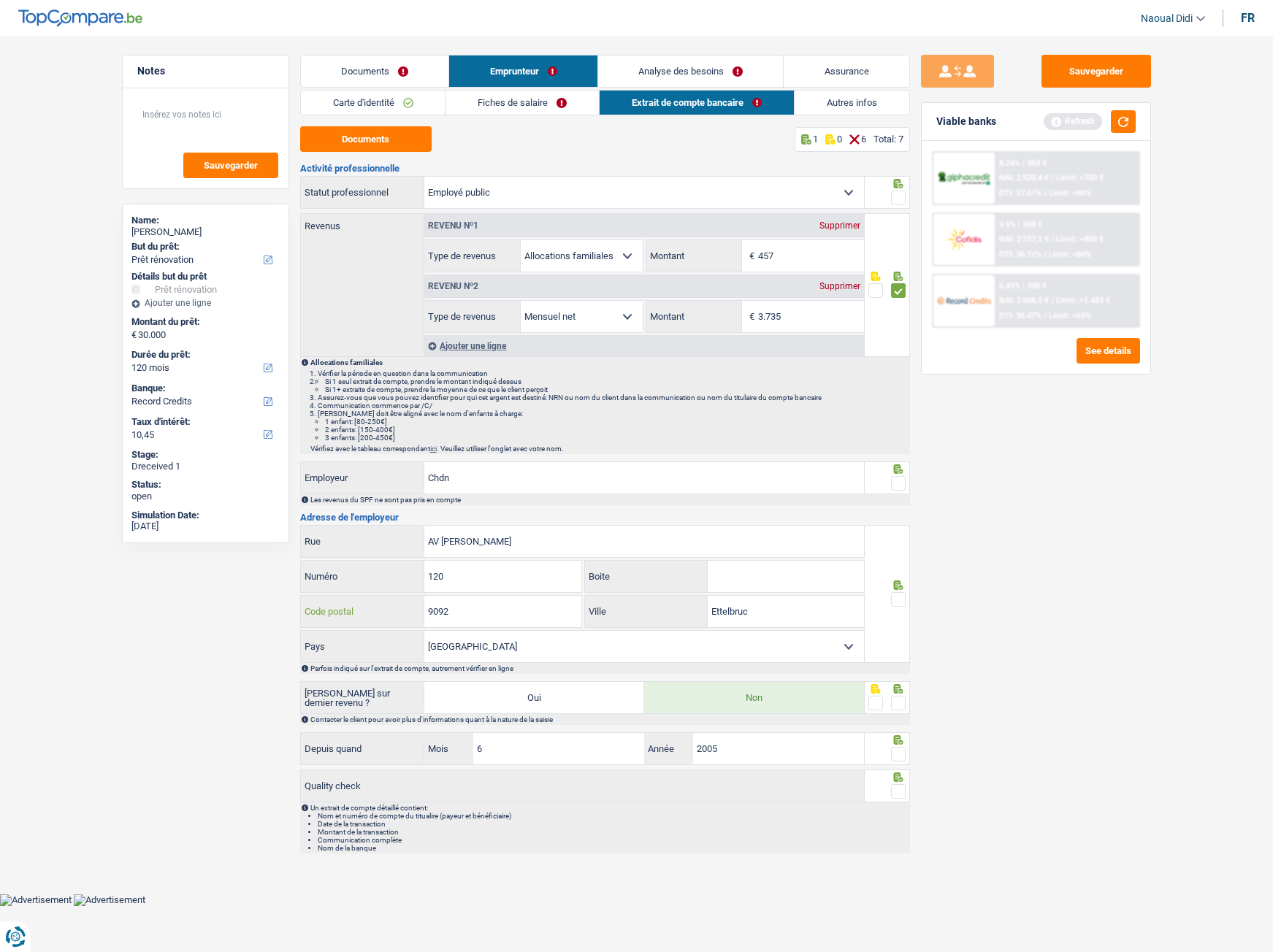
drag, startPoint x: 454, startPoint y: 612, endPoint x: 401, endPoint y: 603, distance: 53.8
click at [401, 531] on div "9092 Code postal" at bounding box center [441, 611] width 281 height 31
type input "9080"
click at [894, 531] on span at bounding box center [898, 599] width 15 height 15
click at [0, 0] on input "radio" at bounding box center [0, 0] width 0 height 0
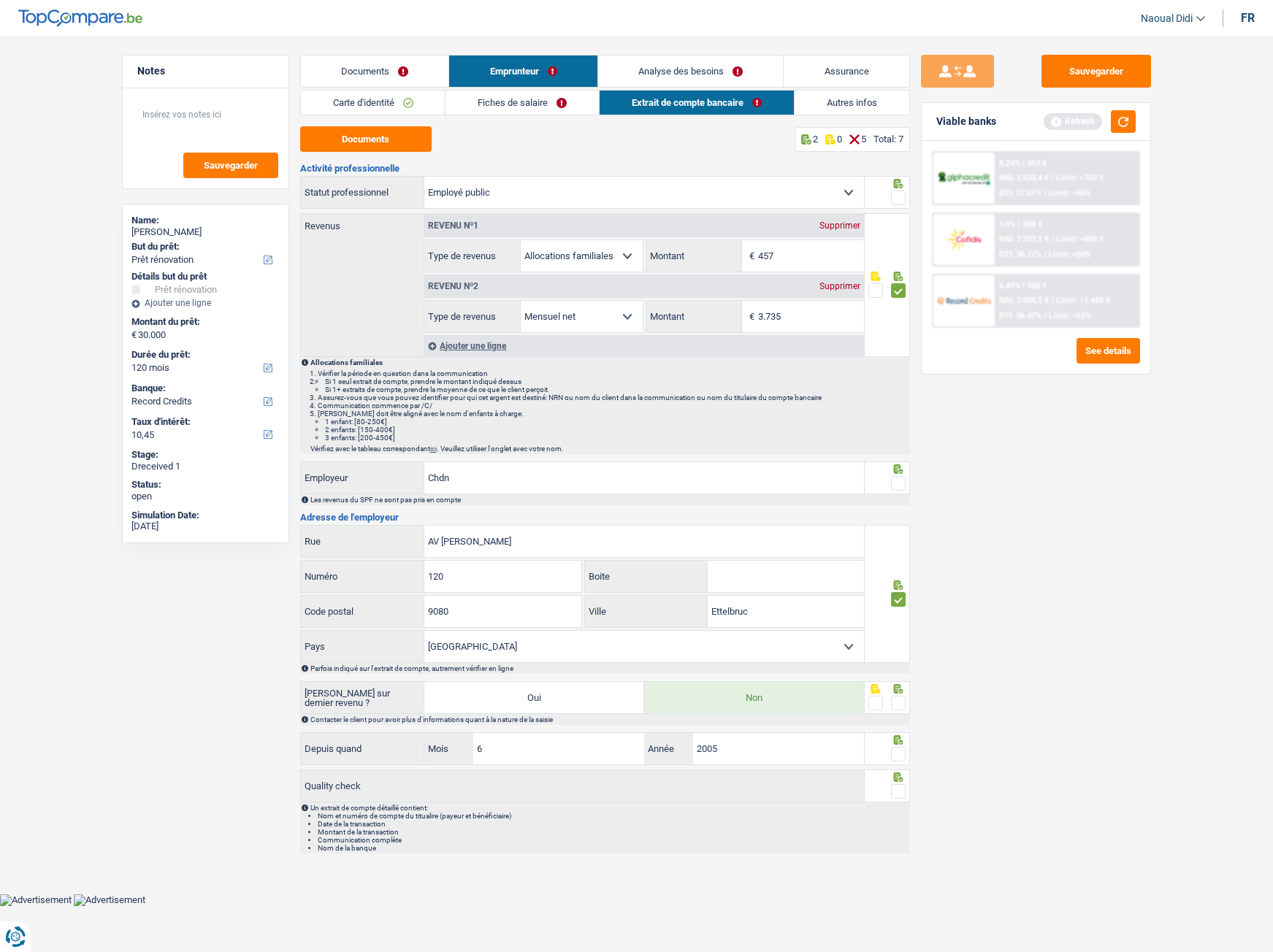
click at [899, 488] on span at bounding box center [898, 483] width 15 height 15
click at [0, 0] on input "radio" at bounding box center [0, 0] width 0 height 0
click at [894, 531] on span at bounding box center [898, 702] width 15 height 15
click at [0, 0] on input "radio" at bounding box center [0, 0] width 0 height 0
click at [898, 531] on span at bounding box center [898, 754] width 15 height 15
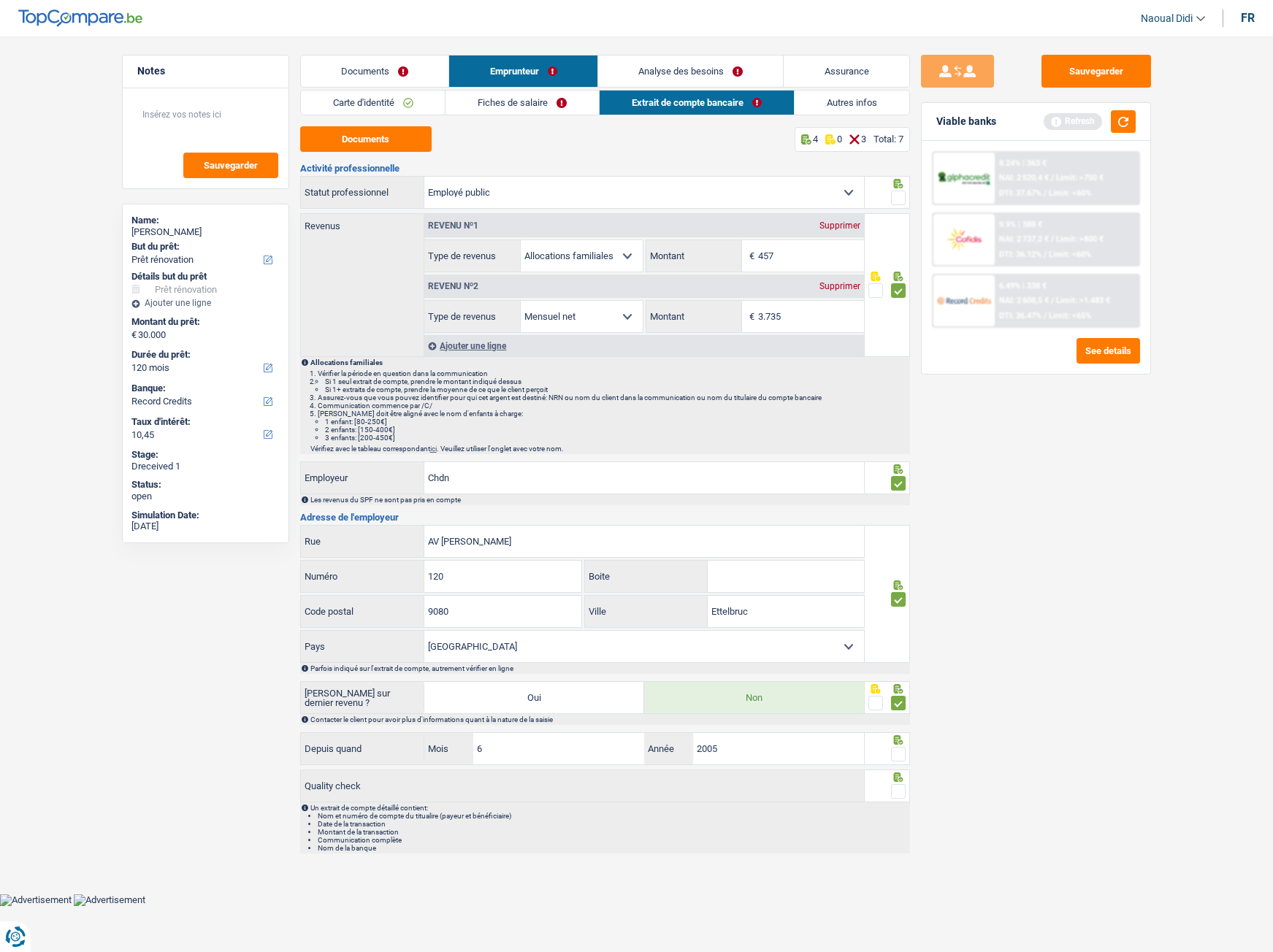
click at [0, 0] on input "radio" at bounding box center [0, 0] width 0 height 0
click at [901, 531] on span at bounding box center [898, 791] width 15 height 15
click at [0, 0] on input "radio" at bounding box center [0, 0] width 0 height 0
click at [1082, 82] on button "Sauvegarder" at bounding box center [1096, 71] width 109 height 33
click at [520, 102] on link "Fiches de salaire" at bounding box center [522, 103] width 153 height 24
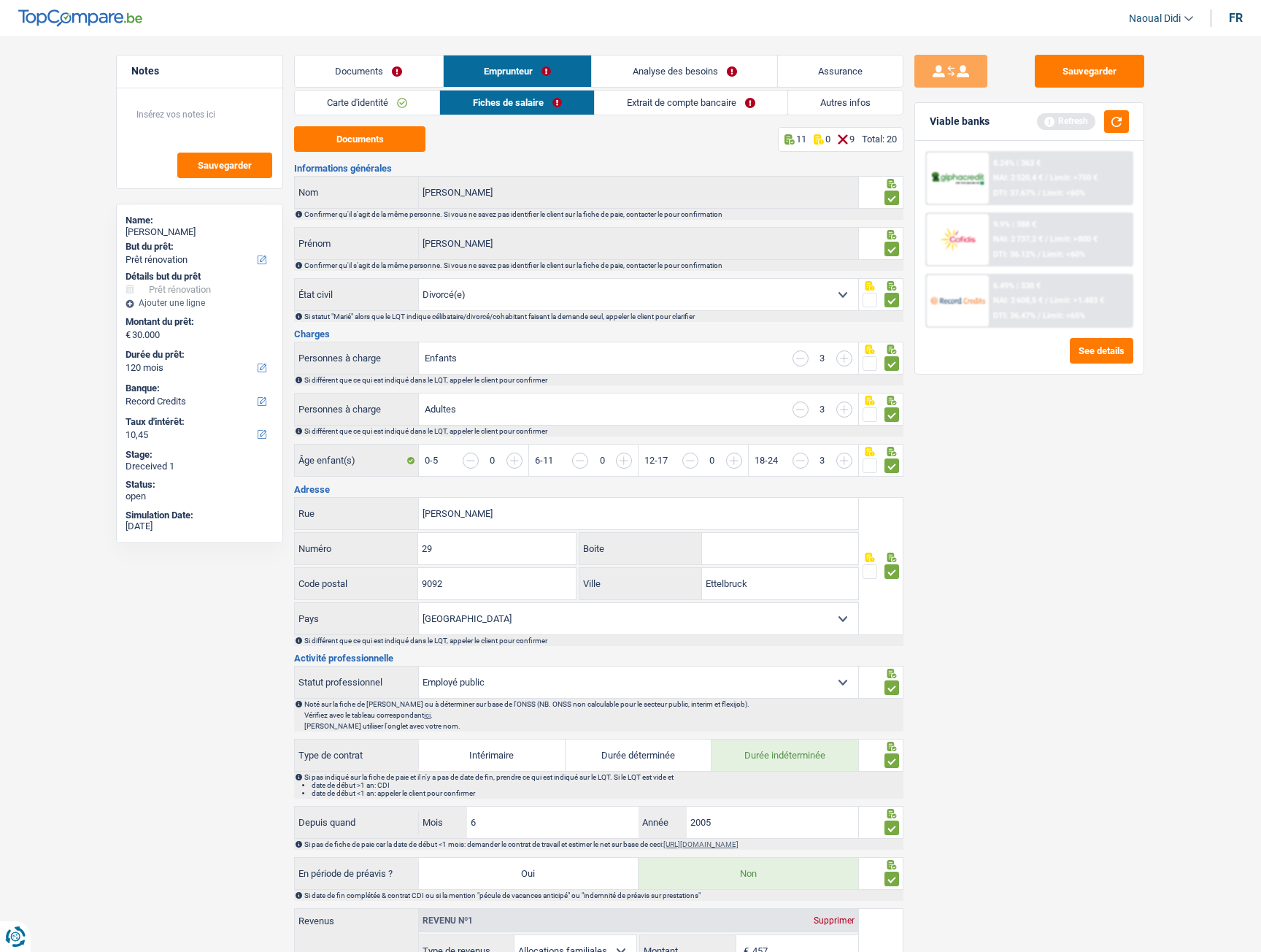
click at [674, 105] on link "Extrait de compte bancaire" at bounding box center [691, 103] width 192 height 24
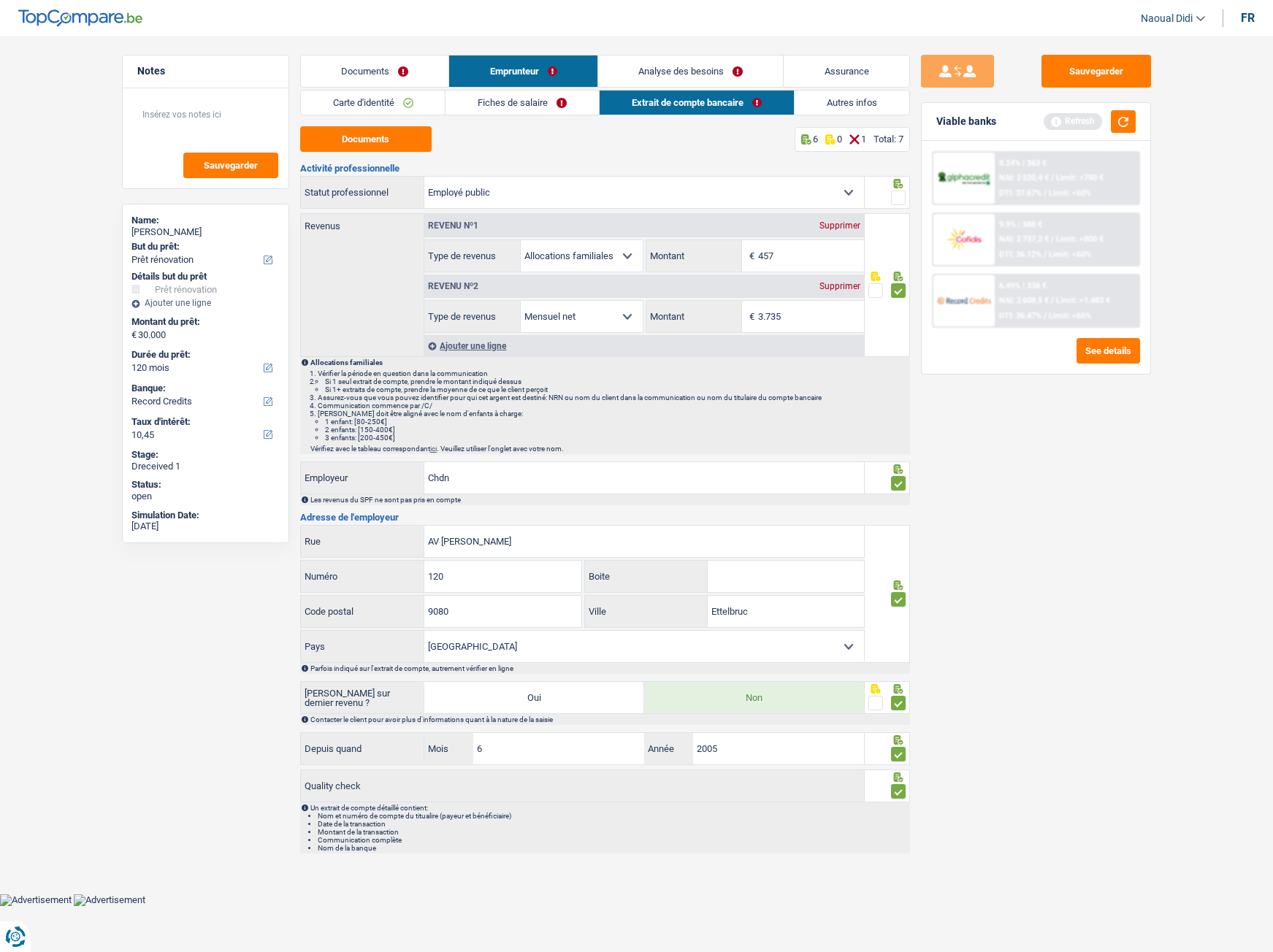
click at [533, 66] on link "Emprunteur" at bounding box center [523, 71] width 148 height 31
click at [381, 103] on link "Carte d'identité" at bounding box center [373, 103] width 144 height 24
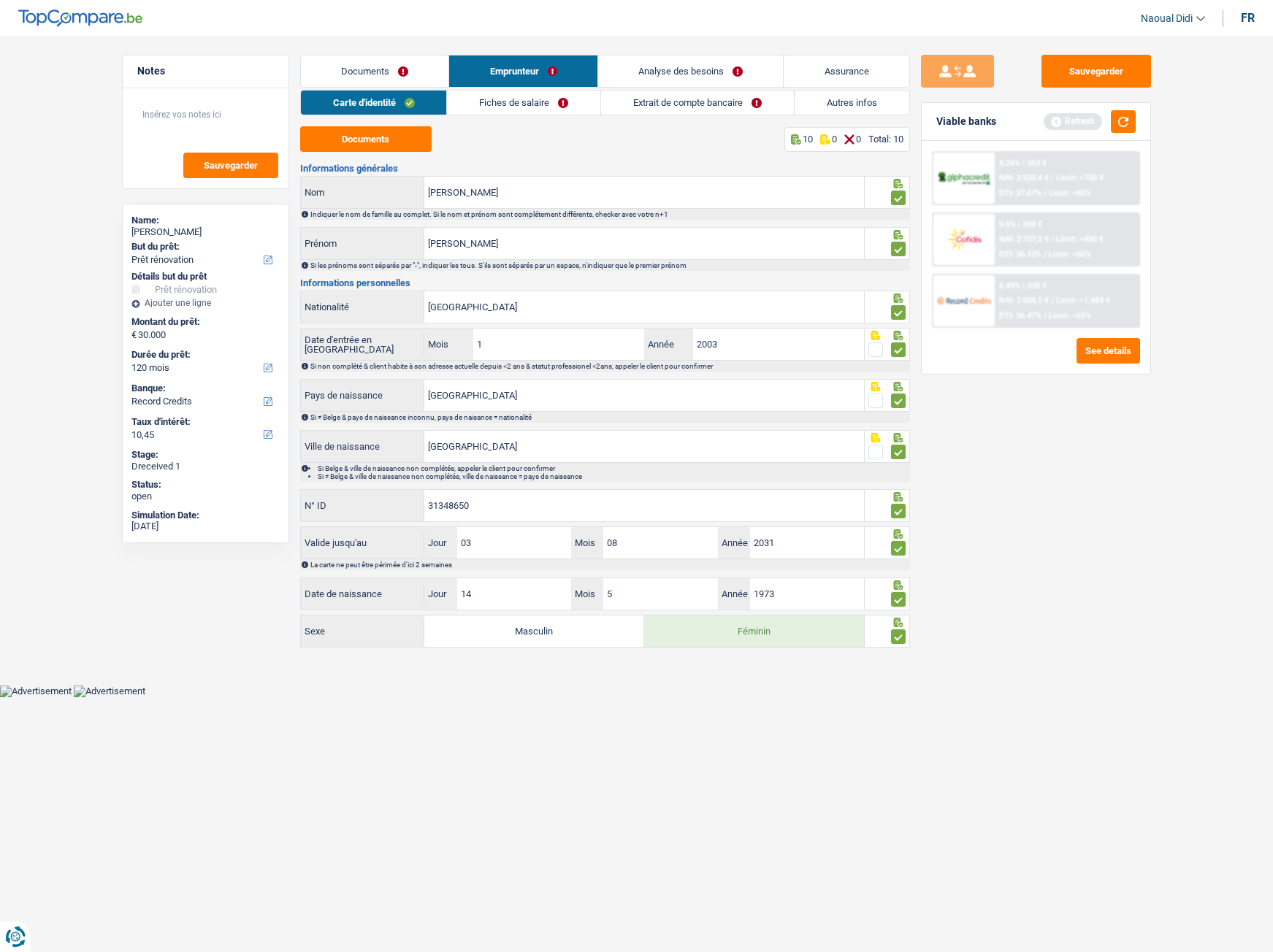
click at [513, 63] on link "Emprunteur" at bounding box center [523, 71] width 148 height 31
click at [693, 70] on link "Analyse des besoins" at bounding box center [690, 71] width 186 height 31
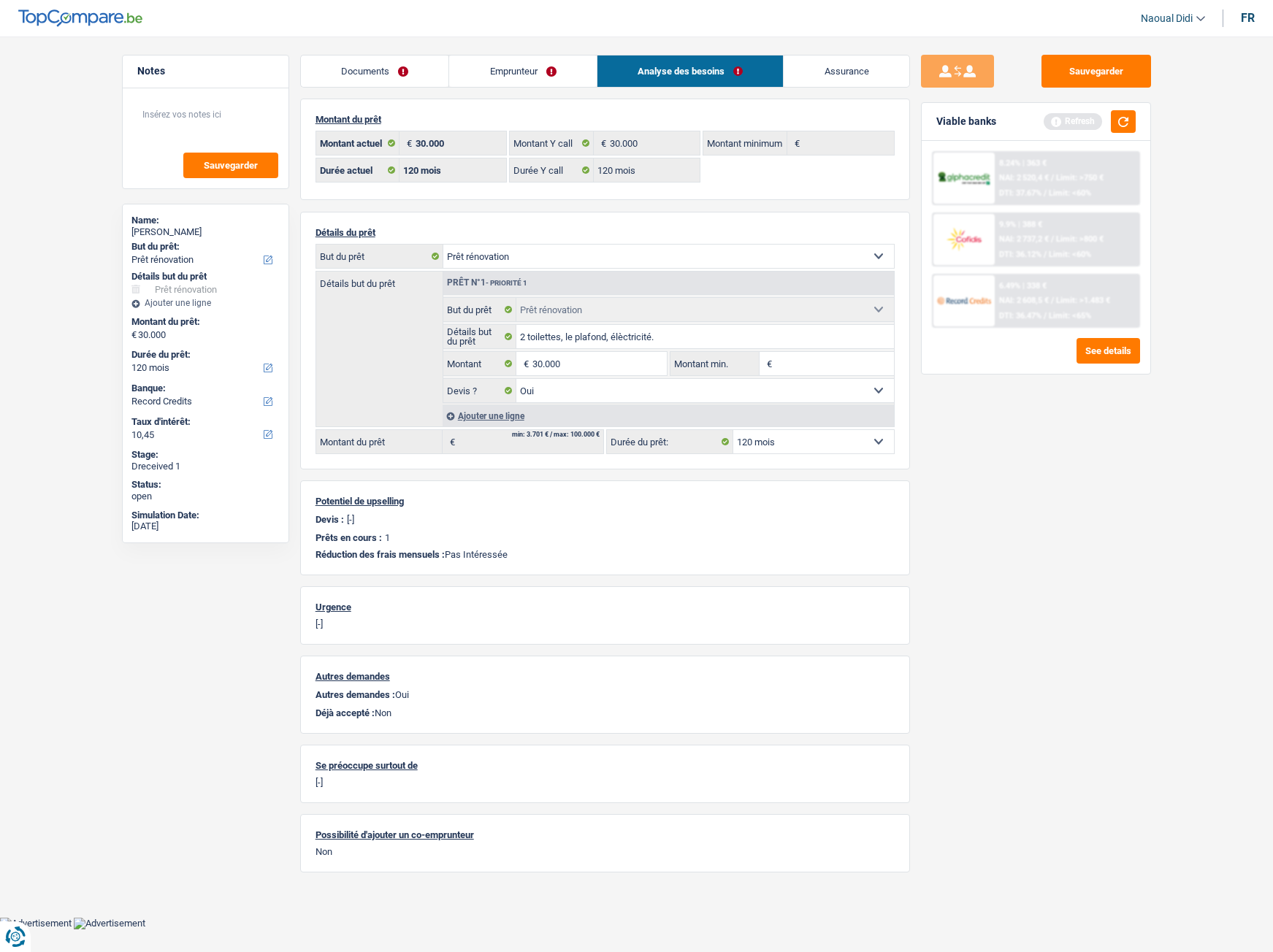
click at [517, 66] on link "Emprunteur" at bounding box center [522, 71] width 147 height 31
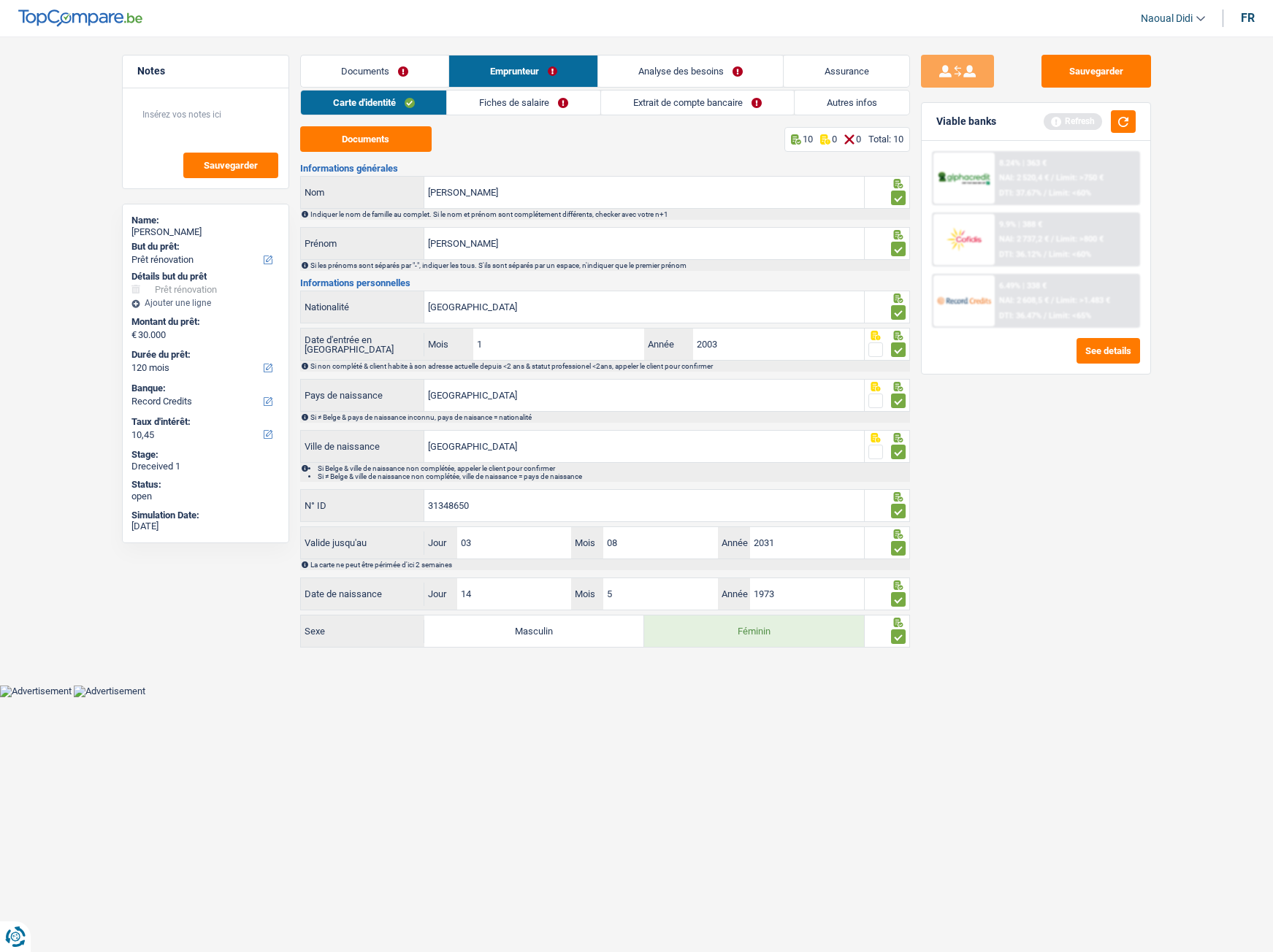
click at [838, 100] on link "Autres infos" at bounding box center [851, 103] width 115 height 24
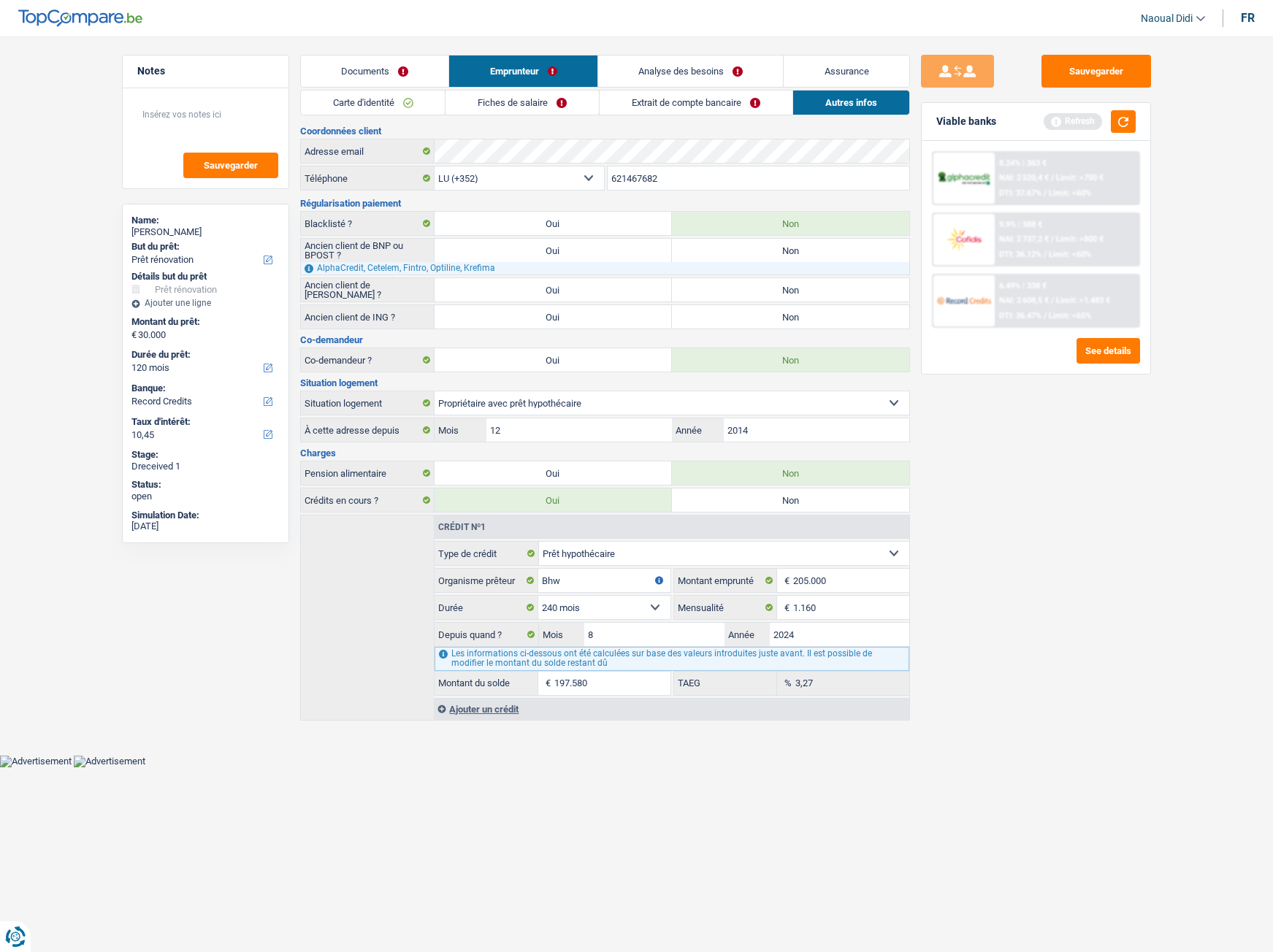
click at [667, 66] on link "Analyse des besoins" at bounding box center [690, 71] width 186 height 31
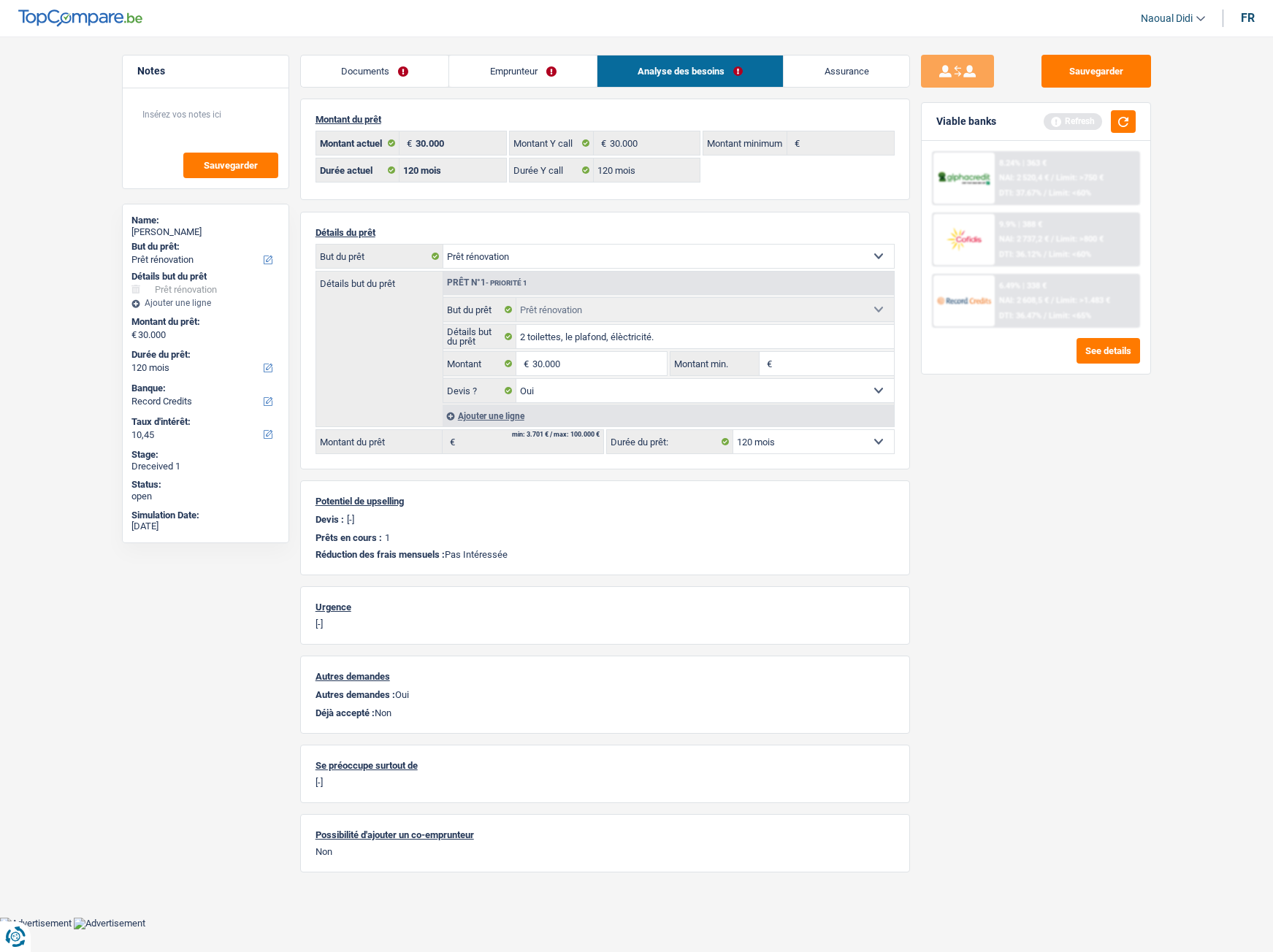
click at [505, 76] on link "Emprunteur" at bounding box center [522, 71] width 147 height 31
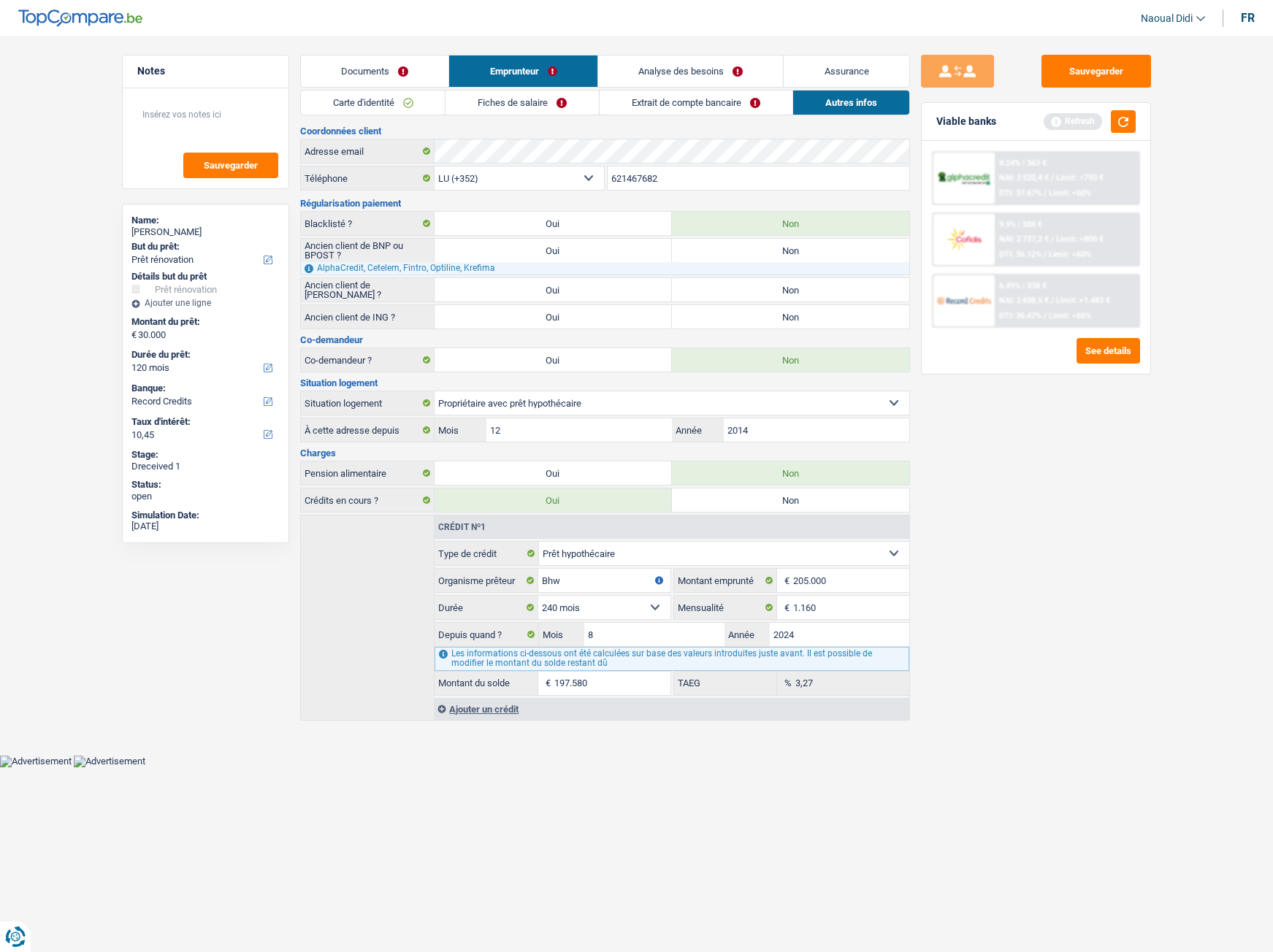
click at [673, 88] on div "Documents Emprunteur Analyse des besoins Assurance Emprunteur Maria Antonia Lei…" at bounding box center [605, 388] width 610 height 666
click at [674, 72] on link "Analyse des besoins" at bounding box center [690, 71] width 186 height 31
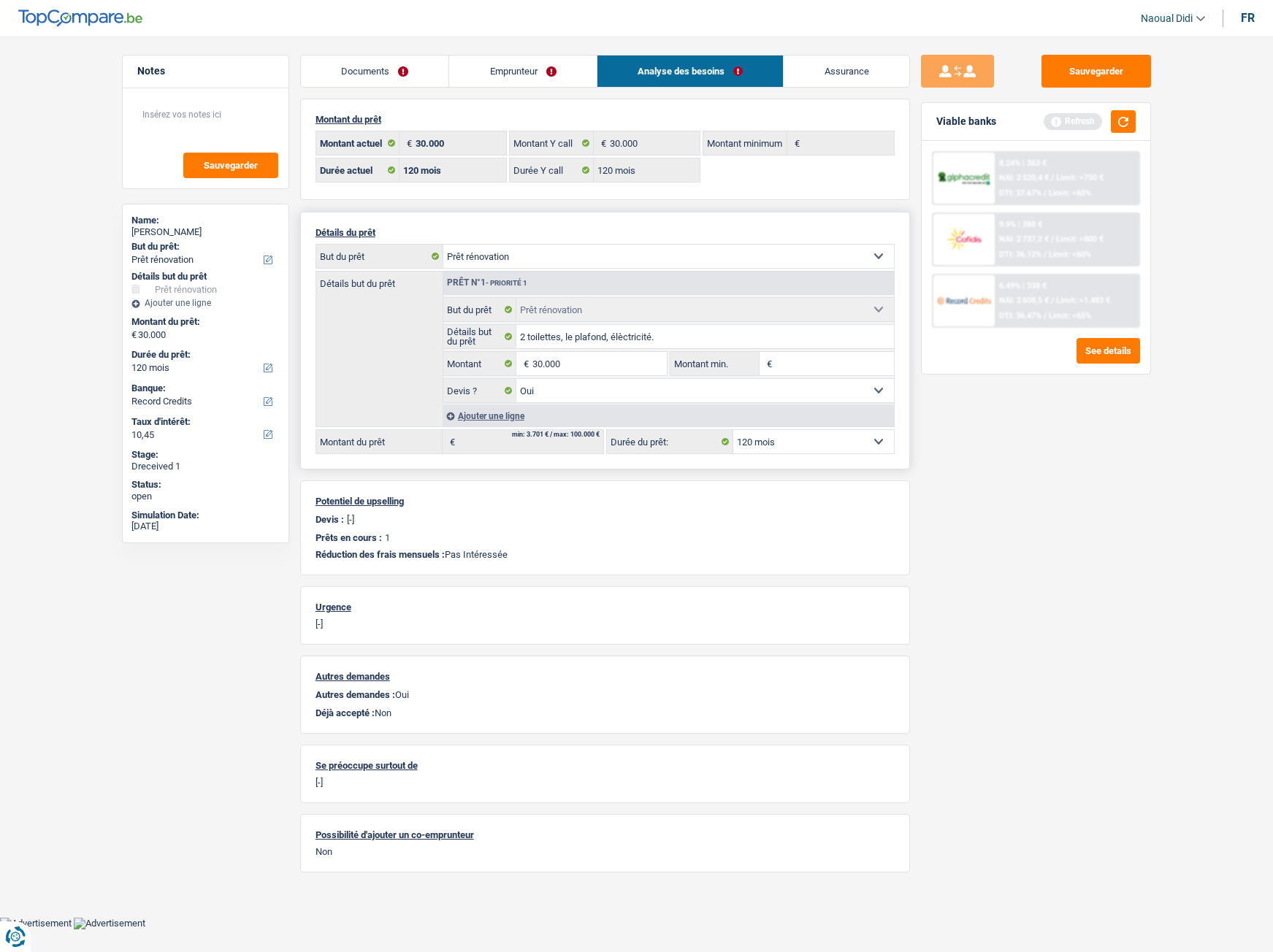
click at [874, 260] on select "Confort maison: meubles, textile, peinture, électroménager, outillage non-profe…" at bounding box center [668, 256] width 451 height 24
click at [569, 218] on div "Détails du prêt Confort maison: meubles, textile, peinture, électroménager, out…" at bounding box center [605, 340] width 610 height 258
click at [536, 256] on select "Confort maison: meubles, textile, peinture, électroménager, outillage non-profe…" at bounding box center [668, 256] width 451 height 24
click at [577, 229] on p "Détails du prêt" at bounding box center [605, 232] width 579 height 11
click at [1121, 123] on button "button" at bounding box center [1123, 121] width 25 height 23
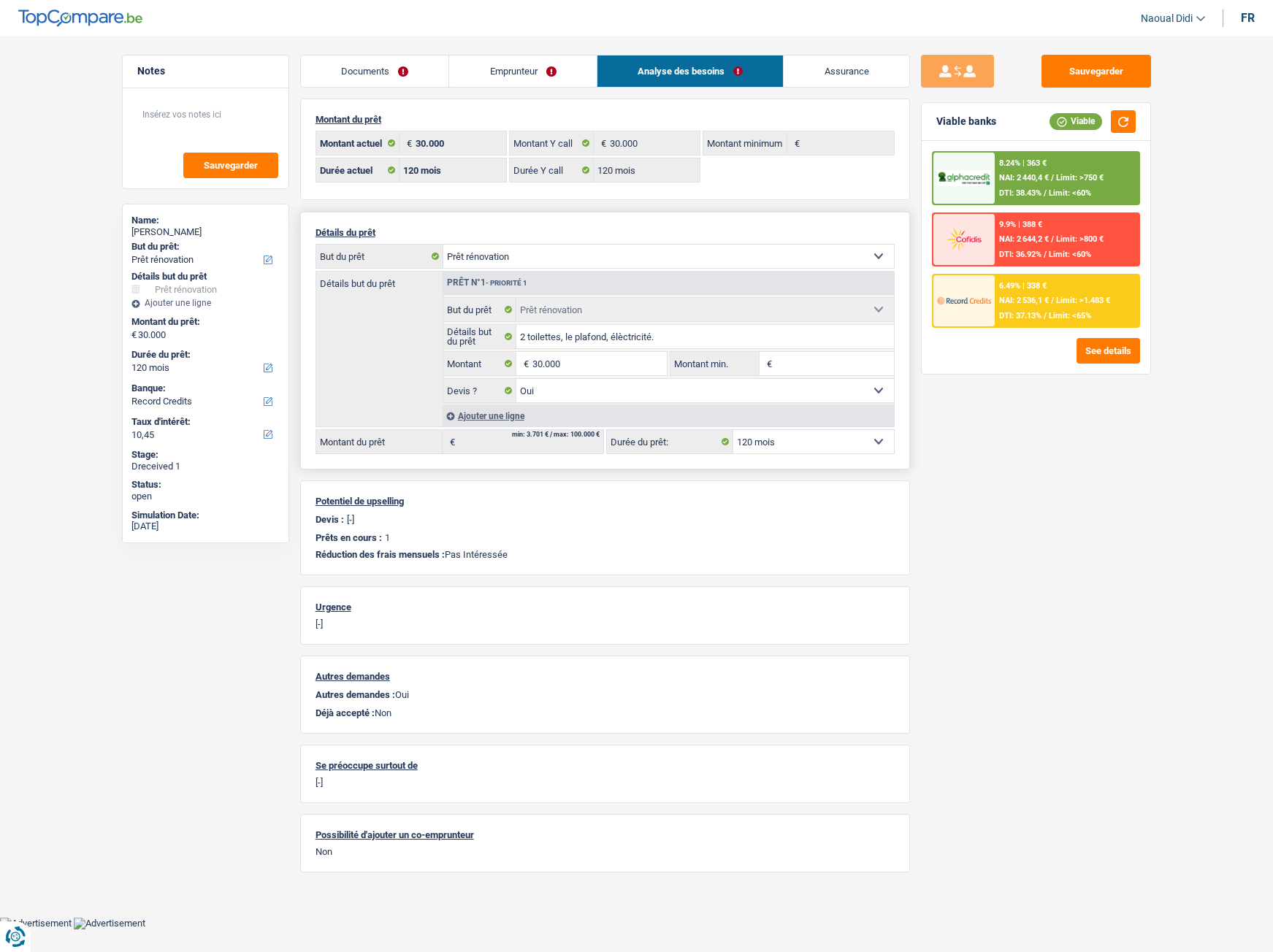
click at [510, 250] on select "Confort maison: meubles, textile, peinture, électroménager, outillage non-profe…" at bounding box center [668, 256] width 451 height 24
click at [550, 232] on p "Détails du prêt" at bounding box center [605, 232] width 579 height 11
click at [502, 66] on link "Emprunteur" at bounding box center [522, 71] width 147 height 31
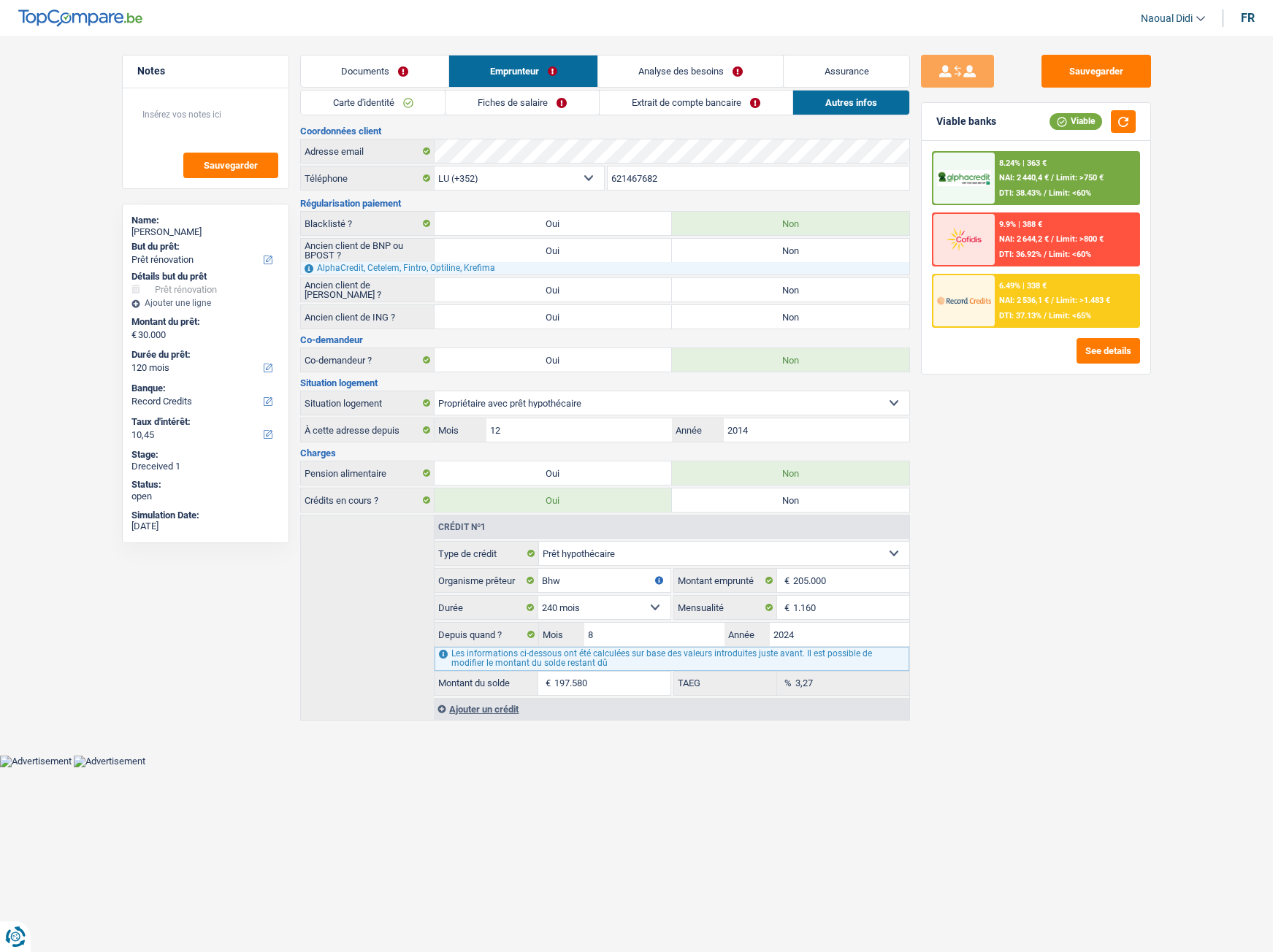
click at [470, 104] on link "Fiches de salaire" at bounding box center [522, 103] width 153 height 24
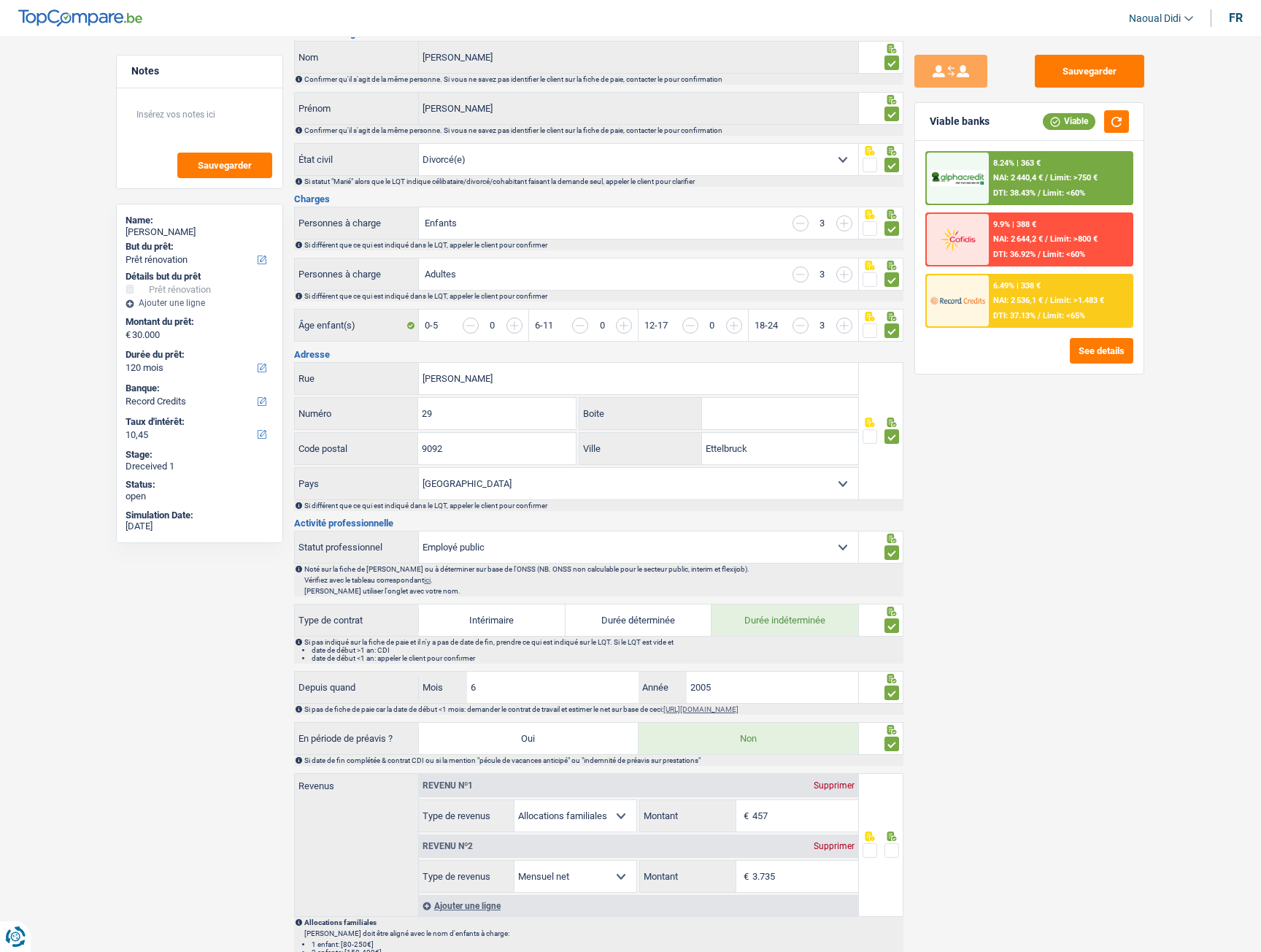
scroll to position [219, 0]
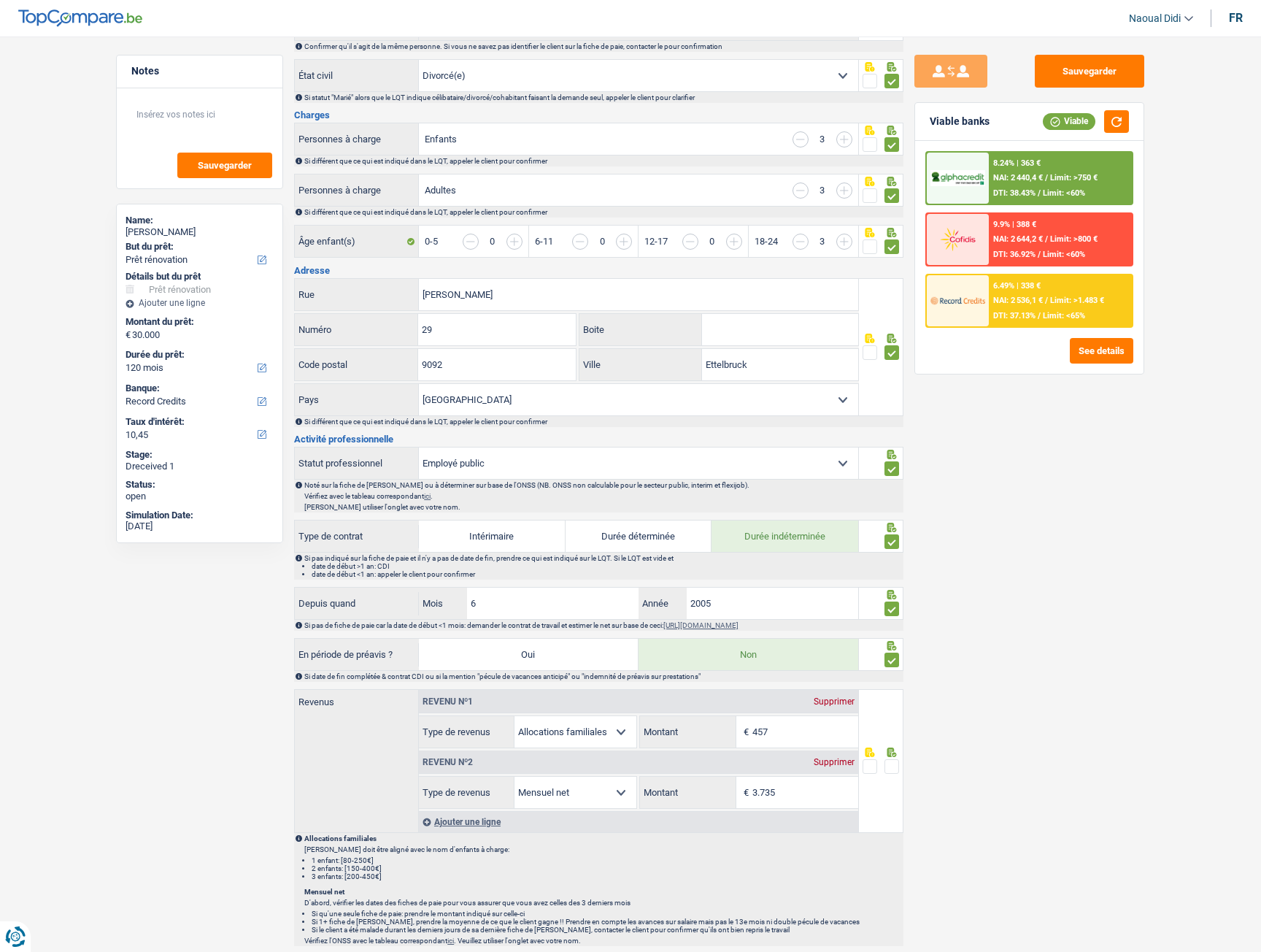
click at [892, 531] on span at bounding box center [892, 766] width 15 height 15
click at [0, 0] on input "radio" at bounding box center [0, 0] width 0 height 0
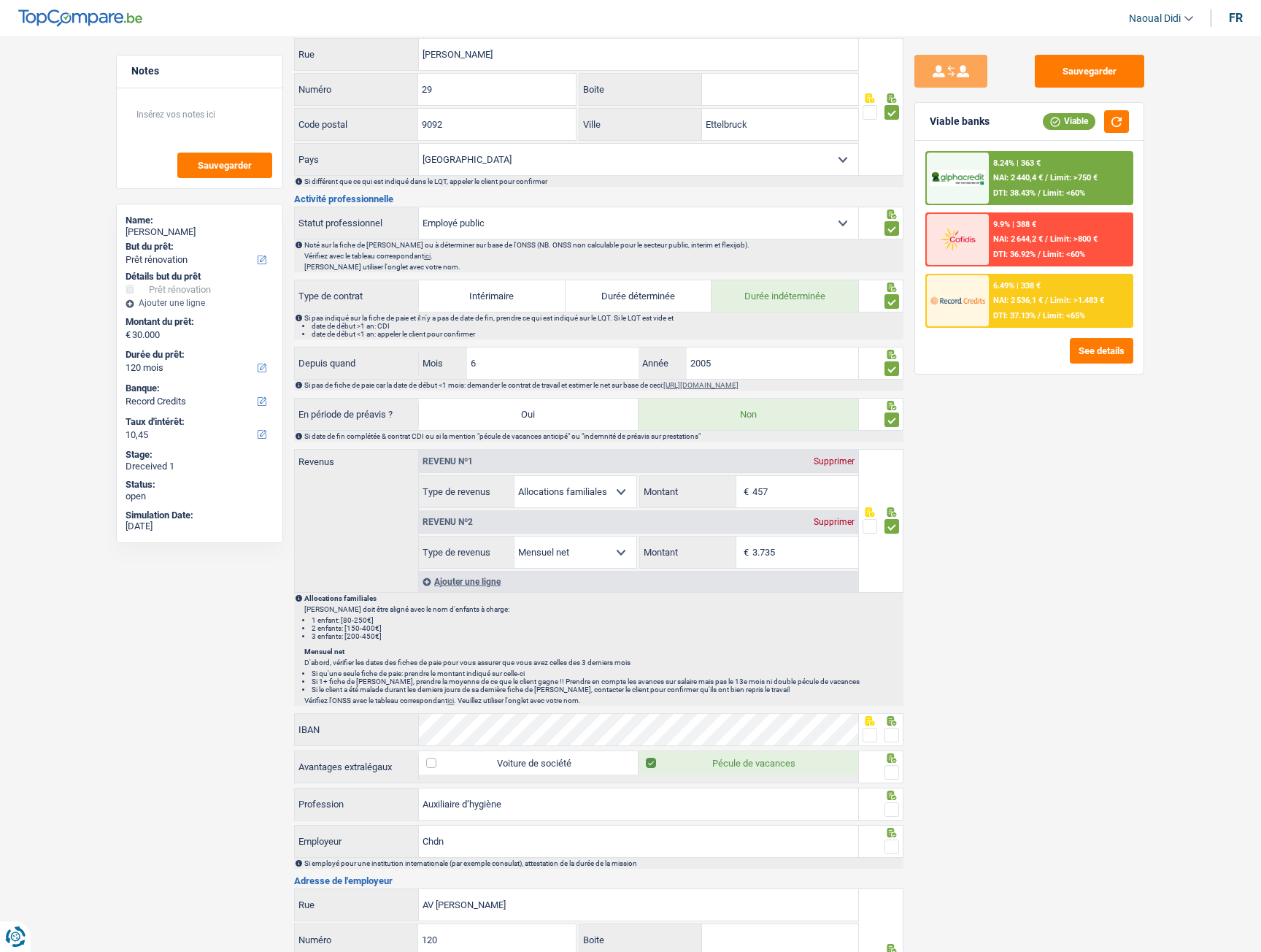
scroll to position [511, 0]
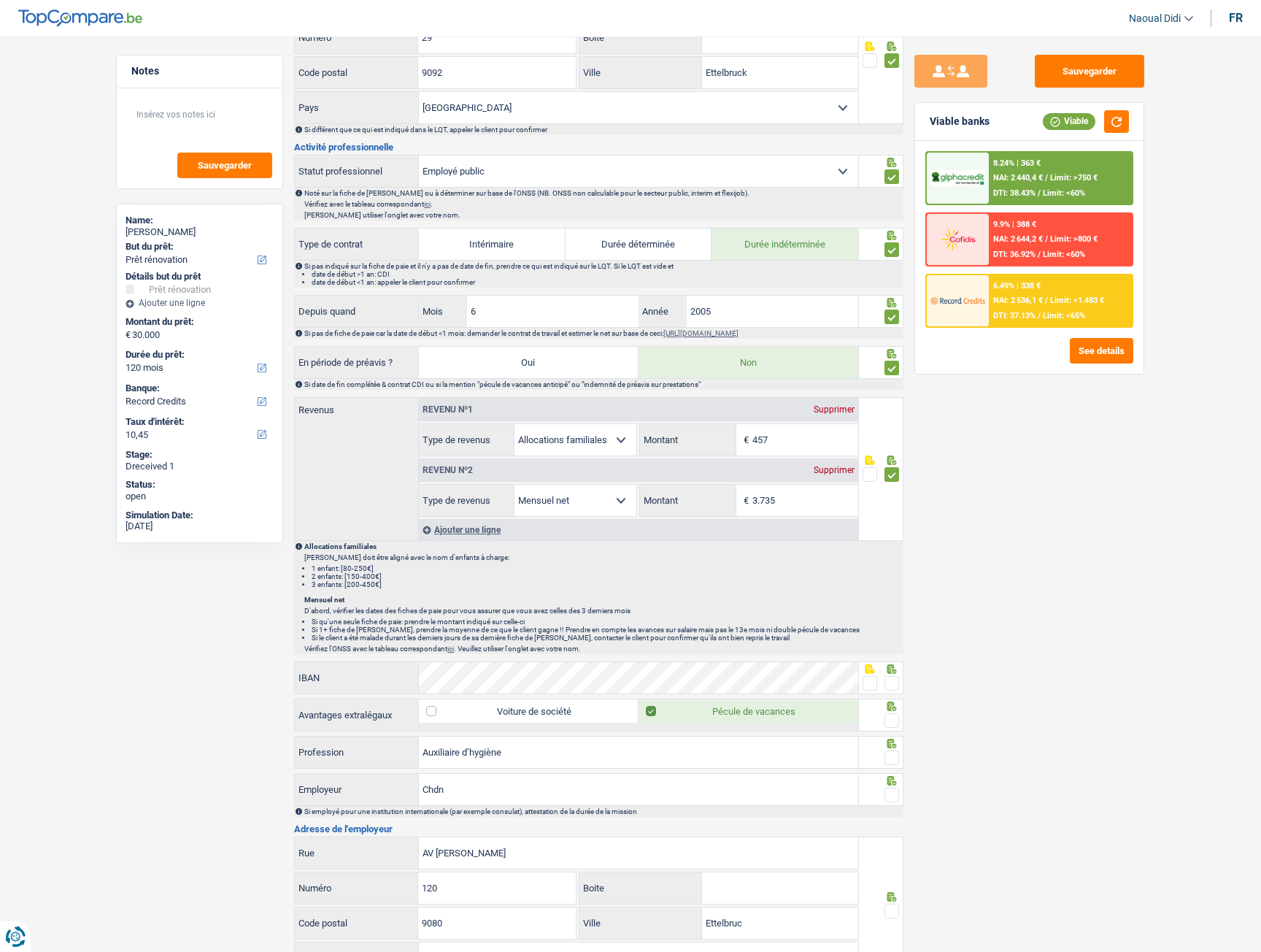
click at [891, 531] on span at bounding box center [892, 683] width 15 height 15
click at [0, 0] on input "radio" at bounding box center [0, 0] width 0 height 0
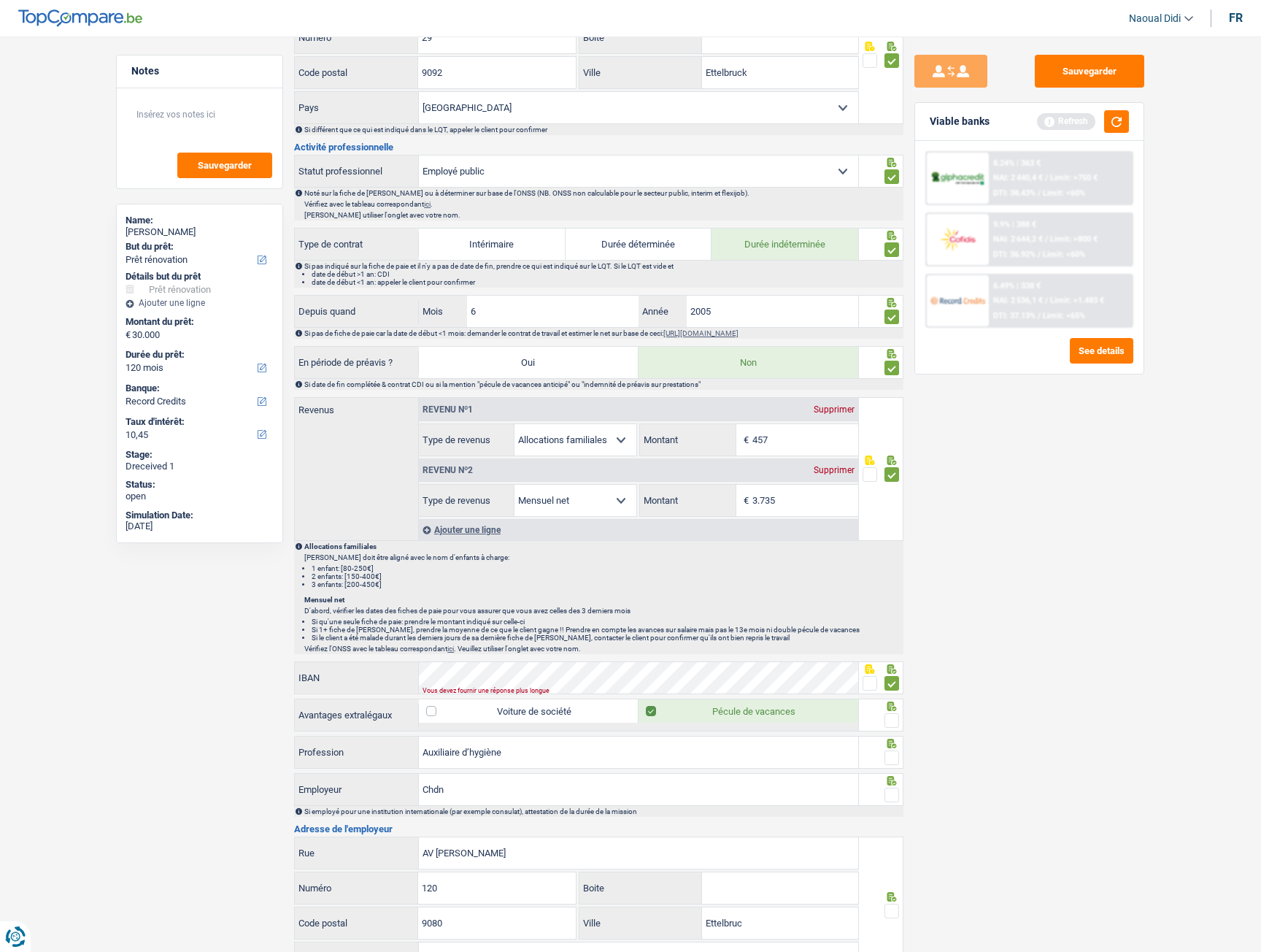
click at [499, 531] on p "D'abord, vérifier les dates des fiches de paie pour vous assurer que vous avez …" at bounding box center [603, 611] width 598 height 8
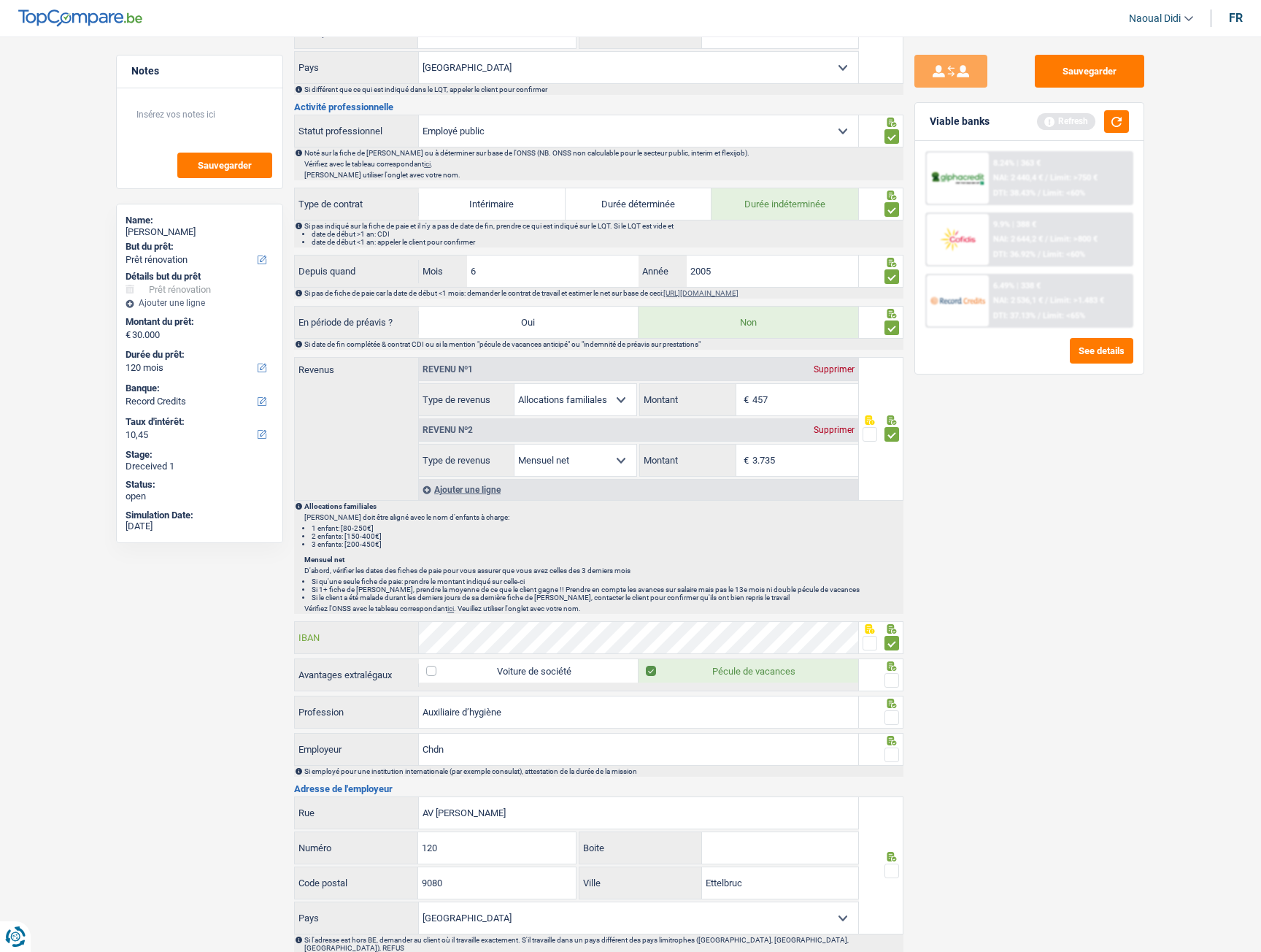
scroll to position [584, 0]
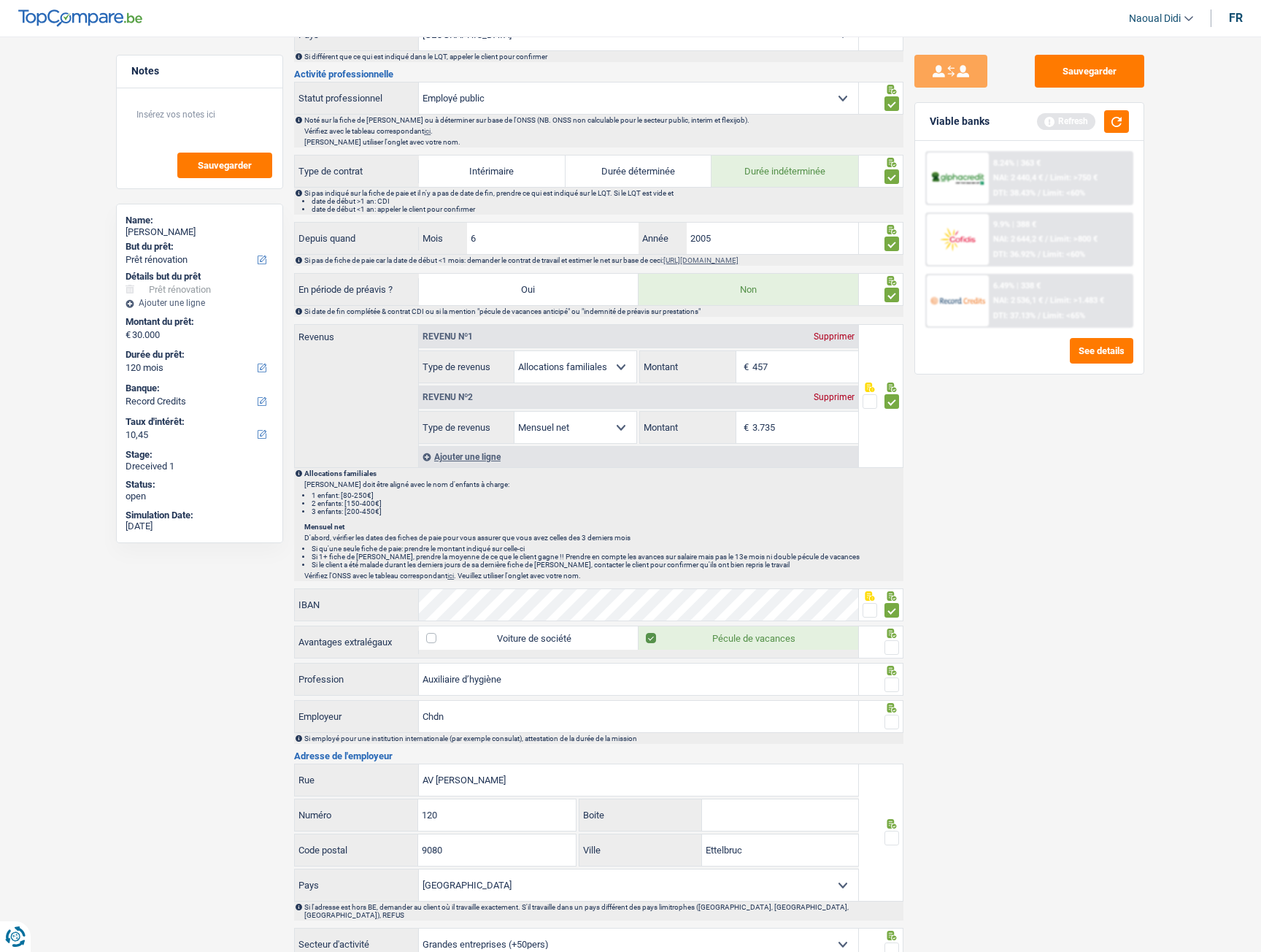
click at [892, 531] on span at bounding box center [892, 647] width 15 height 15
click at [0, 0] on input "radio" at bounding box center [0, 0] width 0 height 0
click at [896, 531] on span at bounding box center [892, 684] width 15 height 15
click at [0, 0] on input "radio" at bounding box center [0, 0] width 0 height 0
click at [893, 531] on span at bounding box center [892, 721] width 15 height 15
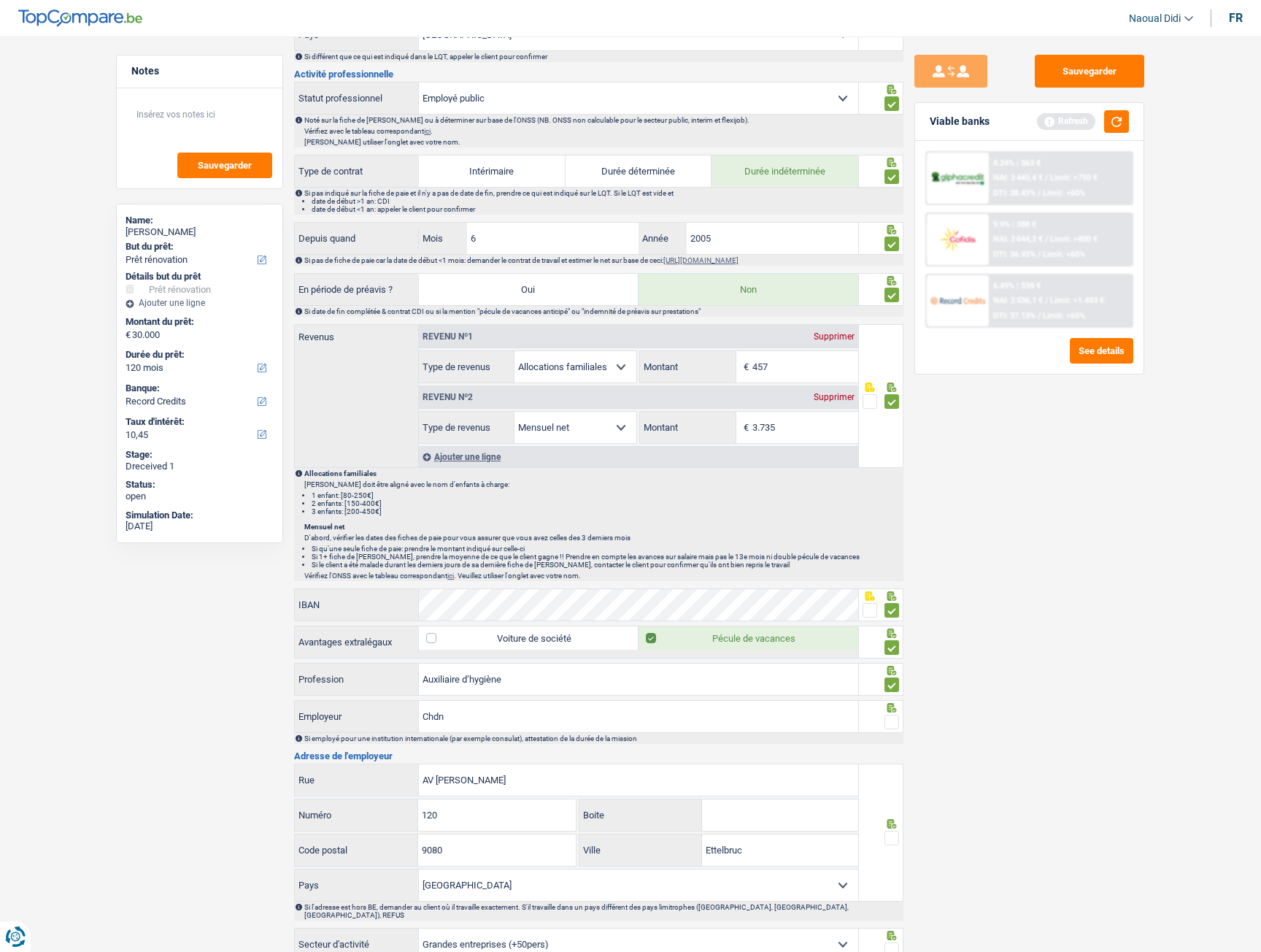
click at [0, 0] on input "radio" at bounding box center [0, 0] width 0 height 0
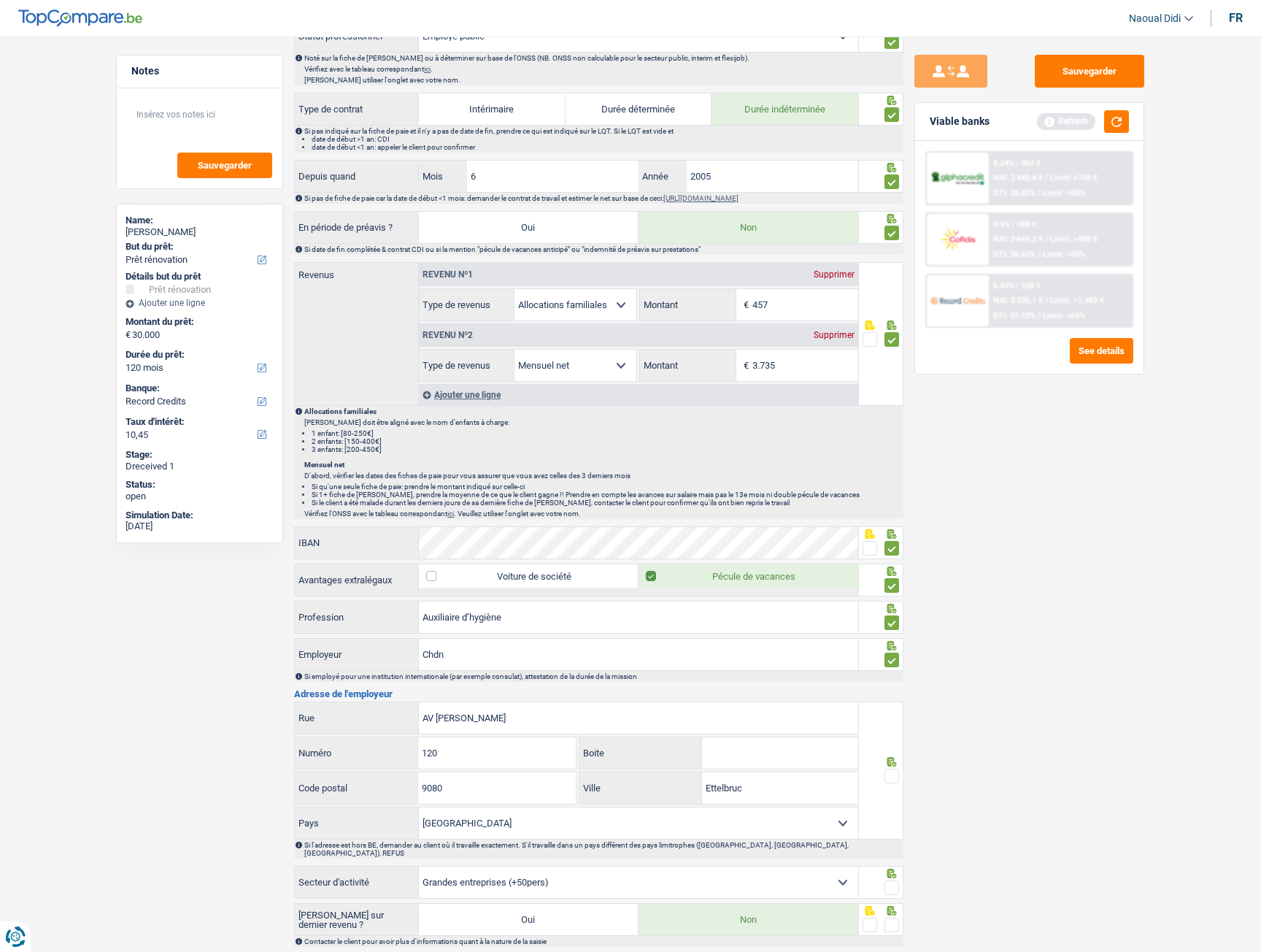
scroll to position [730, 0]
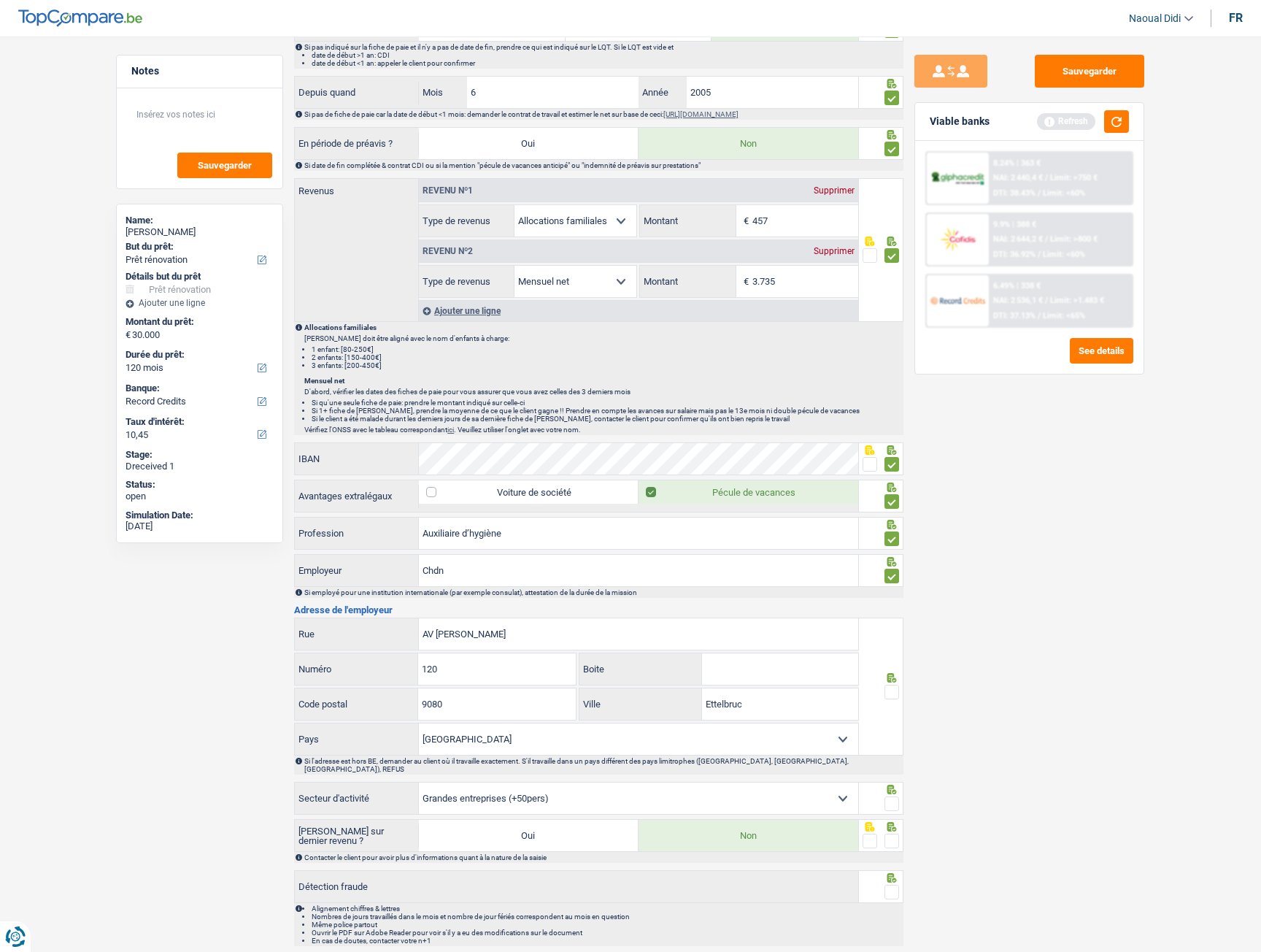
click at [892, 531] on span at bounding box center [892, 692] width 15 height 15
click at [0, 0] on input "radio" at bounding box center [0, 0] width 0 height 0
click at [897, 531] on span at bounding box center [892, 803] width 15 height 15
click at [0, 0] on input "radio" at bounding box center [0, 0] width 0 height 0
click at [892, 531] on span at bounding box center [892, 841] width 15 height 15
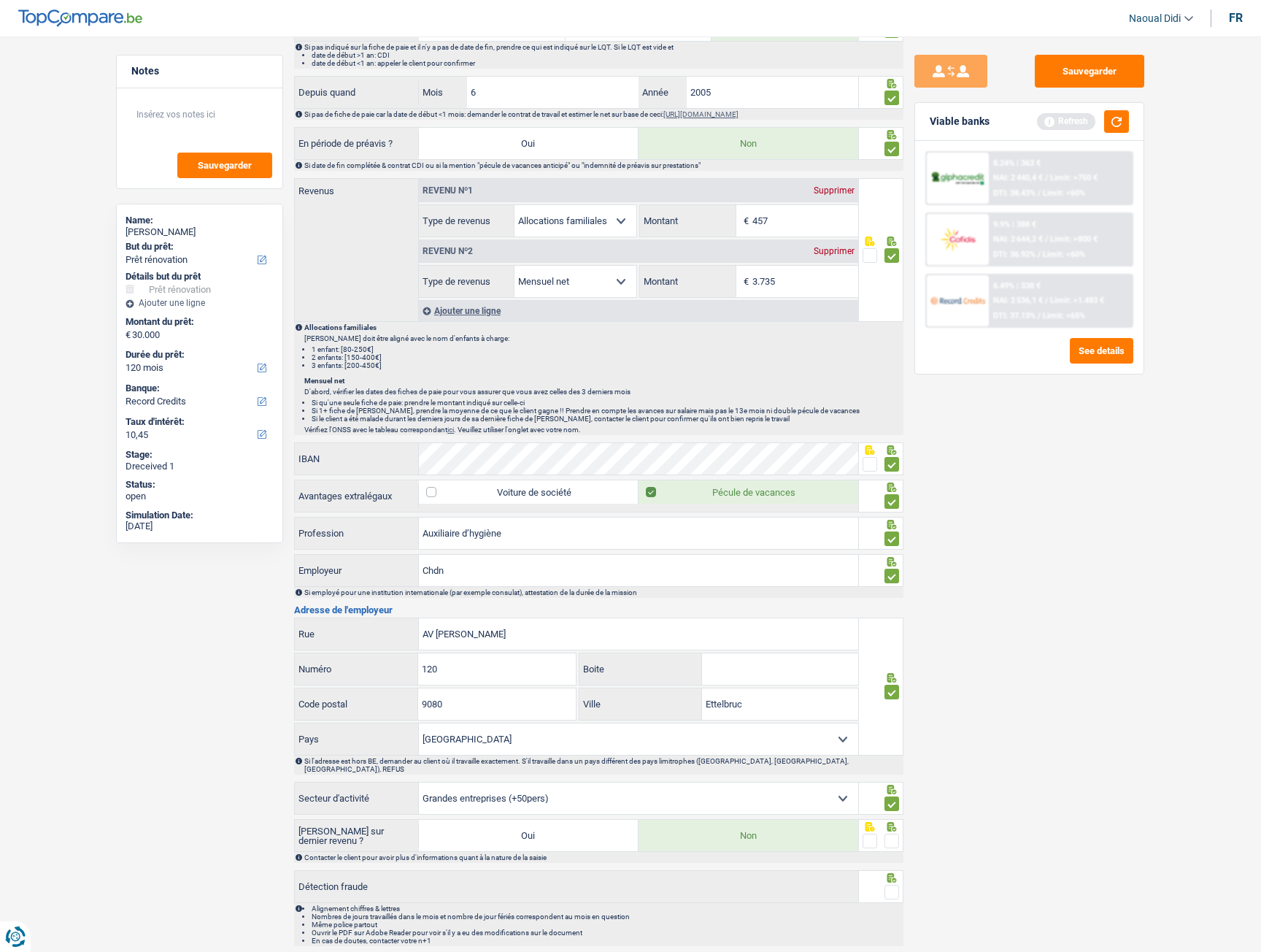
click at [0, 0] on input "radio" at bounding box center [0, 0] width 0 height 0
click at [894, 531] on div at bounding box center [892, 892] width 15 height 18
drag, startPoint x: 893, startPoint y: 889, endPoint x: 901, endPoint y: 847, distance: 42.8
click at [892, 531] on span at bounding box center [892, 892] width 15 height 15
click at [0, 0] on input "radio" at bounding box center [0, 0] width 0 height 0
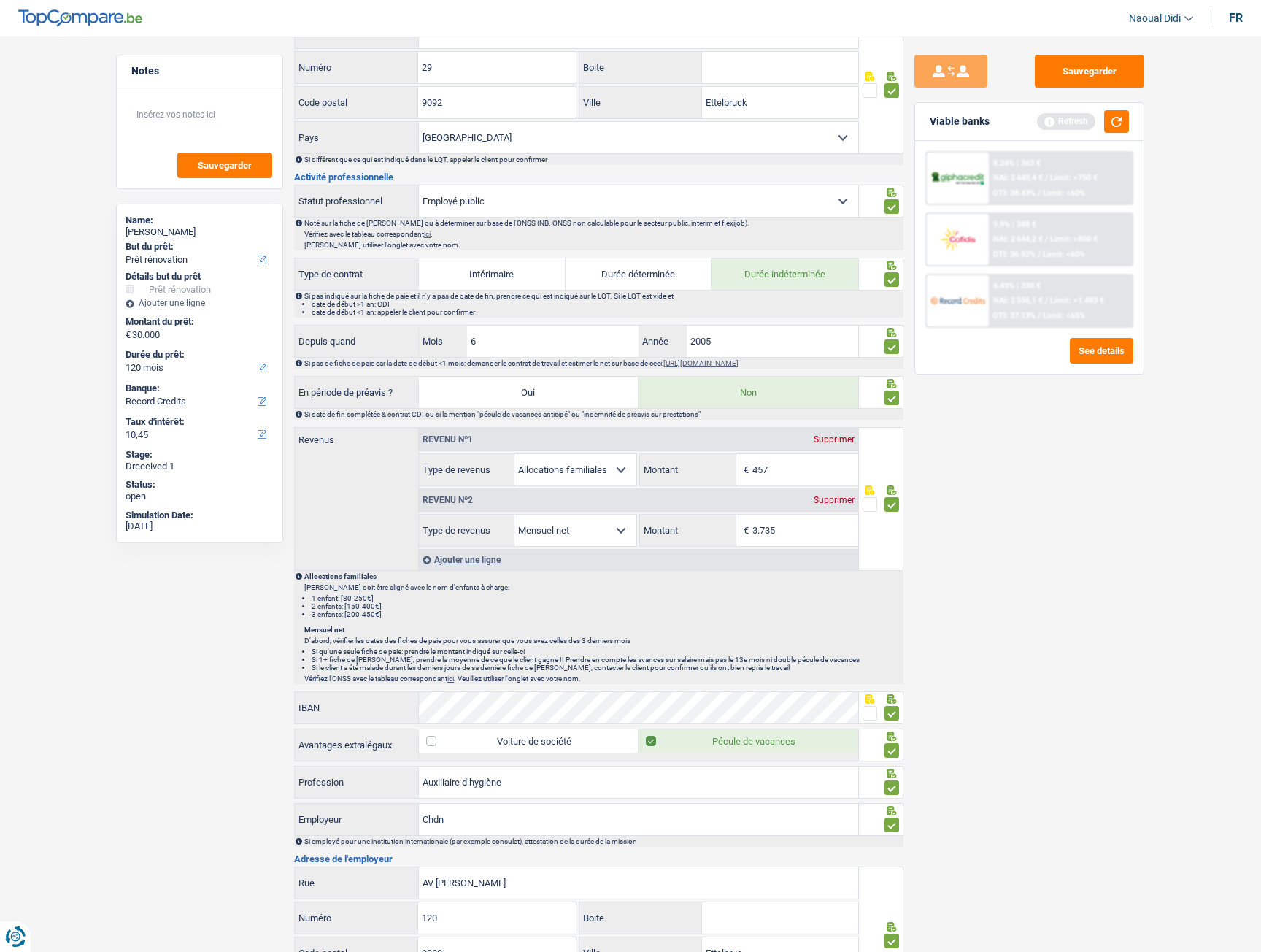
scroll to position [438, 0]
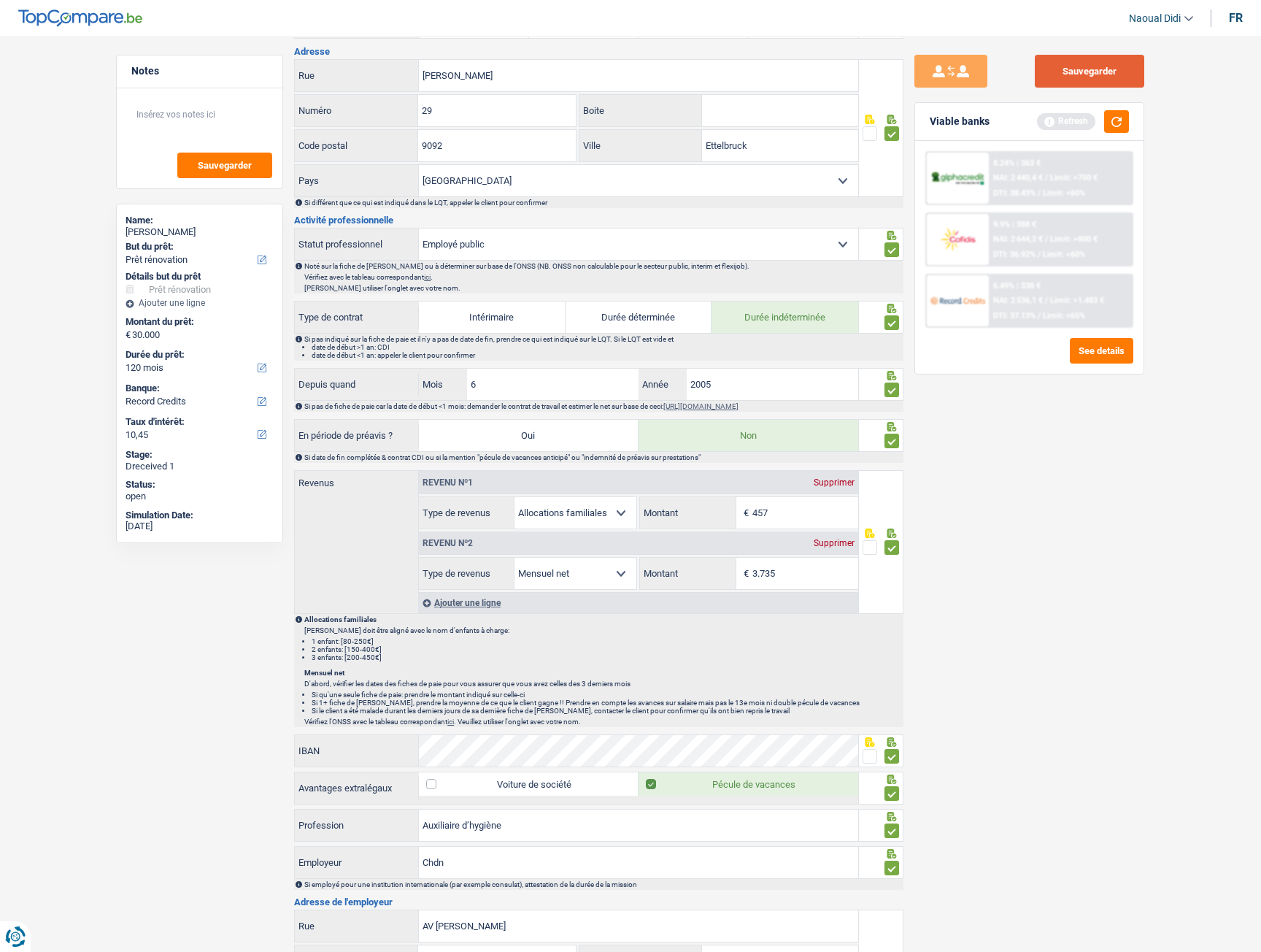
click at [1084, 76] on button "Sauvegarder" at bounding box center [1089, 71] width 109 height 33
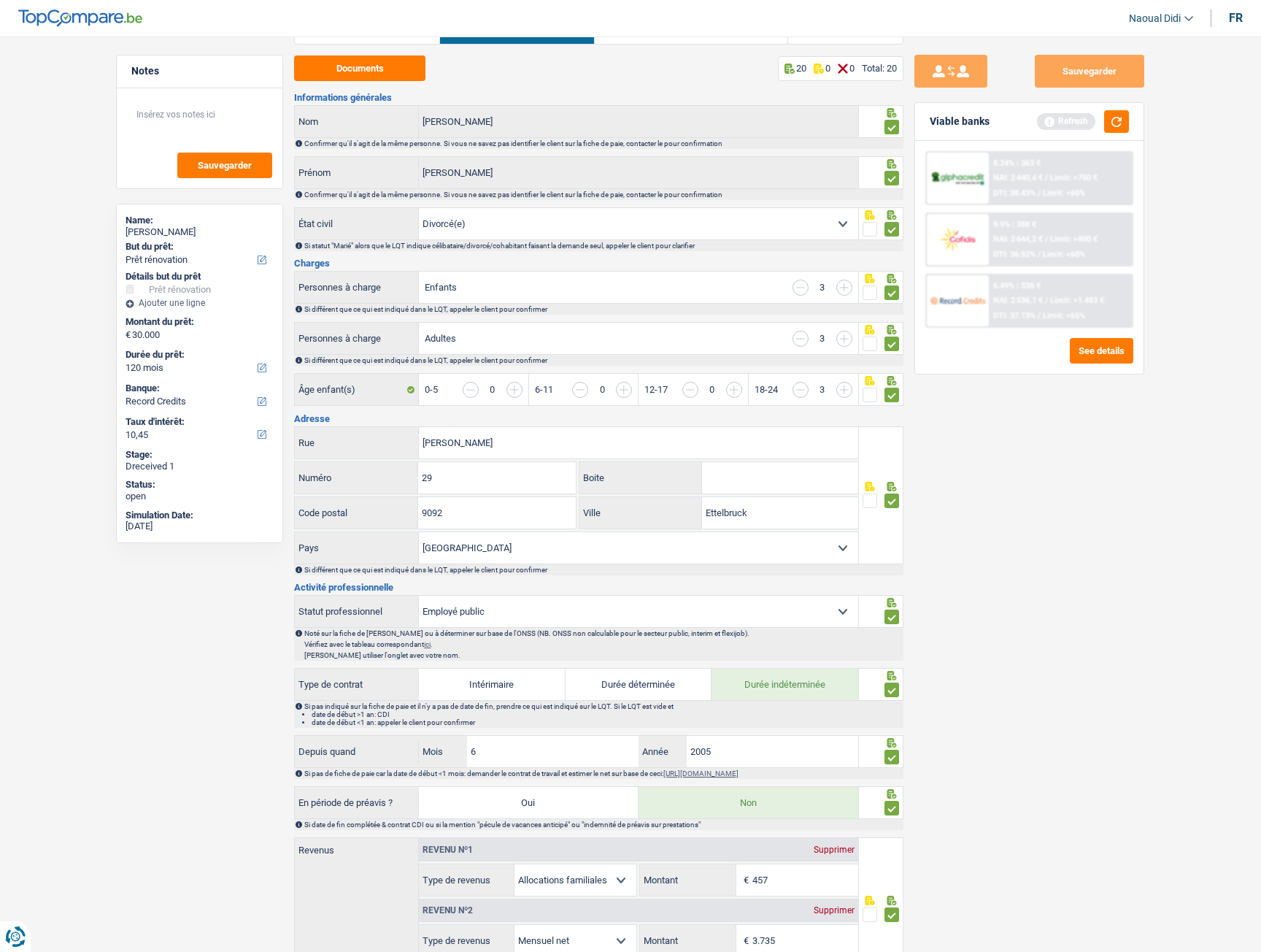
scroll to position [0, 0]
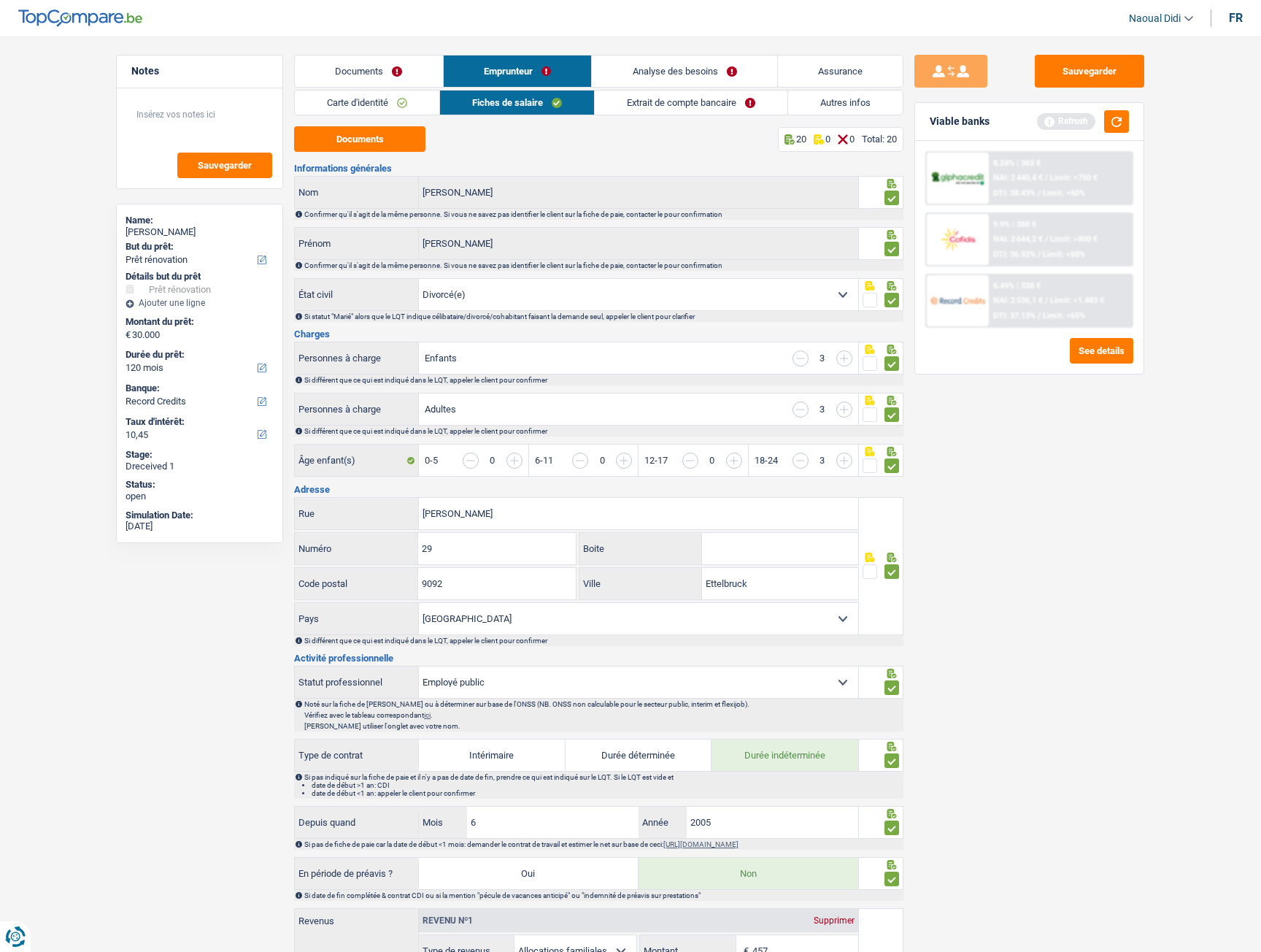
click at [681, 62] on link "Analyse des besoins" at bounding box center [685, 71] width 185 height 31
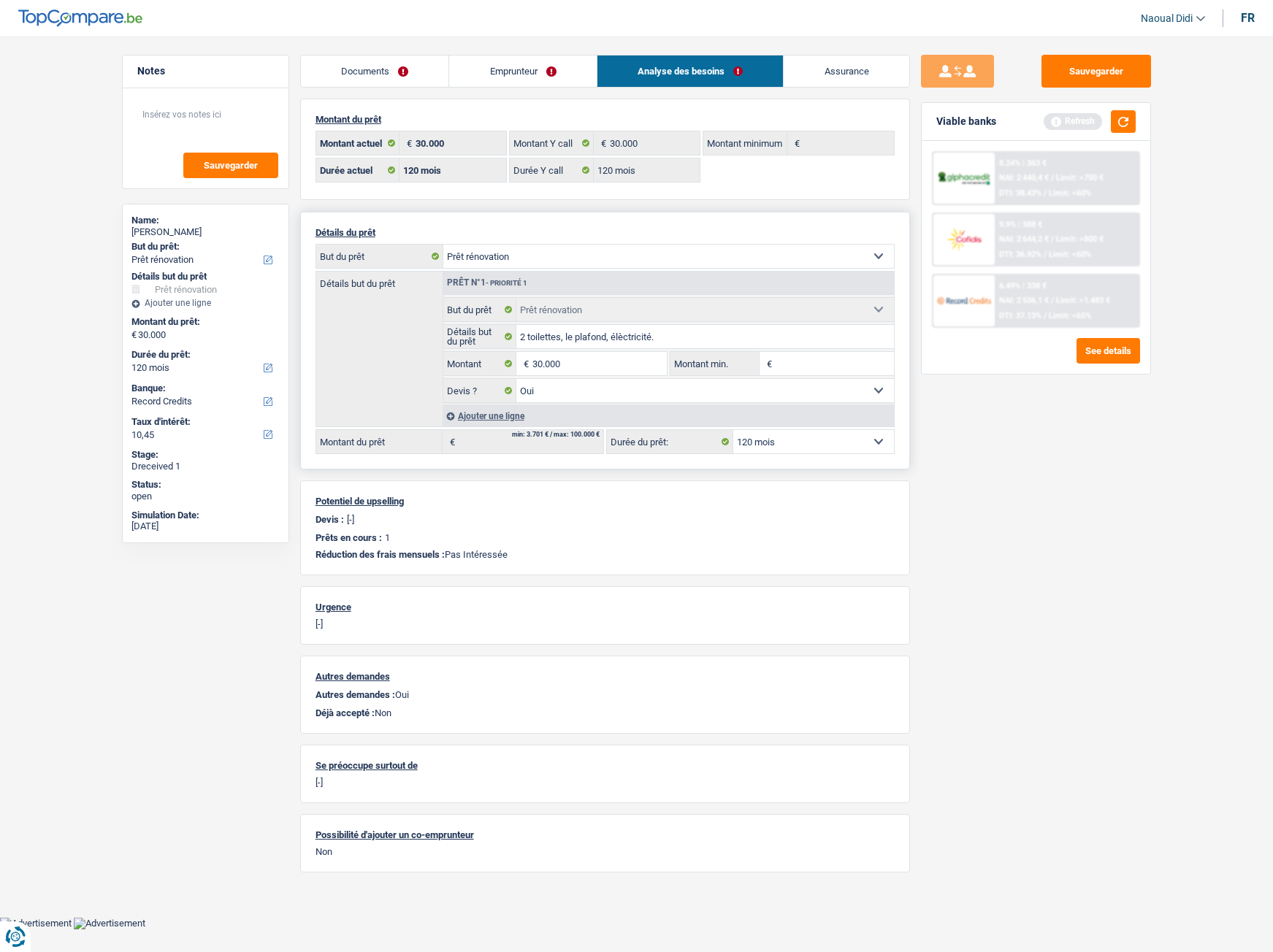
click at [495, 251] on select "Confort maison: meubles, textile, peinture, électroménager, outillage non-profe…" at bounding box center [668, 256] width 451 height 24
select select "movingOrInstallation"
click at [443, 244] on select "Confort maison: meubles, textile, peinture, électroménager, outillage non-profe…" at bounding box center [668, 256] width 451 height 24
select select "movingOrInstallation"
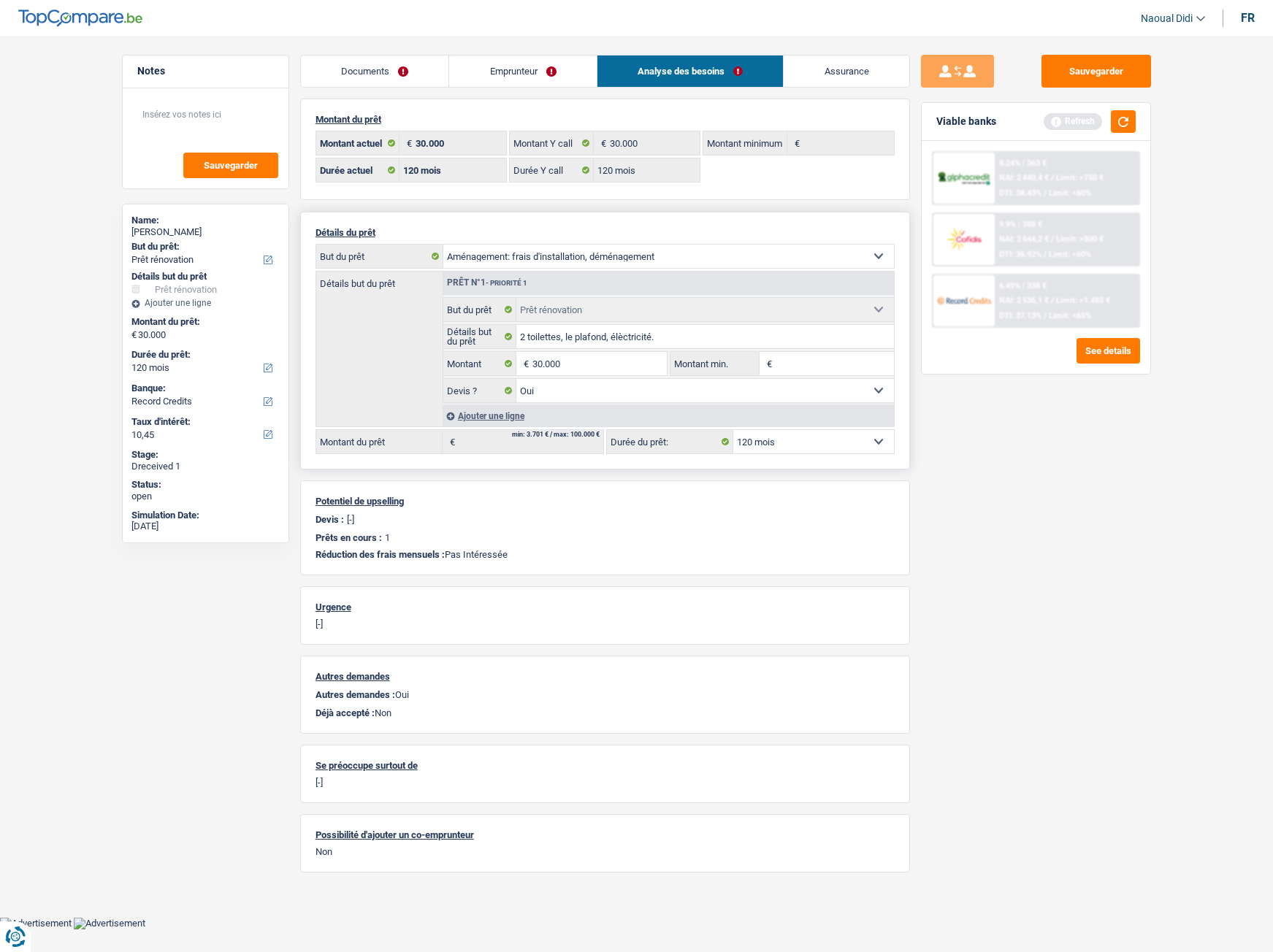
select select "movingOrInstallation"
select select
select select "renovation"
select select "yes"
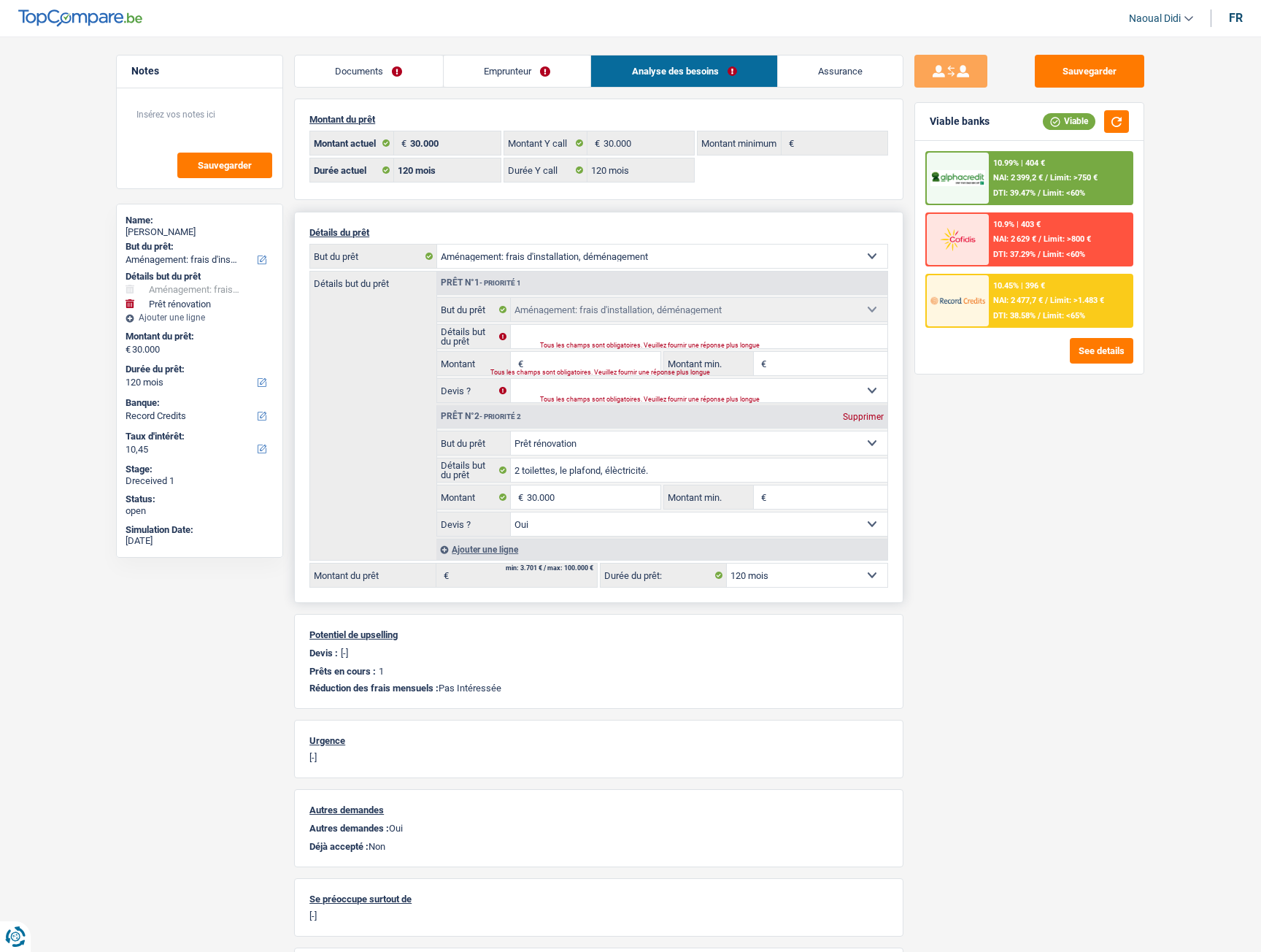
click at [540, 366] on input "Montant" at bounding box center [593, 363] width 134 height 24
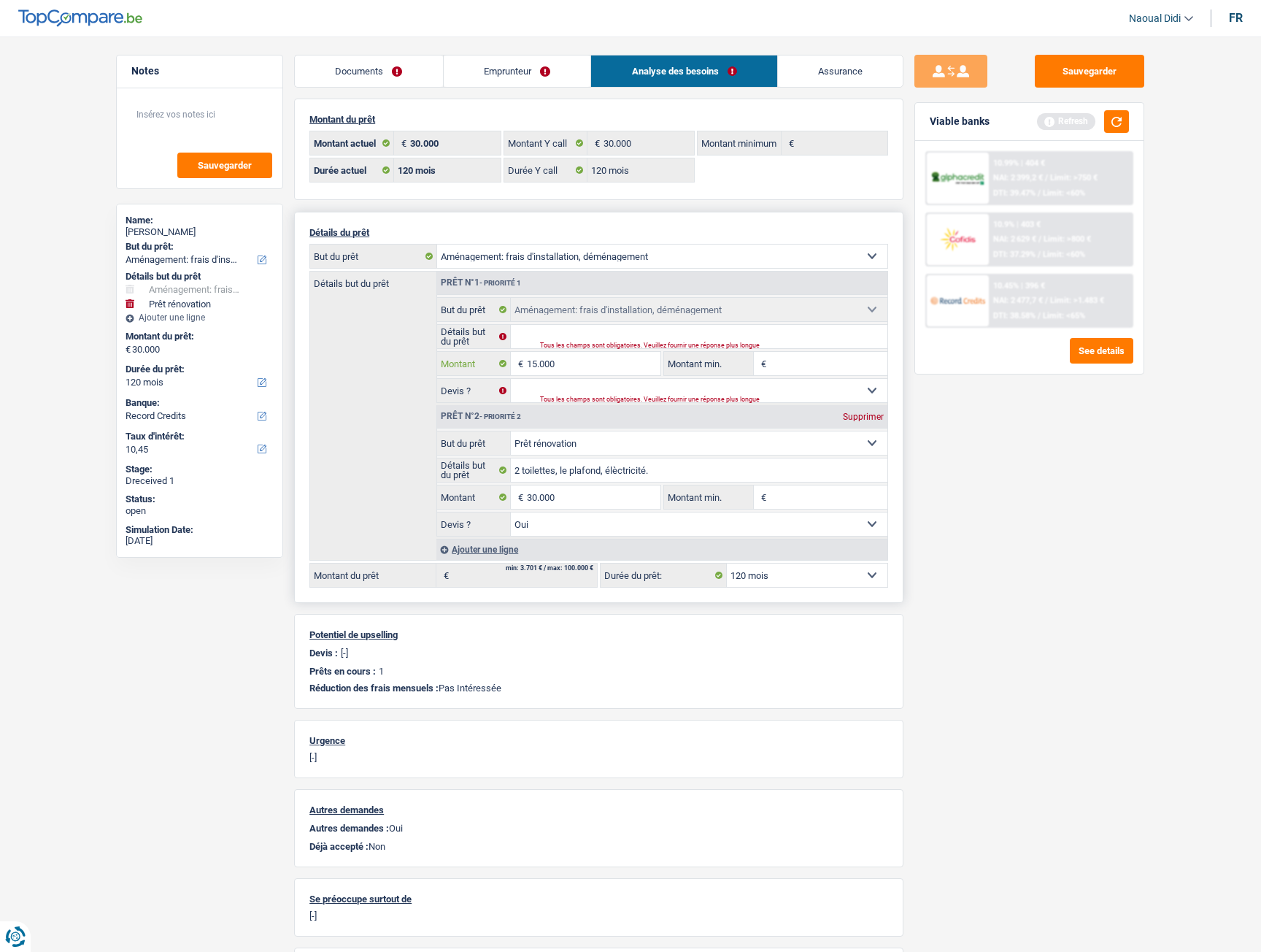
type input "15.000"
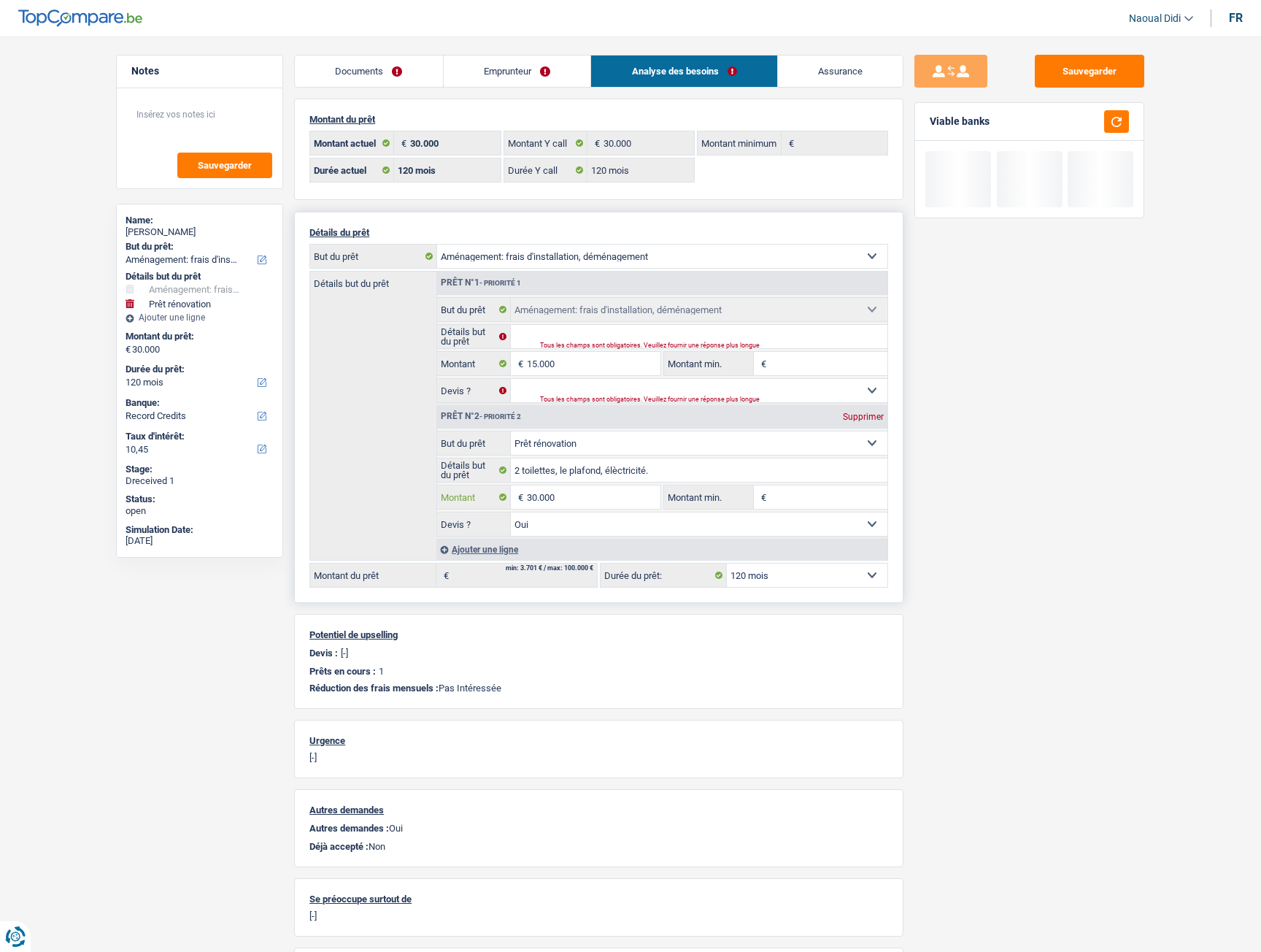
type input "45.000"
select select "144"
type input "45.000"
select select "144"
type input "45.000"
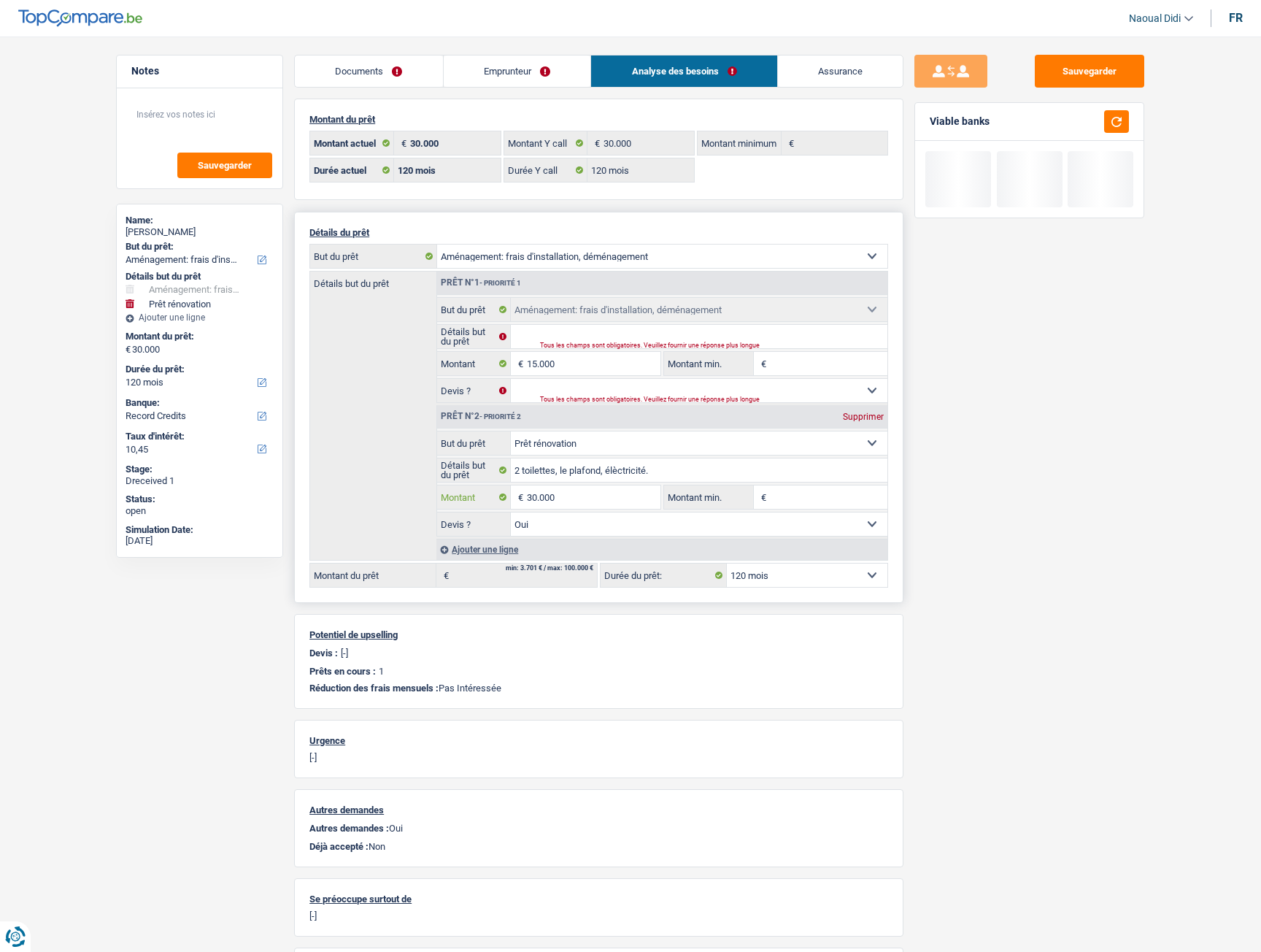
select select "144"
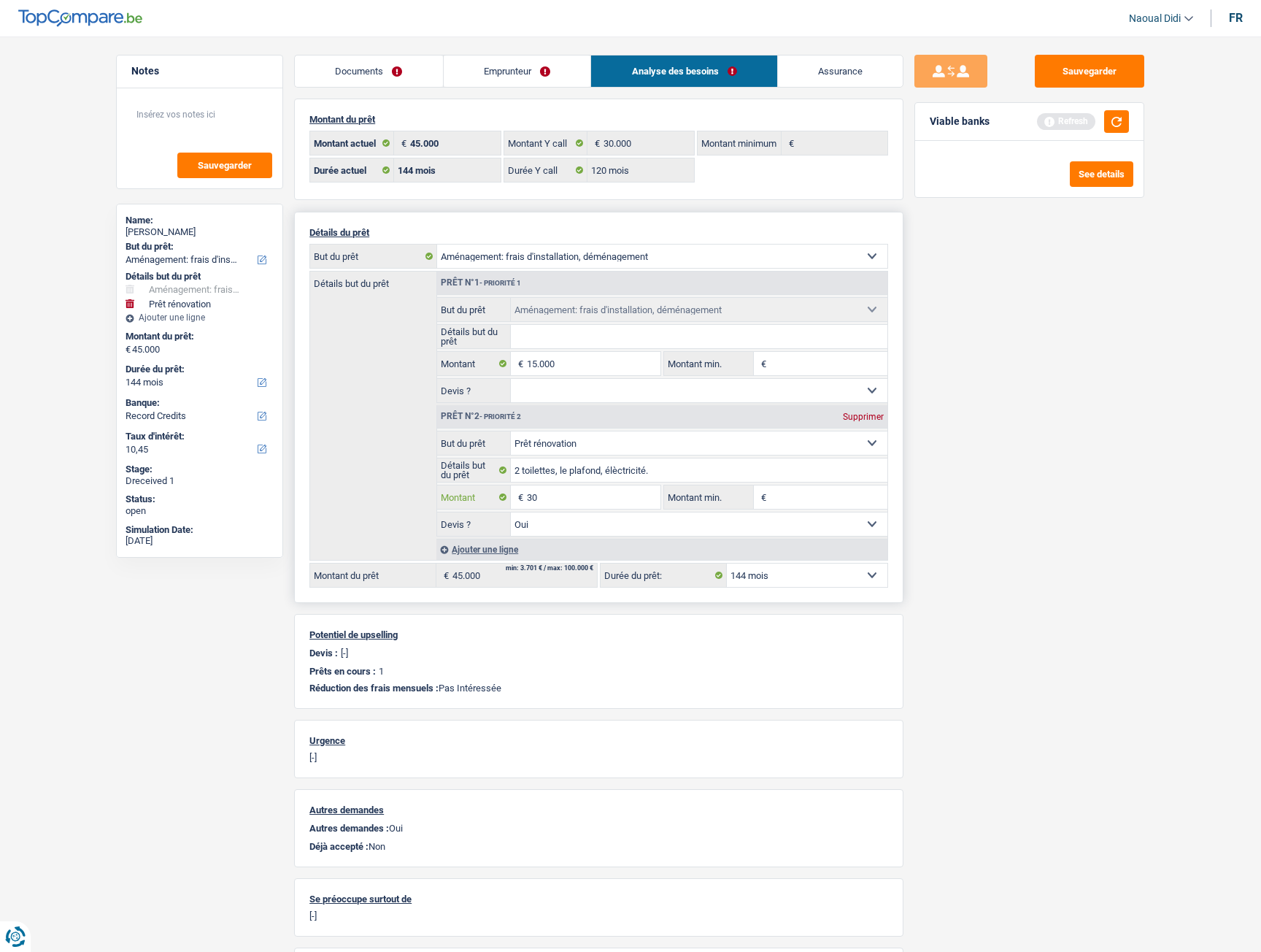
type input "3"
type input "15.000"
type input "30.000"
select select "120"
type input "30.000"
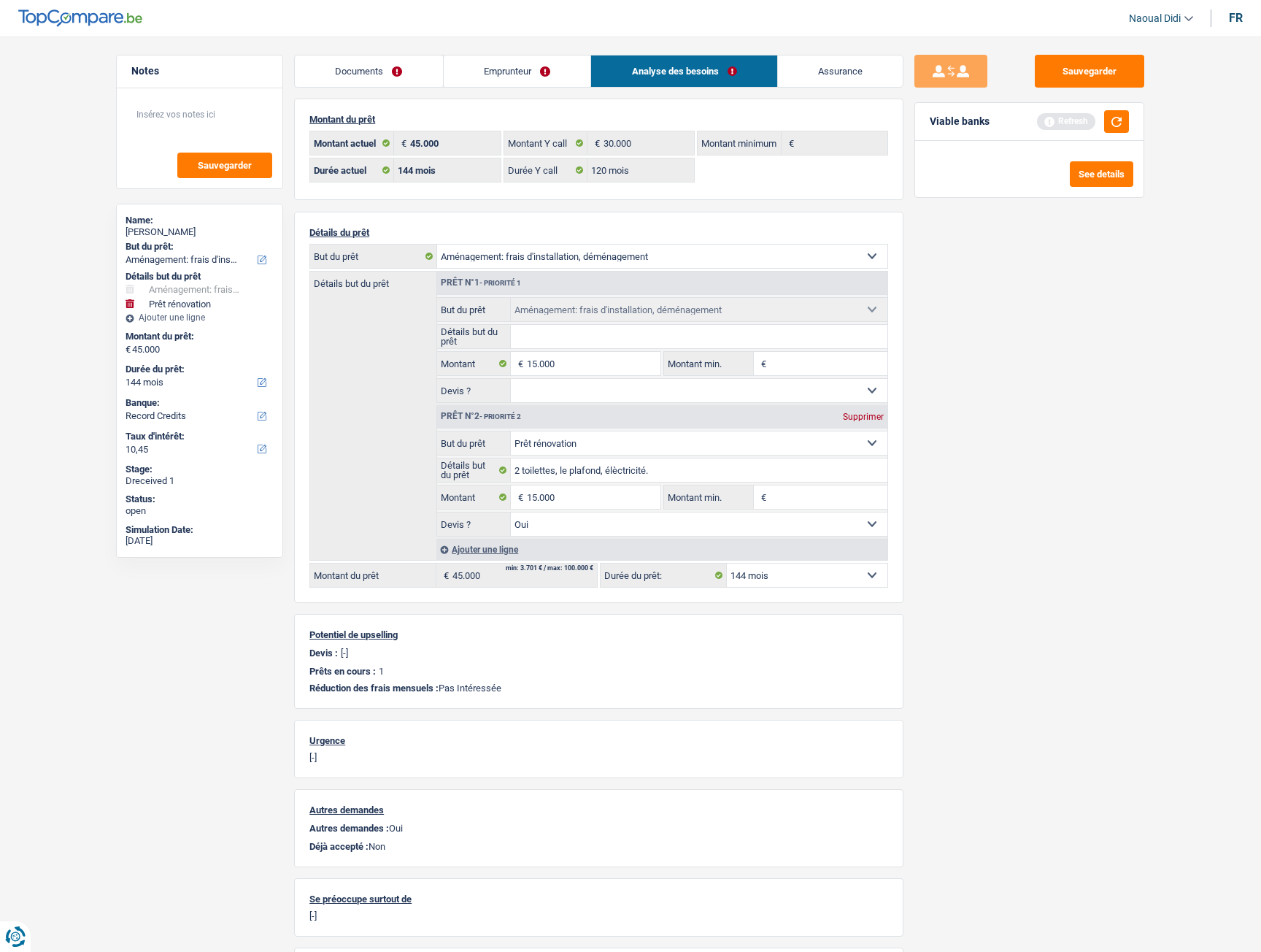
select select "120"
type input "30.000"
select select "120"
click at [959, 531] on div "Sauvegarder Viable banks" at bounding box center [1030, 490] width 252 height 870
click at [740, 441] on select "Confort maison: meubles, textile, peinture, électroménager, outillage non-profe…" at bounding box center [699, 443] width 377 height 24
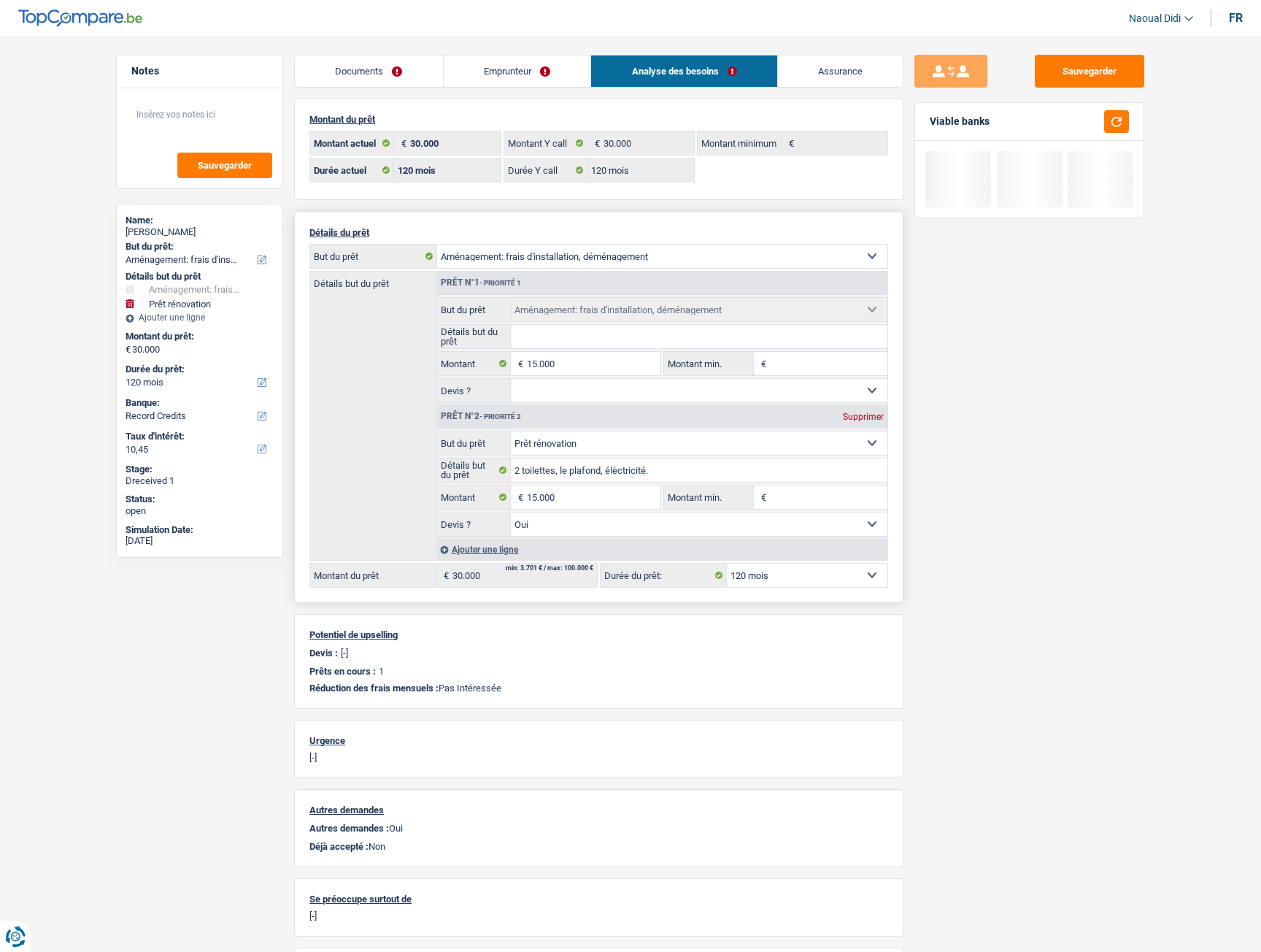
select select "household"
click at [511, 431] on select "Confort maison: meubles, textile, peinture, électroménager, outillage non-profe…" at bounding box center [699, 443] width 377 height 24
type input "0"
select select "household"
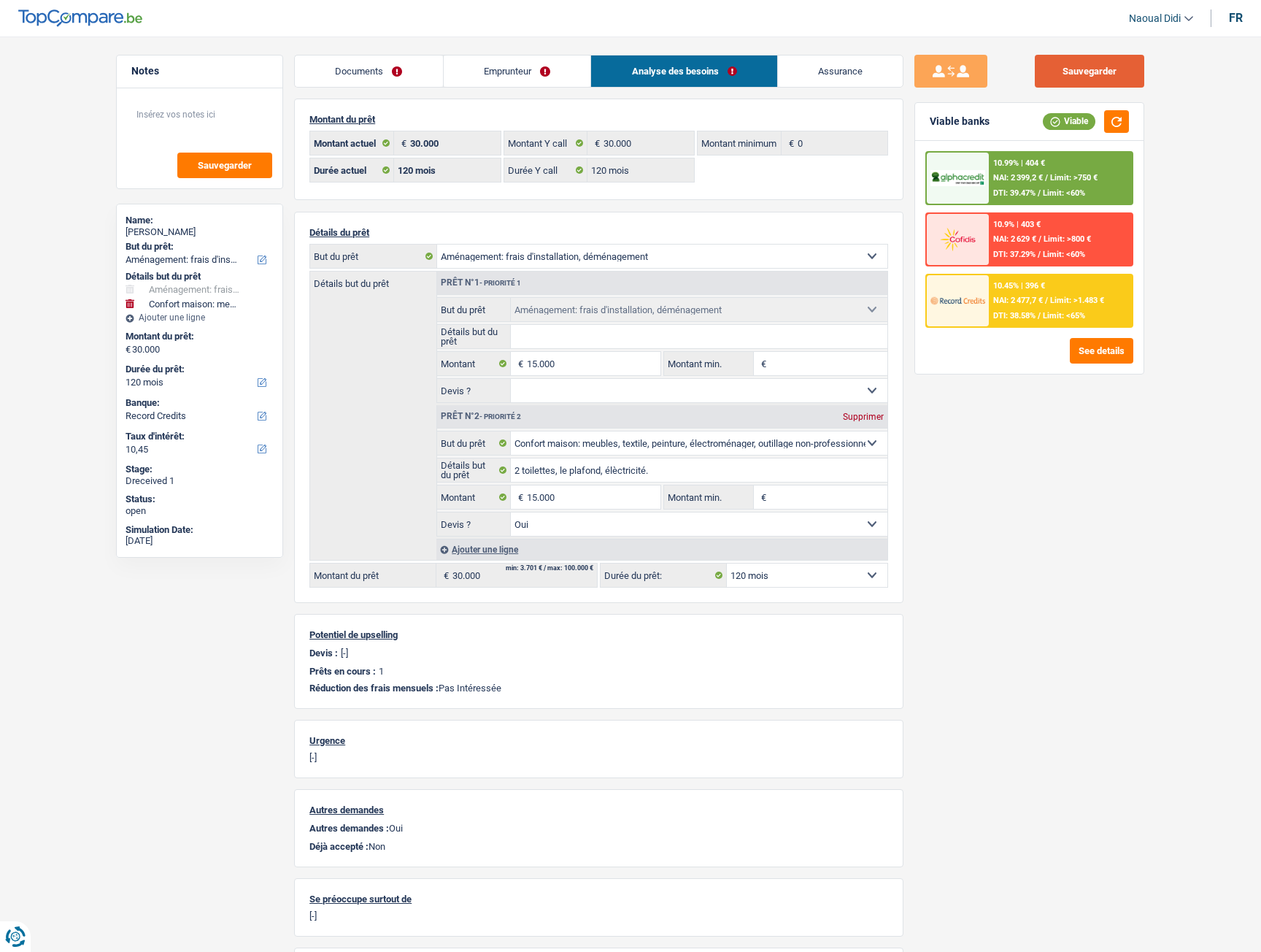
click at [1081, 76] on button "Sauvegarder" at bounding box center [1089, 71] width 109 height 33
click at [778, 531] on select "12 mois 18 mois 24 mois 30 mois 36 mois 42 mois 48 mois 60 mois 72 mois 84 mois…" at bounding box center [807, 575] width 160 height 24
select select "84"
click at [727, 531] on select "12 mois 18 mois 24 mois 30 mois 36 mois 42 mois 48 mois 60 mois 72 mois 84 mois…" at bounding box center [807, 575] width 160 height 24
select select "84"
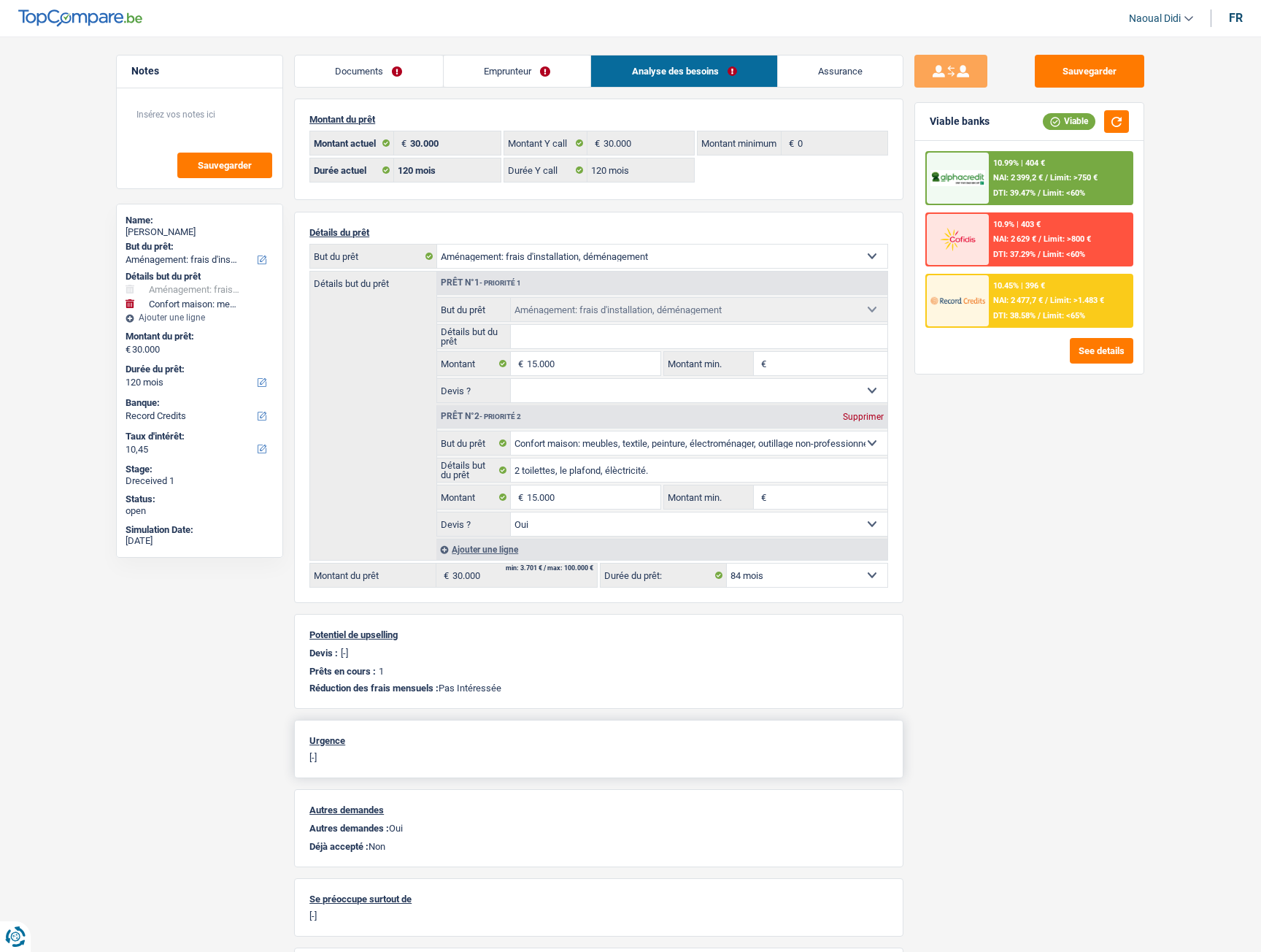
select select "84"
click at [785, 531] on select "12 mois 18 mois 24 mois 30 mois 36 mois 42 mois 48 mois 60 mois 72 mois 84 mois…" at bounding box center [807, 575] width 160 height 24
select select "120"
click at [727, 531] on select "12 mois 18 mois 24 mois 30 mois 36 mois 42 mois 48 mois 60 mois 72 mois 84 mois…" at bounding box center [807, 575] width 160 height 24
select select "120"
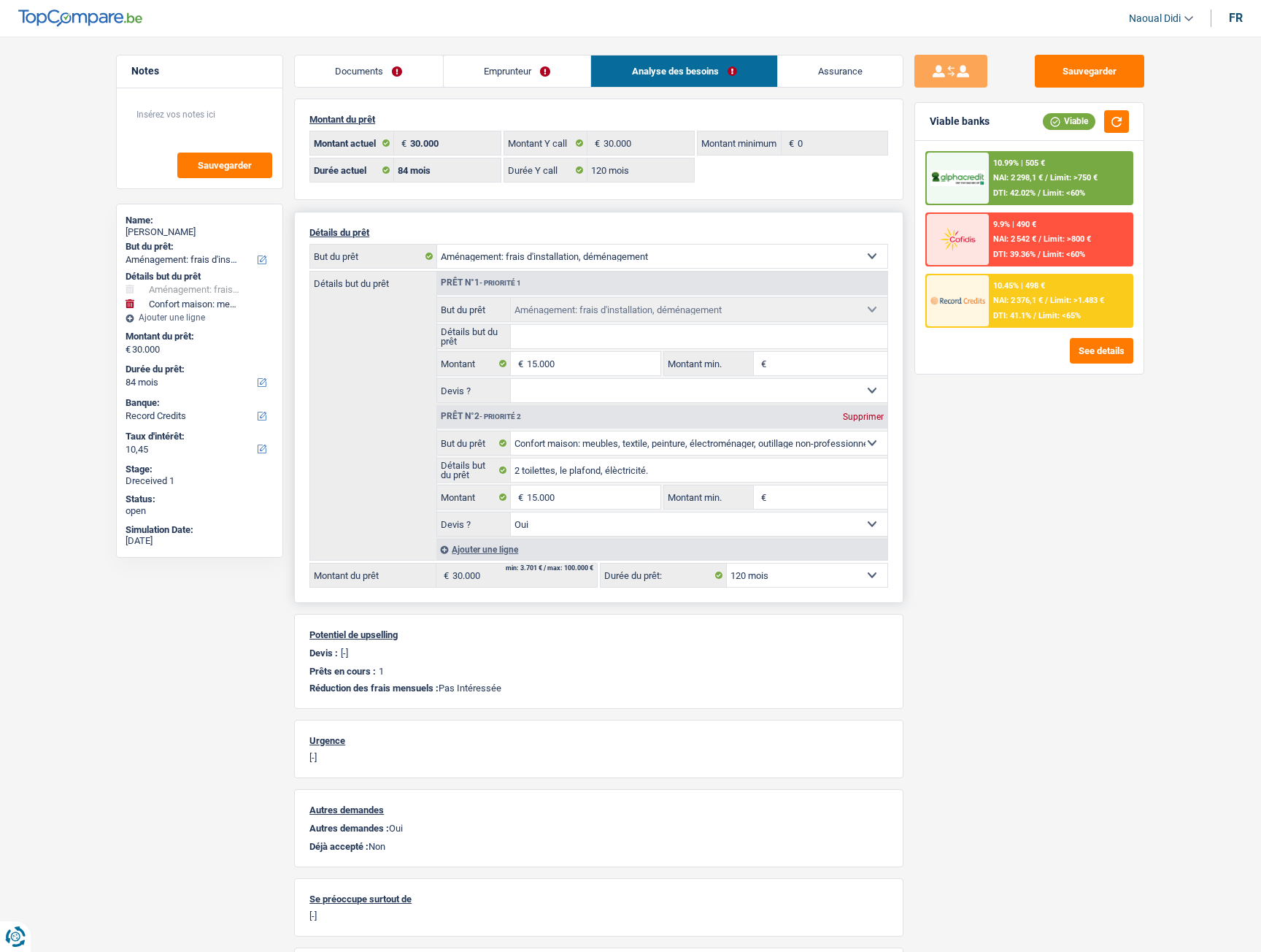
select select "120"
click at [1063, 171] on div "10.99% | 404 € NAI: 2 399,2 € / Limit: >750 € DTI: 39.47% / Limit: <60%" at bounding box center [1061, 178] width 144 height 51
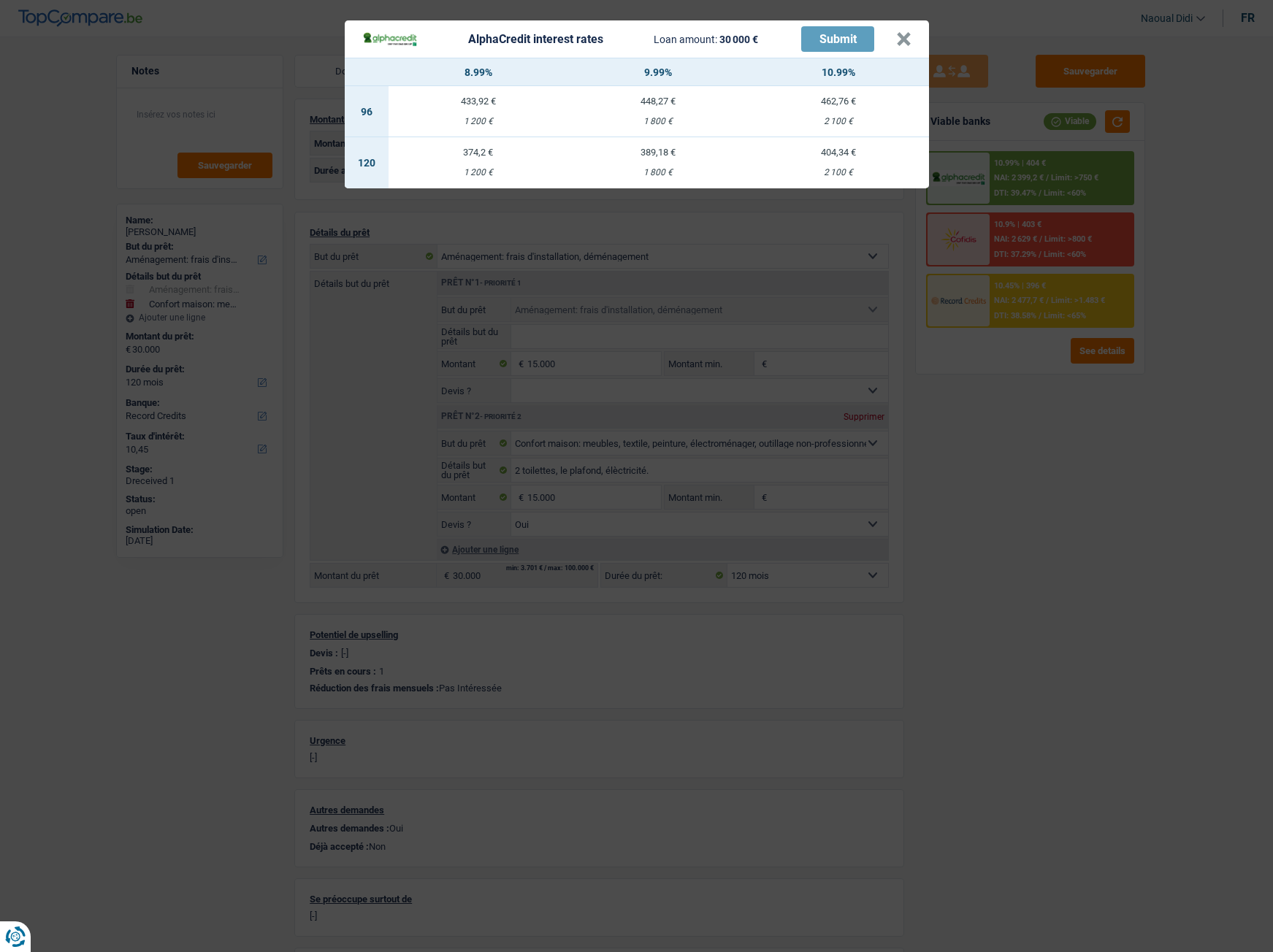
click at [664, 168] on div "1 800 €" at bounding box center [658, 173] width 180 height 9
select select "alphacredit"
type input "9,99"
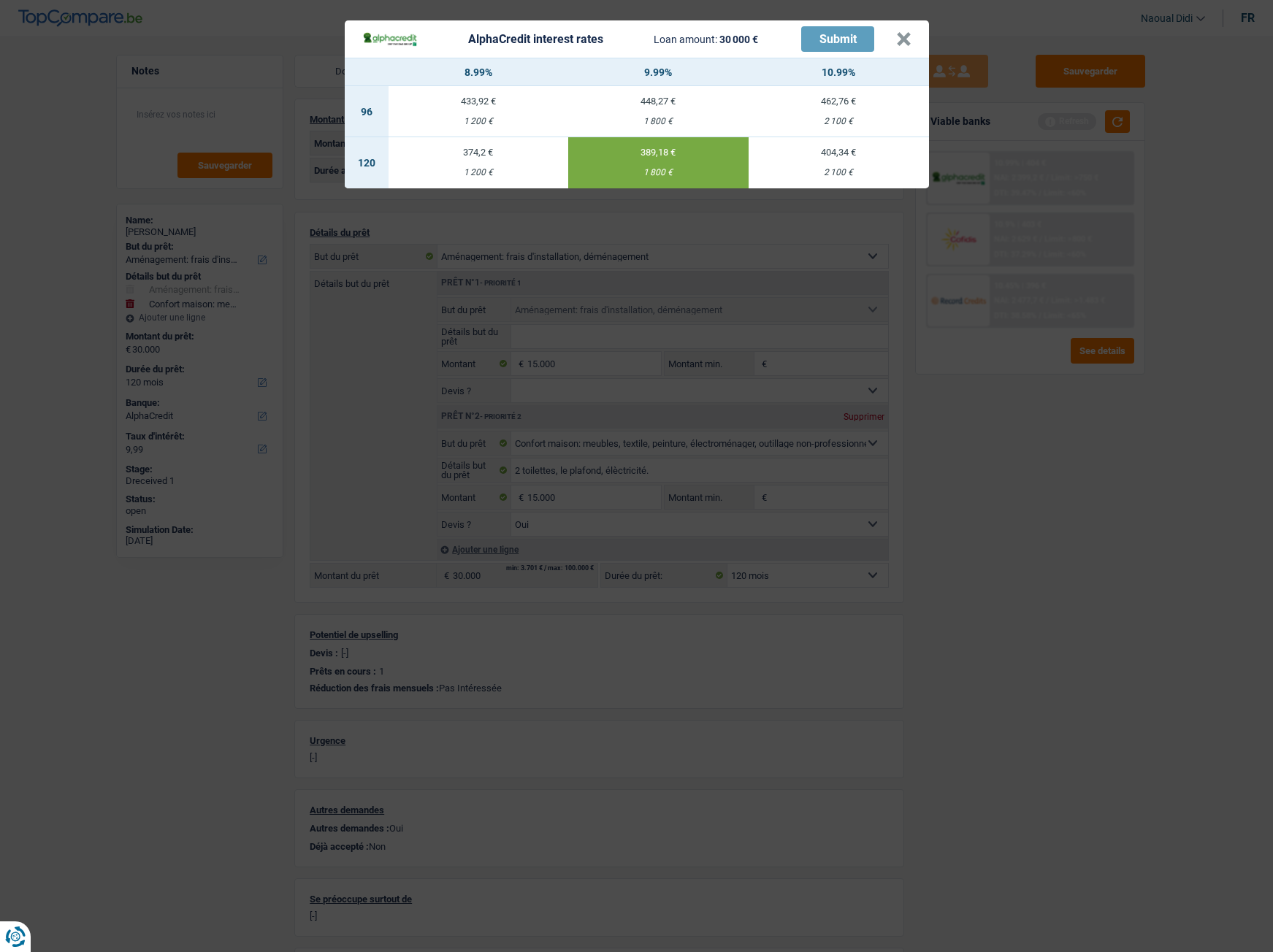
click at [662, 161] on td "389,18 € 1 800 €" at bounding box center [658, 163] width 180 height 51
click at [898, 41] on button "×" at bounding box center [903, 39] width 15 height 15
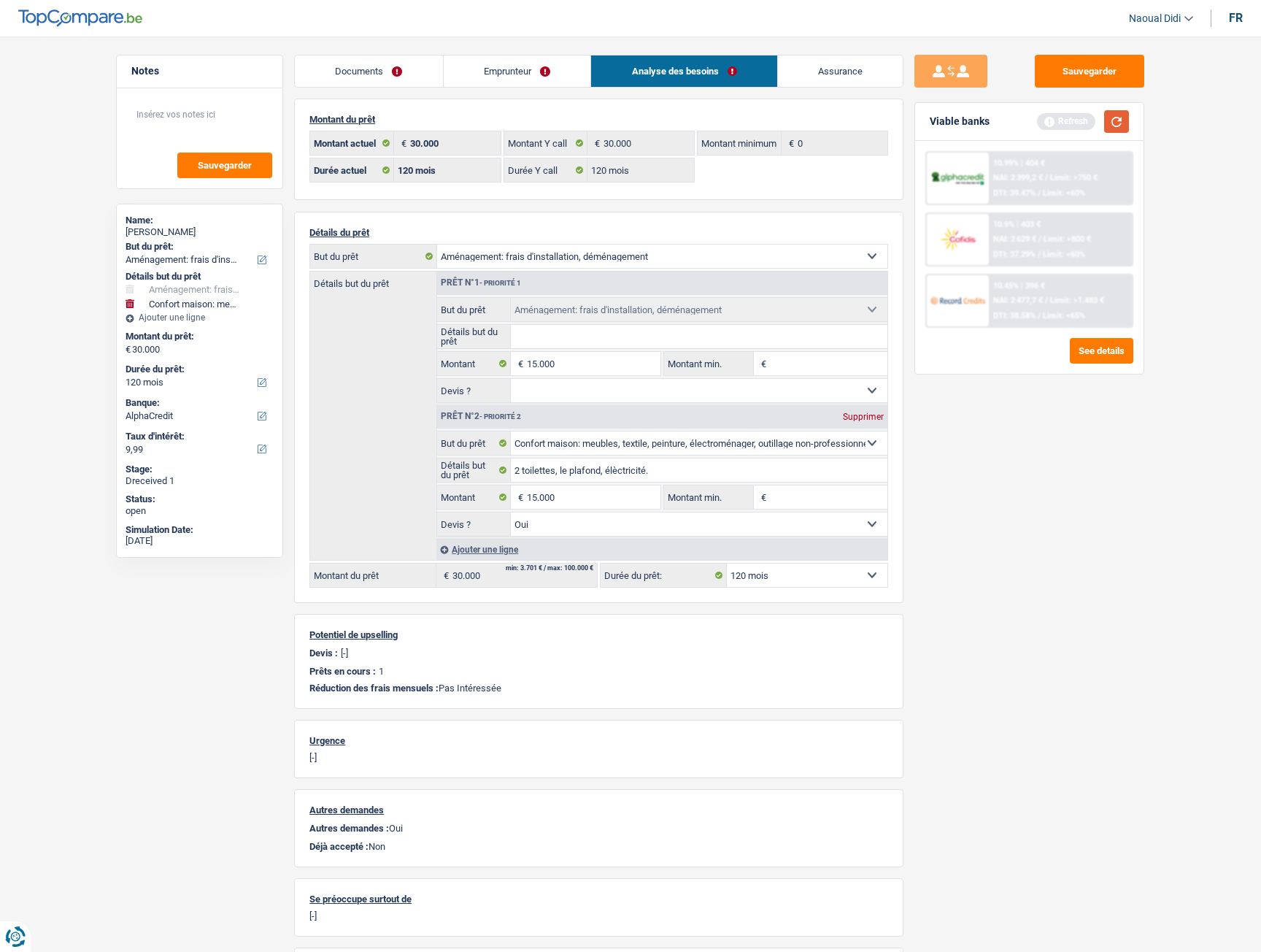
click at [1120, 126] on button "button" at bounding box center [1117, 121] width 25 height 23
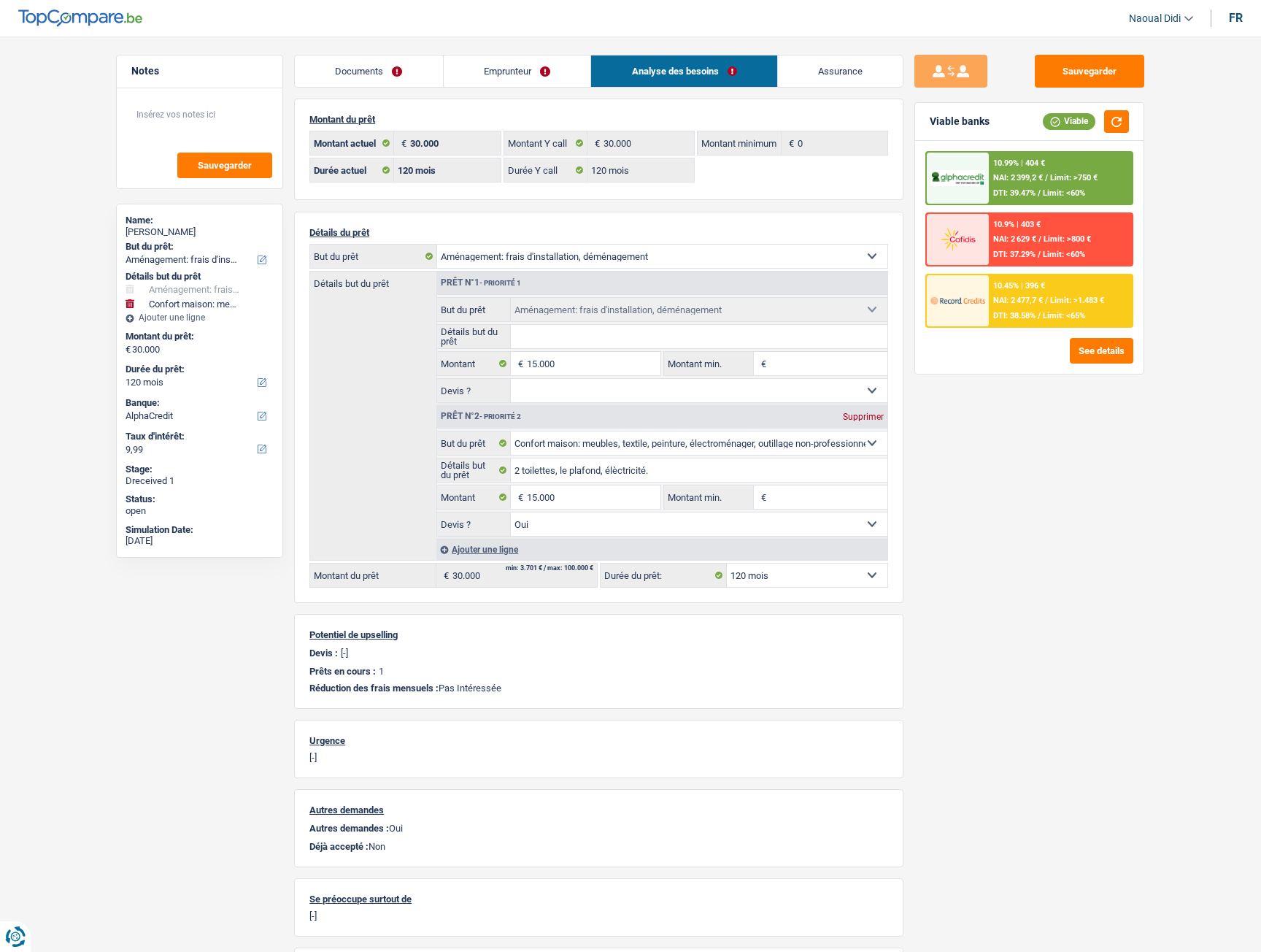
click at [1024, 164] on div "10.99% | 404 €" at bounding box center [1020, 163] width 52 height 9
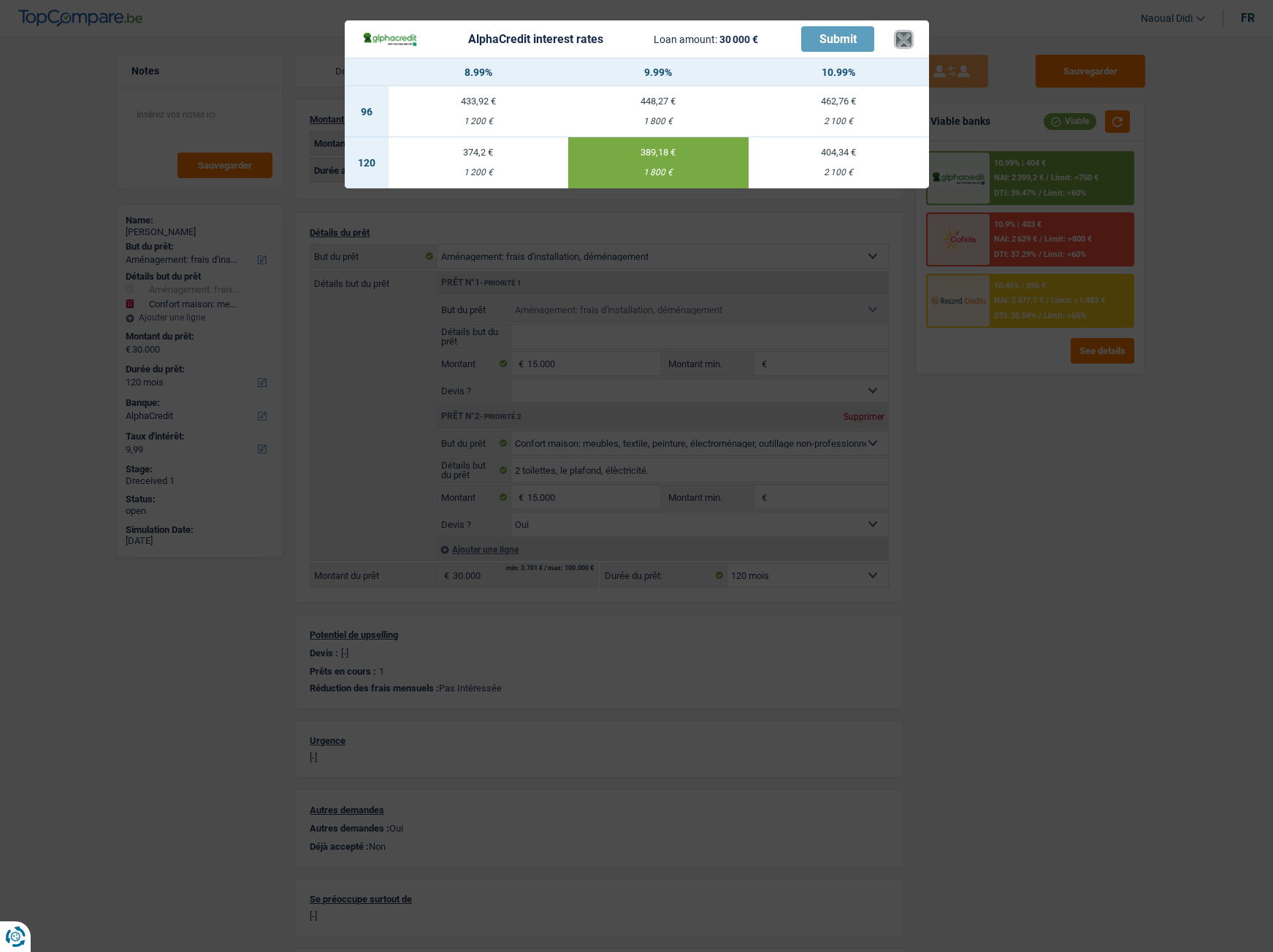
click at [901, 37] on button "×" at bounding box center [903, 39] width 15 height 15
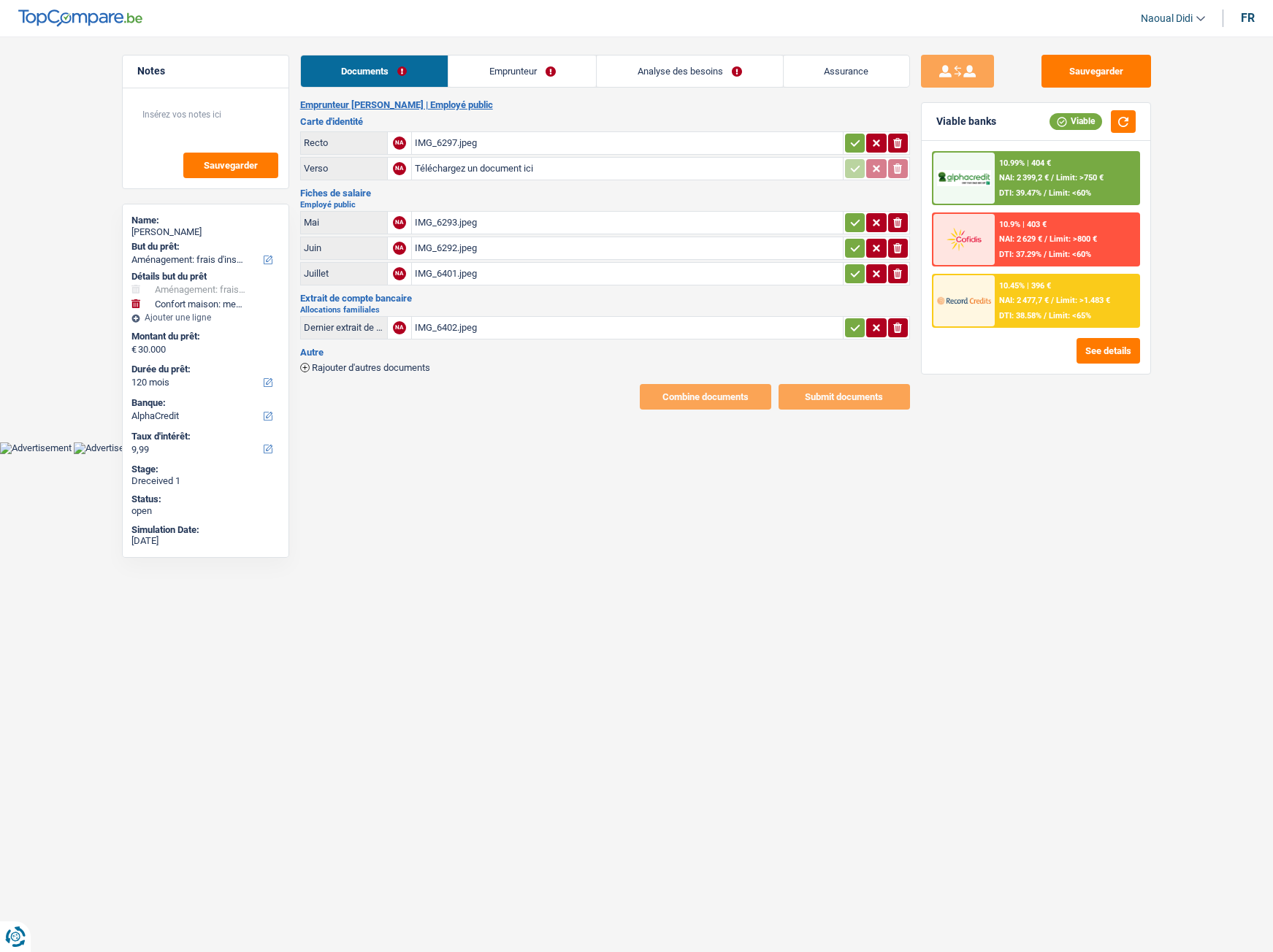
select select "movingOrInstallation"
select select "household"
select select "120"
select select "alphacredit"
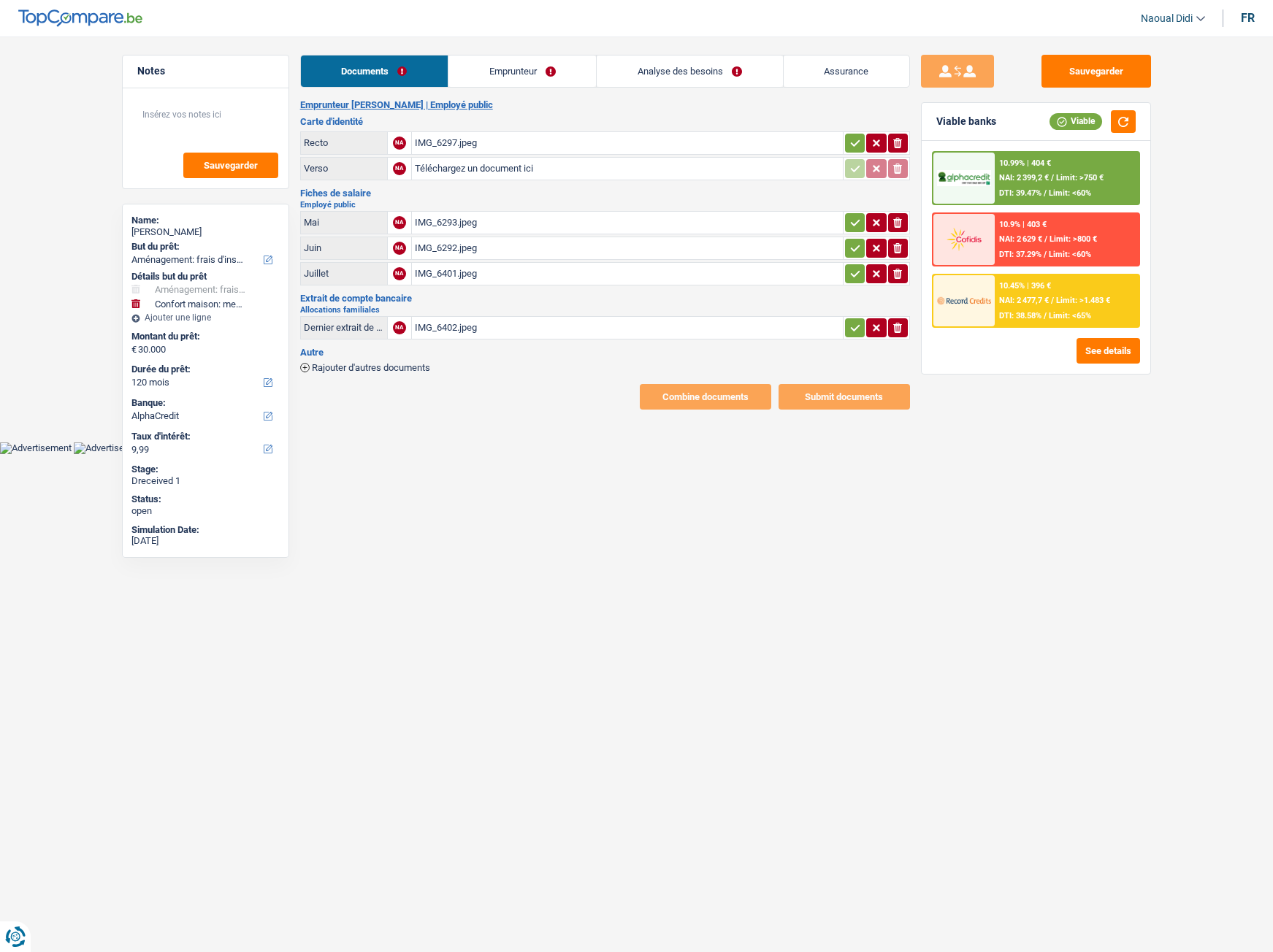
click at [1044, 187] on div "10.99% | 404 € NAI: 2 399,2 € / Limit: >750 € DTI: 39.47% / Limit: <60%" at bounding box center [1066, 178] width 144 height 51
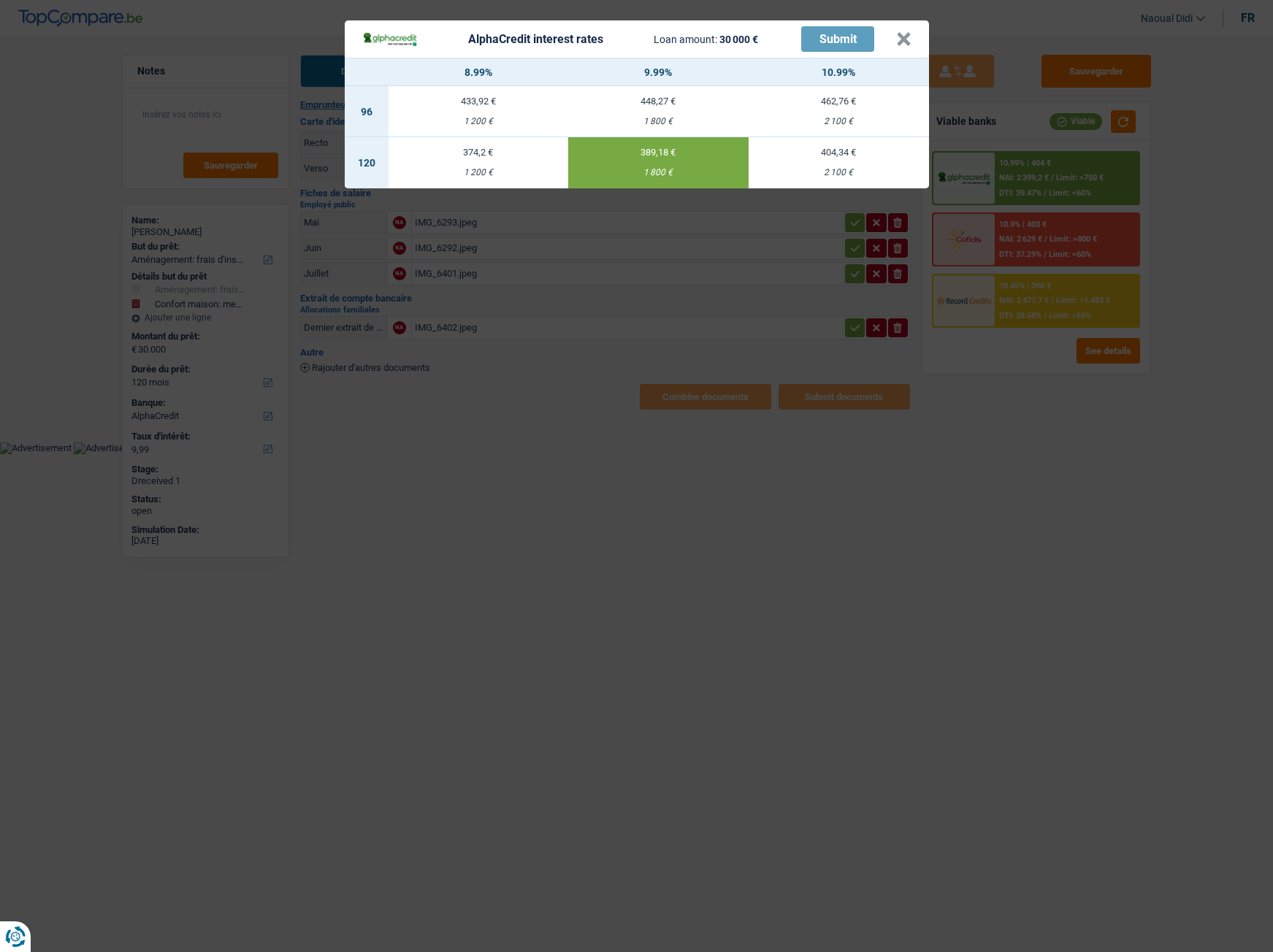
click at [447, 173] on div "1 200 €" at bounding box center [479, 173] width 180 height 9
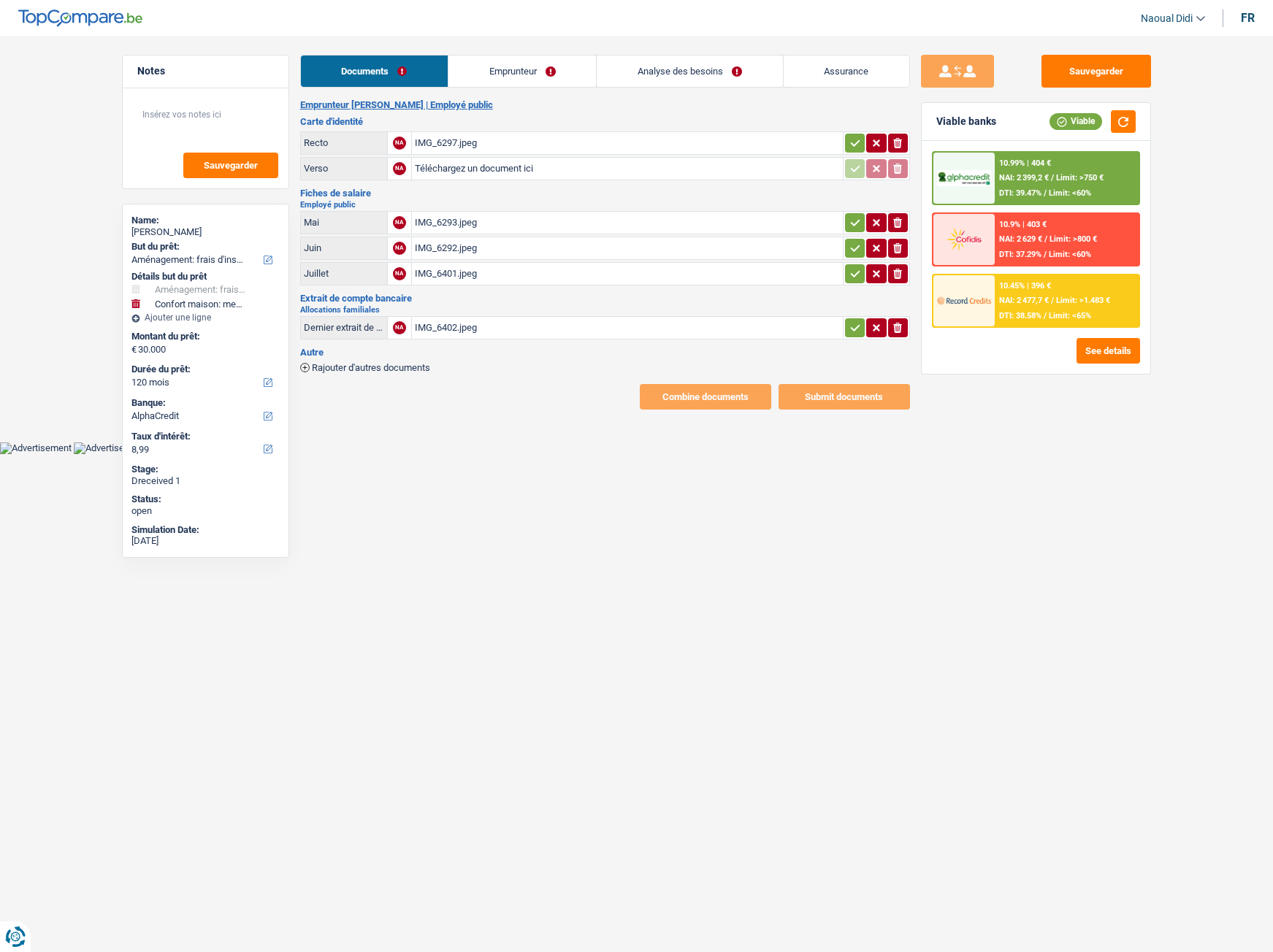
click at [1021, 165] on div "10.99% | 404 €" at bounding box center [1025, 163] width 52 height 9
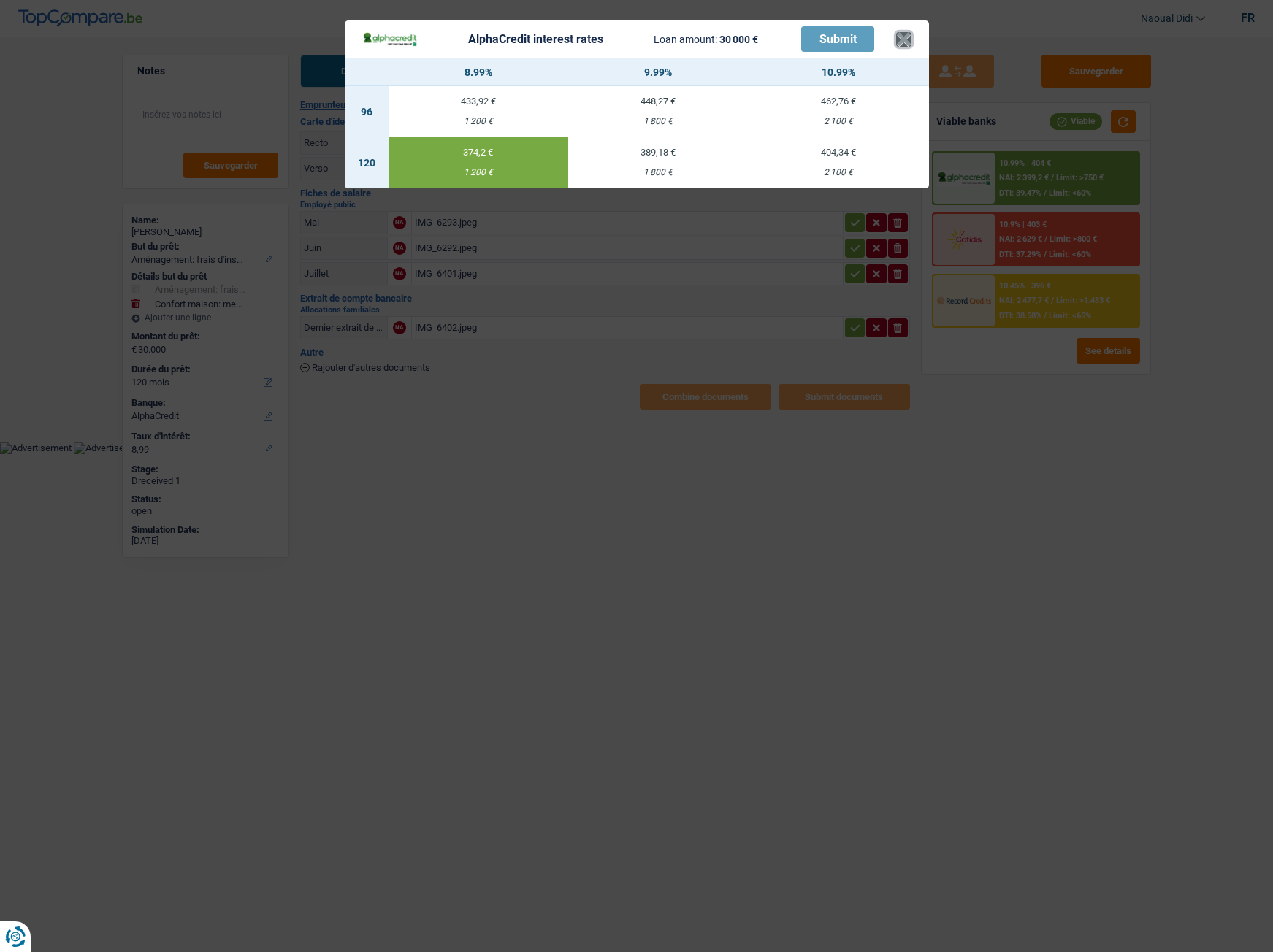
click at [900, 44] on button "×" at bounding box center [903, 39] width 15 height 15
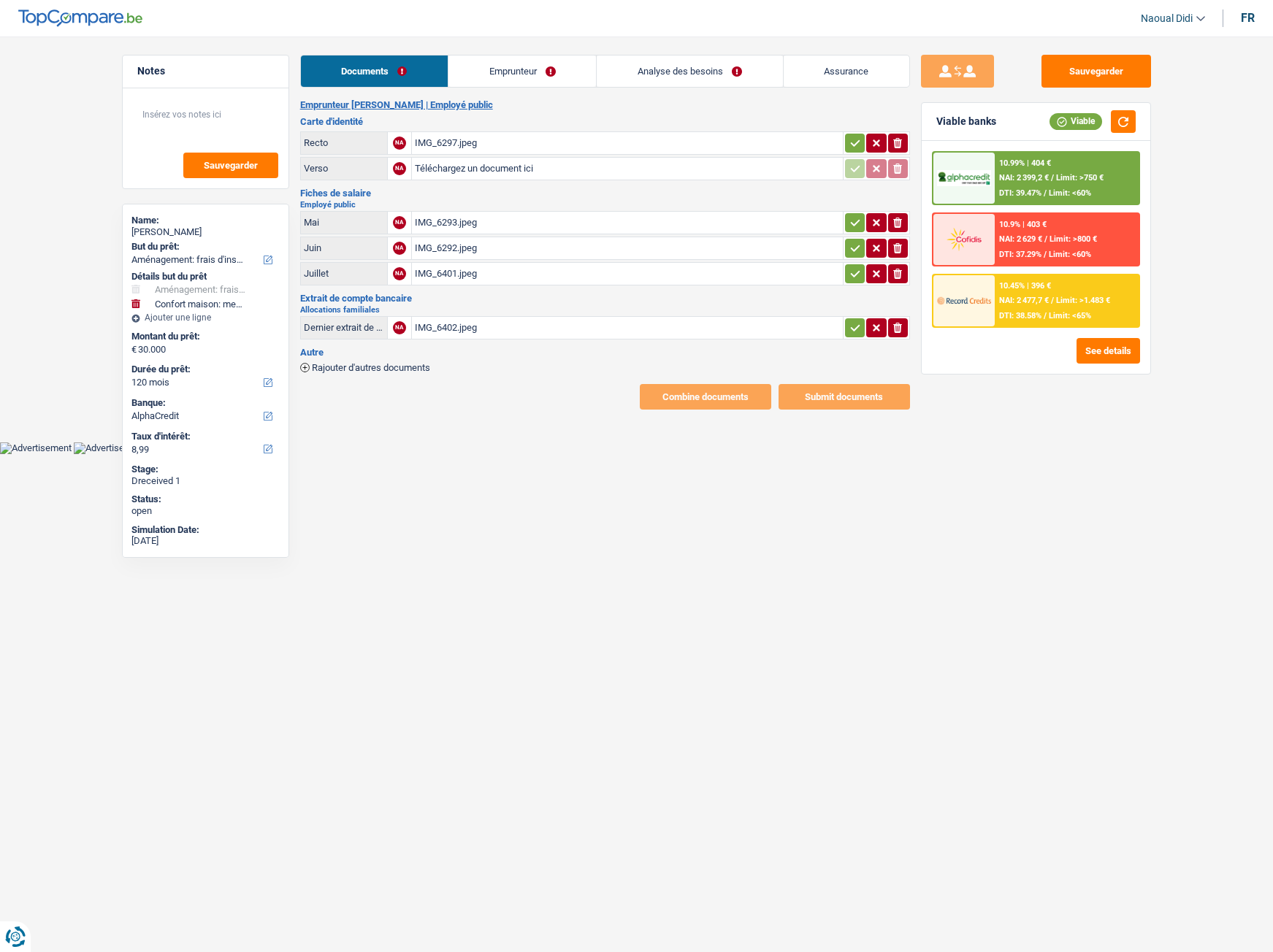
click at [533, 74] on link "Emprunteur" at bounding box center [522, 71] width 147 height 31
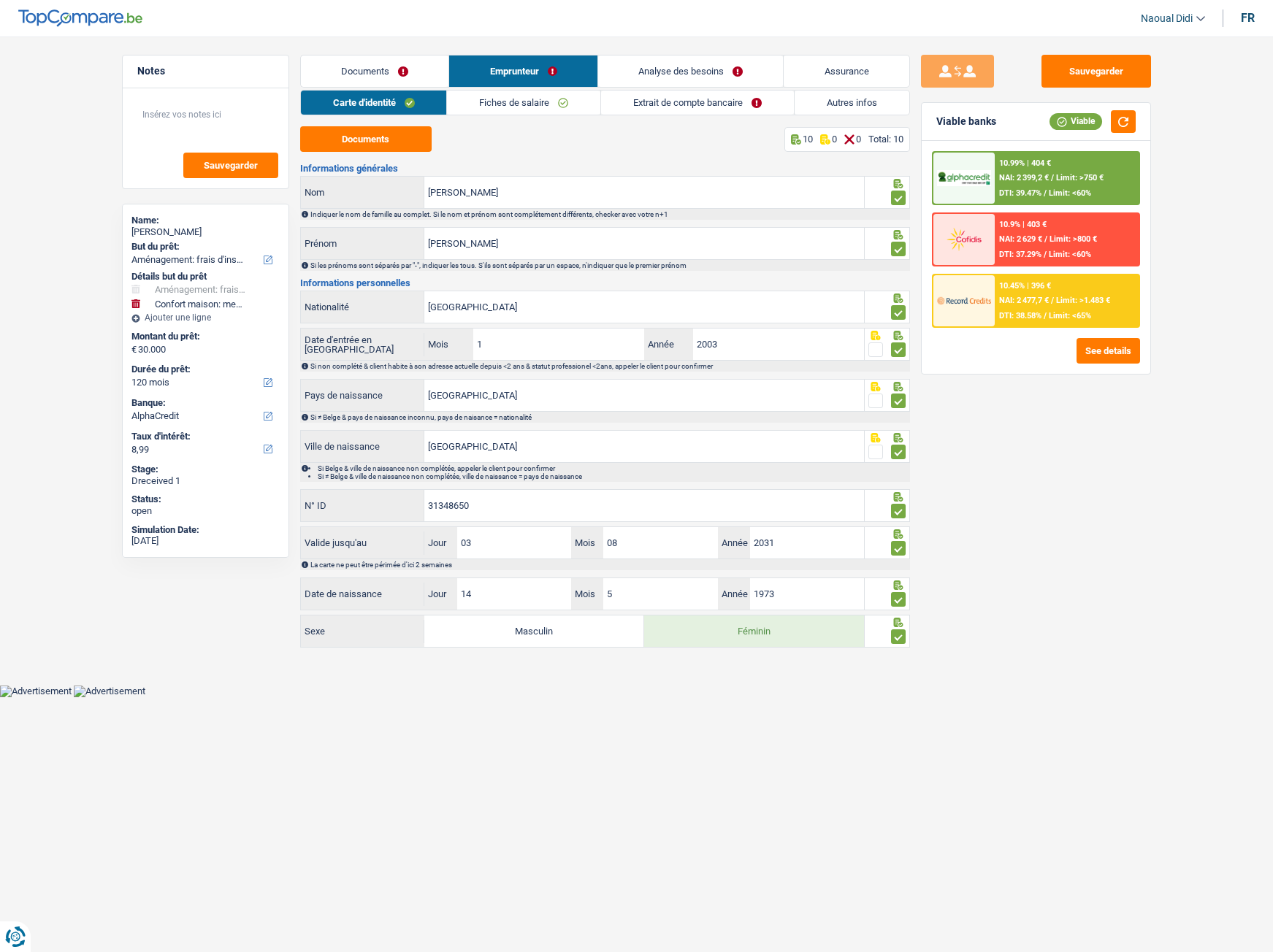
click at [667, 111] on link "Extrait de compte bancaire" at bounding box center [697, 103] width 192 height 24
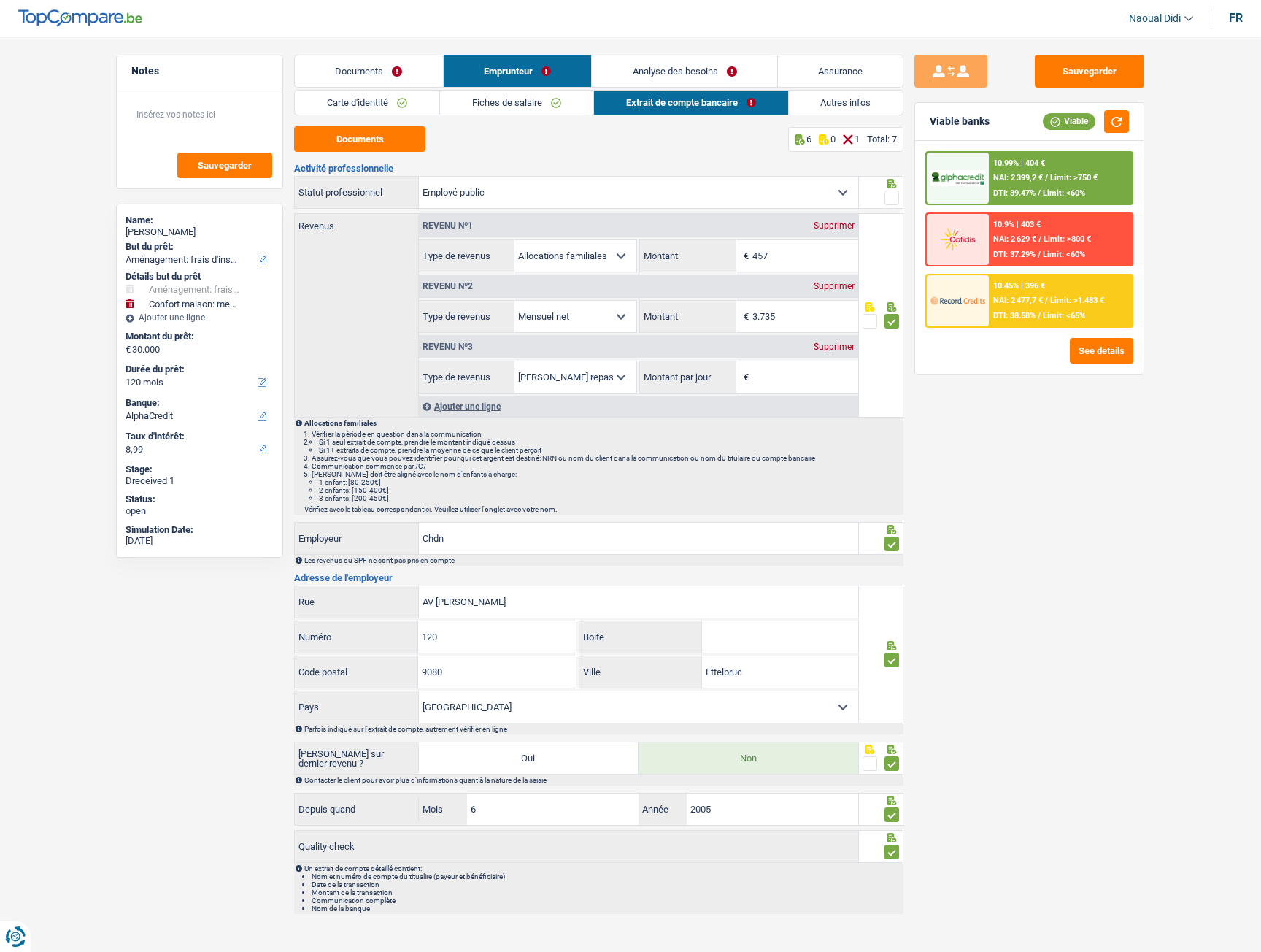
click at [895, 199] on span at bounding box center [892, 198] width 15 height 15
click at [0, 0] on input "radio" at bounding box center [0, 0] width 0 height 0
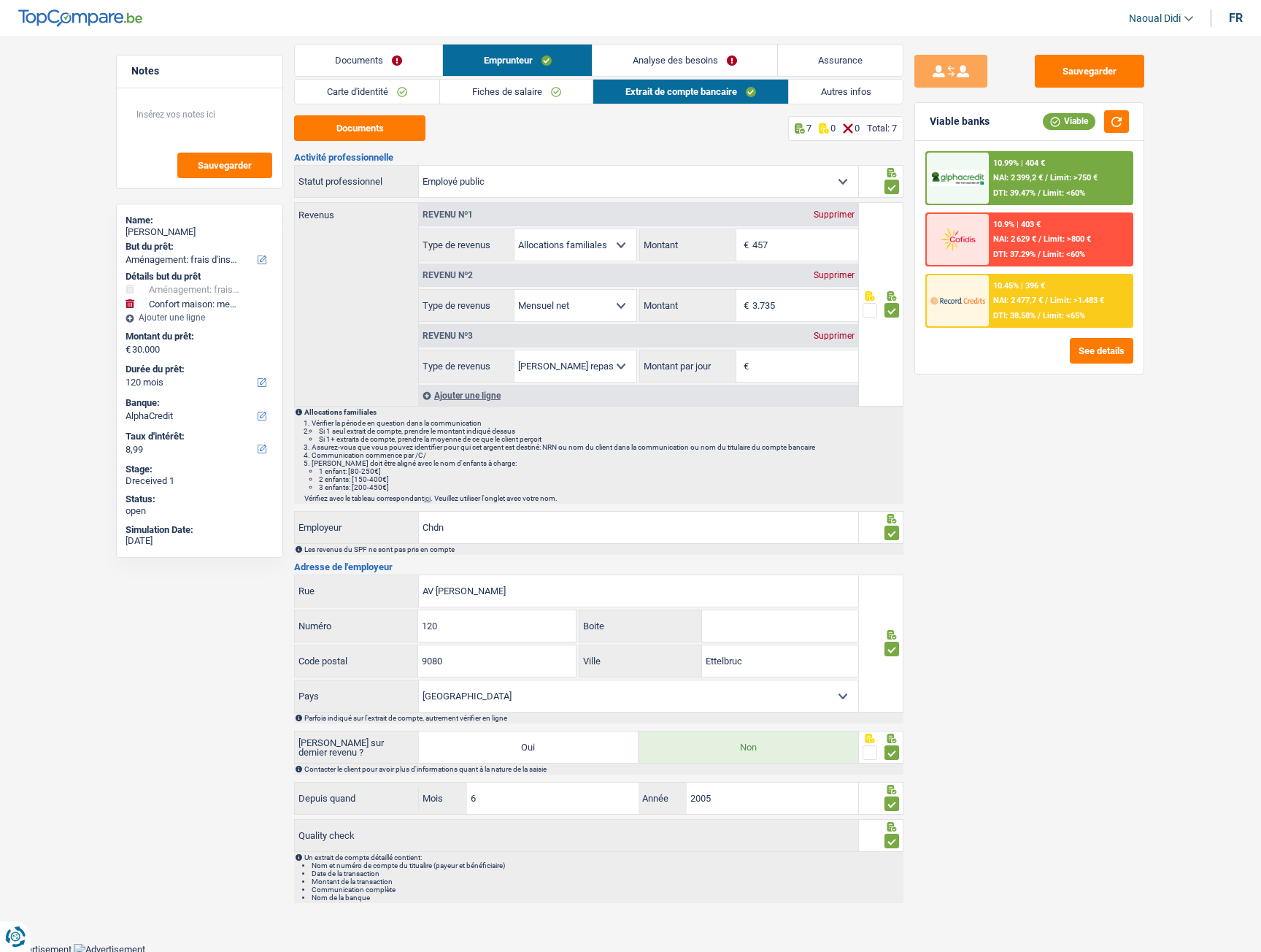
scroll to position [13, 0]
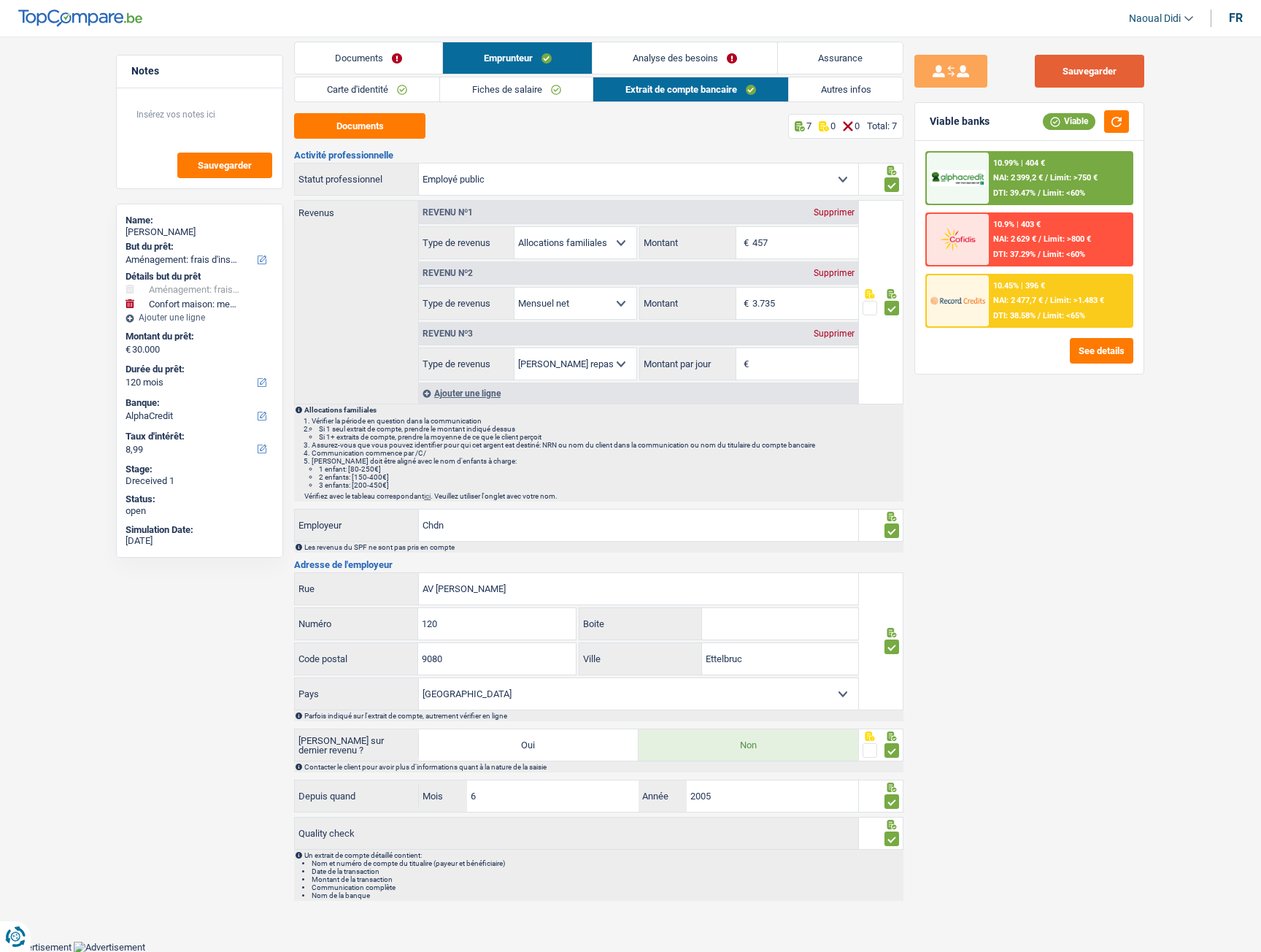
click at [1066, 82] on button "Sauvegarder" at bounding box center [1089, 71] width 109 height 33
click at [1012, 180] on span "NAI: 2 399,2 €" at bounding box center [1018, 178] width 50 height 9
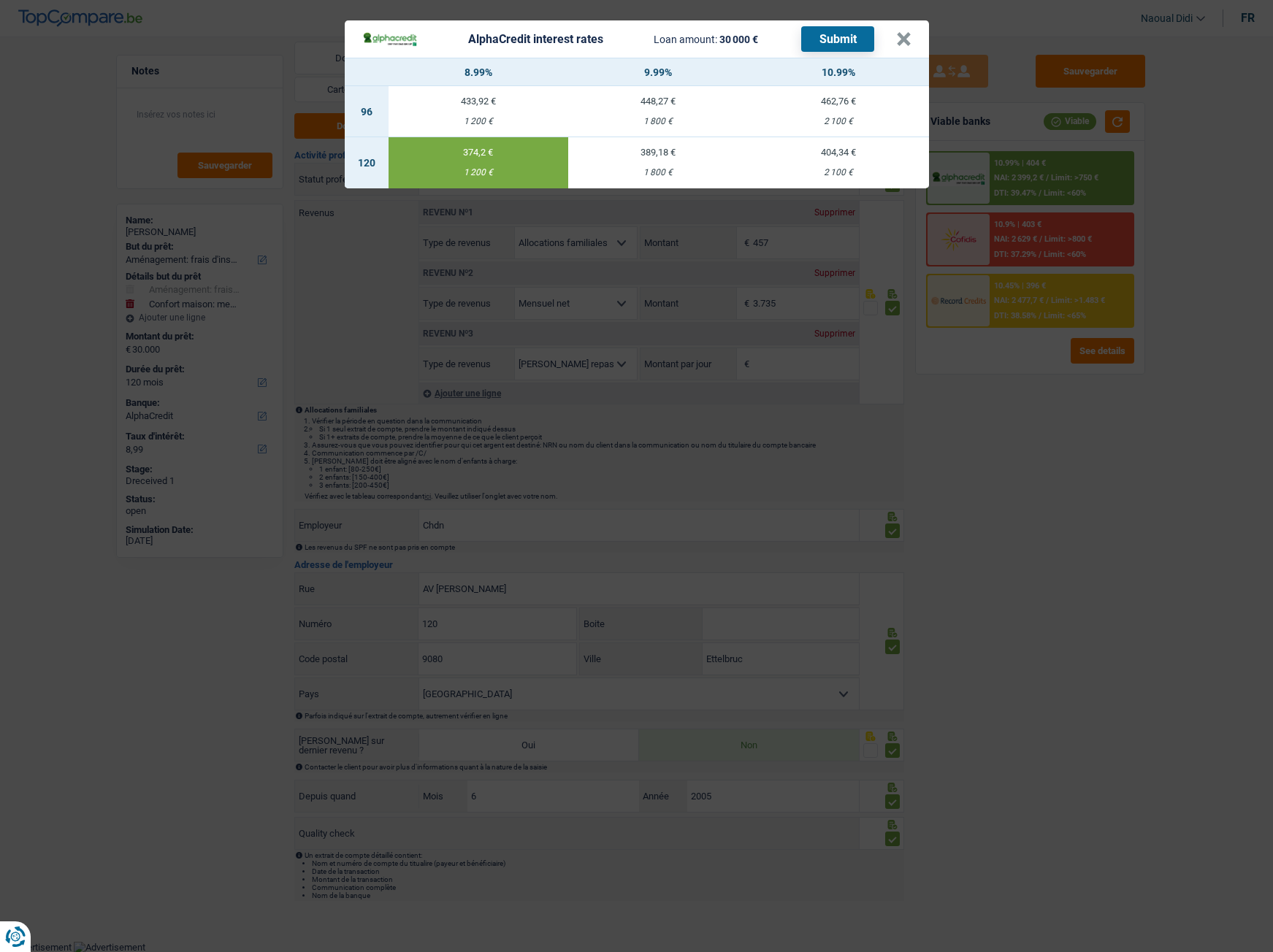
click at [661, 166] on td "389,18 € 1 800 €" at bounding box center [658, 163] width 180 height 51
type input "9,99"
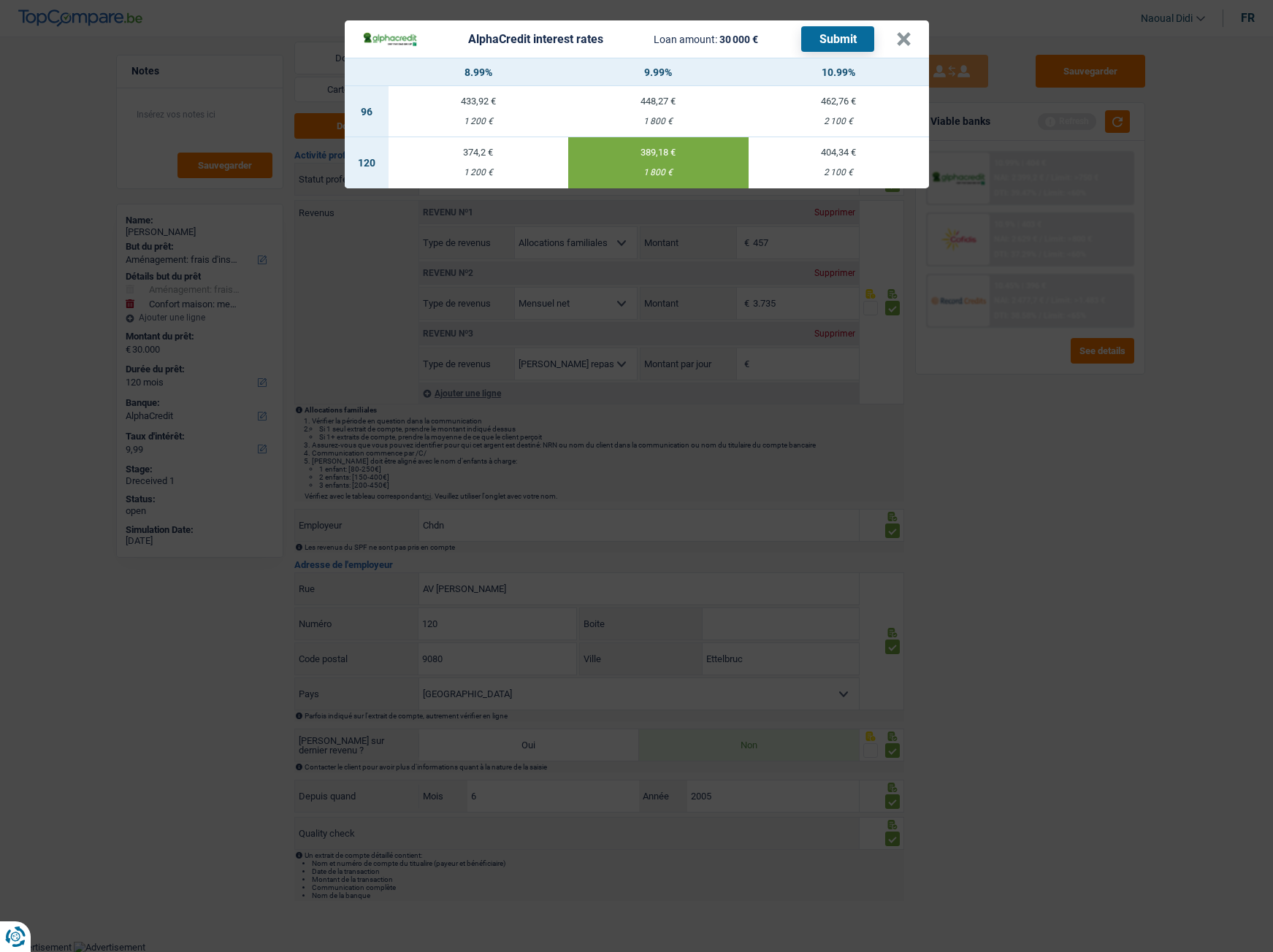
click at [803, 40] on button "Submit" at bounding box center [838, 38] width 73 height 25
click at [901, 34] on button "×" at bounding box center [903, 39] width 15 height 15
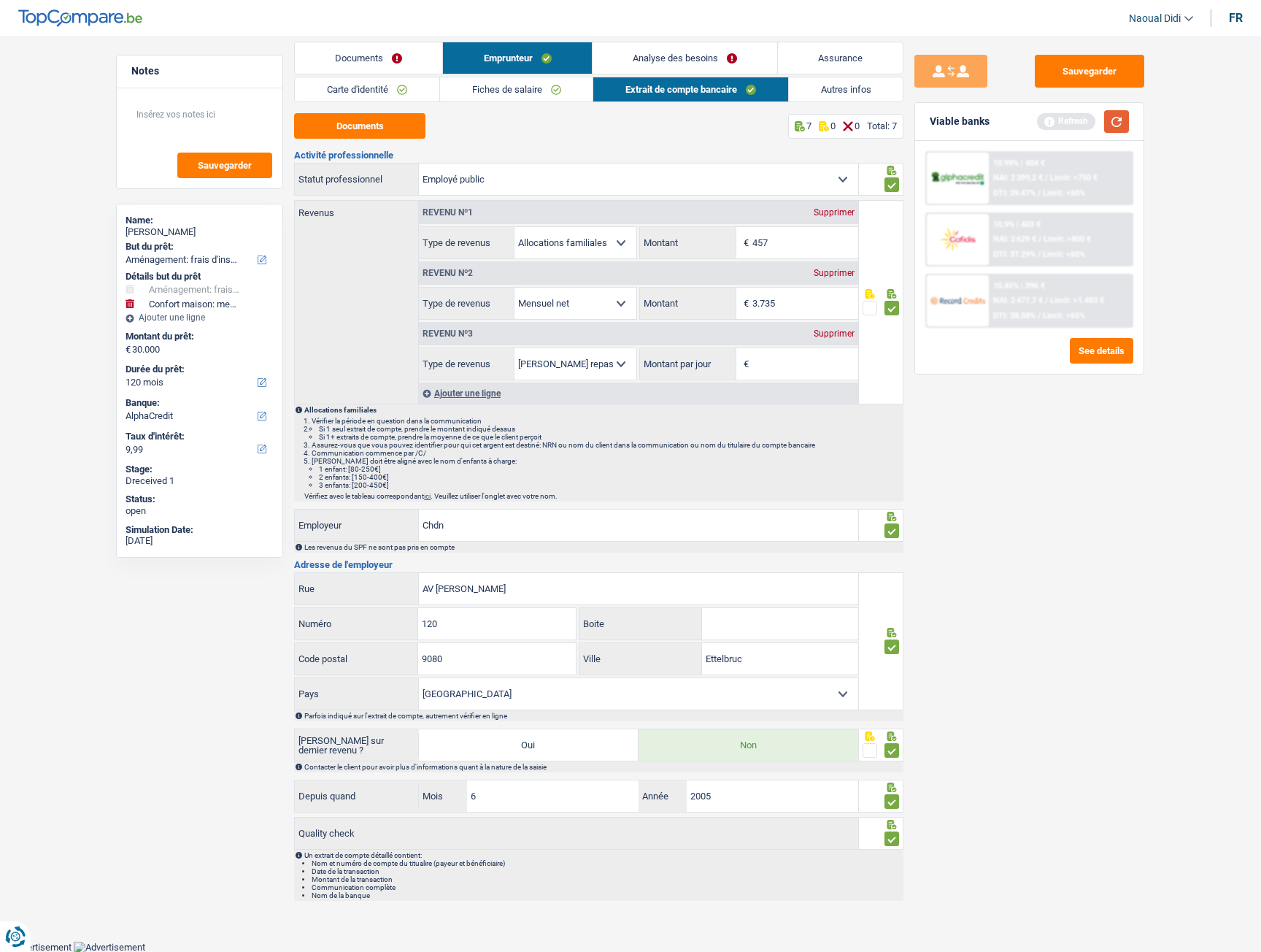
click at [1124, 125] on button "button" at bounding box center [1117, 121] width 25 height 23
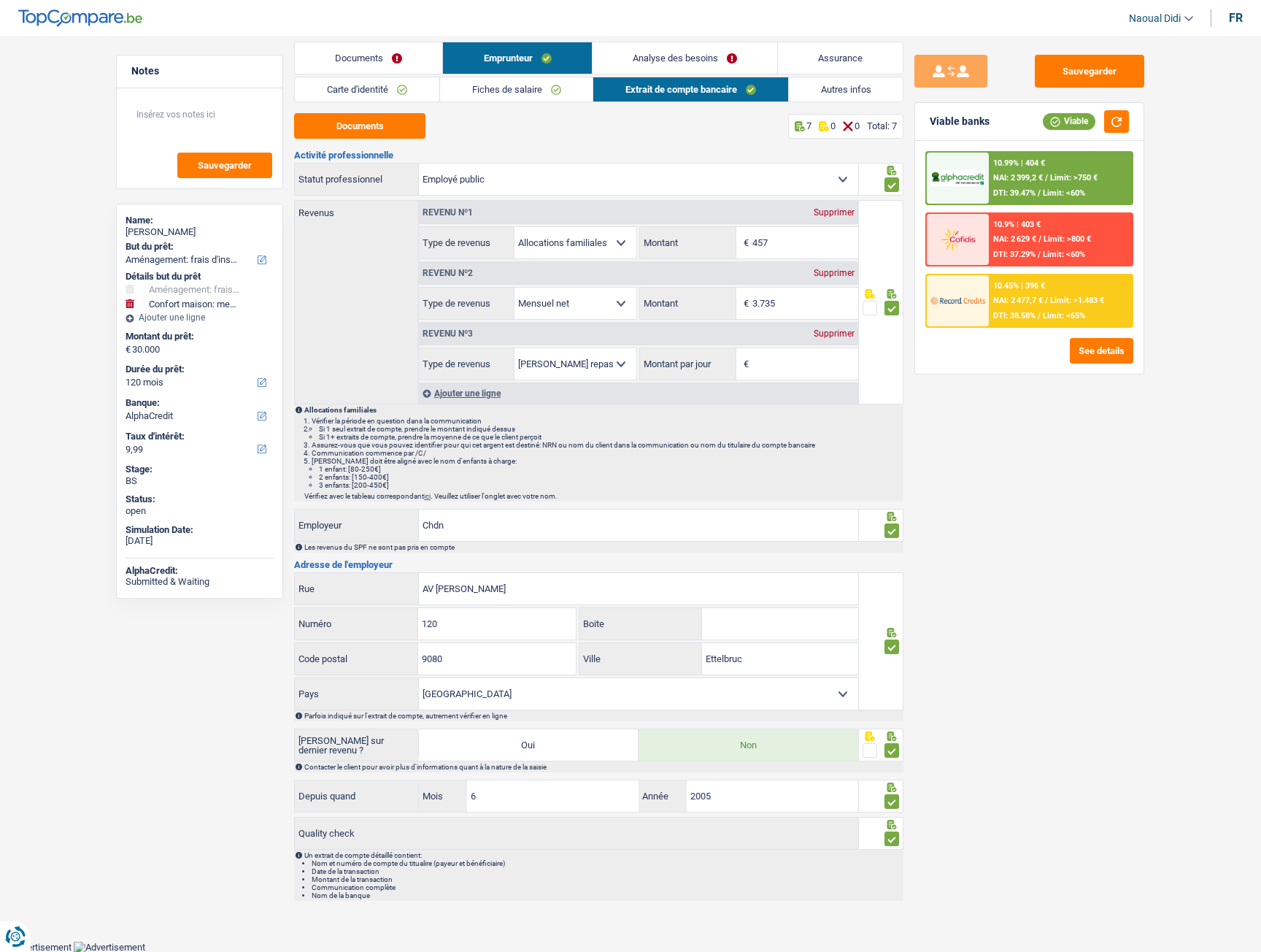
click at [1026, 314] on span "DTI: 38.58%" at bounding box center [1014, 315] width 42 height 9
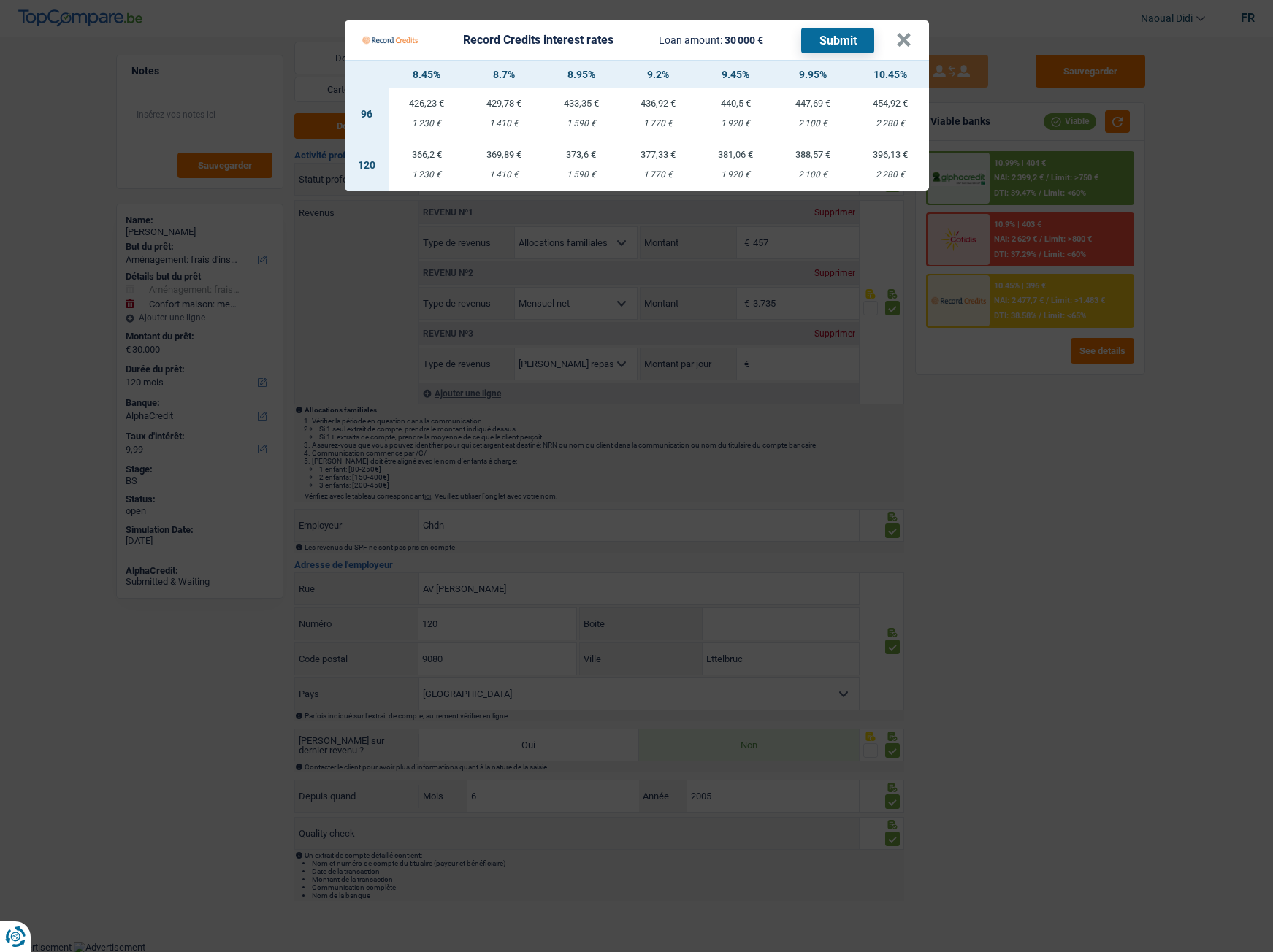
click at [651, 164] on td "377,33 € 1 770 €" at bounding box center [658, 165] width 77 height 51
select select "record credits"
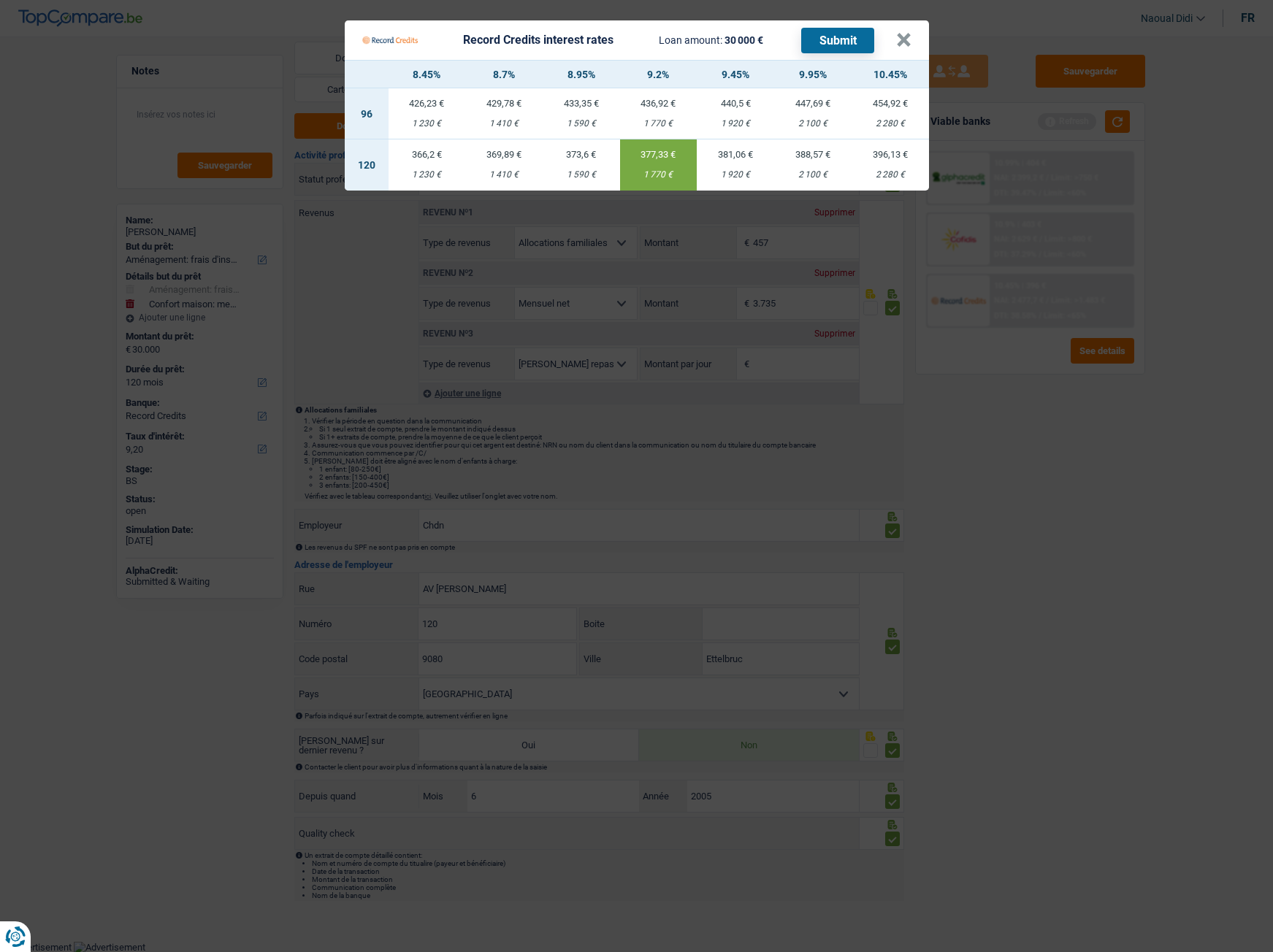
click at [747, 159] on div "381,06 €" at bounding box center [735, 154] width 77 height 9
type input "9,45"
click at [843, 40] on button "Submit" at bounding box center [838, 40] width 73 height 25
click at [902, 41] on button "×" at bounding box center [903, 40] width 15 height 15
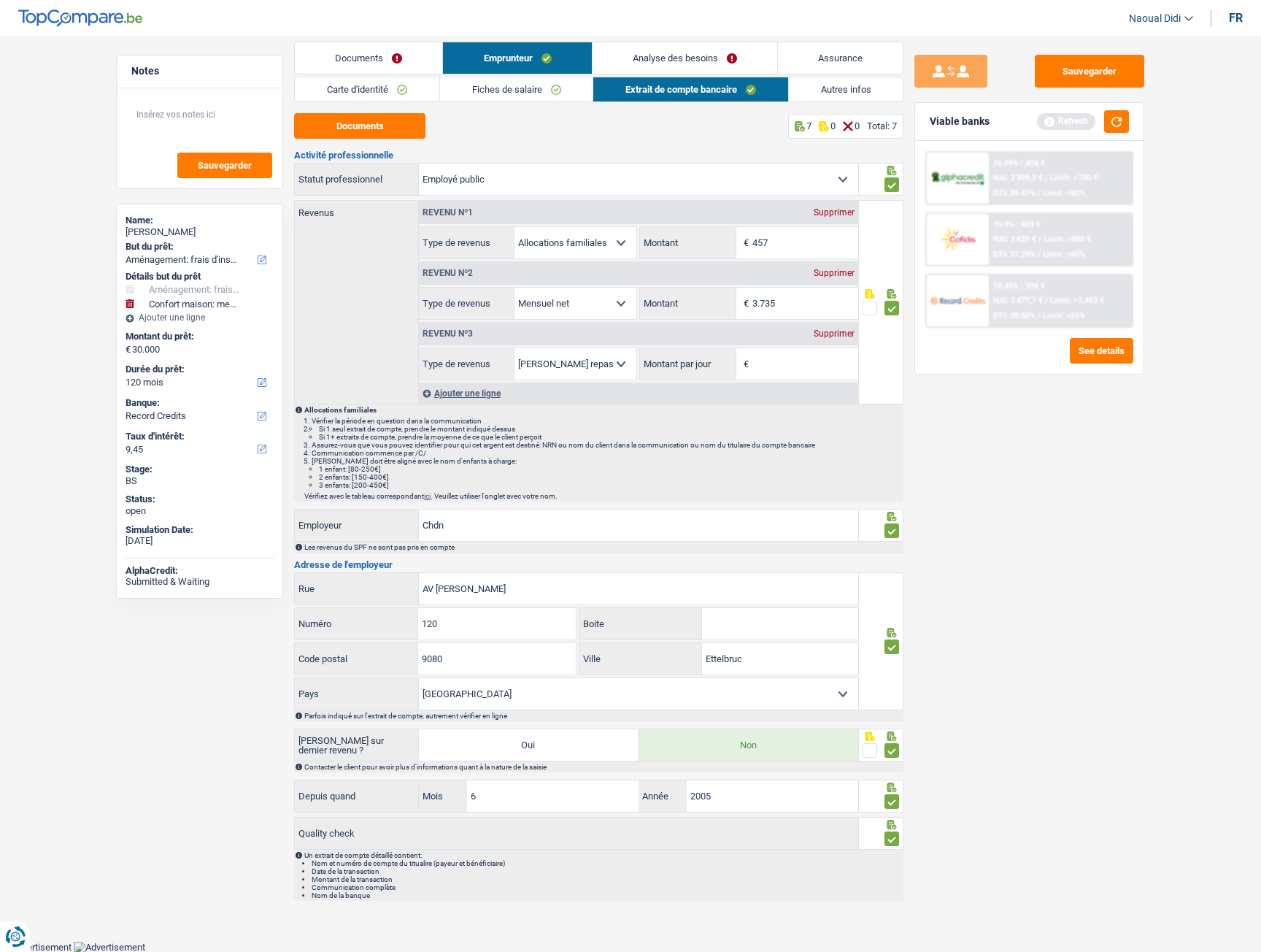
click at [655, 61] on link "Analyse des besoins" at bounding box center [685, 57] width 185 height 31
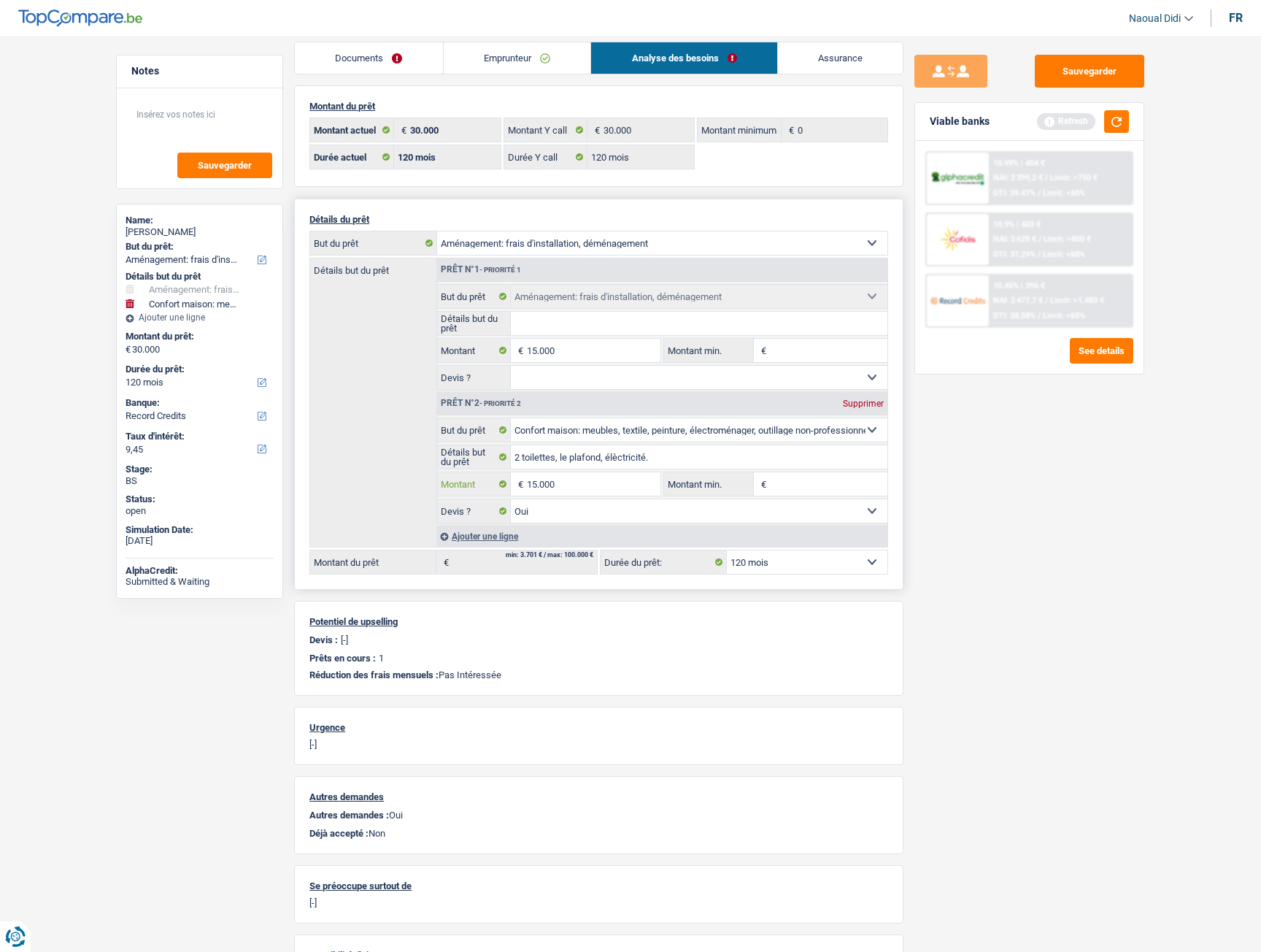
click at [537, 482] on input "15.000" at bounding box center [593, 484] width 134 height 24
type input "30.000"
type input "45.000"
select select "144"
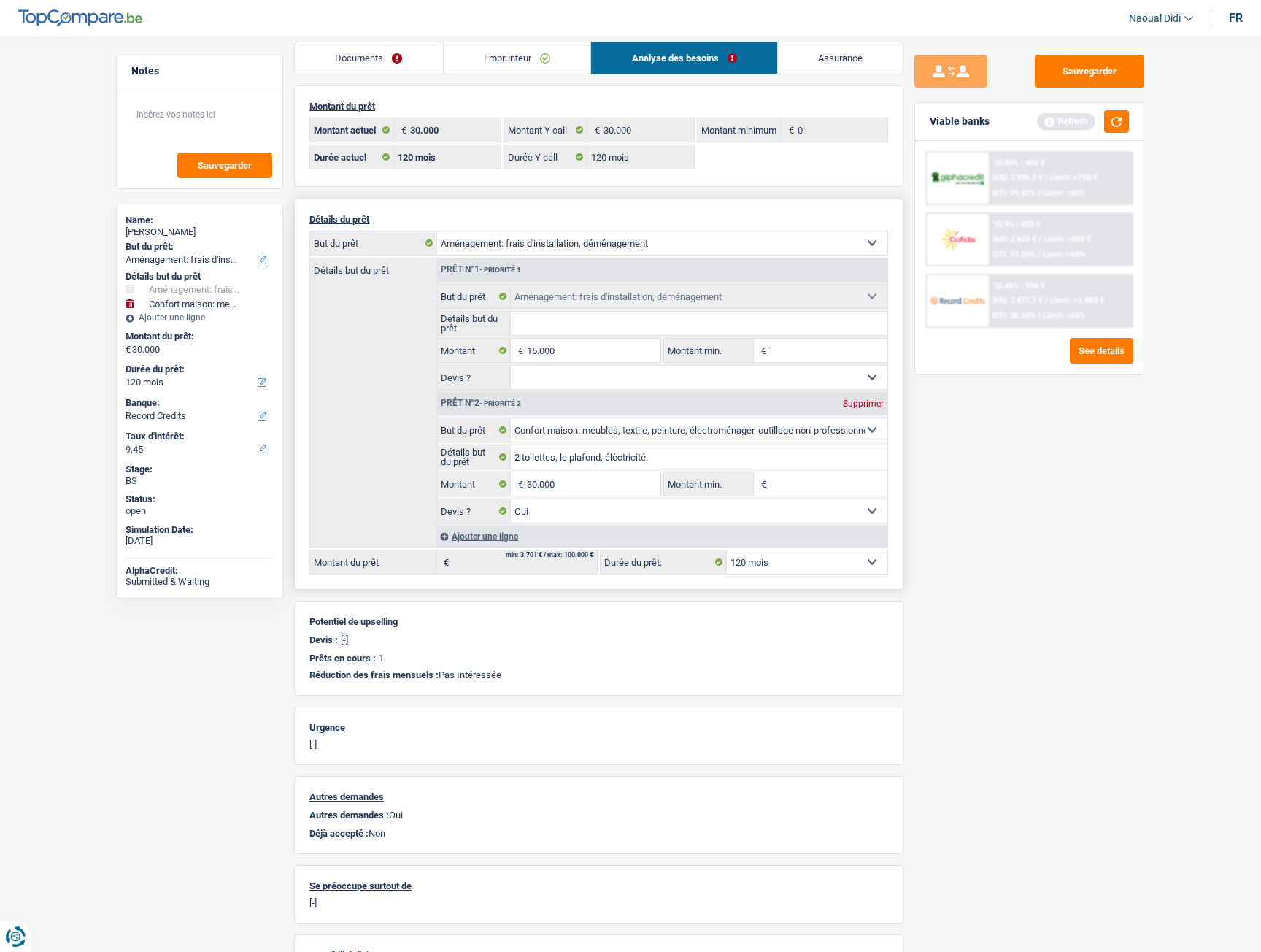
type input "45.000"
select select "144"
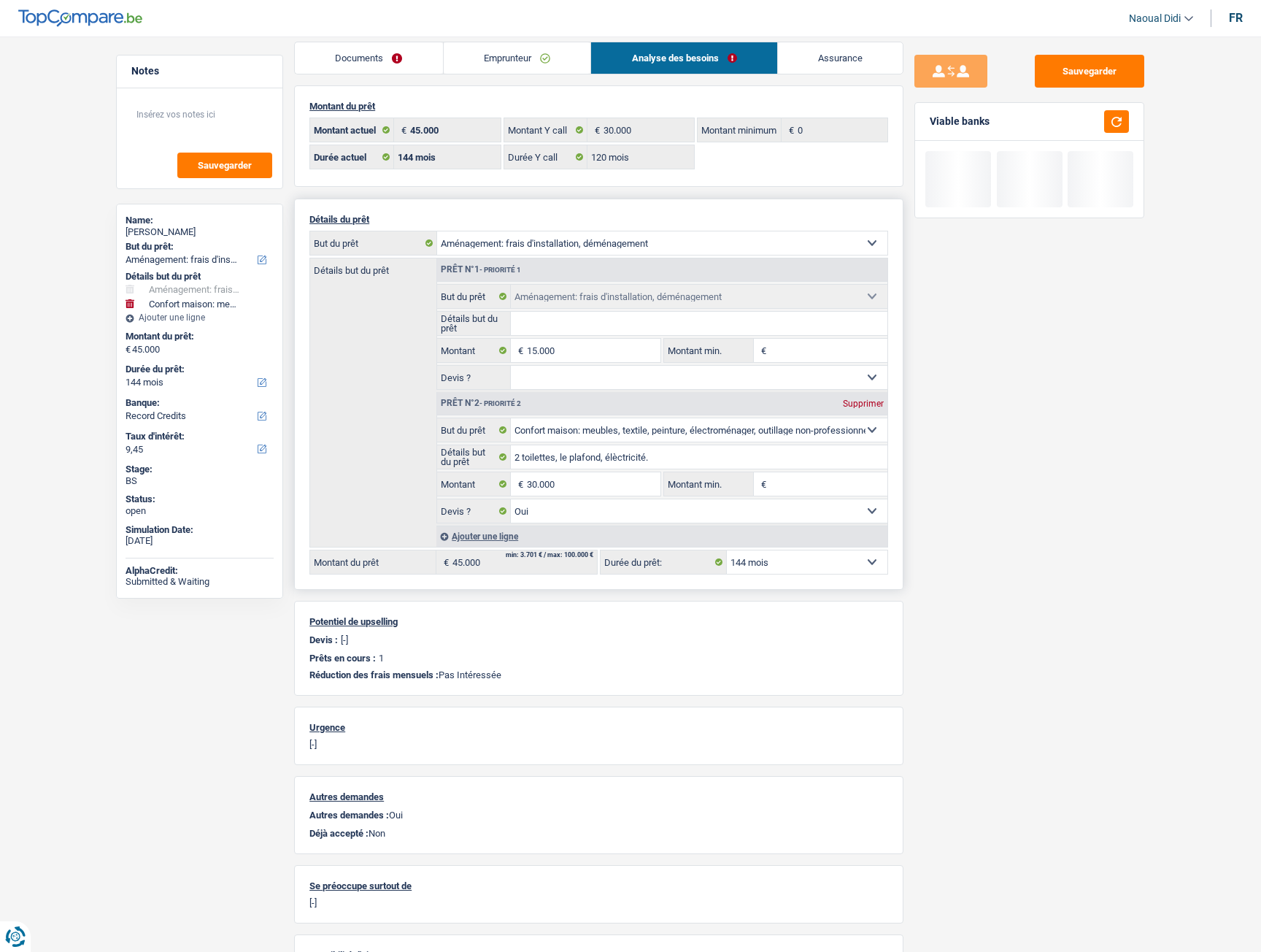
click at [864, 395] on div "Prêt n°2 - Priorité 2 Supprimer" at bounding box center [663, 404] width 450 height 24
click at [868, 402] on div "Supprimer" at bounding box center [863, 403] width 48 height 8
type input "15.000"
select select "60"
type input "15.000"
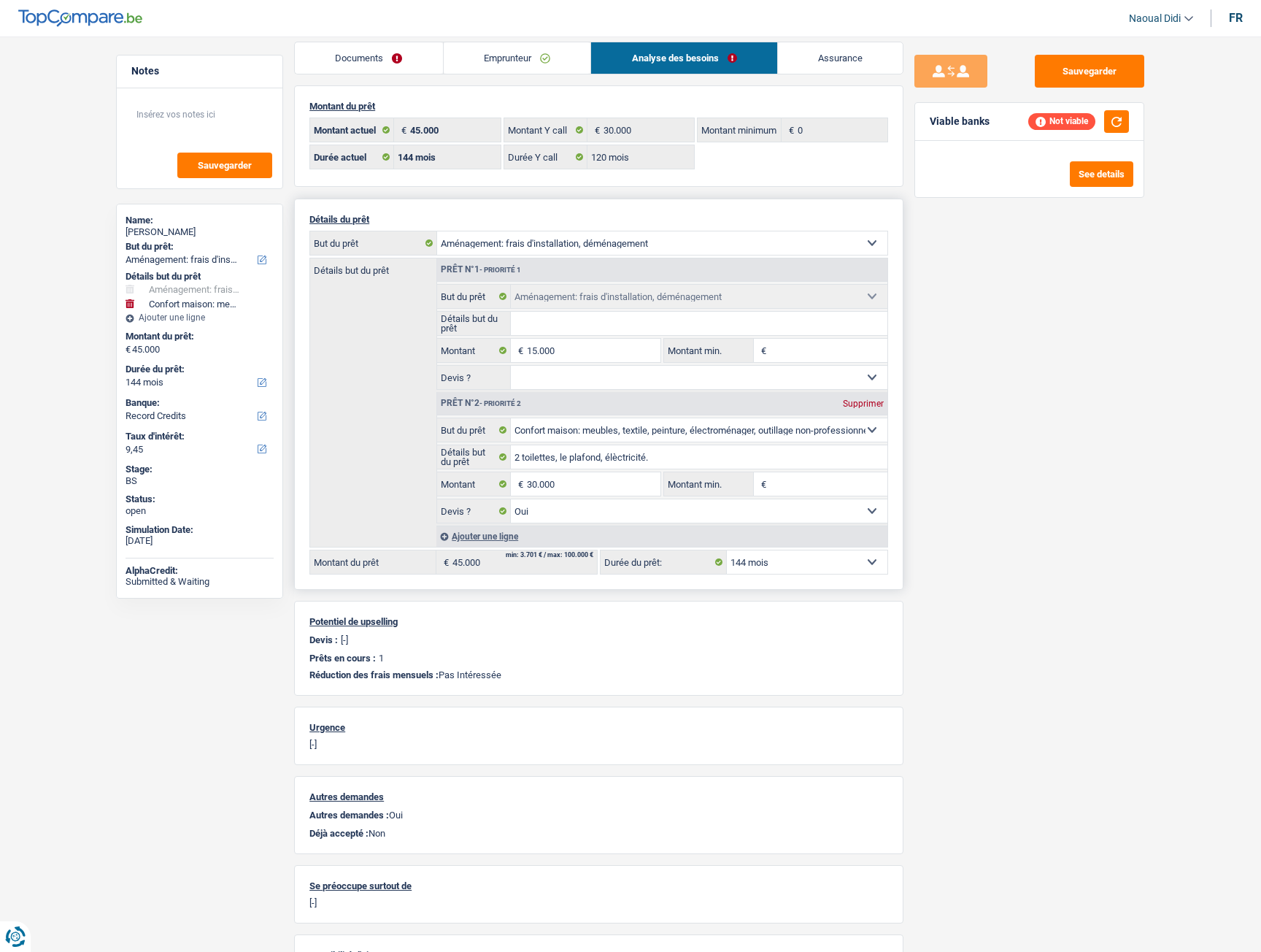
select select "60"
type input "15.000"
select select "60"
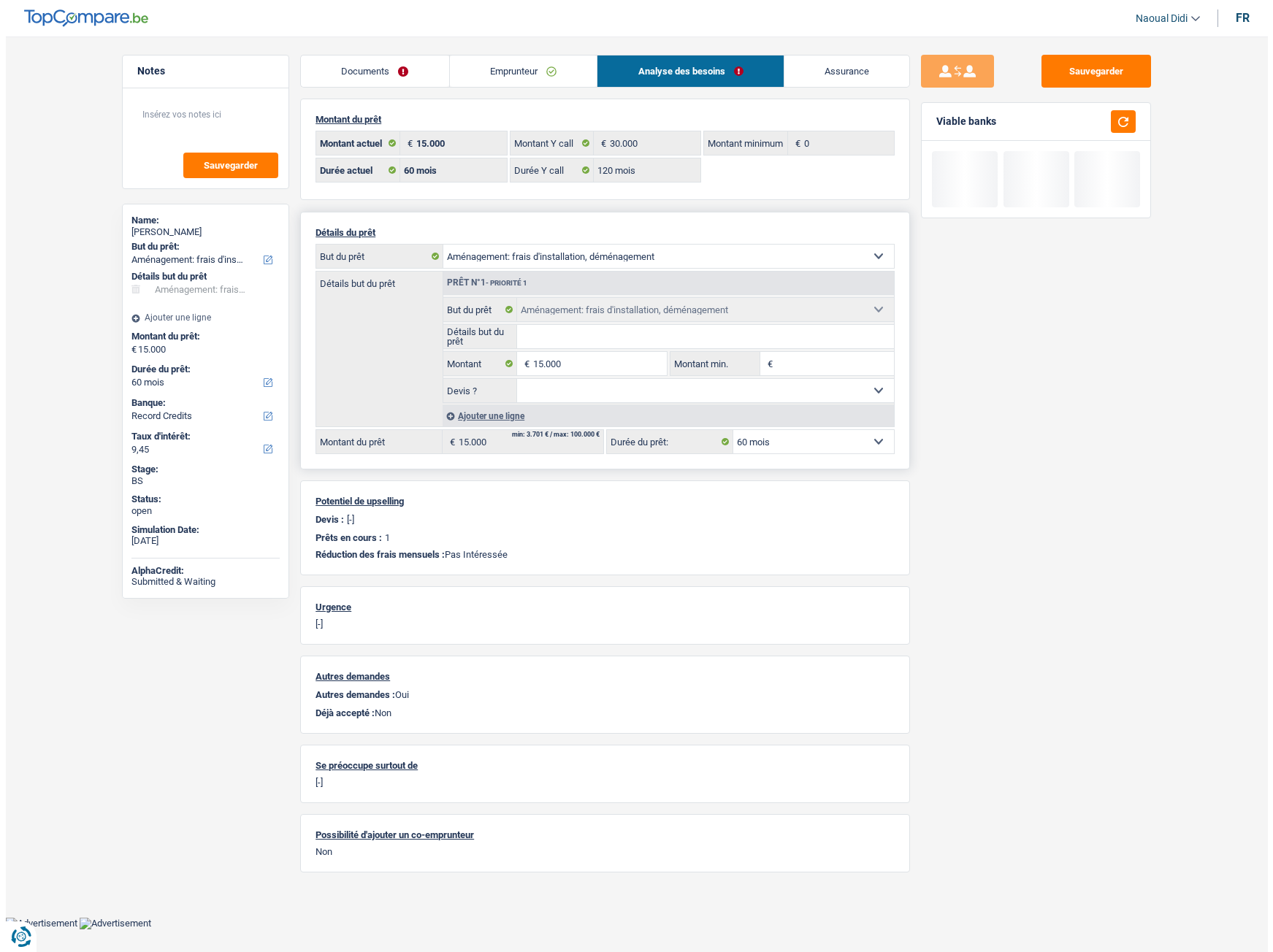
scroll to position [0, 0]
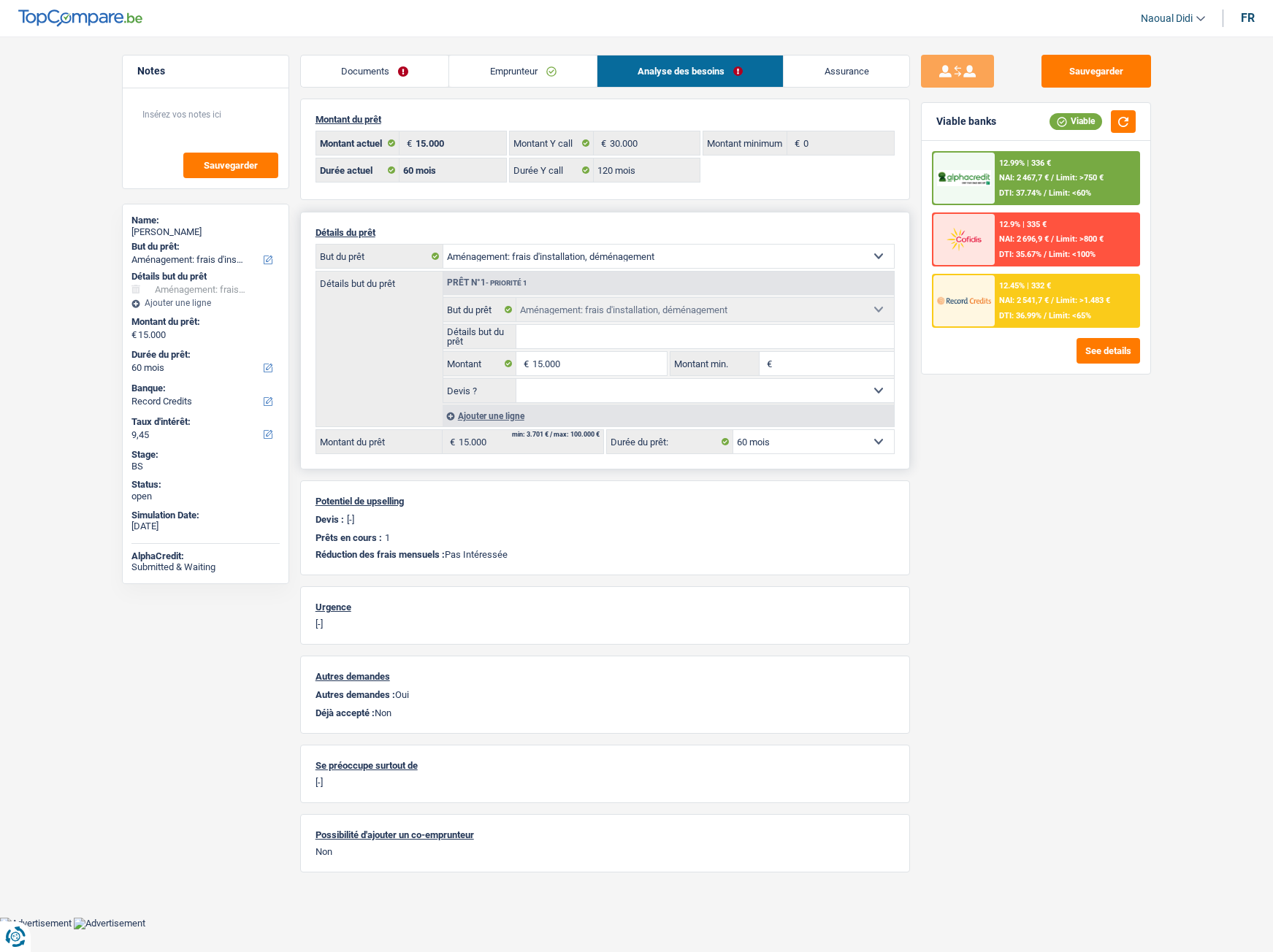
click at [622, 258] on select "Confort maison: meubles, textile, peinture, électroménager, outillage non-profe…" at bounding box center [668, 256] width 451 height 24
click at [1061, 518] on div "Sauvegarder Viable banks Viable 12.99% | 336 € NAI: 2 467,7 € / Limit: >750 € D…" at bounding box center [1036, 490] width 252 height 870
click at [562, 249] on select "Confort maison: meubles, textile, peinture, électroménager, outillage non-profe…" at bounding box center [668, 256] width 451 height 24
select select "renovation"
click at [443, 244] on select "Confort maison: meubles, textile, peinture, électroménager, outillage non-profe…" at bounding box center [668, 256] width 451 height 24
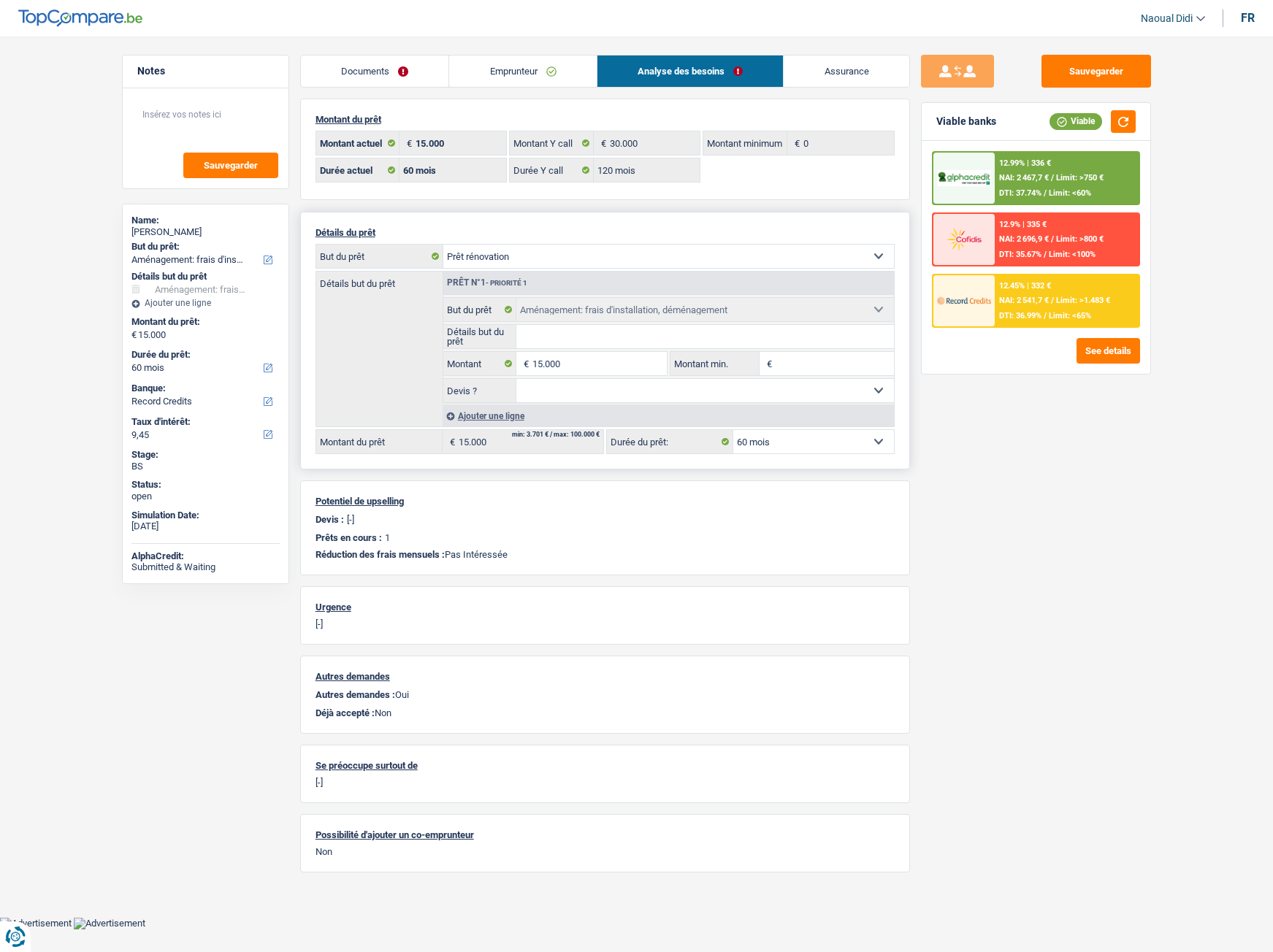
select select "renovation"
select select "movingOrInstallation"
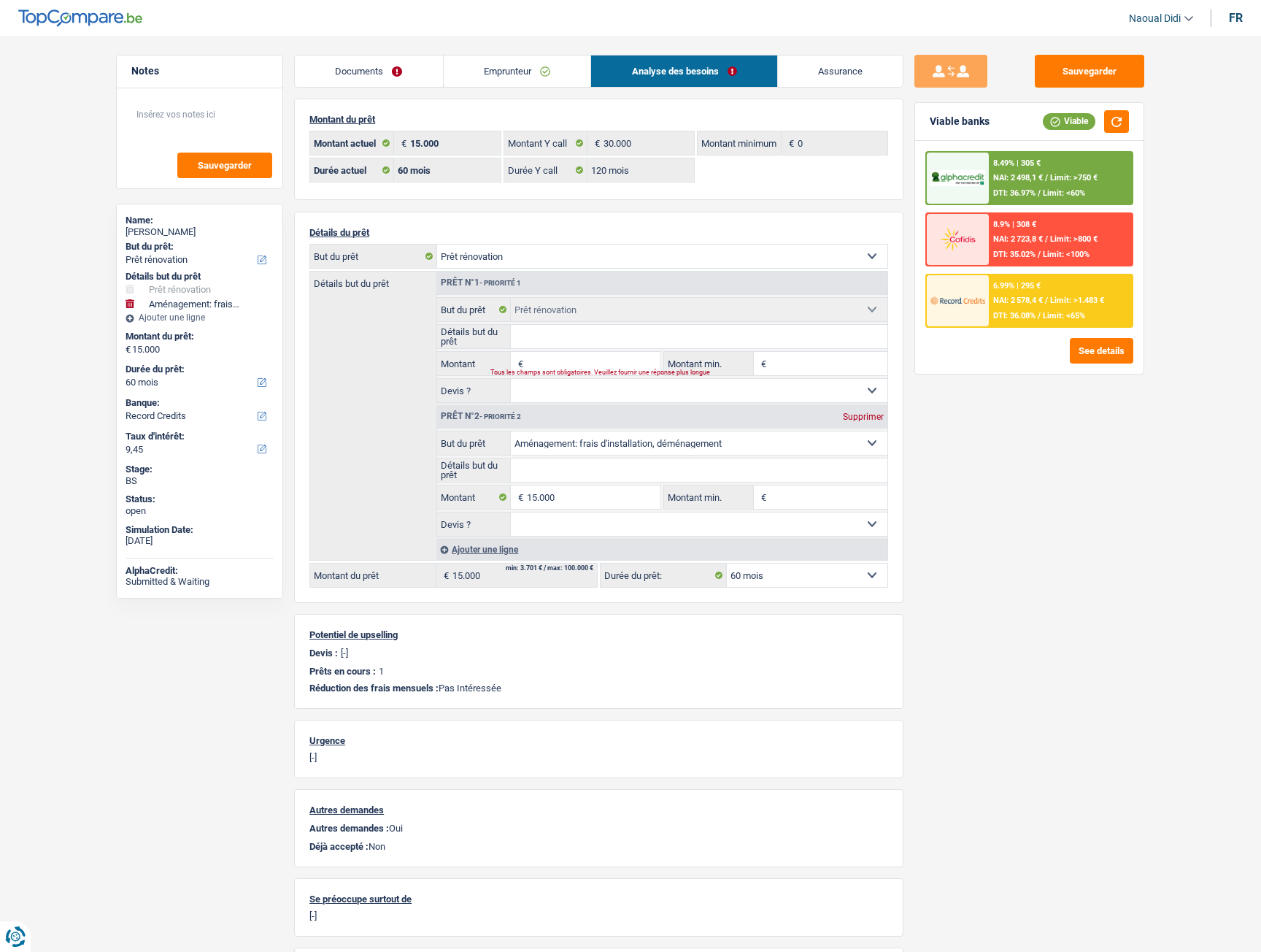
click at [520, 387] on select "Oui Non Non répondu Sélectionner une option" at bounding box center [699, 390] width 377 height 24
select select "yes"
click at [511, 379] on select "Oui Non Non répondu Sélectionner une option" at bounding box center [699, 390] width 377 height 24
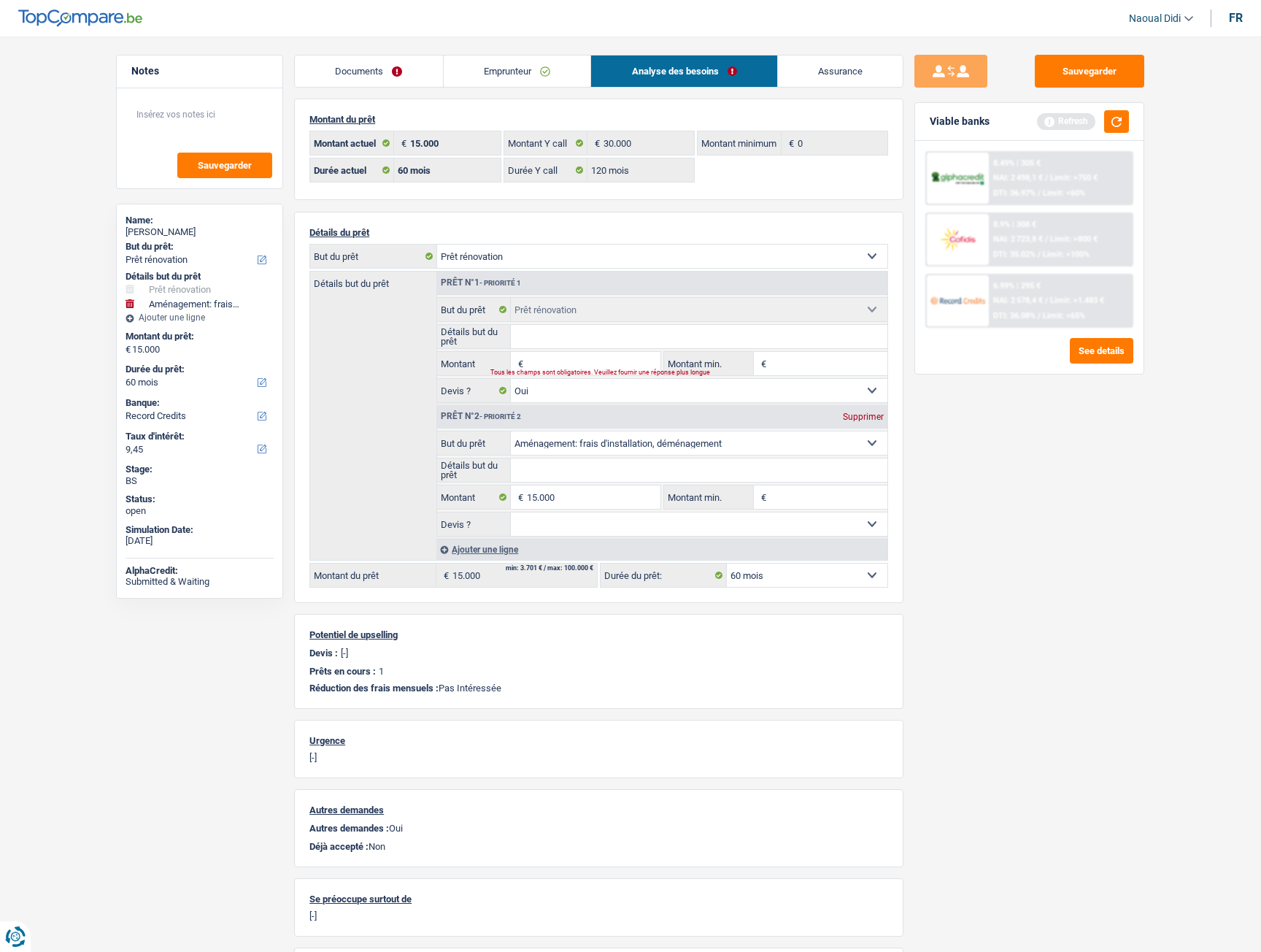
click at [555, 337] on input "Détails but du prêt" at bounding box center [699, 337] width 377 height 24
click at [863, 417] on div "Supprimer" at bounding box center [863, 416] width 48 height 8
type input "0"
select select
type input "0"
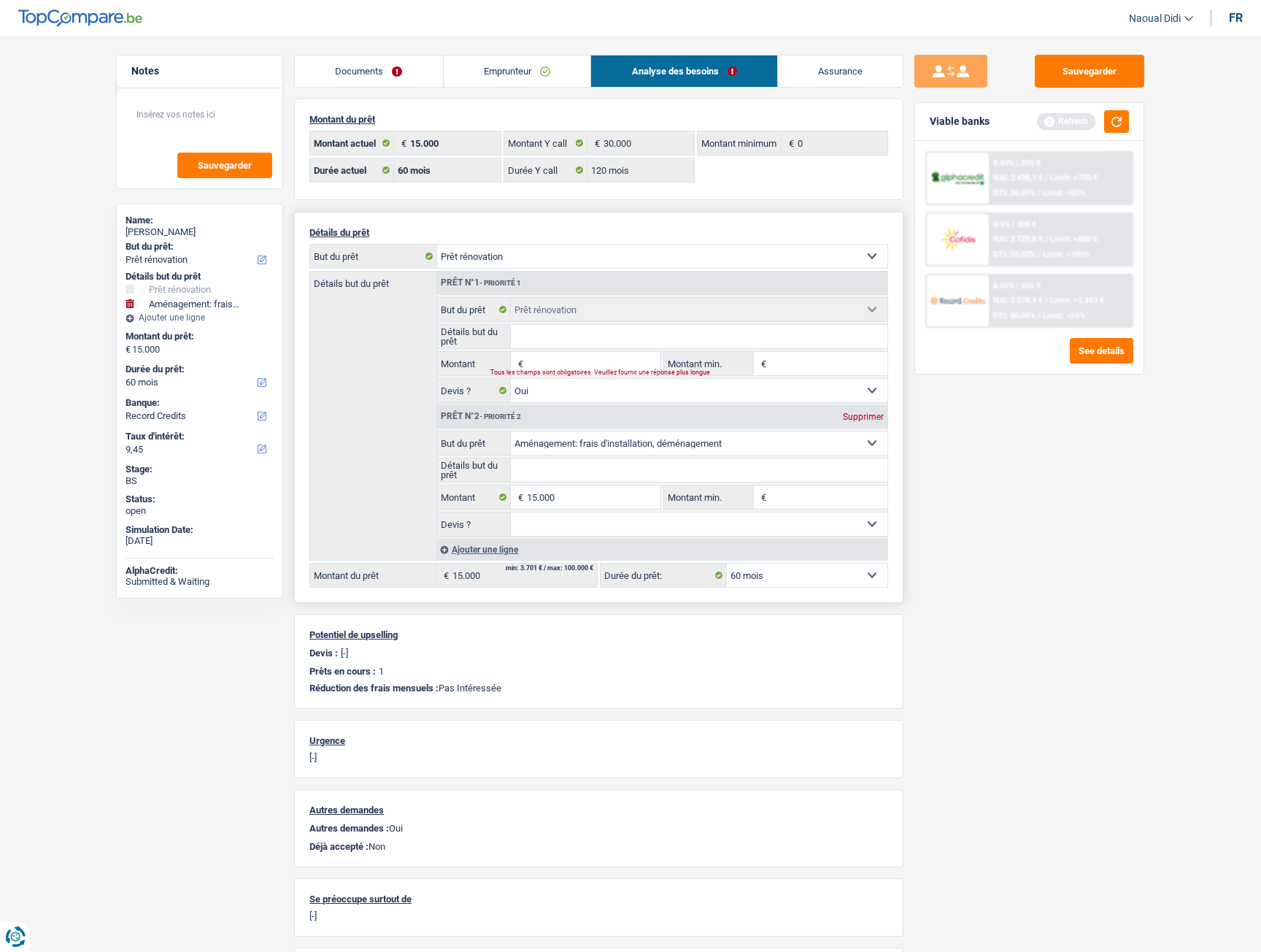
select select
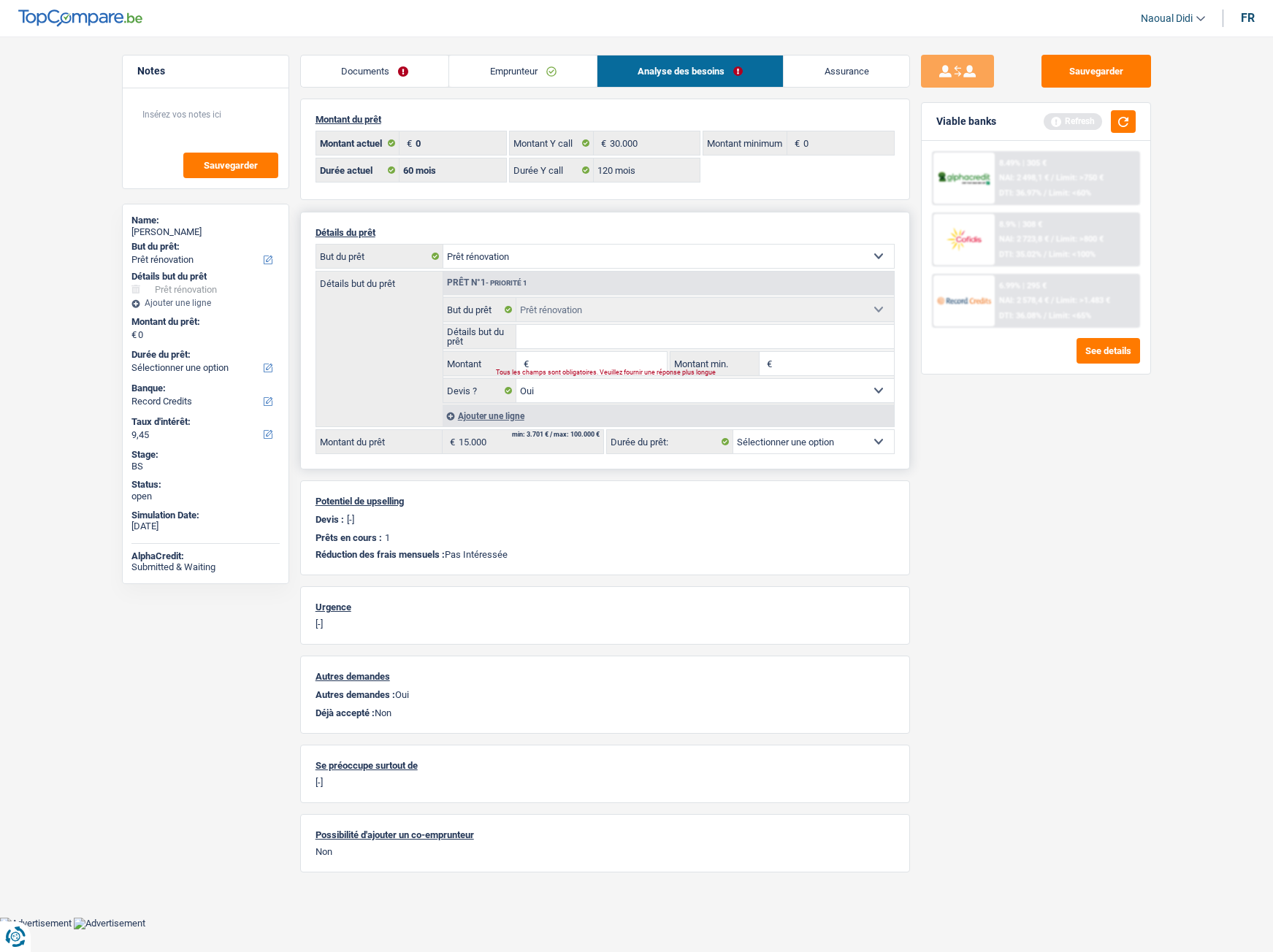
click at [544, 340] on input "Détails but du prêt" at bounding box center [705, 337] width 377 height 24
click at [813, 343] on input "Toilette toiture" at bounding box center [705, 337] width 377 height 24
click at [552, 339] on input "Toilette toiture" at bounding box center [705, 337] width 377 height 24
type input "Toilette salle de bain et toiture"
click at [536, 367] on input "Montant" at bounding box center [599, 363] width 134 height 24
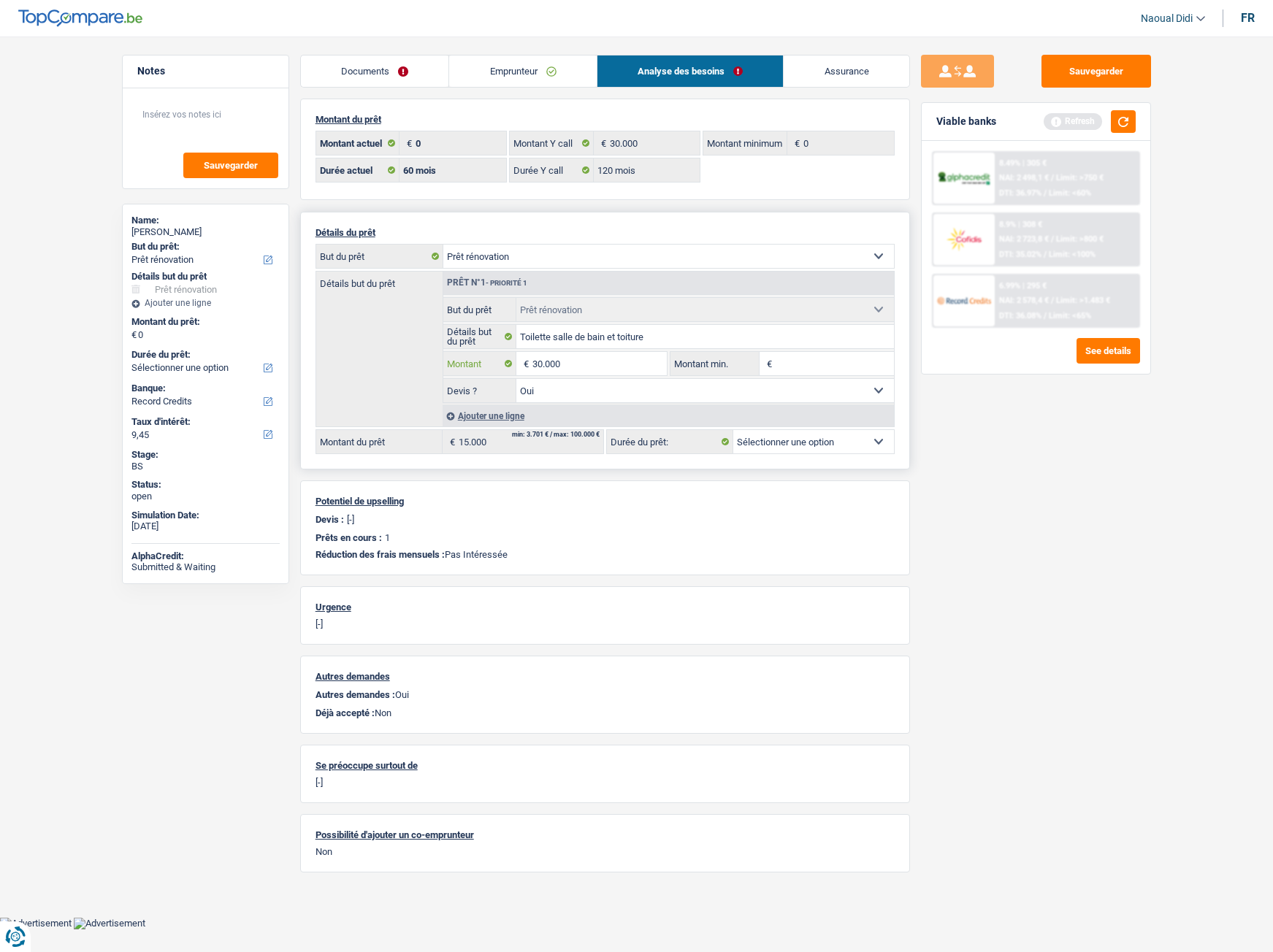
type input "30.000"
select select "120"
type input "30.000"
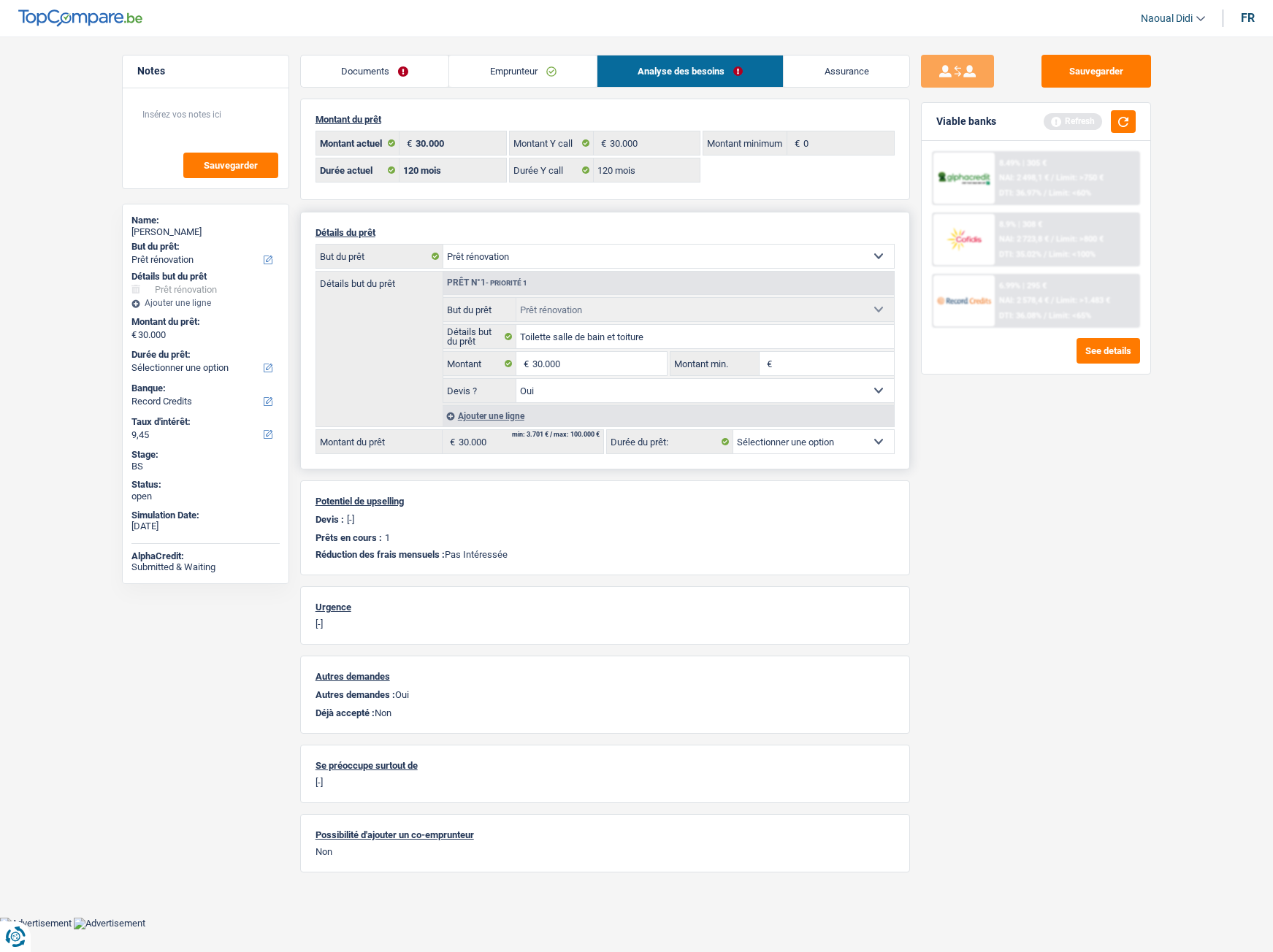
click at [822, 447] on select "12 mois 18 mois 24 mois Sélectionner une option" at bounding box center [813, 441] width 160 height 24
select select "120"
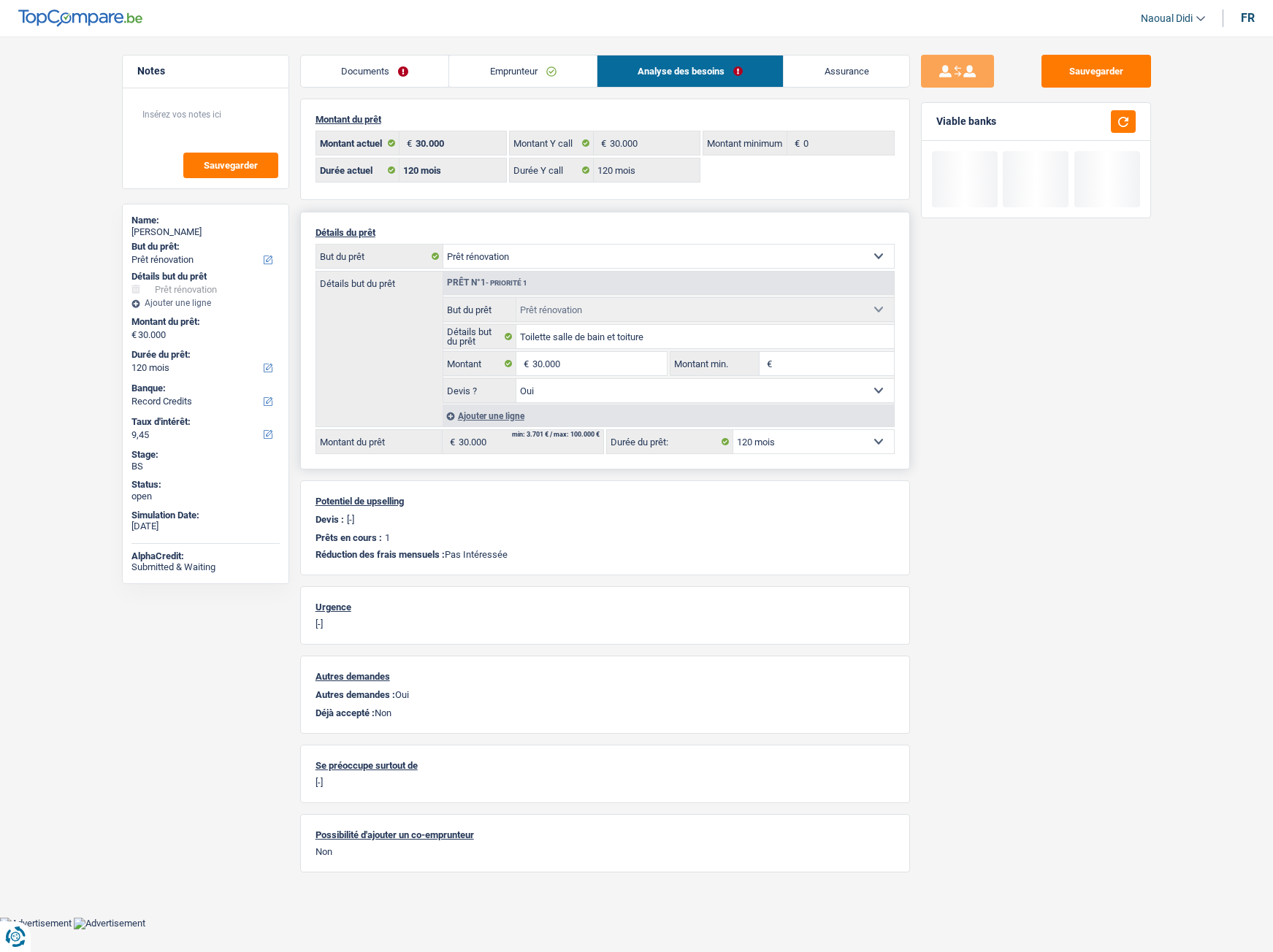
click at [733, 430] on select "12 mois 18 mois 24 mois 30 mois 36 mois 42 mois 48 mois 60 mois 72 mois 84 mois…" at bounding box center [813, 441] width 160 height 24
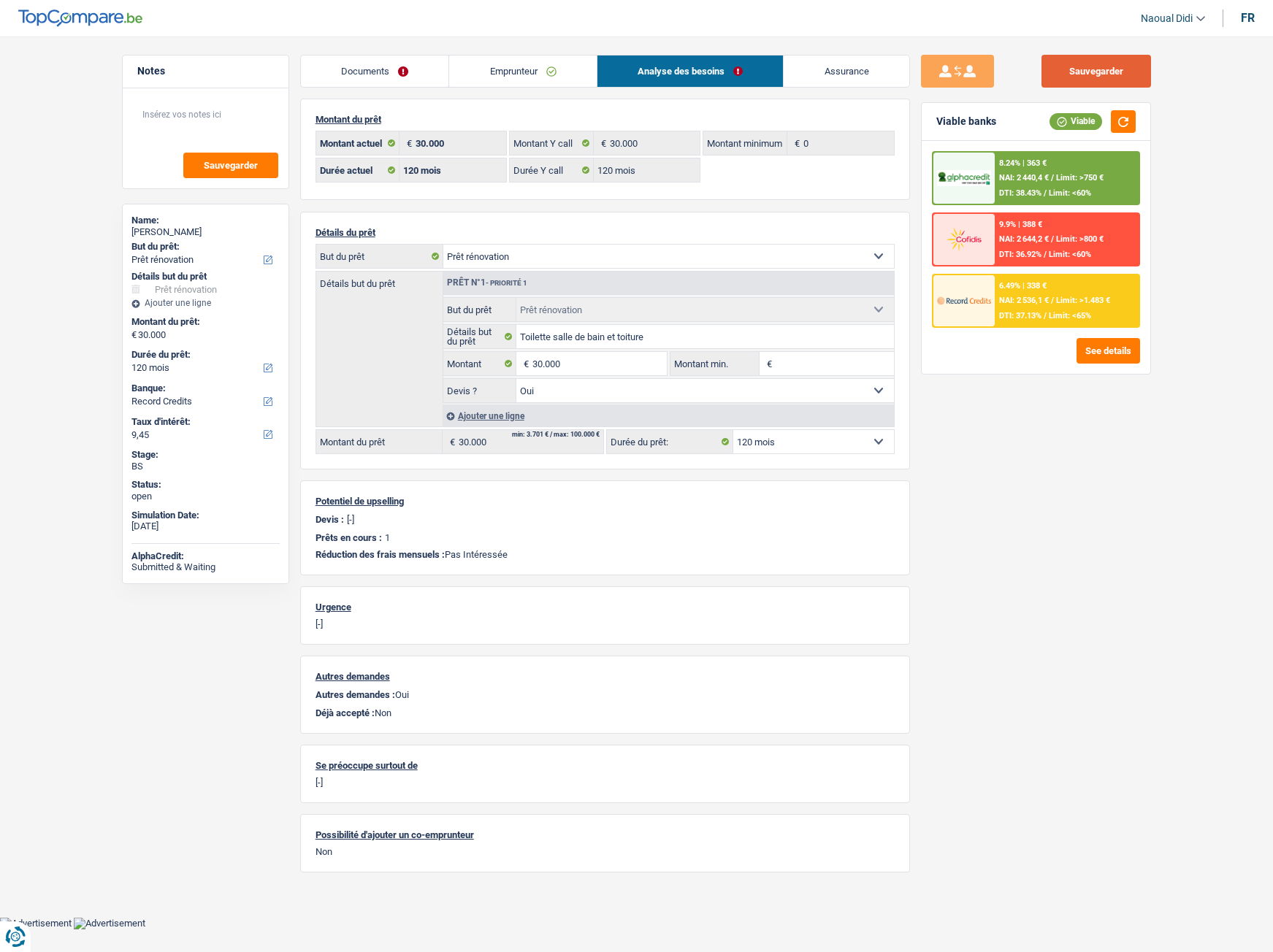
click at [1110, 75] on button "Sauvegarder" at bounding box center [1096, 71] width 109 height 33
click at [1045, 176] on span "NAI: 2 440,4 €" at bounding box center [1023, 178] width 50 height 9
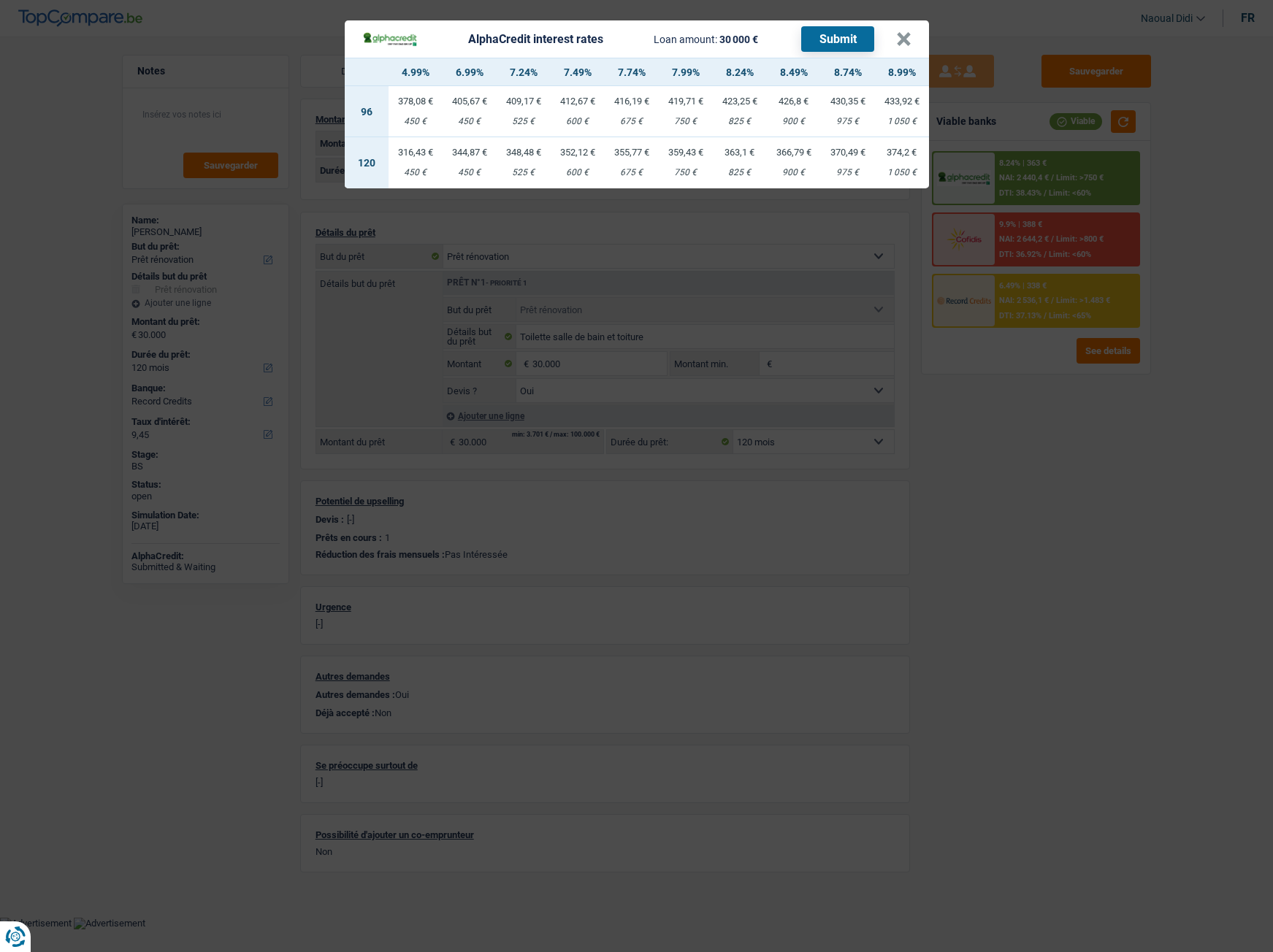
click at [790, 160] on td "366,79 € 900 €" at bounding box center [793, 163] width 54 height 51
select select "alphacredit"
type input "8,49"
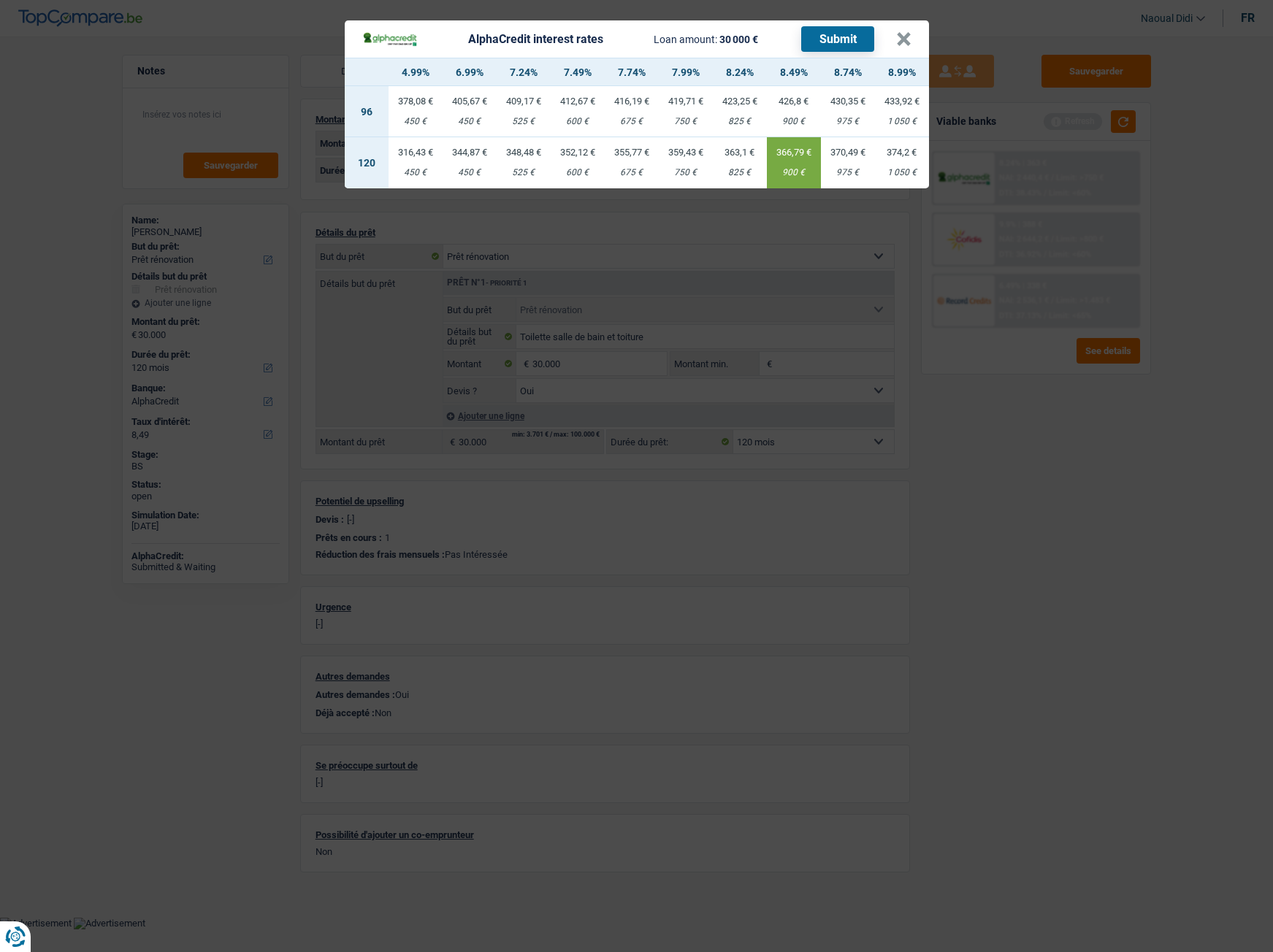
click at [835, 43] on button "Submit" at bounding box center [838, 38] width 73 height 25
click at [898, 47] on button "×" at bounding box center [903, 39] width 15 height 15
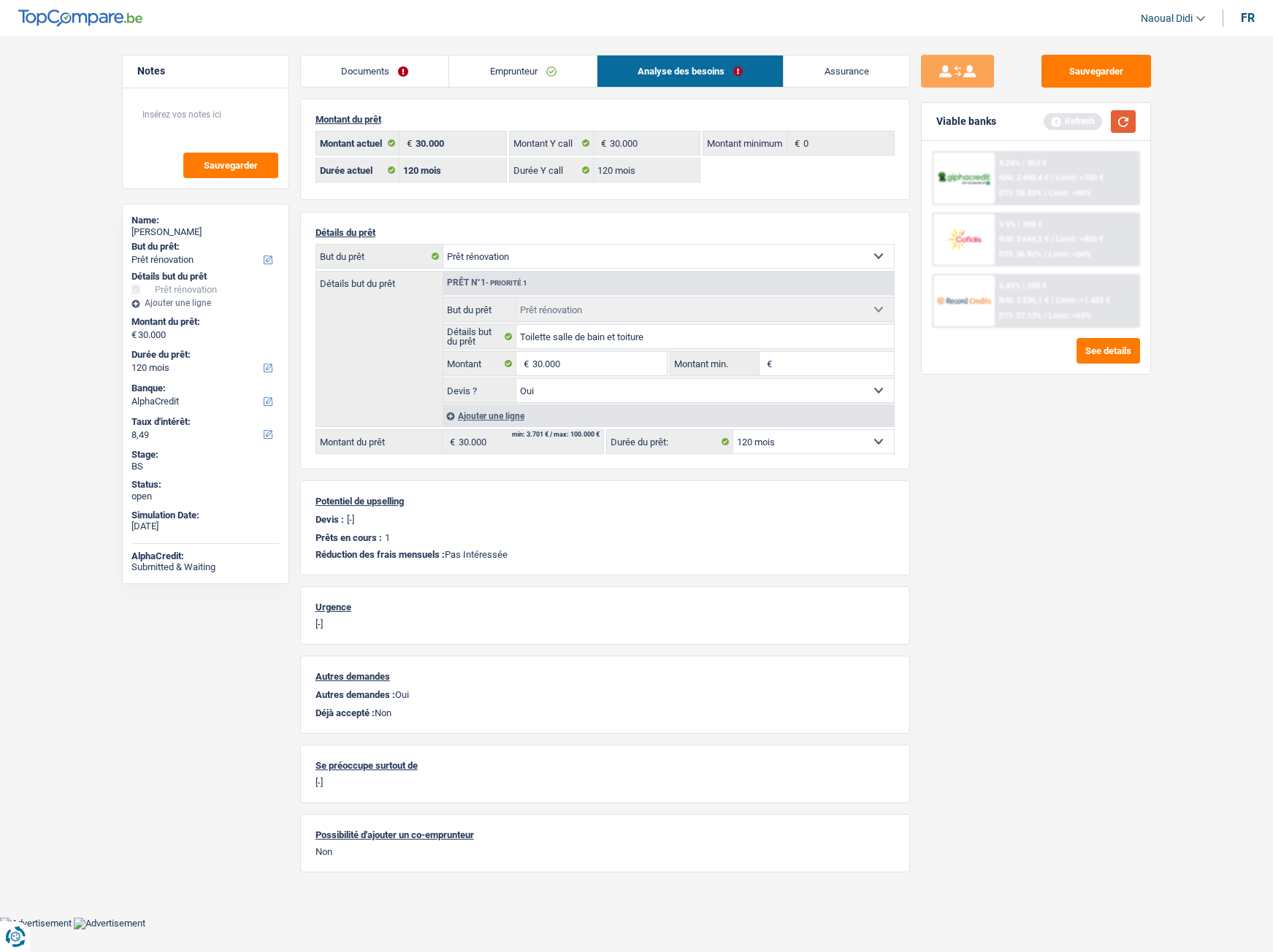
click at [1128, 127] on button "button" at bounding box center [1123, 121] width 25 height 23
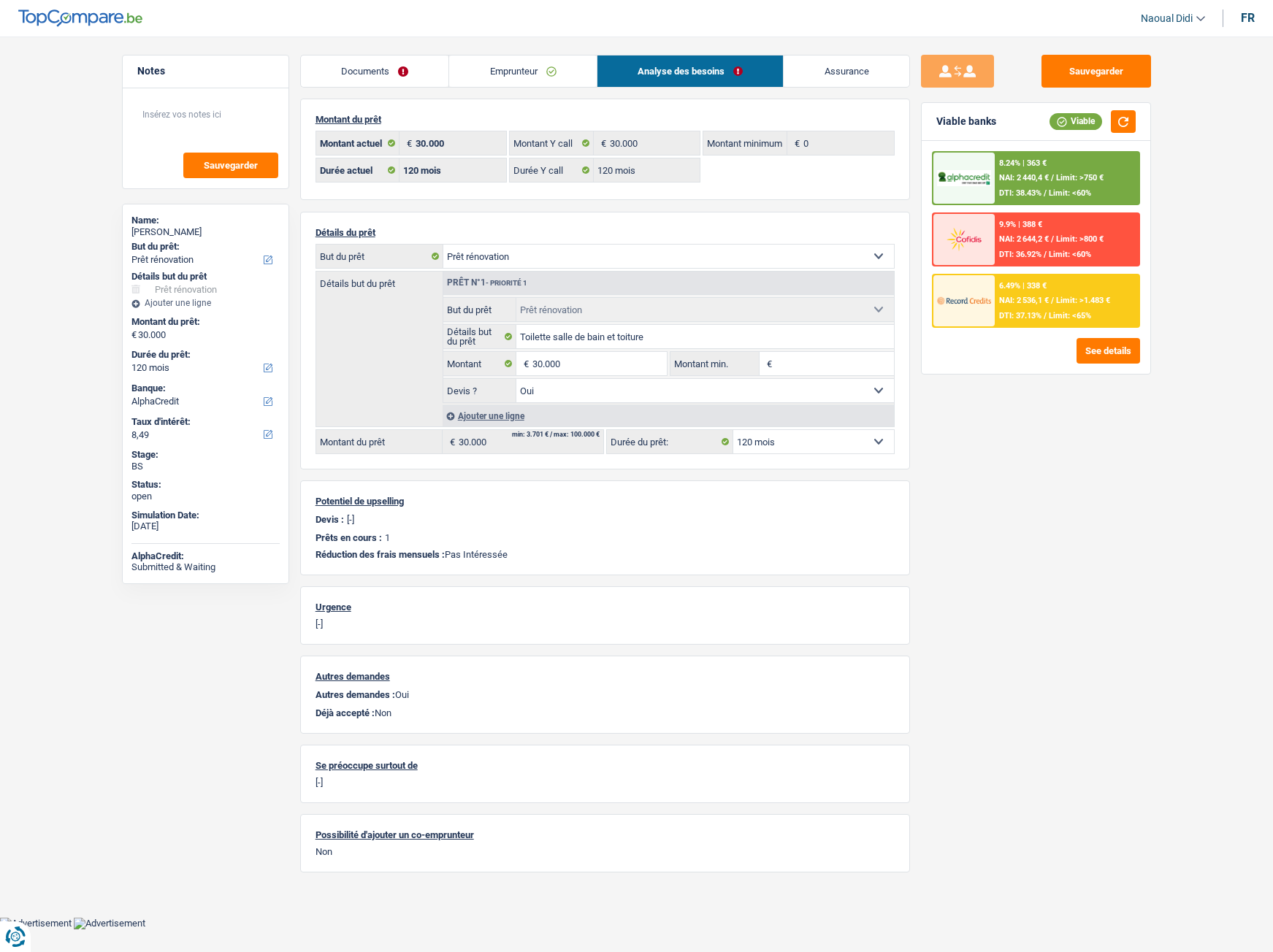
click at [1058, 302] on span "Limit: >1.483 €" at bounding box center [1083, 300] width 54 height 9
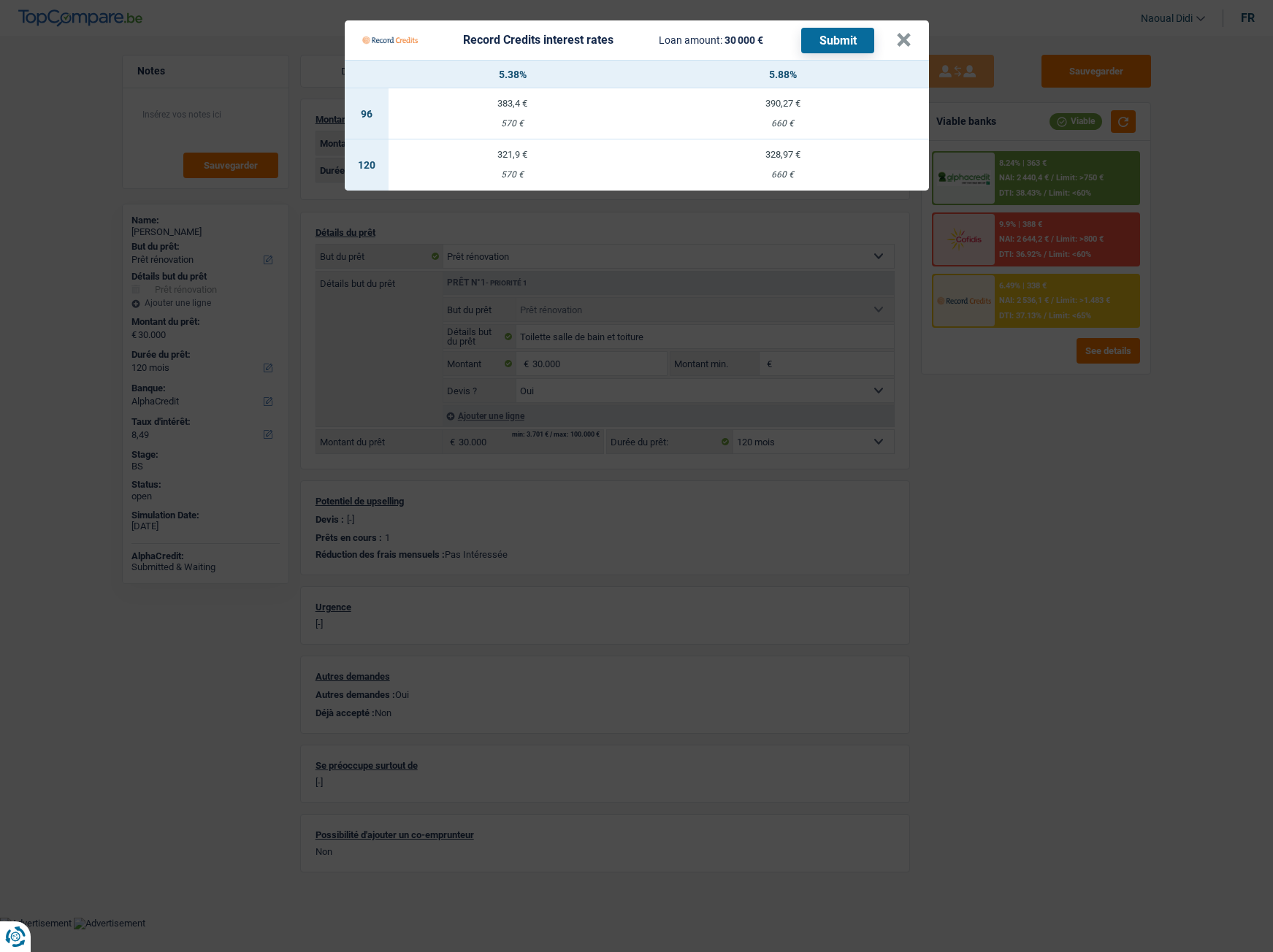
click at [780, 170] on div "660 €" at bounding box center [783, 175] width 292 height 9
select select "record credits"
type input "5,88"
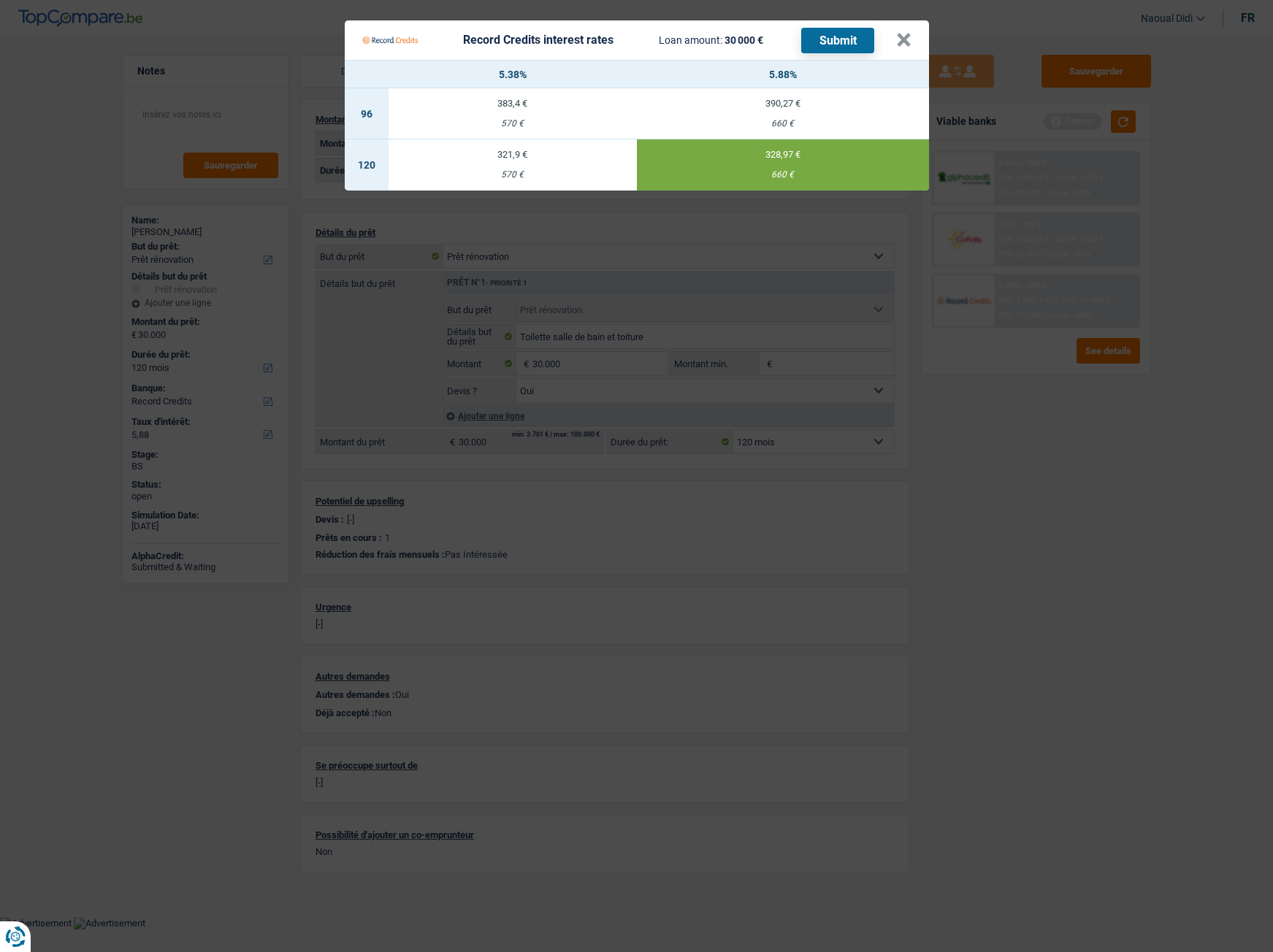
click at [850, 40] on button "Submit" at bounding box center [838, 40] width 73 height 25
click at [906, 36] on button "×" at bounding box center [903, 40] width 15 height 15
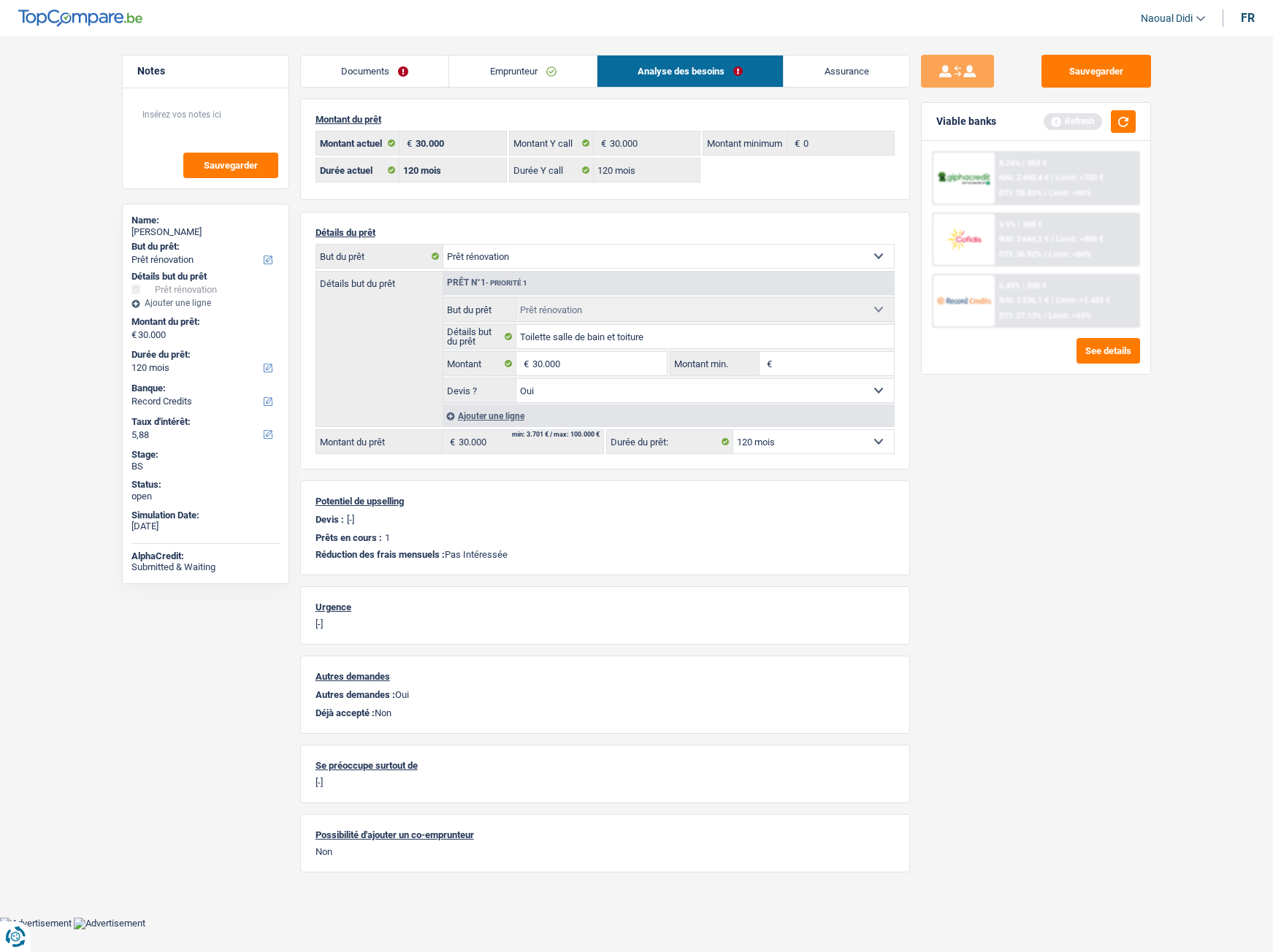
click at [516, 79] on link "Emprunteur" at bounding box center [522, 71] width 147 height 31
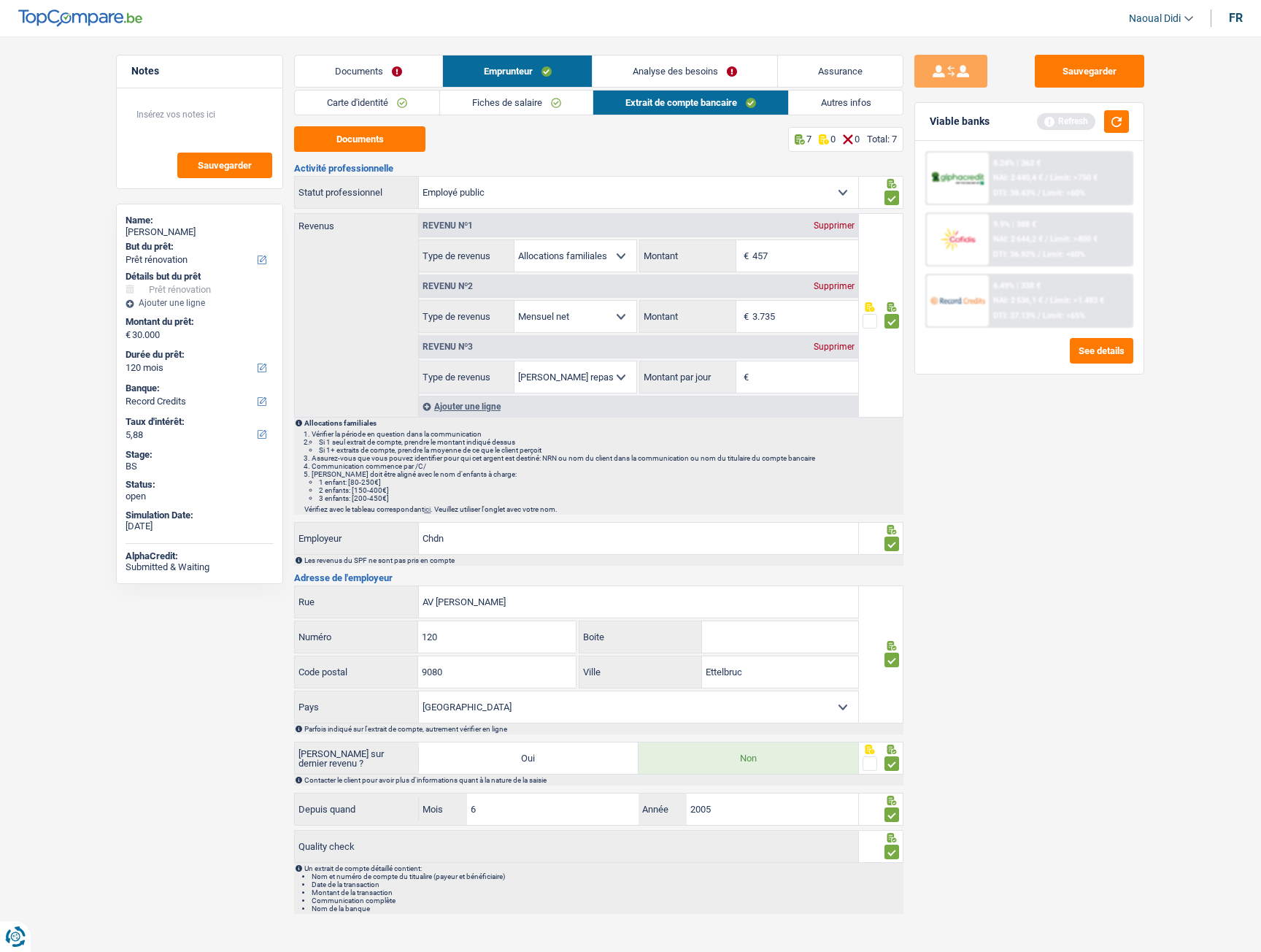
click at [492, 107] on link "Fiches de salaire" at bounding box center [517, 103] width 153 height 24
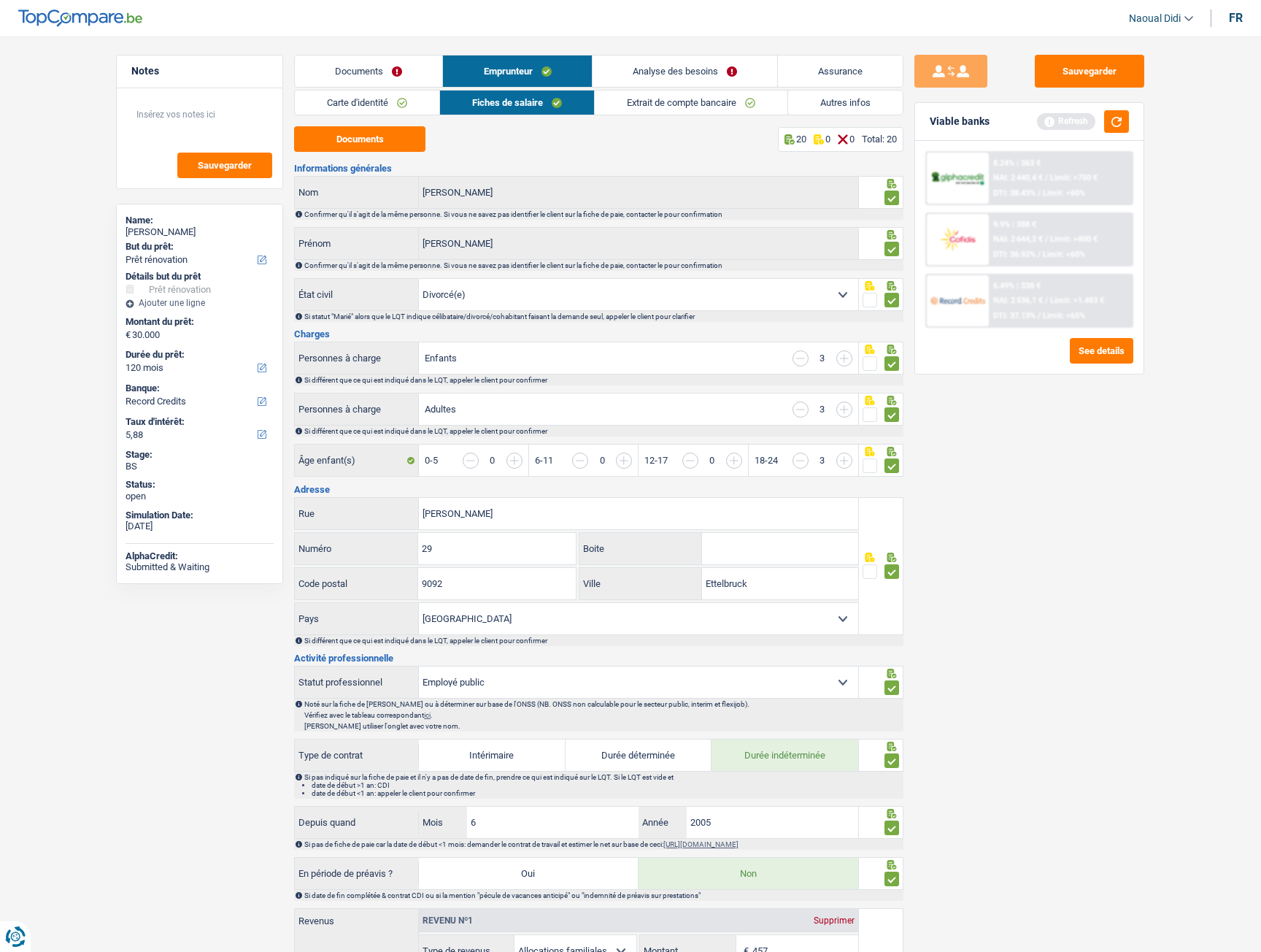
click at [658, 63] on link "Analyse des besoins" at bounding box center [685, 71] width 185 height 31
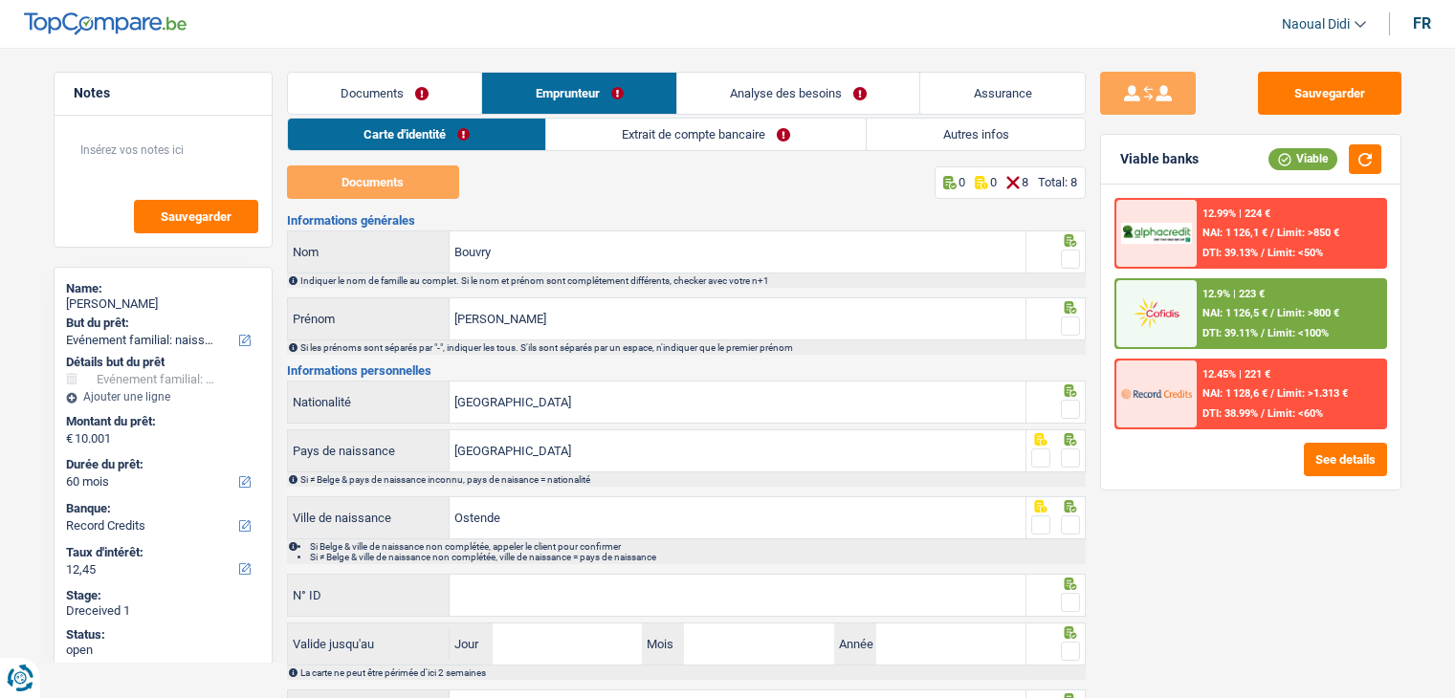
select select "familyEvent"
select select "60"
select select "record credits"
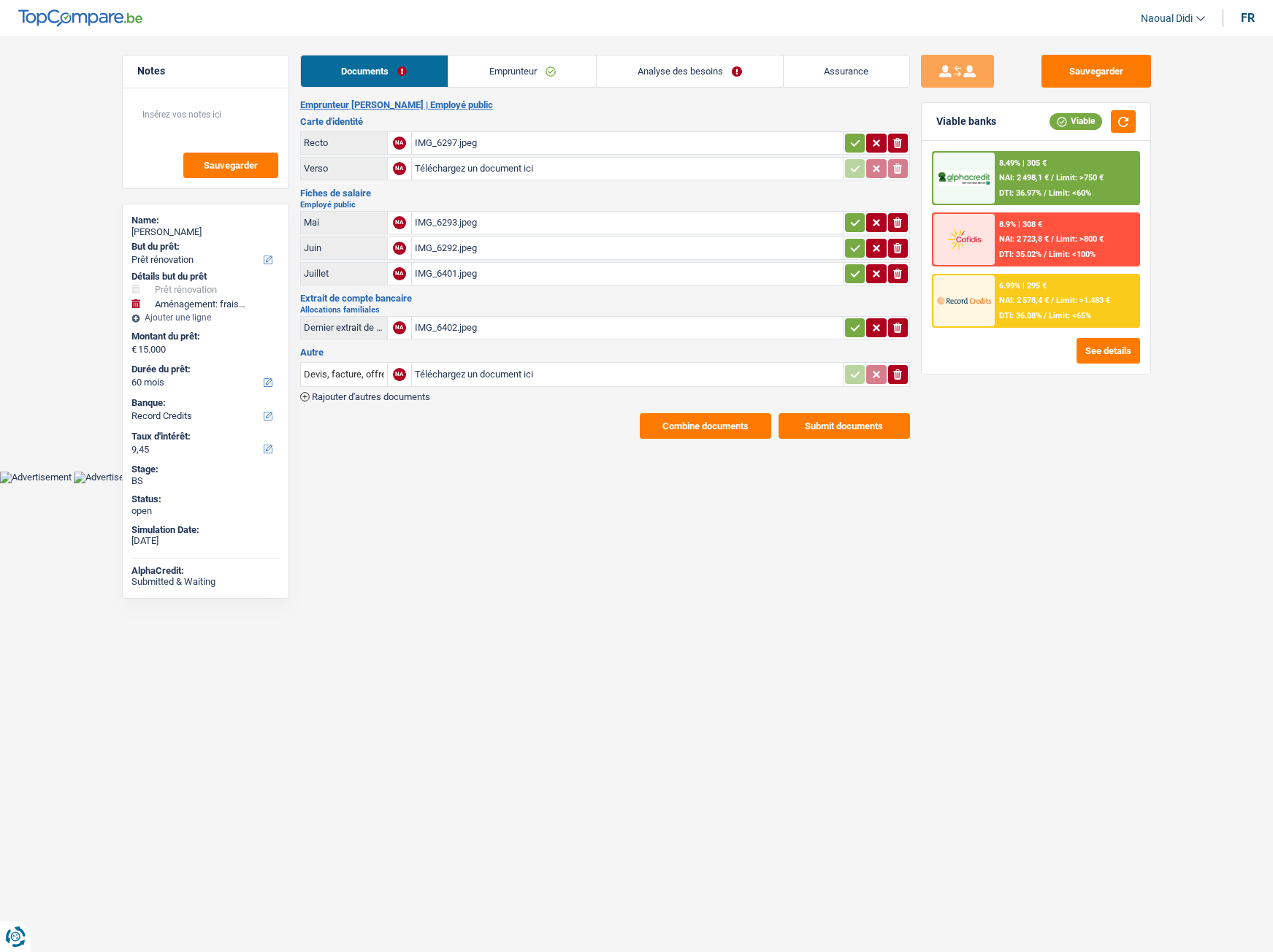
select select "renovation"
select select "movingOrInstallation"
select select "60"
select select "record credits"
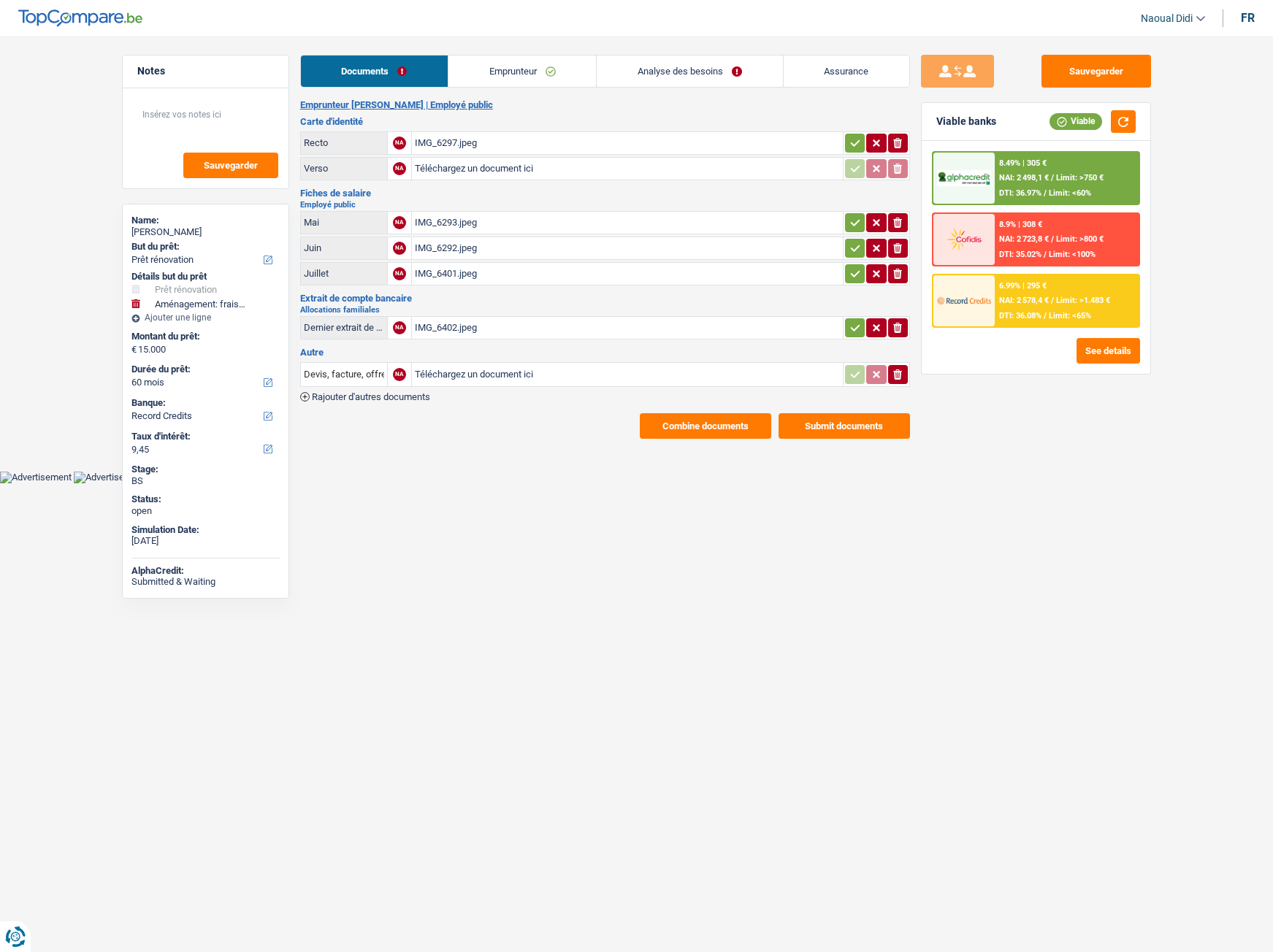
select select "60"
select select "120"
select select "renovation"
select select "movingOrInstallation"
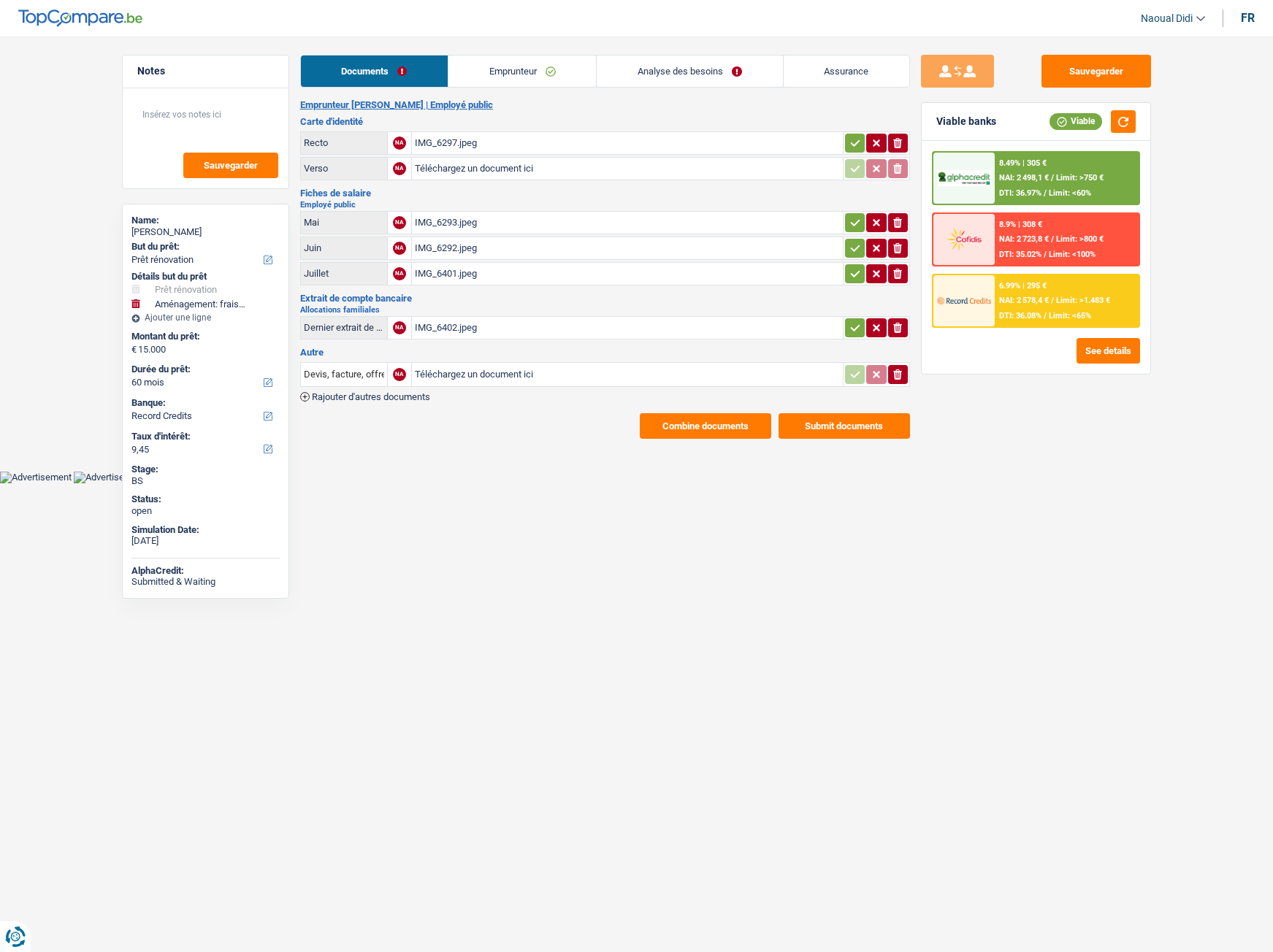
select select "60"
click at [495, 74] on link "Emprunteur" at bounding box center [522, 71] width 147 height 31
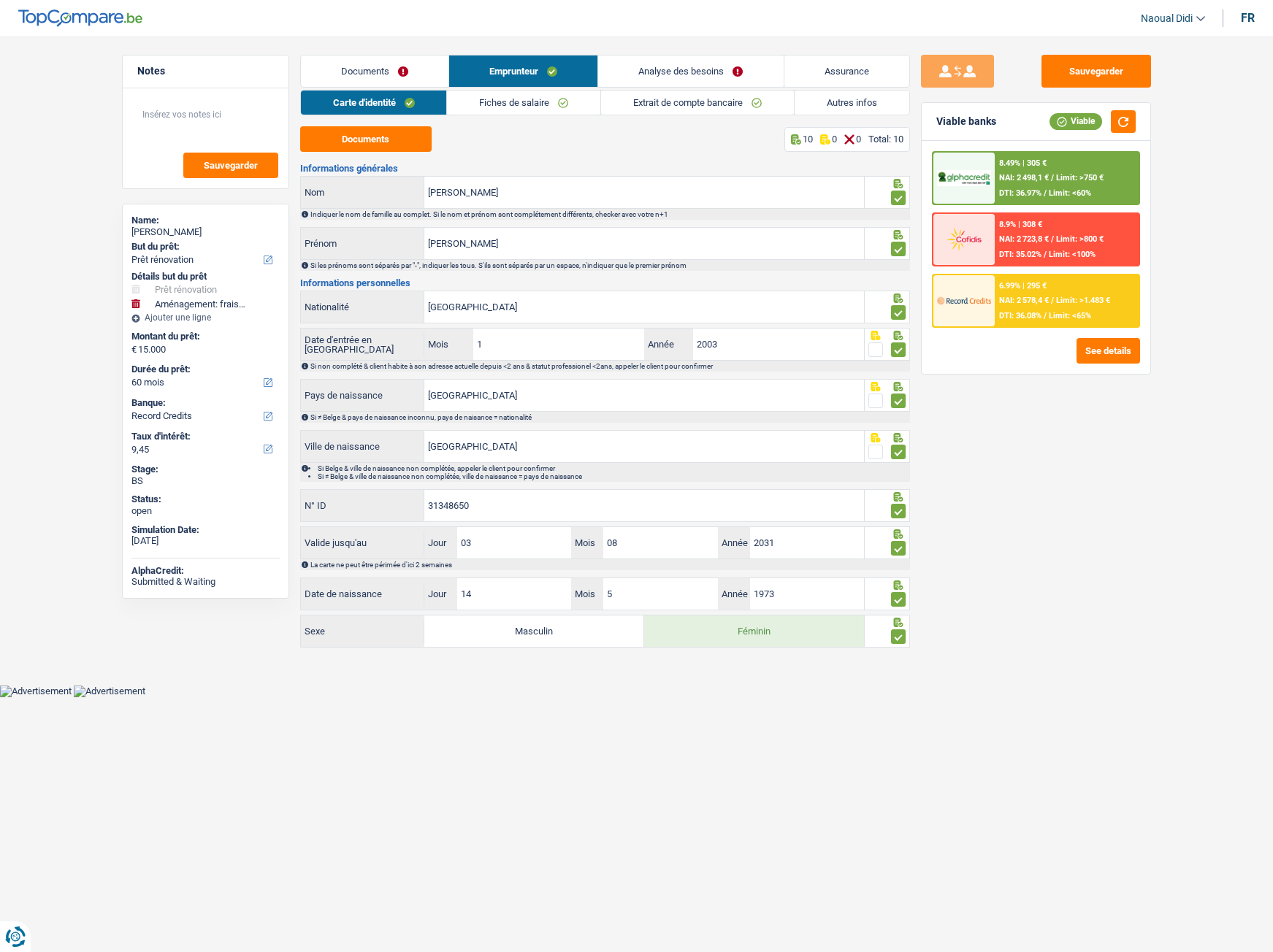
click at [683, 75] on link "Analyse des besoins" at bounding box center [690, 71] width 185 height 31
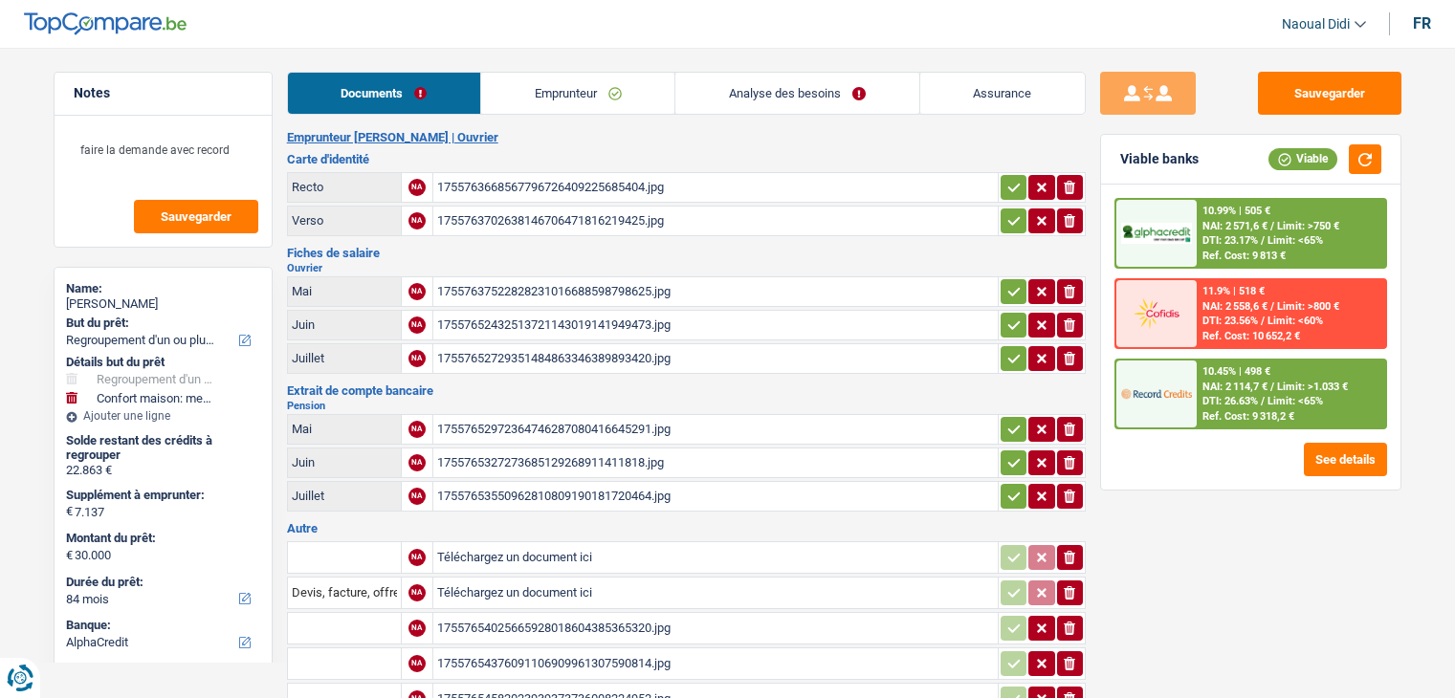
select select "refinancing"
select select "household"
select select "84"
select select "alphacredit"
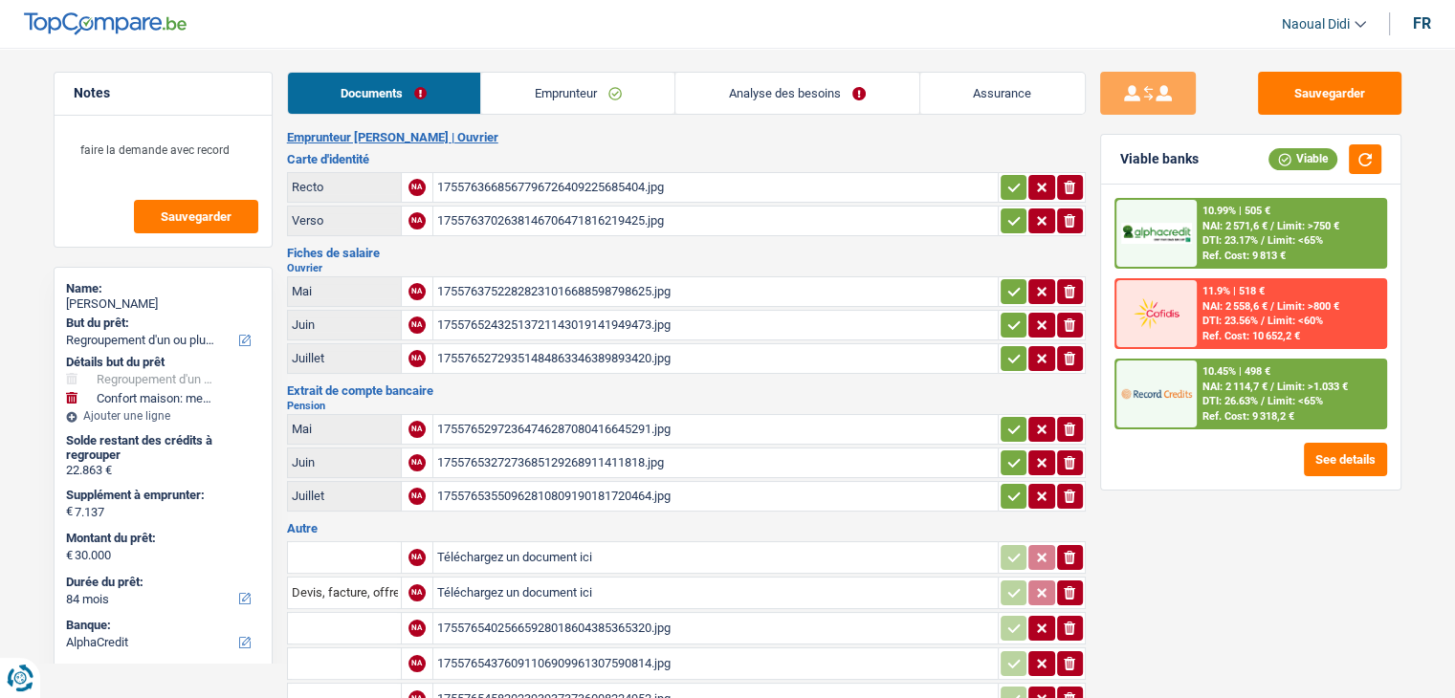
click at [474, 186] on div "1755763668567796726409225685404.jpg" at bounding box center [715, 187] width 557 height 29
click at [566, 97] on link "Emprunteur" at bounding box center [577, 93] width 193 height 41
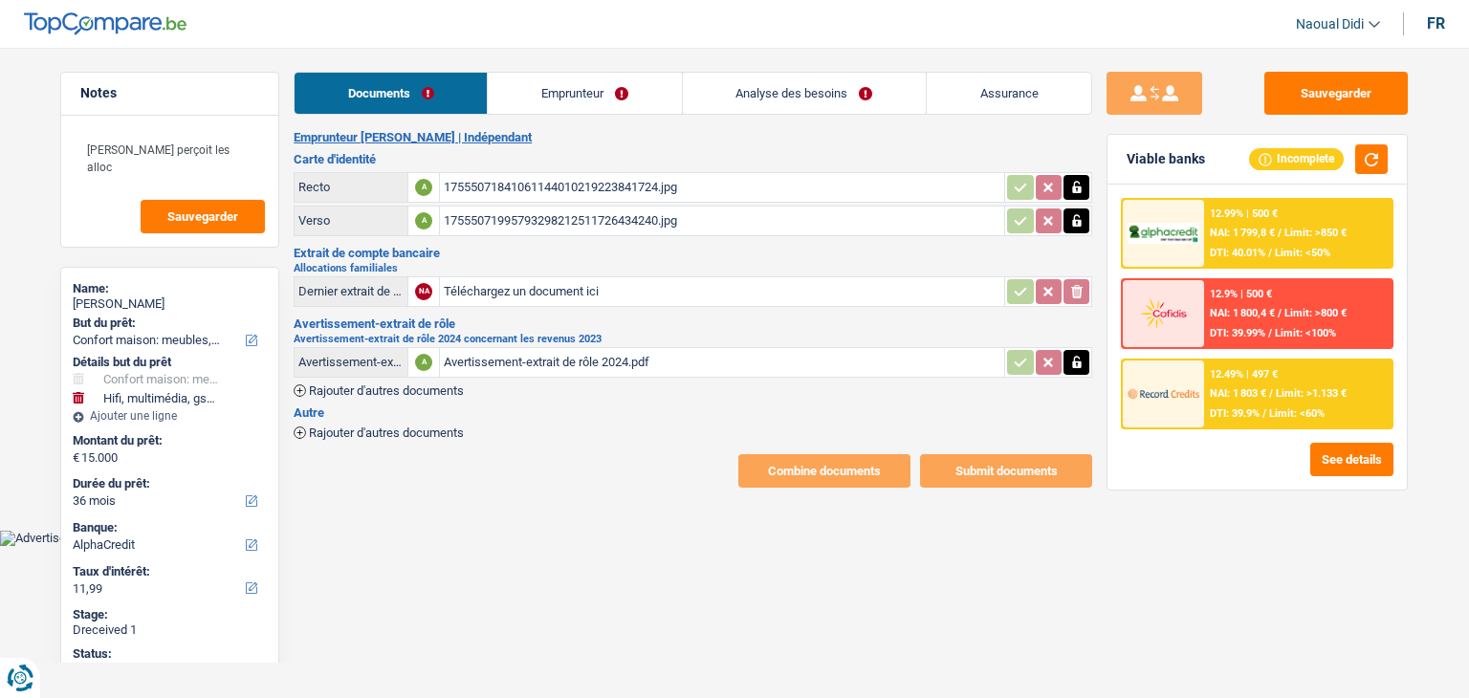
select select "household"
select select "tech"
select select "36"
select select "alphacredit"
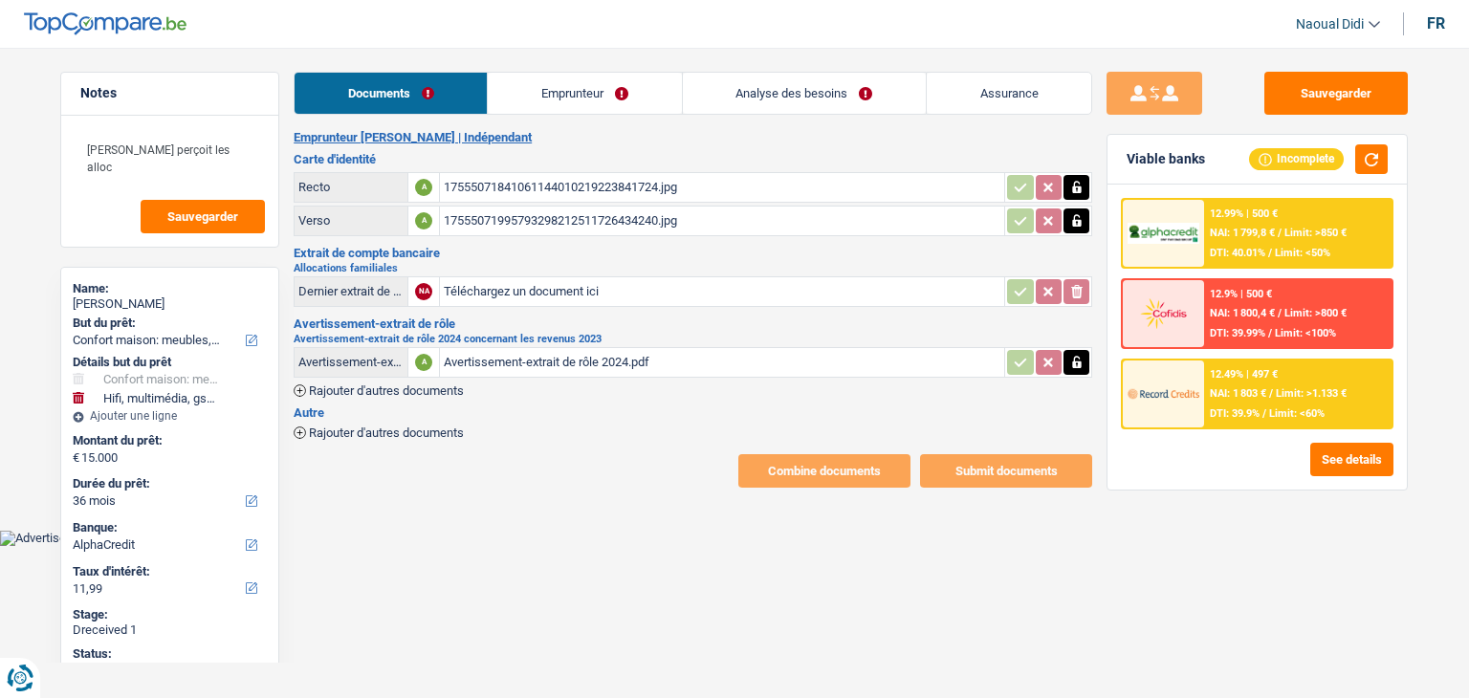
click at [528, 89] on link "Emprunteur" at bounding box center [584, 93] width 193 height 41
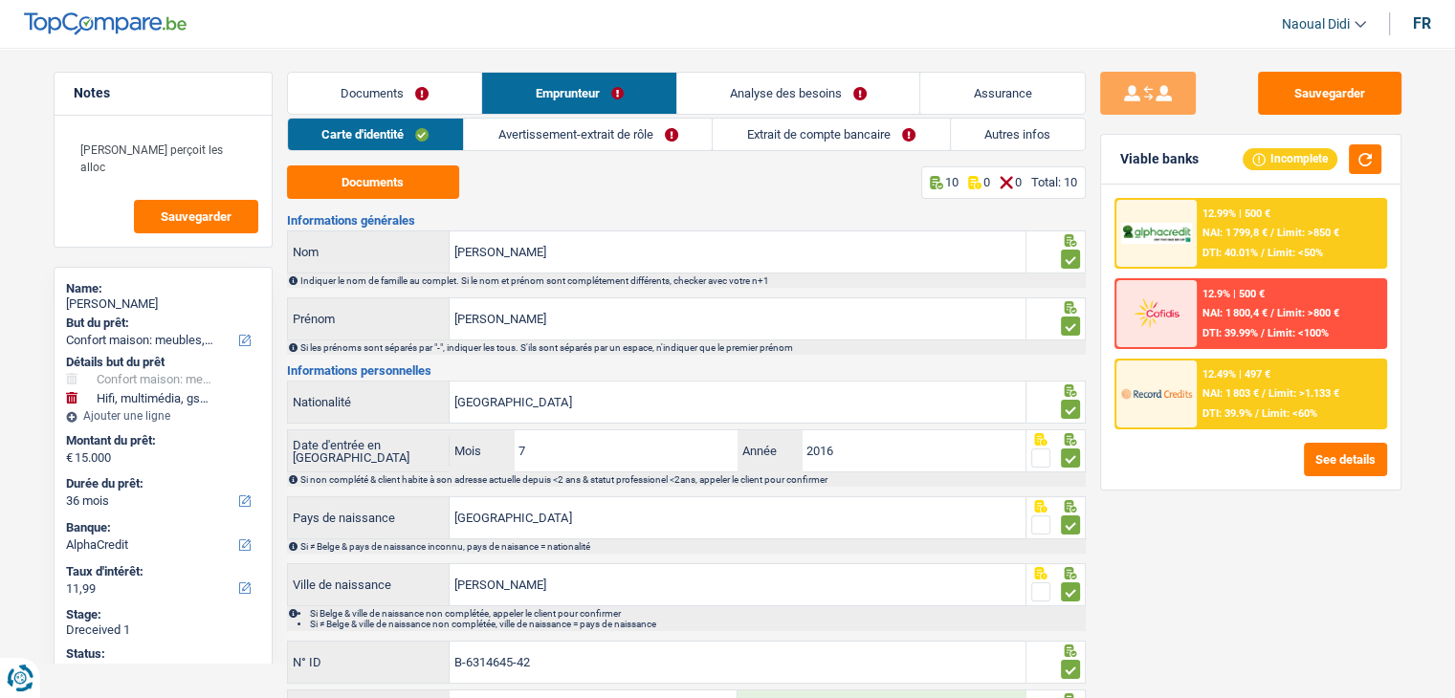
click at [603, 137] on link "Avertissement-extrait de rôle" at bounding box center [588, 135] width 248 height 32
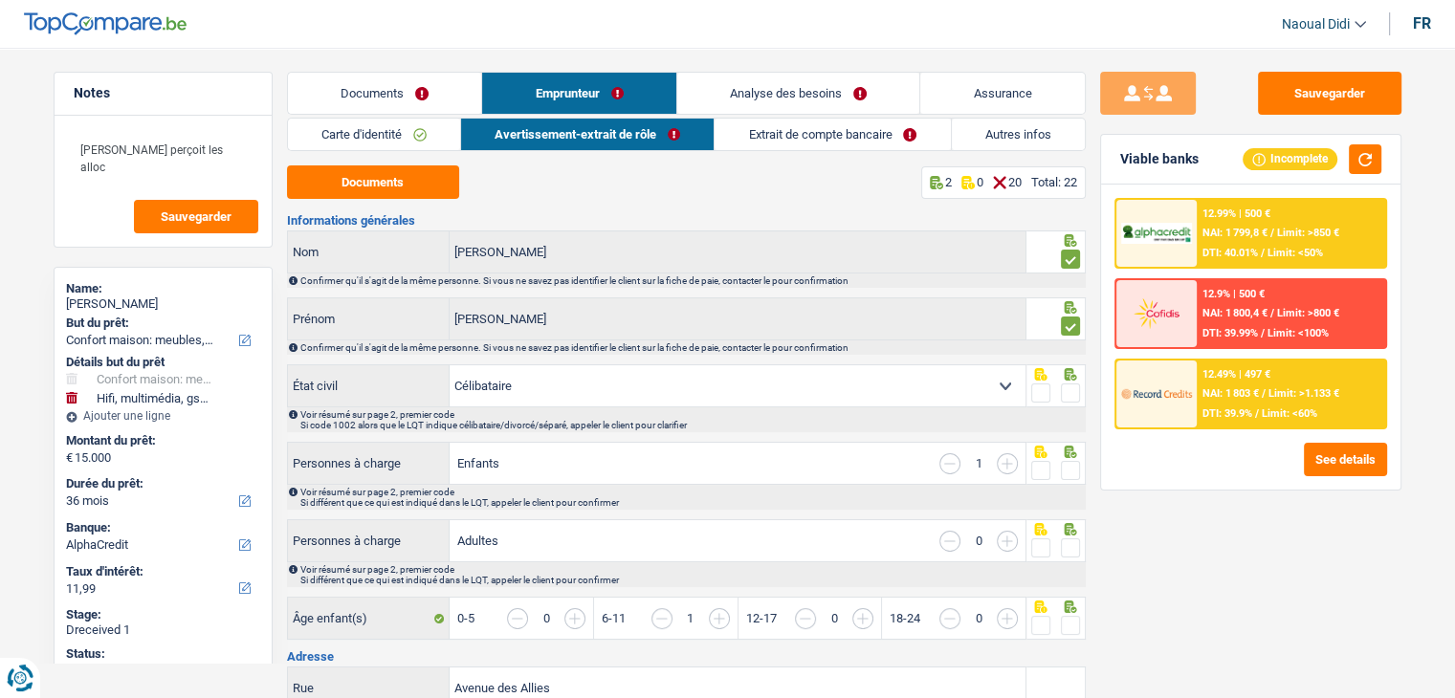
click at [783, 150] on link "Extrait de compte bancaire" at bounding box center [831, 135] width 235 height 32
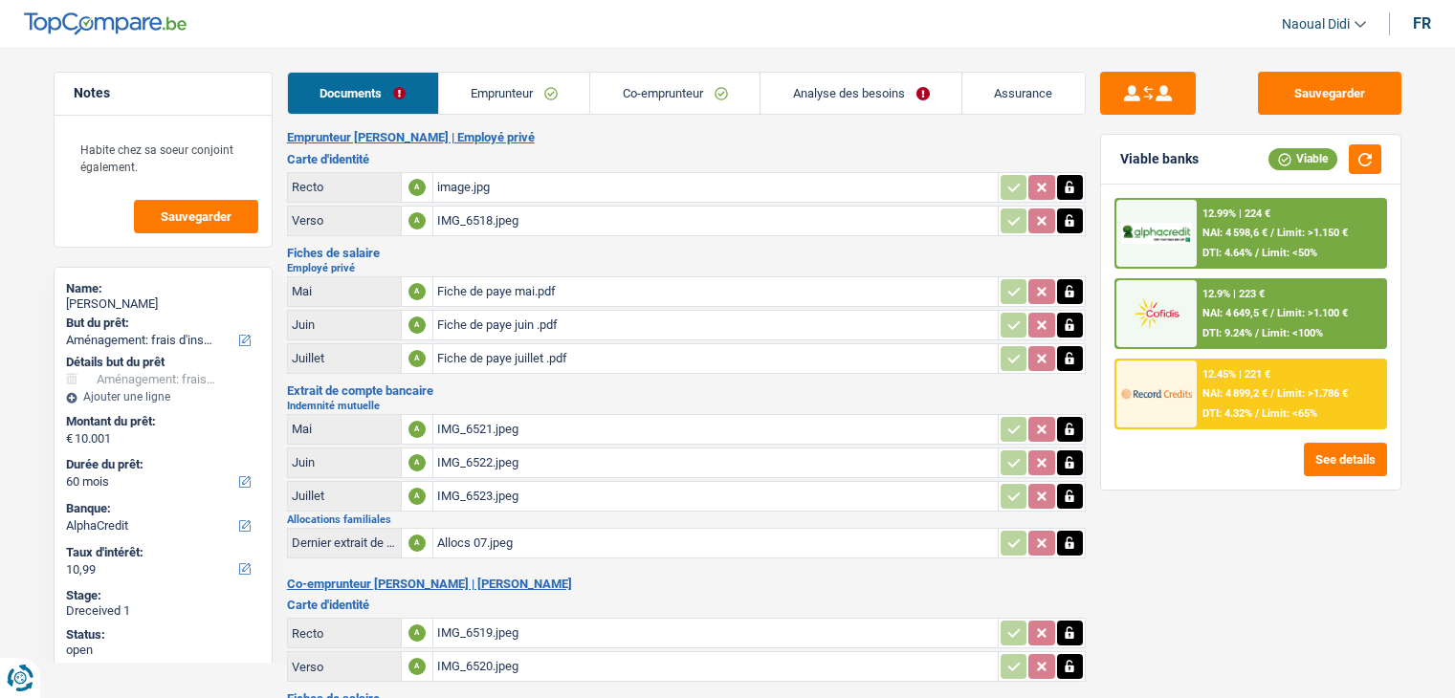
select select "movingOrInstallation"
select select "60"
select select "alphacredit"
click at [1234, 309] on span "NAI: 4 649,5 €" at bounding box center [1234, 313] width 65 height 12
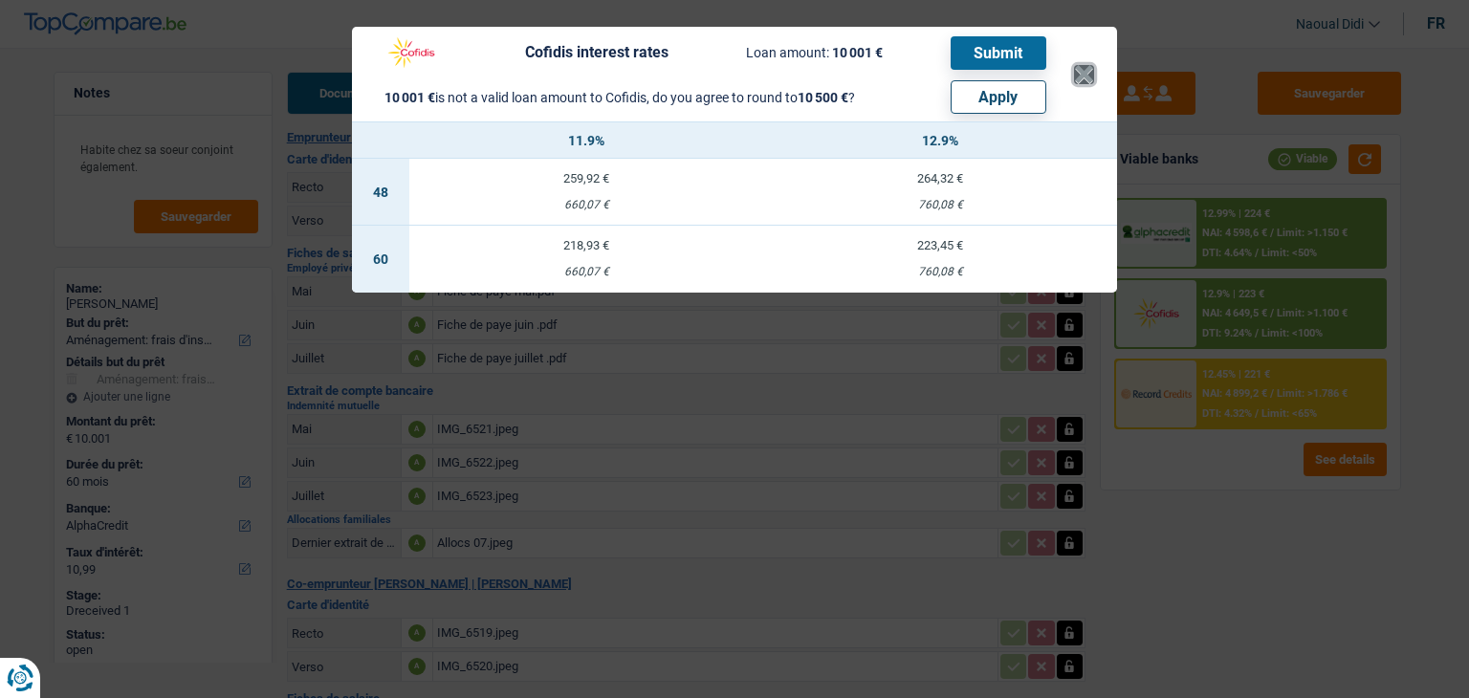
click at [1088, 74] on button "×" at bounding box center [1084, 74] width 20 height 19
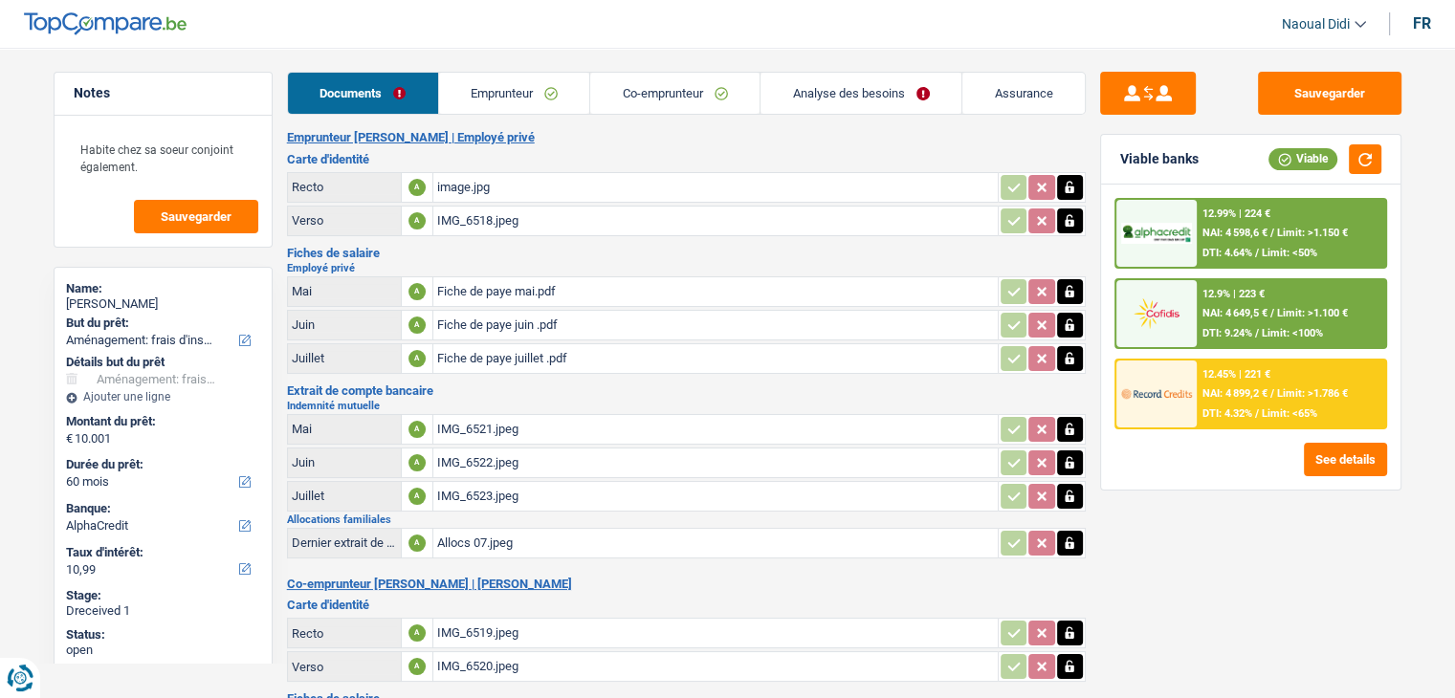
click at [1267, 311] on span "NAI: 4 649,5 €" at bounding box center [1234, 313] width 65 height 12
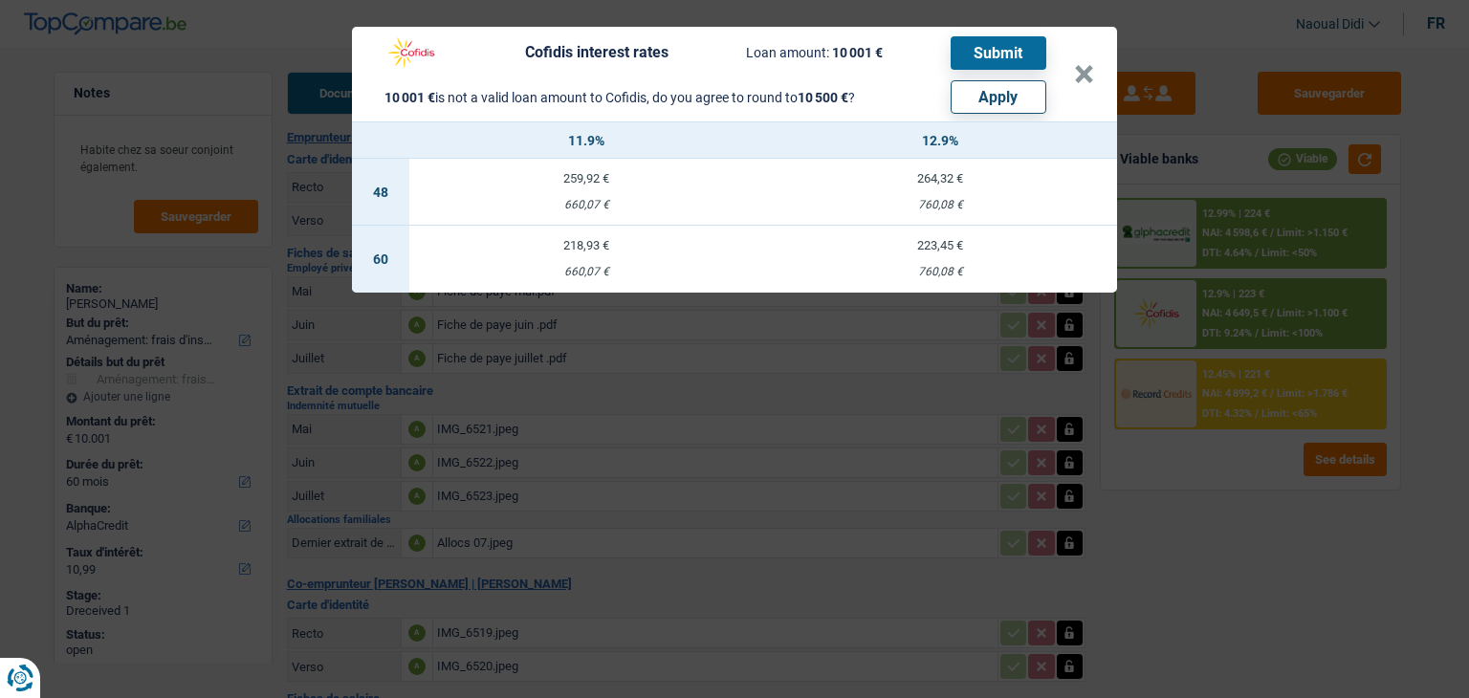
click at [1006, 97] on button "Apply" at bounding box center [999, 96] width 96 height 33
type input "10.500"
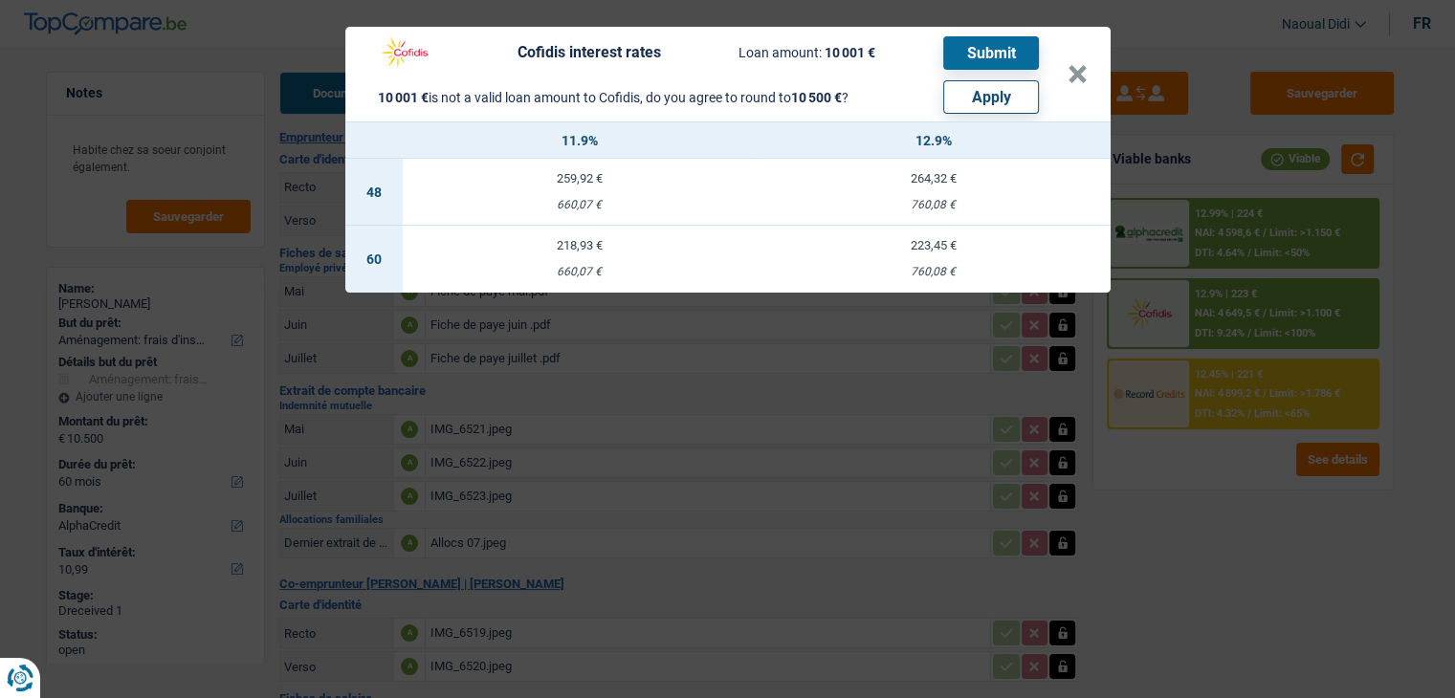
select select "other"
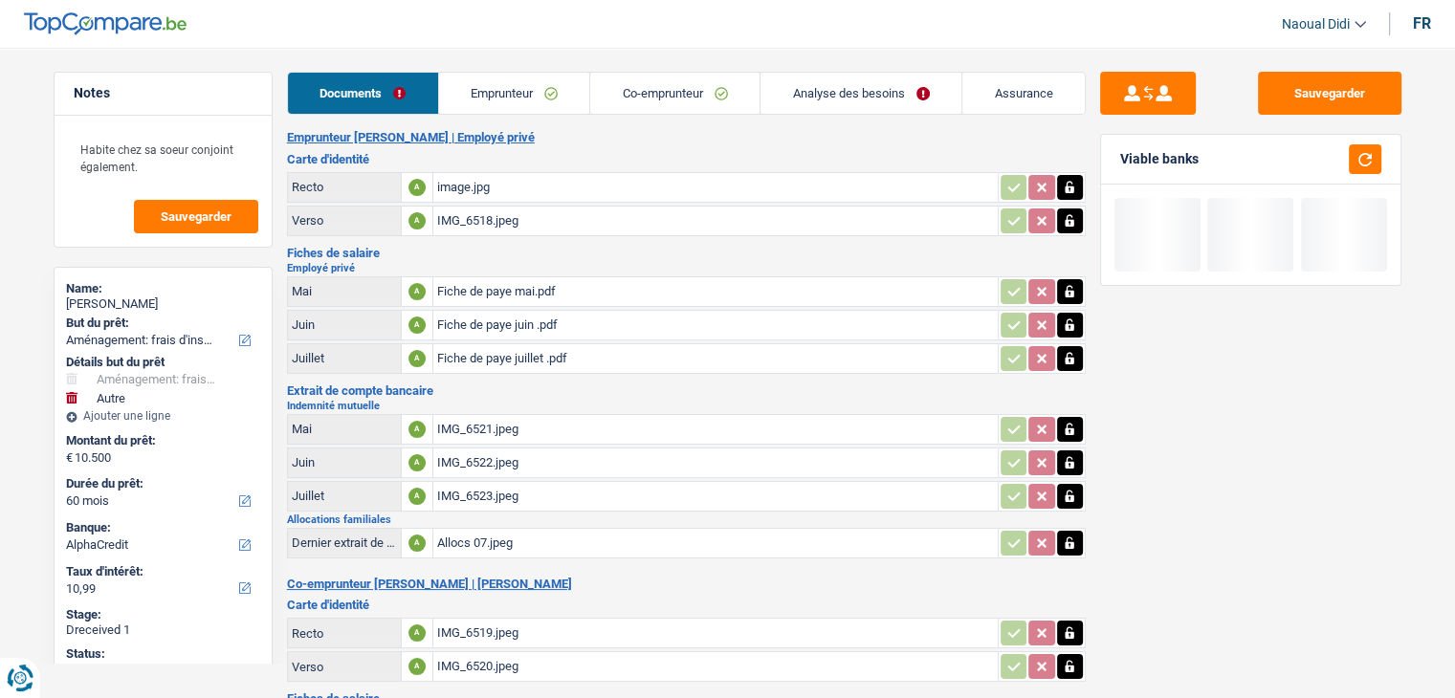
click at [490, 86] on link "Emprunteur" at bounding box center [514, 93] width 151 height 41
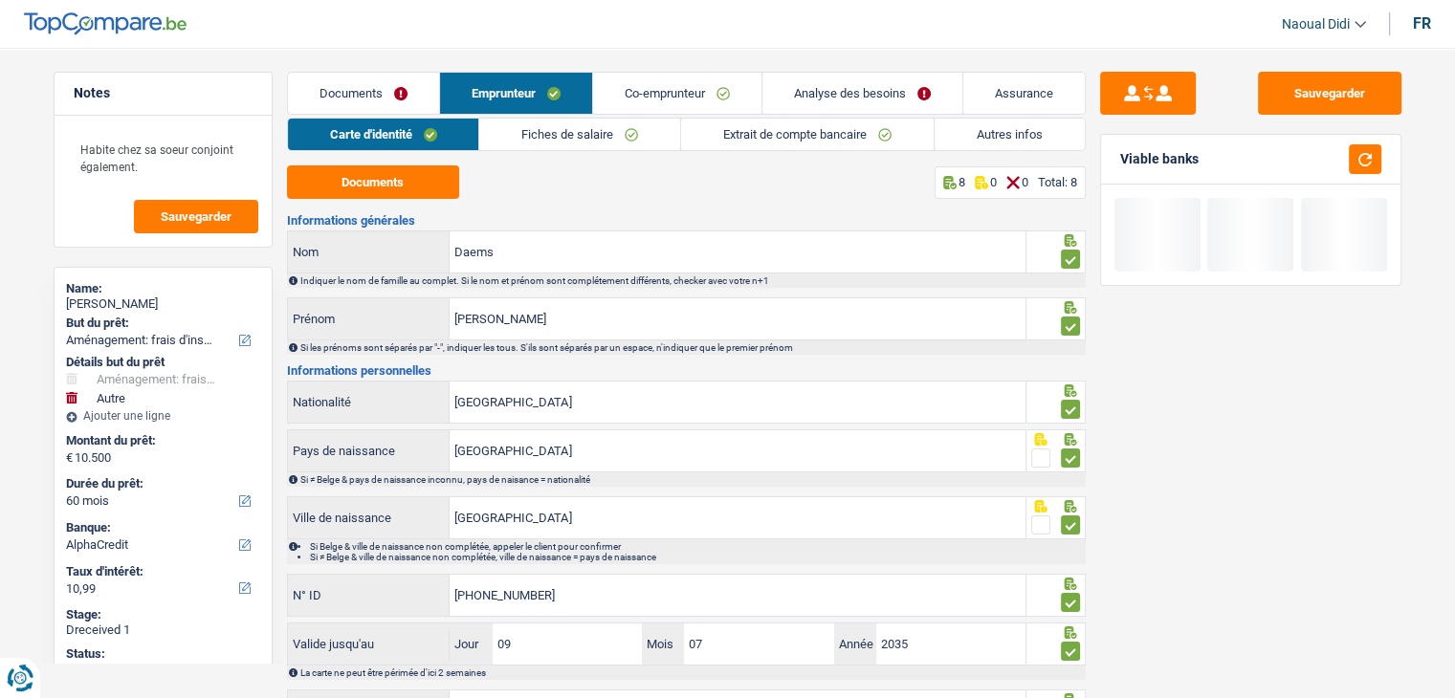
click at [688, 89] on link "Co-emprunteur" at bounding box center [677, 93] width 168 height 41
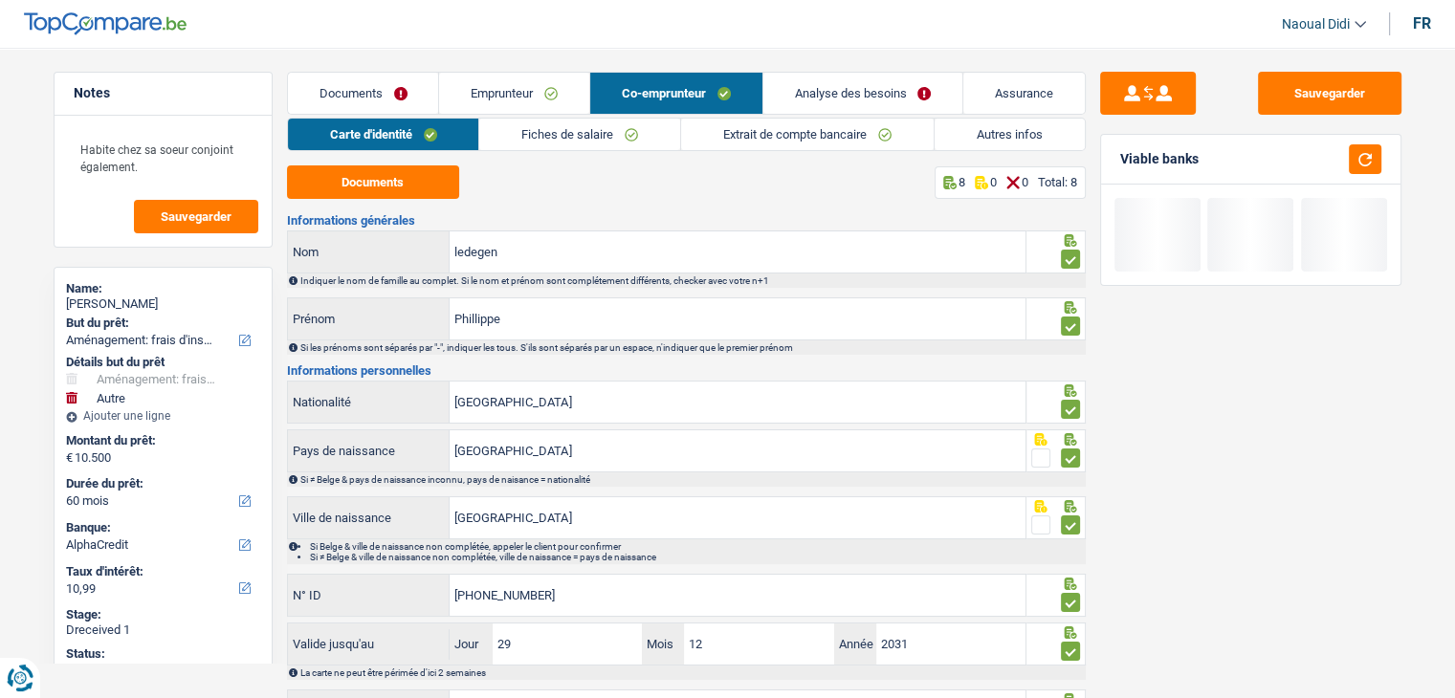
click at [501, 87] on link "Emprunteur" at bounding box center [514, 93] width 150 height 41
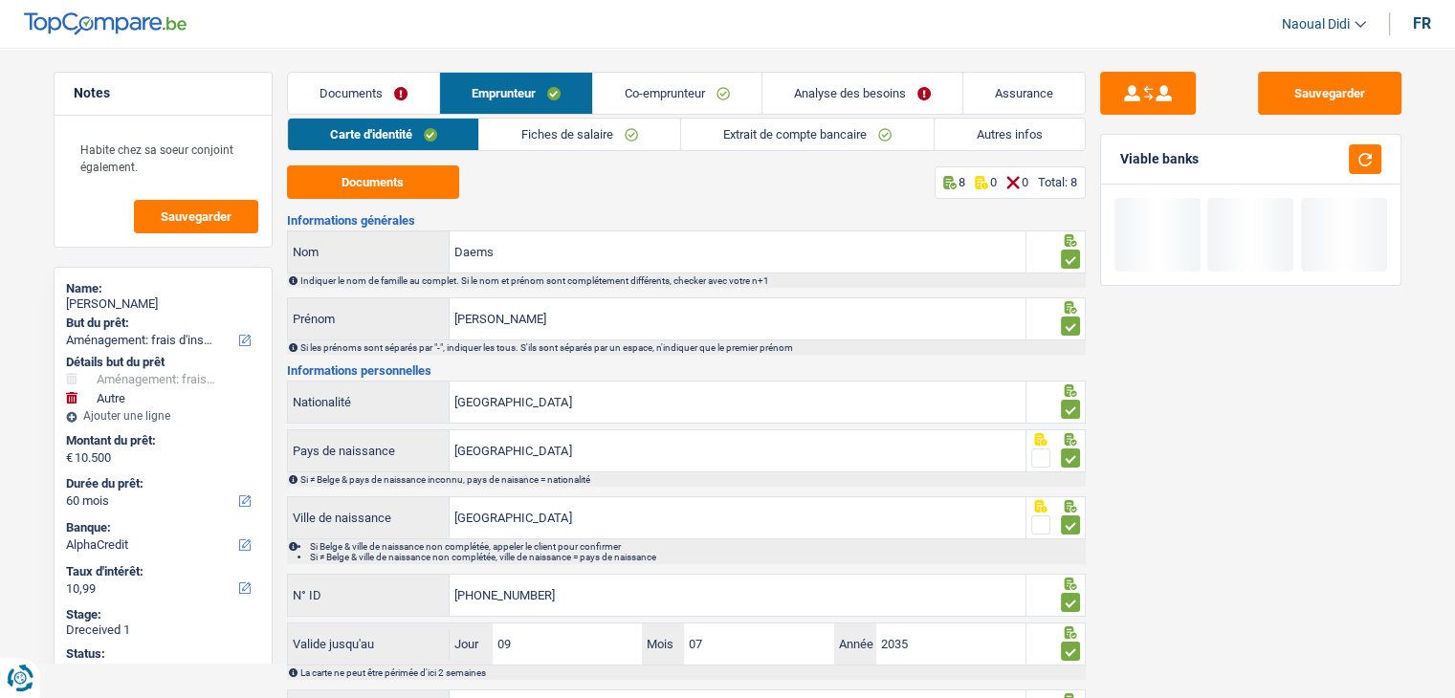
click at [593, 136] on link "Fiches de salaire" at bounding box center [579, 135] width 201 height 32
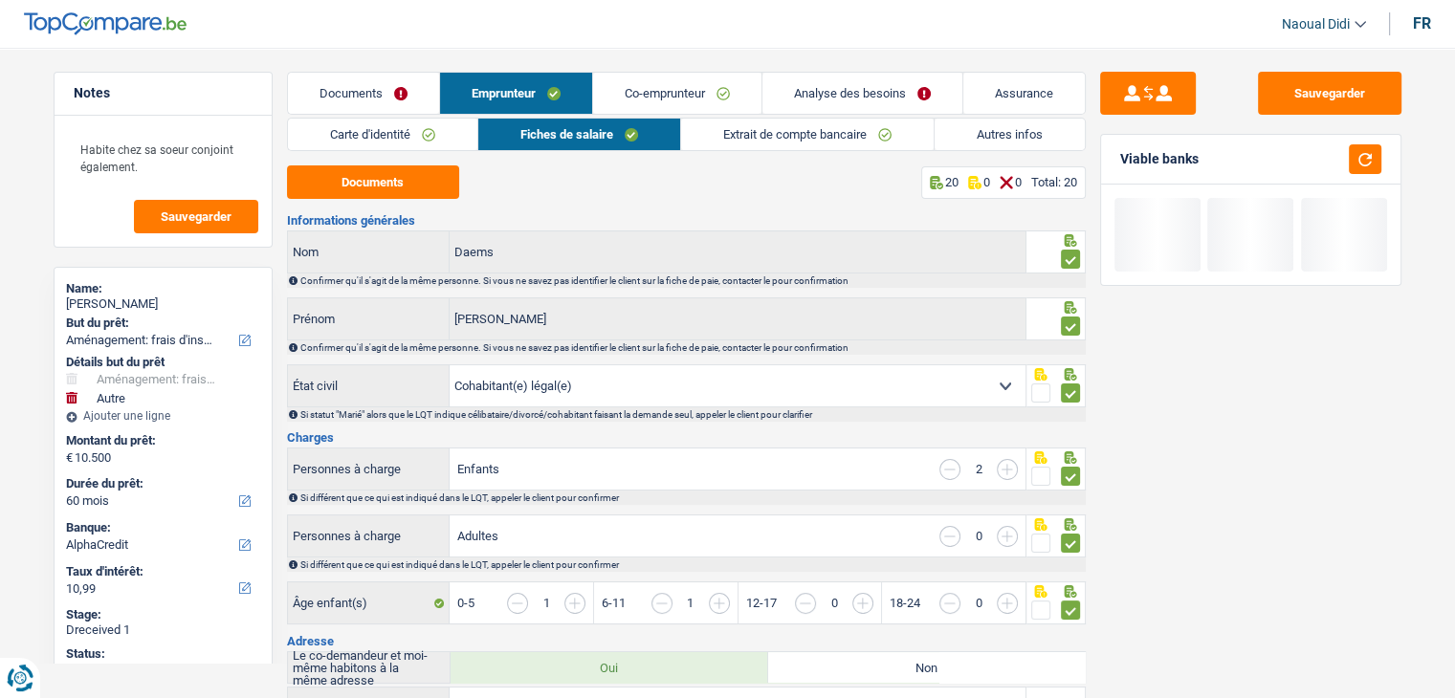
click at [819, 133] on link "Extrait de compte bancaire" at bounding box center [807, 135] width 252 height 32
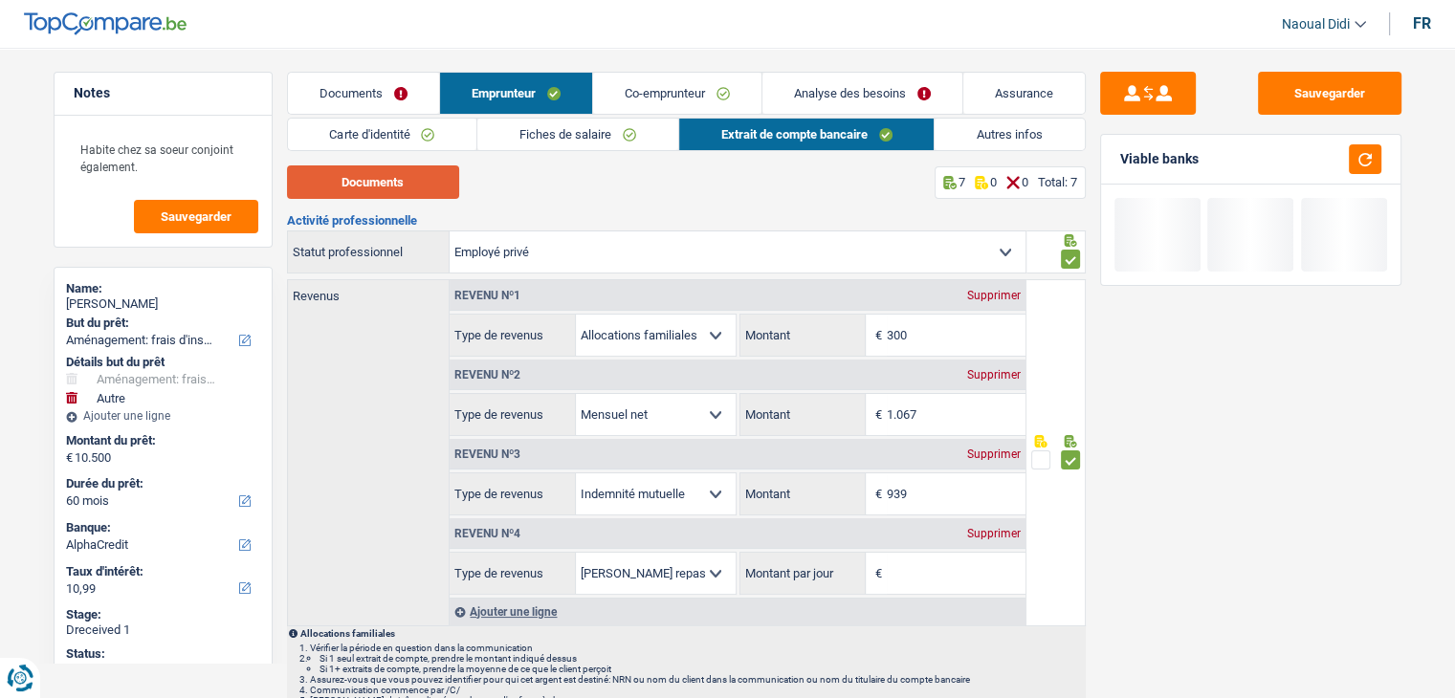
click at [395, 181] on button "Documents" at bounding box center [373, 181] width 172 height 33
click at [570, 135] on link "Fiches de salaire" at bounding box center [577, 135] width 201 height 32
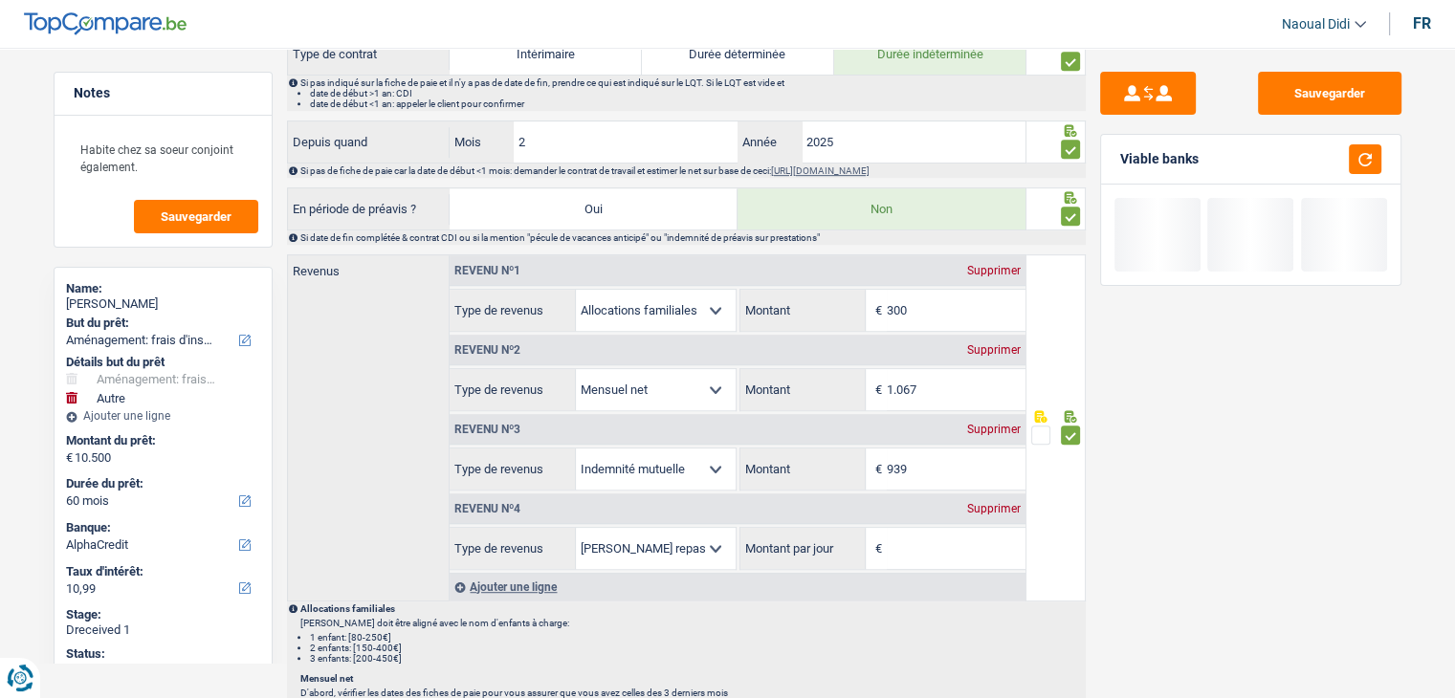
scroll to position [1052, 0]
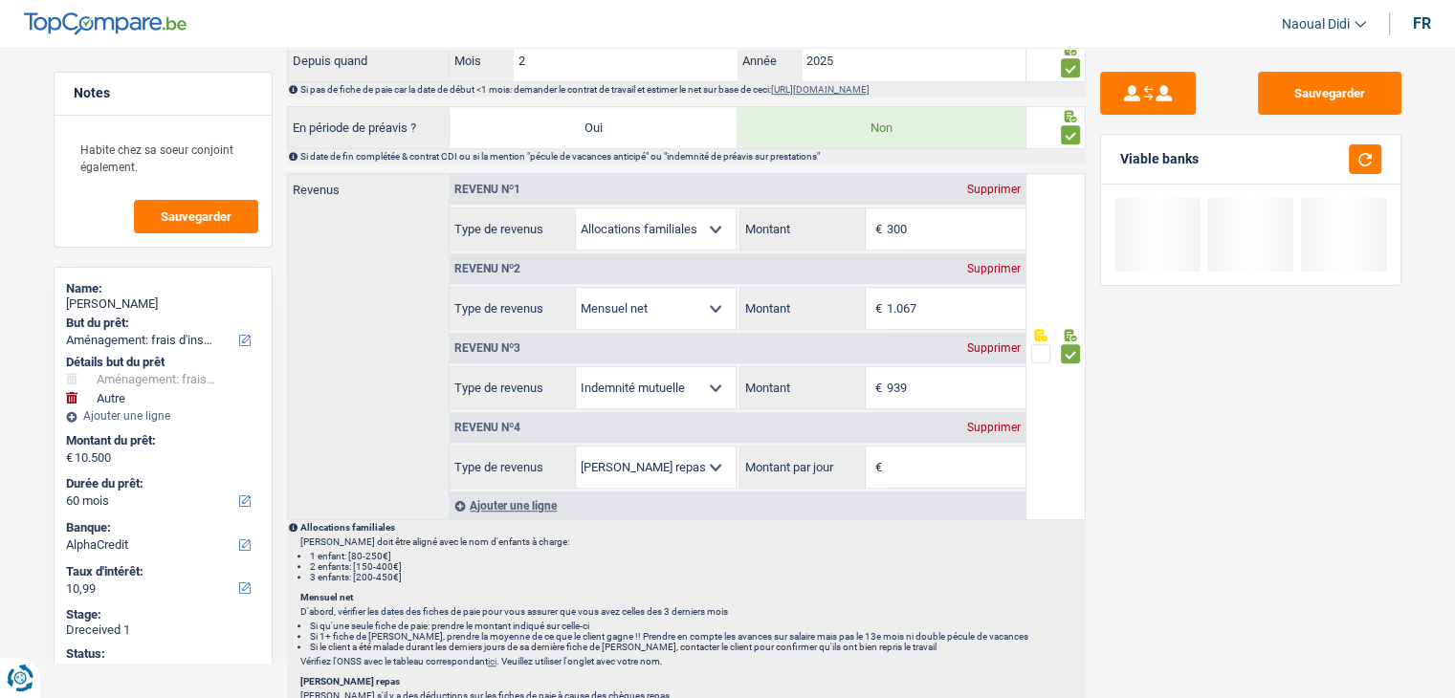
click at [995, 422] on div "Supprimer" at bounding box center [993, 427] width 63 height 11
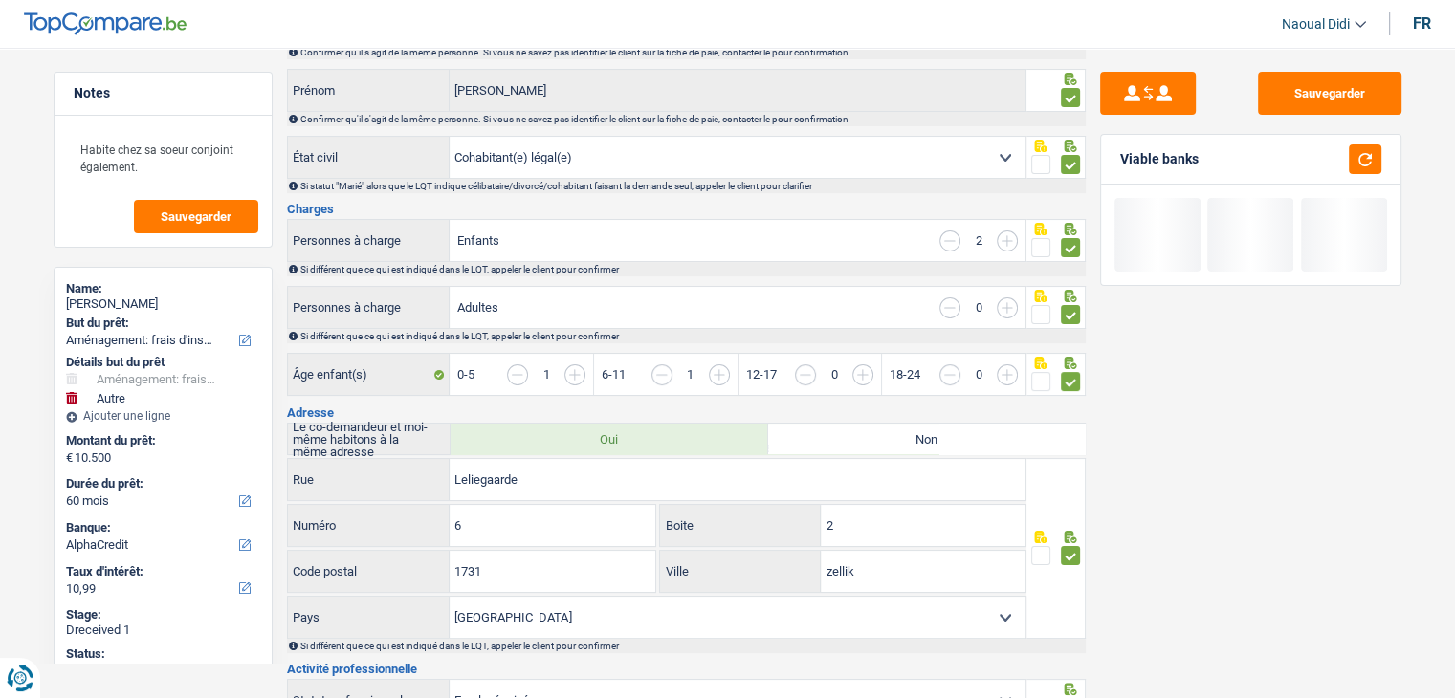
scroll to position [0, 0]
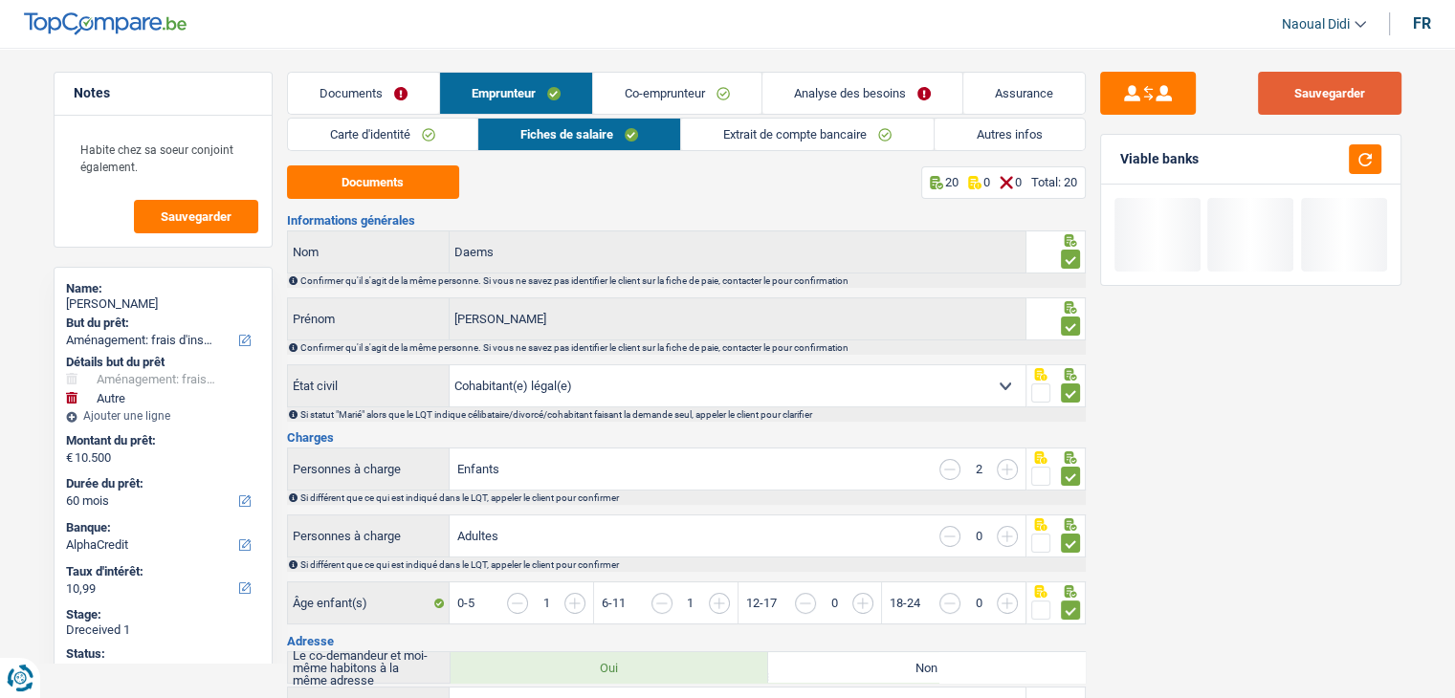
click at [1338, 101] on button "Sauvegarder" at bounding box center [1329, 93] width 143 height 43
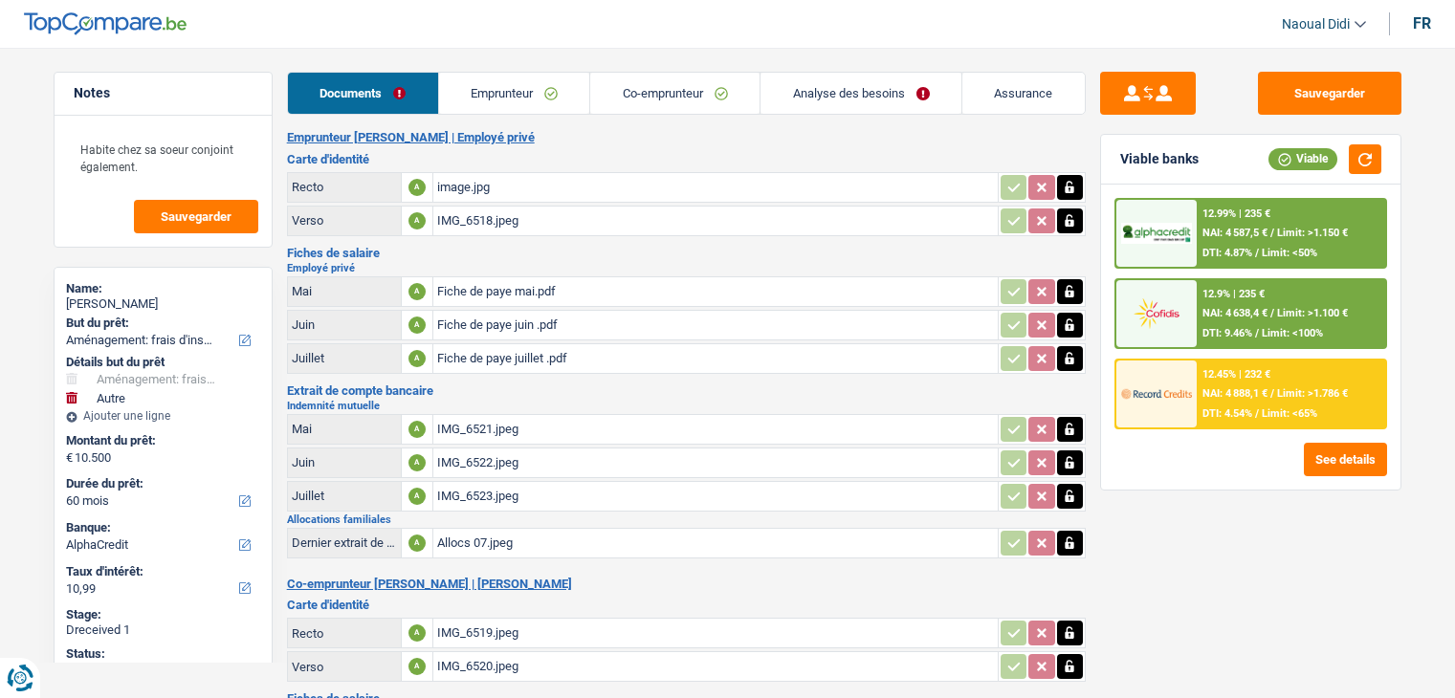
select select "movingOrInstallation"
select select "other"
select select "60"
select select "alphacredit"
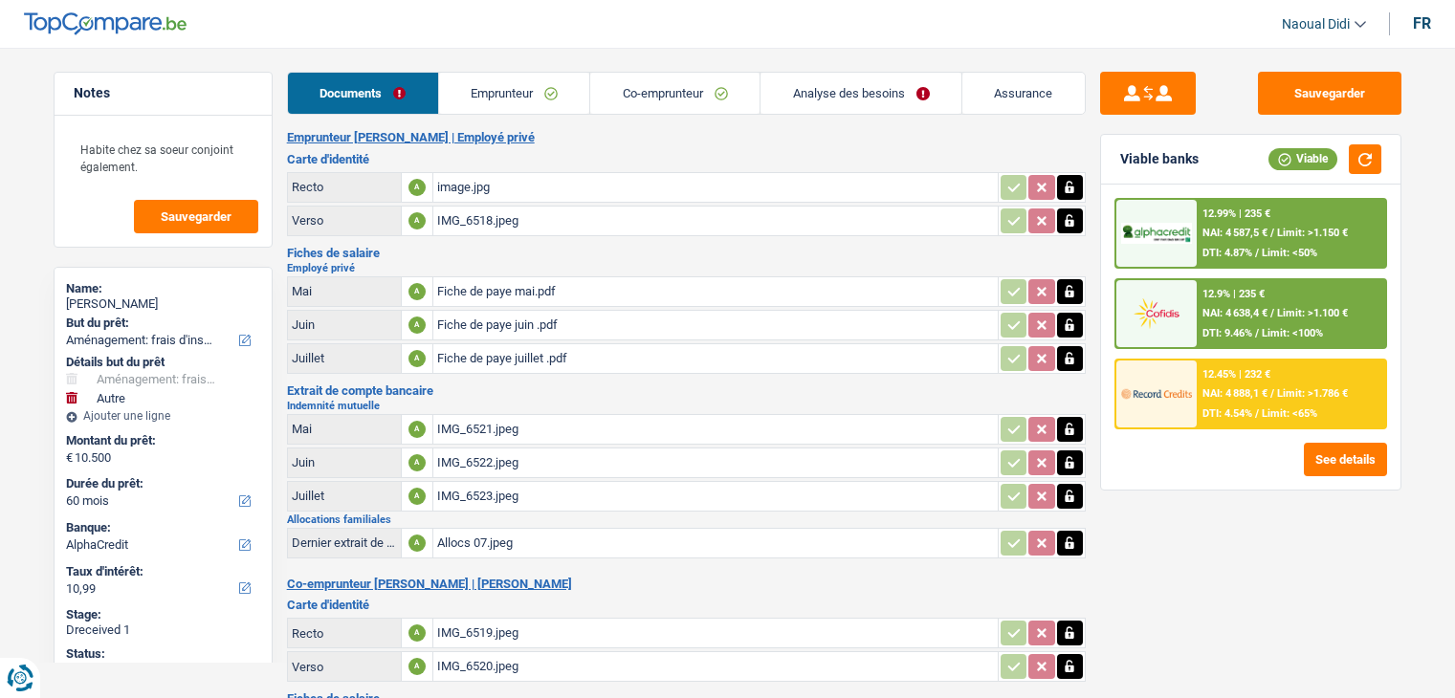
select select "60"
select select "movingOrInstallation"
select select "yes"
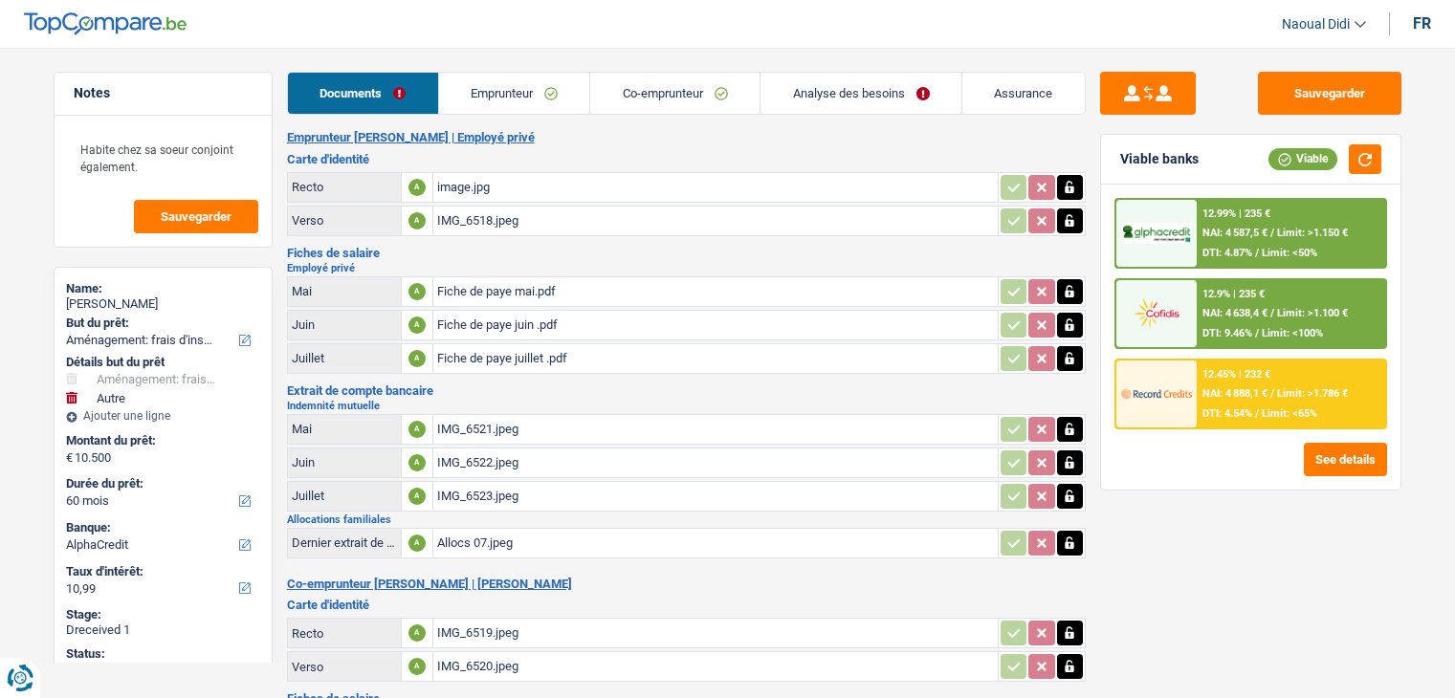
select select "other"
select select "60"
click at [1200, 310] on div "12.9% | 235 € NAI: 4 638,4 € / Limit: >1.100 € DTI: 9.46% / Limit: <100%" at bounding box center [1290, 313] width 188 height 67
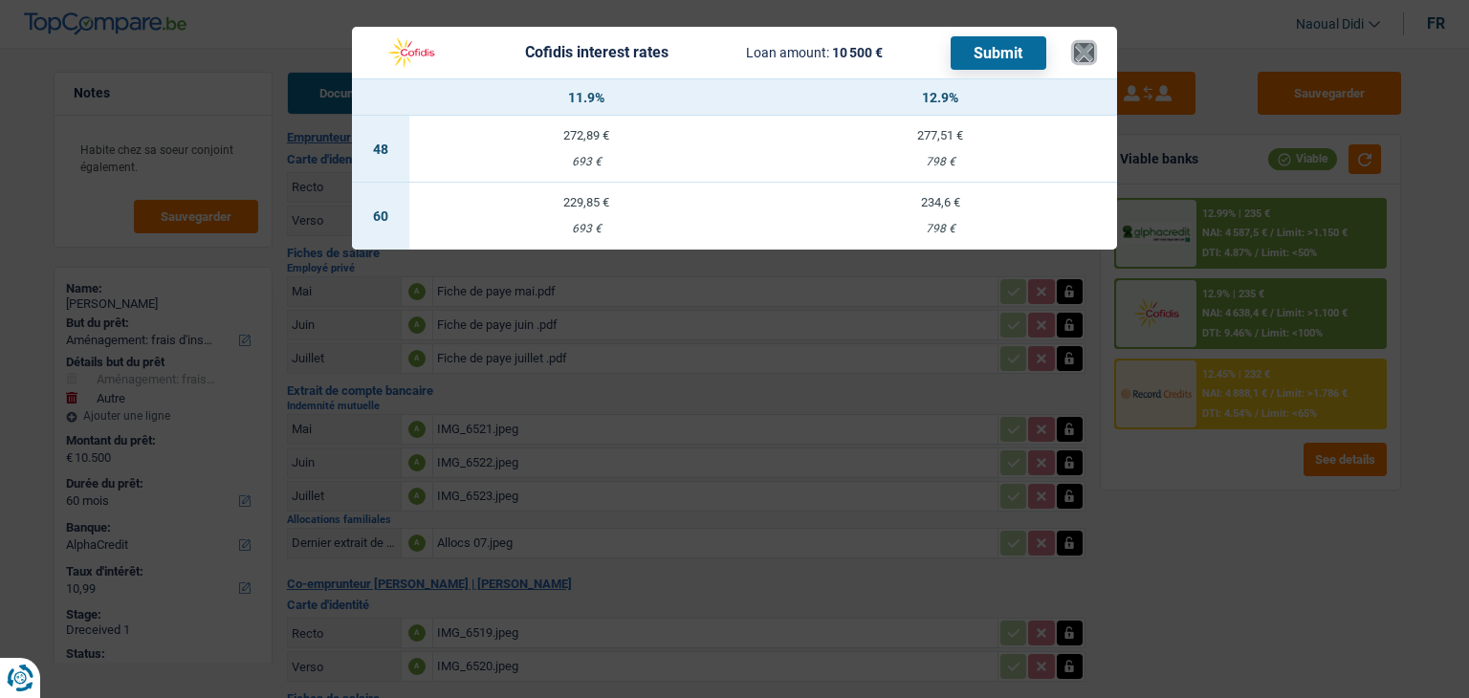
click at [1083, 58] on button "×" at bounding box center [1084, 52] width 20 height 19
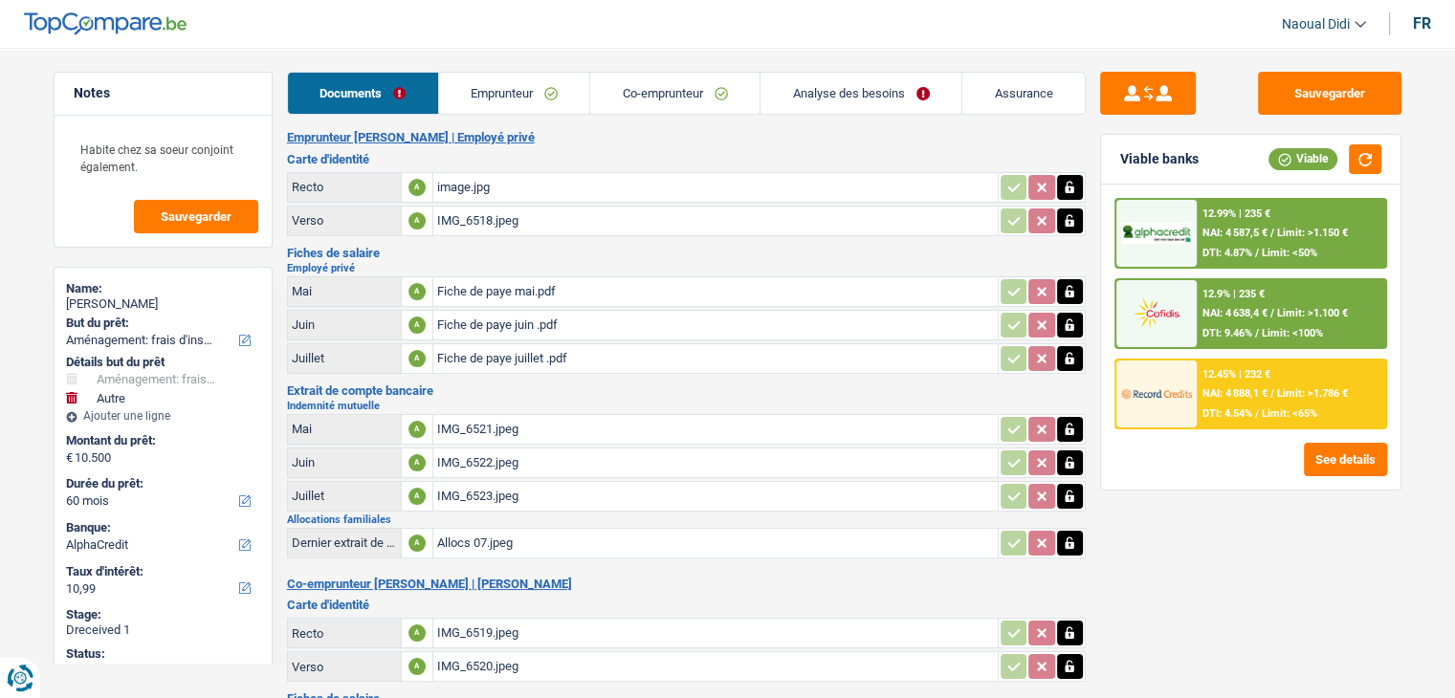
click at [836, 93] on link "Analyse des besoins" at bounding box center [860, 93] width 201 height 41
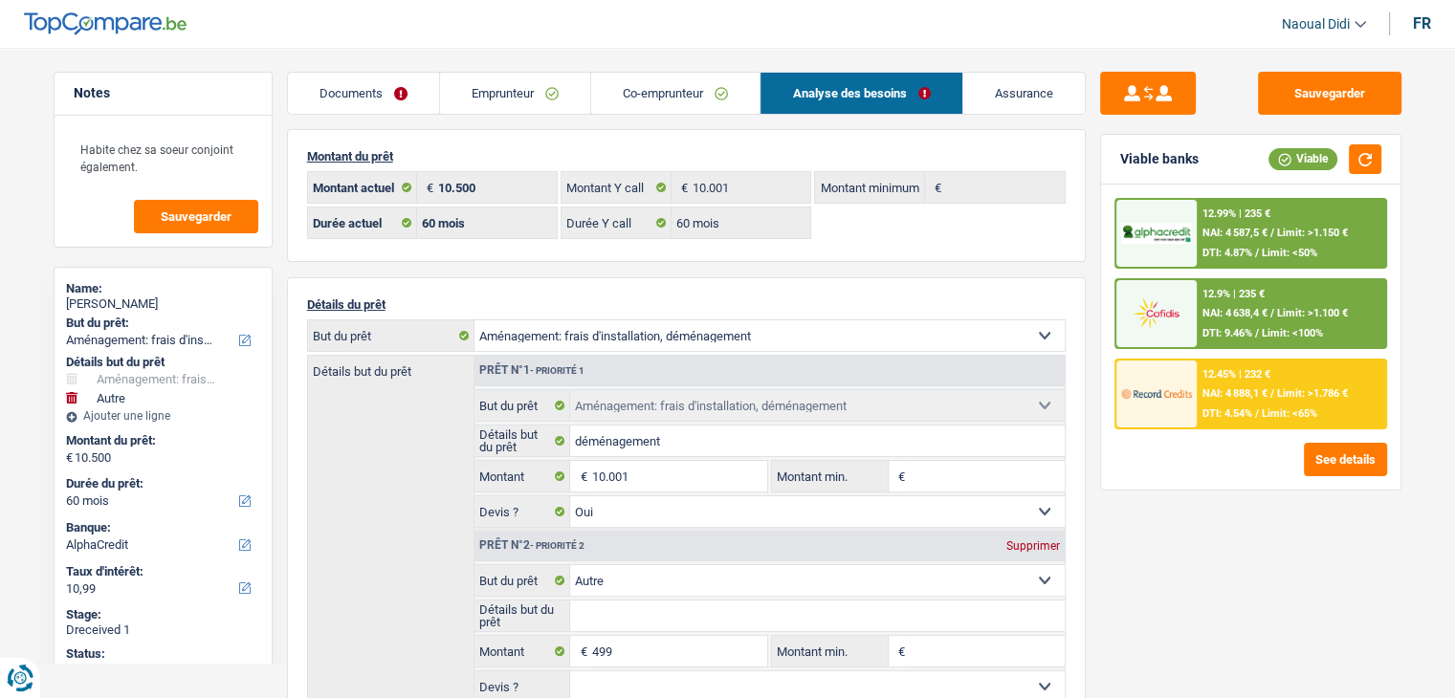
click at [1248, 294] on div "12.9% | 235 €" at bounding box center [1233, 294] width 62 height 12
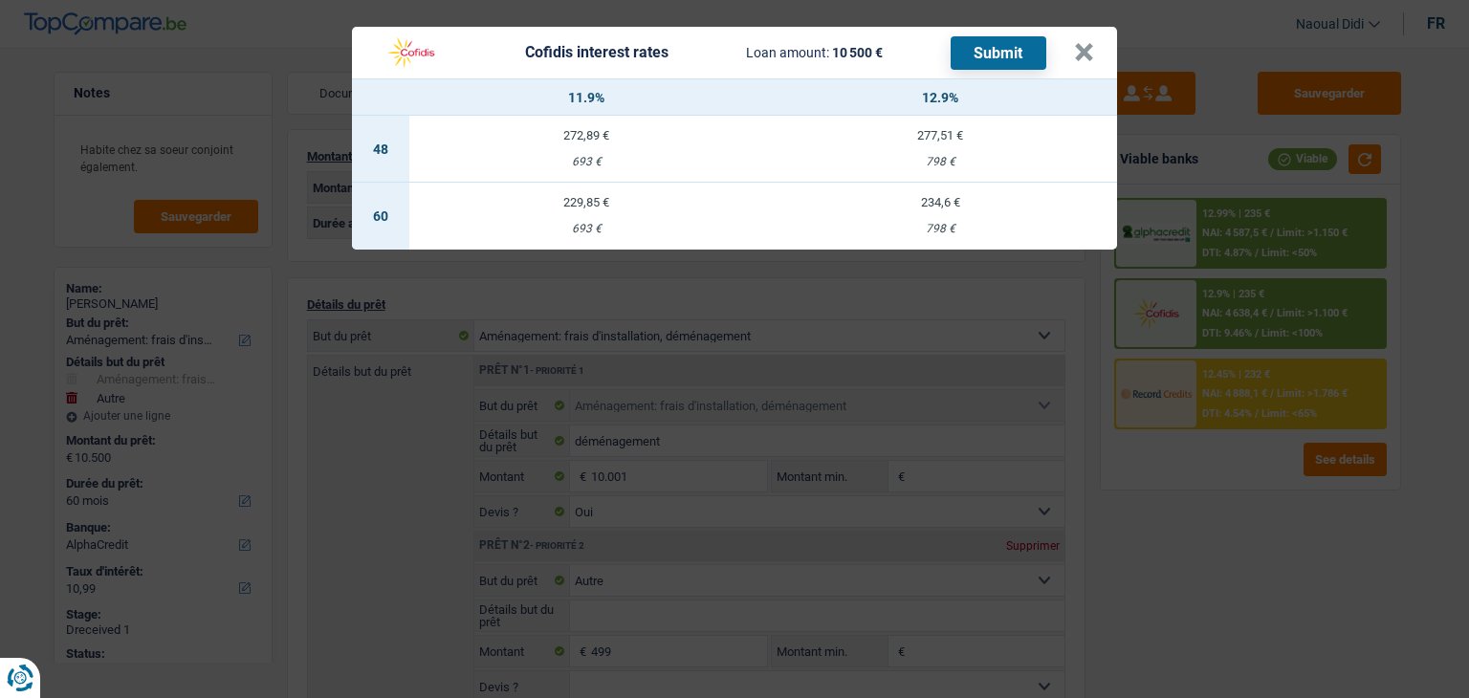
click at [590, 214] on td "229,85 € 693 €" at bounding box center [586, 216] width 354 height 67
select select "cofidis"
type input "11,90"
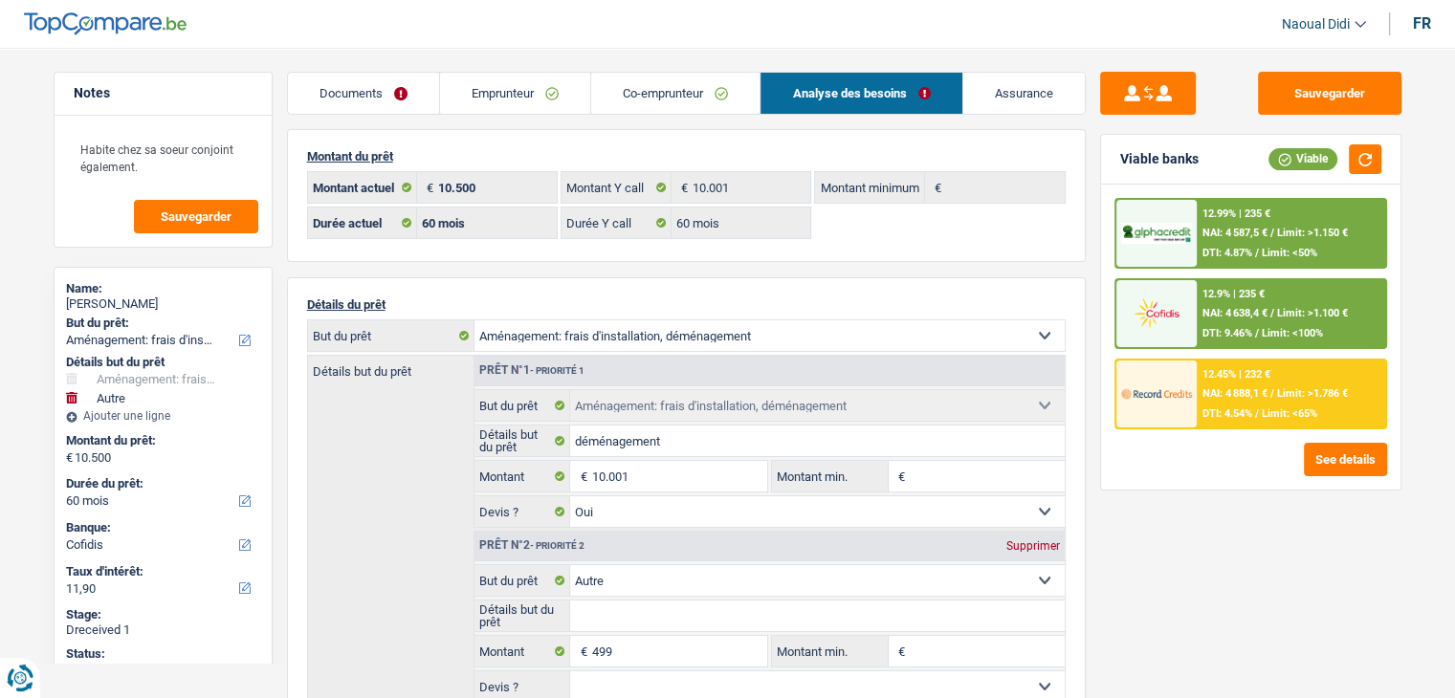
click at [1235, 313] on span "NAI: 4 638,4 €" at bounding box center [1234, 313] width 65 height 12
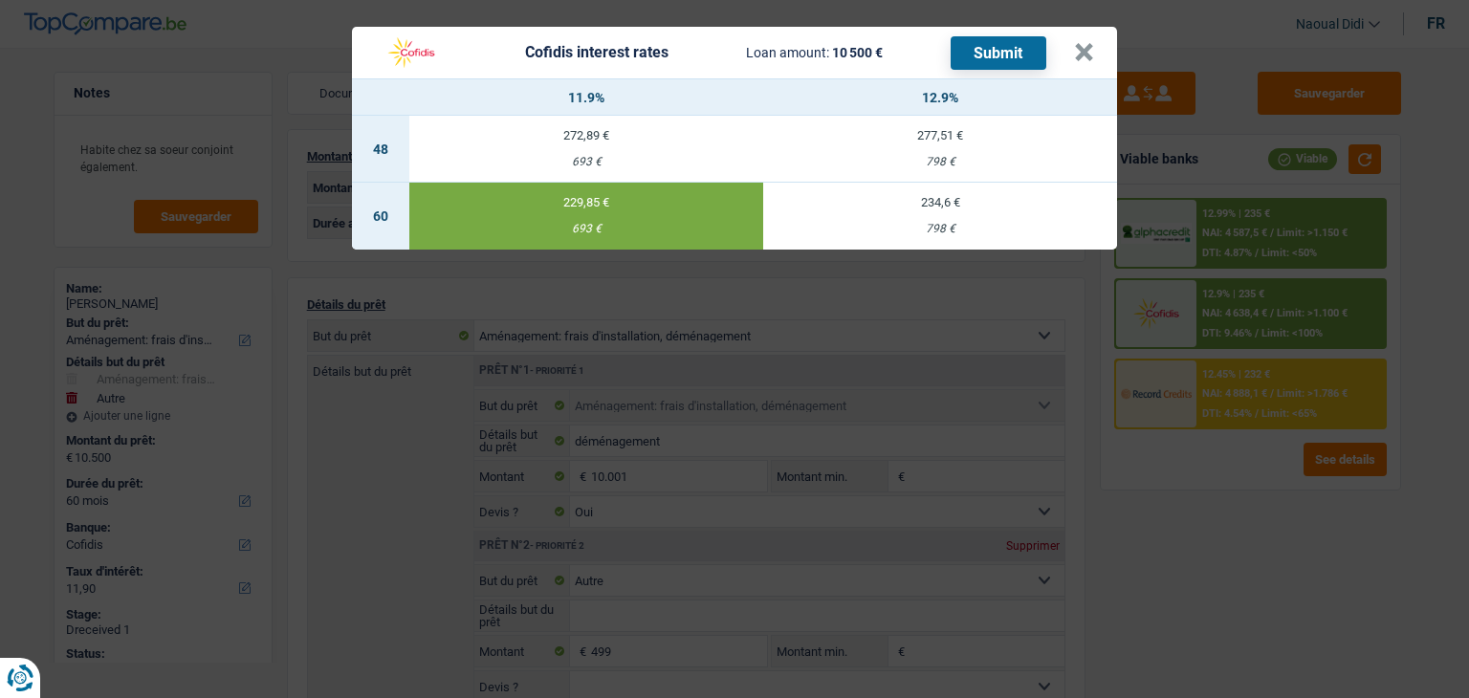
click at [1000, 46] on button "Submit" at bounding box center [999, 52] width 96 height 33
click at [1101, 50] on header "Cofidis interest rates Loan amount: 10 500 € Submit ×" at bounding box center [734, 53] width 765 height 52
click at [1090, 50] on button "×" at bounding box center [1084, 52] width 20 height 19
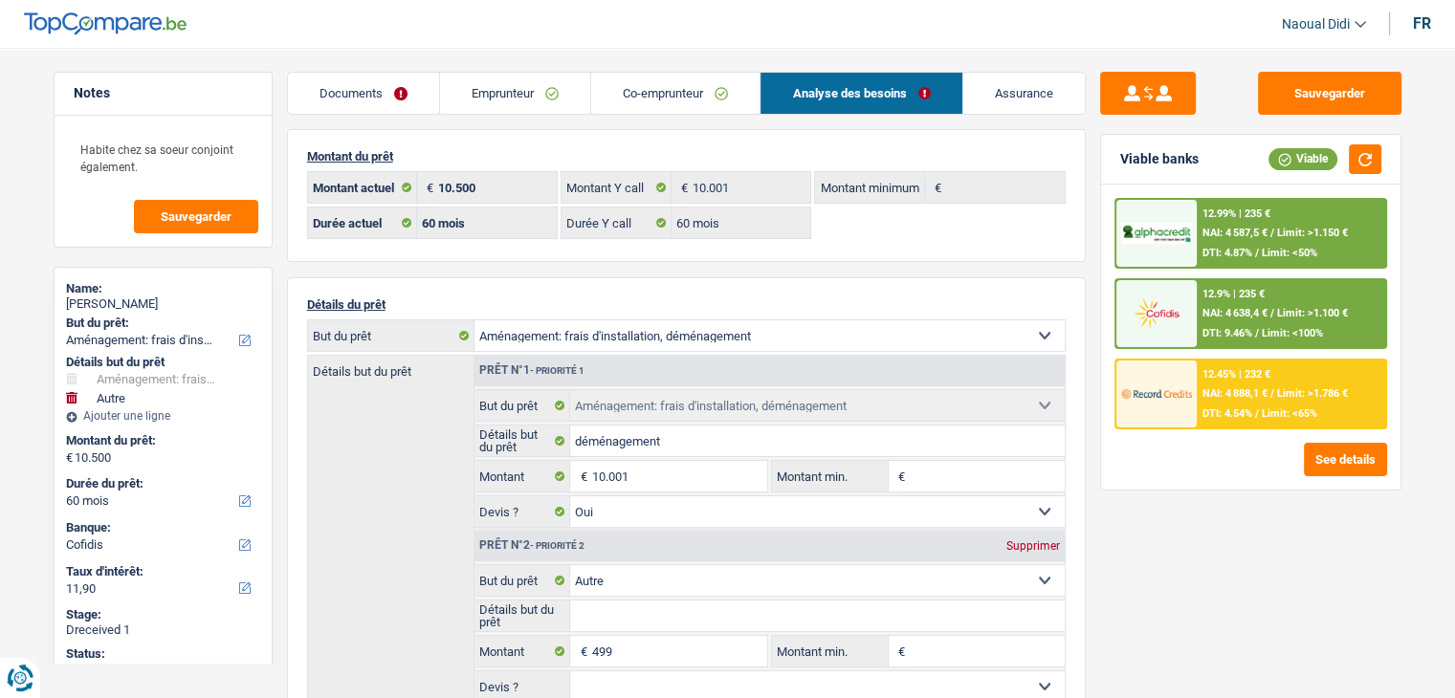
click at [492, 93] on link "Emprunteur" at bounding box center [515, 93] width 150 height 41
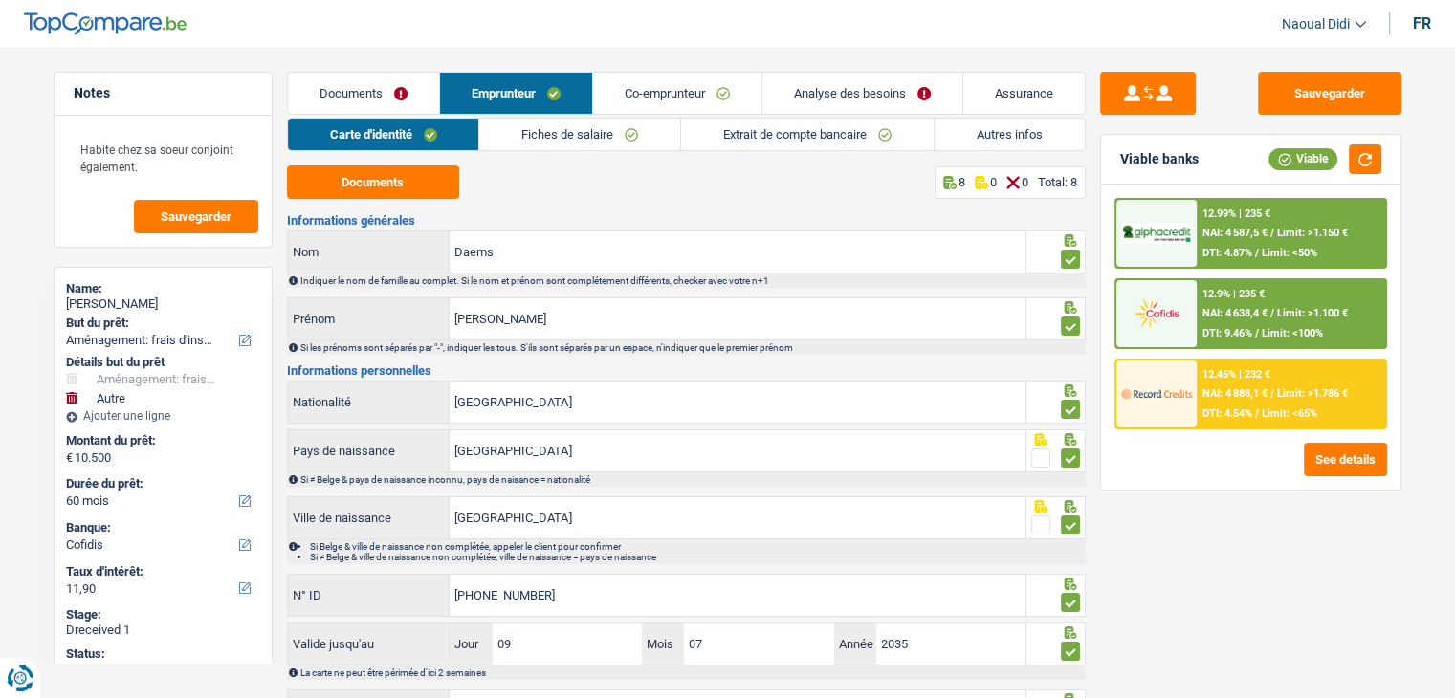
click at [371, 91] on link "Documents" at bounding box center [363, 93] width 151 height 41
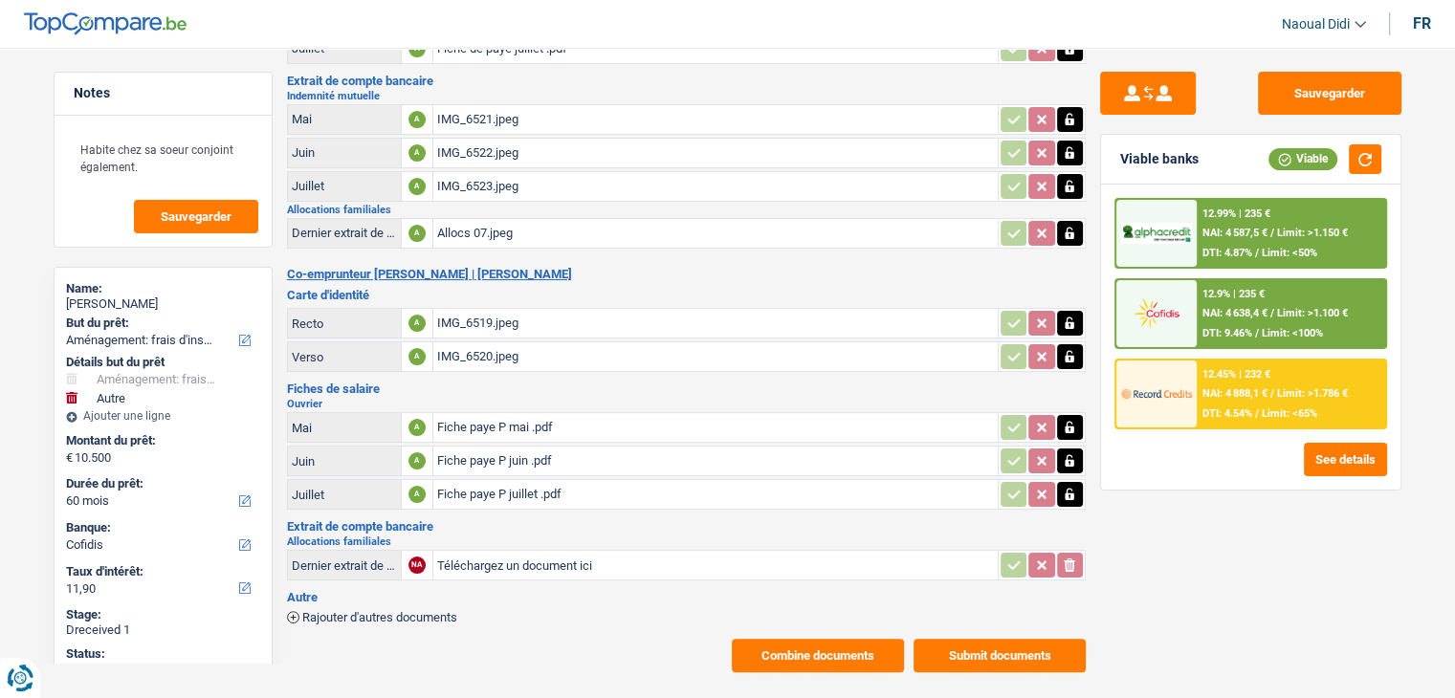
scroll to position [323, 0]
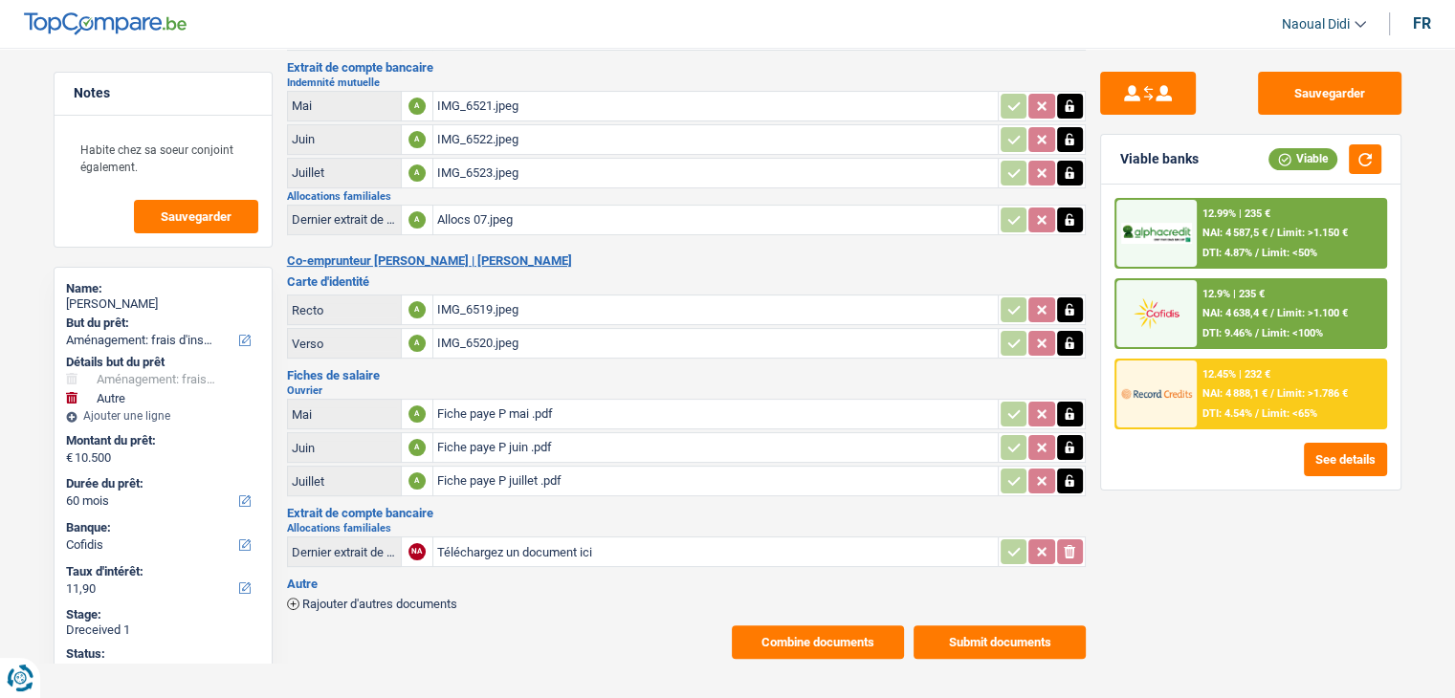
click at [337, 545] on div "Dernier extrait de compte pour vos allocations familiales" at bounding box center [344, 552] width 105 height 14
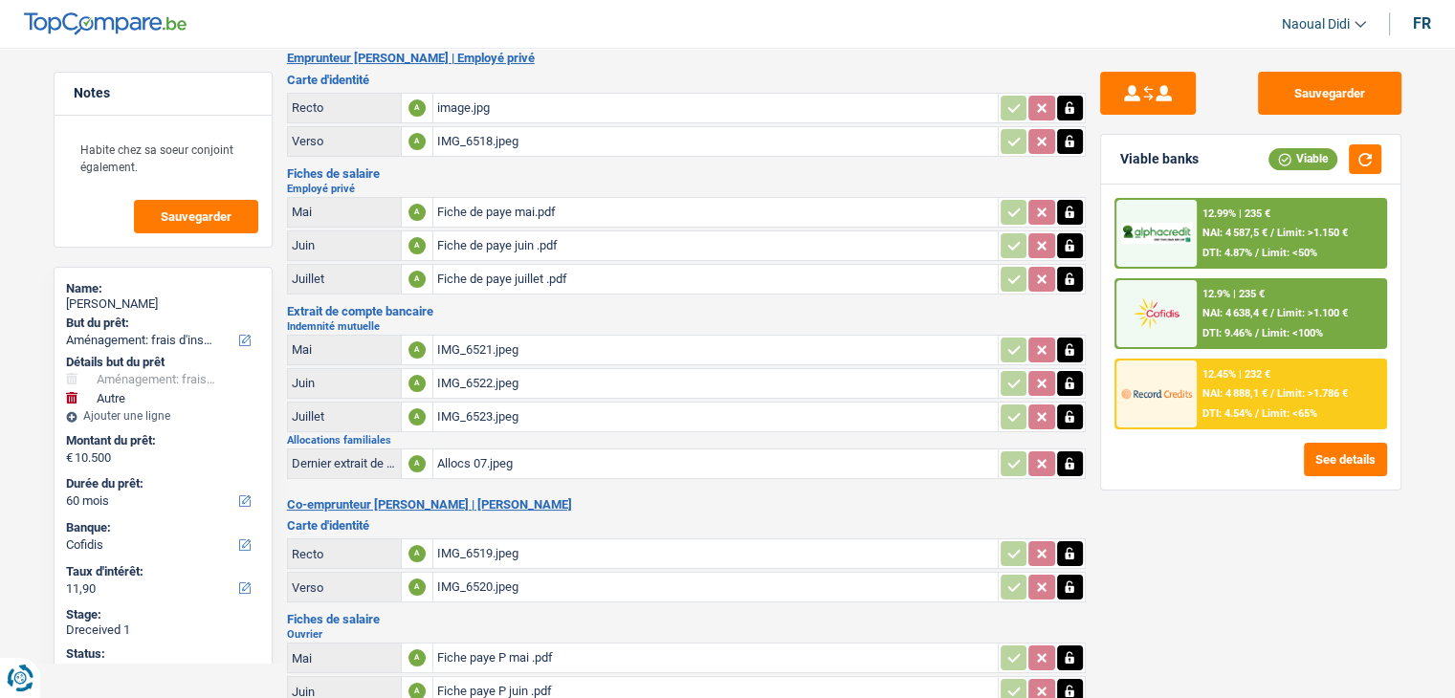
scroll to position [0, 0]
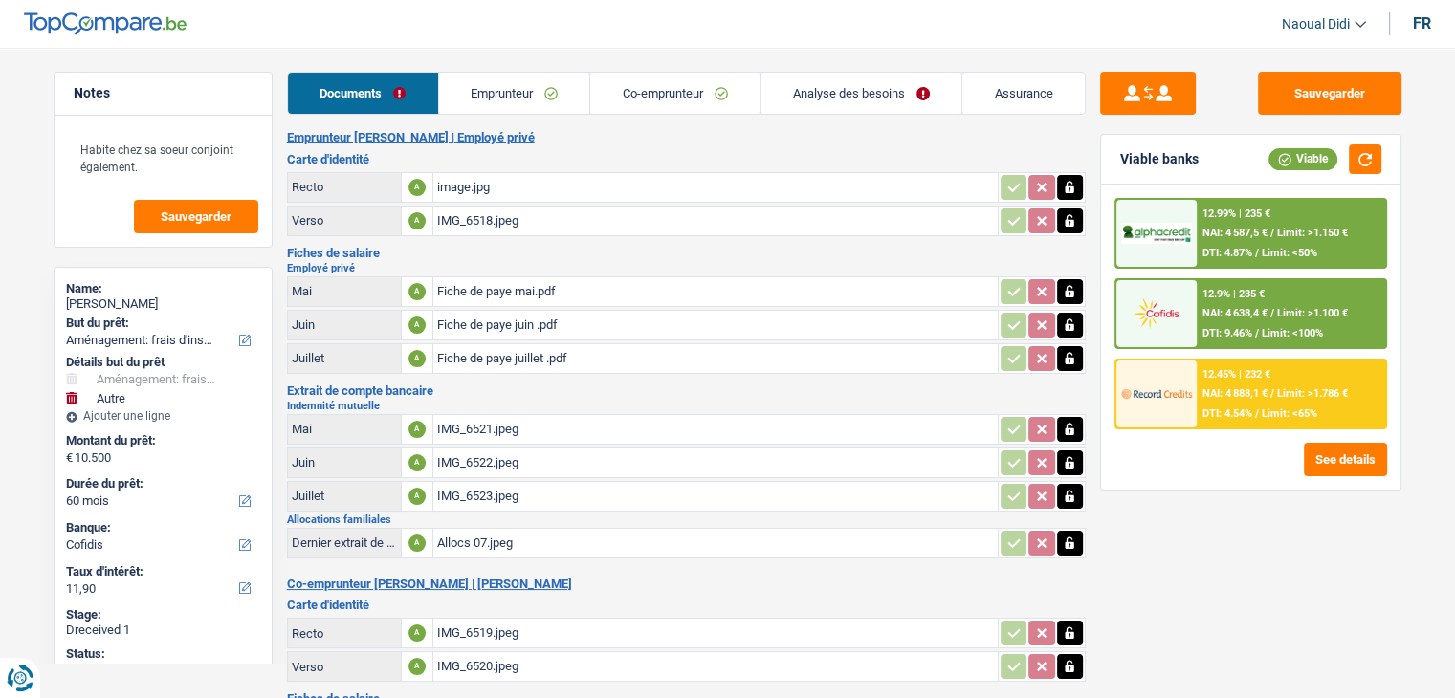
click at [523, 87] on link "Emprunteur" at bounding box center [514, 93] width 151 height 41
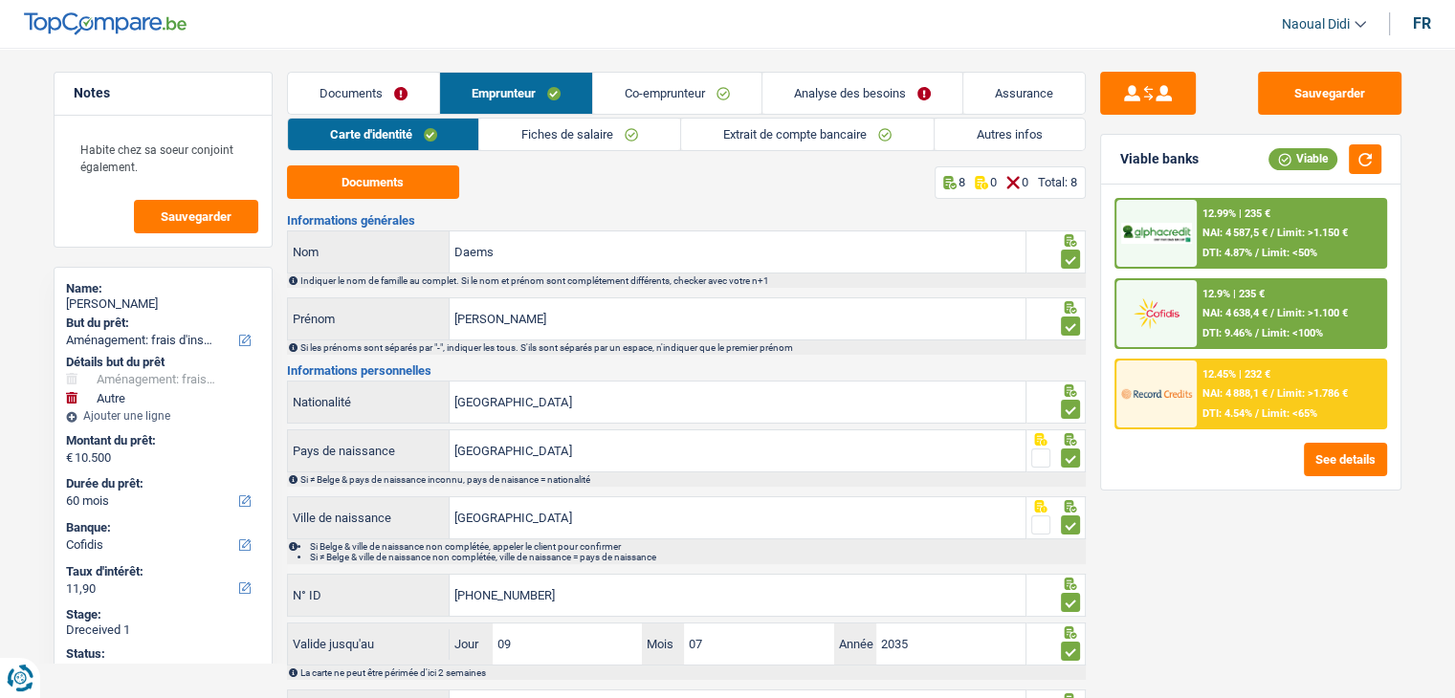
click at [626, 130] on link "Fiches de salaire" at bounding box center [579, 135] width 201 height 32
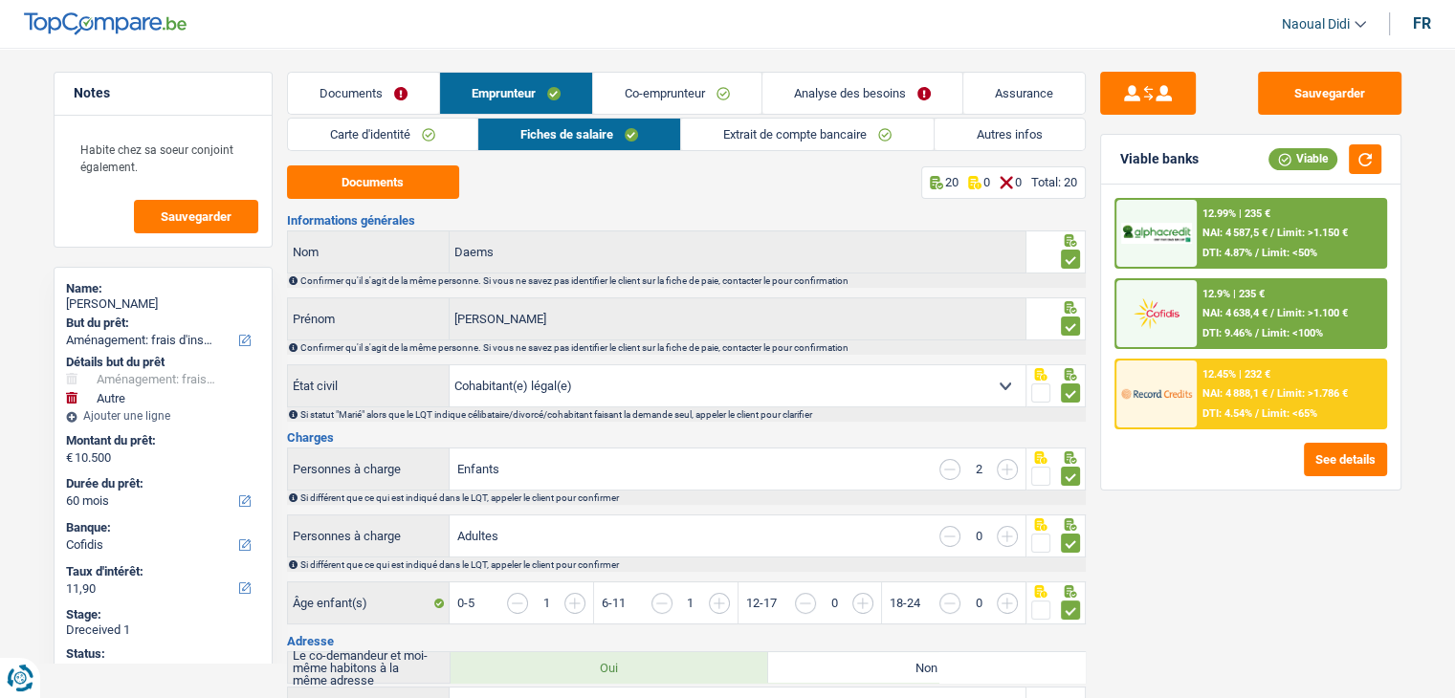
click at [843, 90] on link "Analyse des besoins" at bounding box center [862, 93] width 200 height 41
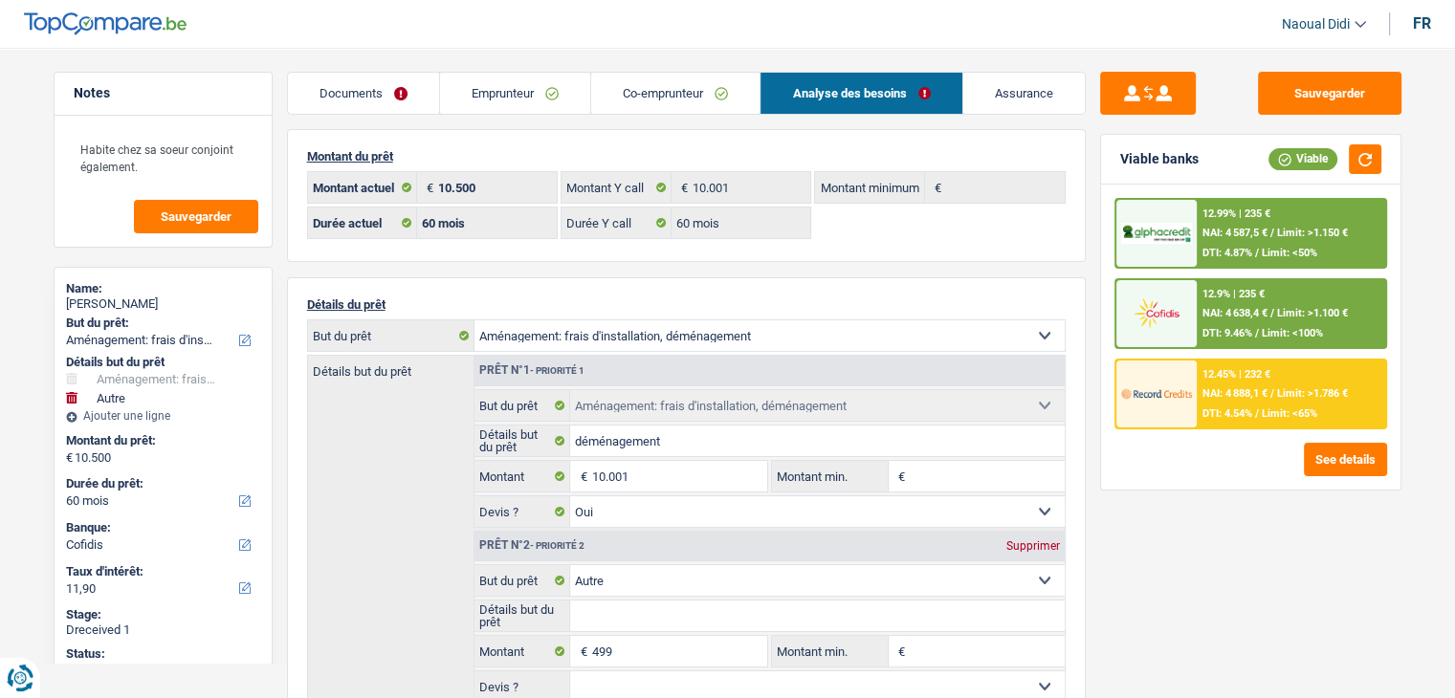
click at [484, 93] on link "Emprunteur" at bounding box center [515, 93] width 150 height 41
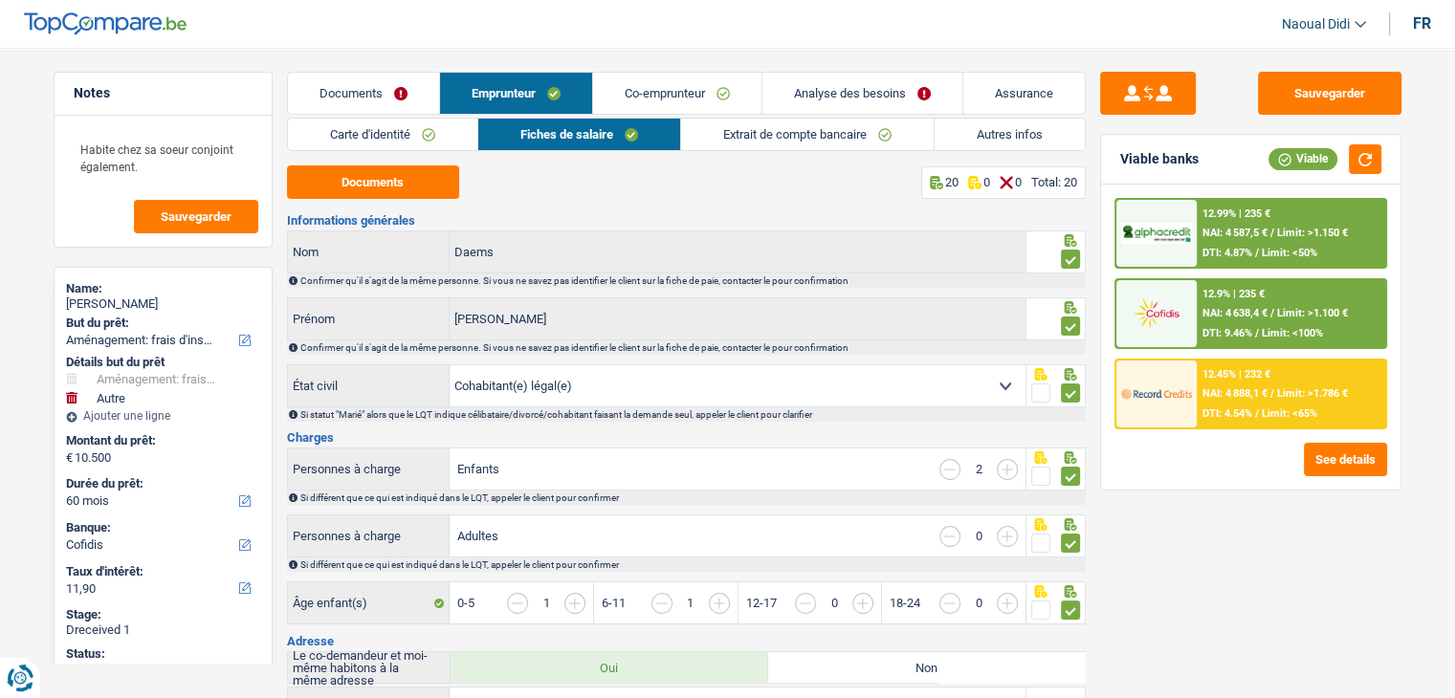
click at [1019, 128] on link "Autres infos" at bounding box center [1009, 135] width 150 height 32
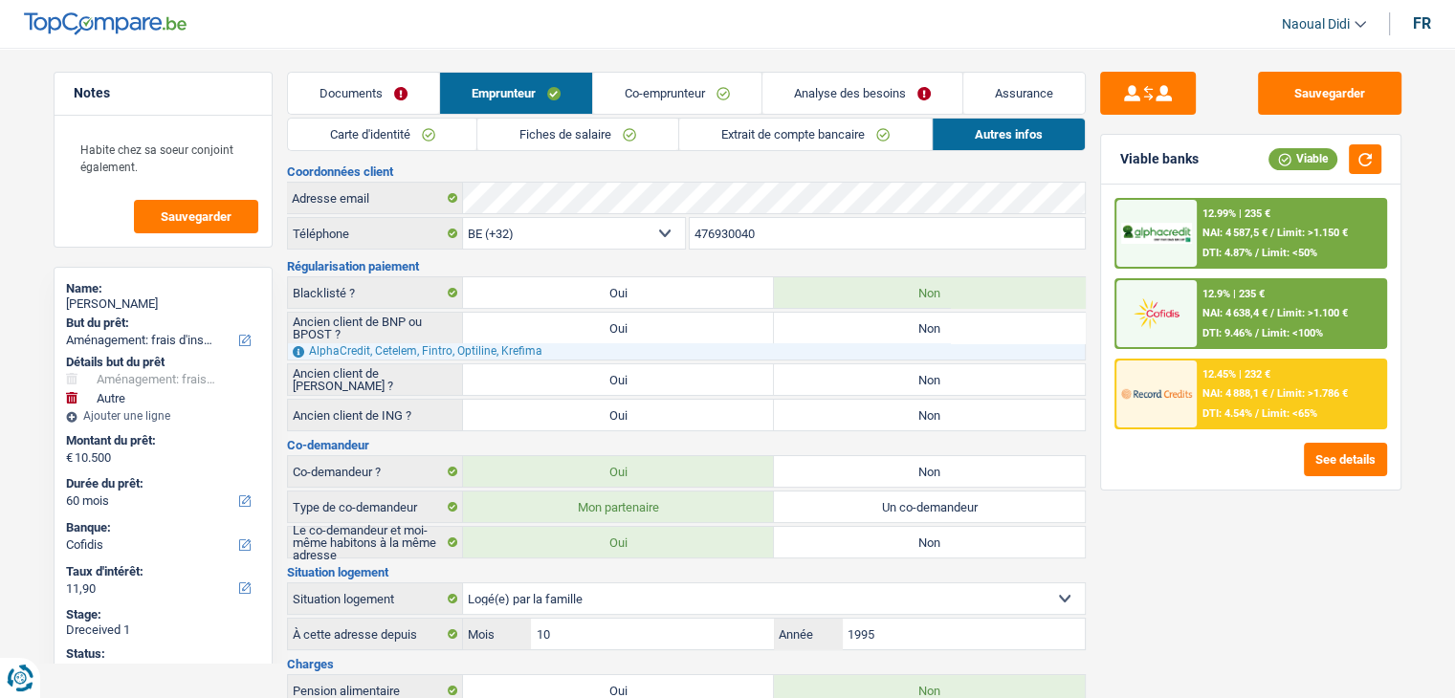
click at [956, 508] on label "Un co-demandeur" at bounding box center [929, 507] width 311 height 31
click at [956, 508] on input "Un co-demandeur" at bounding box center [929, 507] width 311 height 31
radio input "true"
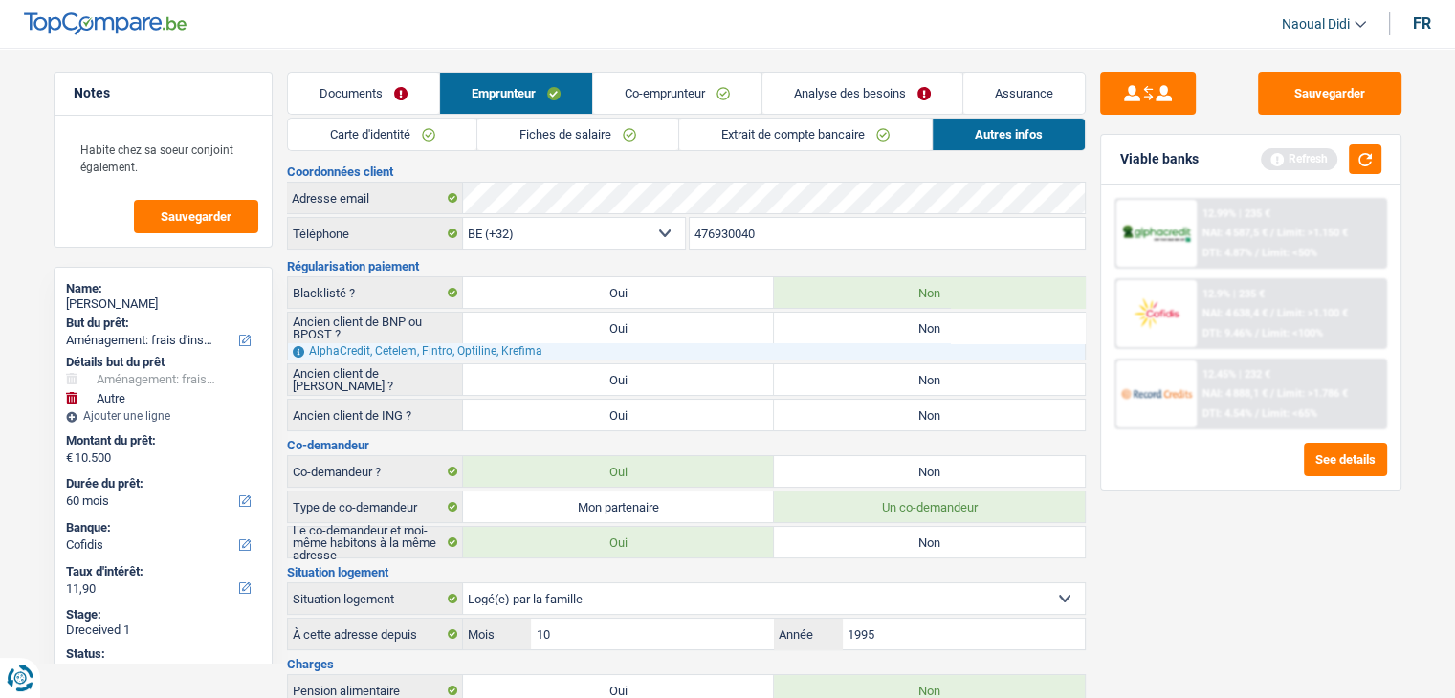
click at [639, 504] on label "Mon partenaire" at bounding box center [618, 507] width 311 height 31
click at [639, 504] on input "Mon partenaire" at bounding box center [618, 507] width 311 height 31
radio input "true"
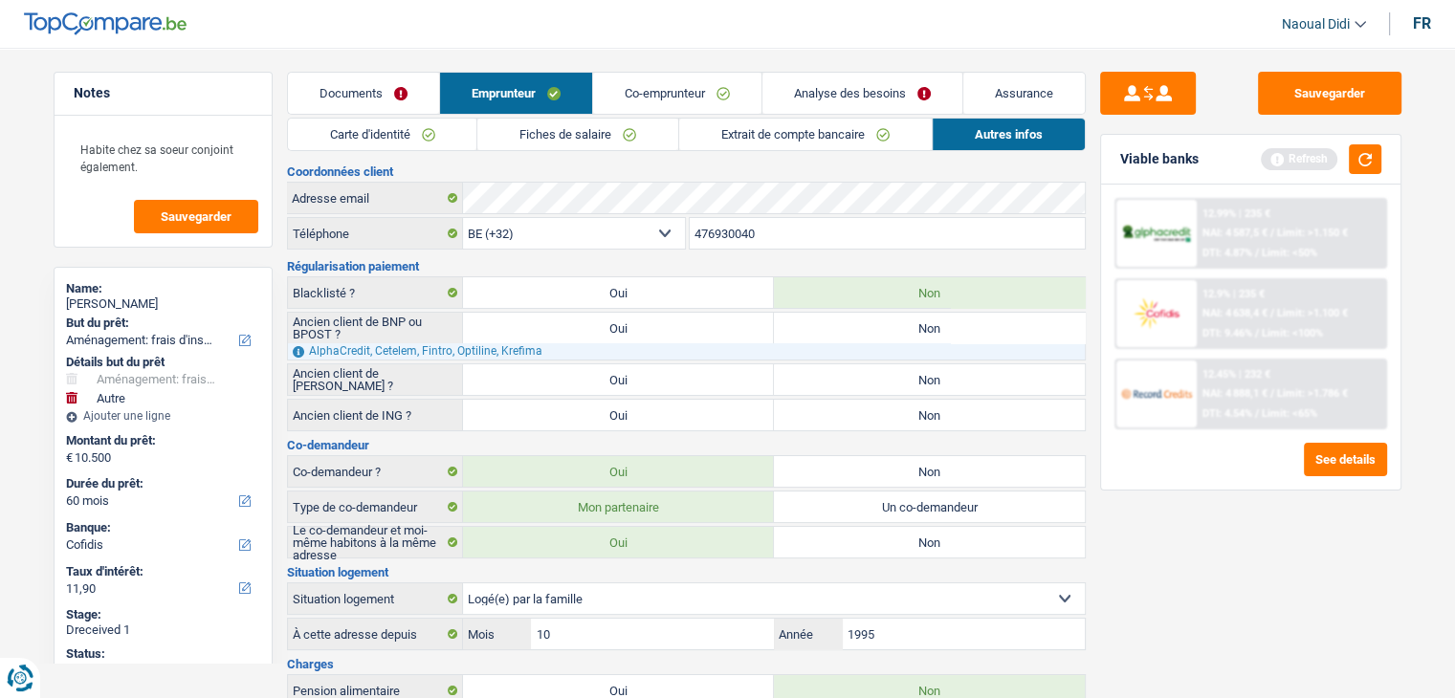
click at [889, 502] on label "Un co-demandeur" at bounding box center [929, 507] width 311 height 31
click at [889, 502] on input "Un co-demandeur" at bounding box center [929, 507] width 311 height 31
radio input "true"
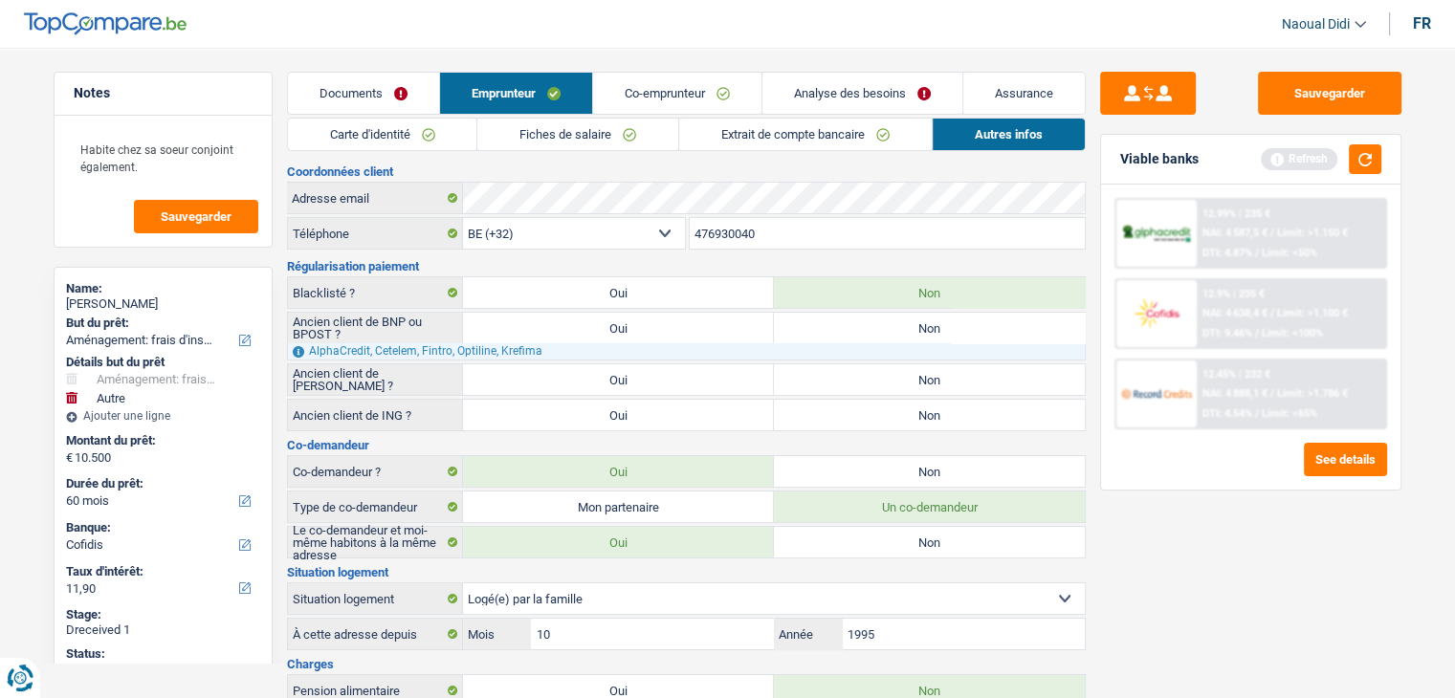
click at [530, 161] on div "Carte d'identité Fiches de salaire Extrait de compte bancaire Autres infos Docu…" at bounding box center [686, 448] width 799 height 660
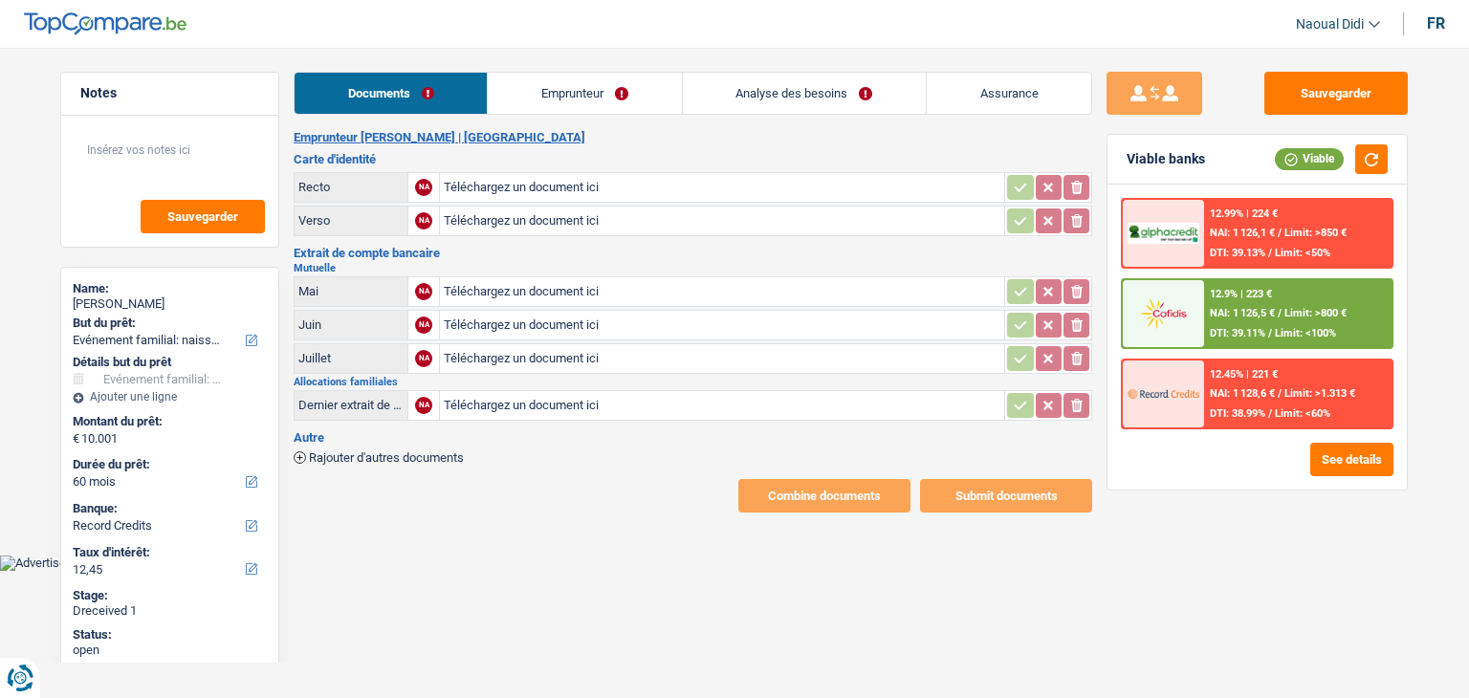
select select "familyEvent"
select select "60"
select select "record credits"
click at [463, 24] on header "Naoual Didi Se déconnecter fr" at bounding box center [734, 24] width 1469 height 49
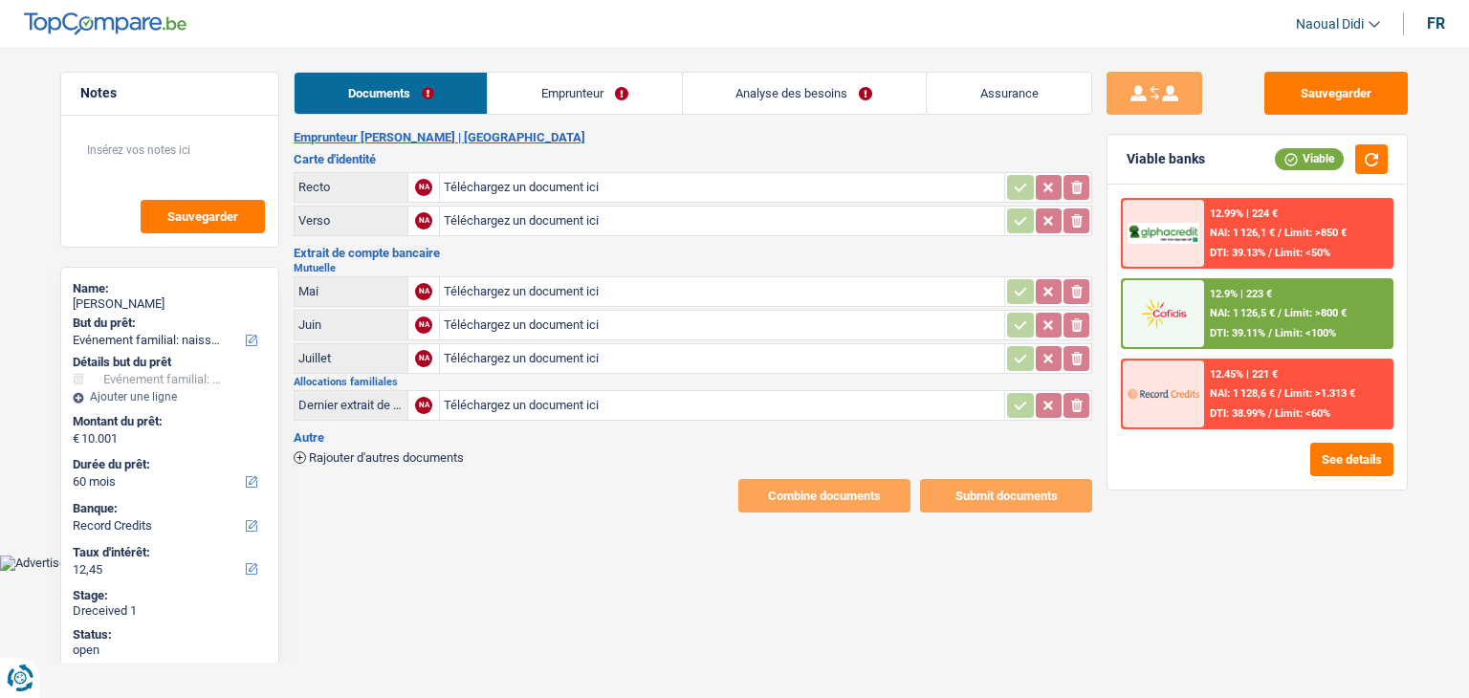
click at [547, 90] on link "Emprunteur" at bounding box center [584, 93] width 193 height 41
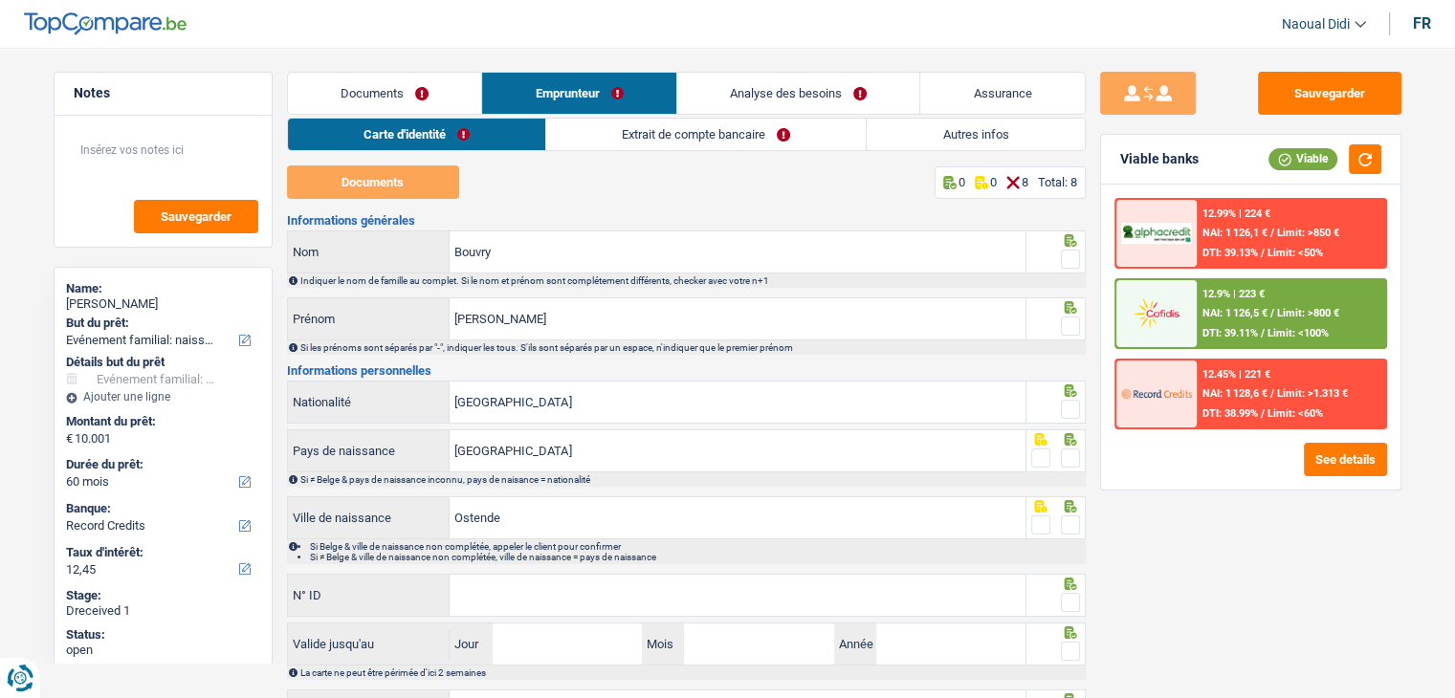
click at [770, 93] on link "Analyse des besoins" at bounding box center [798, 93] width 243 height 41
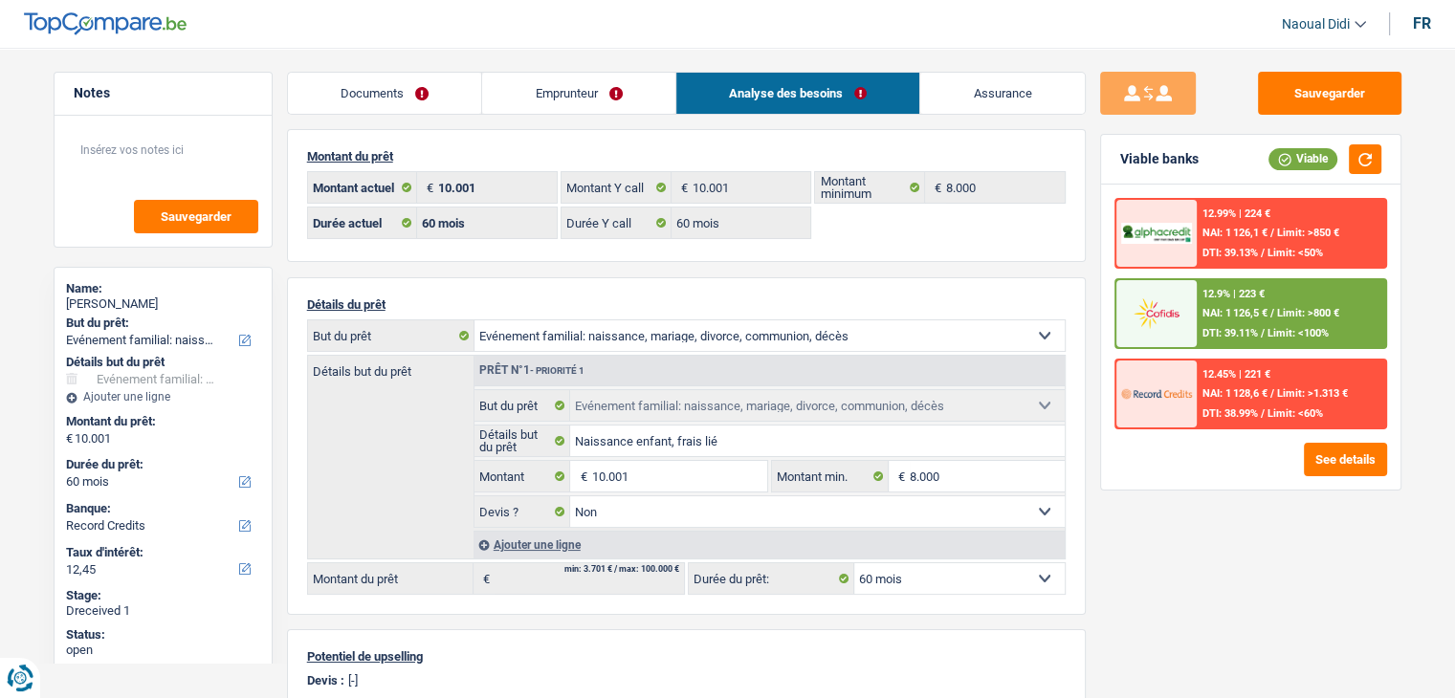
click at [532, 87] on link "Emprunteur" at bounding box center [578, 93] width 193 height 41
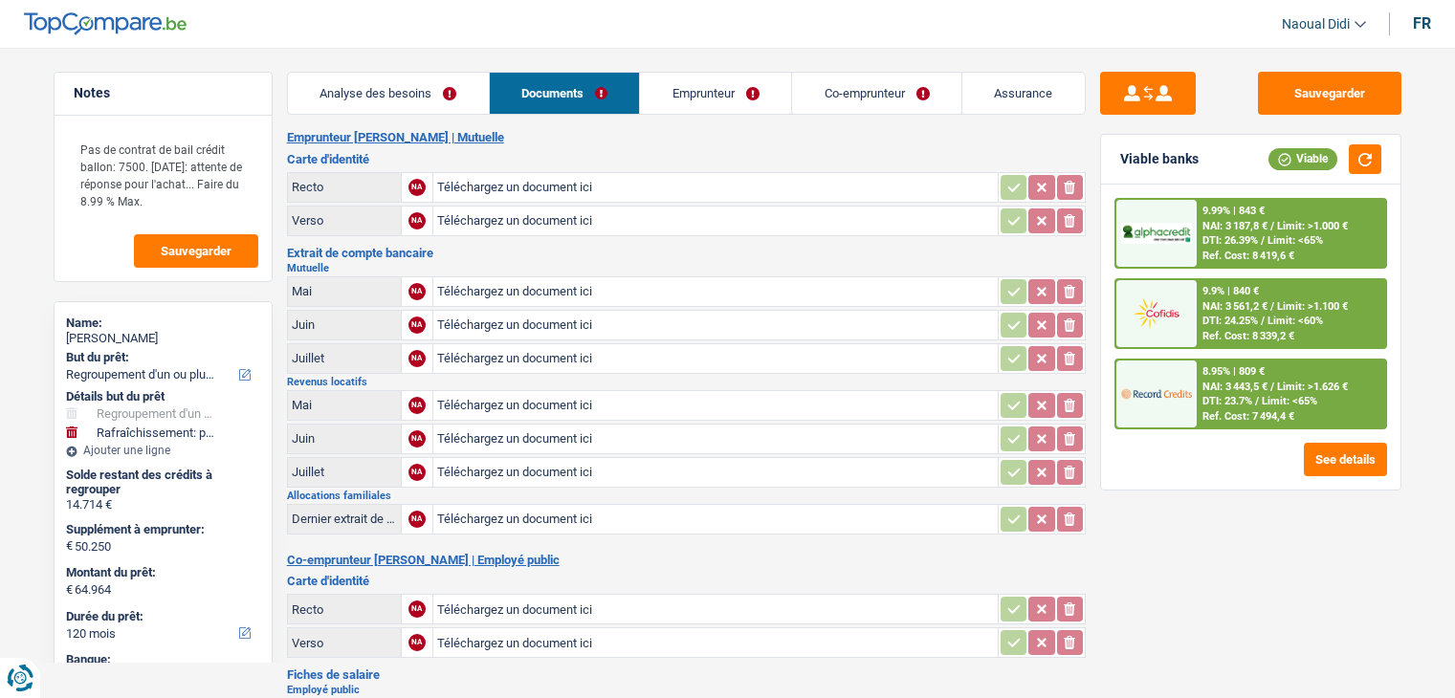
select select "refinancing"
select select "houseOrGarden"
select select "120"
select select "alphacredit"
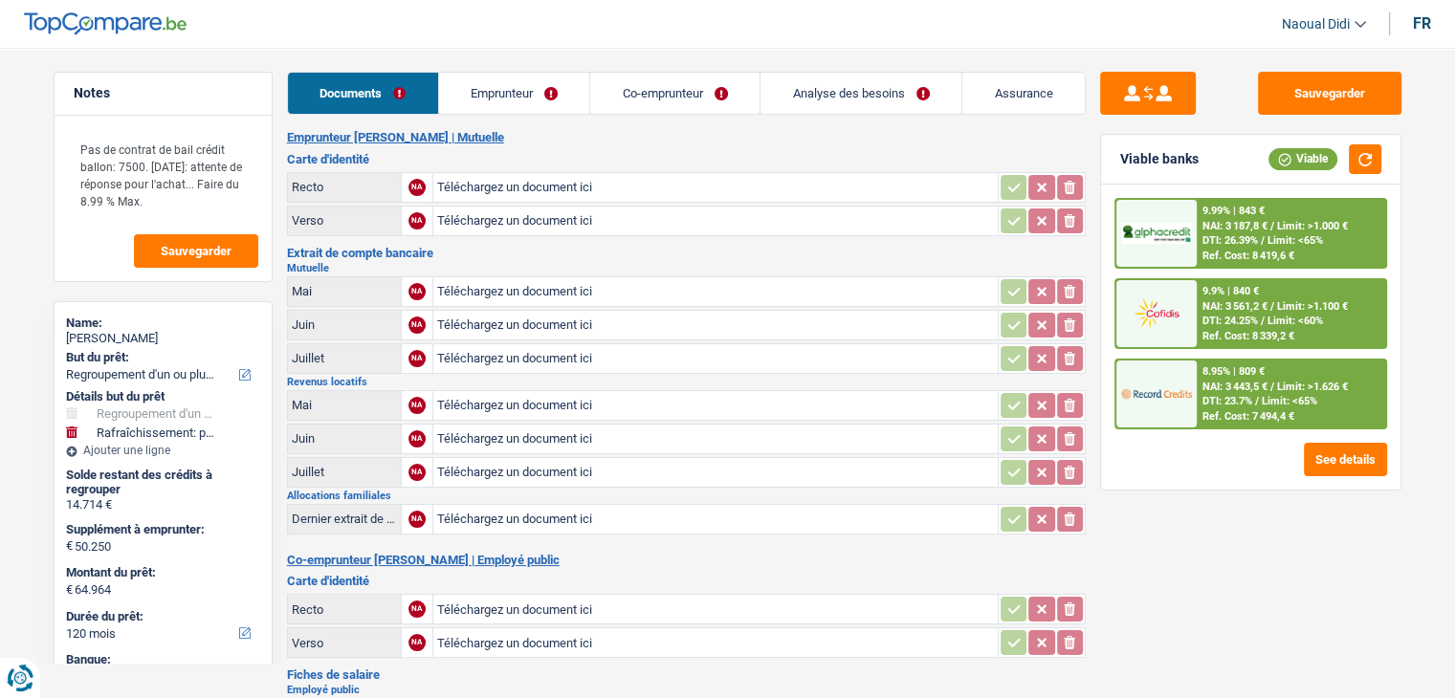
click at [474, 208] on input "Téléchargez un document ici" at bounding box center [715, 221] width 557 height 29
type input "C:\fakepath\ID R MR.jpg"
click at [1071, 227] on icon "button" at bounding box center [1068, 220] width 15 height 19
click at [1071, 217] on icon "ionicons-v5-e" at bounding box center [1068, 220] width 15 height 19
click at [478, 183] on input "Téléchargez un document ici" at bounding box center [715, 187] width 557 height 29
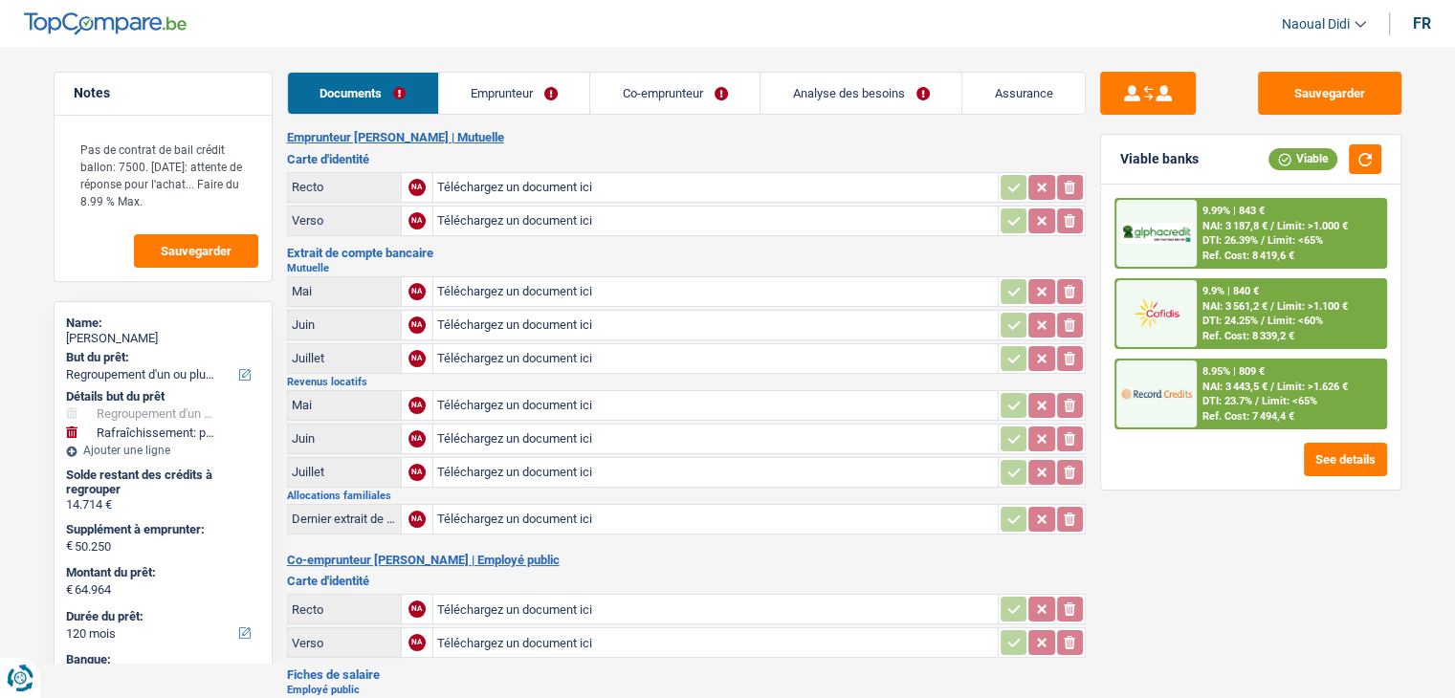
type input "C:\fakepath\ID R MR.jpg"
click at [460, 223] on input "Téléchargez un document ici" at bounding box center [715, 221] width 557 height 29
type input "C:\fakepath\ID V MR.jpg"
click at [483, 287] on input "Téléchargez un document ici" at bounding box center [715, 291] width 557 height 29
click at [520, 289] on input "Téléchargez un document ici" at bounding box center [715, 291] width 557 height 29
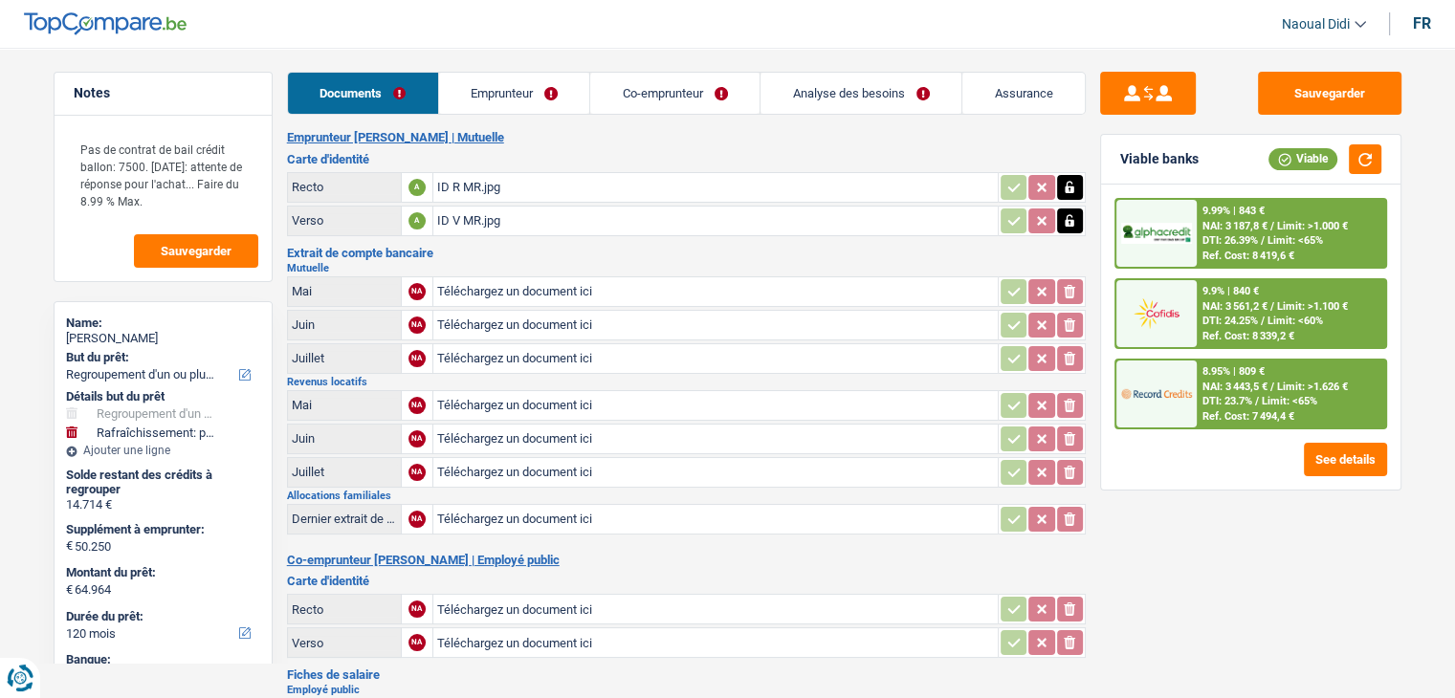
type input "C:\fakepath\Solida 06.png"
click at [467, 322] on input "Téléchargez un document ici" at bounding box center [715, 325] width 557 height 29
type input "C:\fakepath\solida 07.png"
click at [531, 350] on input "Téléchargez un document ici" at bounding box center [715, 358] width 557 height 29
type input "C:\fakepath\solida 08.png"
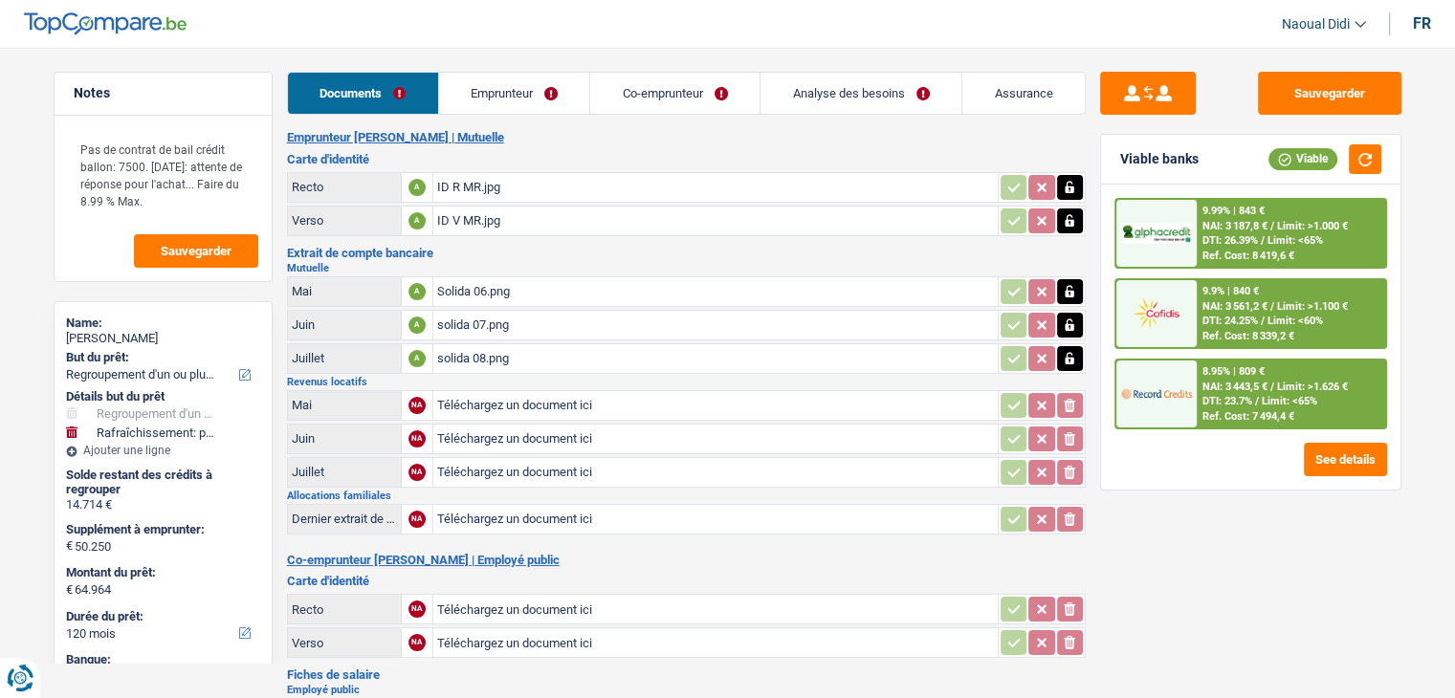
scroll to position [96, 0]
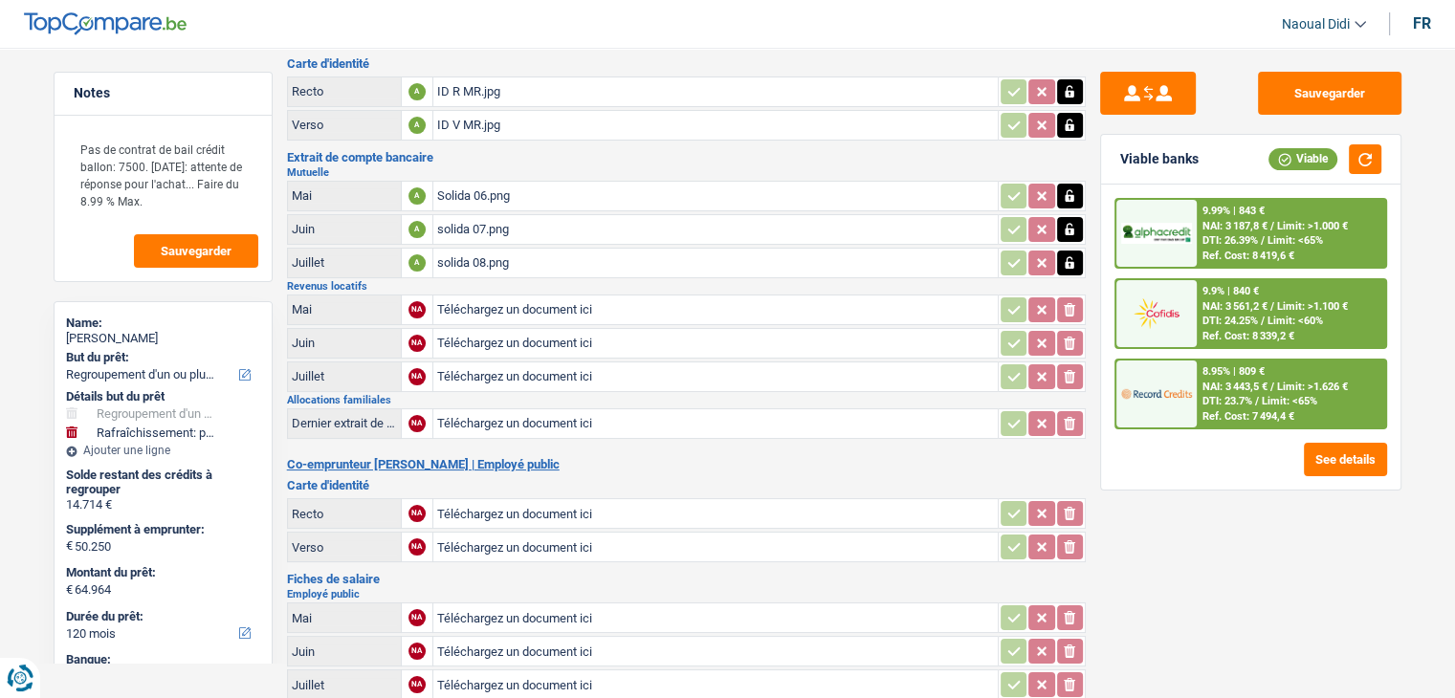
click at [471, 411] on input "Téléchargez un document ici" at bounding box center [715, 423] width 557 height 29
type input "C:\fakepath\e01614bf06fa2932dd89c45531b53fcf.pdf"
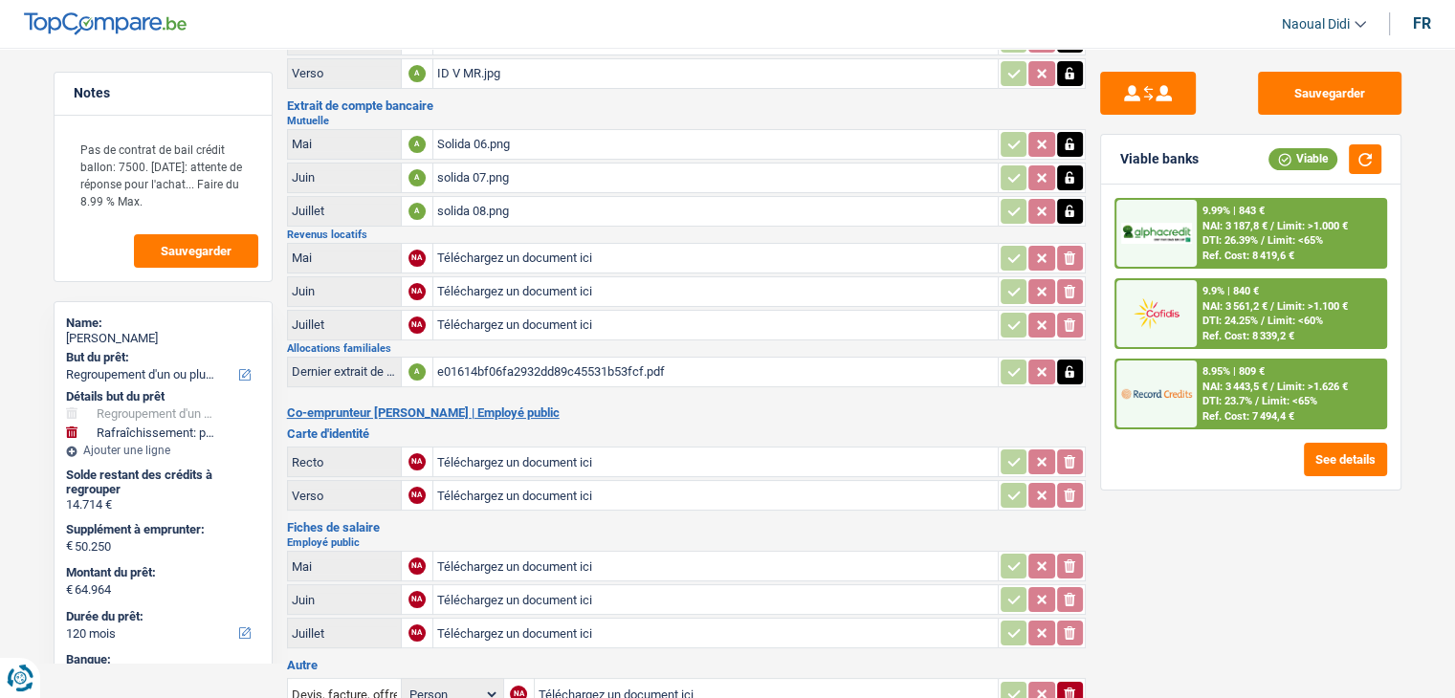
scroll to position [191, 0]
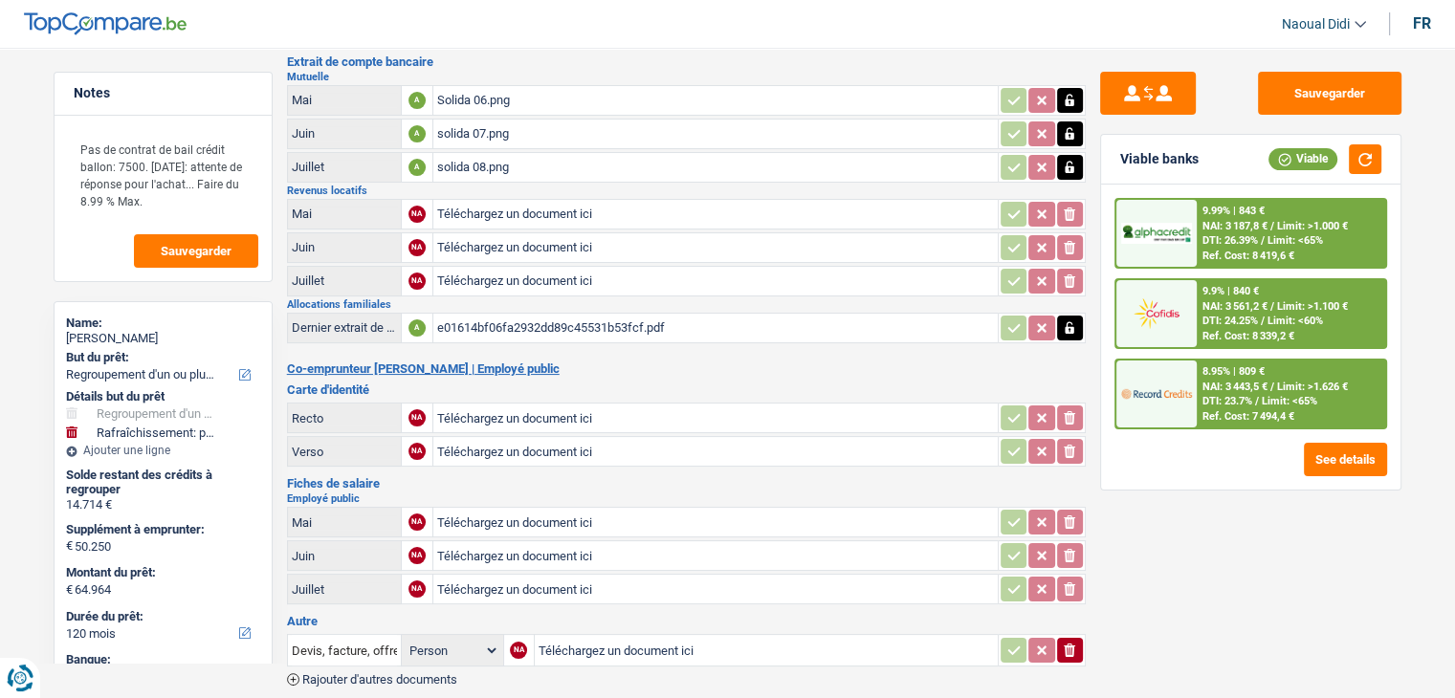
click at [522, 405] on input "Téléchargez un document ici" at bounding box center [715, 418] width 557 height 29
type input "C:\fakepath\ID R MME.jpg"
click at [498, 444] on input "Téléchargez un document ici" at bounding box center [715, 451] width 557 height 29
type input "C:\fakepath\ID V MME.jpg"
click at [479, 509] on input "Téléchargez un document ici" at bounding box center [715, 522] width 557 height 29
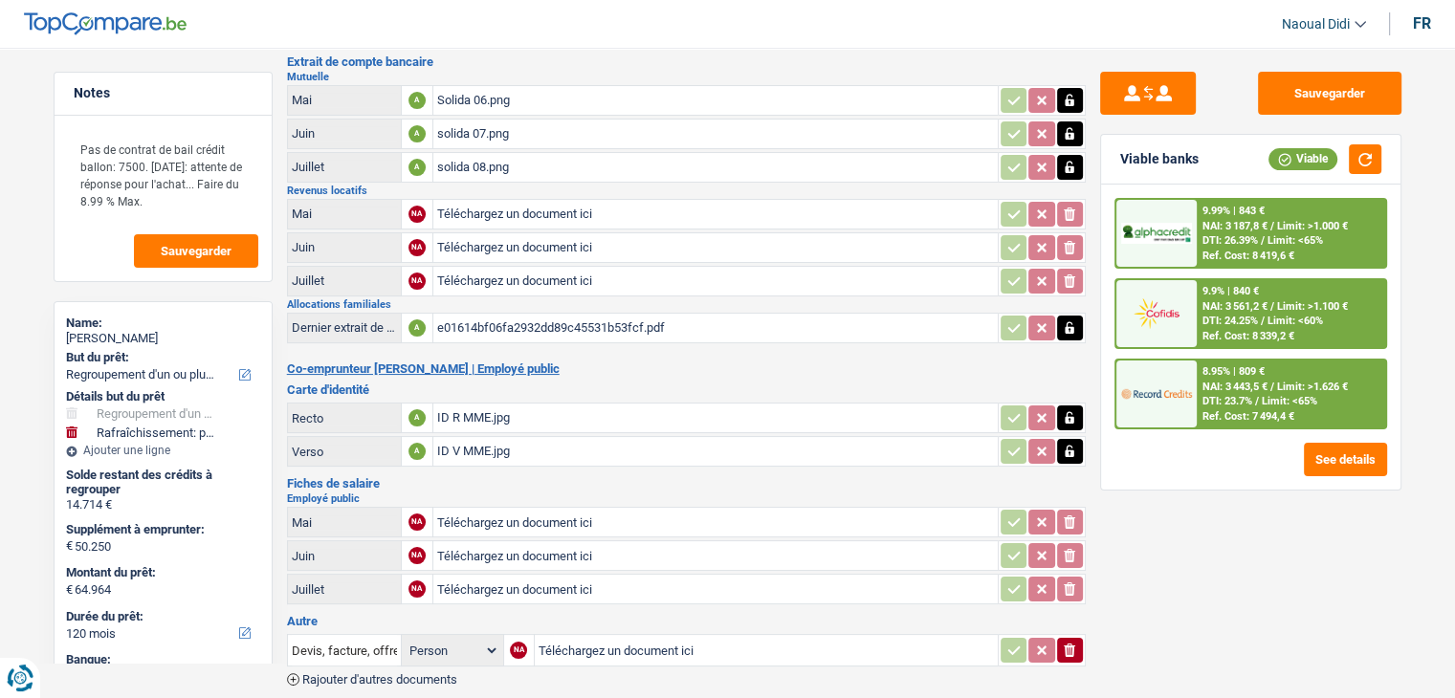
type input "C:\fakepath\FP 05 MME.jpg"
click at [482, 541] on input "Téléchargez un document ici" at bounding box center [715, 555] width 557 height 29
type input "C:\fakepath\FP 06 MME.jpg"
click at [492, 575] on input "Téléchargez un document ici" at bounding box center [715, 589] width 557 height 29
type input "C:\fakepath\FP 07 MME.jpg"
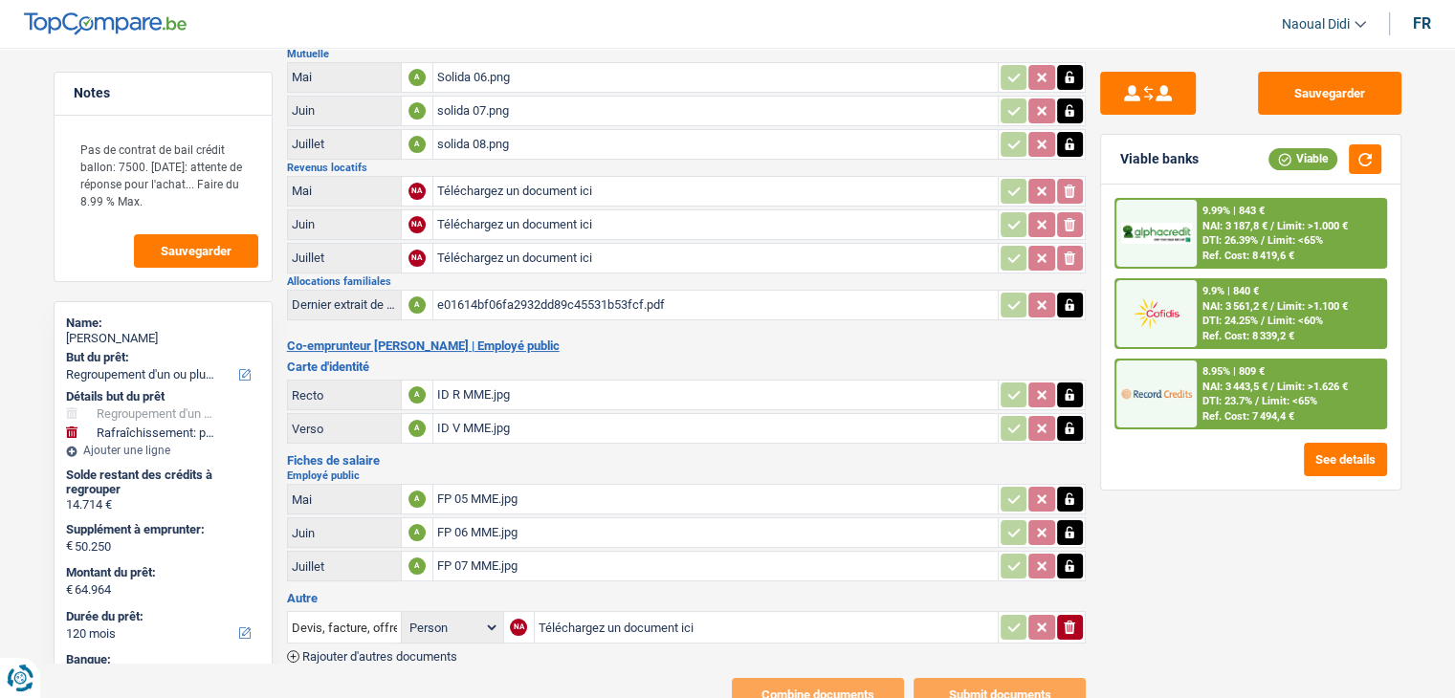
scroll to position [172, 0]
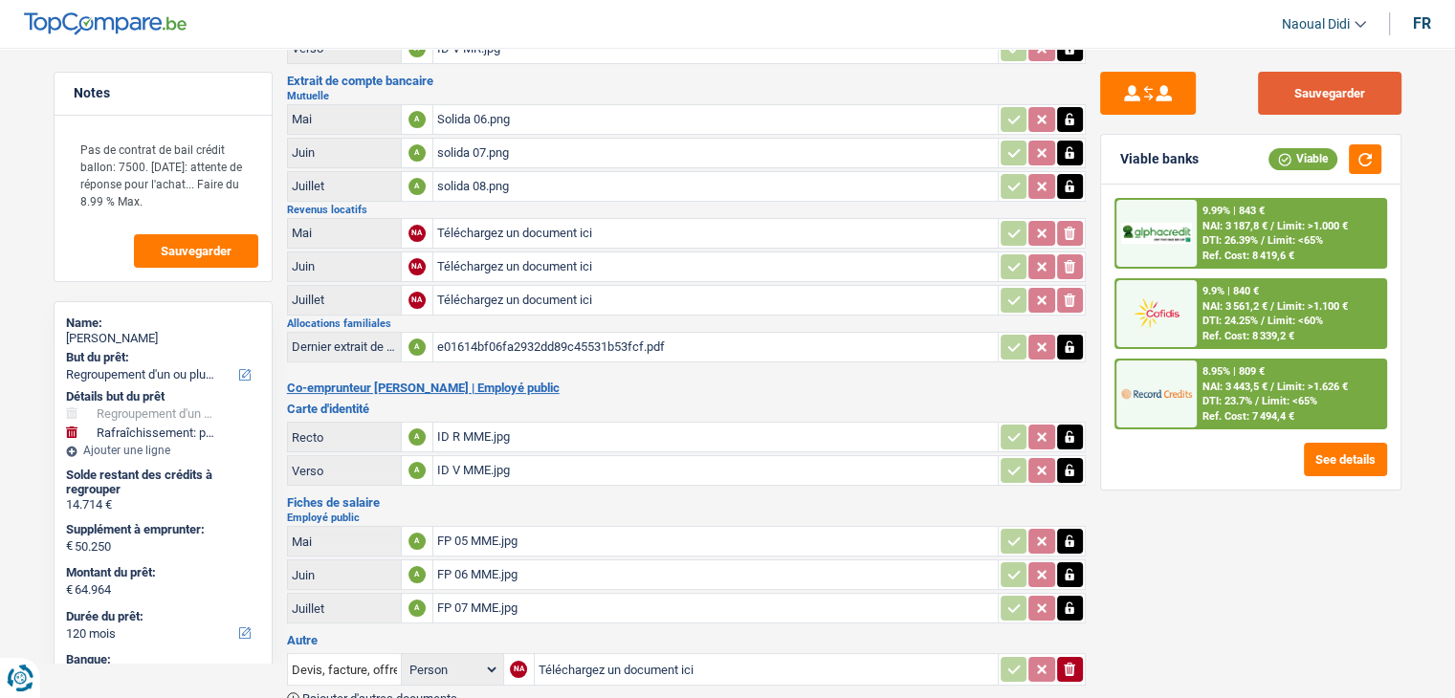
click at [1281, 102] on button "Sauvegarder" at bounding box center [1329, 93] width 143 height 43
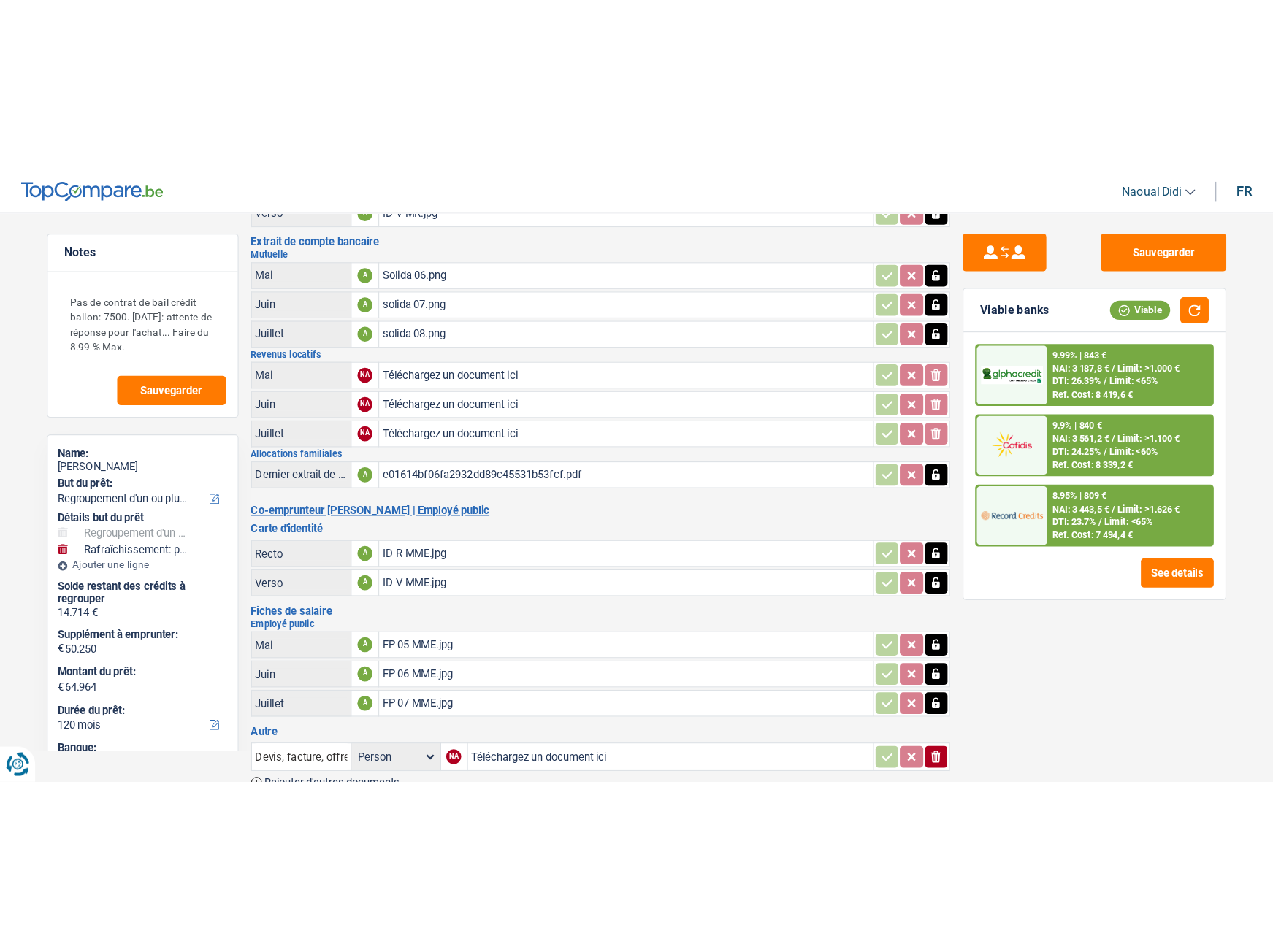
scroll to position [0, 0]
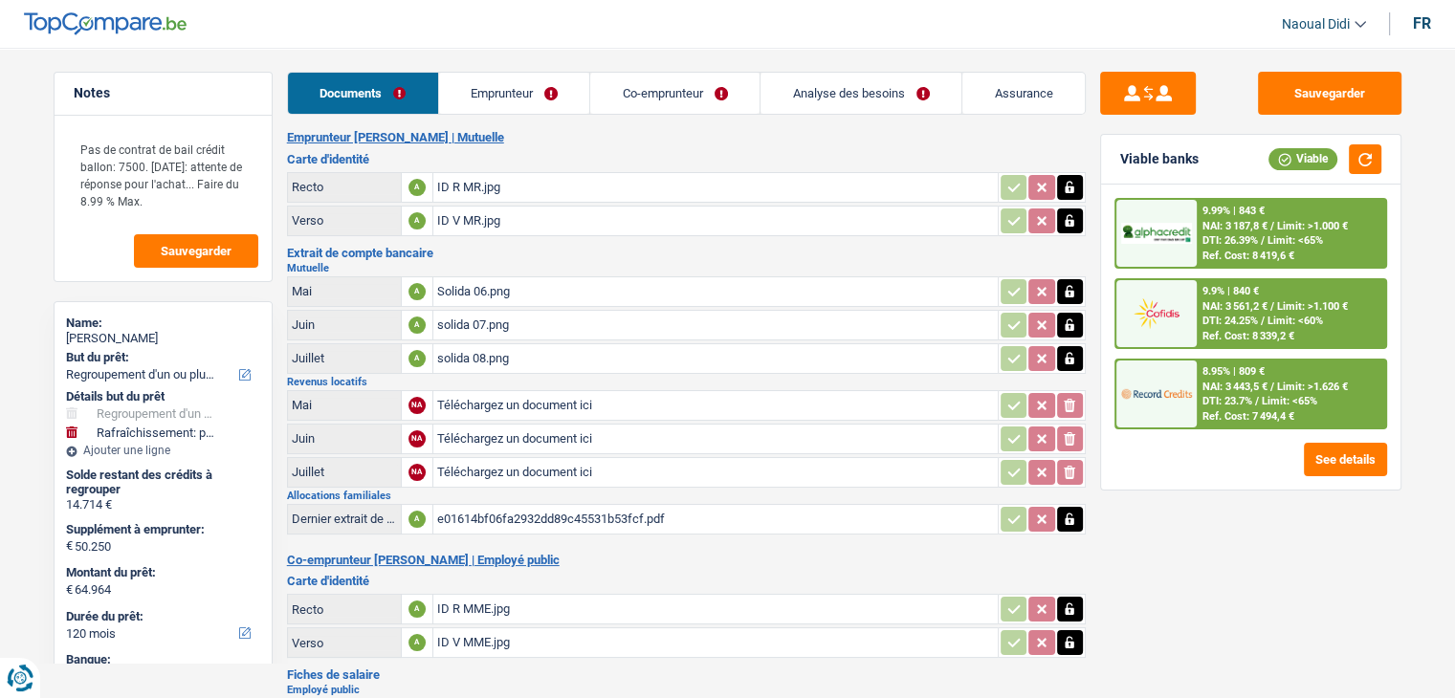
click at [514, 95] on link "Emprunteur" at bounding box center [514, 93] width 151 height 41
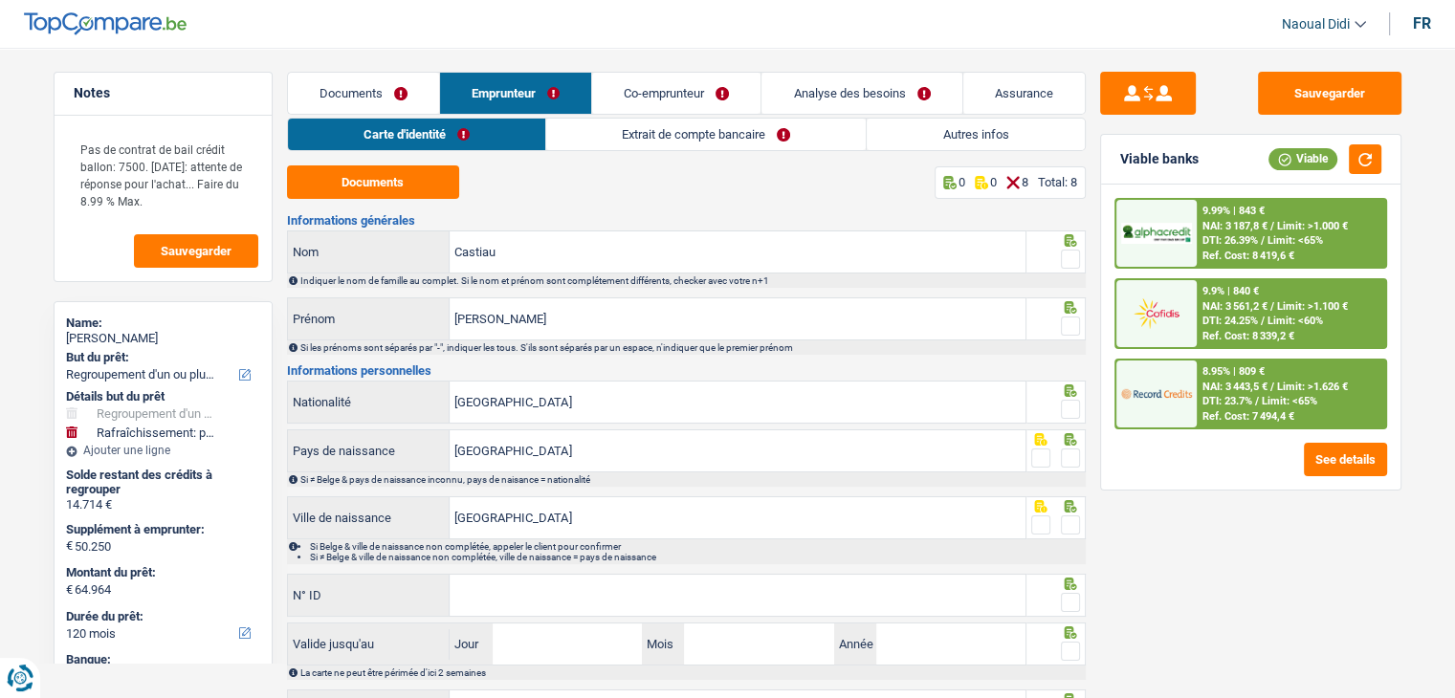
click at [368, 130] on link "Carte d'identité" at bounding box center [416, 135] width 257 height 32
click at [359, 189] on button "Documents" at bounding box center [373, 181] width 172 height 33
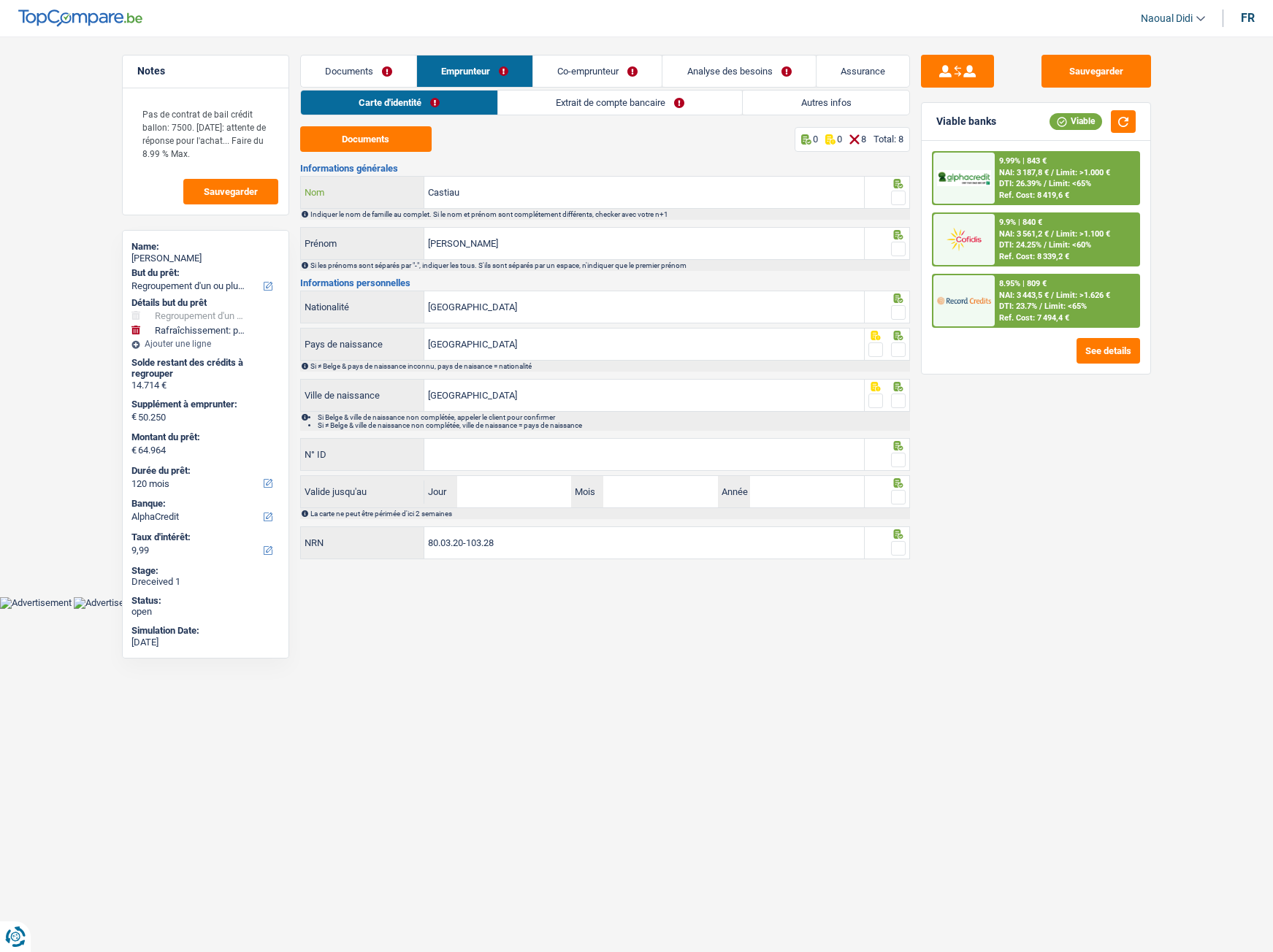
click at [480, 193] on input "Castiau" at bounding box center [645, 192] width 440 height 31
click at [897, 201] on span at bounding box center [898, 198] width 15 height 15
click at [0, 0] on input "radio" at bounding box center [0, 0] width 0 height 0
click at [893, 253] on span at bounding box center [898, 249] width 15 height 15
click at [0, 0] on input "radio" at bounding box center [0, 0] width 0 height 0
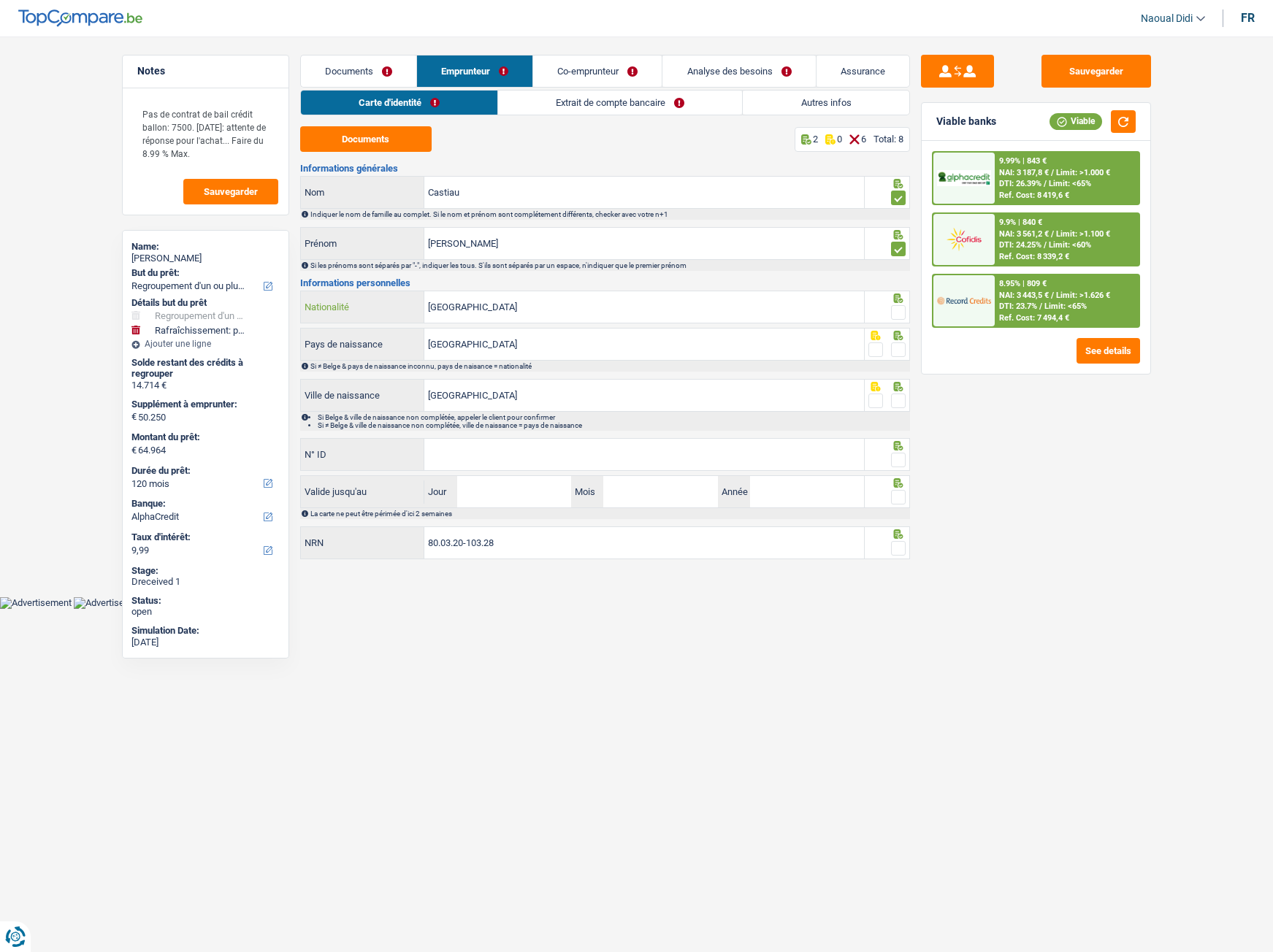
click at [514, 311] on input "[GEOGRAPHIC_DATA]" at bounding box center [645, 307] width 440 height 31
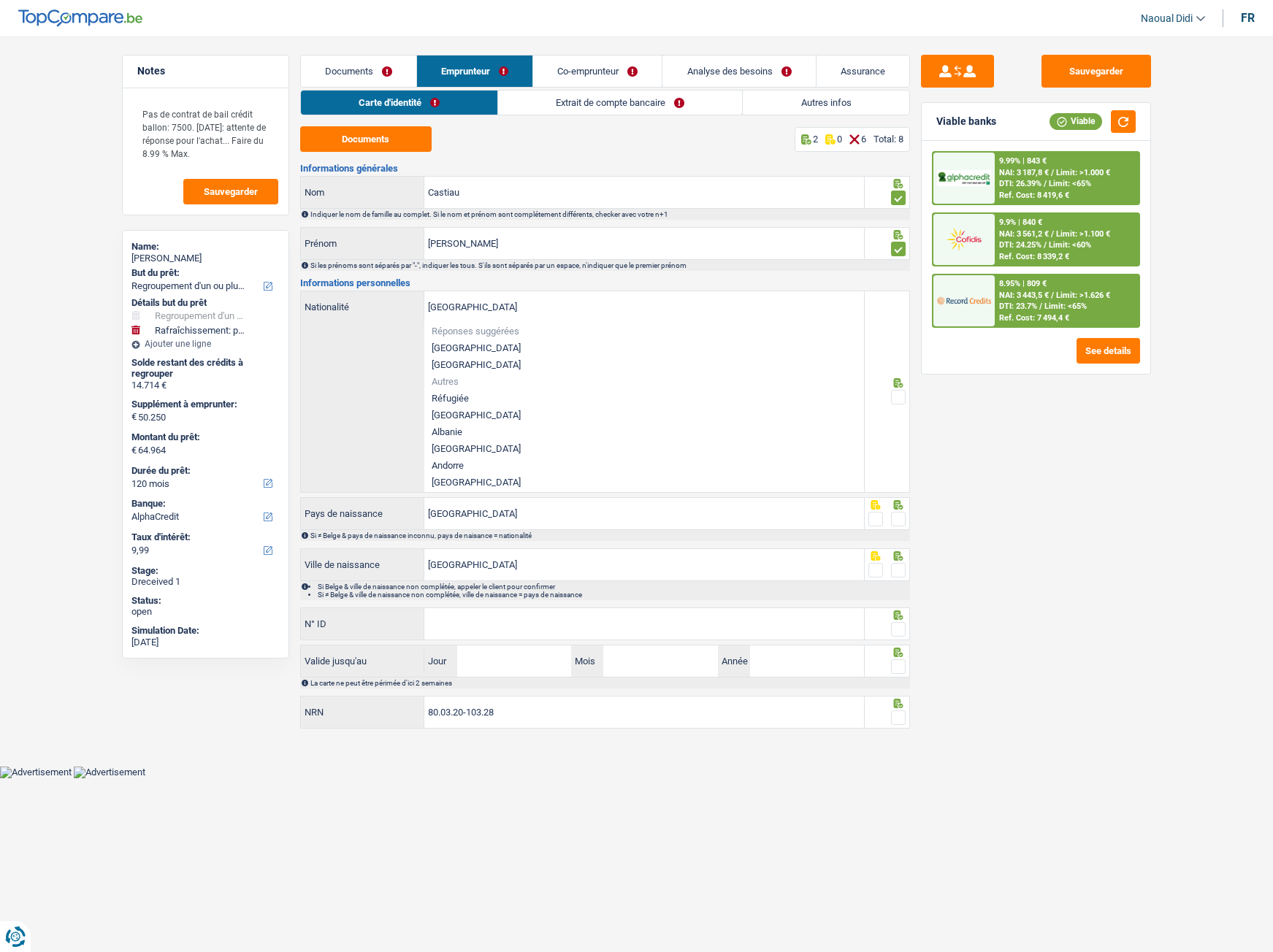
click at [938, 445] on div "Sauvegarder Viable banks Viable 9.99% | 843 € NAI: 3 187,8 € / Limit: >1.000 € …" at bounding box center [1036, 490] width 252 height 870
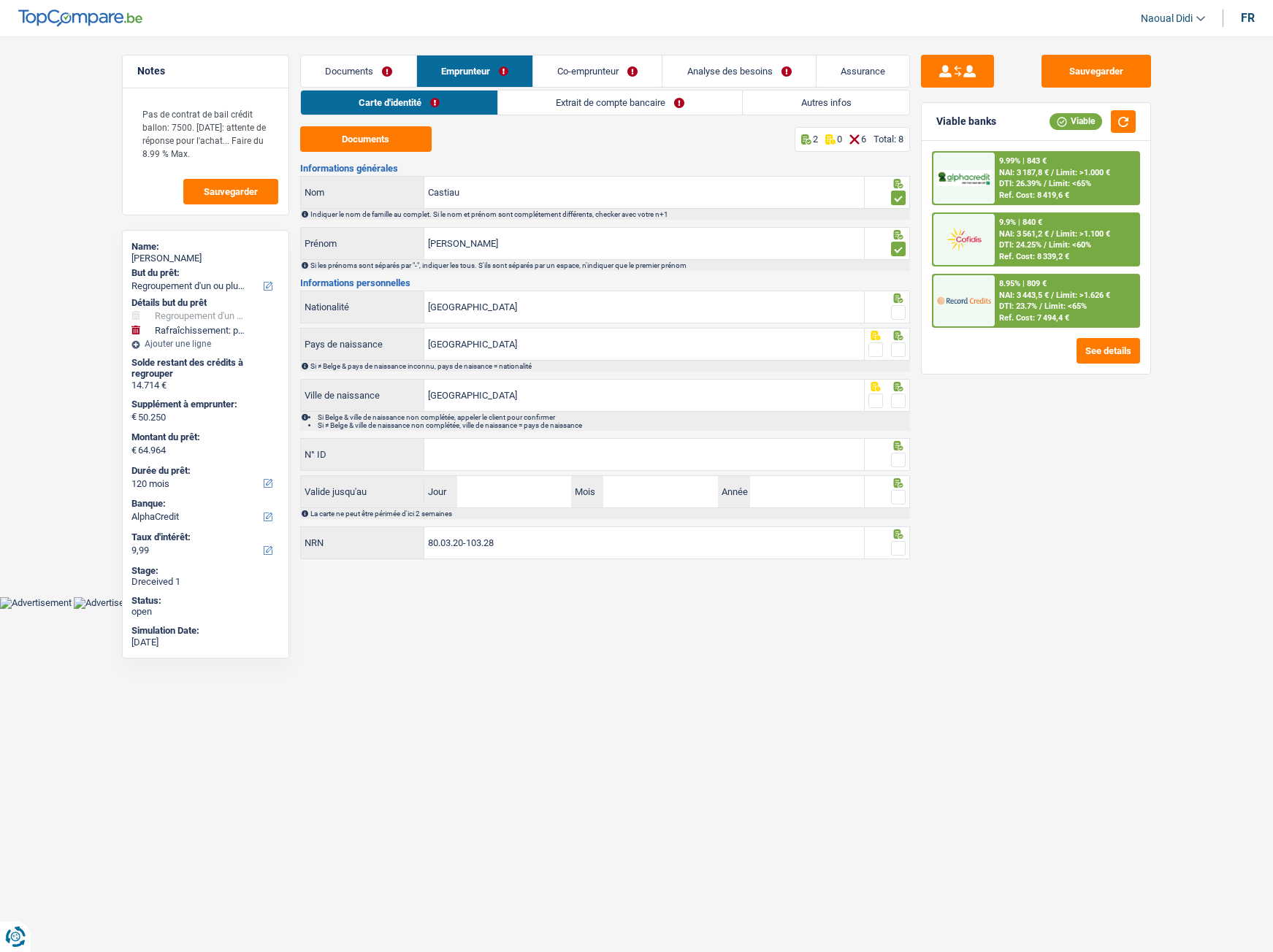
click at [899, 313] on span at bounding box center [898, 312] width 15 height 15
click at [0, 0] on input "radio" at bounding box center [0, 0] width 0 height 0
click at [897, 348] on span at bounding box center [898, 350] width 15 height 15
click at [0, 0] on input "radio" at bounding box center [0, 0] width 0 height 0
click at [903, 401] on span at bounding box center [898, 400] width 15 height 15
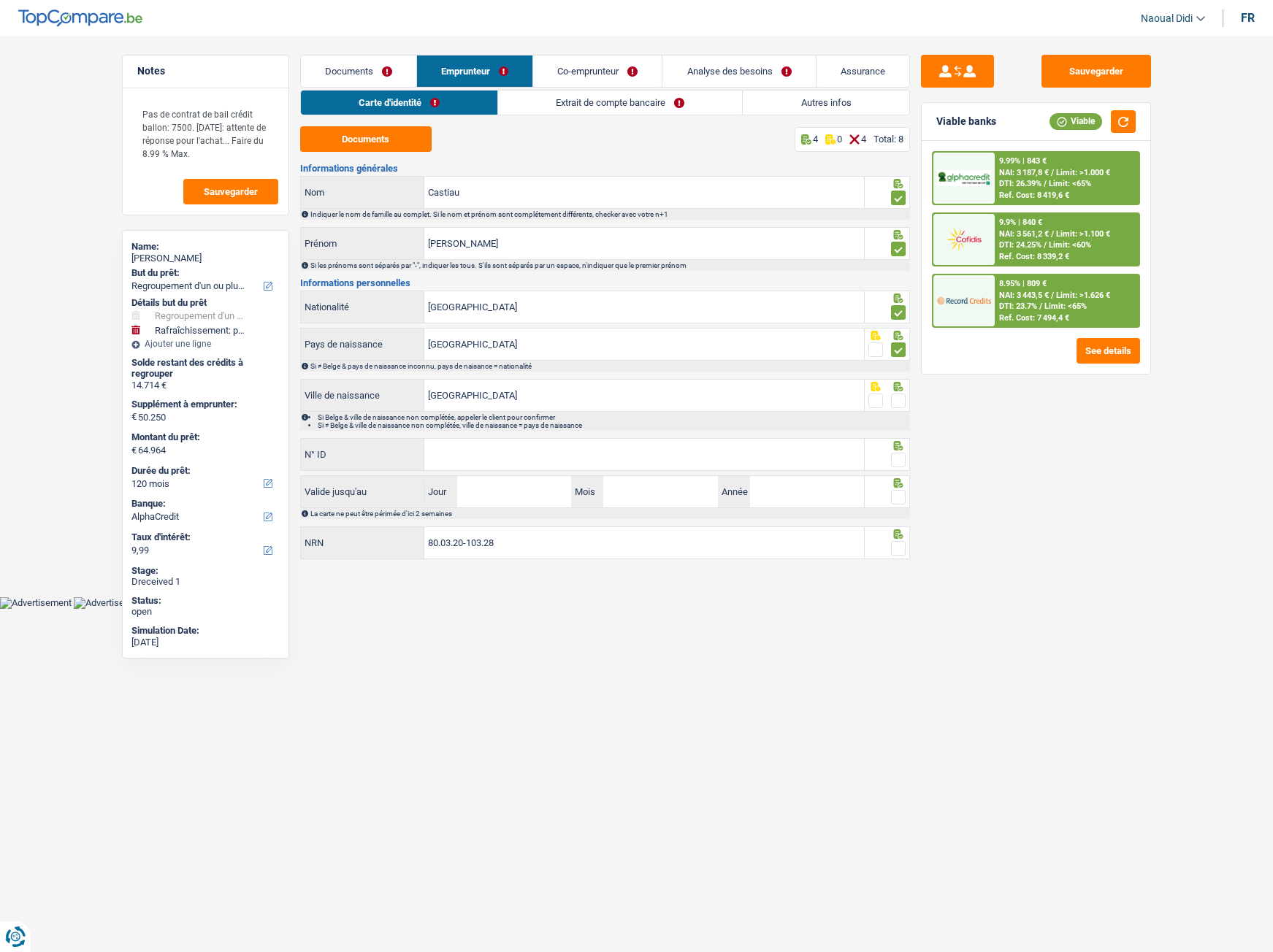
click at [0, 0] on input "radio" at bounding box center [0, 0] width 0 height 0
click at [618, 443] on input "N° ID" at bounding box center [645, 454] width 440 height 31
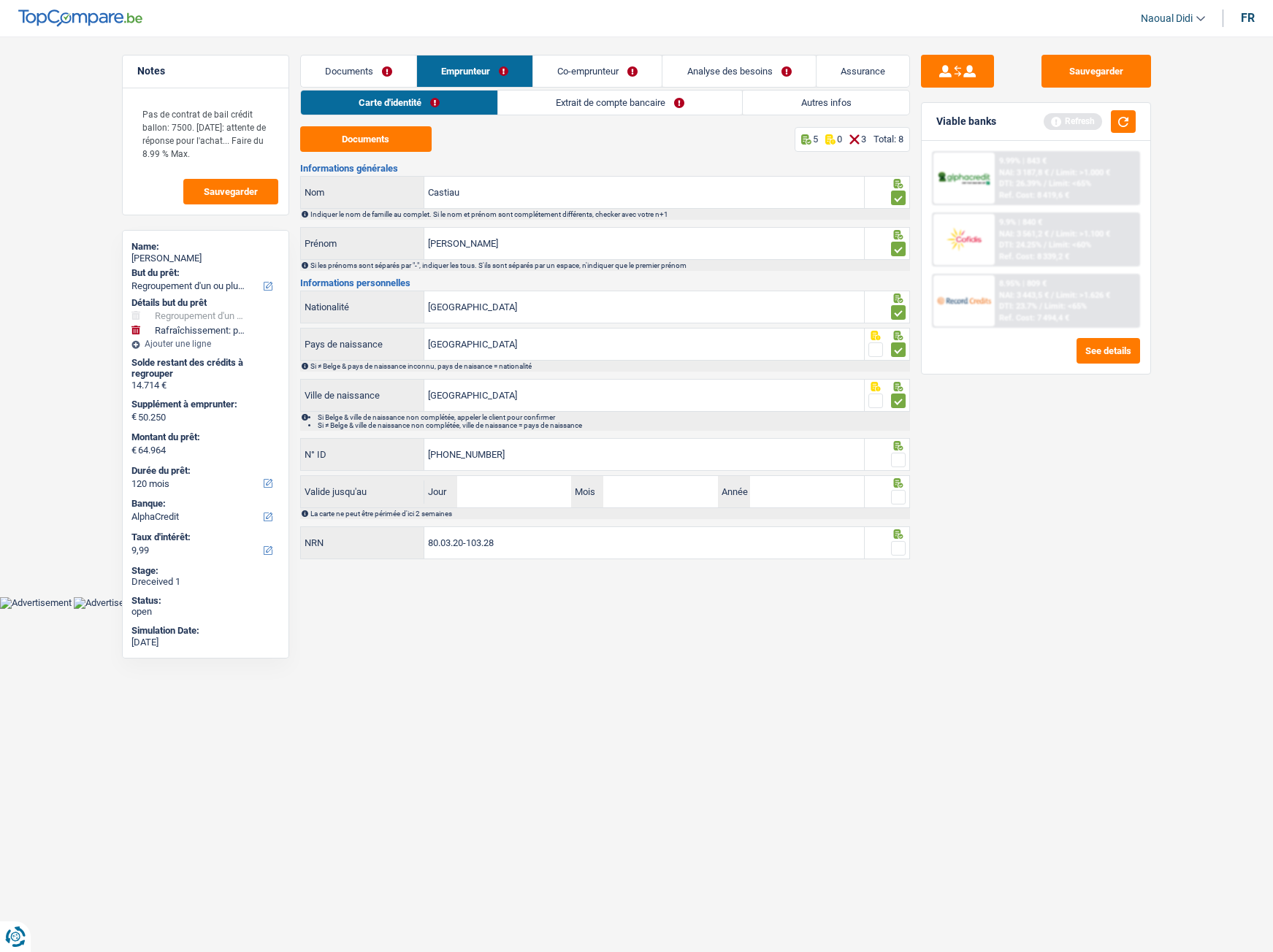
type input "[PHONE_NUMBER]"
click at [521, 494] on input "Jour" at bounding box center [514, 492] width 114 height 31
type input "09"
type input "05"
type input "2027"
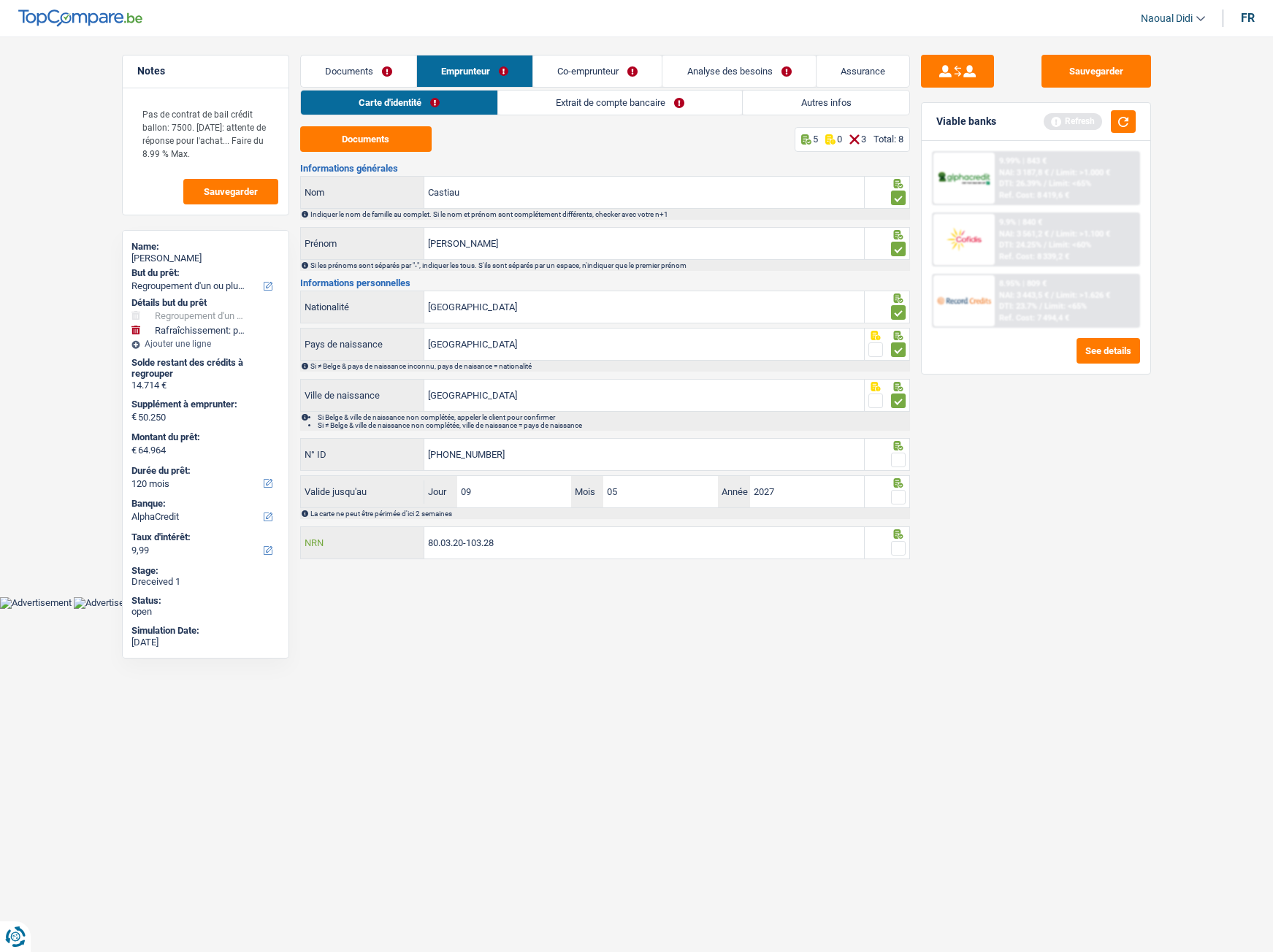
click at [535, 532] on input "80.03.20-103.28" at bounding box center [645, 542] width 440 height 31
click at [900, 532] on span at bounding box center [898, 548] width 15 height 15
click at [0, 0] on input "radio" at bounding box center [0, 0] width 0 height 0
click at [896, 503] on span at bounding box center [898, 497] width 15 height 15
click at [0, 0] on input "radio" at bounding box center [0, 0] width 0 height 0
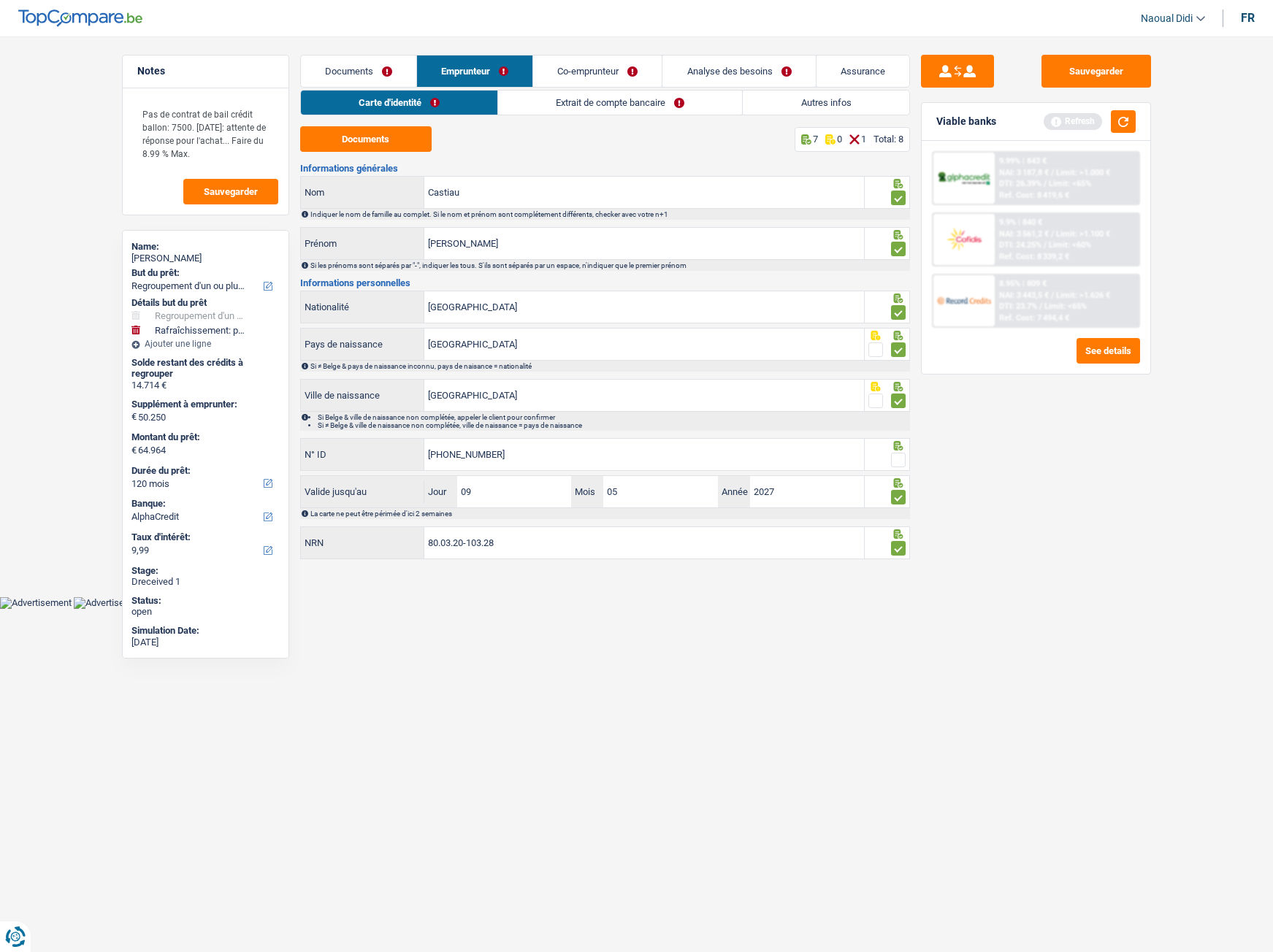
click at [894, 460] on span at bounding box center [898, 460] width 15 height 15
click at [0, 0] on input "radio" at bounding box center [0, 0] width 0 height 0
click at [1071, 77] on button "Sauvegarder" at bounding box center [1096, 71] width 109 height 33
click at [615, 98] on link "Extrait de compte bancaire" at bounding box center [620, 103] width 244 height 24
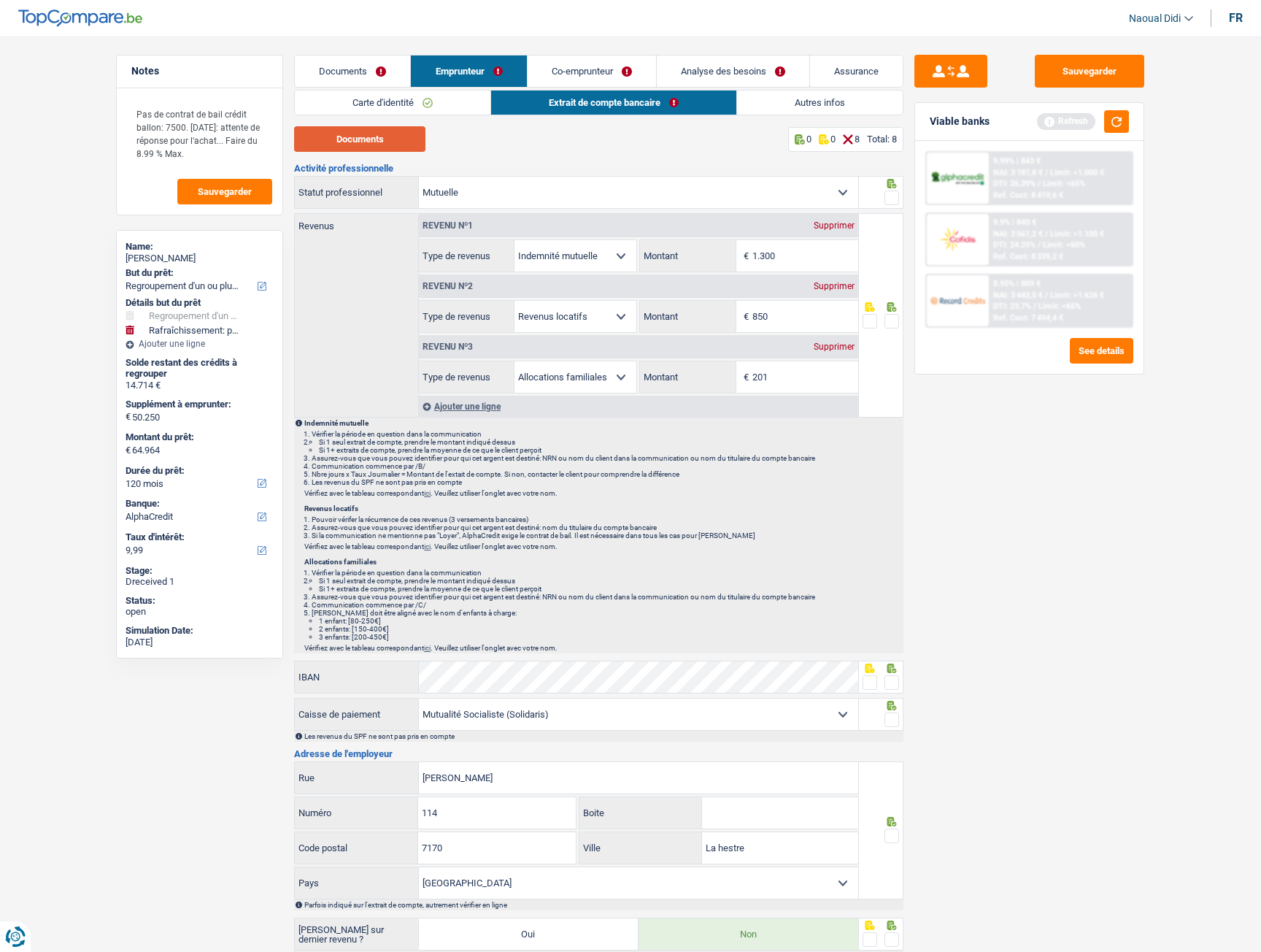
click at [352, 144] on button "Documents" at bounding box center [360, 138] width 131 height 25
click at [383, 140] on button "Documents" at bounding box center [360, 138] width 131 height 25
click at [803, 245] on input "1.300" at bounding box center [805, 256] width 106 height 31
type input "1.364"
click at [828, 282] on div "Supprimer" at bounding box center [834, 286] width 48 height 8
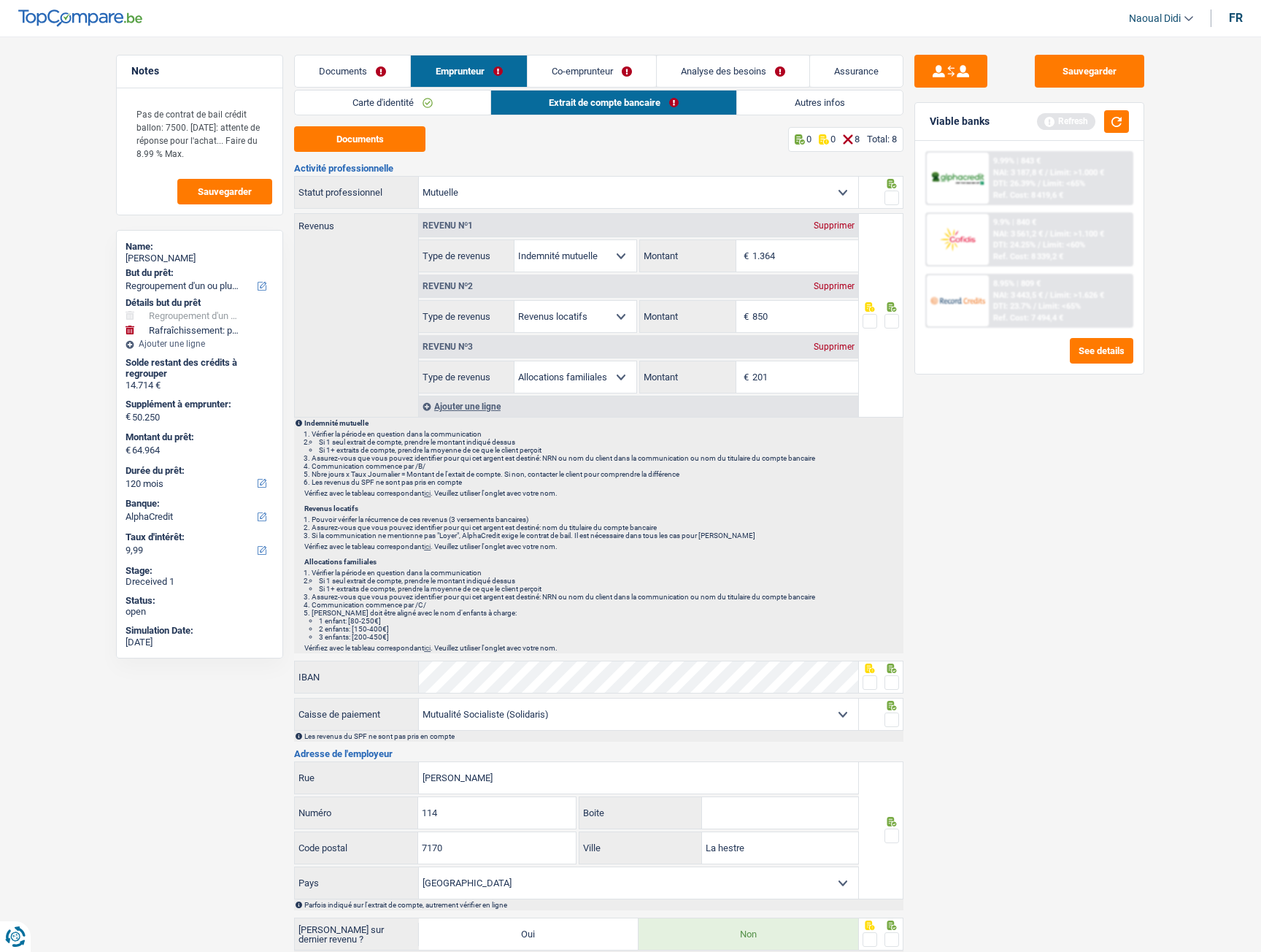
select select "familyAllowances"
type input "201"
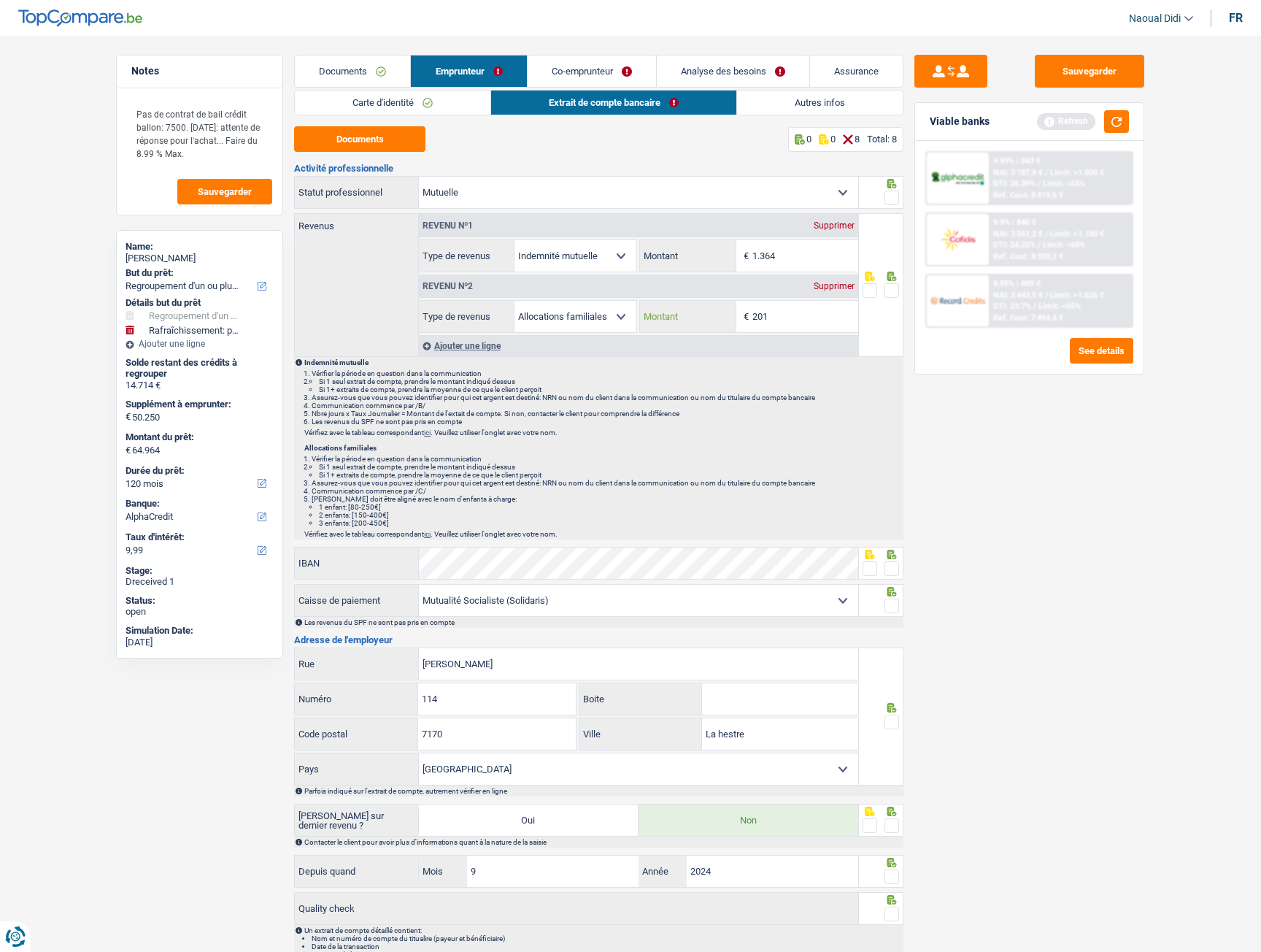
click at [793, 320] on input "201" at bounding box center [805, 316] width 106 height 31
click at [830, 287] on div "Supprimer" at bounding box center [834, 286] width 48 height 8
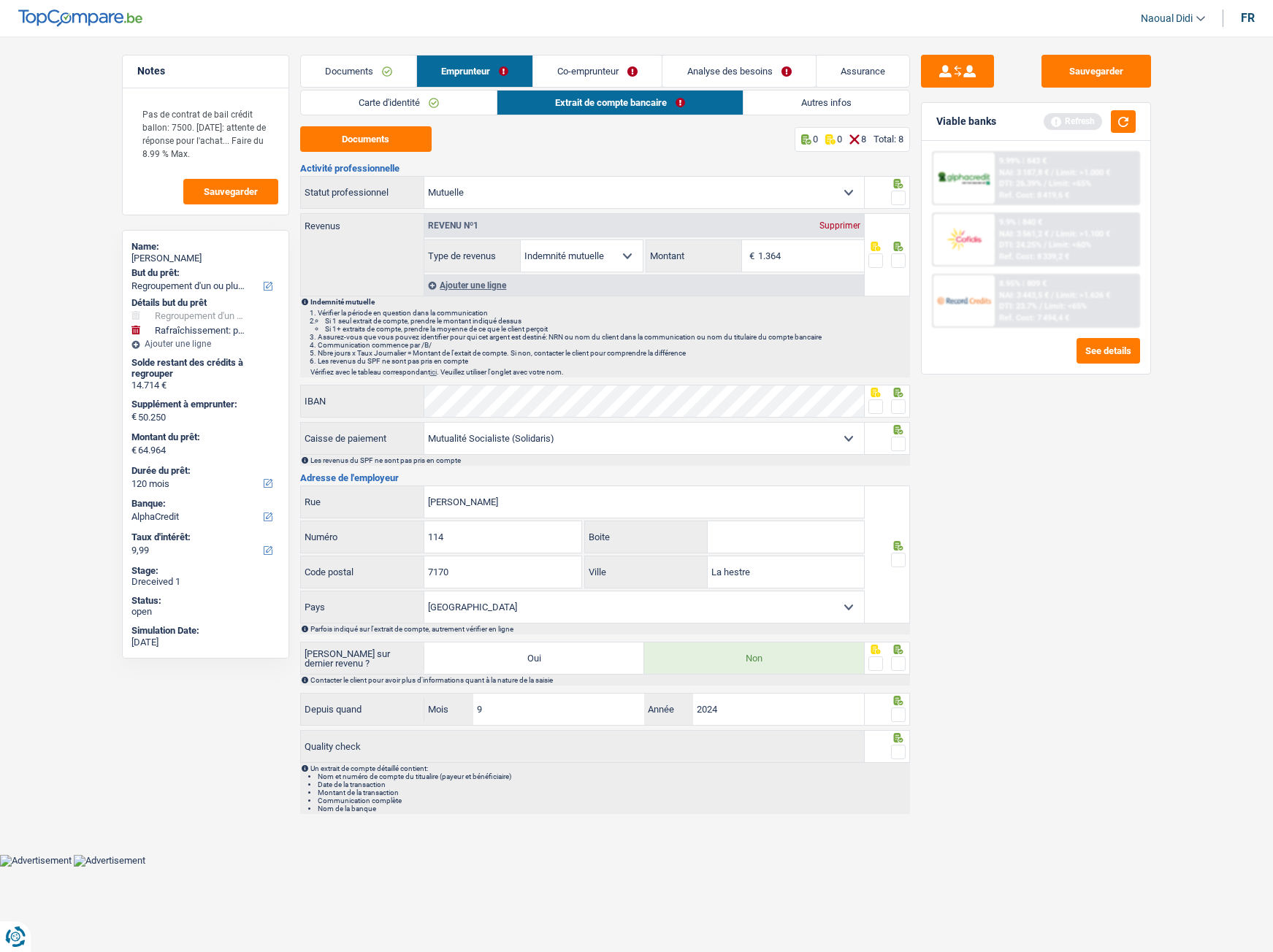
click at [894, 263] on span at bounding box center [898, 260] width 15 height 15
click at [0, 0] on input "radio" at bounding box center [0, 0] width 0 height 0
click at [1091, 72] on button "Sauvegarder" at bounding box center [1096, 71] width 109 height 33
click at [902, 409] on span at bounding box center [898, 406] width 15 height 15
click at [0, 0] on input "radio" at bounding box center [0, 0] width 0 height 0
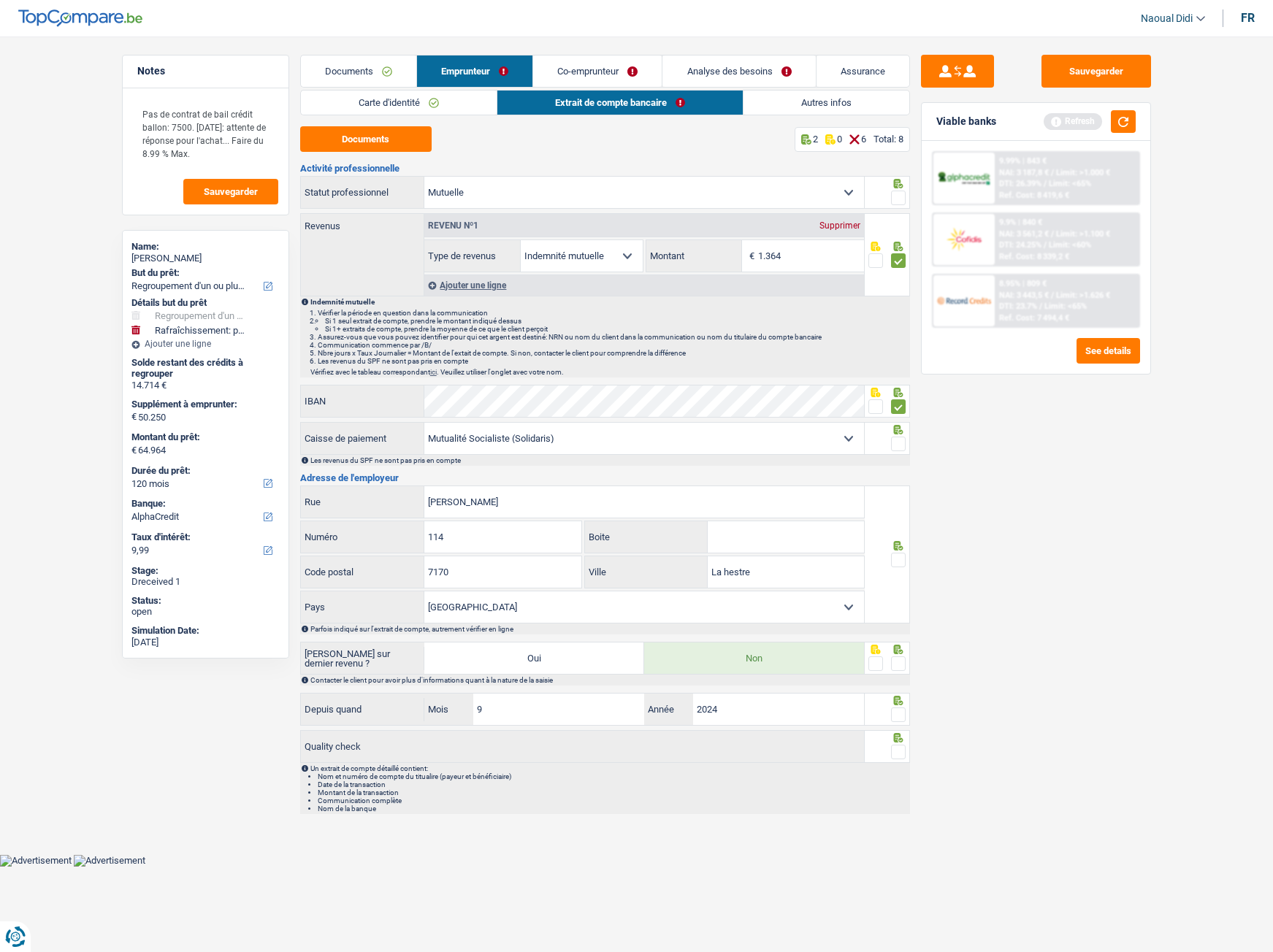
click at [897, 446] on span at bounding box center [898, 444] width 15 height 15
click at [0, 0] on input "radio" at bounding box center [0, 0] width 0 height 0
click at [514, 500] on input "[PERSON_NAME]" at bounding box center [645, 502] width 440 height 31
drag, startPoint x: 579, startPoint y: 436, endPoint x: 460, endPoint y: 426, distance: 119.4
click at [460, 426] on select "Mutualité [DEMOGRAPHIC_DATA] Mutualité Socialiste (Solidaris) SPF Sécurité Soci…" at bounding box center [645, 438] width 440 height 31
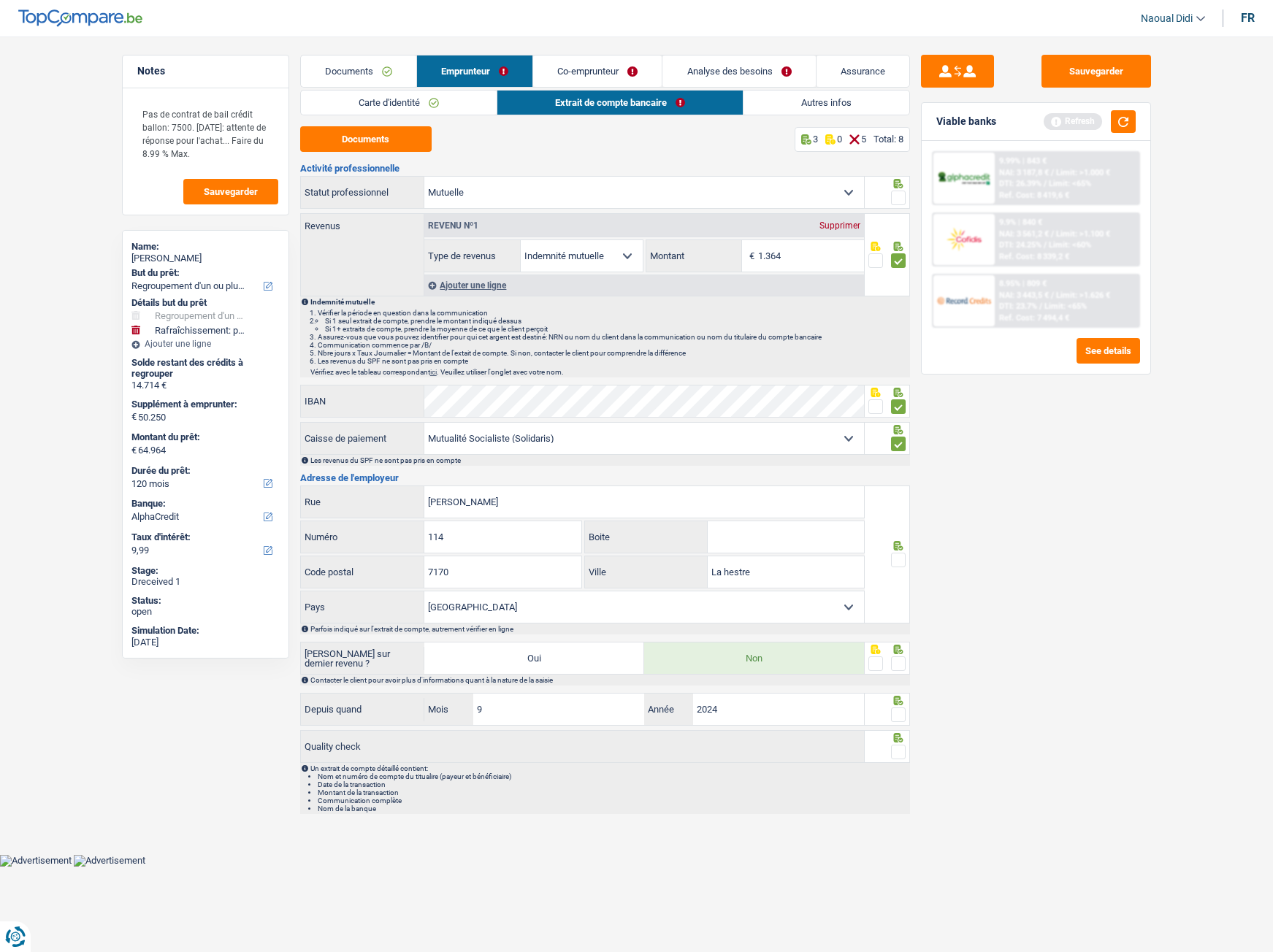
click at [1061, 532] on div "Sauvegarder Viable banks Refresh 9.99% | 843 € NAI: 3 187,8 € / Limit: >1.000 €…" at bounding box center [1036, 490] width 252 height 870
drag, startPoint x: 493, startPoint y: 506, endPoint x: 355, endPoint y: 503, distance: 138.0
click at [355, 503] on div "[PERSON_NAME]" at bounding box center [583, 502] width 564 height 31
paste input "[STREET_ADDRESS]"
type input "[STREET_ADDRESS]"
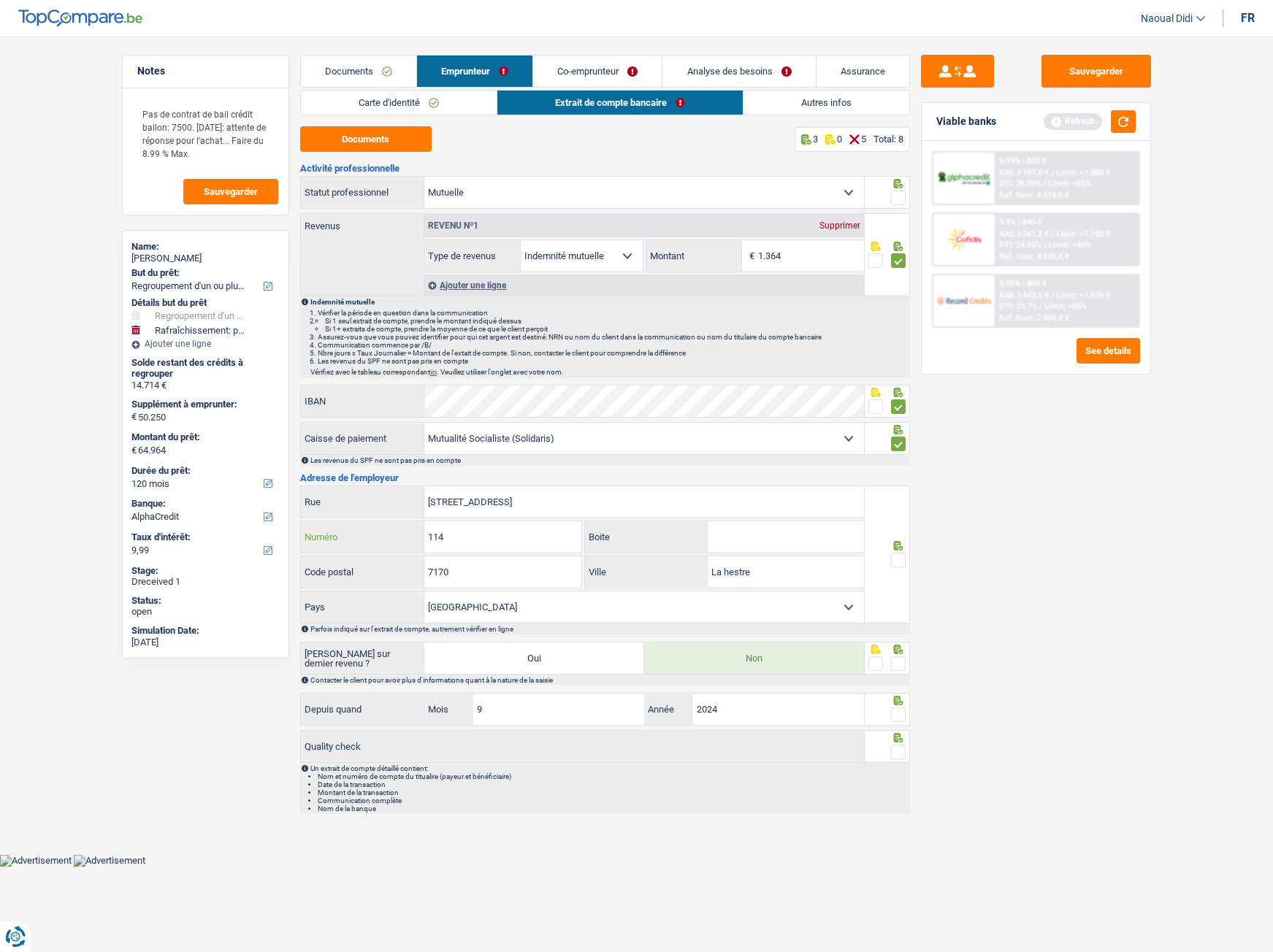
click at [455, 532] on input "114" at bounding box center [503, 537] width 157 height 31
type input "111"
click at [411, 532] on div "[STREET_ADDRESS][GEOGRAPHIC_DATA] Boite 7170 Code postal La hestre Ville [GEOGR…" at bounding box center [583, 554] width 565 height 138
type input "1000"
click at [584, 502] on input "[STREET_ADDRESS]" at bounding box center [645, 502] width 440 height 31
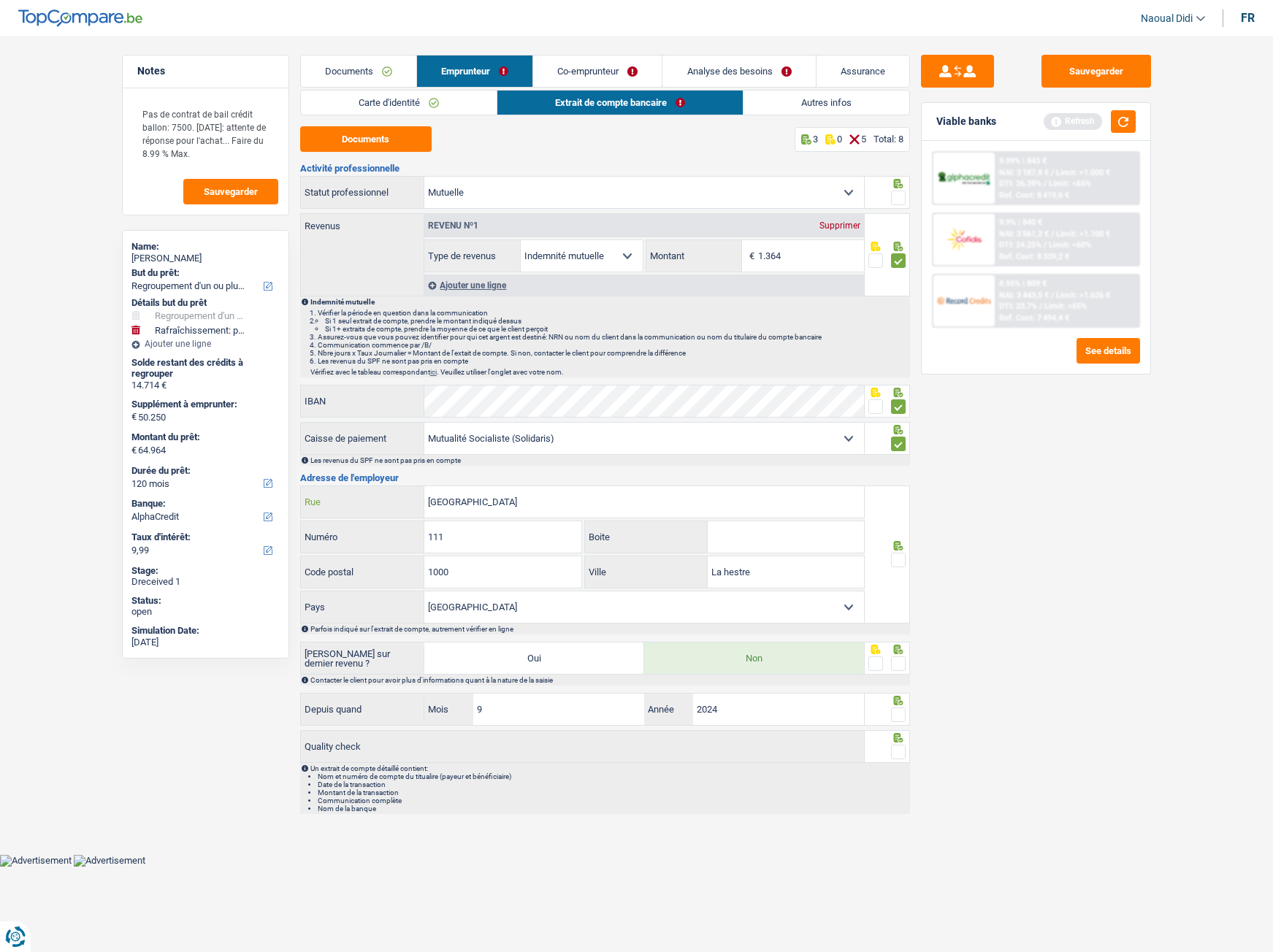
type input "[GEOGRAPHIC_DATA]"
drag, startPoint x: 696, startPoint y: 550, endPoint x: 652, endPoint y: 541, distance: 44.9
click at [652, 532] on div "[GEOGRAPHIC_DATA] Boite 1000 Code postal La hestre Ville [GEOGRAPHIC_DATA] [GEO…" at bounding box center [583, 554] width 565 height 138
type input "V"
type input "[GEOGRAPHIC_DATA]"
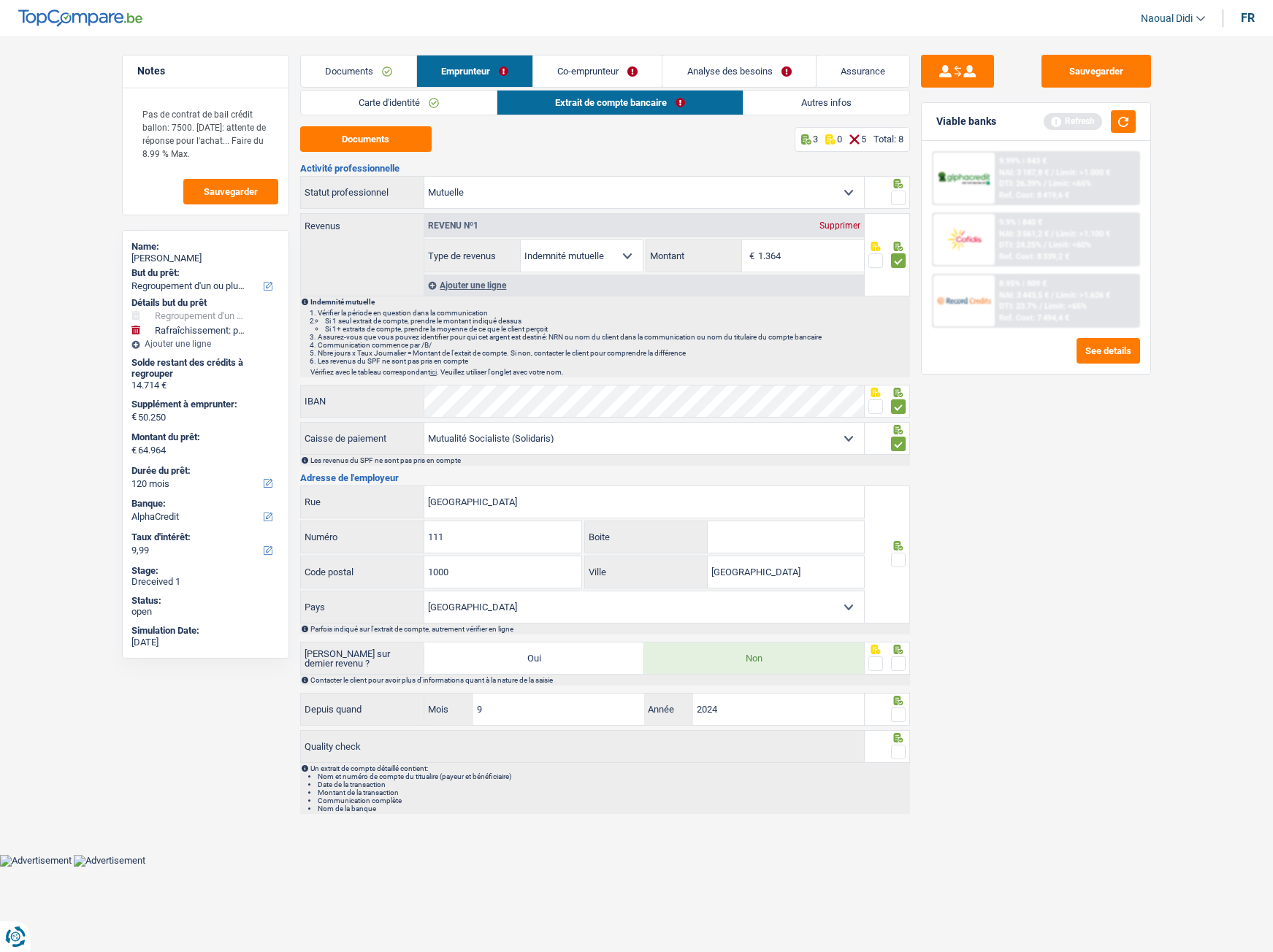
click at [900, 532] on span at bounding box center [898, 560] width 15 height 15
click at [0, 0] on input "radio" at bounding box center [0, 0] width 0 height 0
click at [1094, 63] on button "Sauvegarder" at bounding box center [1096, 71] width 109 height 33
click at [893, 532] on span at bounding box center [898, 663] width 15 height 15
click at [0, 0] on input "radio" at bounding box center [0, 0] width 0 height 0
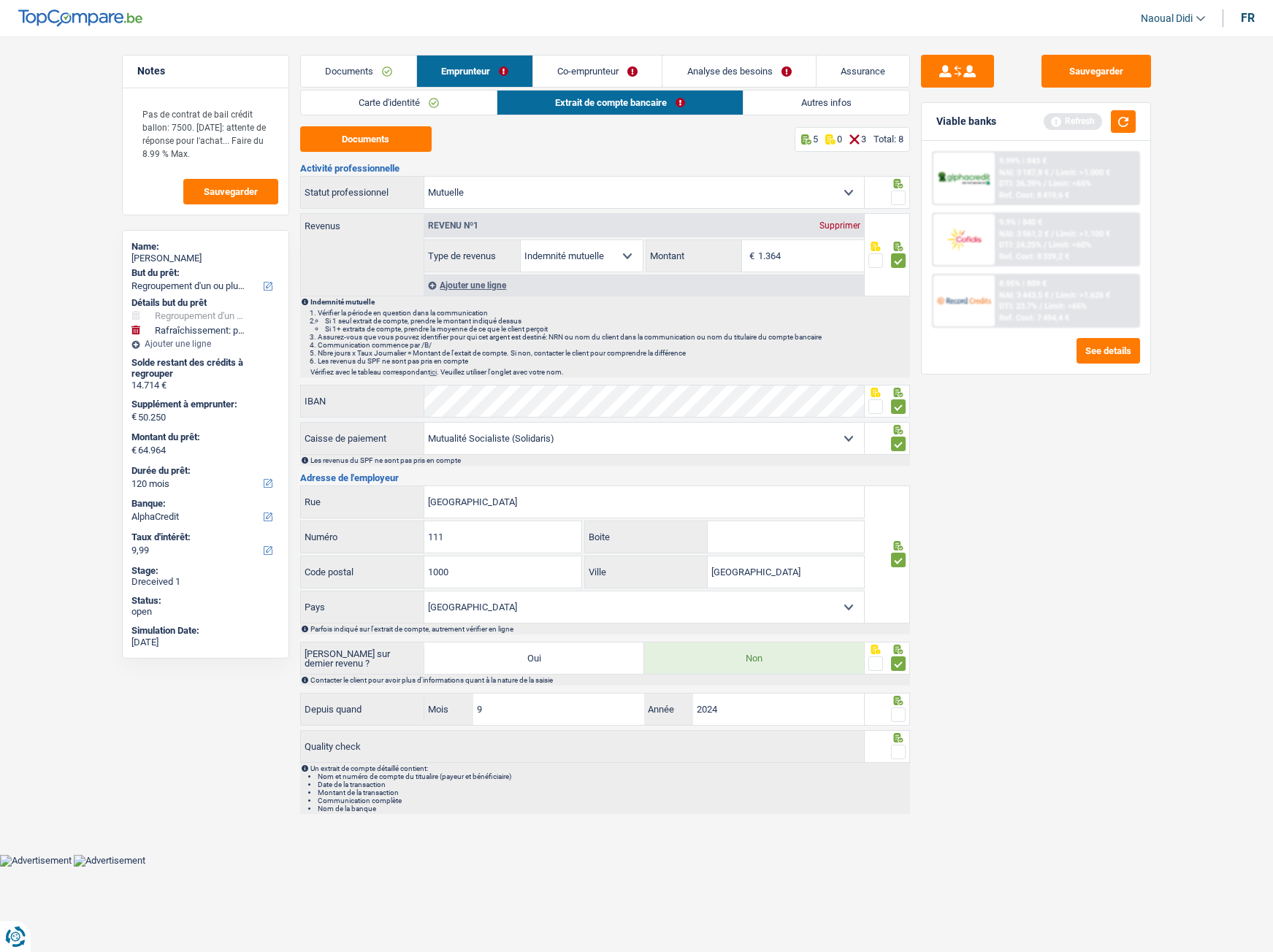
click at [898, 532] on span at bounding box center [898, 715] width 15 height 15
click at [0, 0] on input "radio" at bounding box center [0, 0] width 0 height 0
click at [893, 532] on span at bounding box center [898, 751] width 15 height 15
click at [0, 0] on input "radio" at bounding box center [0, 0] width 0 height 0
click at [1092, 80] on button "Sauvegarder" at bounding box center [1096, 71] width 109 height 33
